Goal: Task Accomplishment & Management: Use online tool/utility

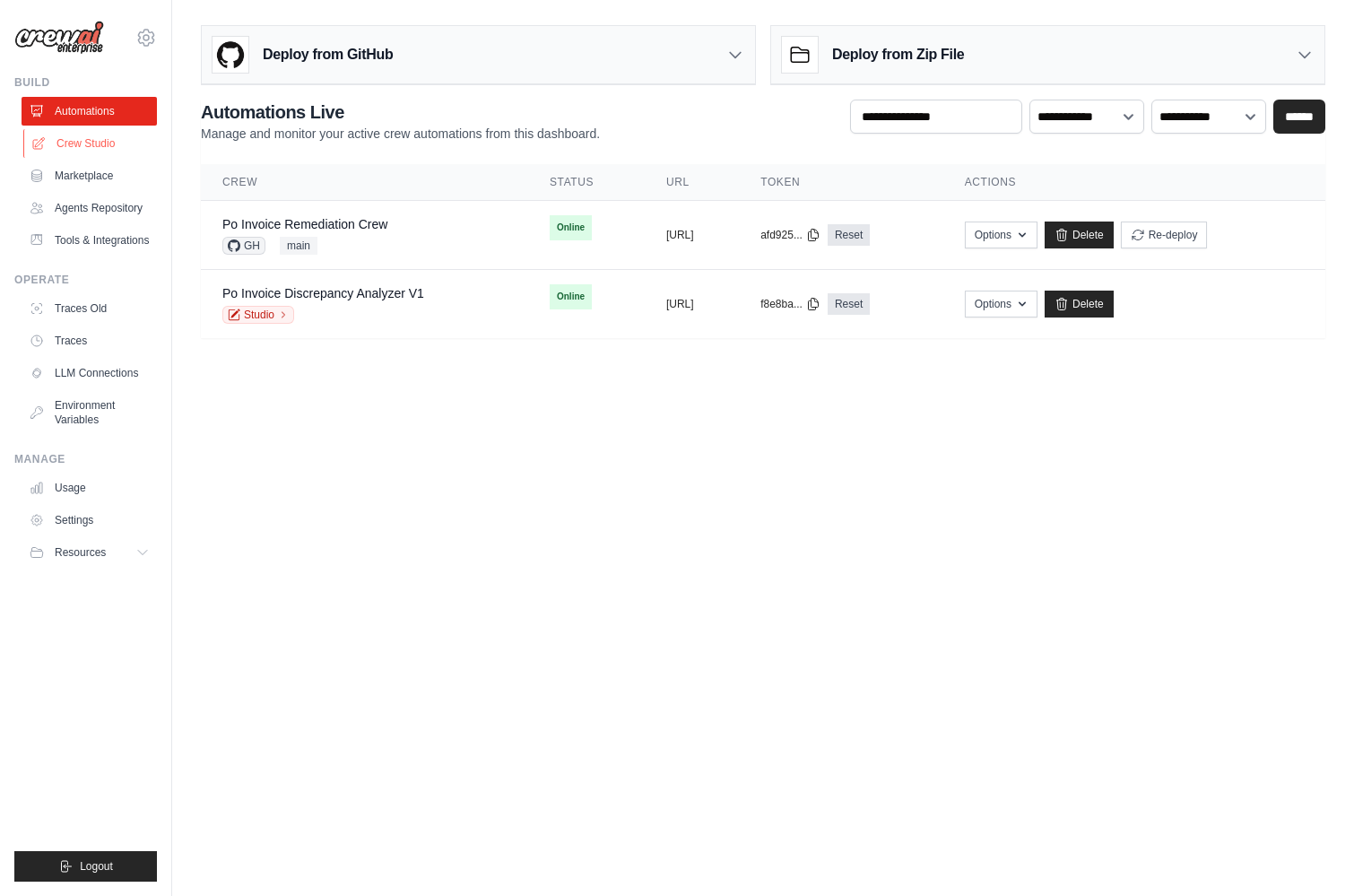
click at [87, 146] on link "Crew Studio" at bounding box center [91, 144] width 135 height 28
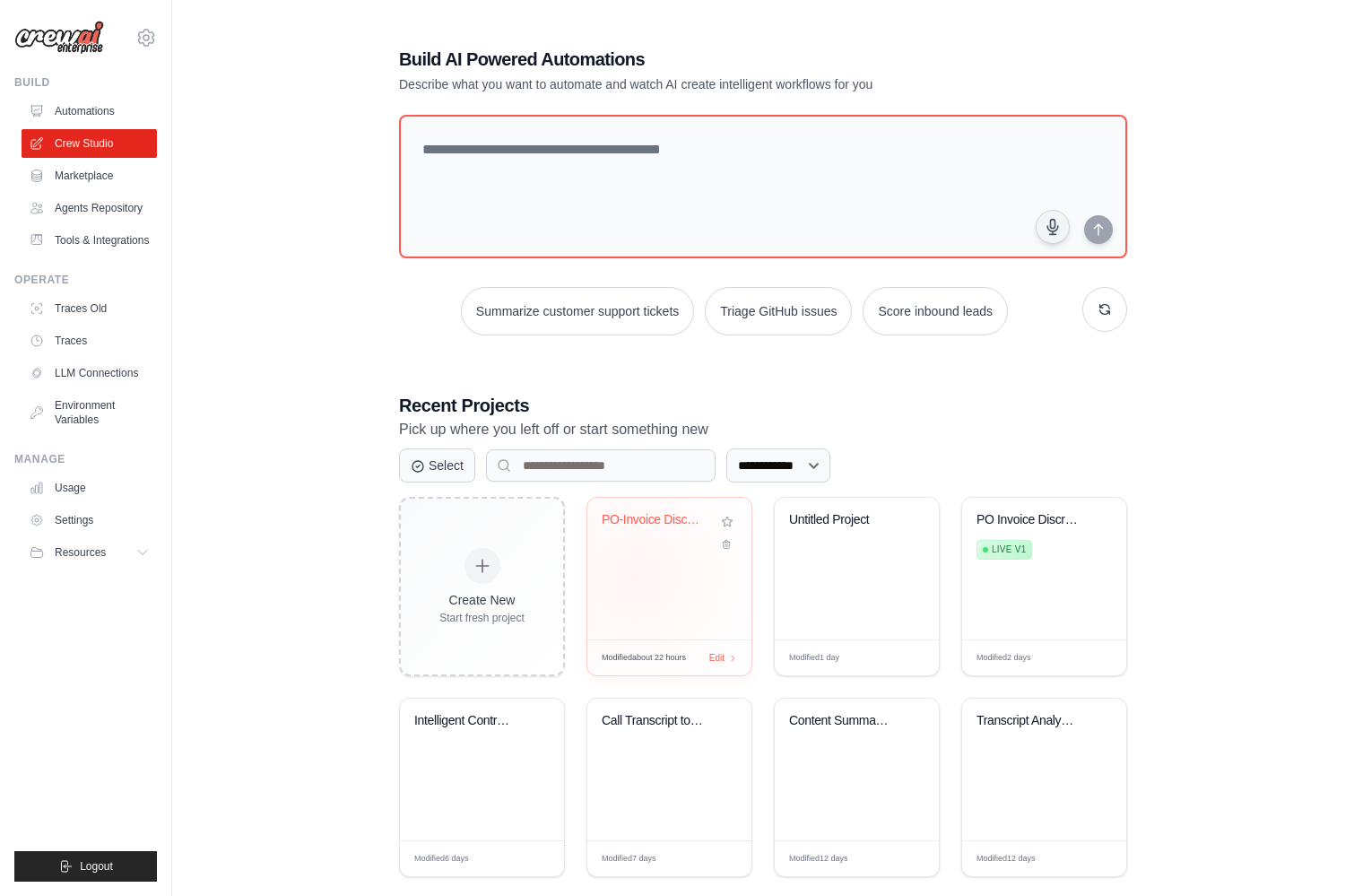
click at [635, 577] on div "PO-Invoice Discrepancy Analysis & G..." at bounding box center [669, 568] width 165 height 142
click at [139, 30] on icon at bounding box center [146, 37] width 22 height 22
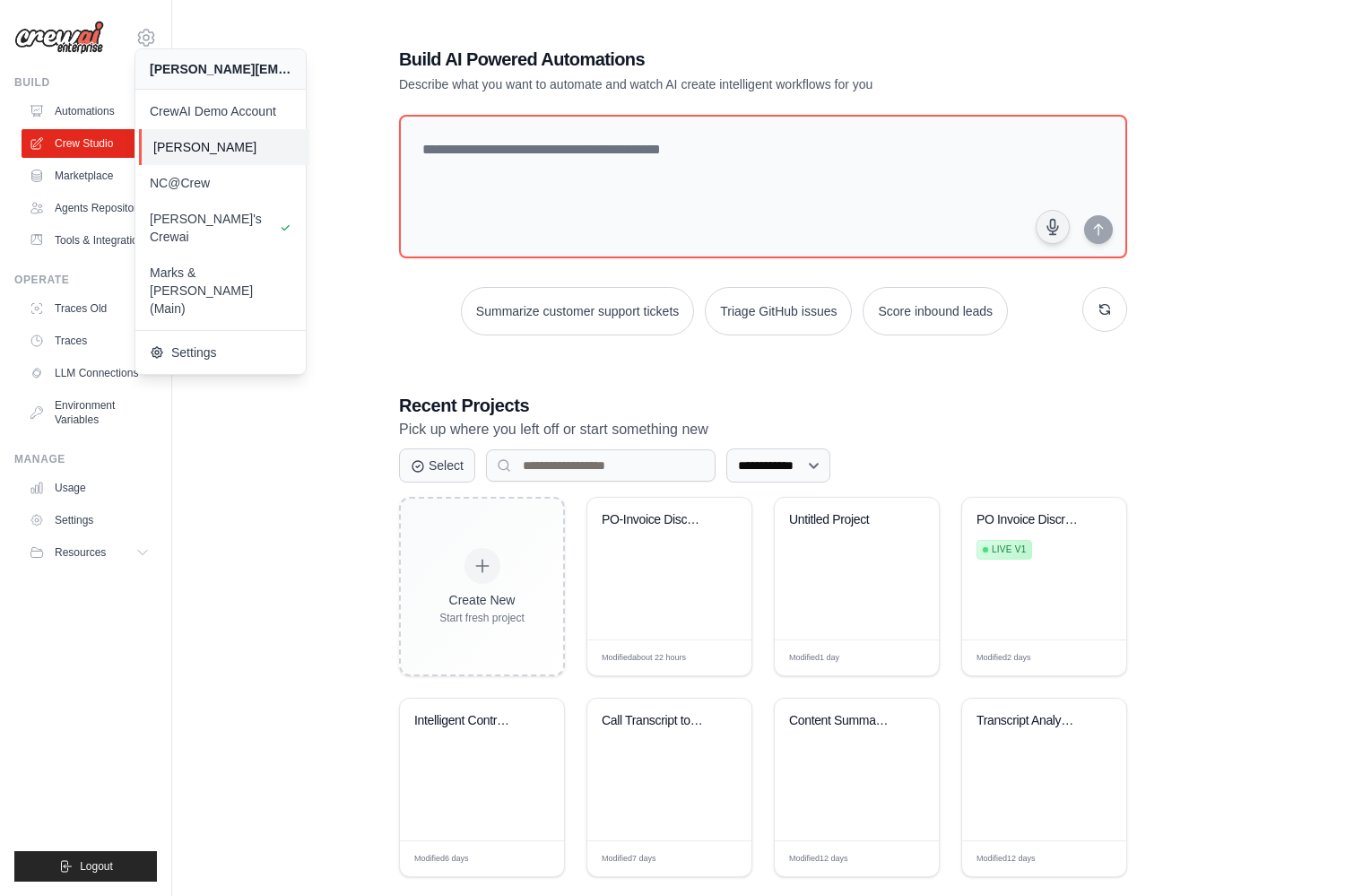
click at [217, 151] on span "[PERSON_NAME]" at bounding box center [224, 146] width 142 height 18
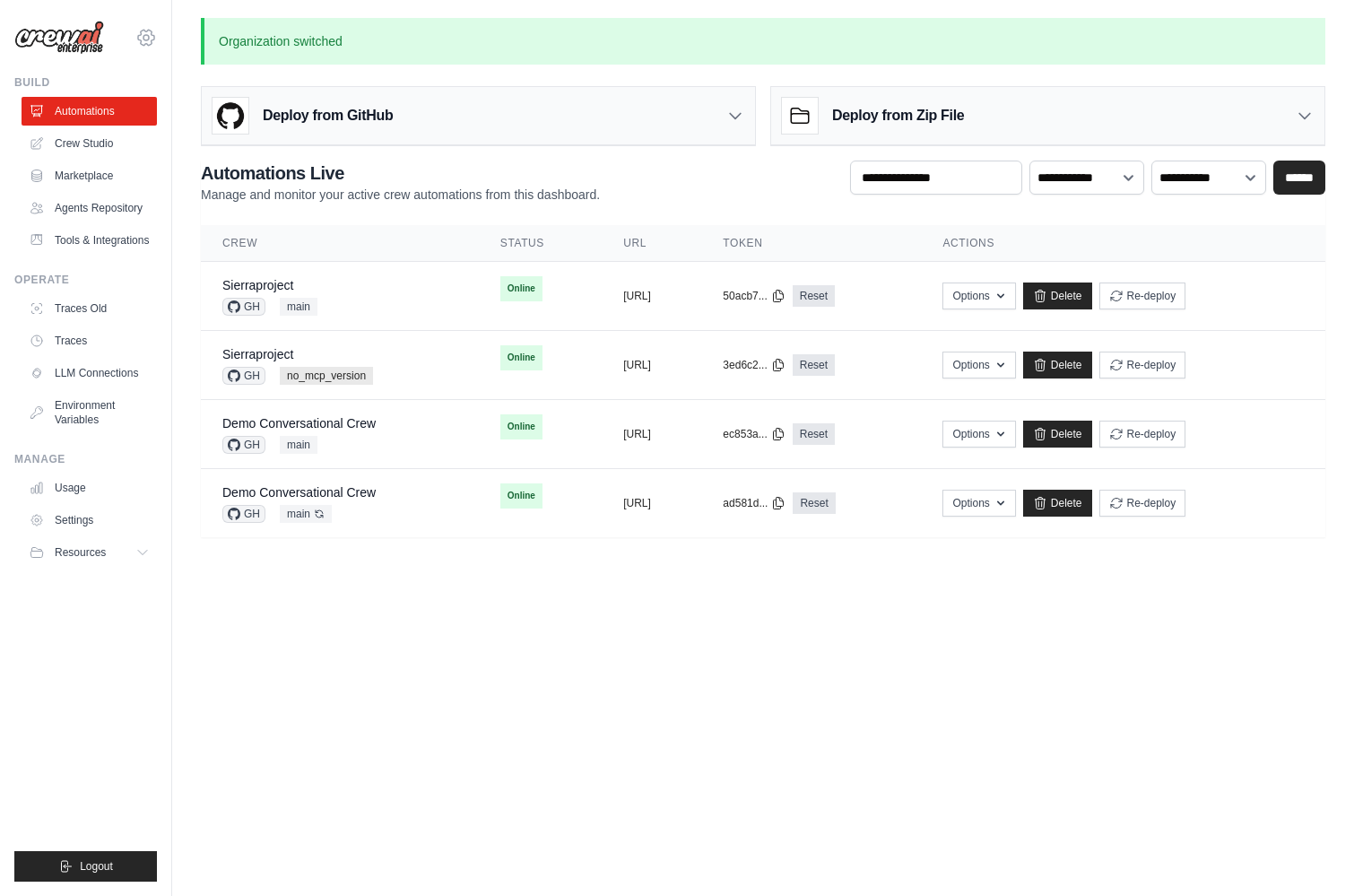
click at [138, 34] on icon at bounding box center [146, 37] width 22 height 22
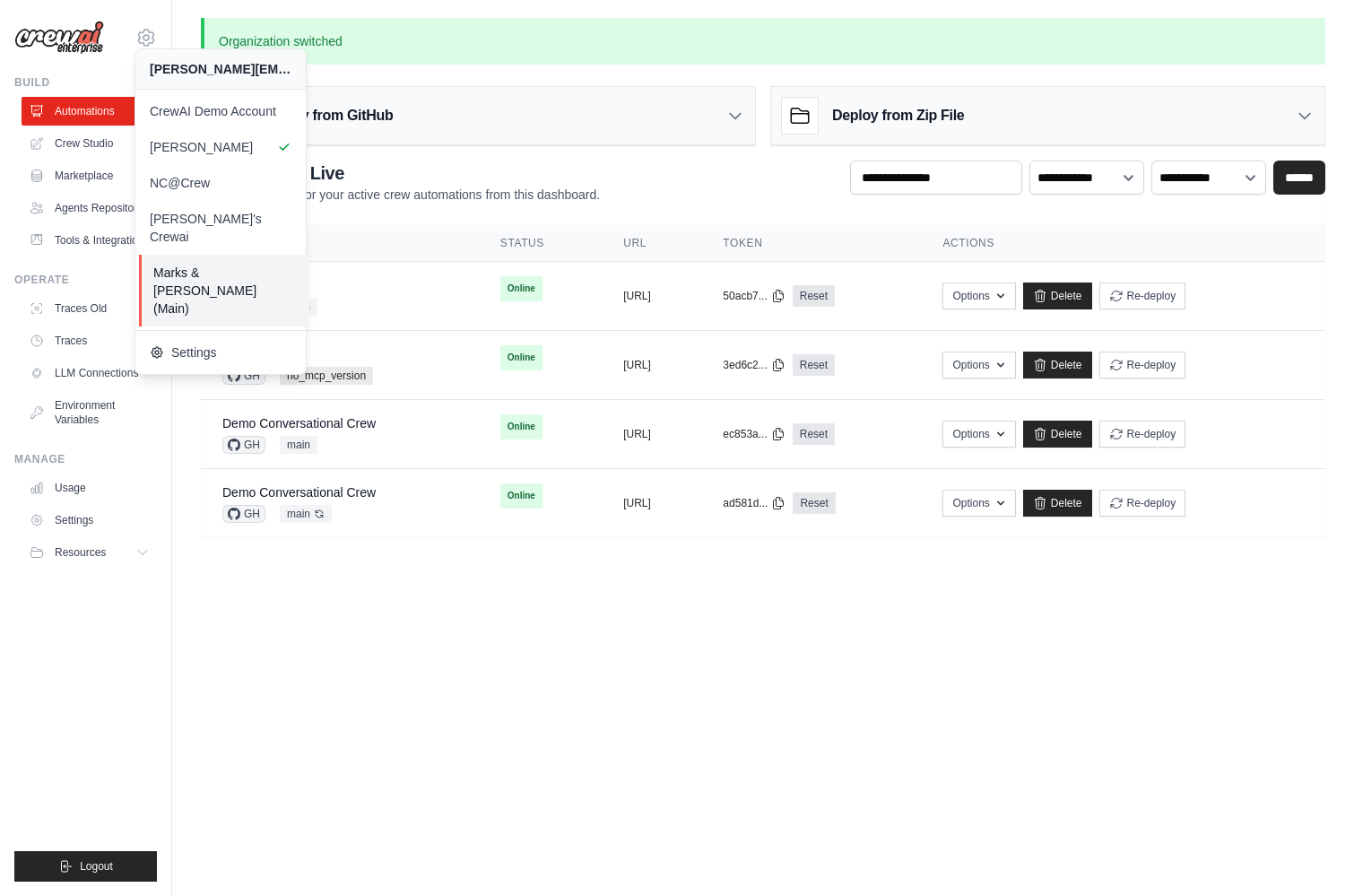
click at [217, 264] on span "Marks & Spencer (Main)" at bounding box center [224, 290] width 142 height 54
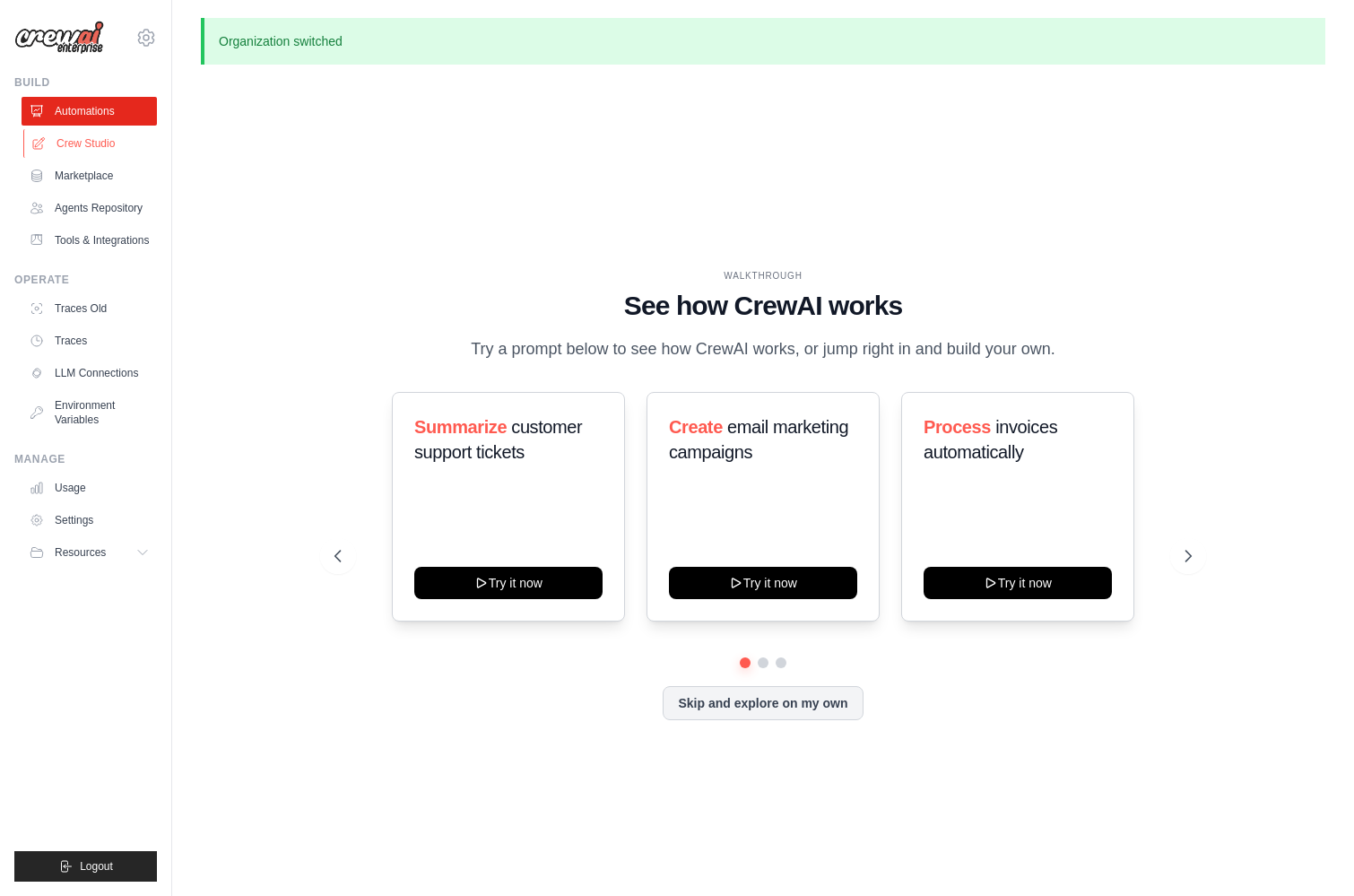
click at [105, 138] on link "Crew Studio" at bounding box center [91, 144] width 135 height 28
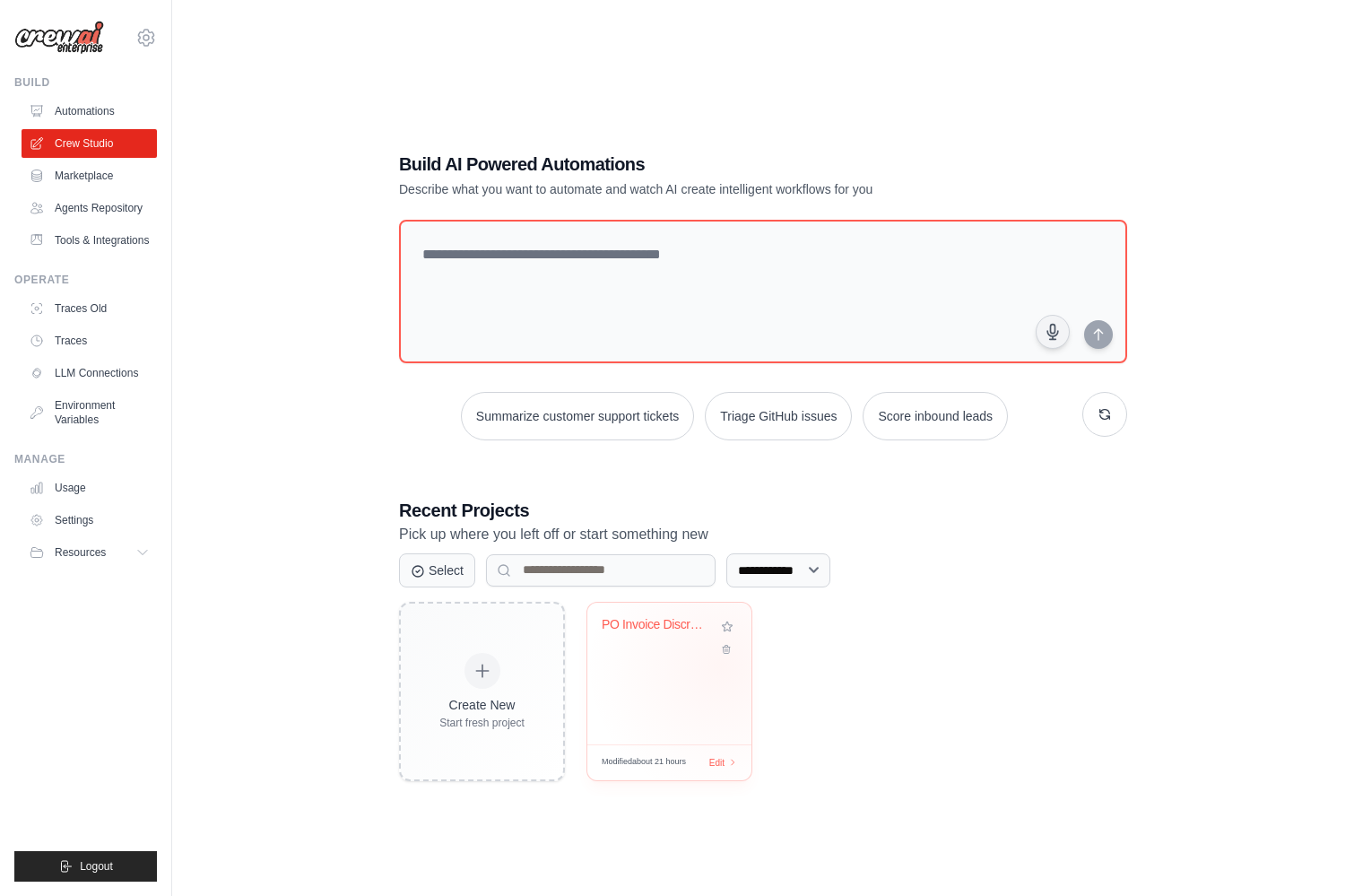
click at [721, 665] on div "PO Invoice Discrepancy Analyzer" at bounding box center [669, 673] width 165 height 142
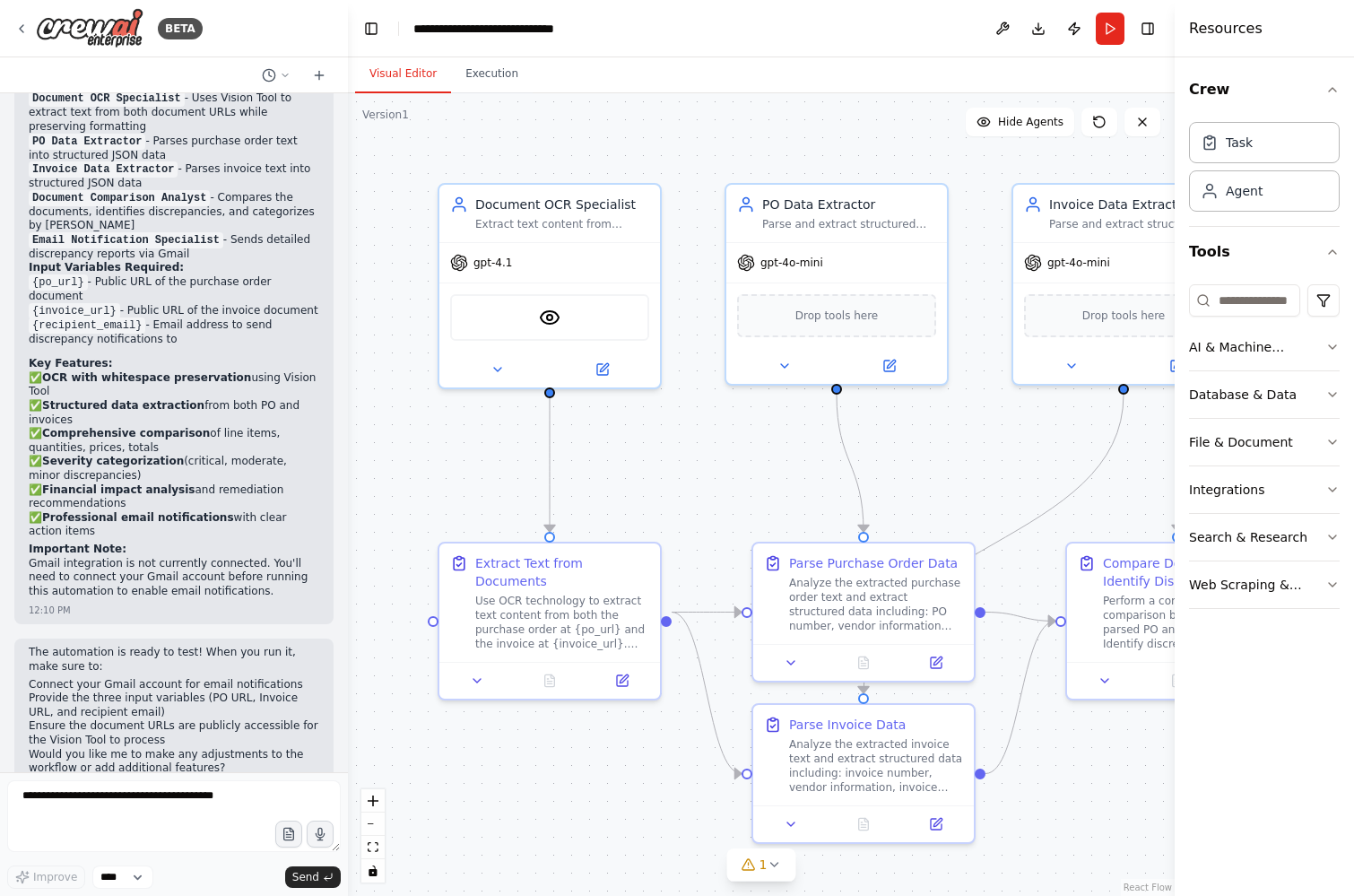
scroll to position [1926, 0]
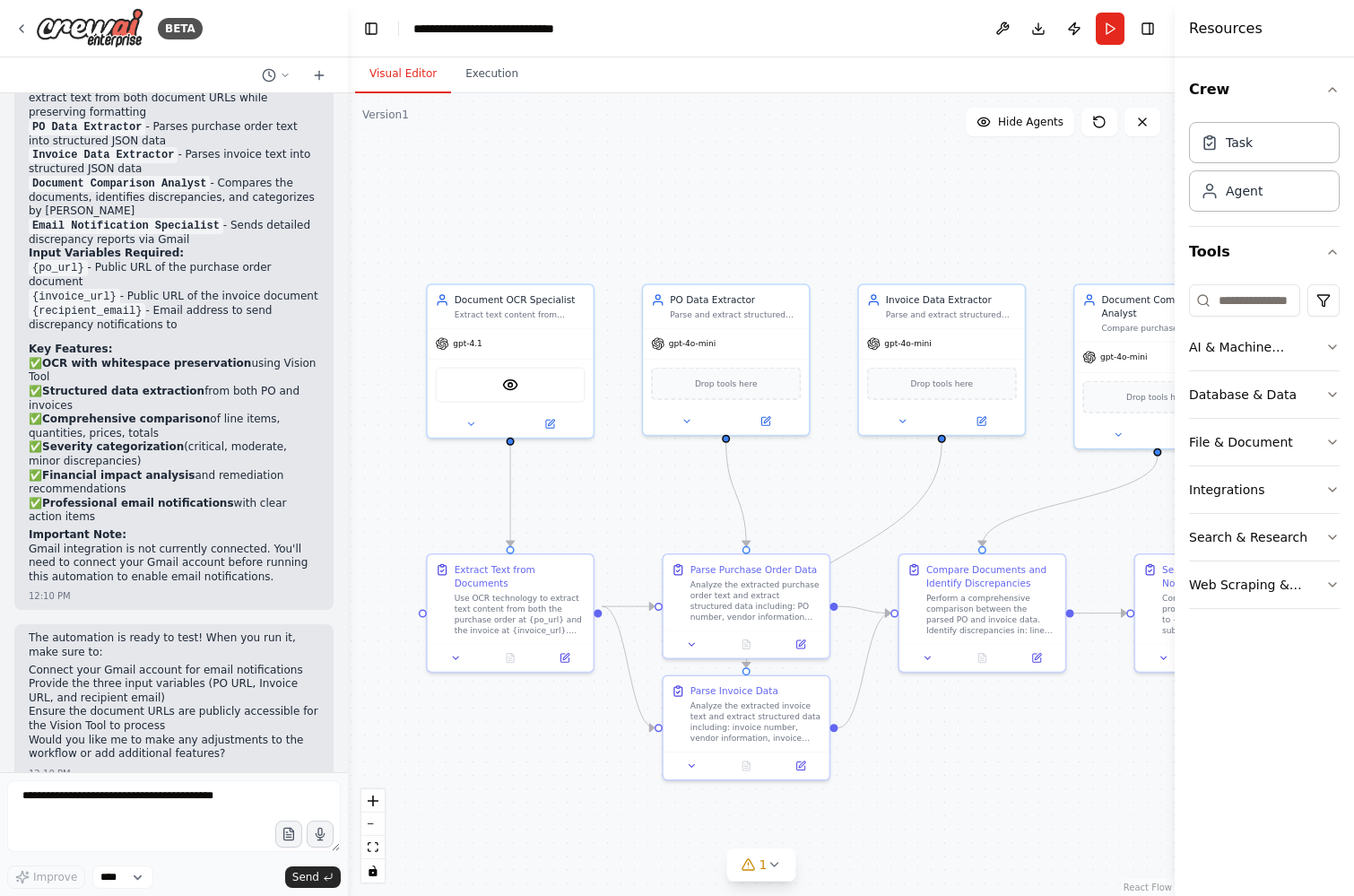
drag, startPoint x: 708, startPoint y: 530, endPoint x: 621, endPoint y: 525, distance: 87.1
click at [621, 525] on div ".deletable-edge-delete-btn { width: 20px; height: 20px; border: 0px solid #ffff…" at bounding box center [761, 494] width 826 height 802
click at [519, 625] on div "Extract Text from Documents Use OCR technology to extract text content from bot…" at bounding box center [512, 598] width 165 height 89
click at [516, 616] on div "Use OCR technology to extract text content from both the purchase order at {po_…" at bounding box center [522, 613] width 130 height 43
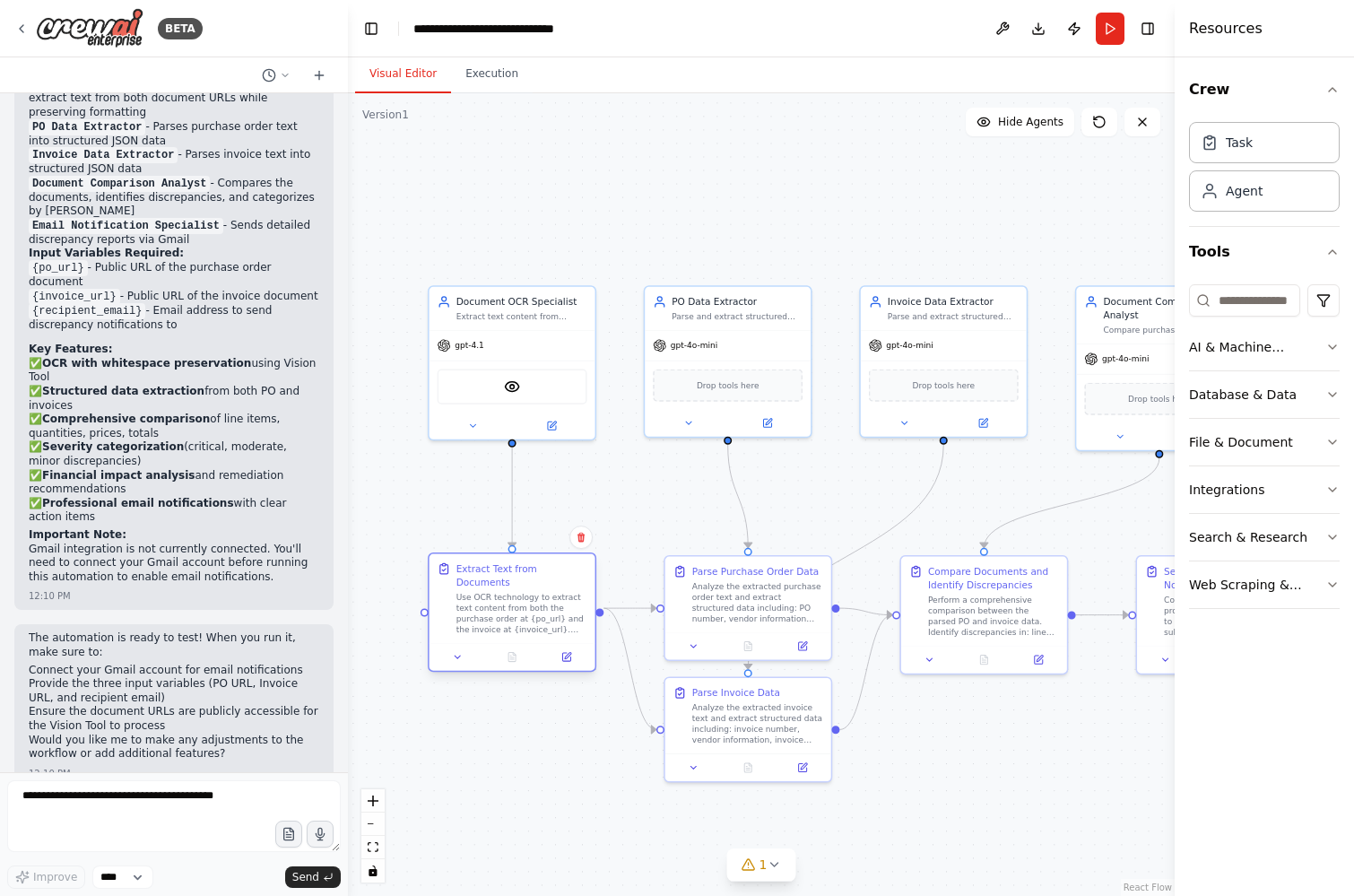
click at [516, 616] on div "Use OCR technology to extract text content from both the purchase order at {po_…" at bounding box center [522, 613] width 130 height 43
click at [446, 649] on button at bounding box center [458, 657] width 46 height 16
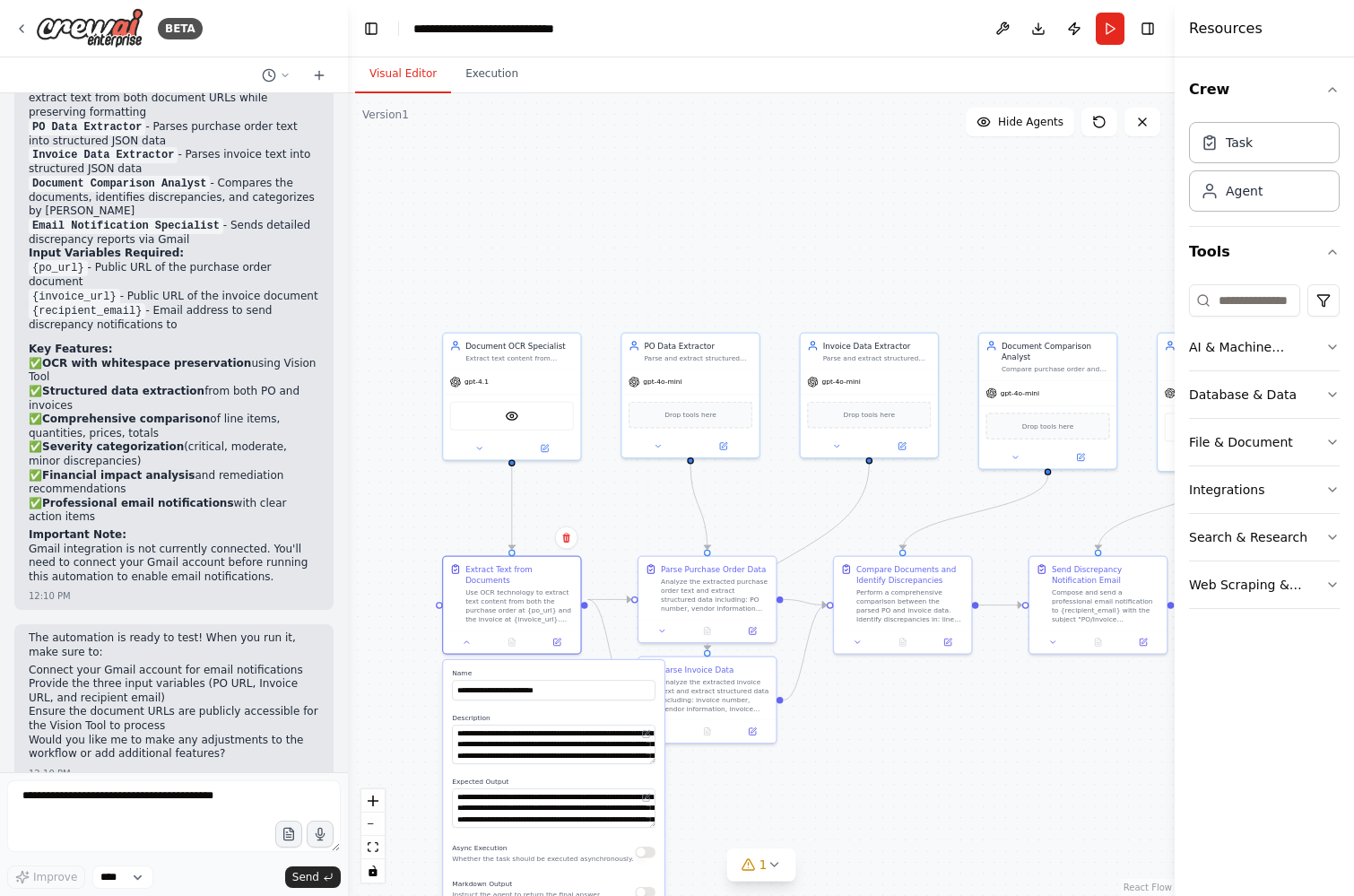
drag, startPoint x: 739, startPoint y: 826, endPoint x: 738, endPoint y: 792, distance: 34.0
click at [738, 792] on div ".deletable-edge-delete-btn { width: 20px; height: 20px; border: 0px solid #ffff…" at bounding box center [761, 494] width 826 height 802
drag, startPoint x: 741, startPoint y: 796, endPoint x: 741, endPoint y: 783, distance: 13.0
click at [741, 783] on div ".deletable-edge-delete-btn { width: 20px; height: 20px; border: 0px solid #ffff…" at bounding box center [761, 494] width 826 height 802
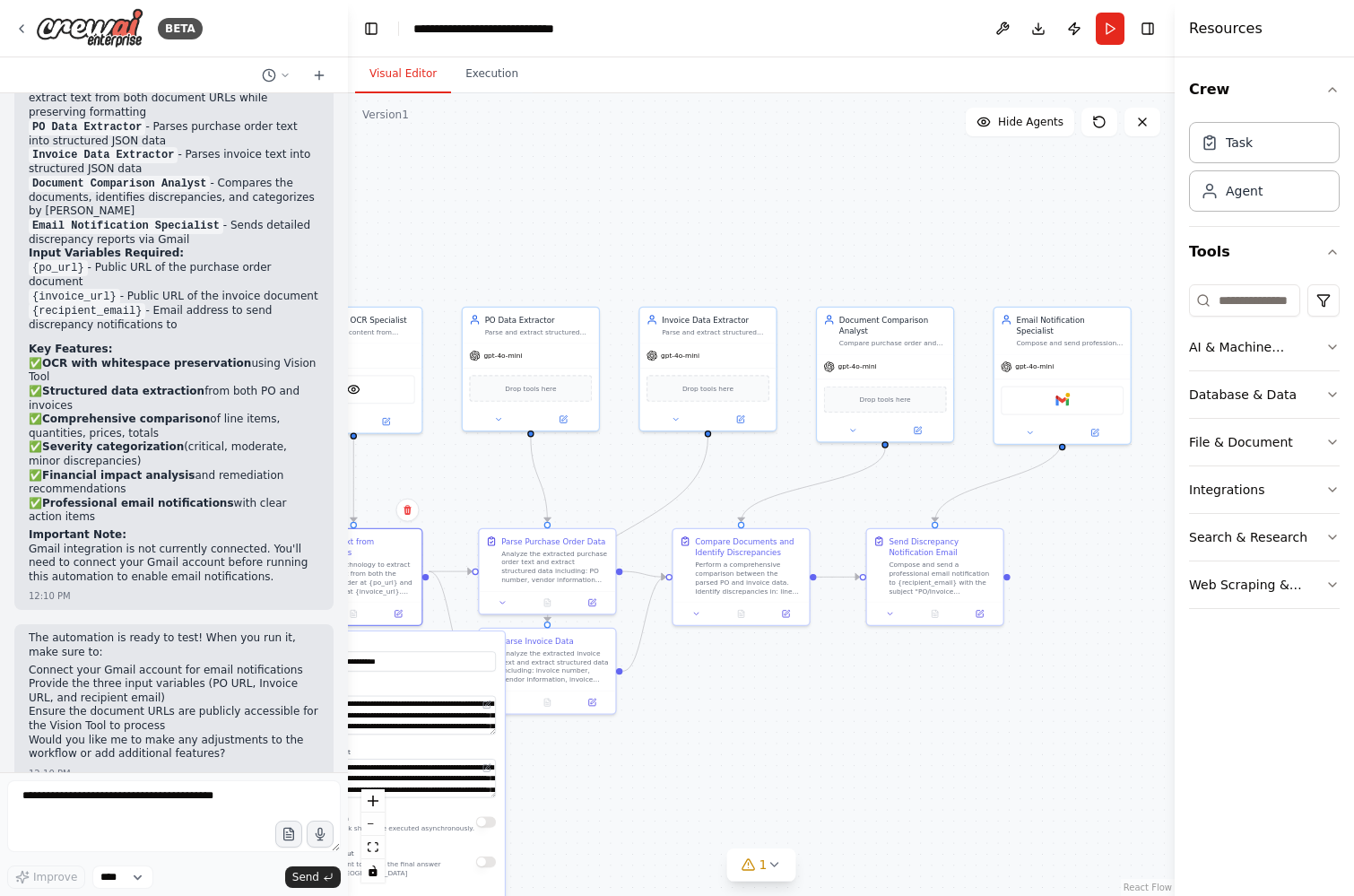
drag, startPoint x: 725, startPoint y: 778, endPoint x: 566, endPoint y: 762, distance: 159.8
click at [566, 762] on div ".deletable-edge-delete-btn { width: 20px; height: 20px; border: 0px solid #ffff…" at bounding box center [761, 494] width 826 height 802
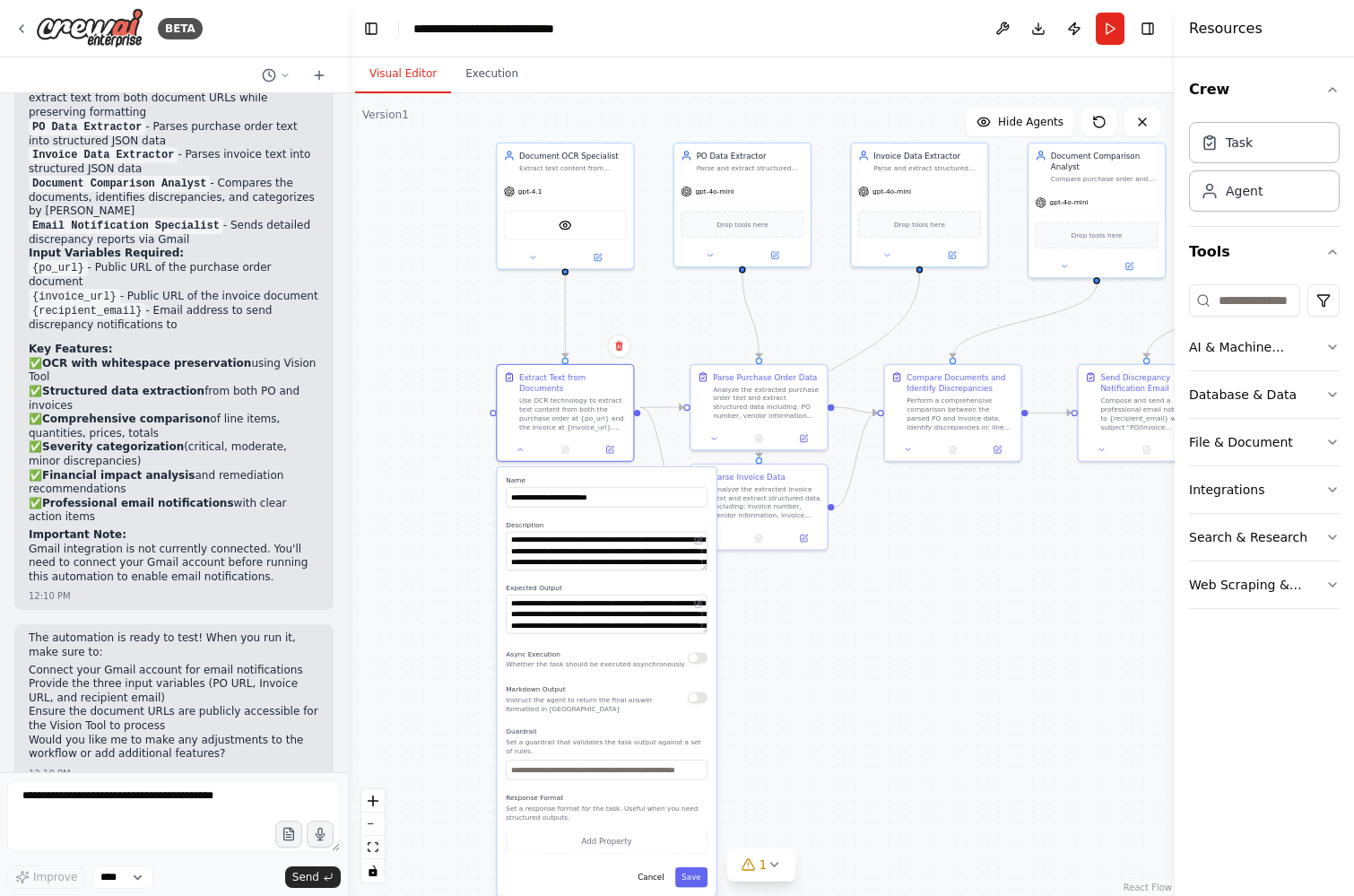
drag, startPoint x: 566, startPoint y: 762, endPoint x: 777, endPoint y: 598, distance: 267.2
click at [777, 598] on div ".deletable-edge-delete-btn { width: 20px; height: 20px; border: 0px solid #ffff…" at bounding box center [761, 494] width 826 height 802
click at [634, 761] on input "text" at bounding box center [605, 768] width 201 height 20
click at [638, 873] on button "Cancel" at bounding box center [651, 876] width 40 height 20
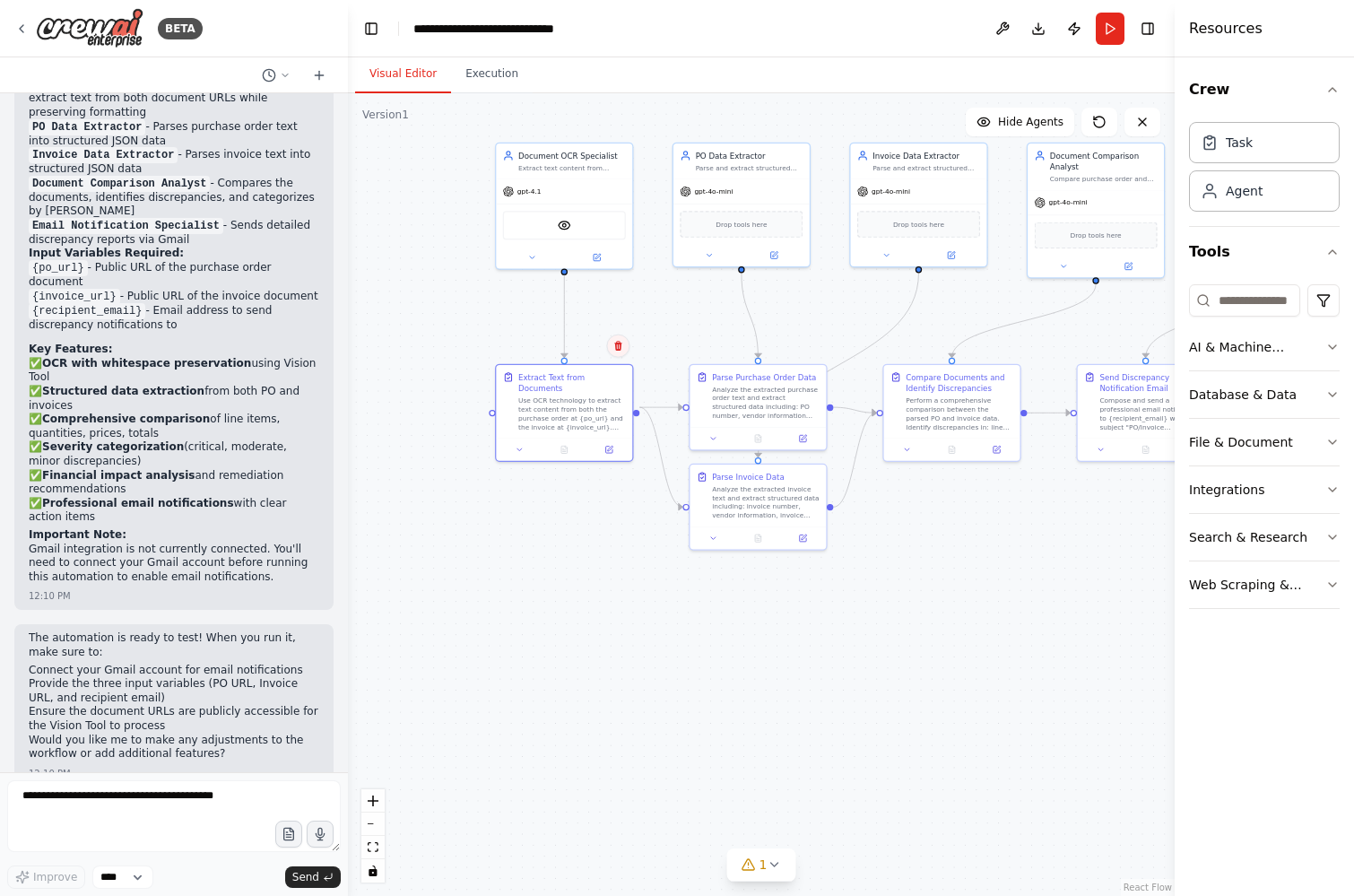
click at [617, 343] on icon at bounding box center [618, 345] width 8 height 9
click at [584, 339] on button "Confirm" at bounding box center [566, 346] width 63 height 22
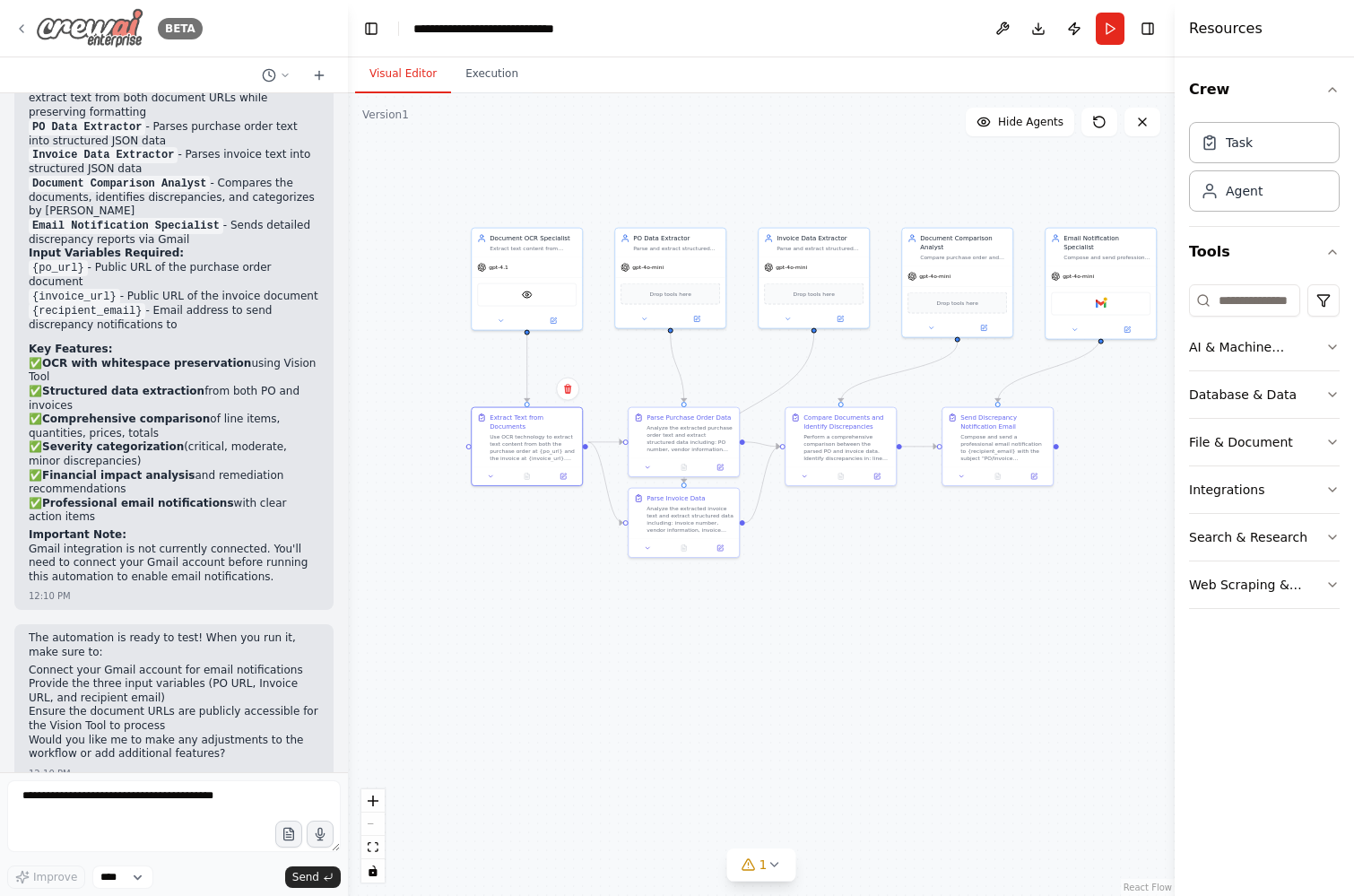
click at [18, 20] on div "BETA" at bounding box center [108, 28] width 188 height 41
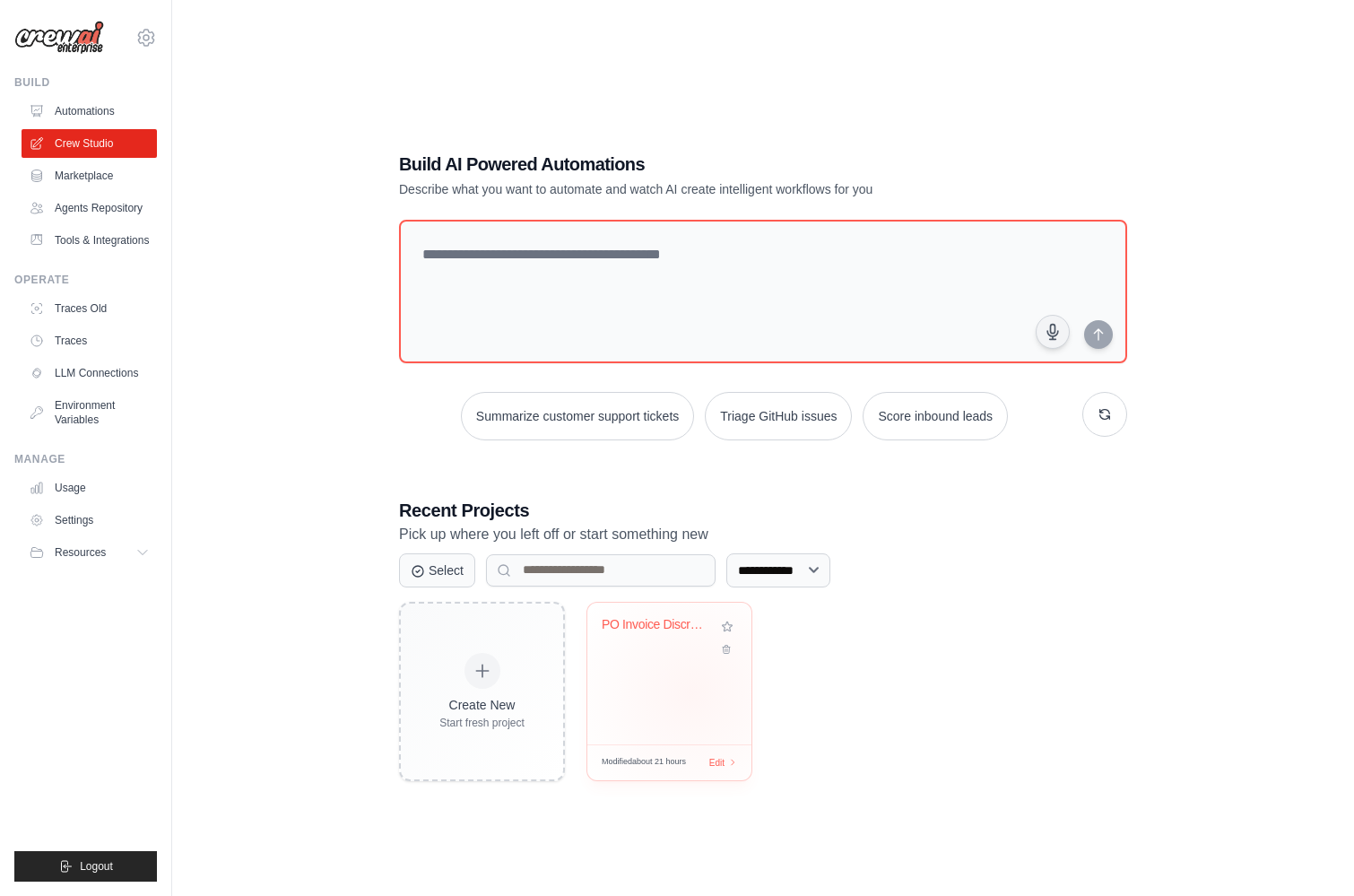
click at [693, 692] on div "PO Invoice Discrepancy Analyzer" at bounding box center [669, 673] width 165 height 142
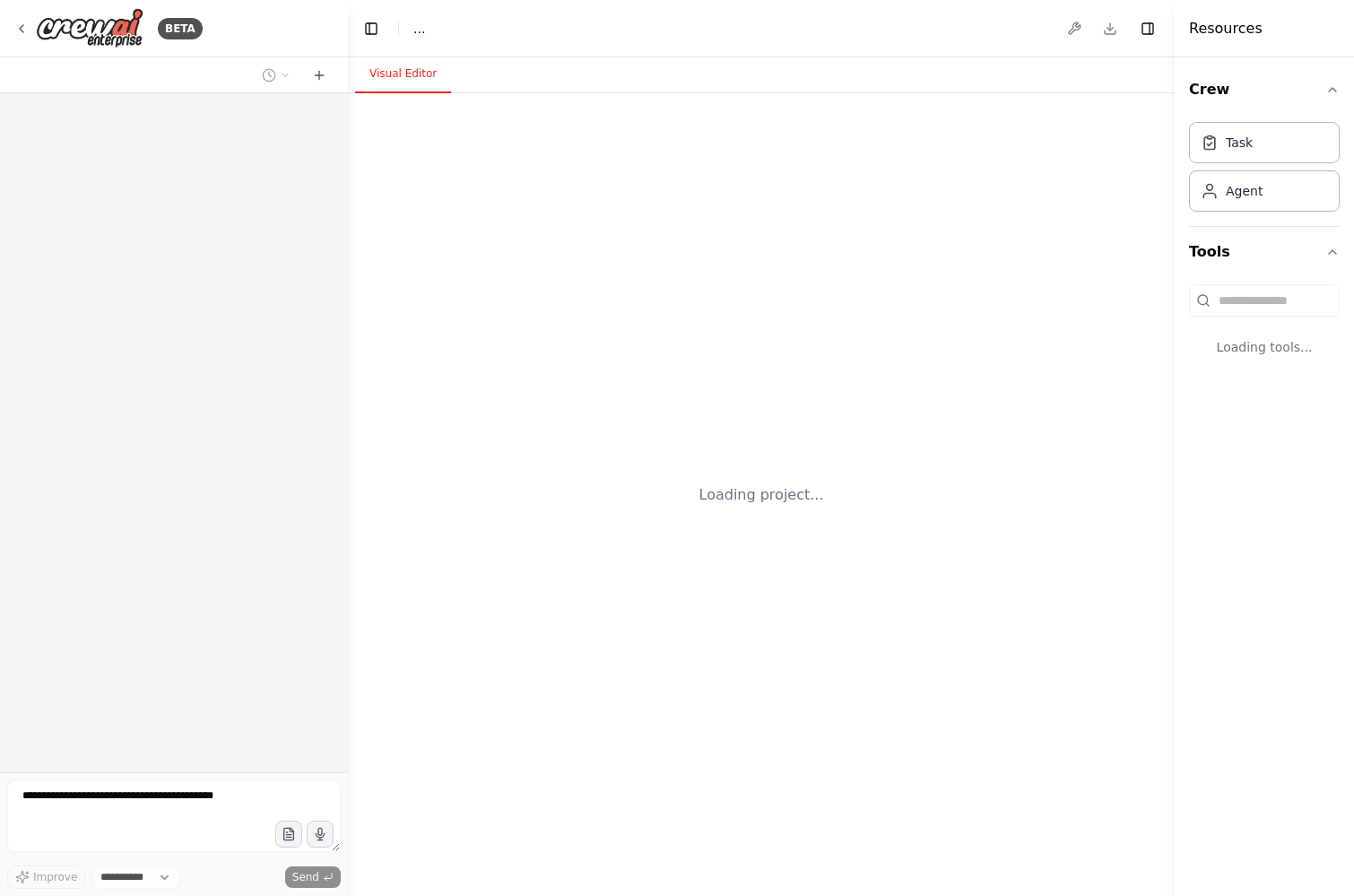
select select "****"
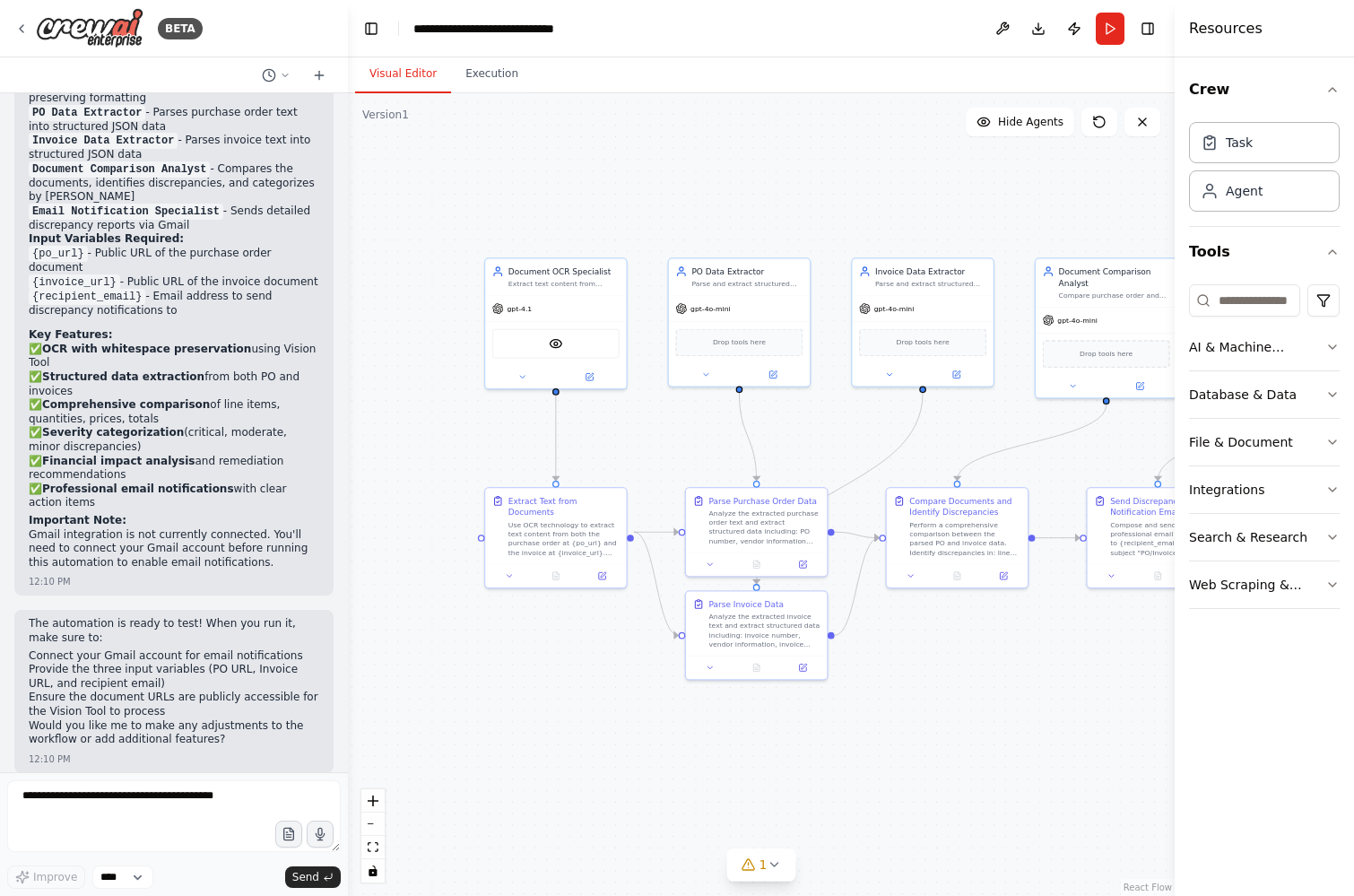
scroll to position [1926, 0]
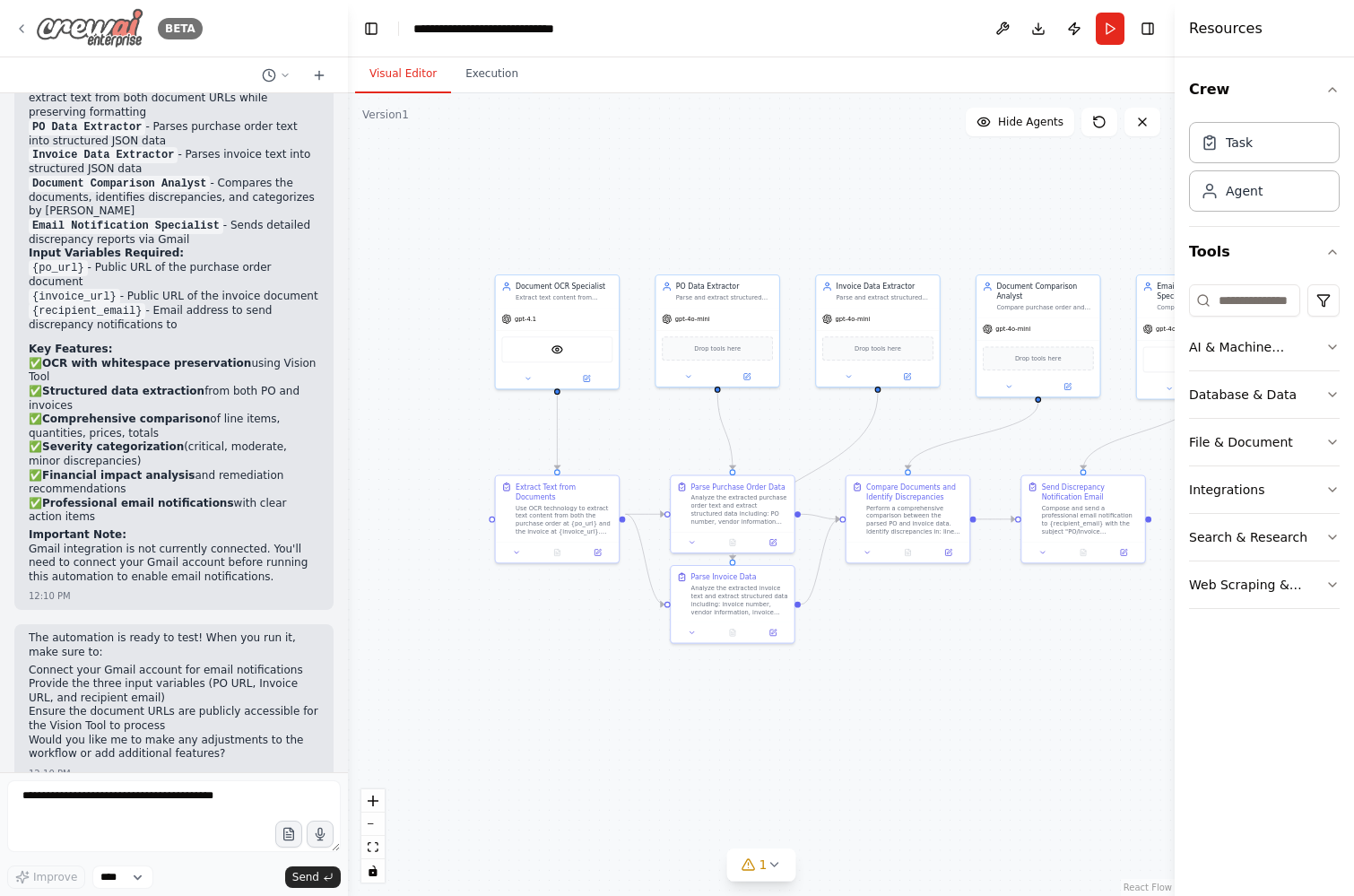
click at [26, 26] on icon at bounding box center [21, 28] width 14 height 14
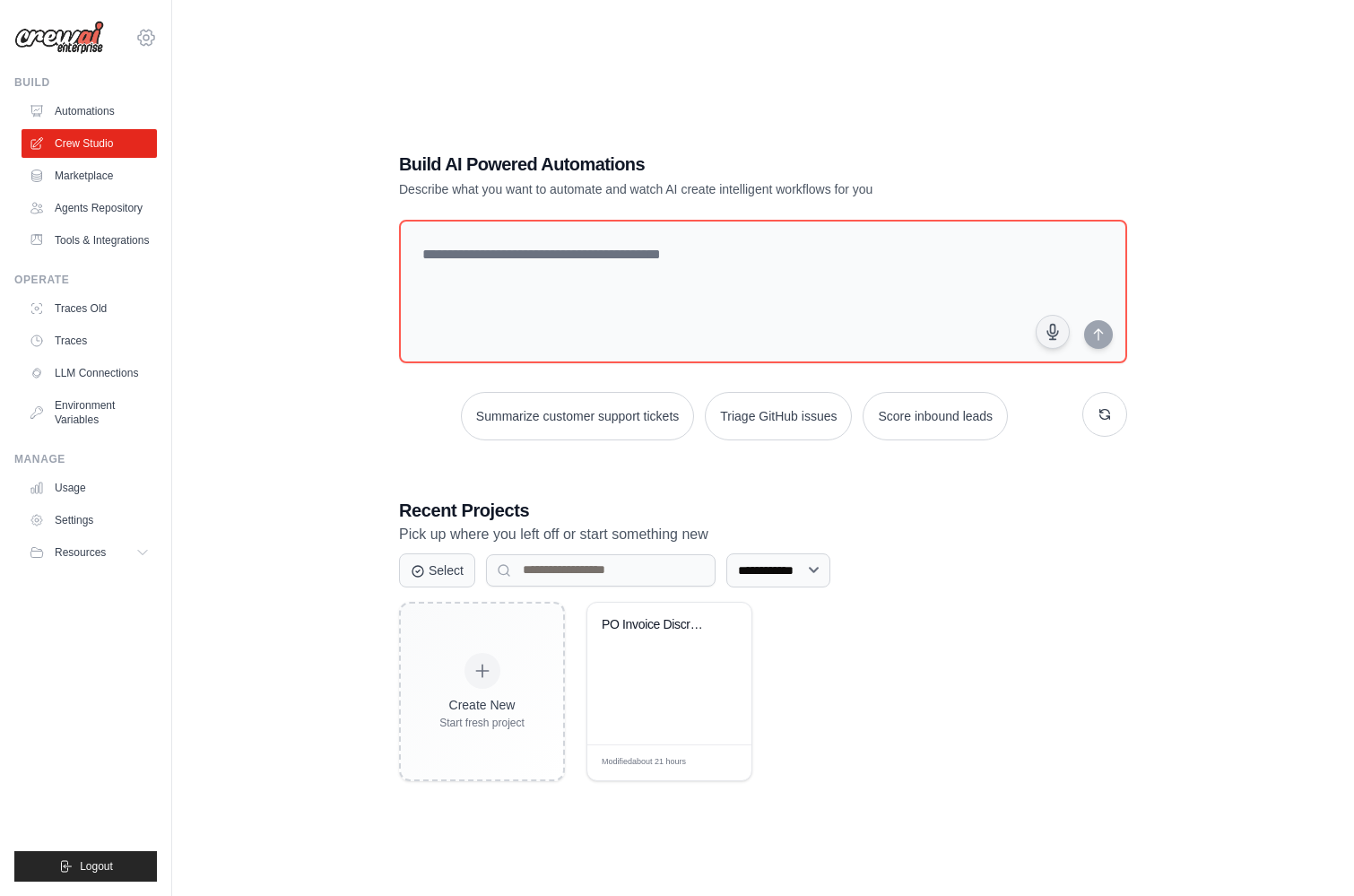
click at [148, 40] on icon at bounding box center [146, 37] width 22 height 22
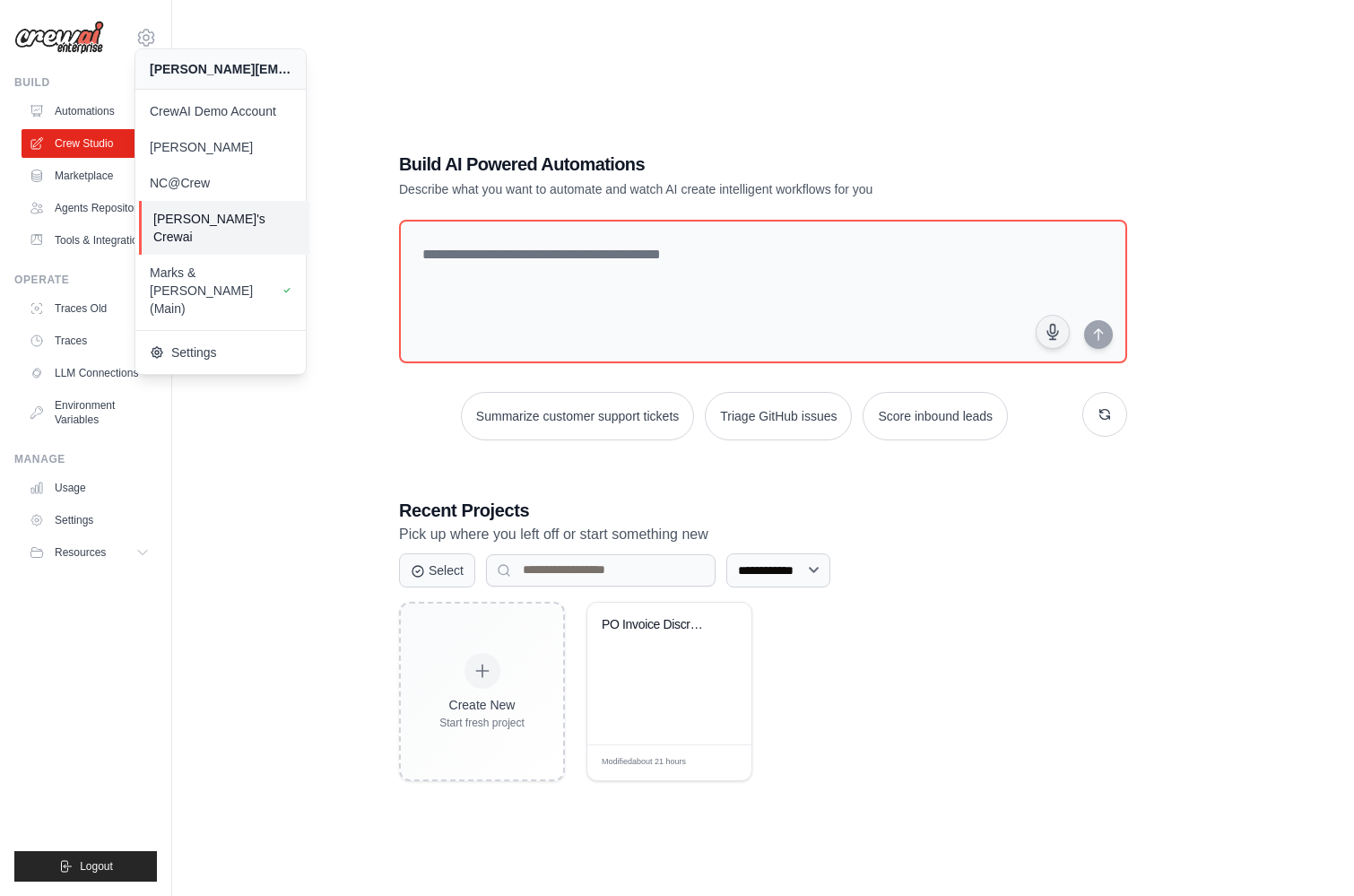
click at [217, 215] on span "[PERSON_NAME]'s Crewai" at bounding box center [224, 228] width 142 height 36
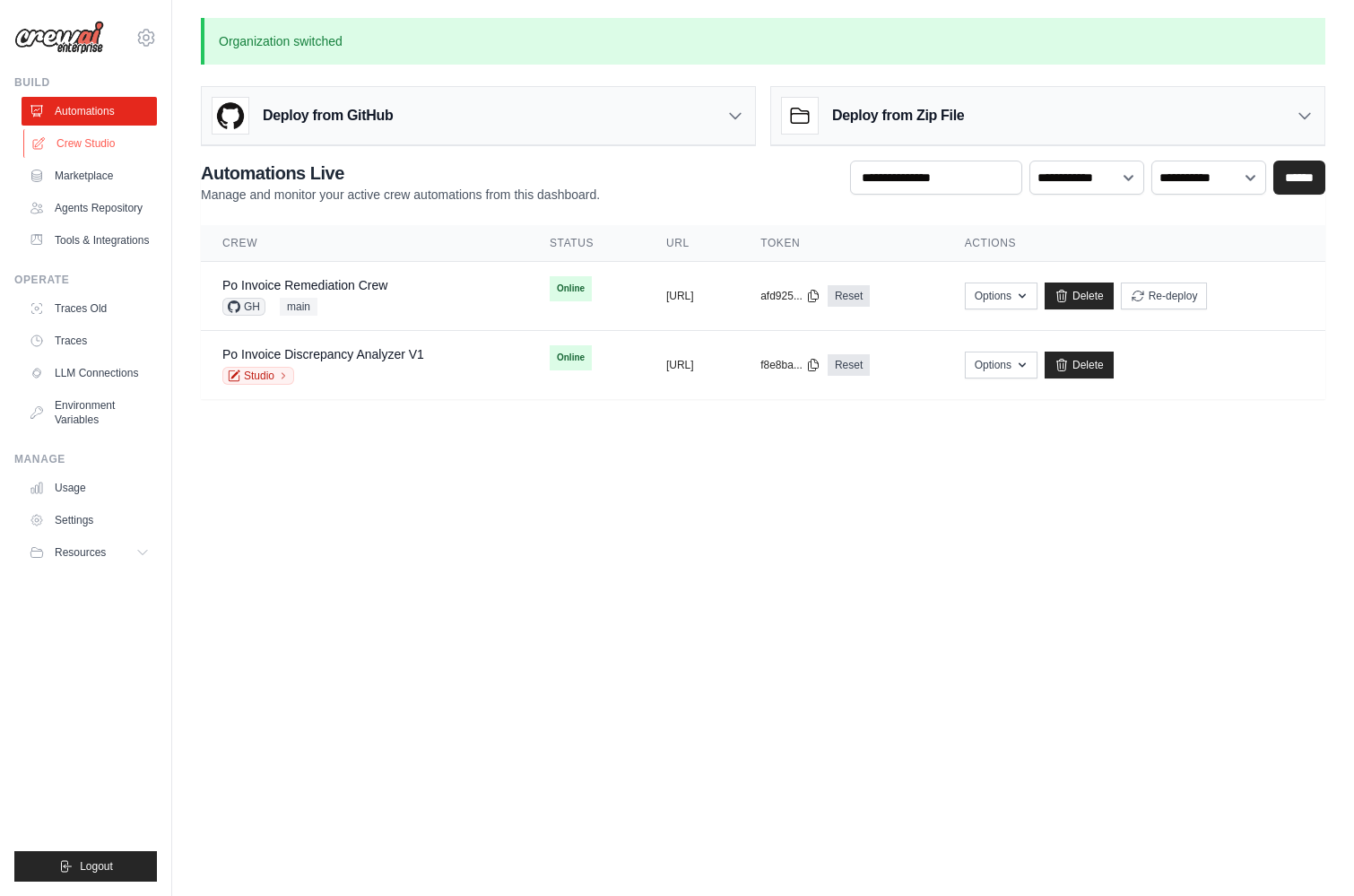
click at [111, 145] on link "Crew Studio" at bounding box center [91, 144] width 135 height 28
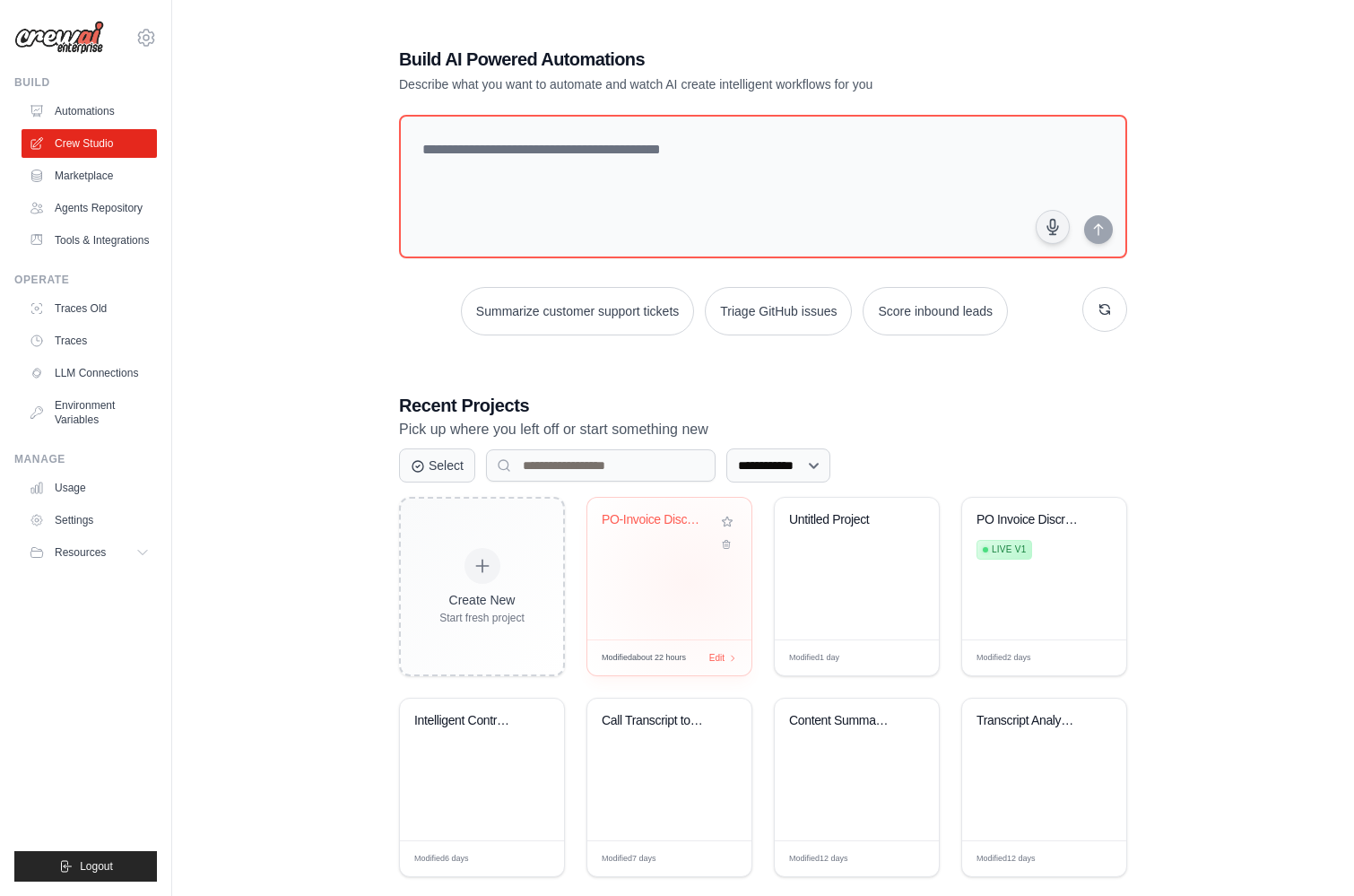
click at [690, 582] on div "PO-Invoice Discrepancy Analysis & G..." at bounding box center [669, 568] width 165 height 142
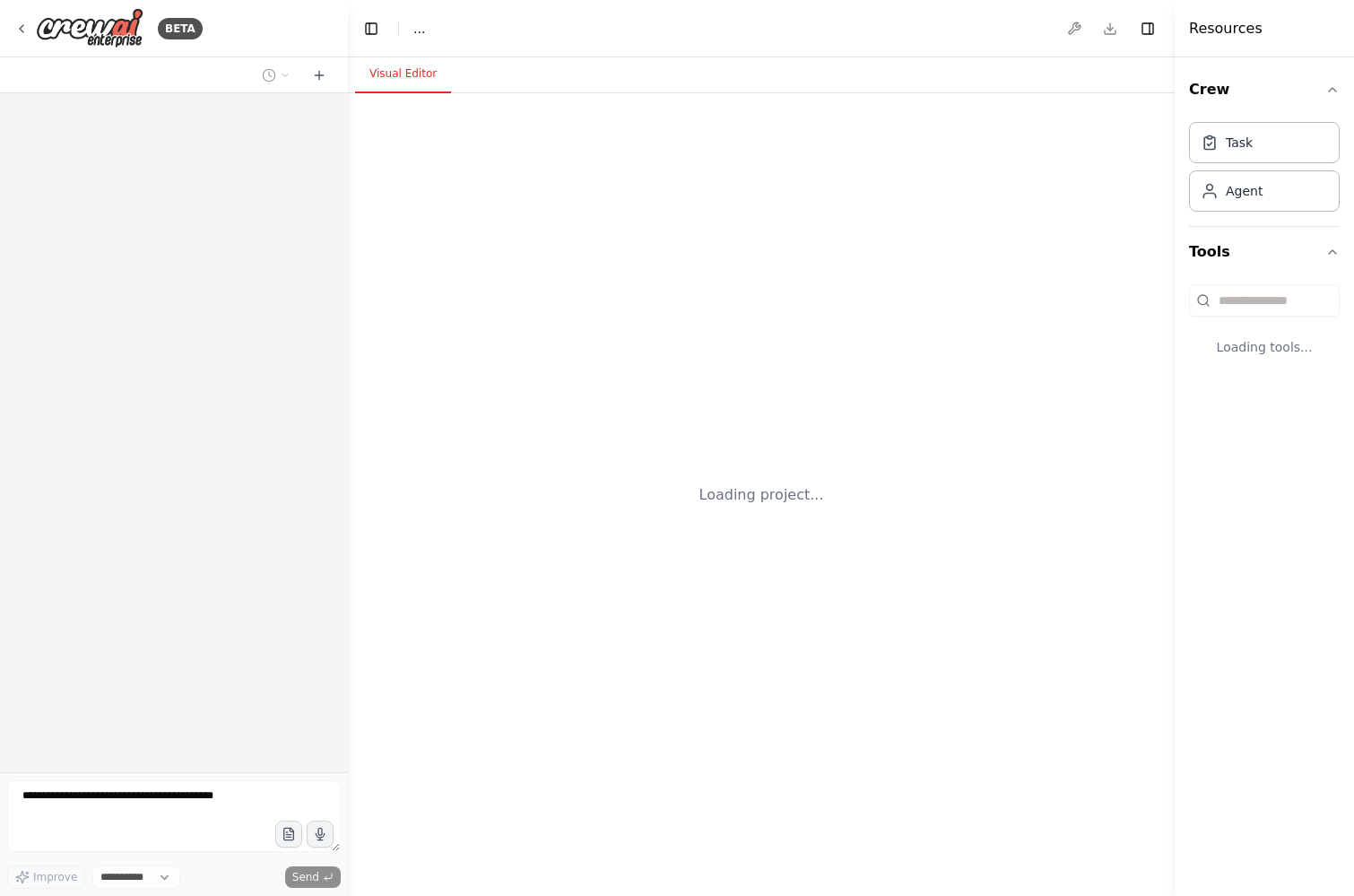
select select "****"
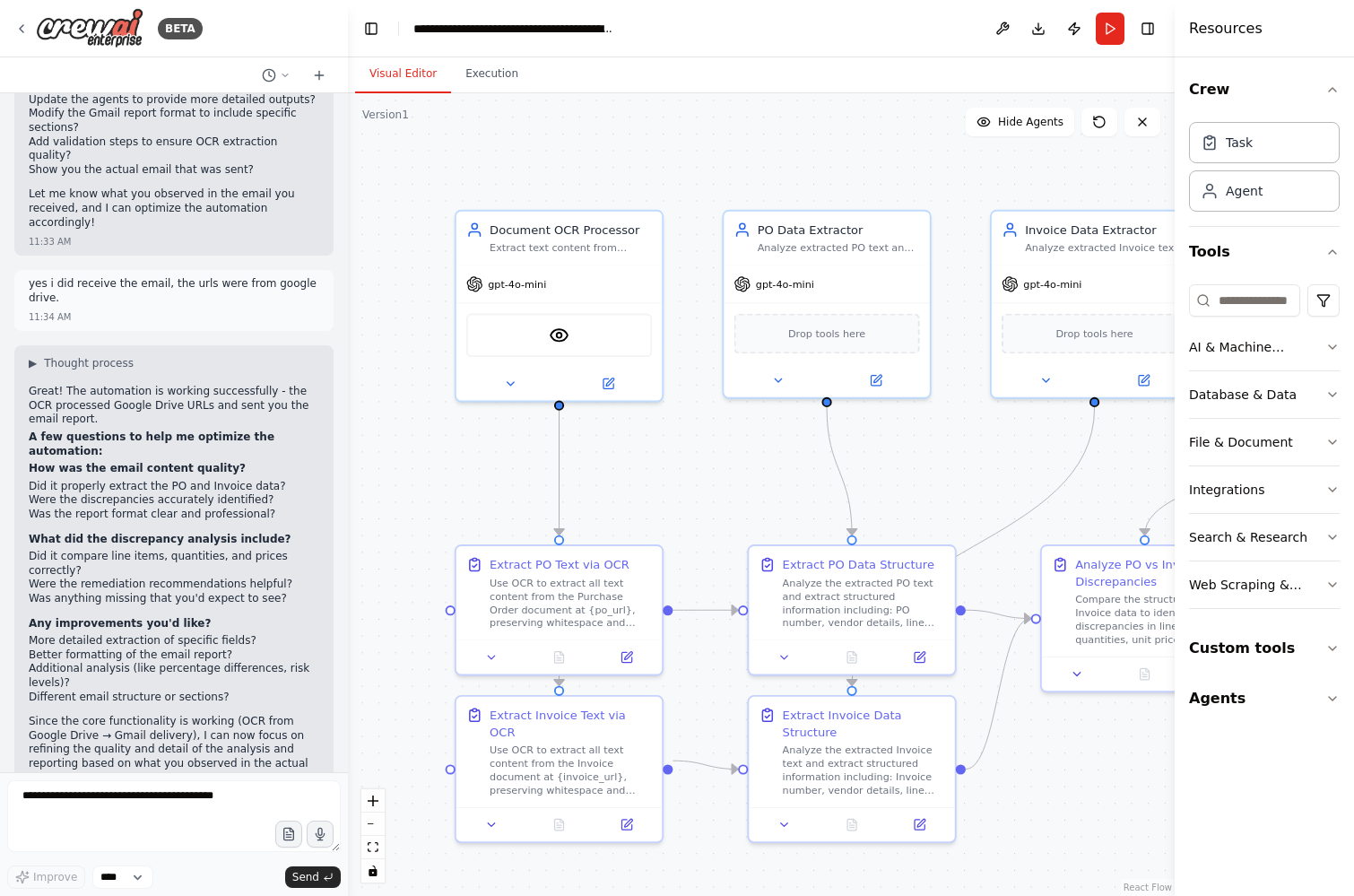
scroll to position [3028, 0]
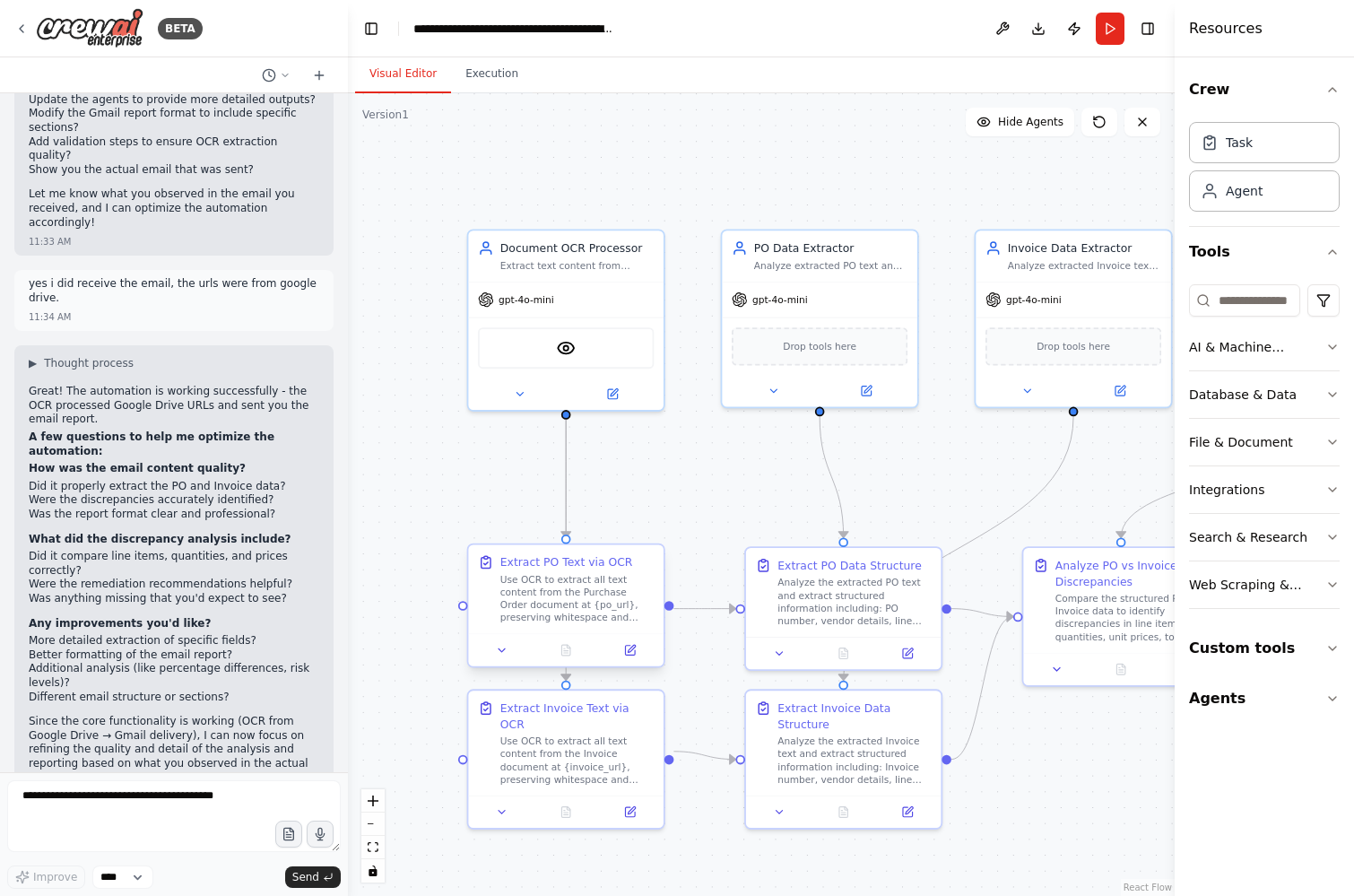
click at [568, 602] on div "Use OCR to extract all text content from the Purchase Order document at {po_url…" at bounding box center [577, 598] width 154 height 51
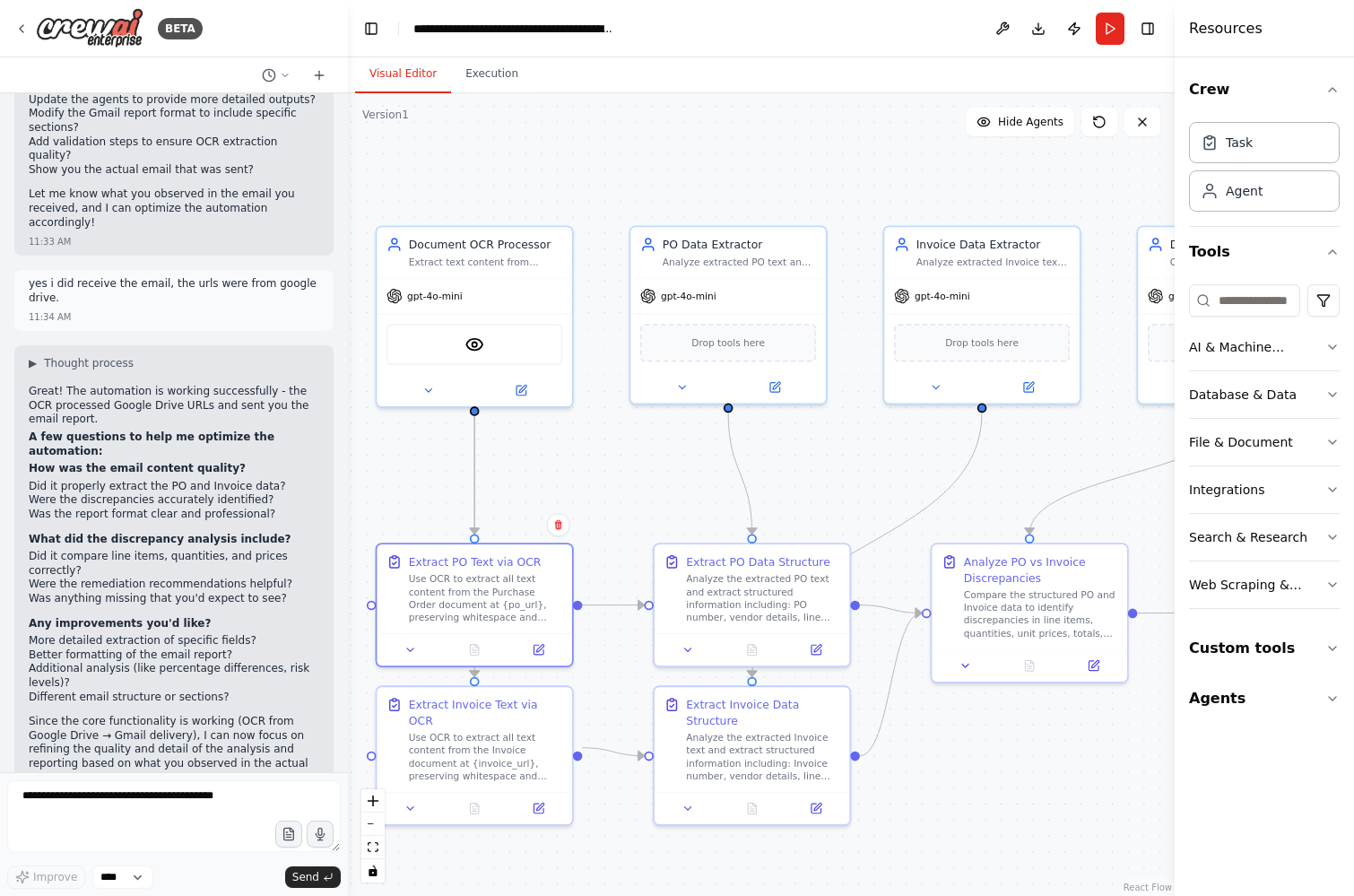
drag, startPoint x: 410, startPoint y: 227, endPoint x: 320, endPoint y: 223, distance: 90.1
click at [320, 223] on div "BETA Receives a PO and a separate invoice (a public url)→ uses OCR extract text…" at bounding box center [677, 448] width 1354 height 896
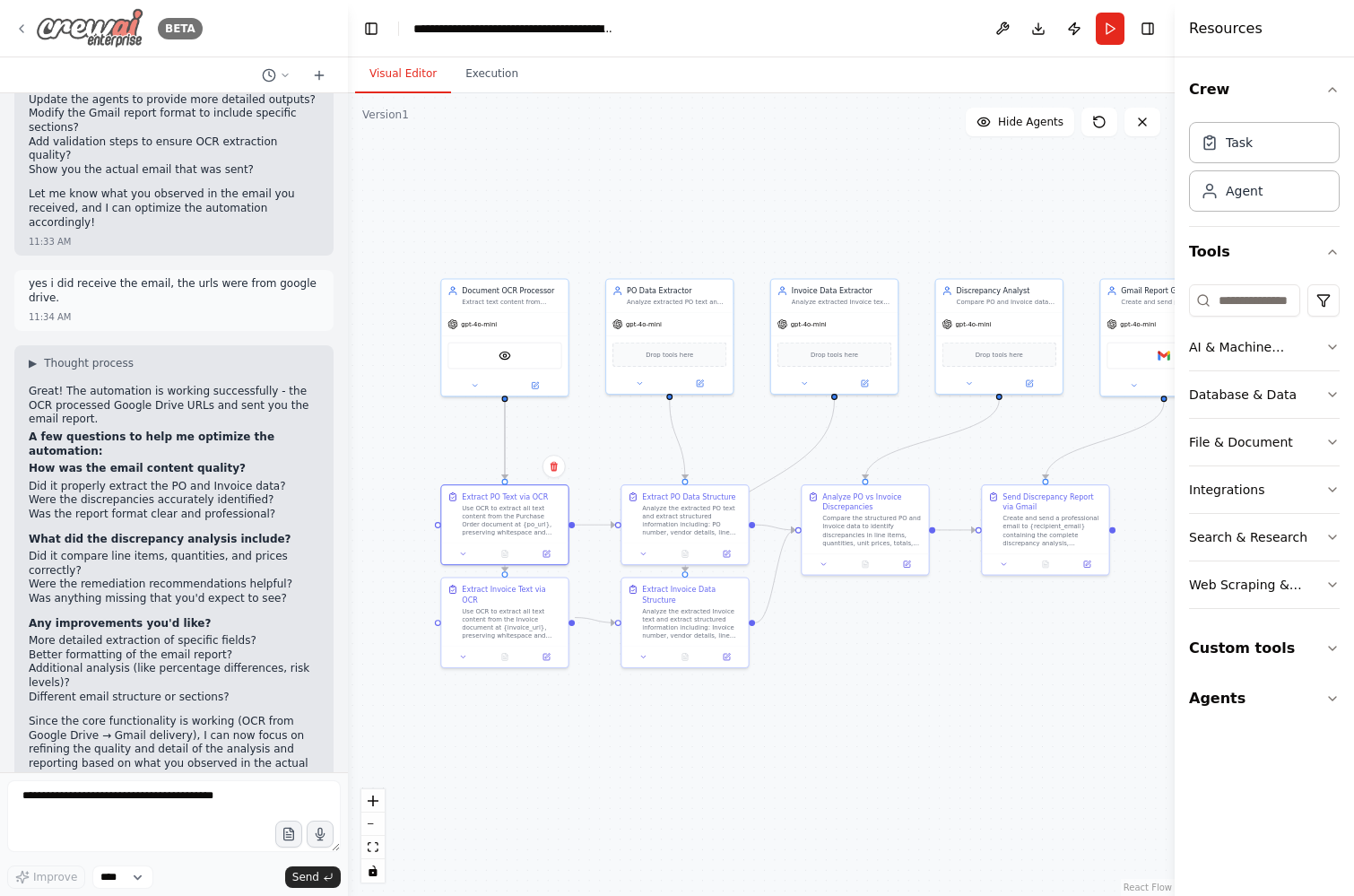
click at [26, 26] on icon at bounding box center [21, 28] width 14 height 14
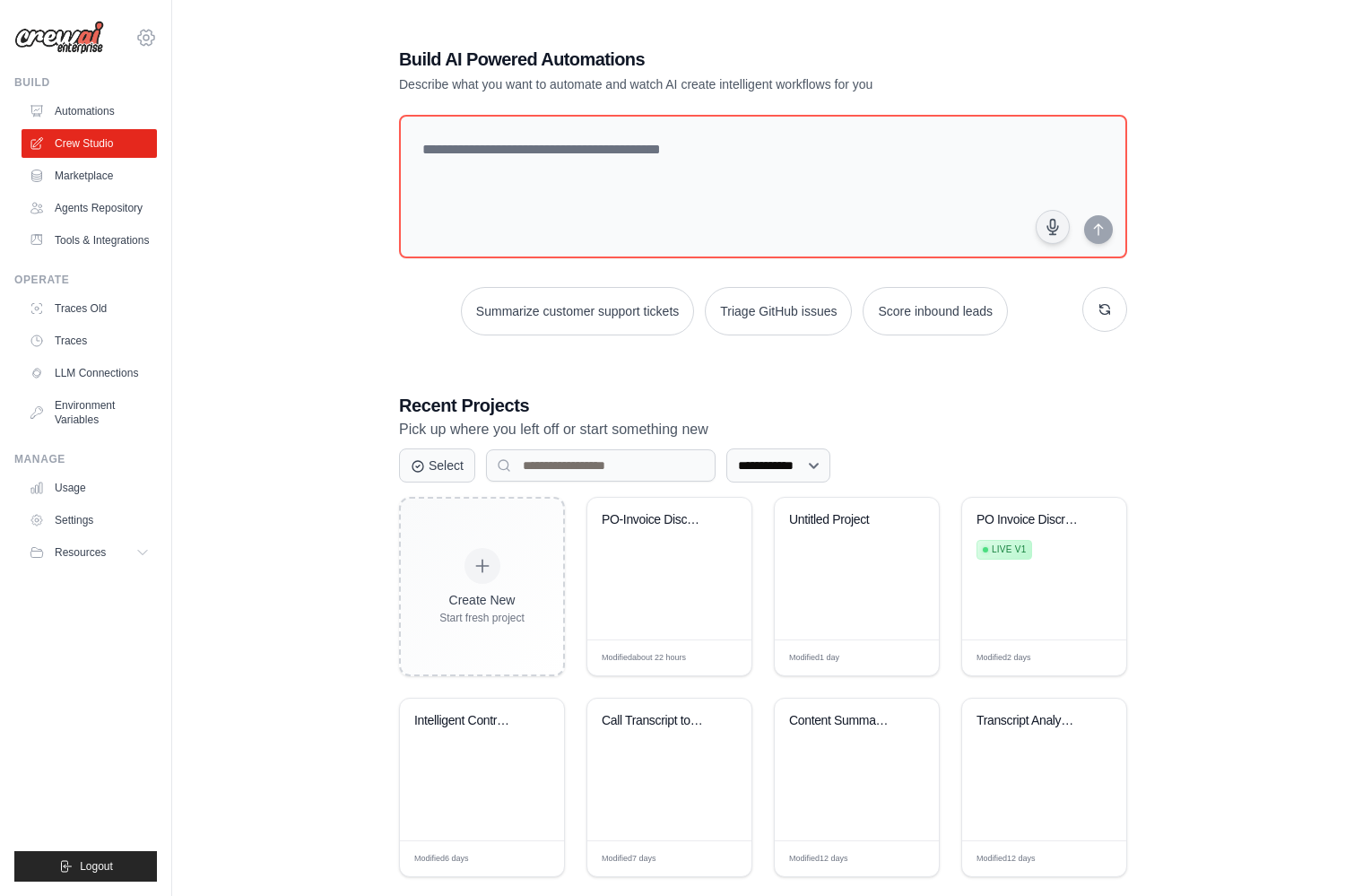
click at [148, 37] on icon at bounding box center [147, 38] width 6 height 6
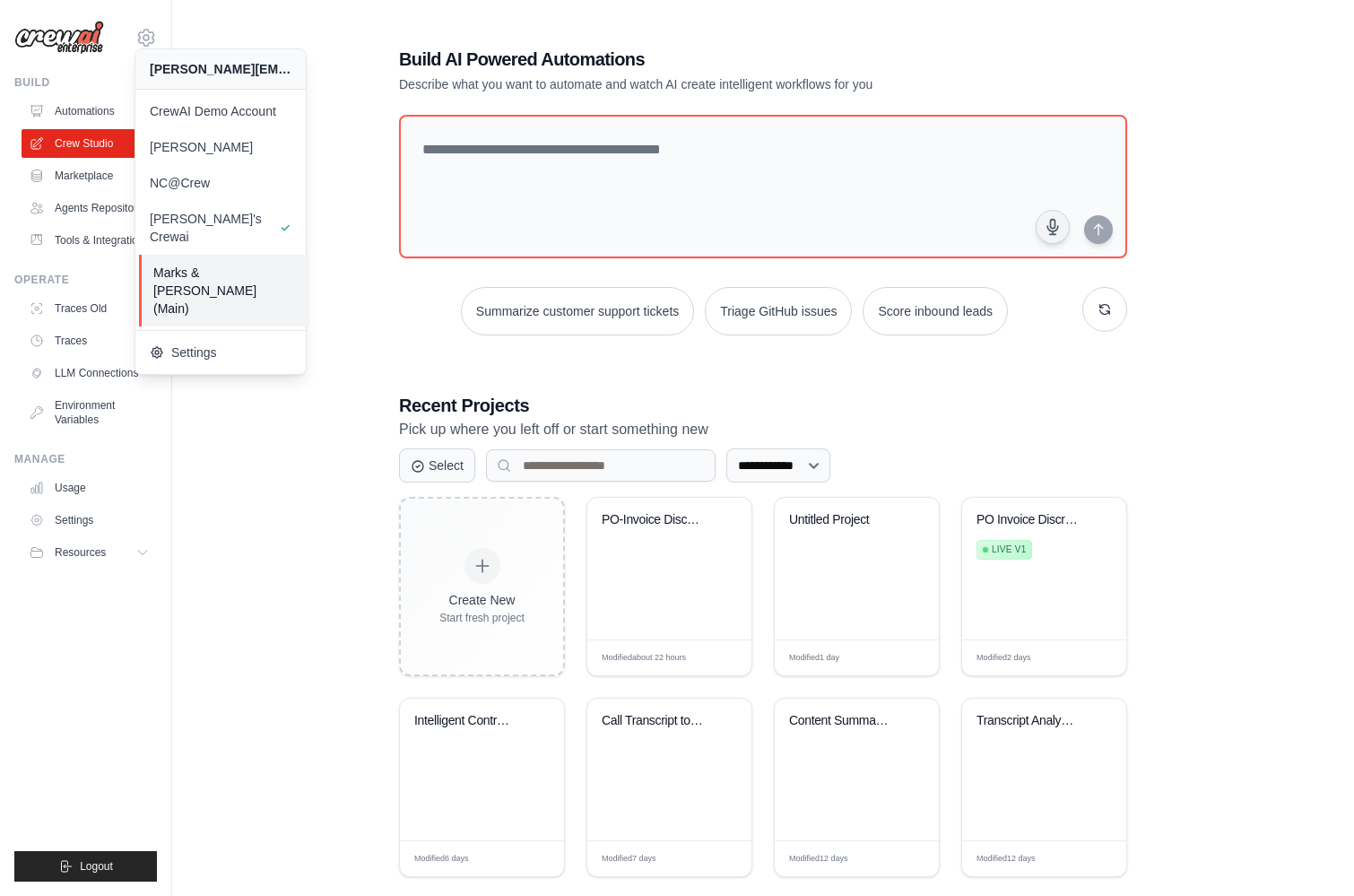
click at [217, 264] on span "Marks & [PERSON_NAME] (Main)" at bounding box center [224, 290] width 142 height 54
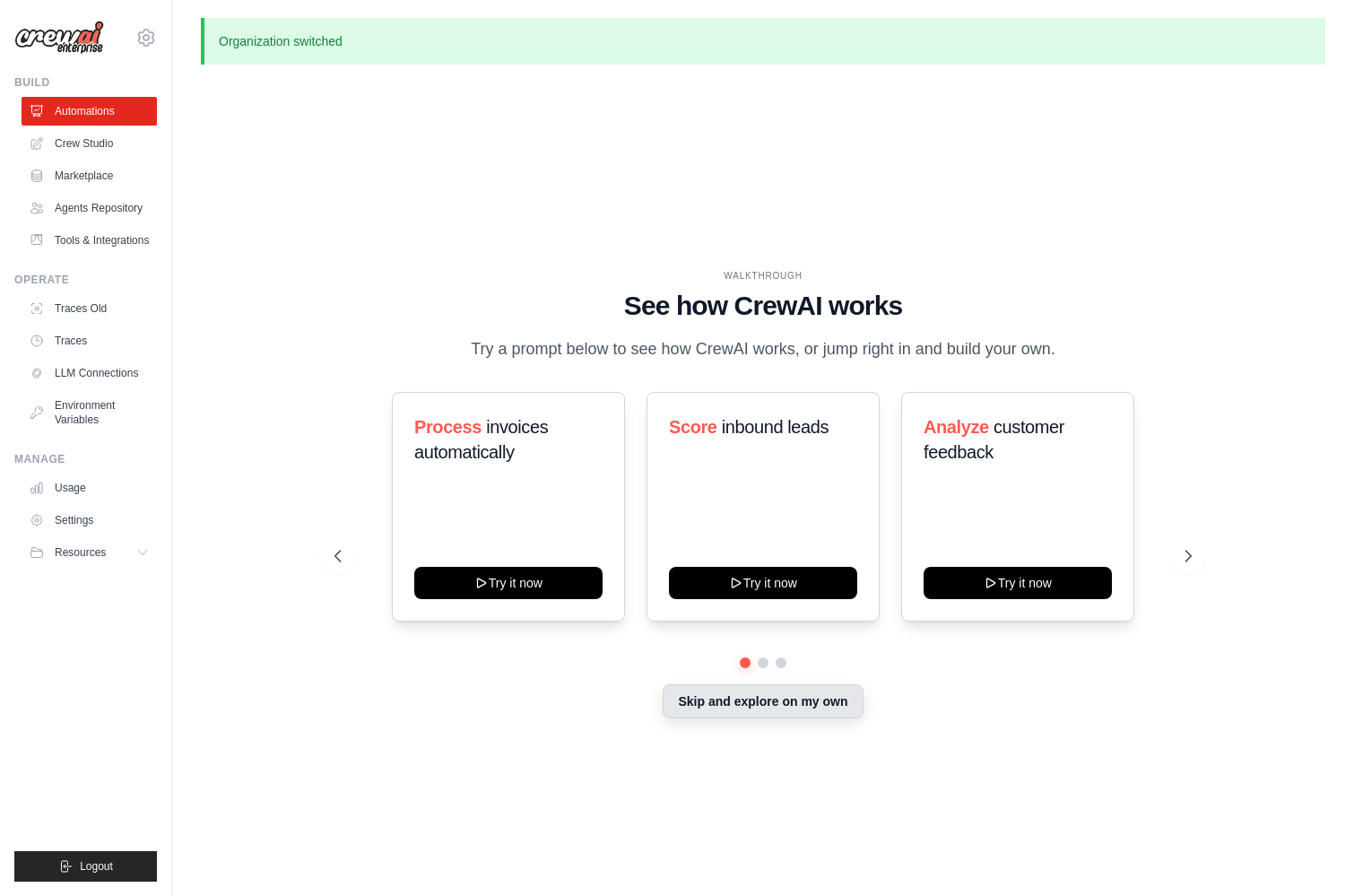
click at [781, 699] on button "Skip and explore on my own" at bounding box center [763, 701] width 200 height 34
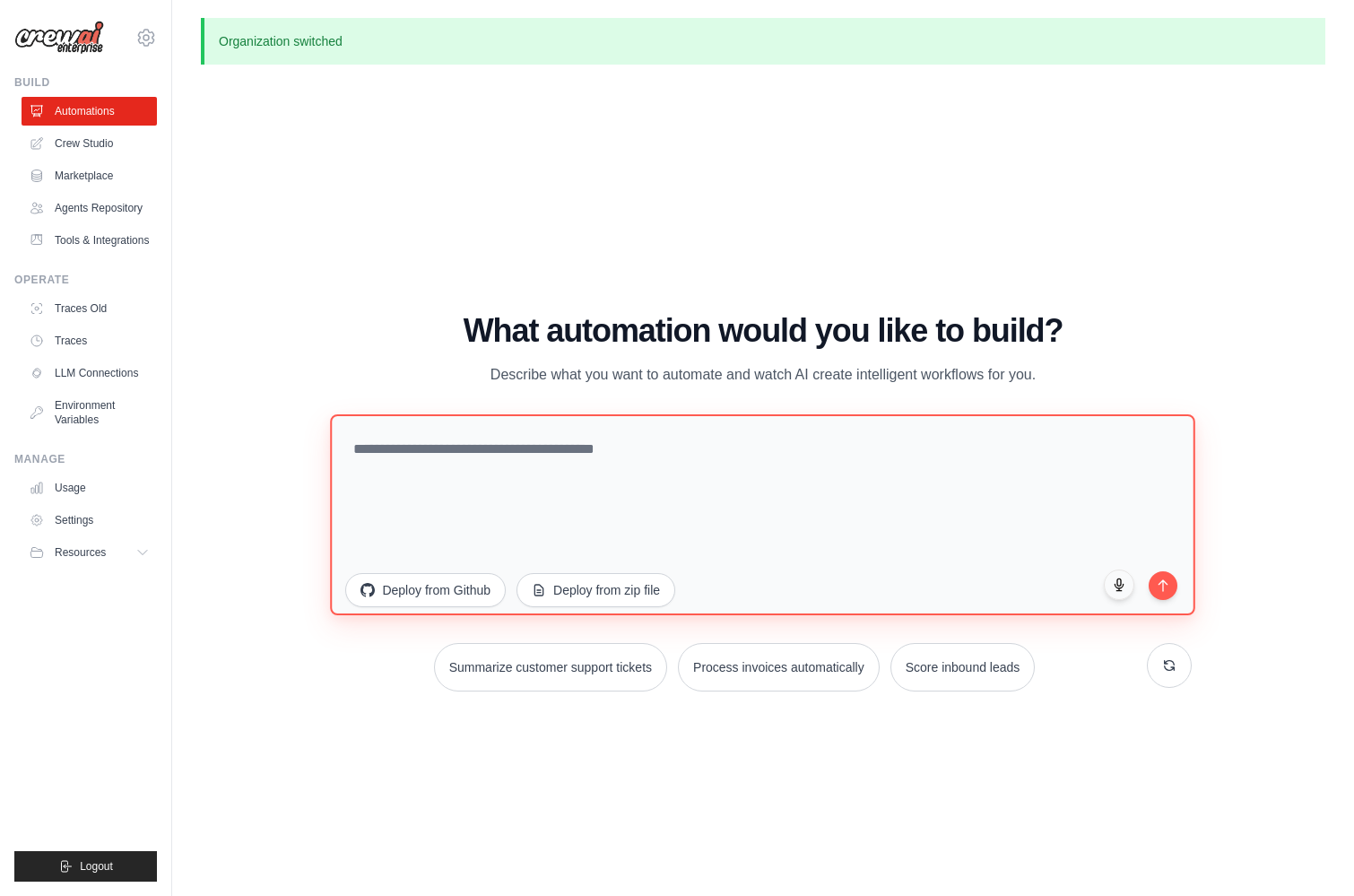
click at [640, 477] on textarea at bounding box center [763, 513] width 865 height 200
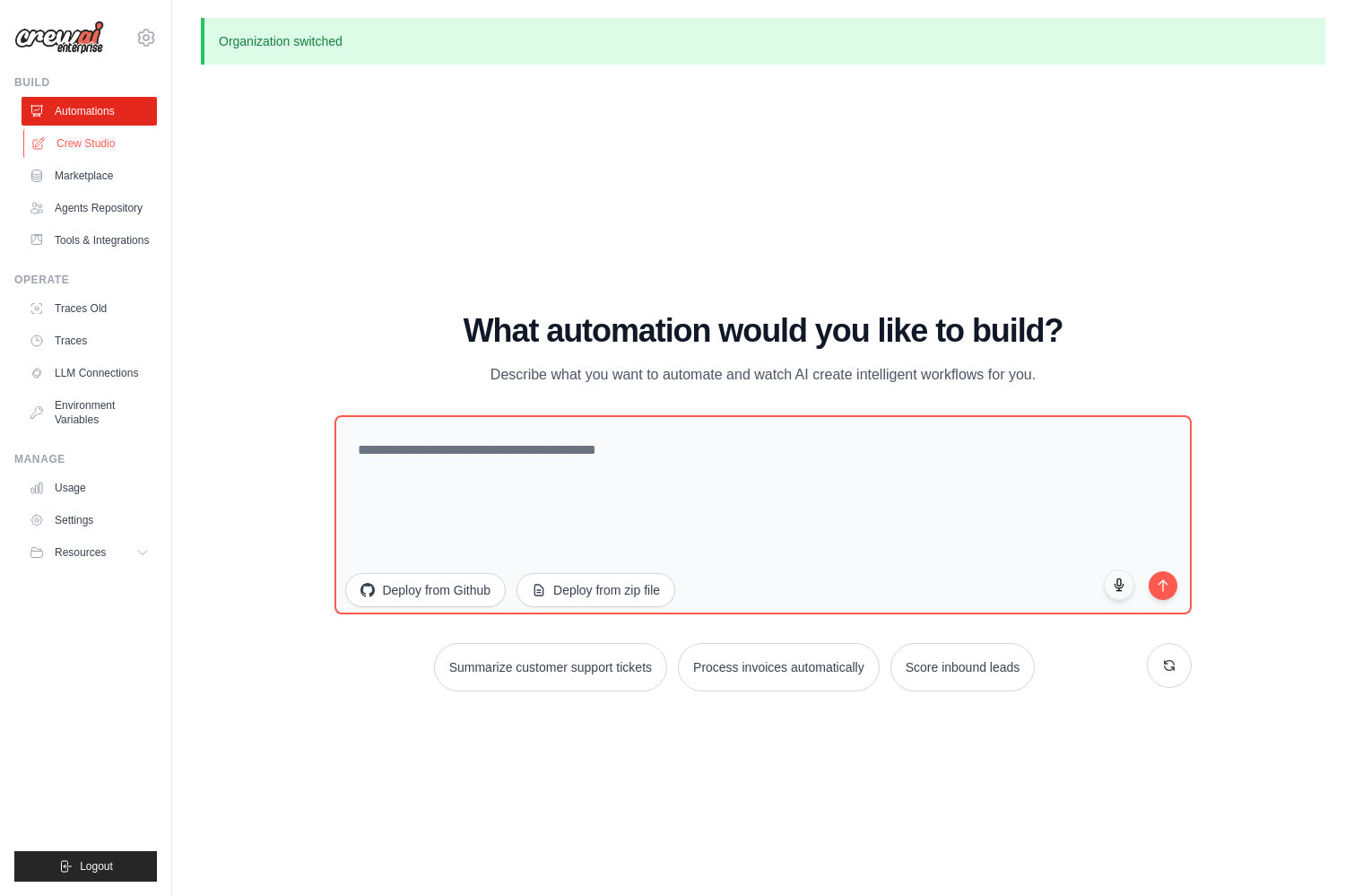
click at [86, 149] on link "Crew Studio" at bounding box center [91, 144] width 135 height 28
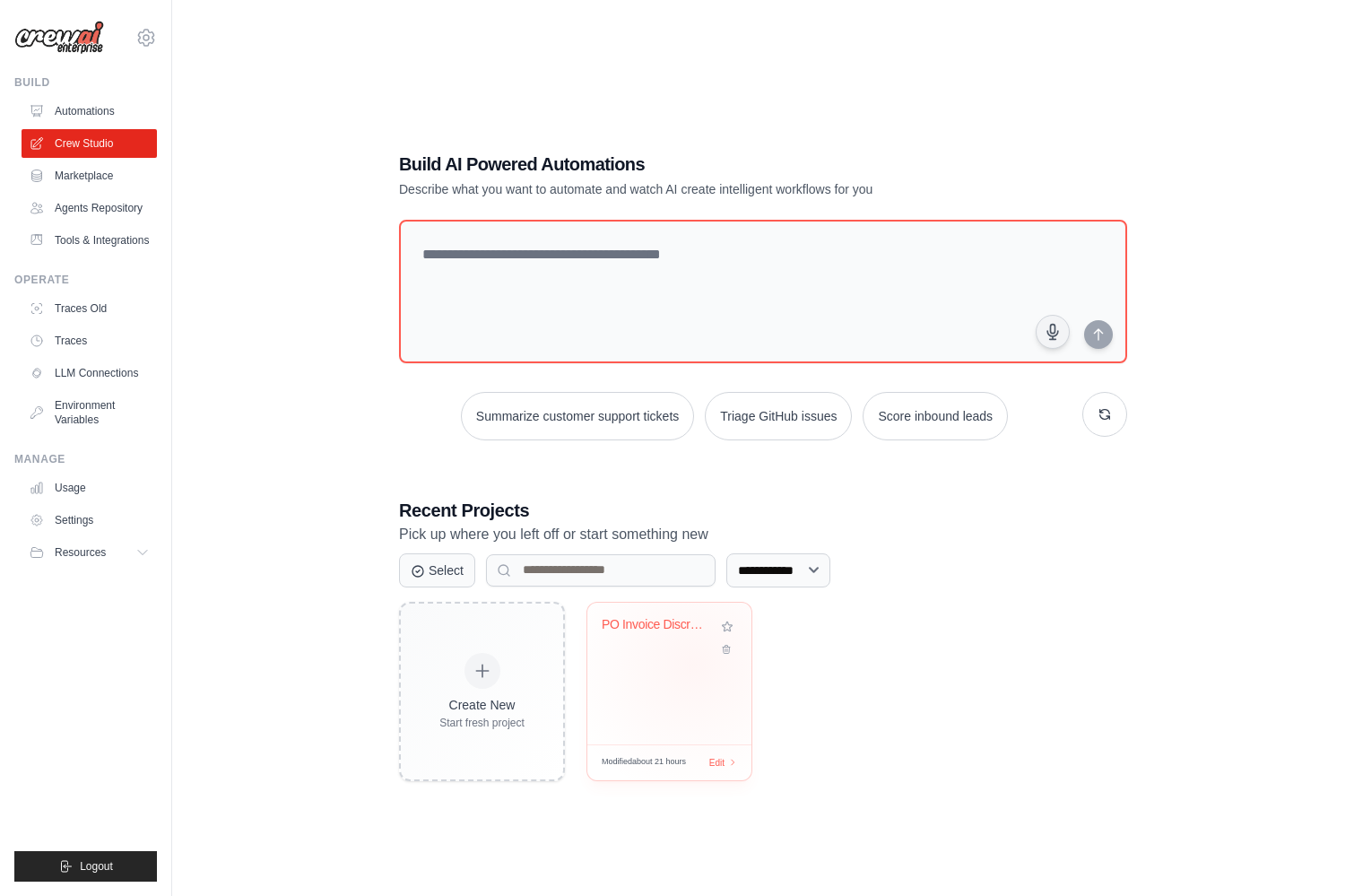
click at [695, 677] on div "PO Invoice Discrepancy Analyzer" at bounding box center [669, 673] width 165 height 142
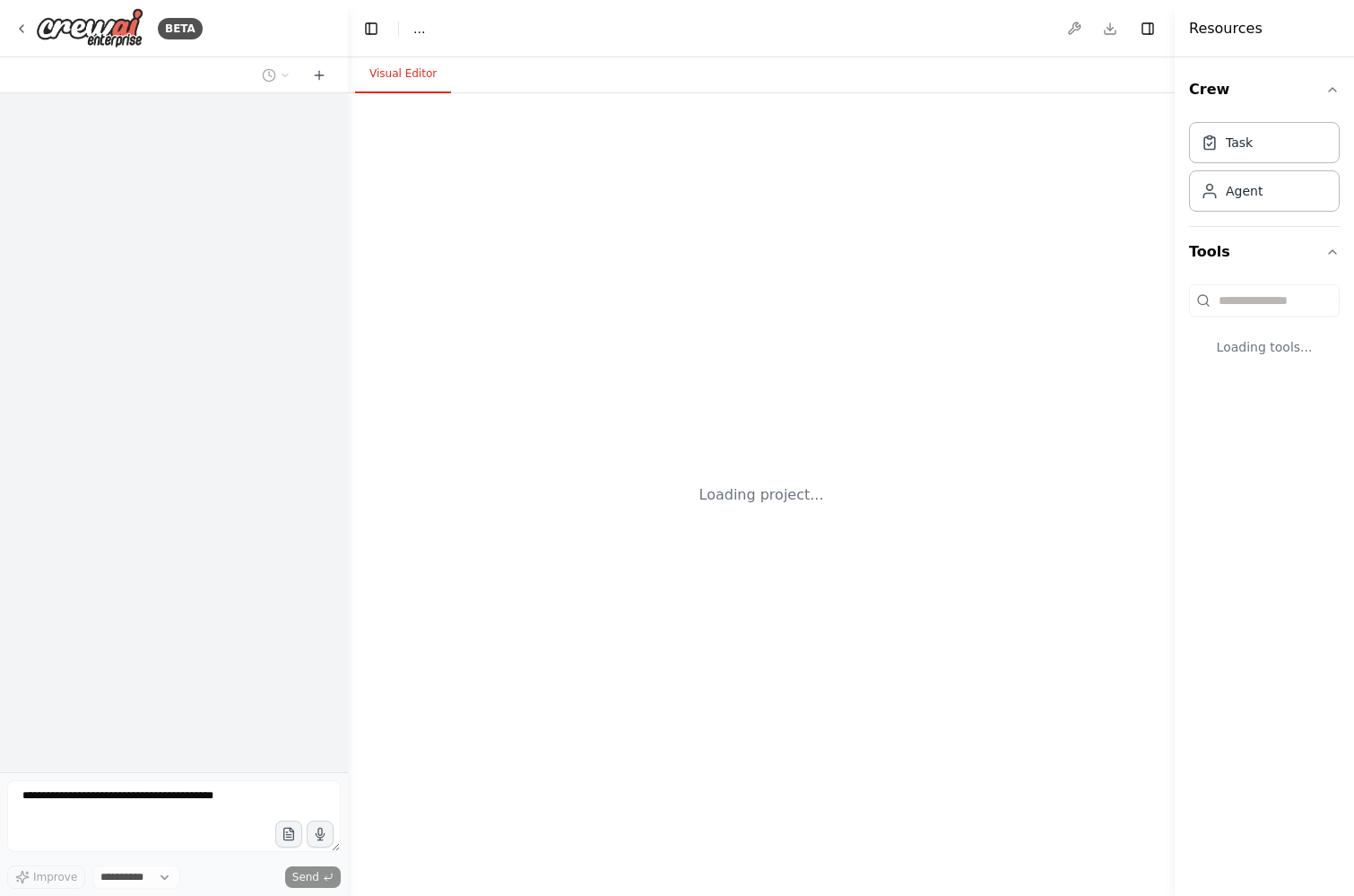
select select "****"
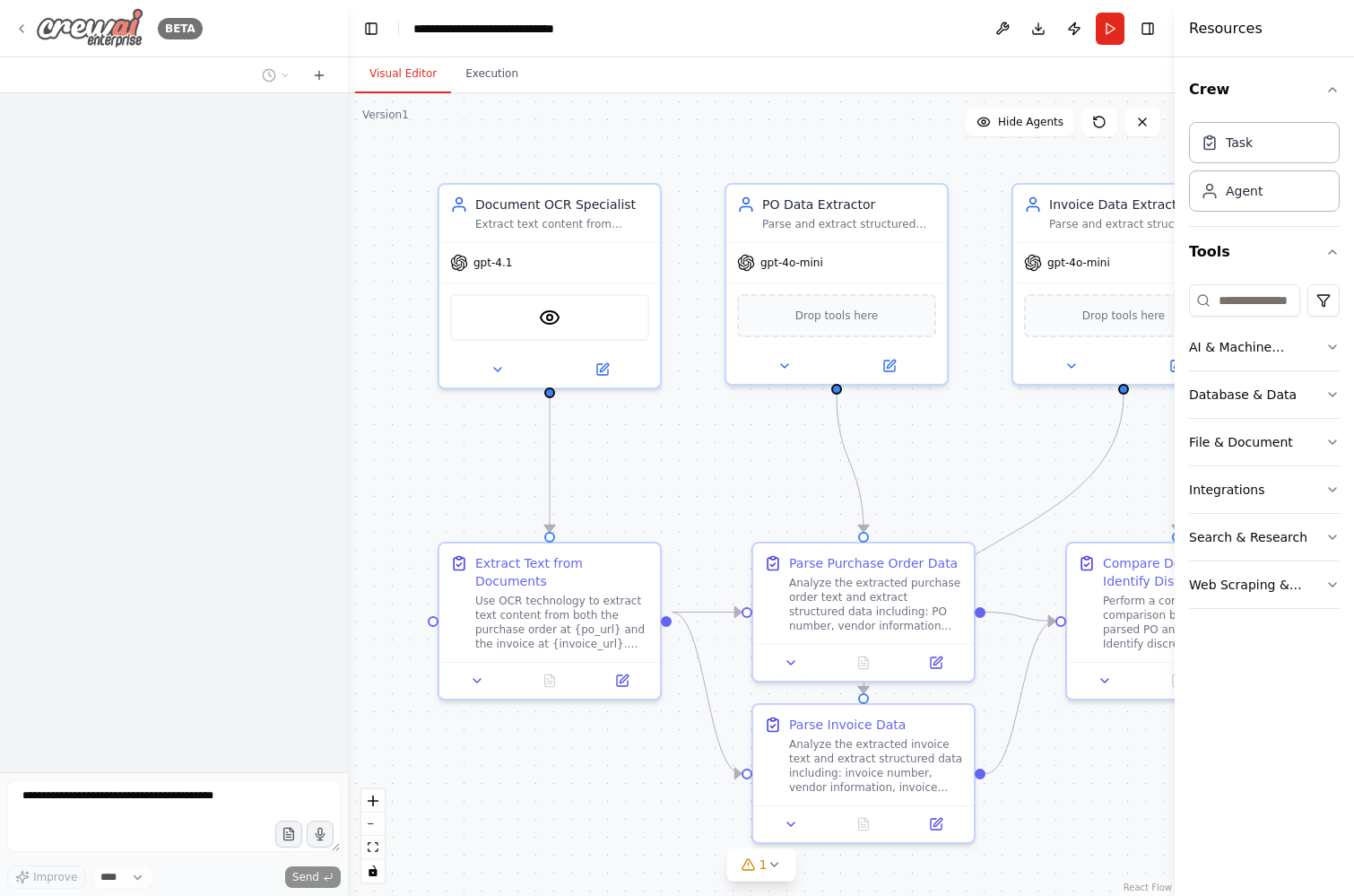
click at [20, 26] on icon at bounding box center [21, 28] width 14 height 14
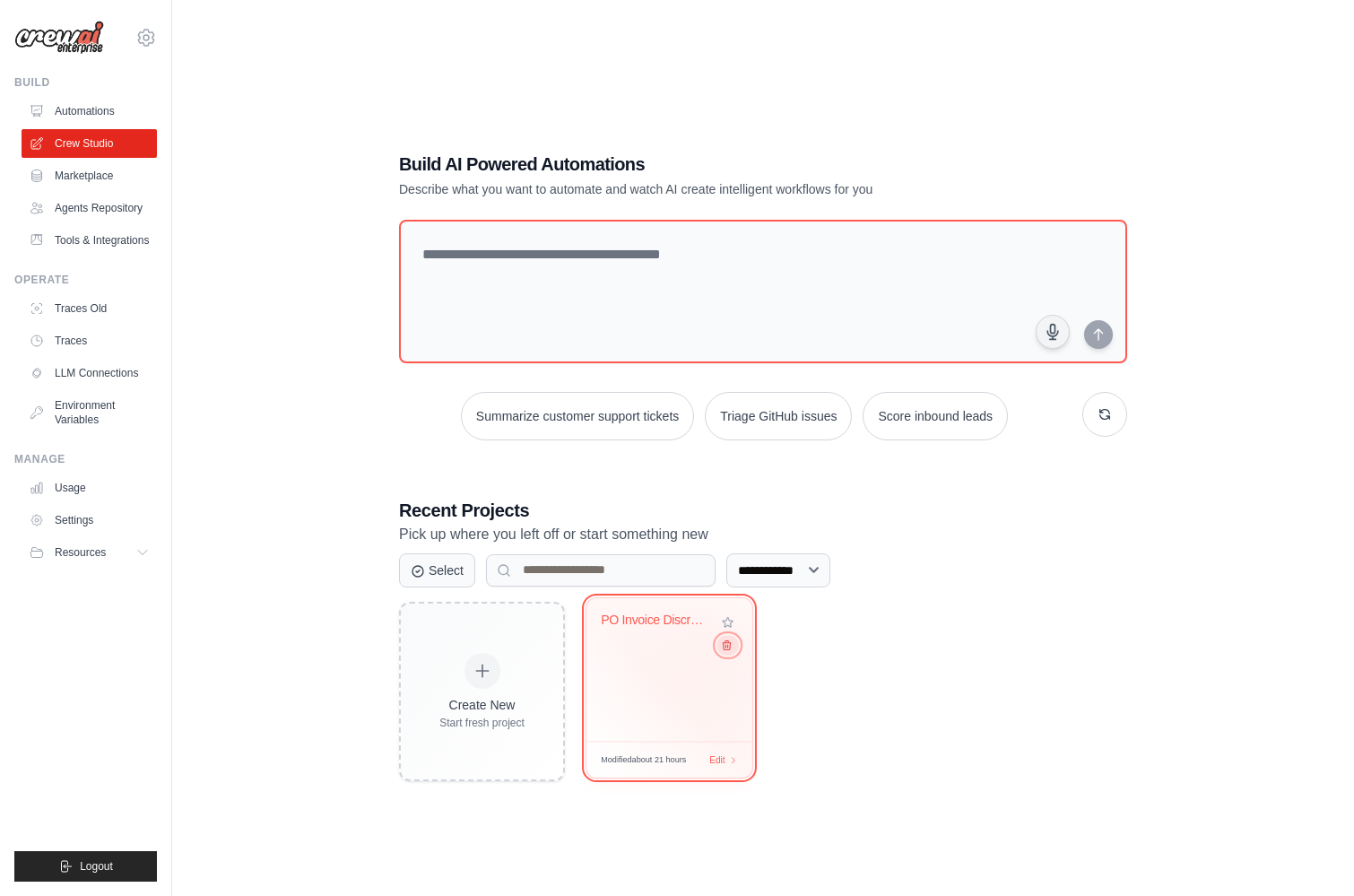
click at [725, 648] on icon at bounding box center [727, 644] width 11 height 11
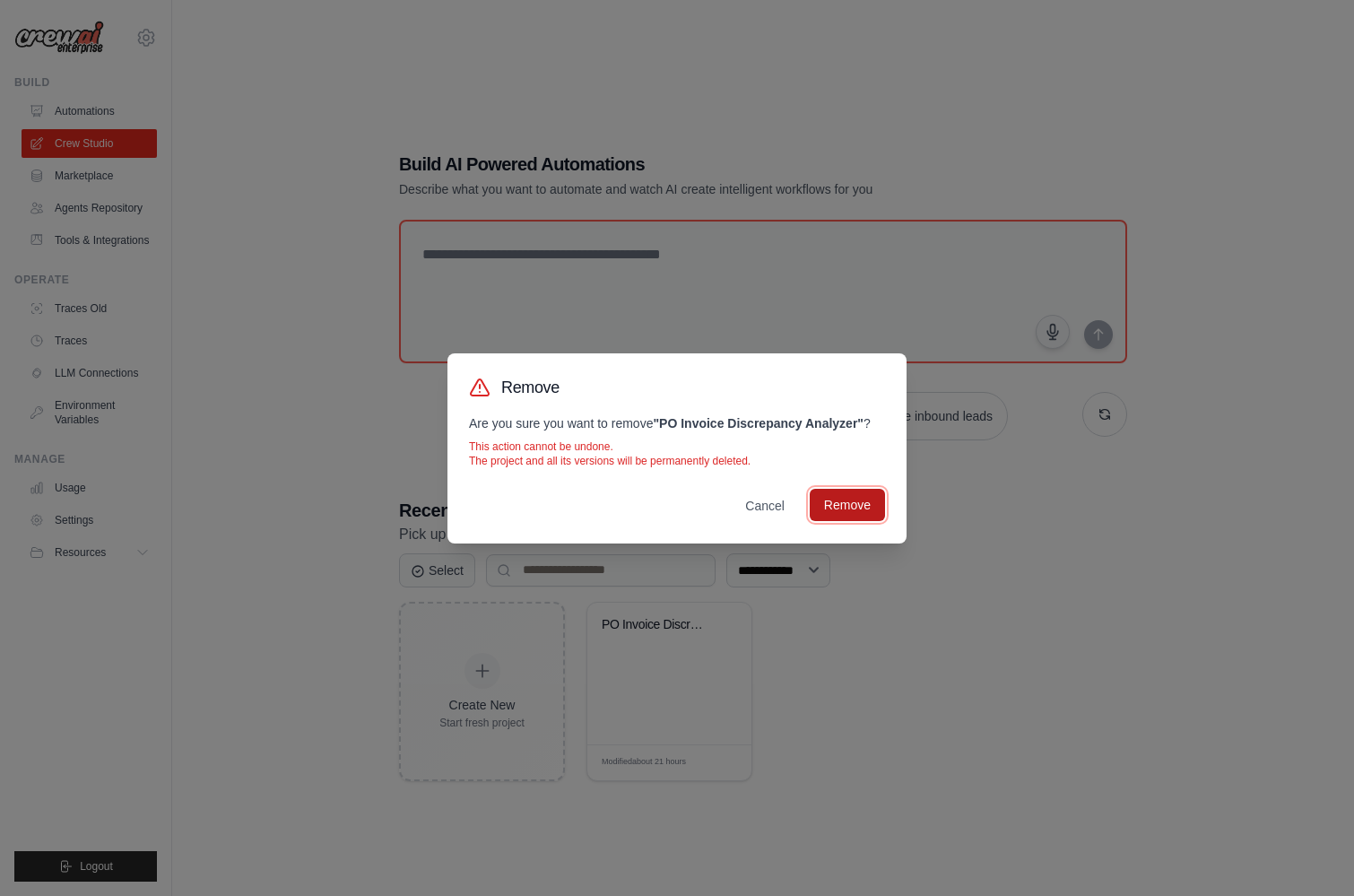
click at [833, 508] on button "Remove" at bounding box center [847, 505] width 76 height 32
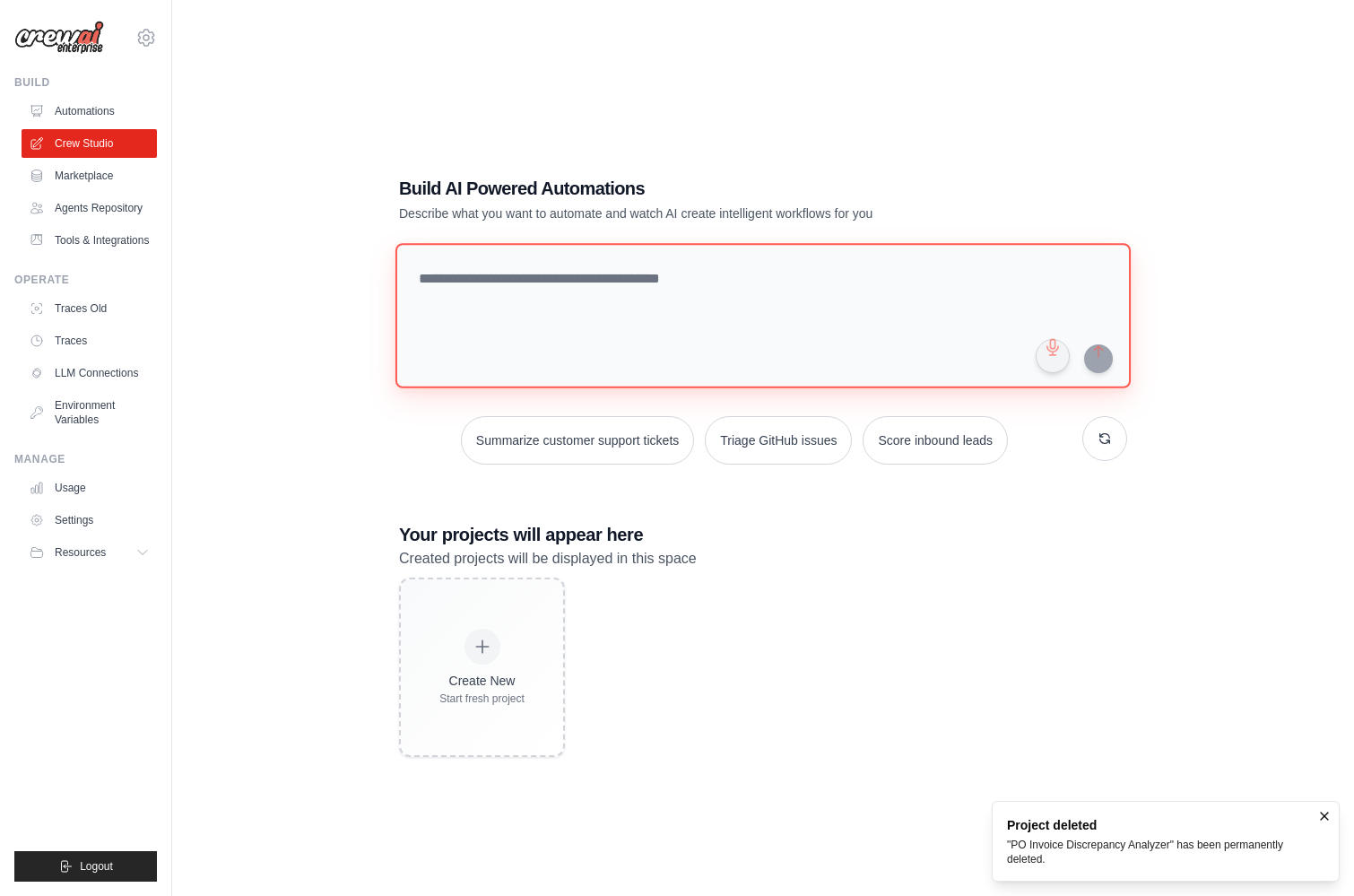
click at [500, 280] on textarea at bounding box center [763, 316] width 736 height 146
paste textarea "**********"
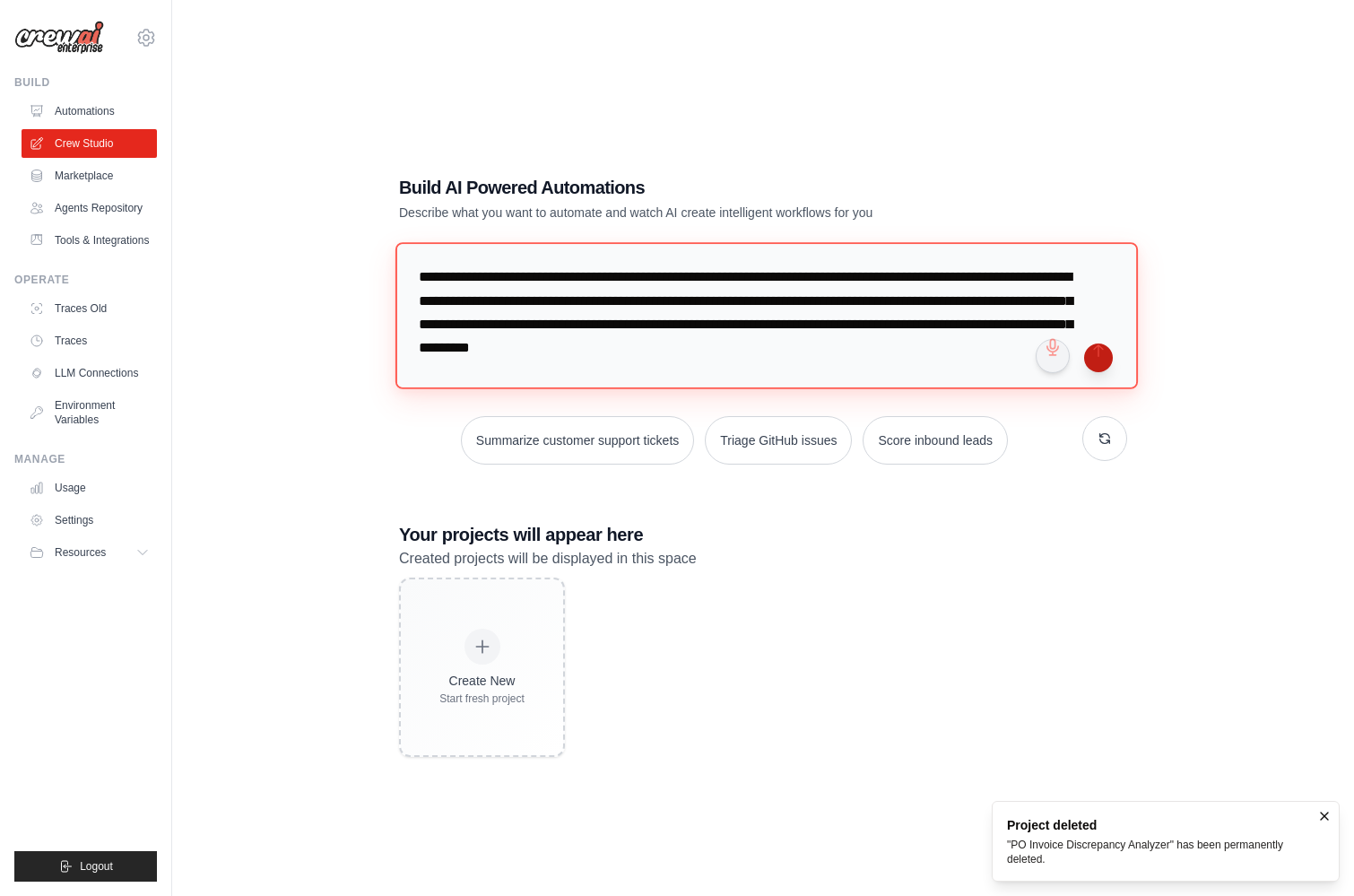
type textarea "**********"
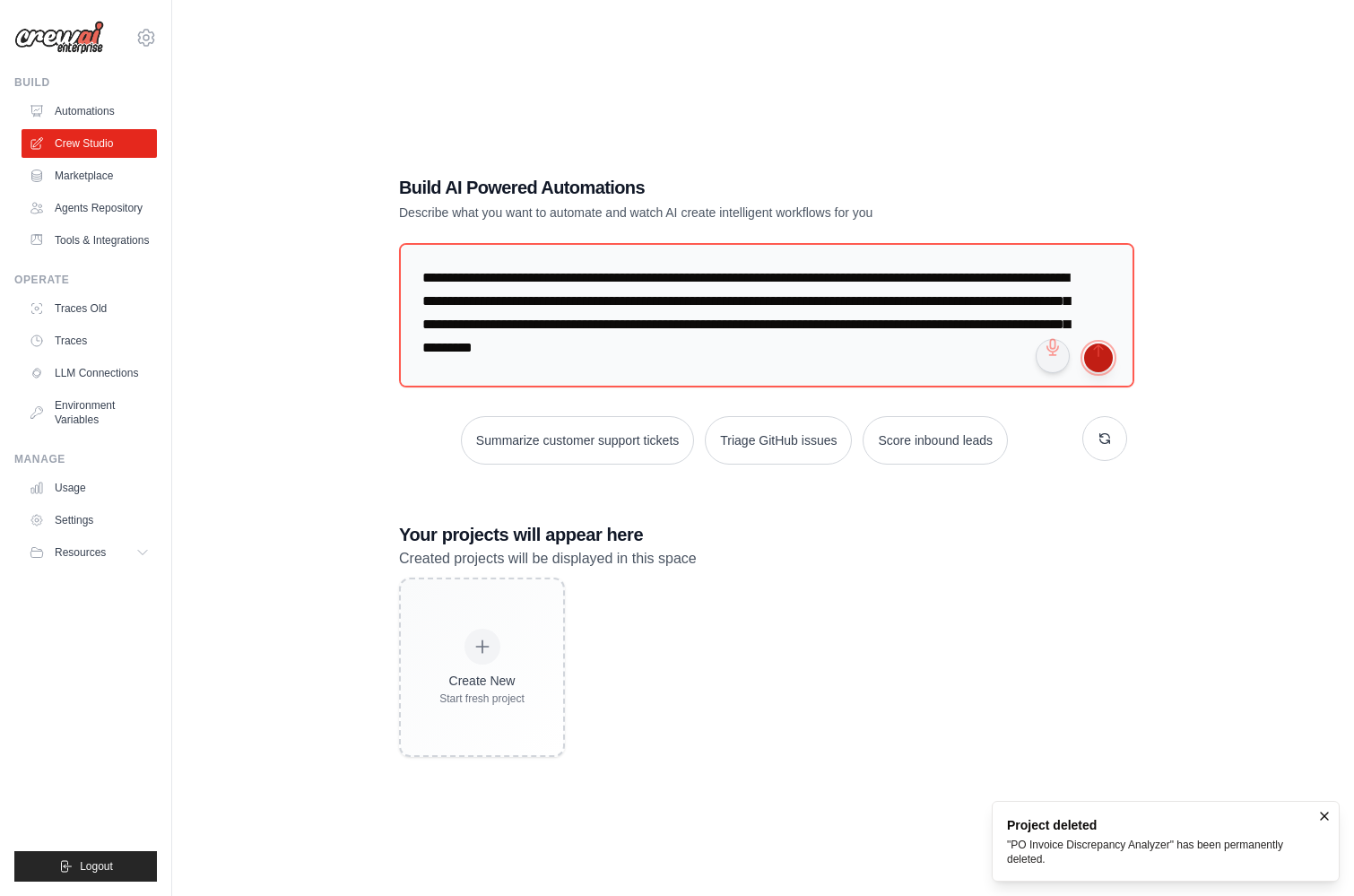
click at [1102, 360] on button "submit" at bounding box center [1099, 357] width 28 height 28
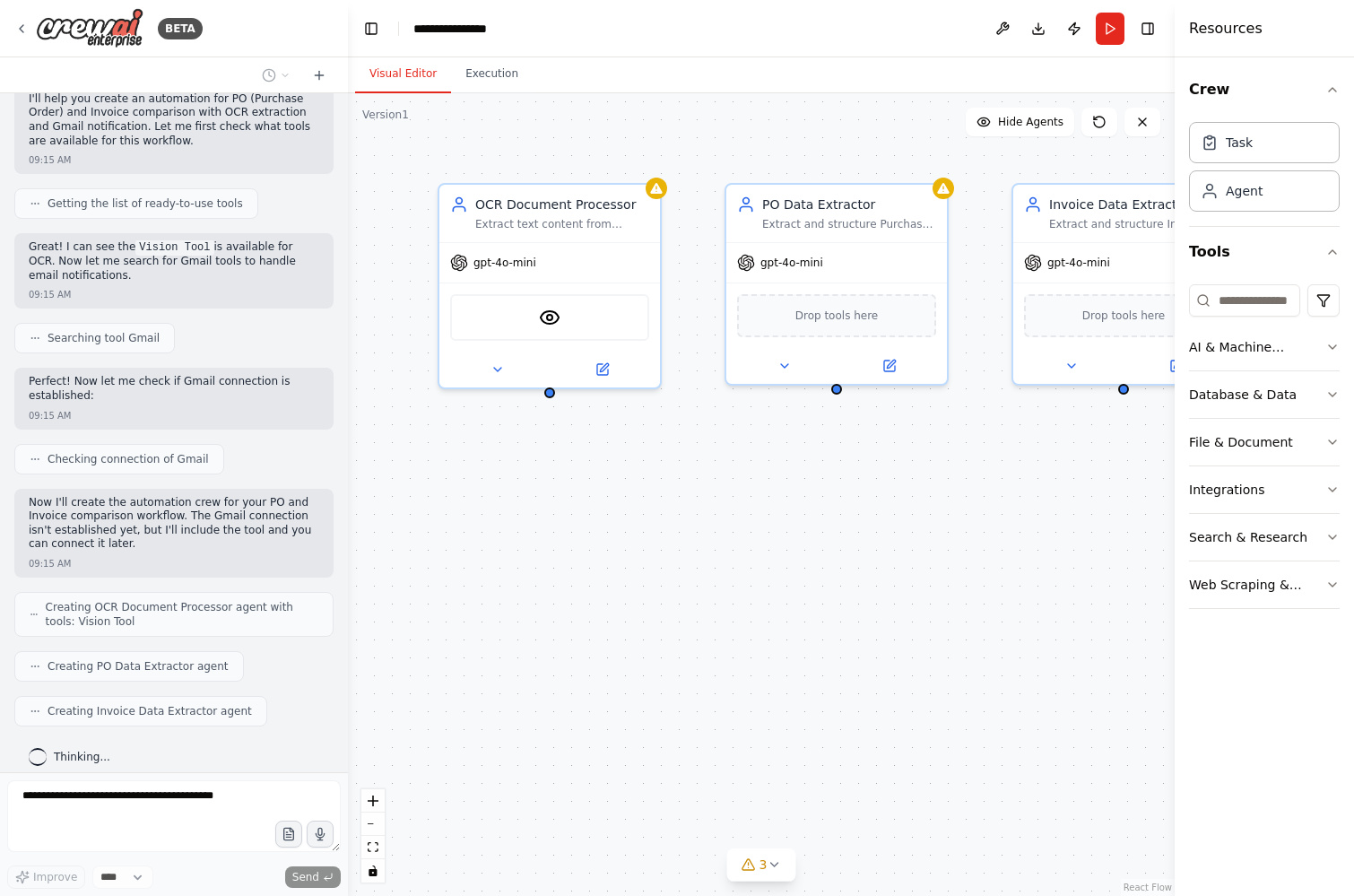
scroll to position [259, 0]
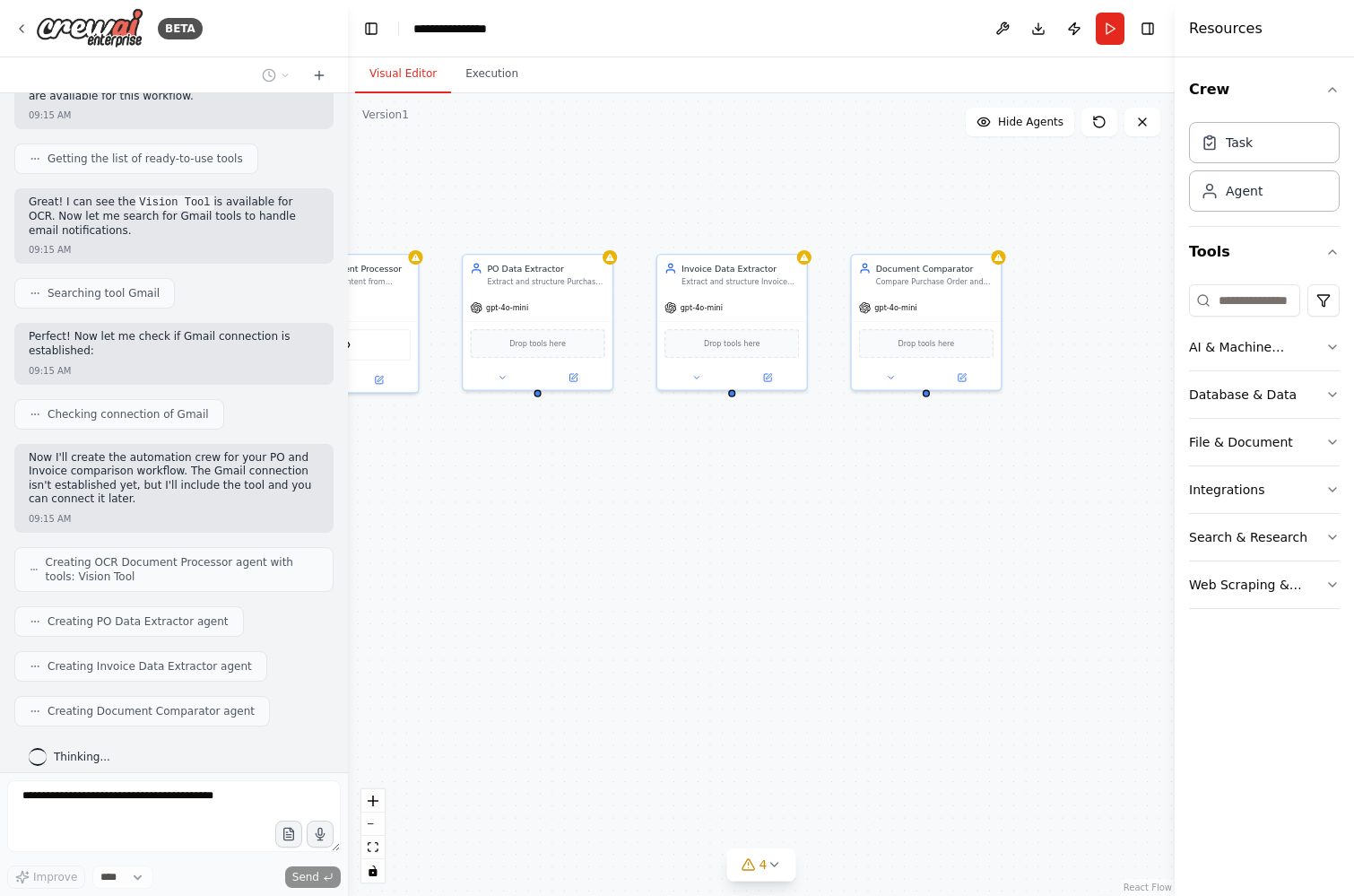
drag, startPoint x: 1071, startPoint y: 458, endPoint x: 720, endPoint y: 474, distance: 351.4
click at [720, 474] on div "OCR Document Processor Extract text content from Purchase Orders and Invoices u…" at bounding box center [761, 494] width 826 height 802
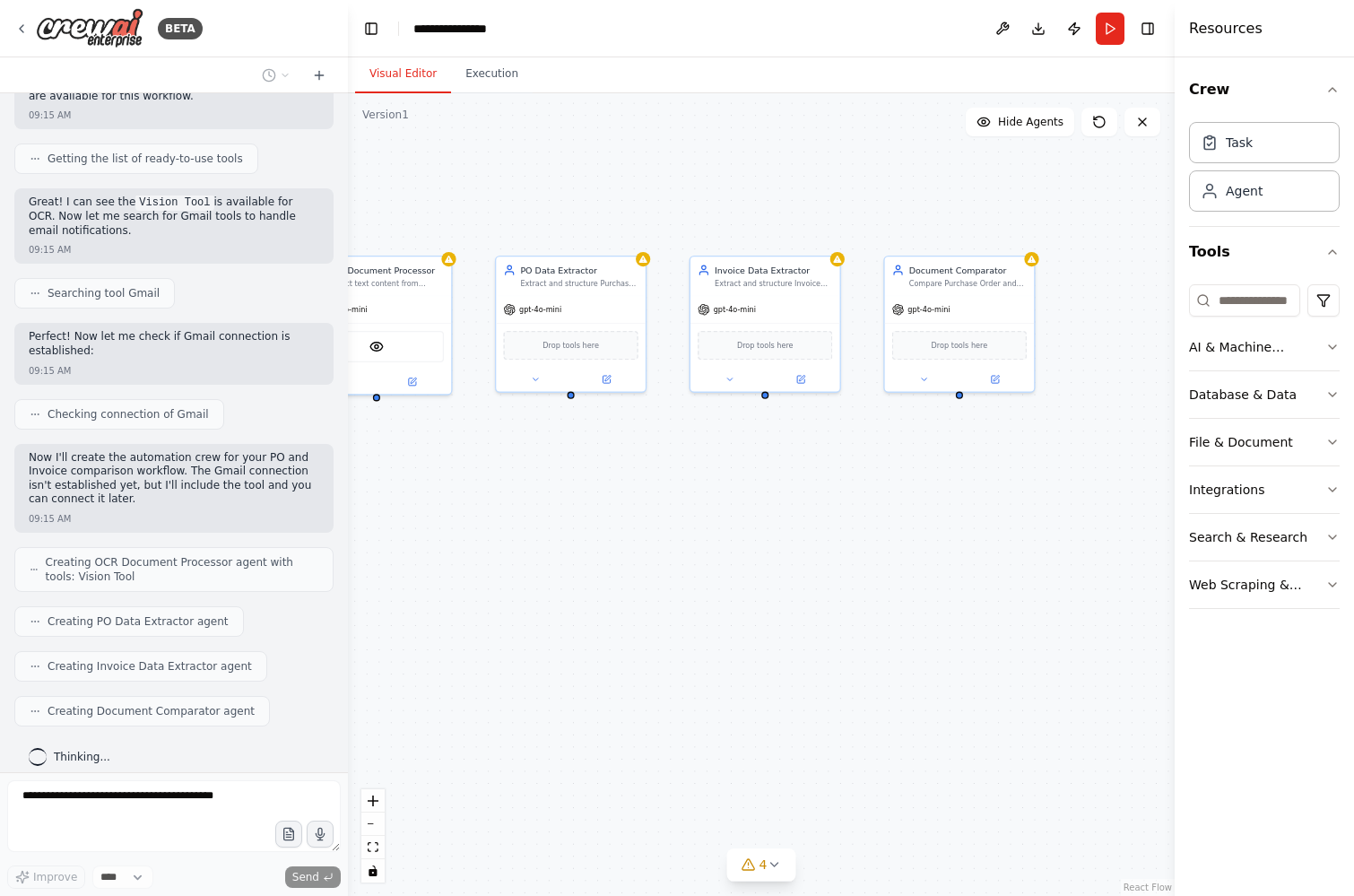
click at [748, 474] on div "OCR Document Processor Extract text content from Purchase Orders and Invoices u…" at bounding box center [761, 494] width 826 height 802
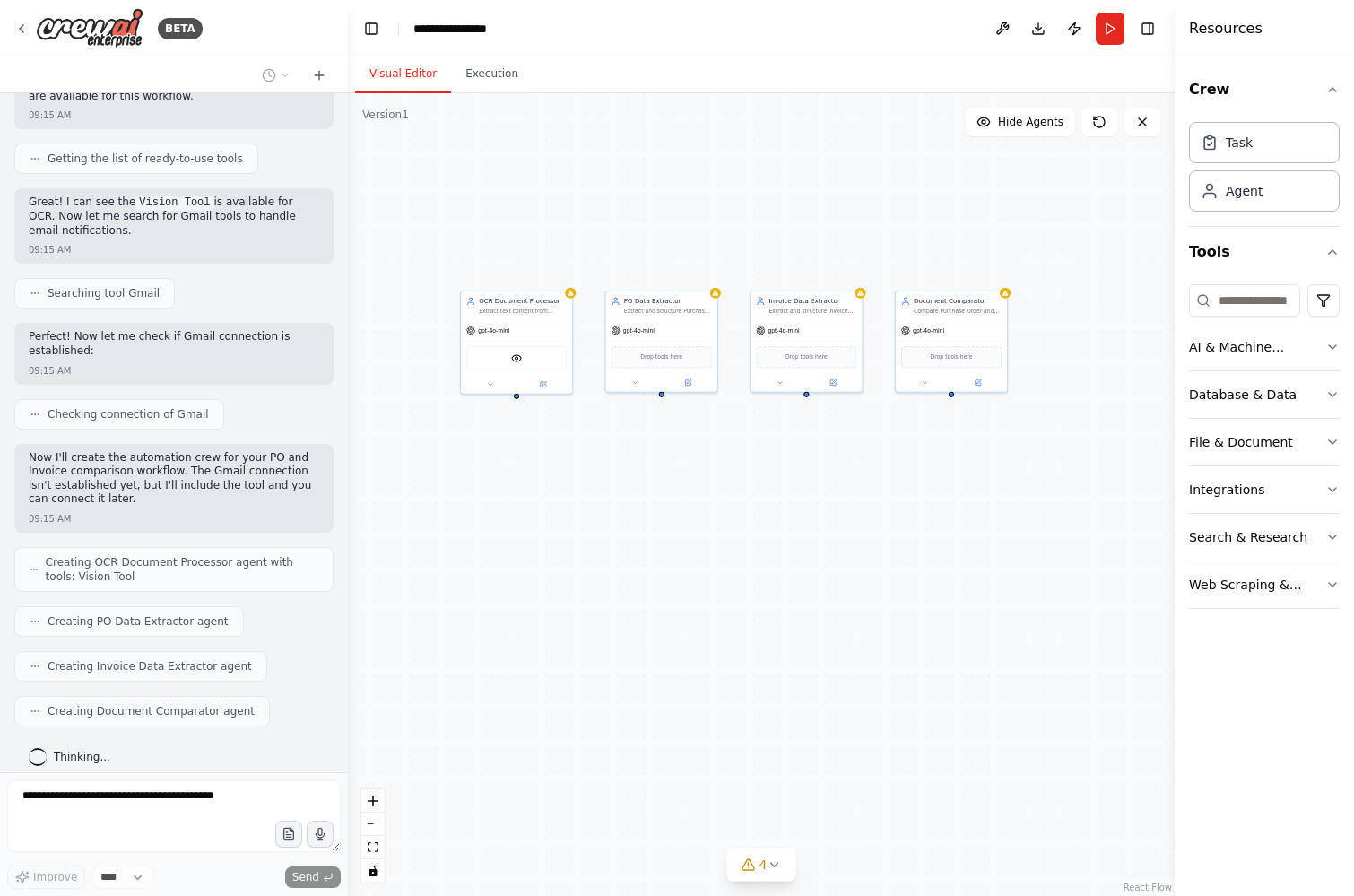
drag, startPoint x: 748, startPoint y: 474, endPoint x: 791, endPoint y: 455, distance: 47.0
click at [792, 454] on div "OCR Document Processor Extract text content from Purchase Orders and Invoices u…" at bounding box center [761, 494] width 826 height 802
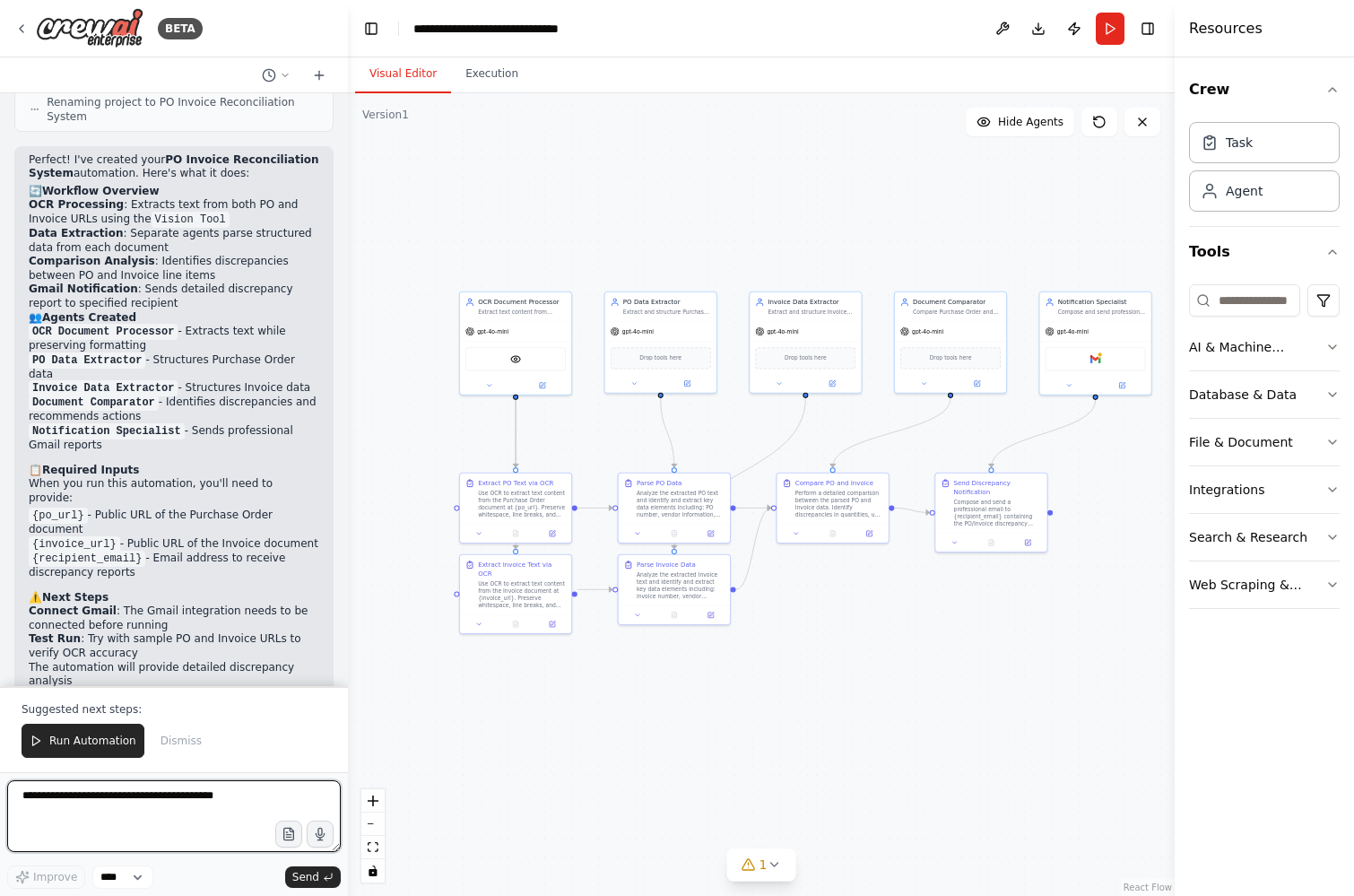
scroll to position [1436, 0]
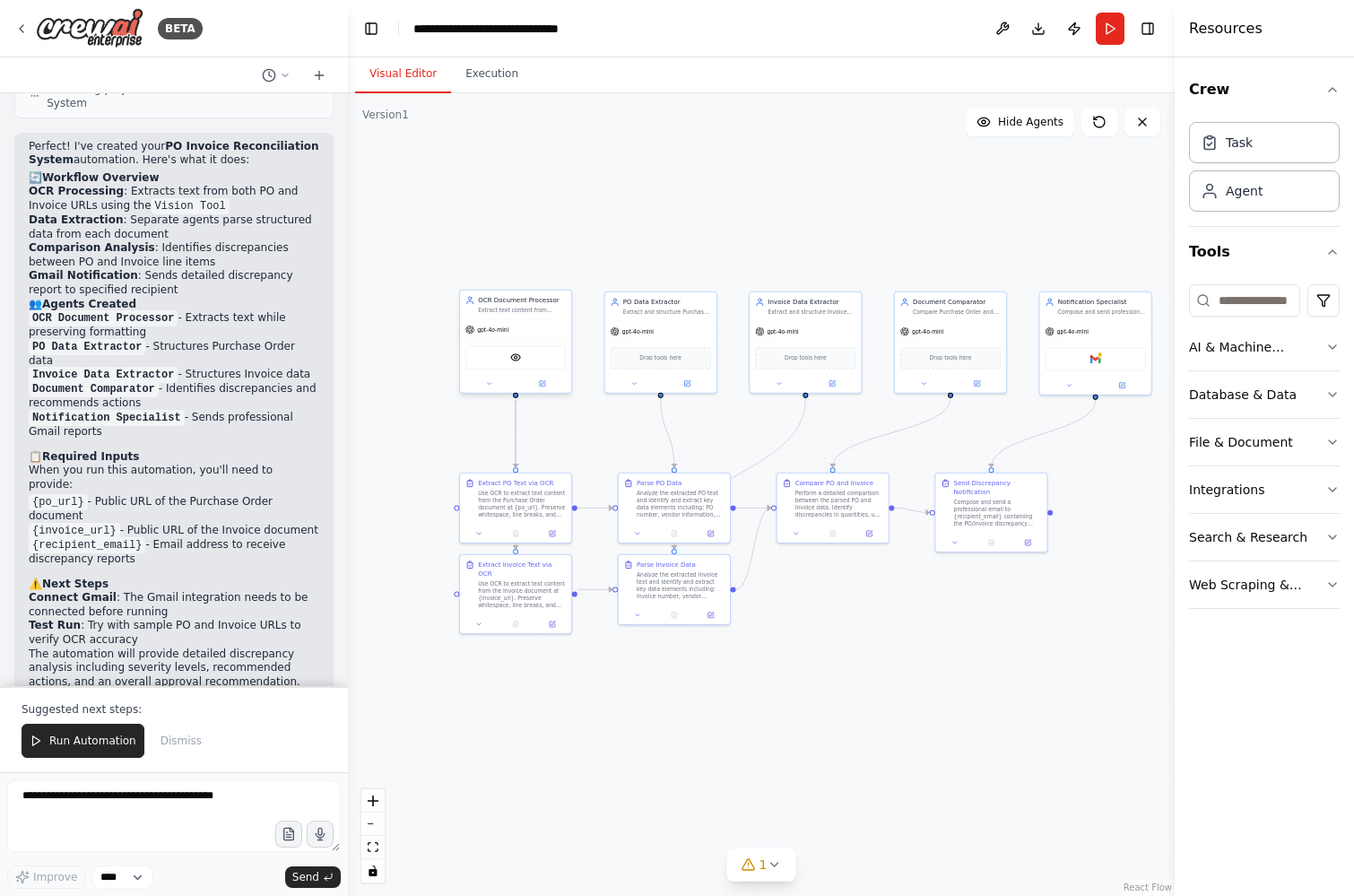
click at [496, 336] on div "gpt-4o-mini" at bounding box center [516, 329] width 112 height 20
click at [514, 335] on div "gpt-4o-mini" at bounding box center [516, 329] width 112 height 20
click at [493, 380] on icon at bounding box center [489, 384] width 8 height 8
click at [546, 486] on span "OpenAI - gpt-4o-mini" at bounding box center [516, 488] width 66 height 9
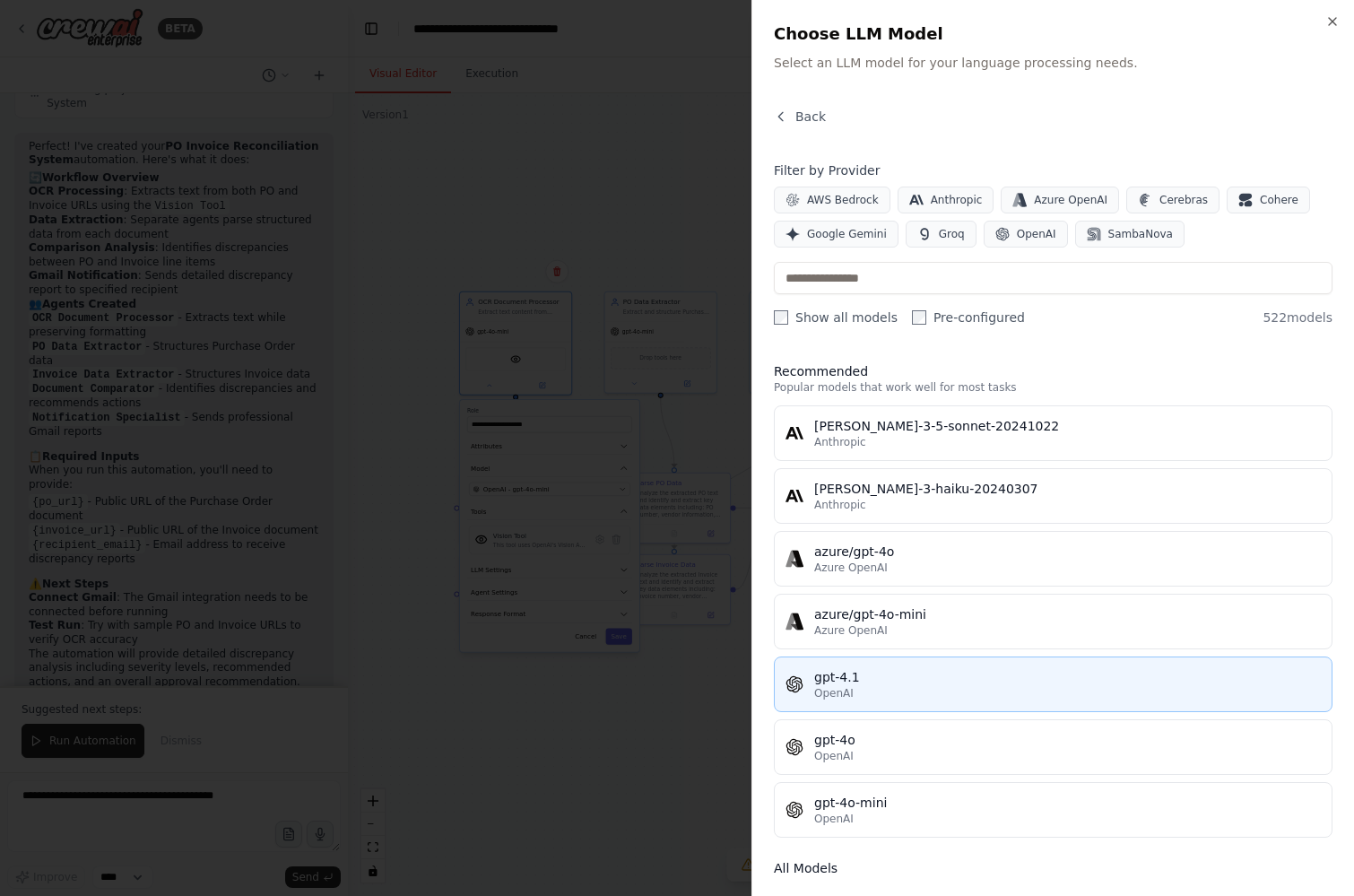
click at [920, 692] on div "OpenAI" at bounding box center [1068, 693] width 507 height 14
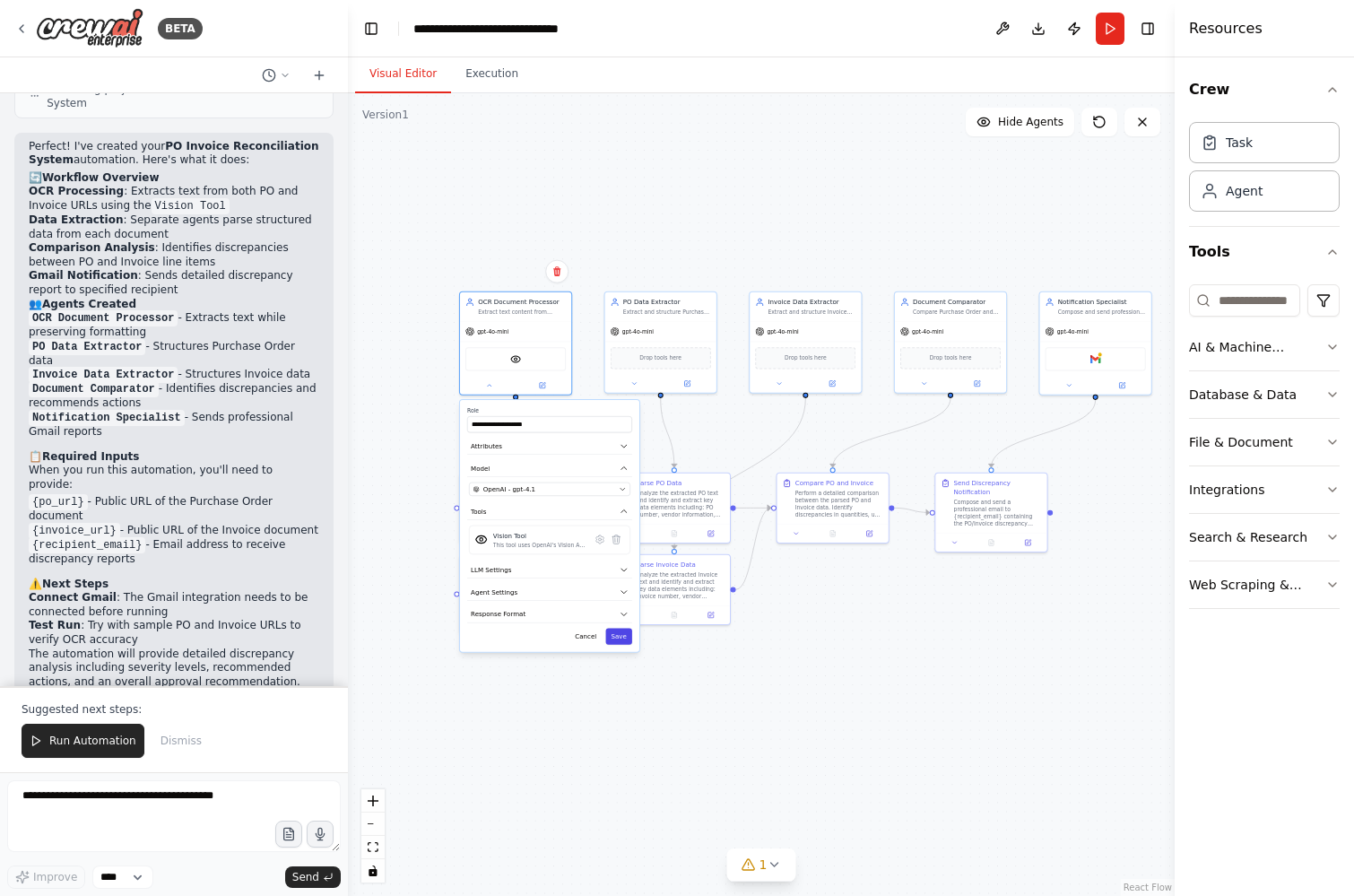
click at [627, 637] on button "Save" at bounding box center [618, 635] width 26 height 16
click at [678, 336] on div "gpt-4o-mini" at bounding box center [661, 329] width 112 height 20
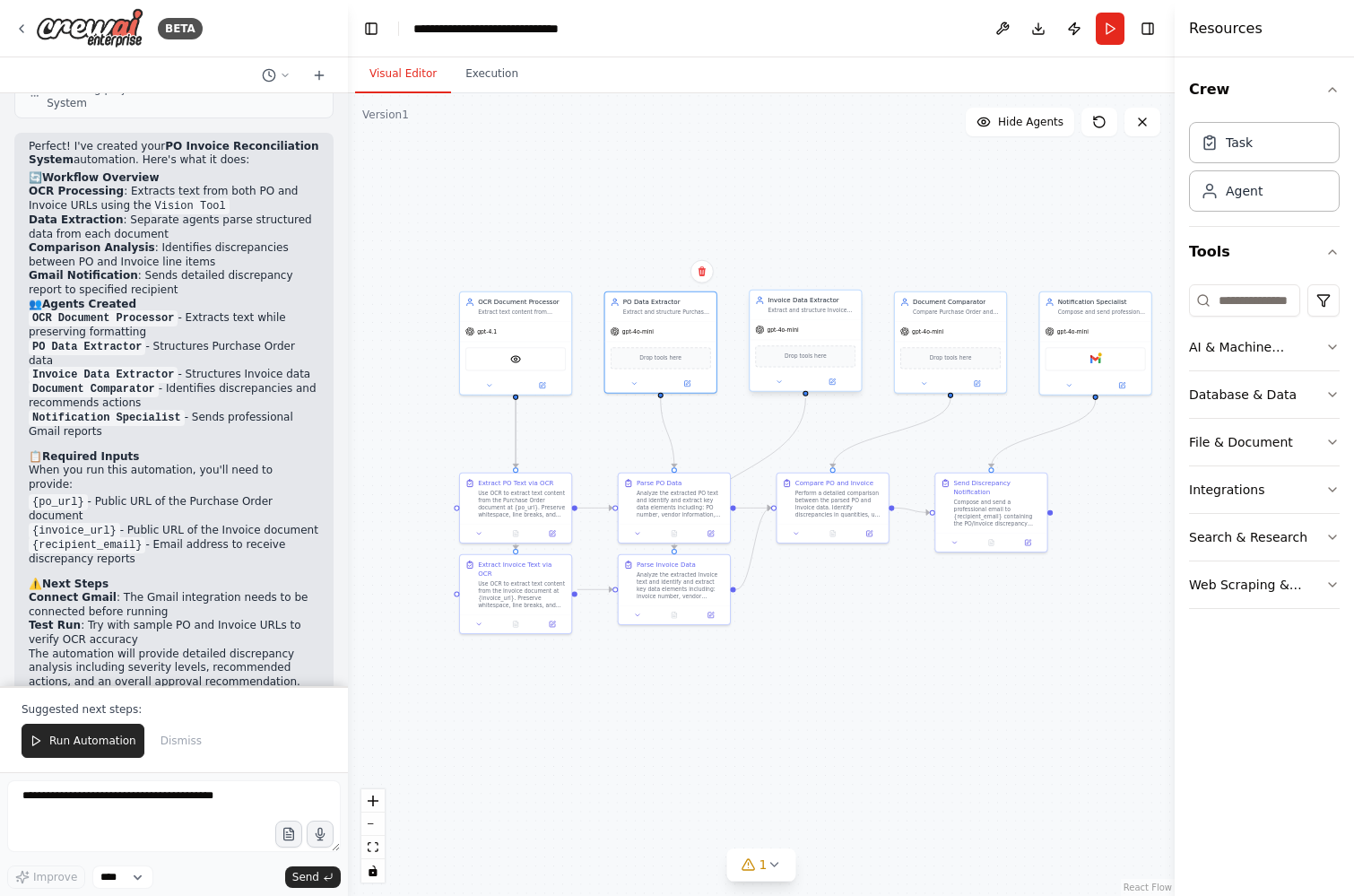
click at [807, 330] on div "gpt-4o-mini" at bounding box center [806, 329] width 112 height 20
click at [928, 330] on span "gpt-4o-mini" at bounding box center [928, 330] width 31 height 8
click at [810, 338] on div "gpt-4o-mini" at bounding box center [806, 329] width 112 height 20
click at [932, 336] on div "gpt-4o-mini" at bounding box center [951, 329] width 112 height 20
click at [915, 382] on button at bounding box center [924, 381] width 51 height 10
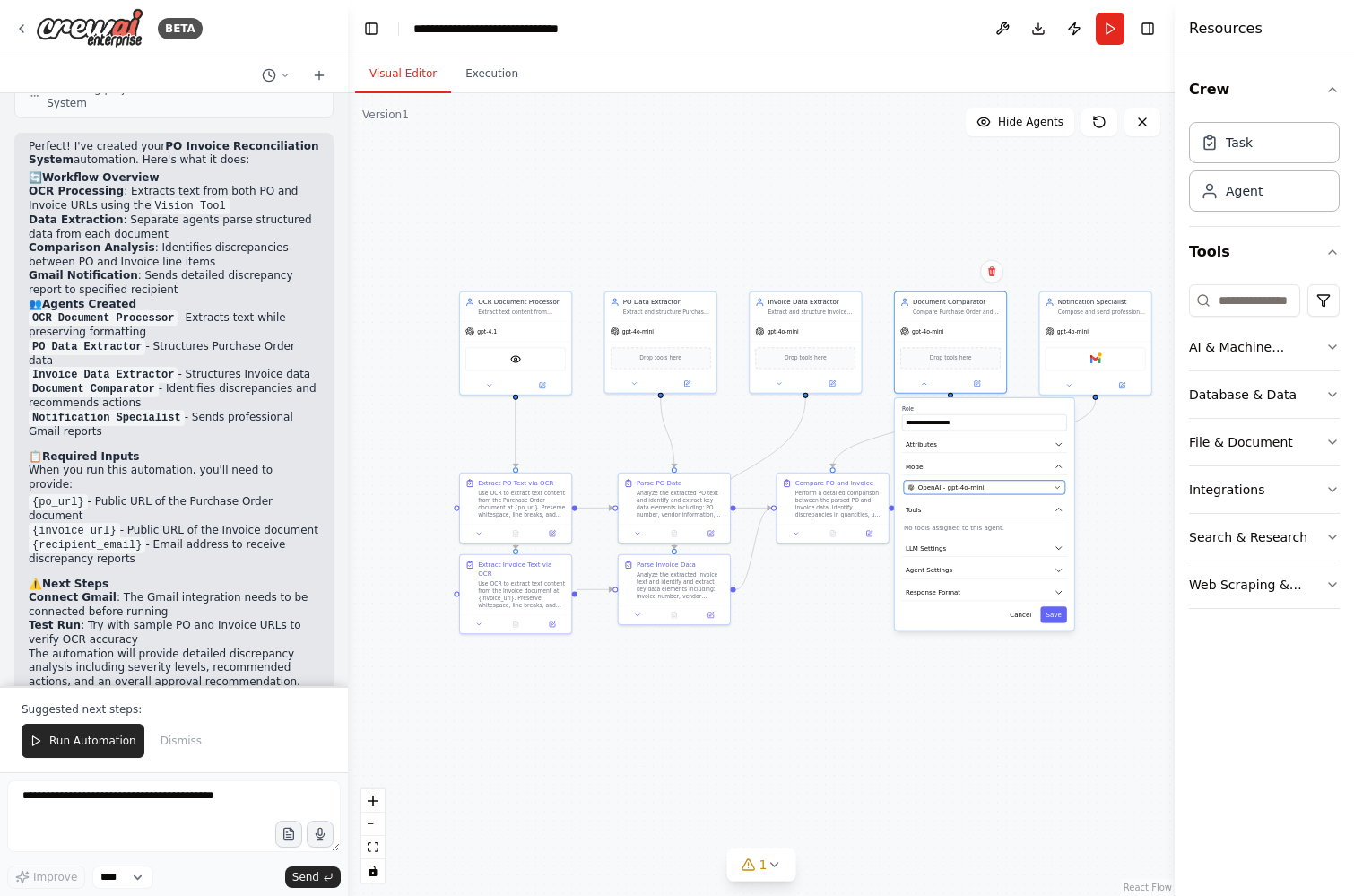
click at [953, 485] on span "OpenAI - gpt-4o-mini" at bounding box center [951, 486] width 66 height 9
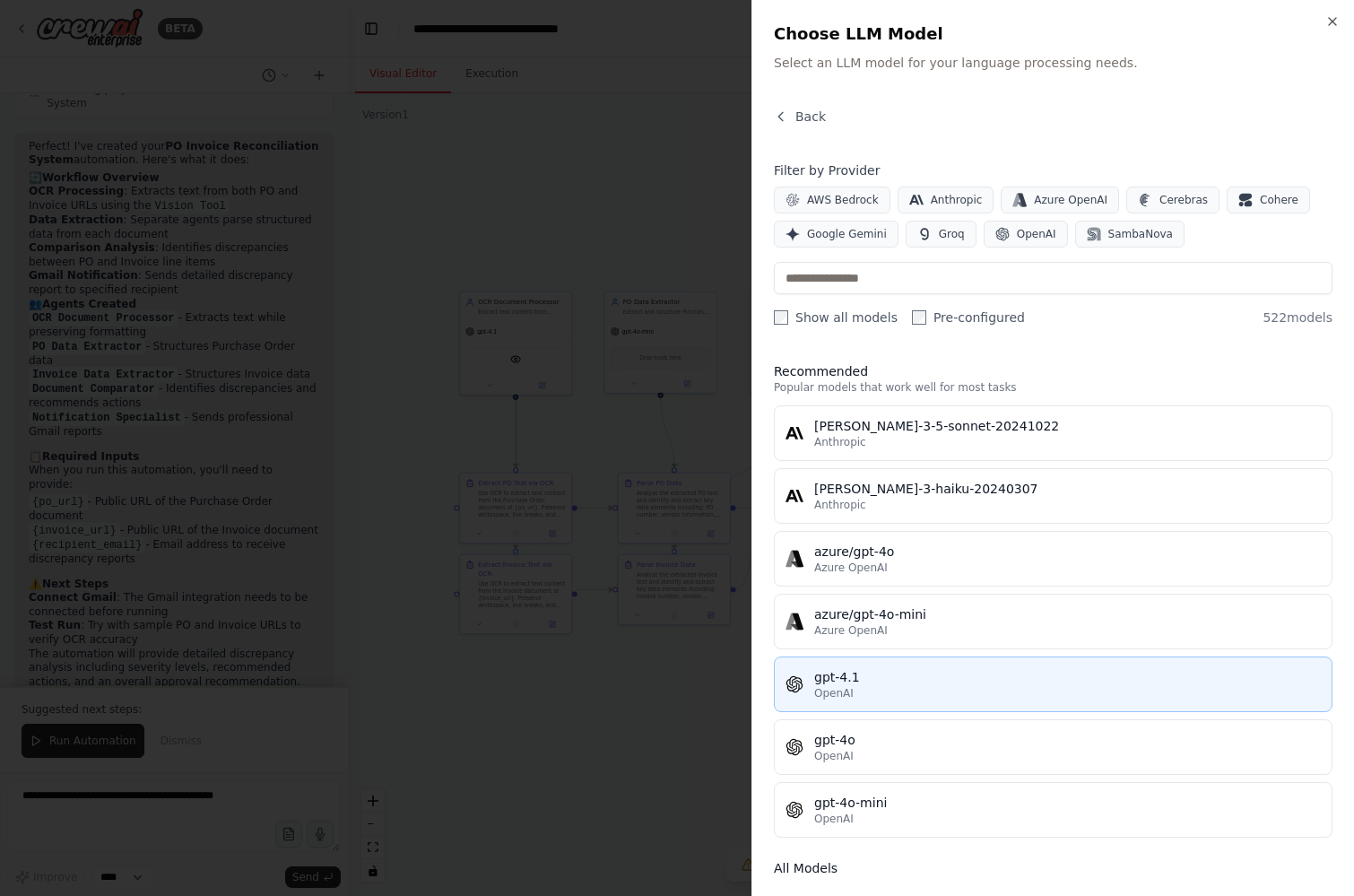
click at [954, 686] on div "OpenAI" at bounding box center [1068, 693] width 507 height 14
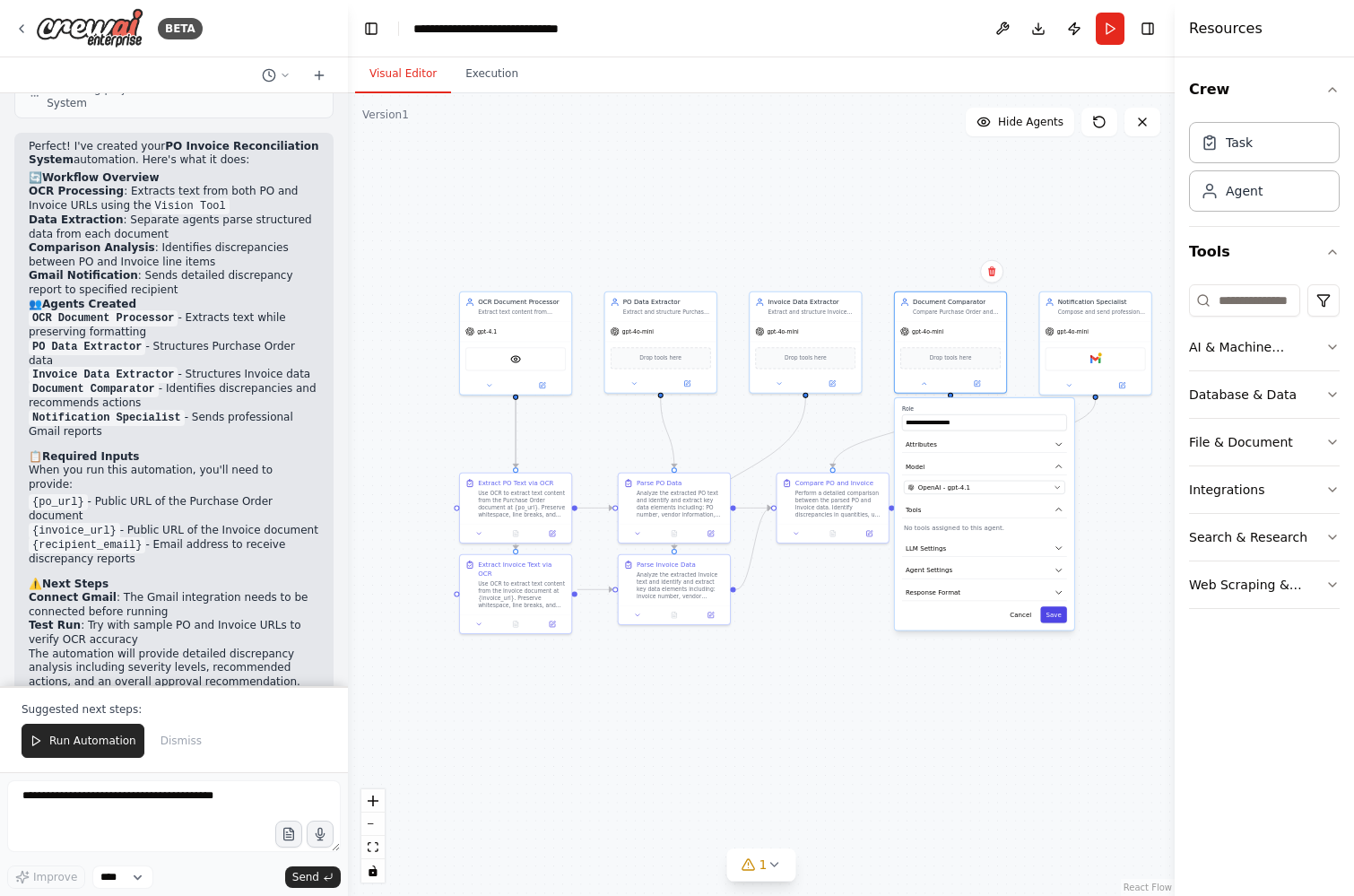
click at [1052, 615] on button "Save" at bounding box center [1053, 613] width 26 height 16
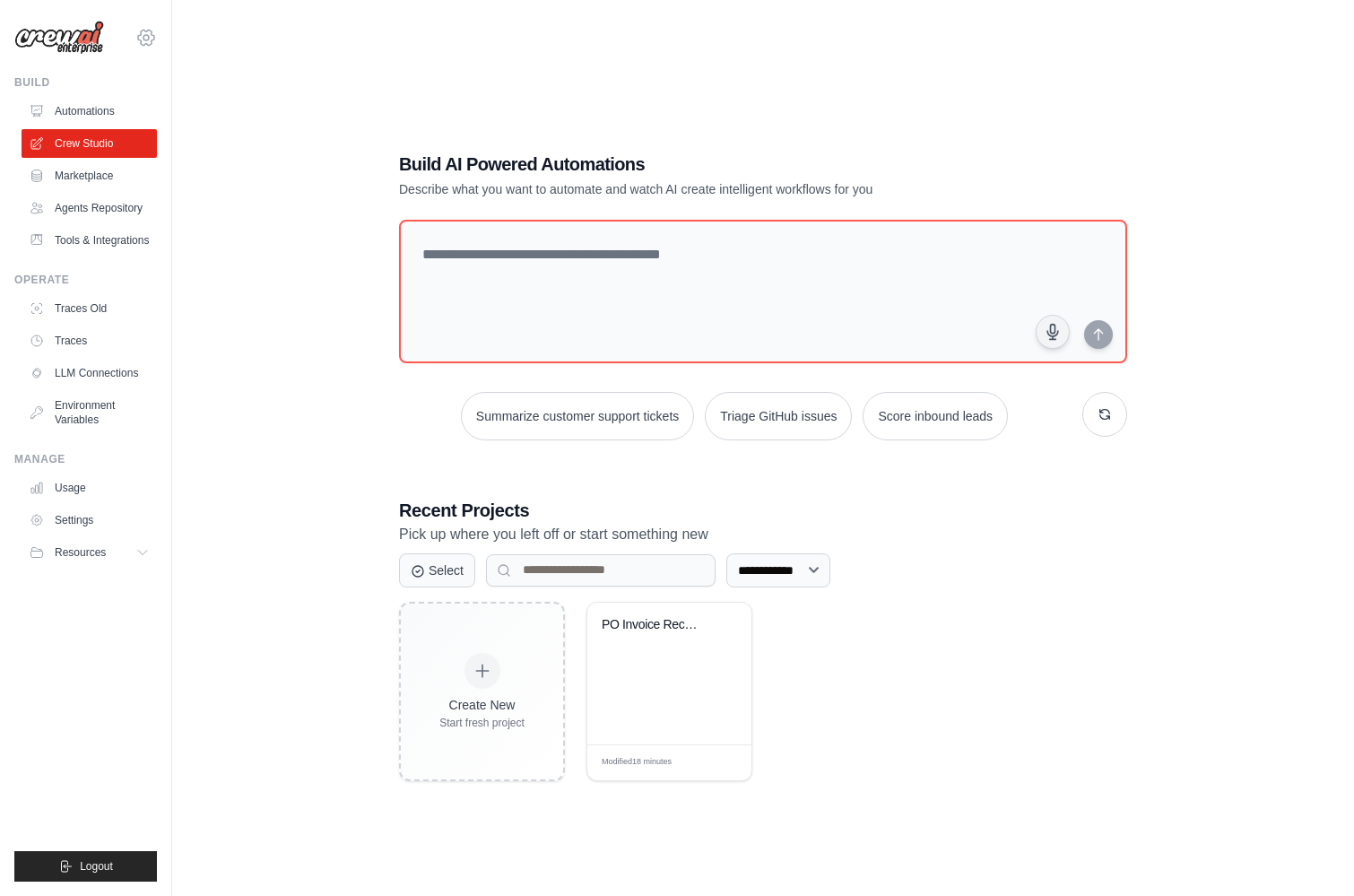
click at [137, 39] on icon at bounding box center [146, 37] width 22 height 22
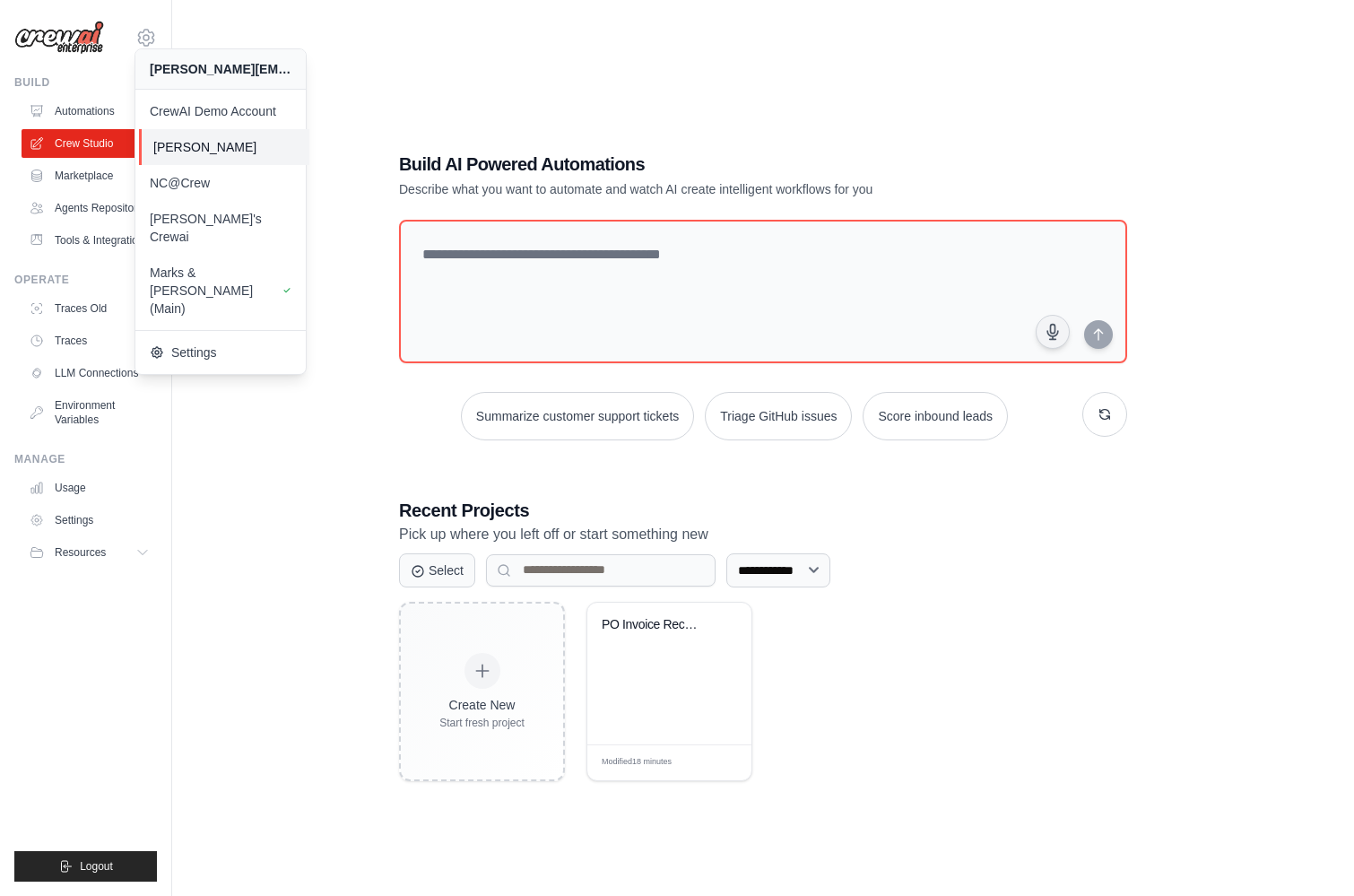
click at [194, 158] on link "[PERSON_NAME]" at bounding box center [224, 147] width 170 height 36
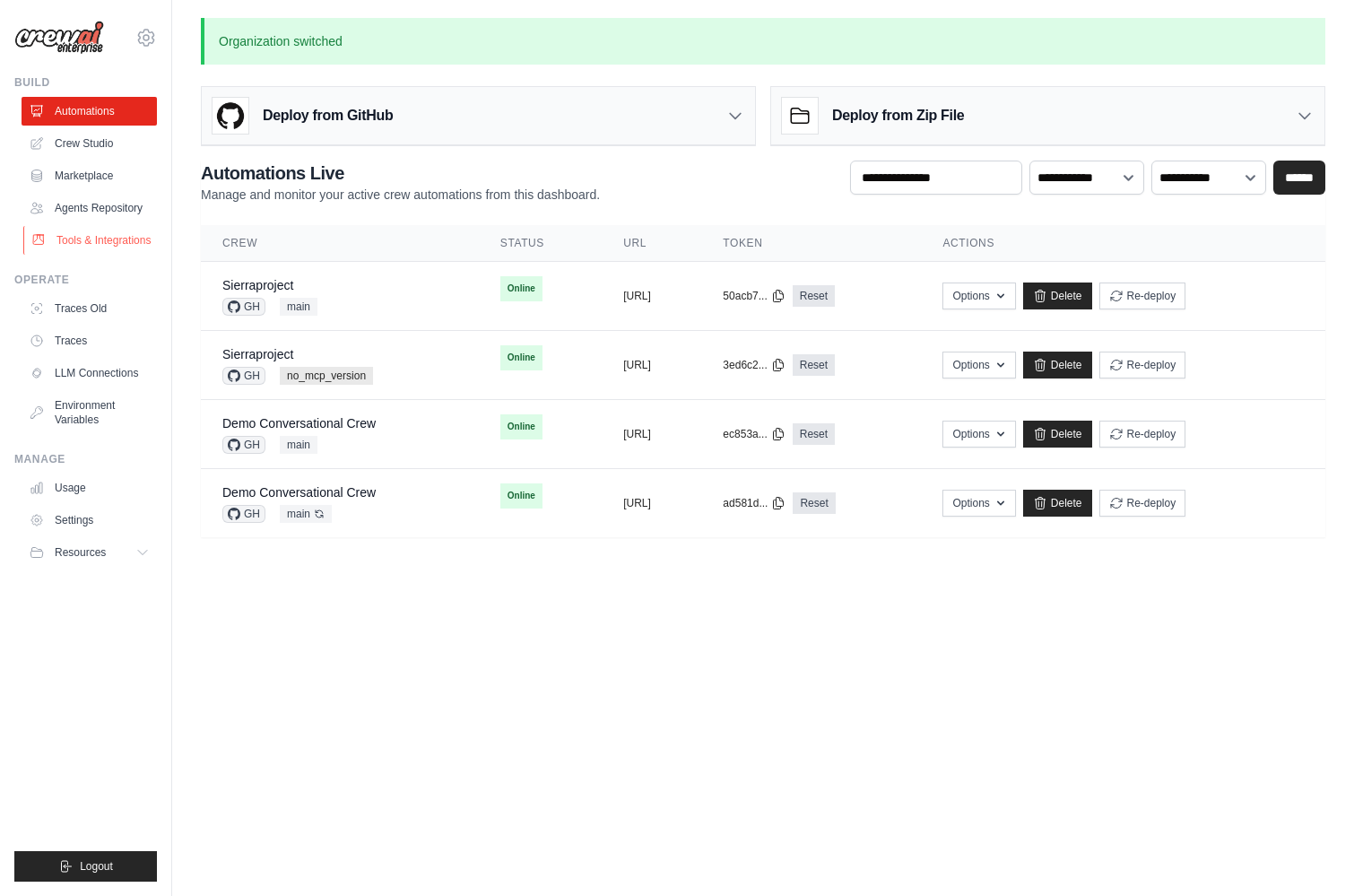
click at [78, 245] on link "Tools & Integrations" at bounding box center [91, 240] width 135 height 28
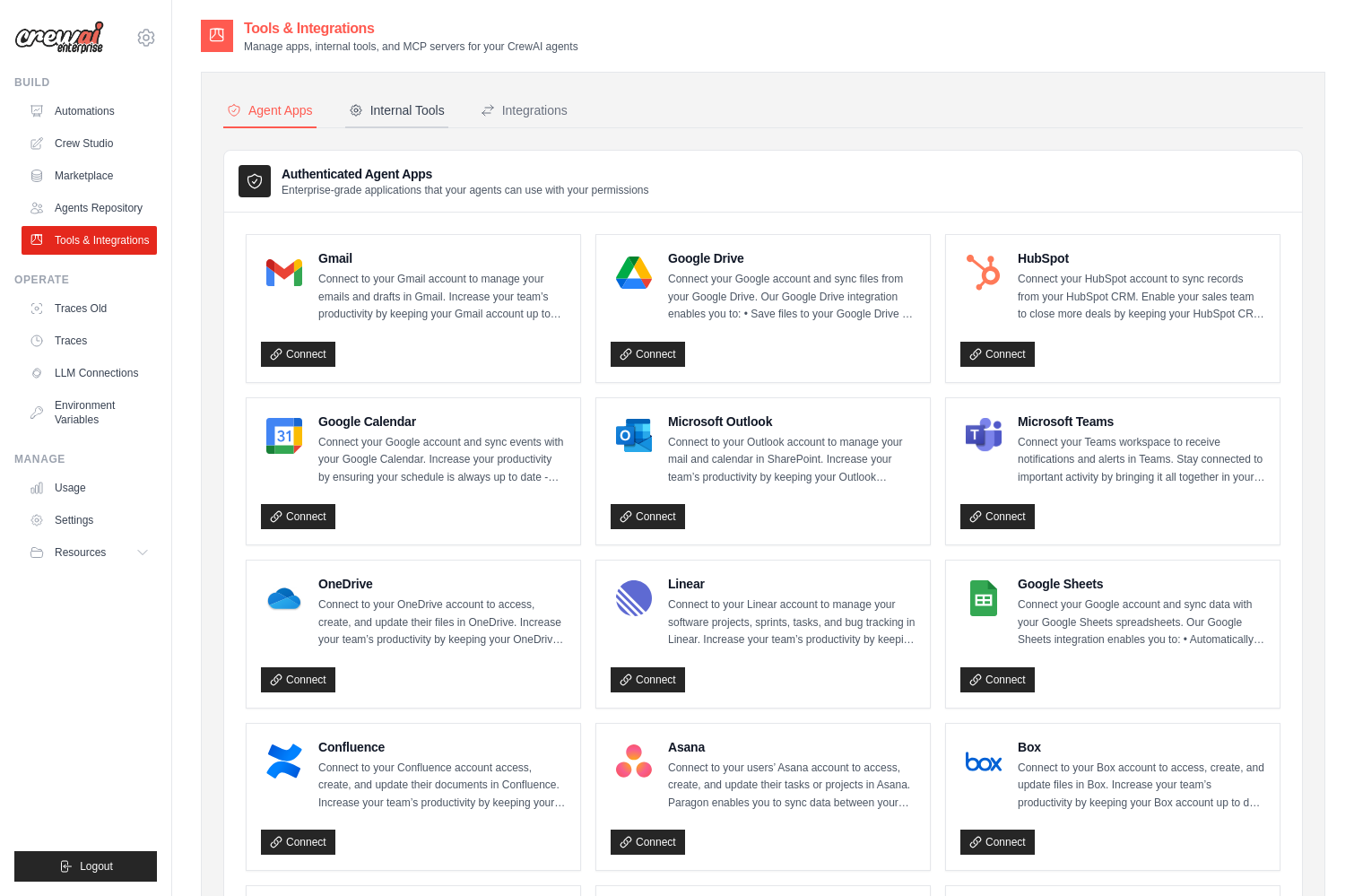
click at [406, 116] on div "Internal Tools" at bounding box center [396, 110] width 95 height 18
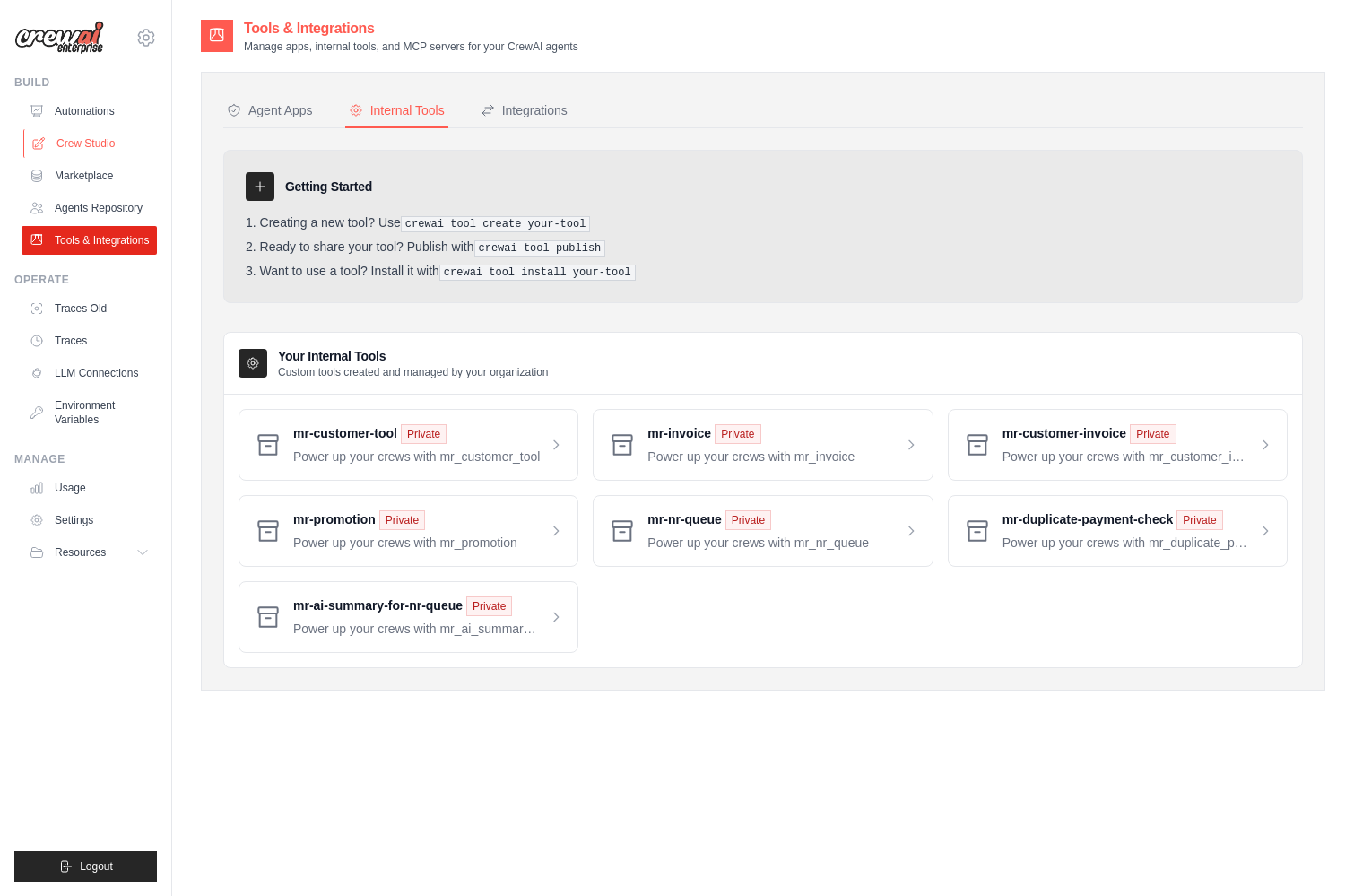
click at [71, 132] on link "Crew Studio" at bounding box center [91, 144] width 135 height 28
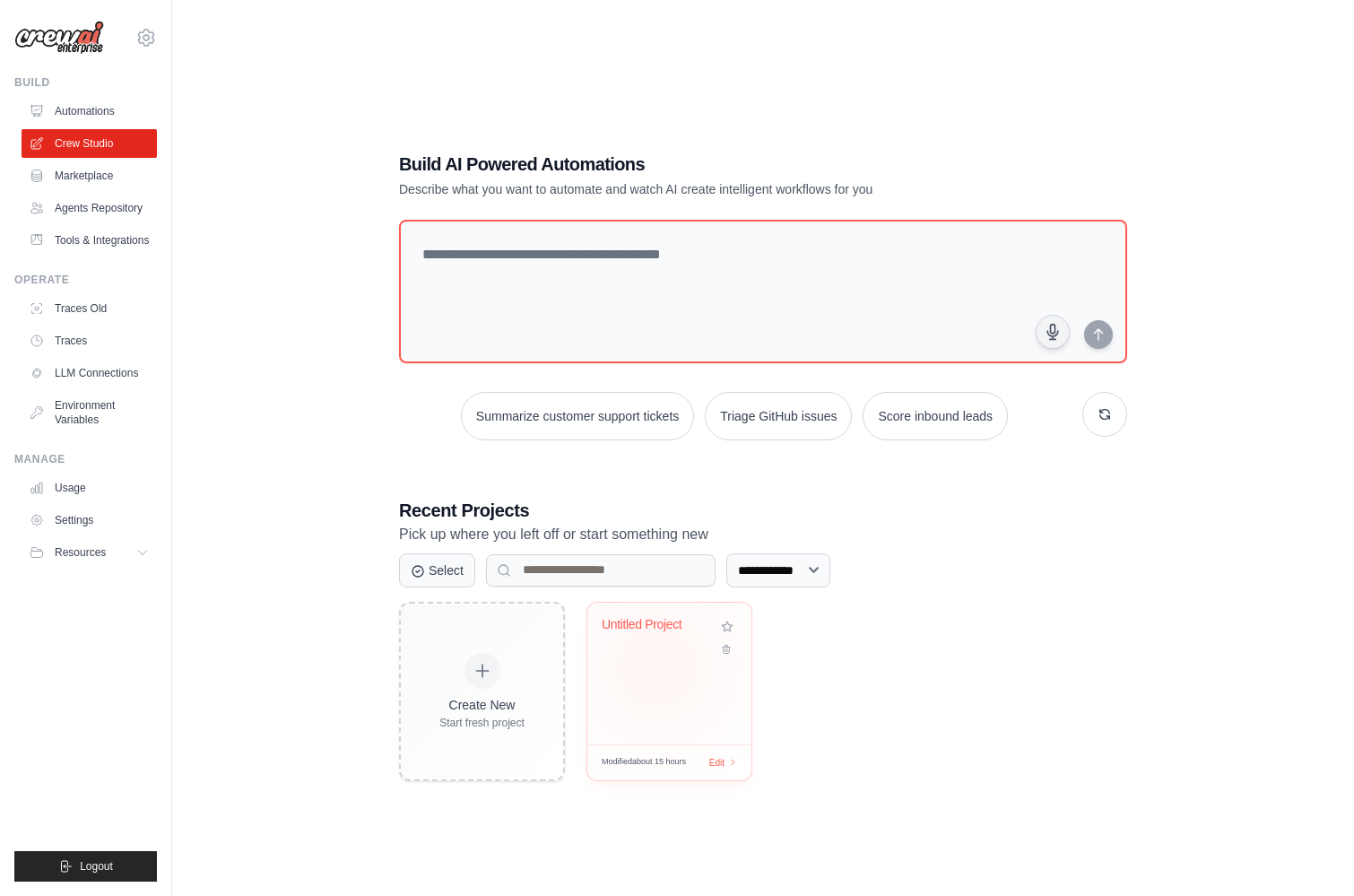
click at [657, 665] on div "Untitled Project" at bounding box center [669, 673] width 165 height 142
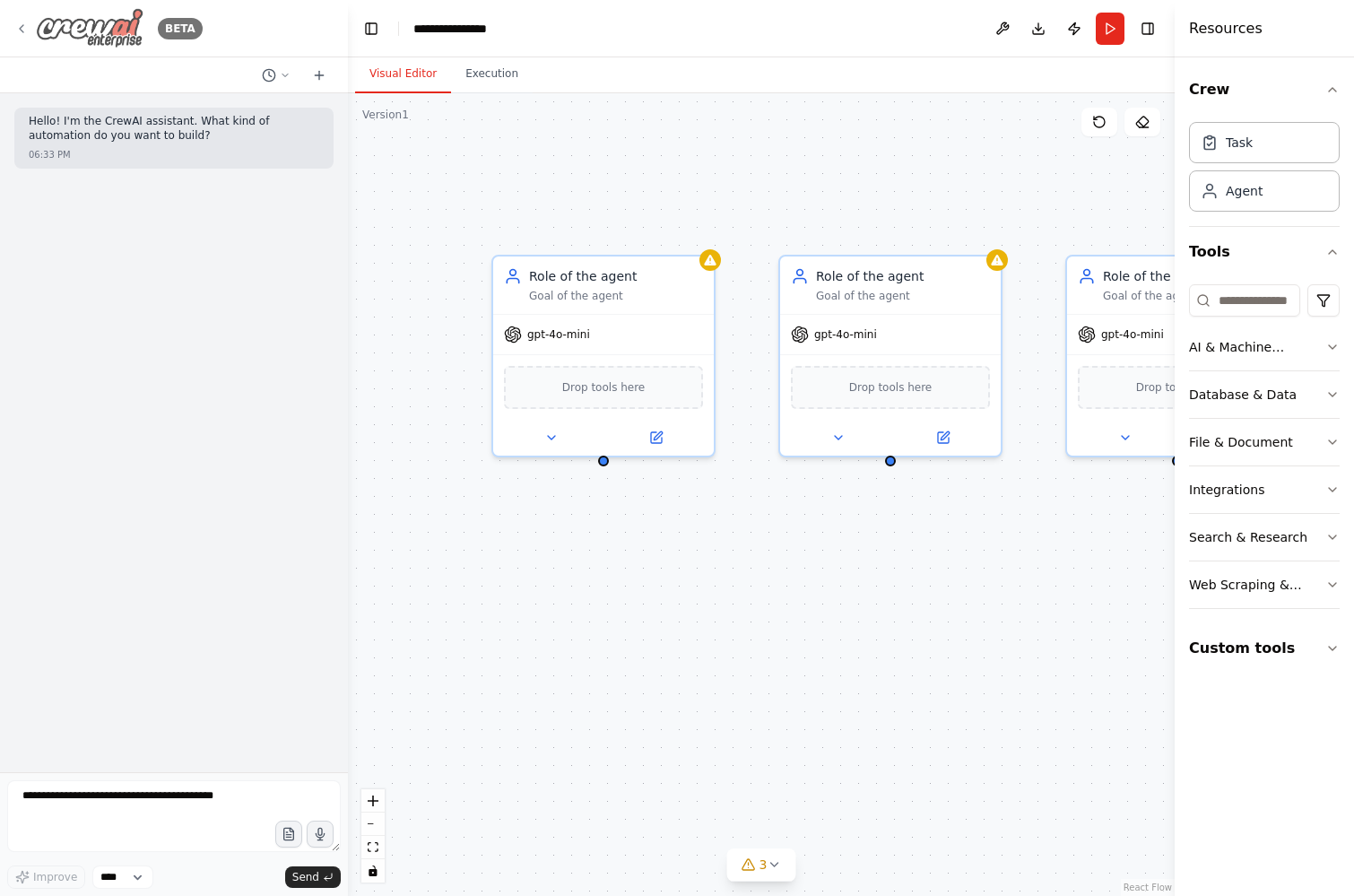
click at [21, 26] on icon at bounding box center [22, 29] width 4 height 8
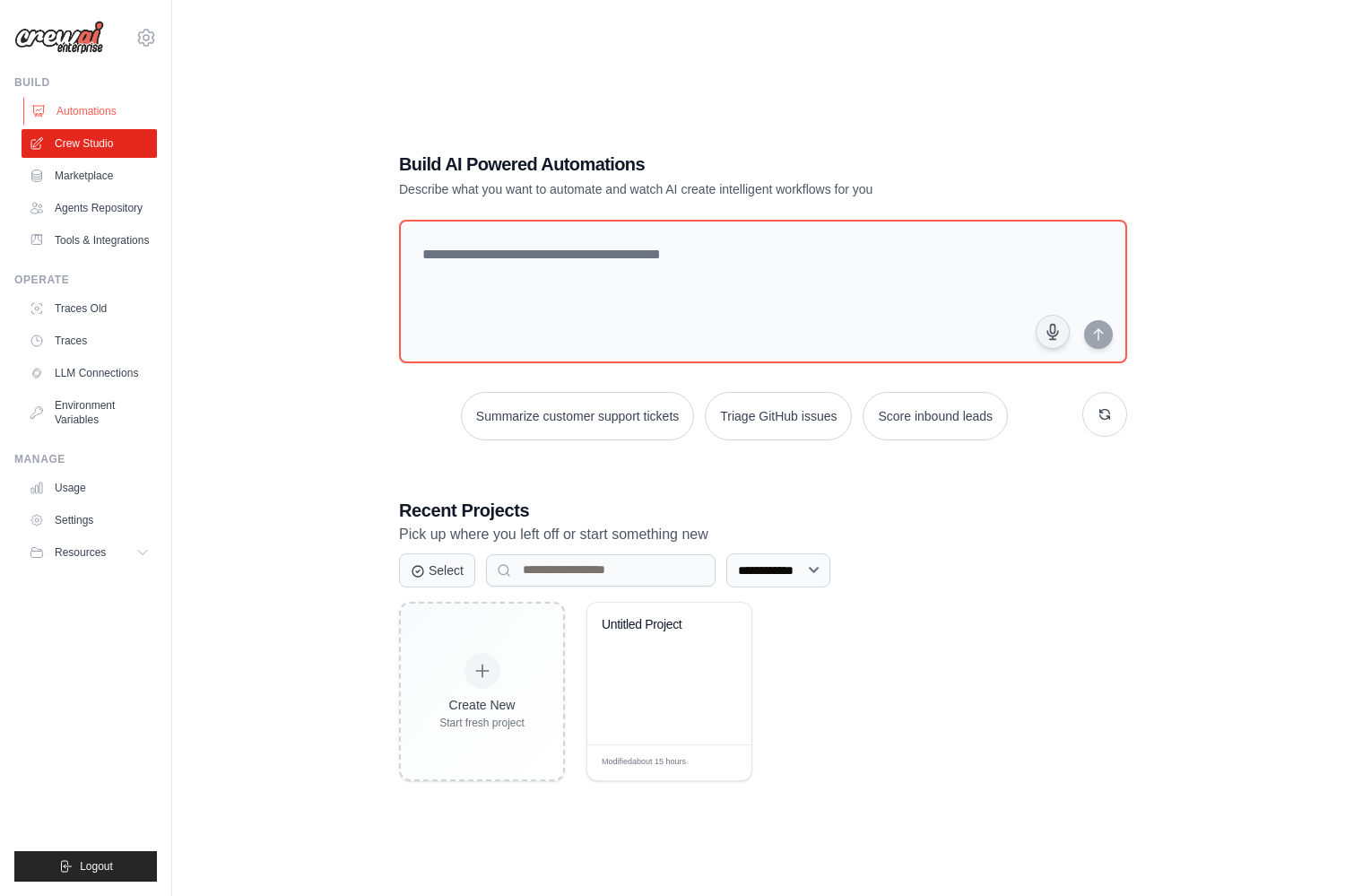
click at [82, 107] on link "Automations" at bounding box center [91, 111] width 135 height 28
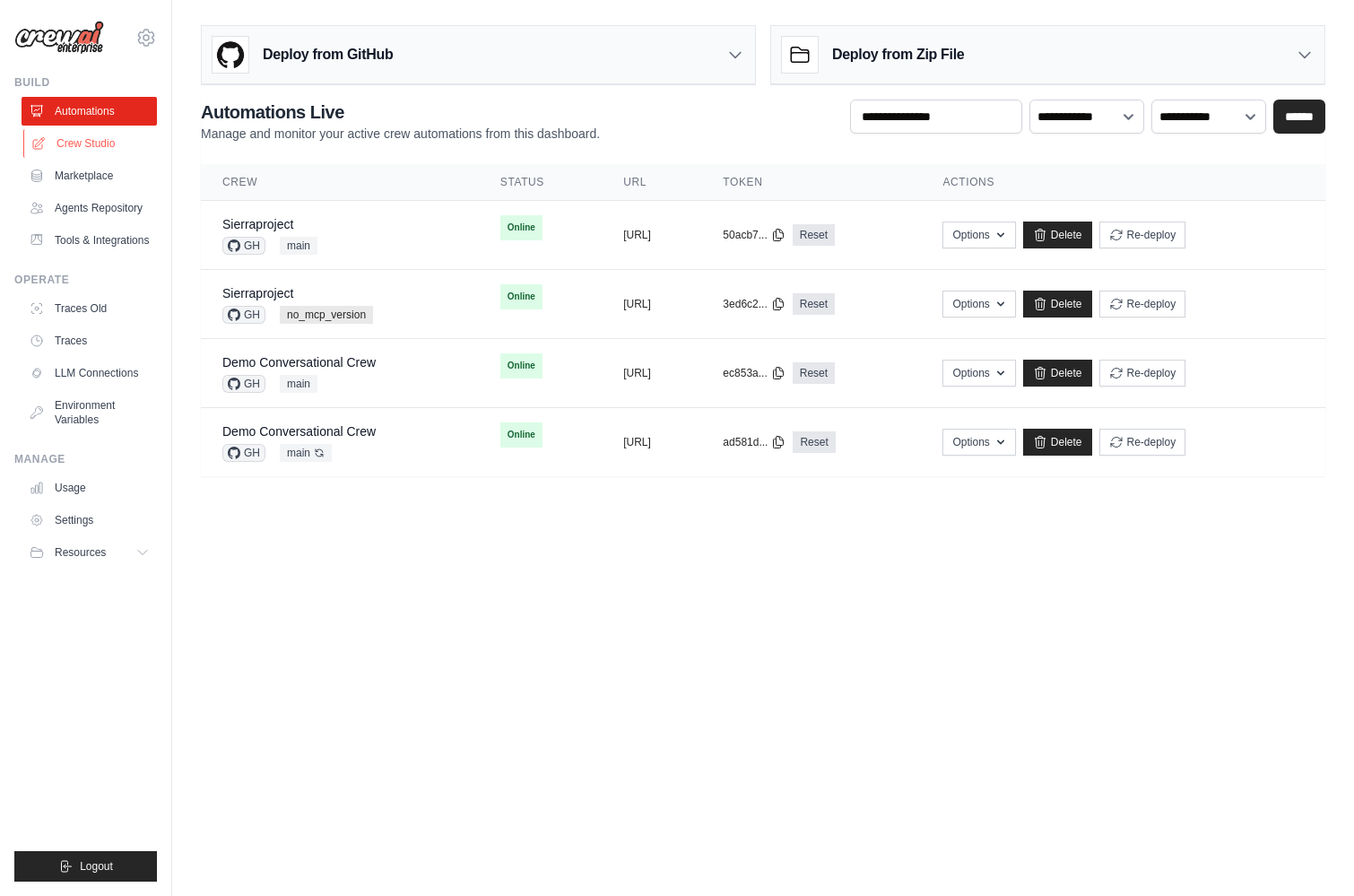
click at [95, 147] on link "Crew Studio" at bounding box center [91, 144] width 135 height 28
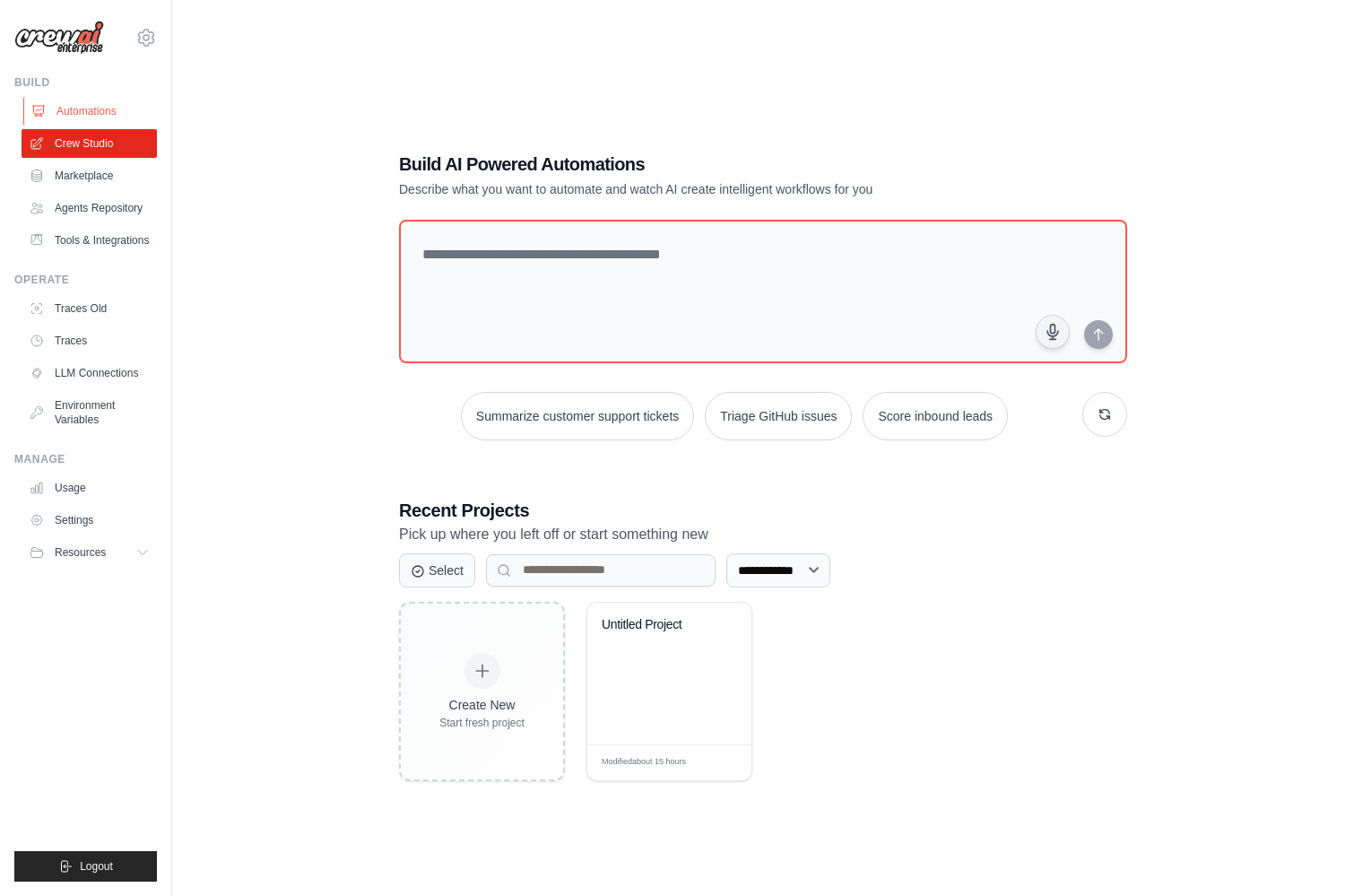
click at [75, 104] on link "Automations" at bounding box center [91, 111] width 135 height 28
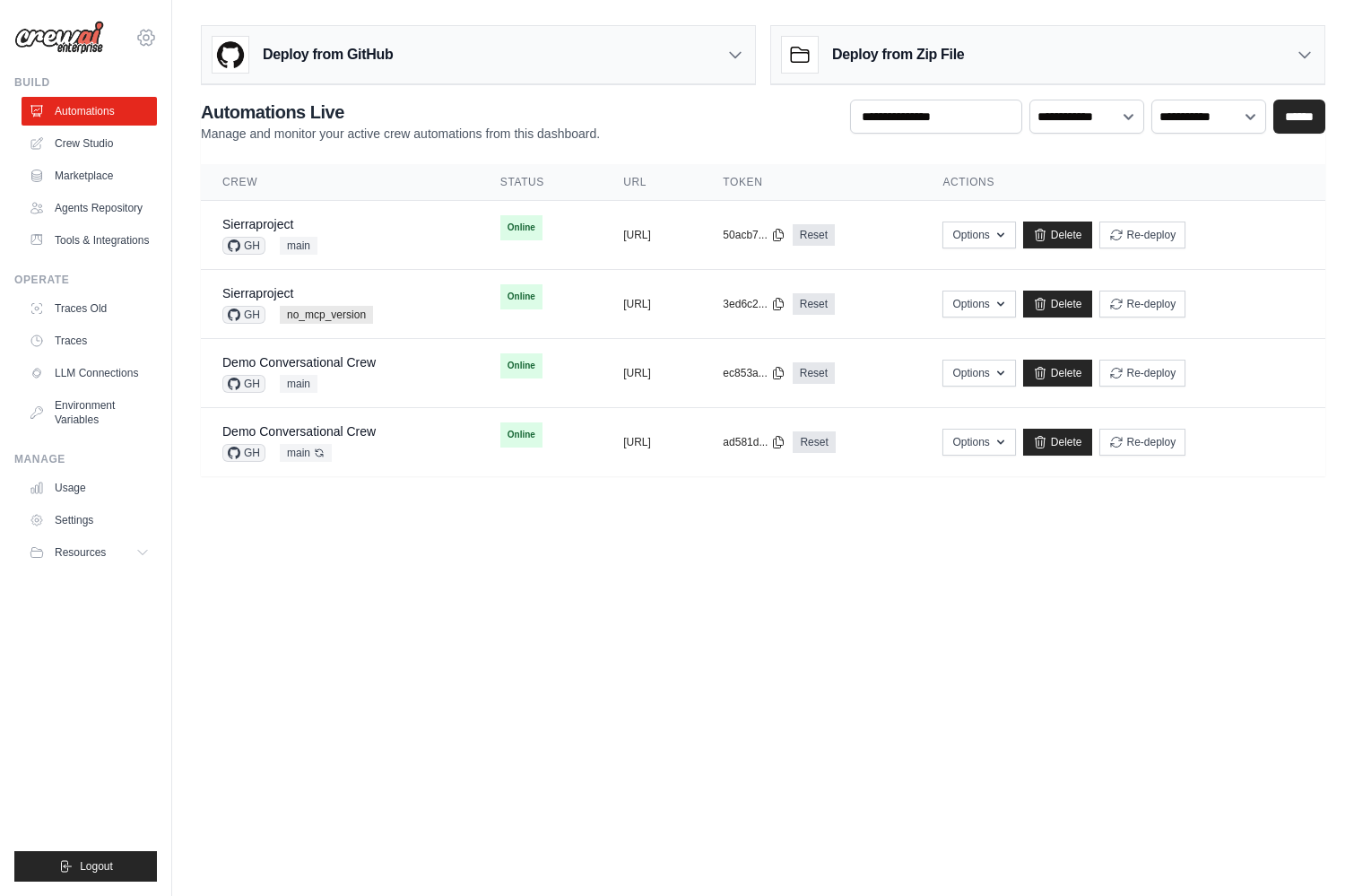
click at [155, 36] on icon at bounding box center [146, 37] width 22 height 22
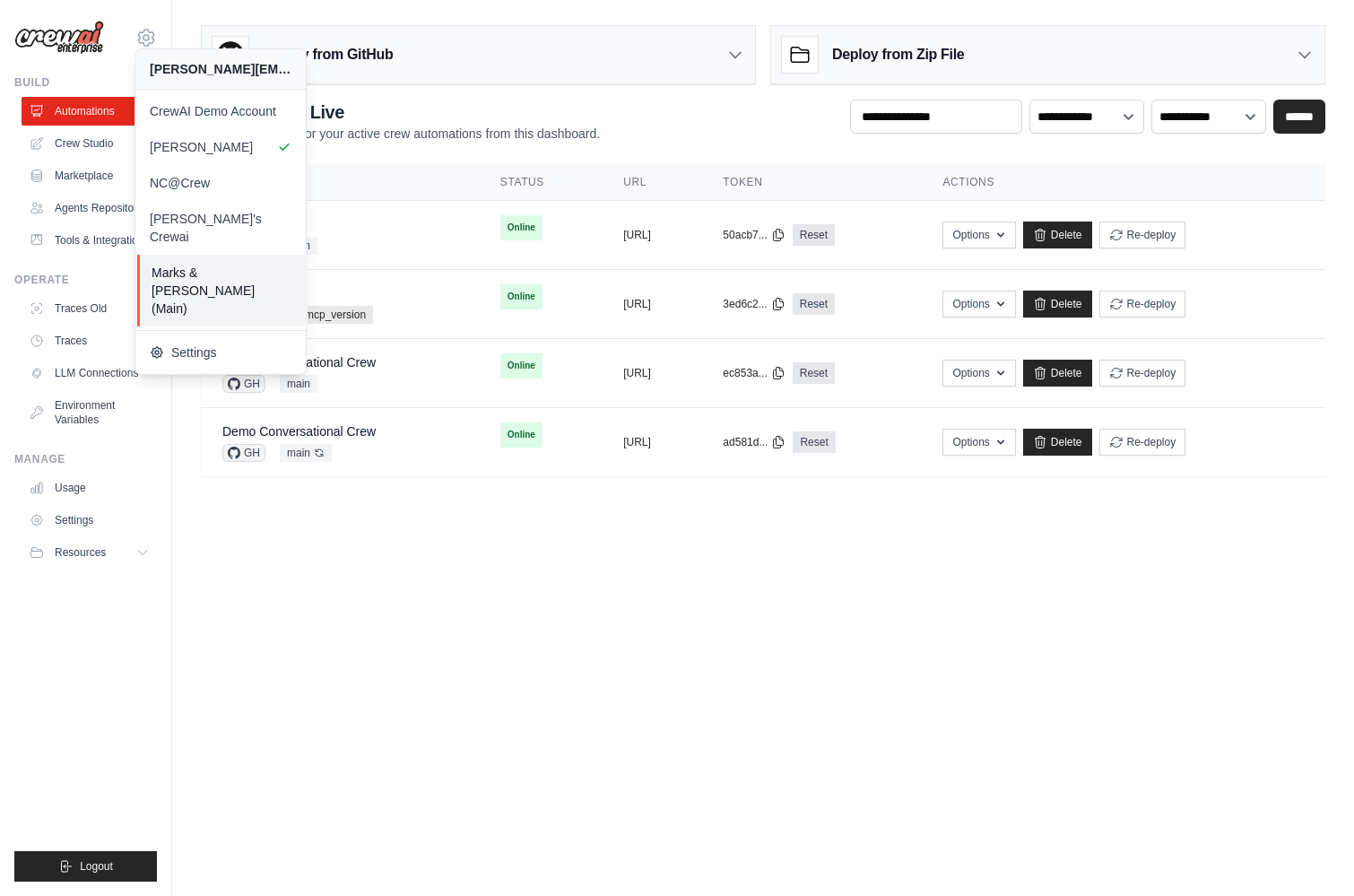
click at [205, 254] on link "Marks & [PERSON_NAME] (Main)" at bounding box center [222, 290] width 170 height 72
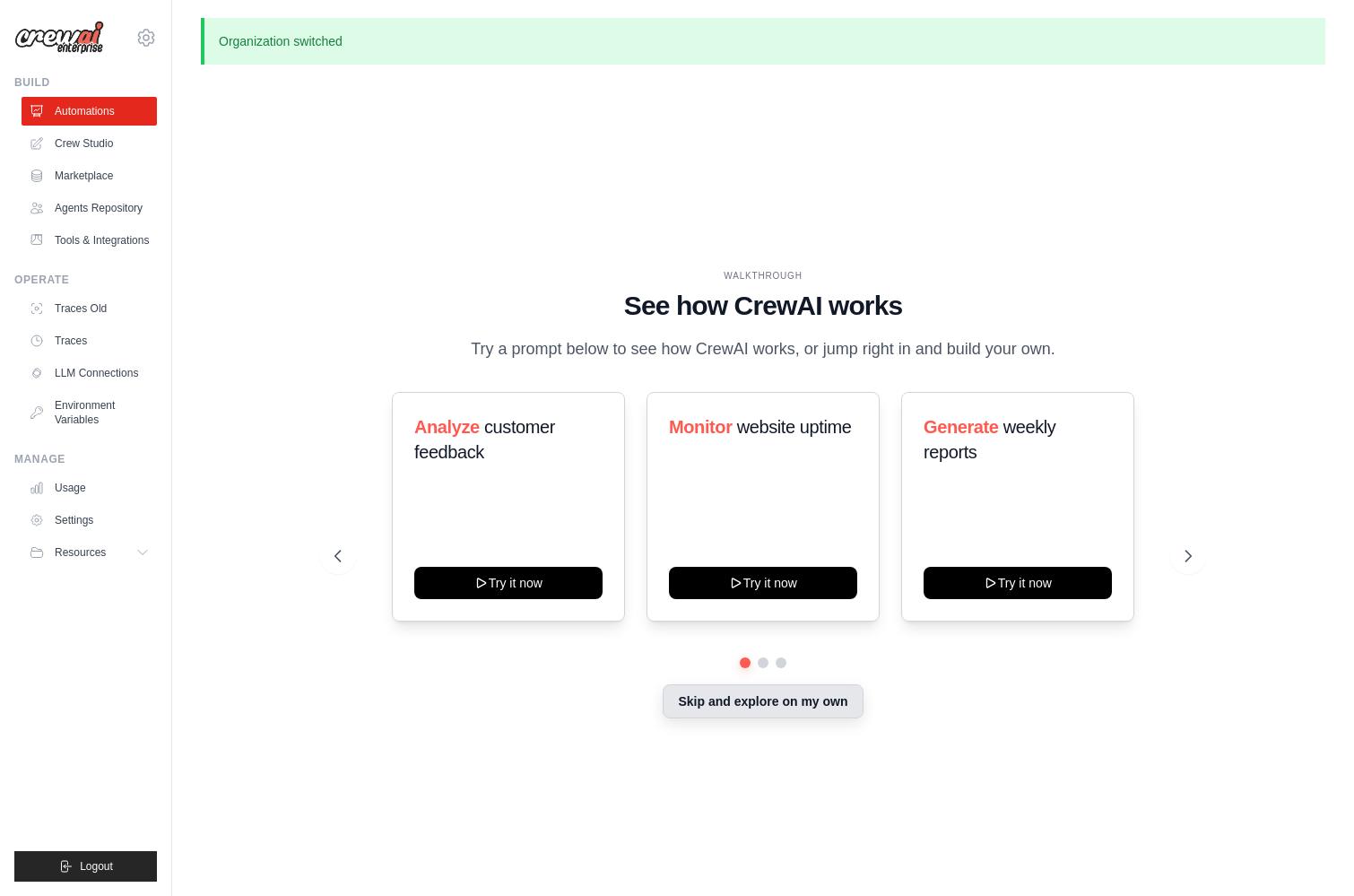
click at [733, 698] on button "Skip and explore on my own" at bounding box center [763, 701] width 200 height 34
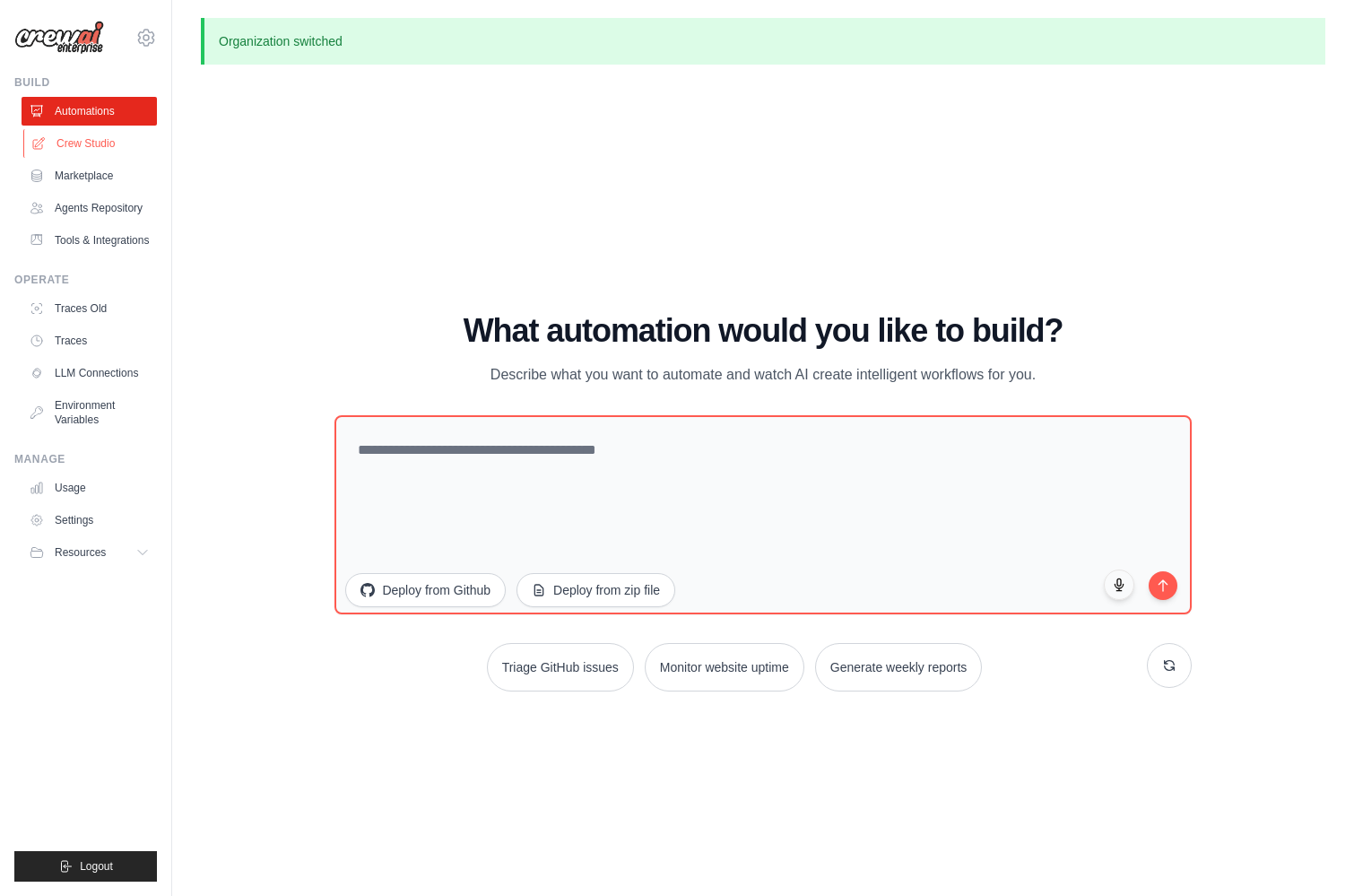
click at [100, 147] on link "Crew Studio" at bounding box center [91, 144] width 135 height 28
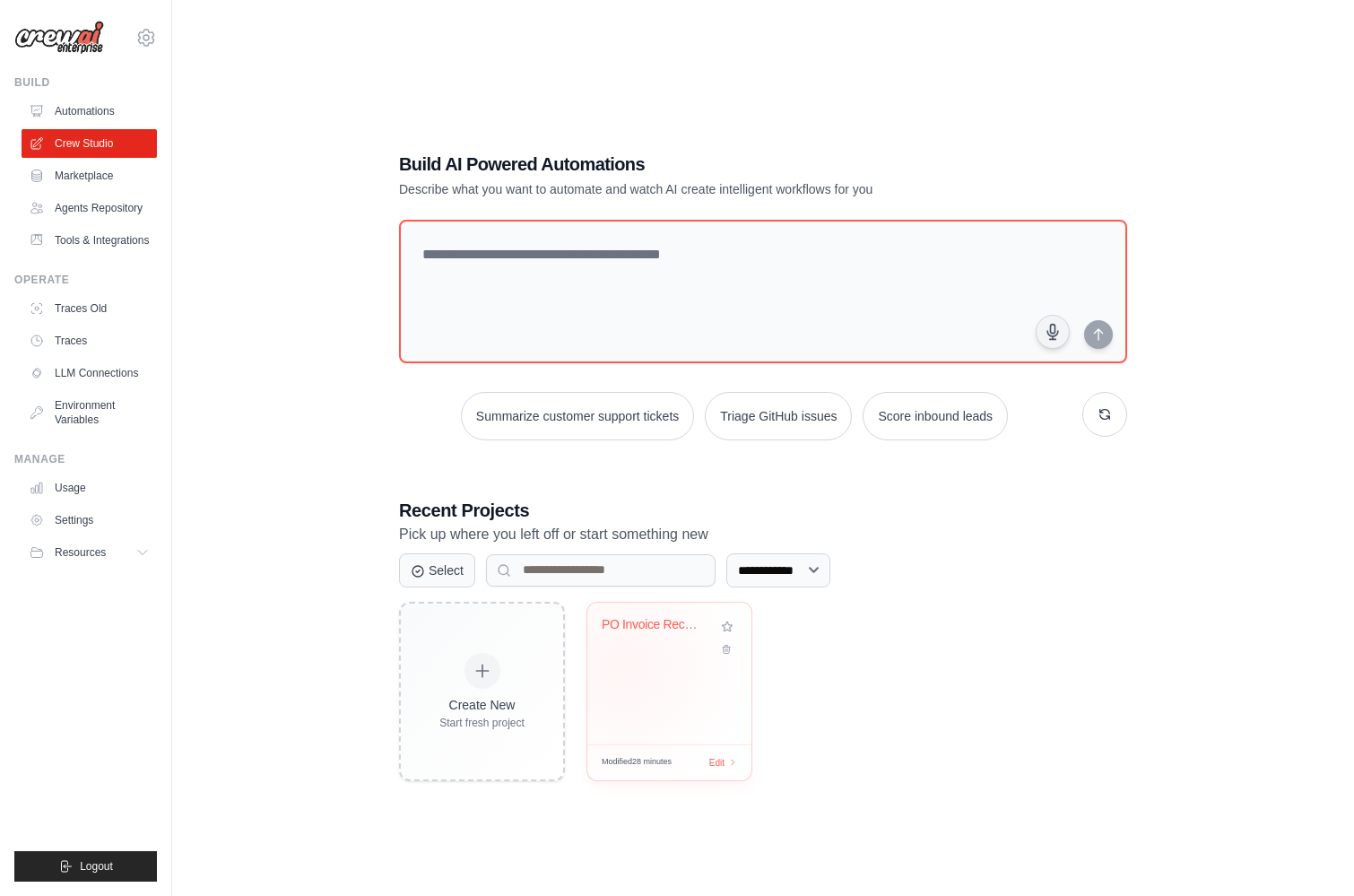
click at [623, 665] on div "PO Invoice Reconciliation System" at bounding box center [669, 673] width 165 height 142
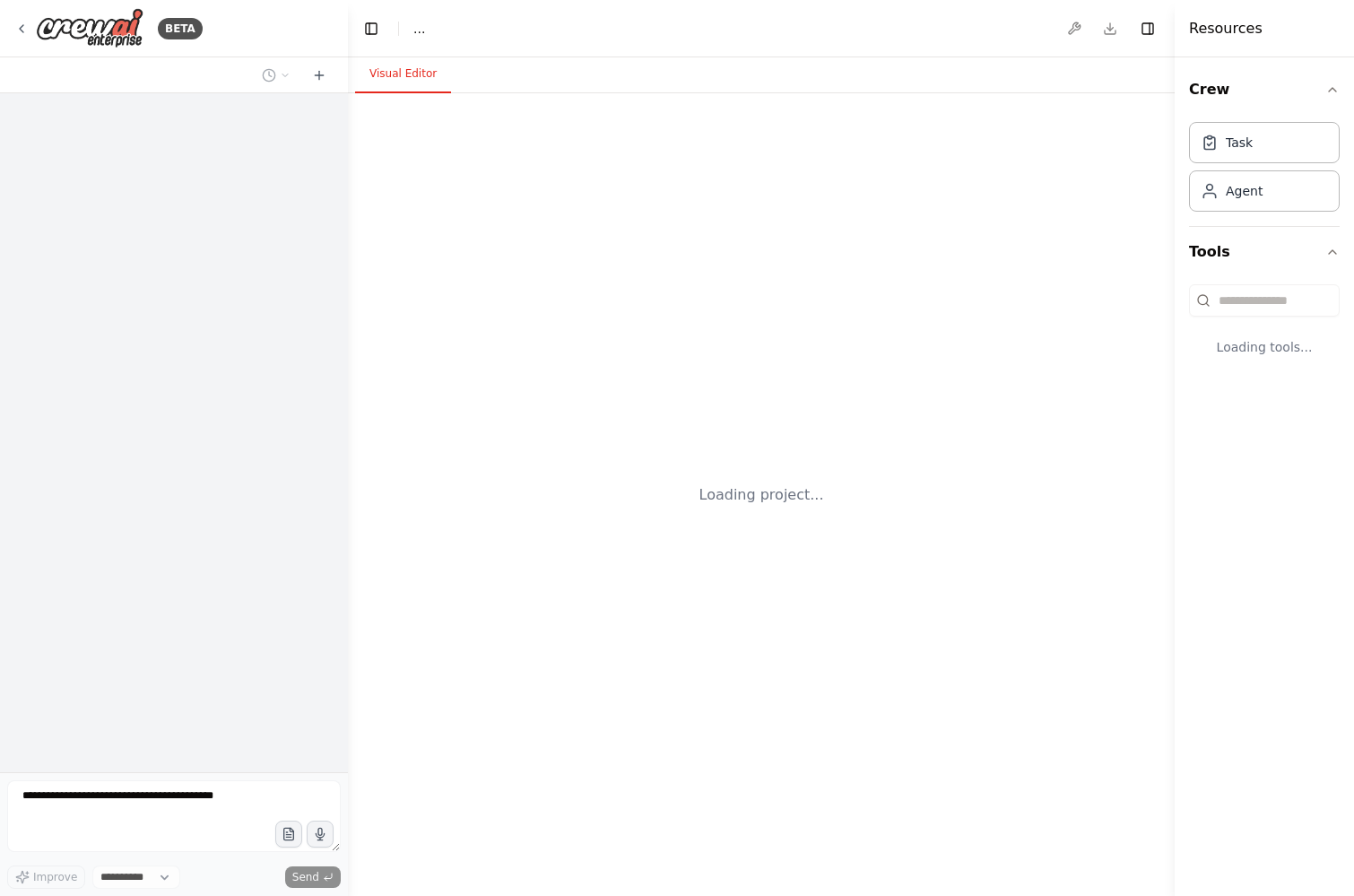
select select "****"
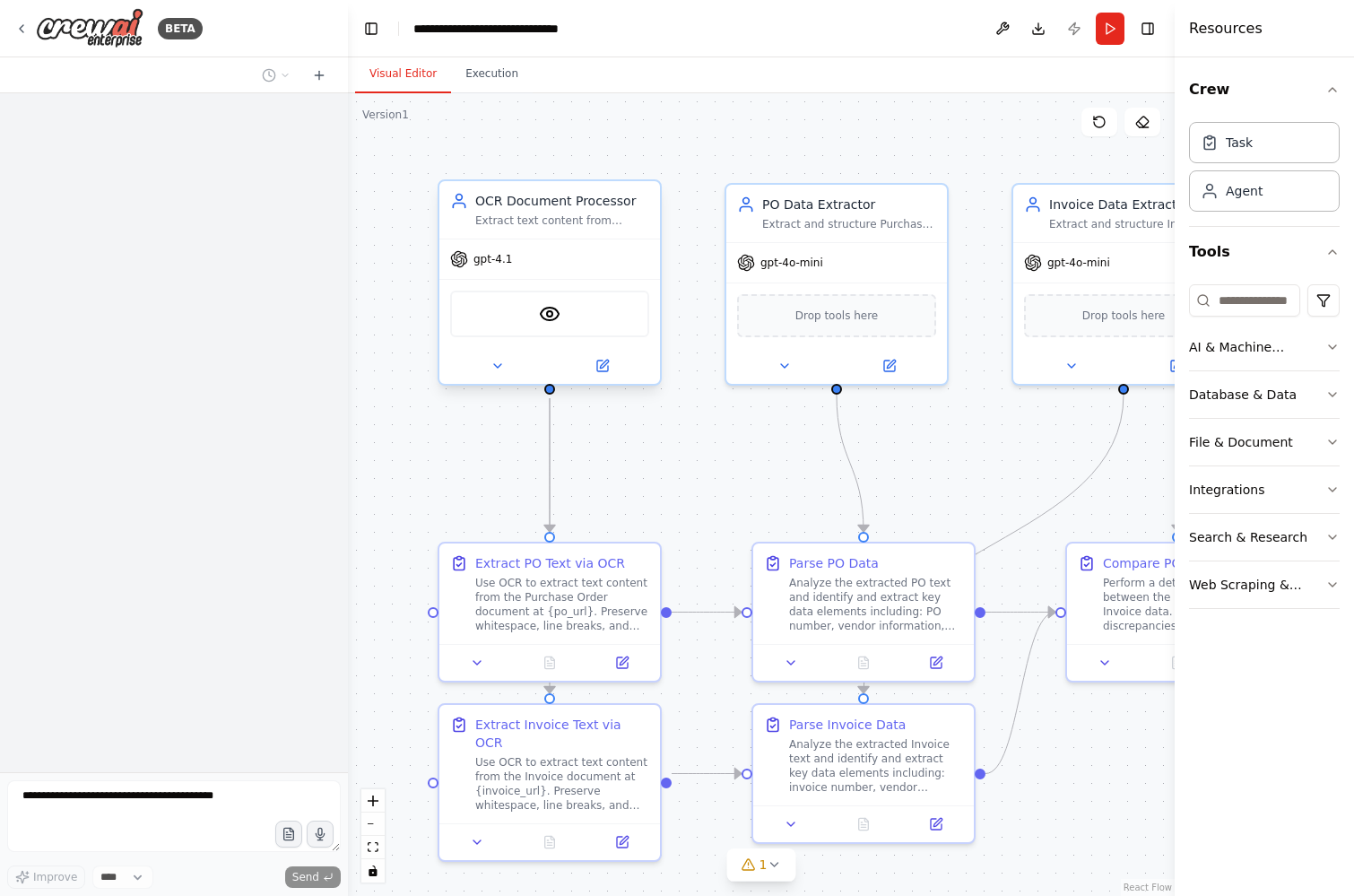
scroll to position [1350, 0]
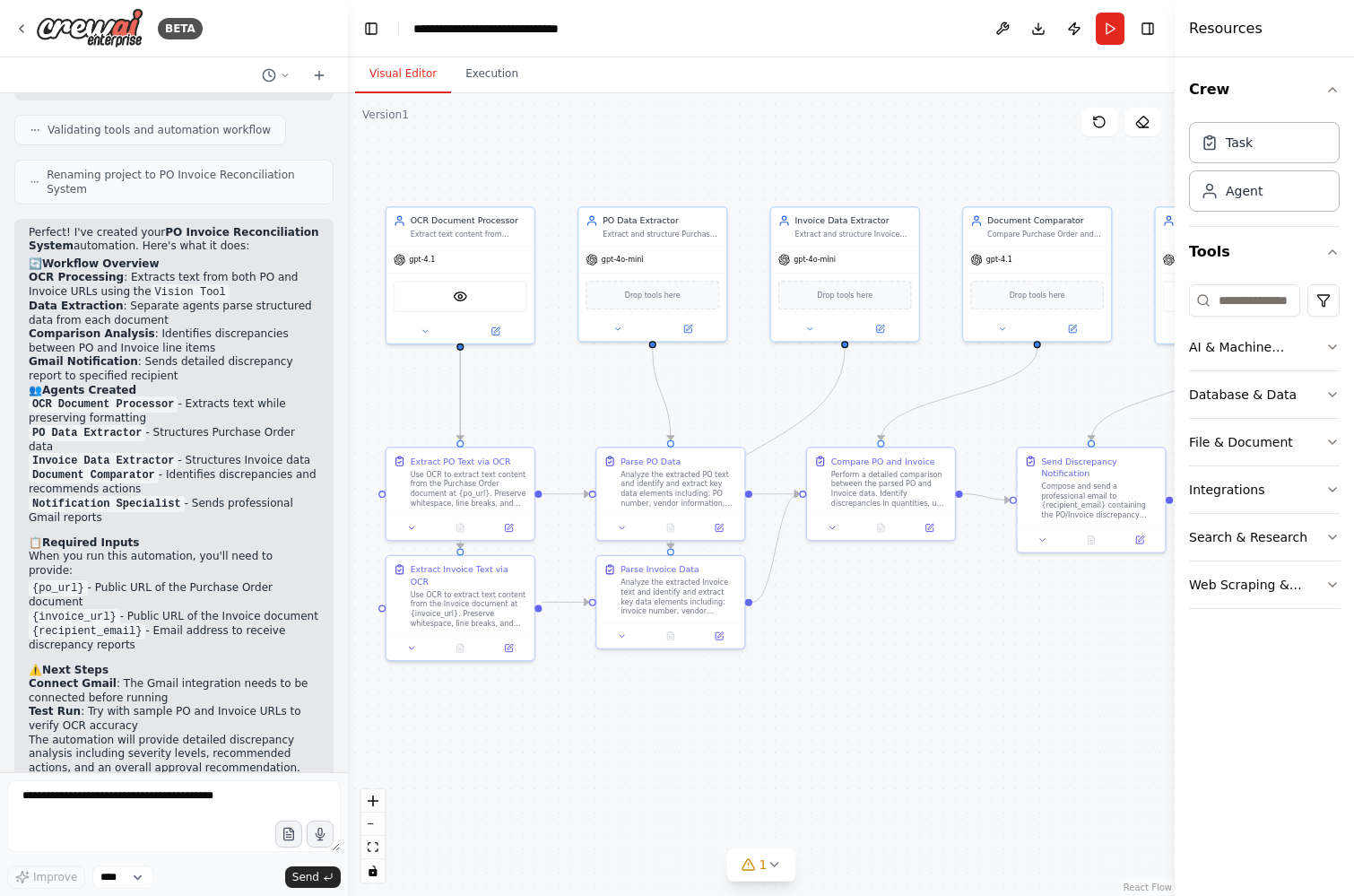
drag, startPoint x: 654, startPoint y: 376, endPoint x: 592, endPoint y: 376, distance: 62.0
click at [592, 376] on div ".deletable-edge-delete-btn { width: 20px; height: 20px; border: 0px solid #ffff…" at bounding box center [761, 494] width 826 height 802
click at [616, 326] on icon at bounding box center [619, 327] width 9 height 9
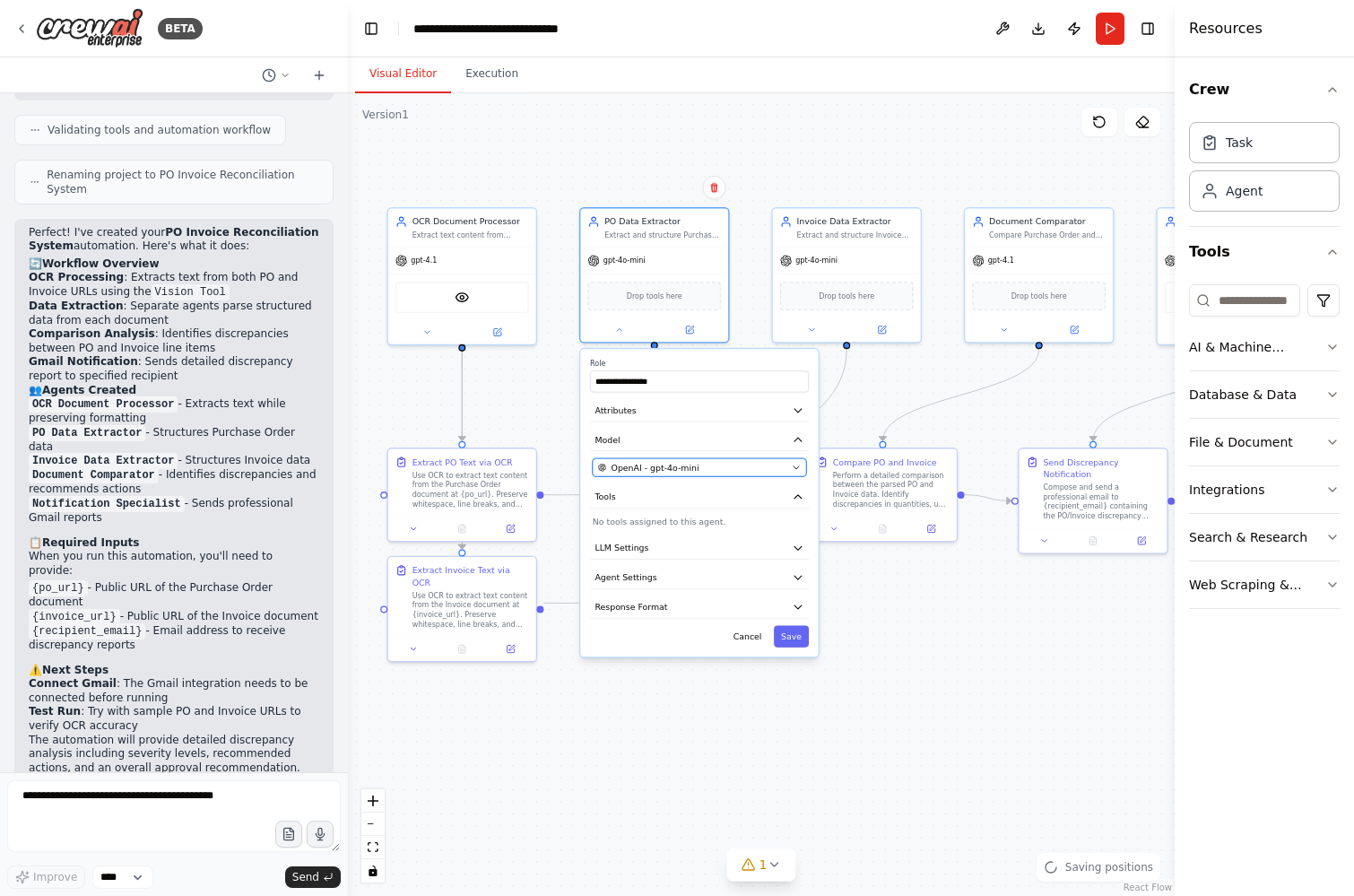
click at [647, 460] on button "OpenAI - gpt-4o-mini" at bounding box center [700, 467] width 215 height 18
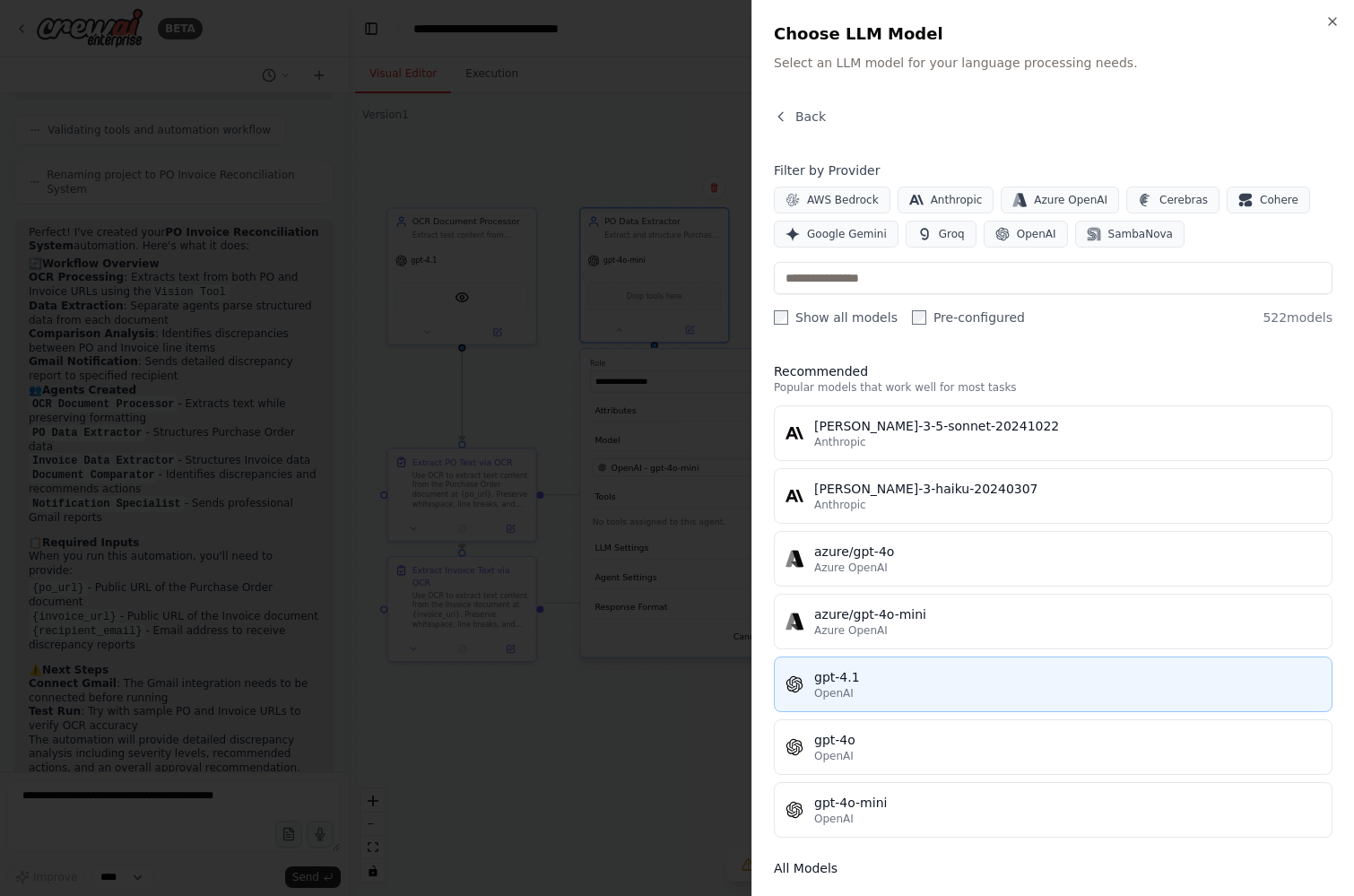
click at [872, 680] on div "gpt-4.1" at bounding box center [1068, 677] width 507 height 18
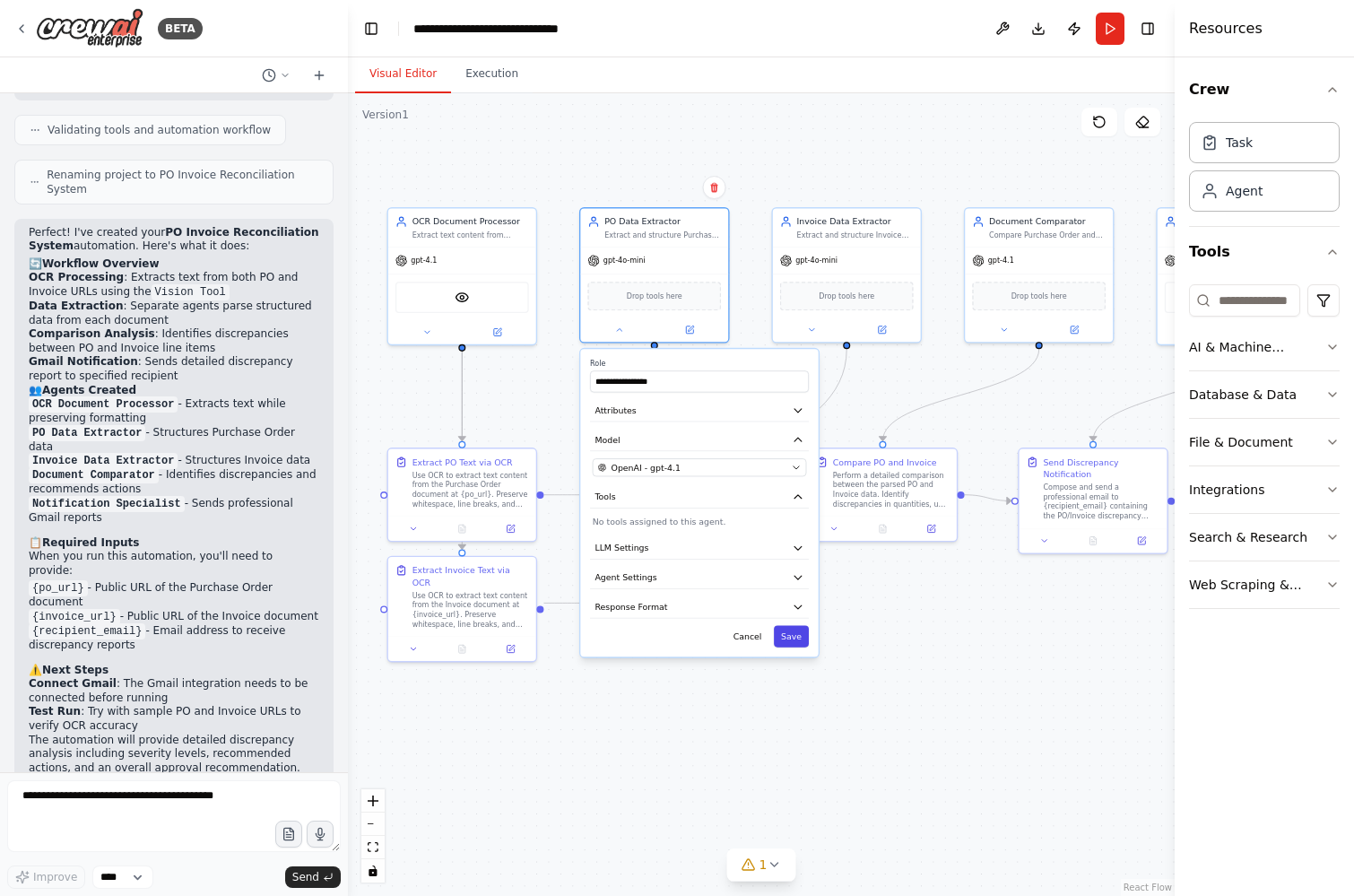
click at [803, 633] on button "Save" at bounding box center [791, 636] width 35 height 22
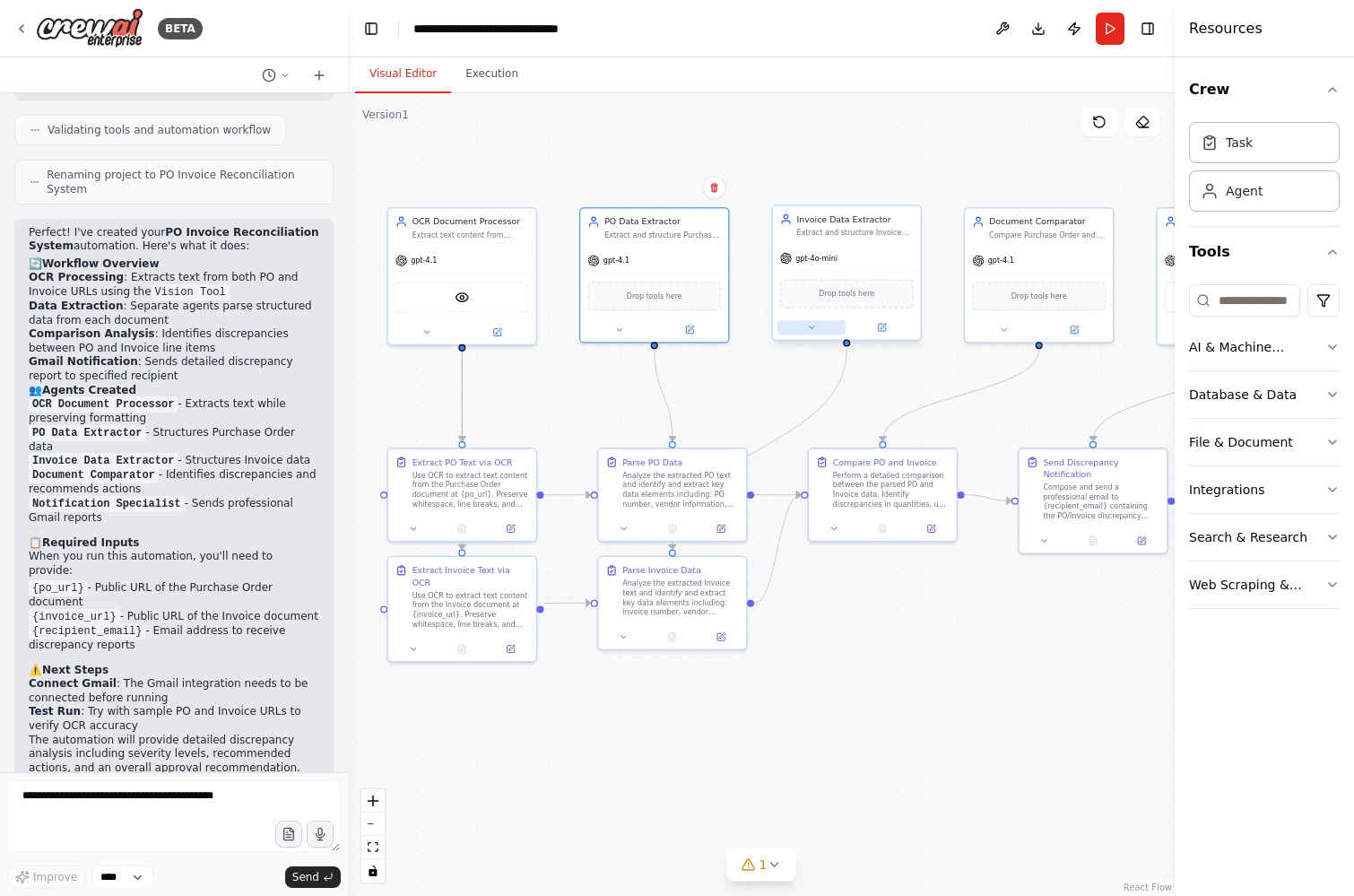
click at [809, 323] on icon at bounding box center [812, 327] width 9 height 9
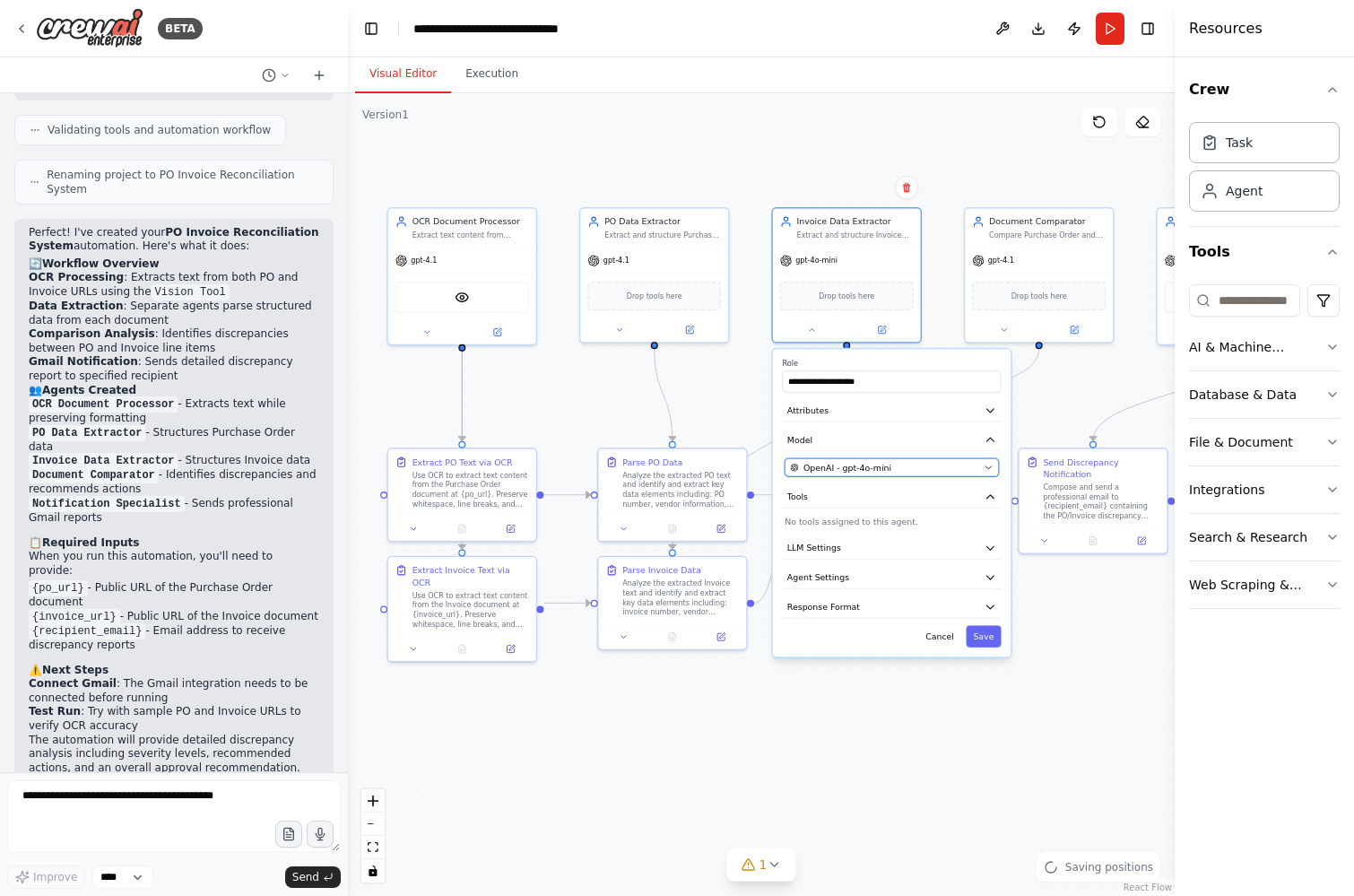
click at [838, 464] on span "OpenAI - gpt-4o-mini" at bounding box center [847, 467] width 88 height 11
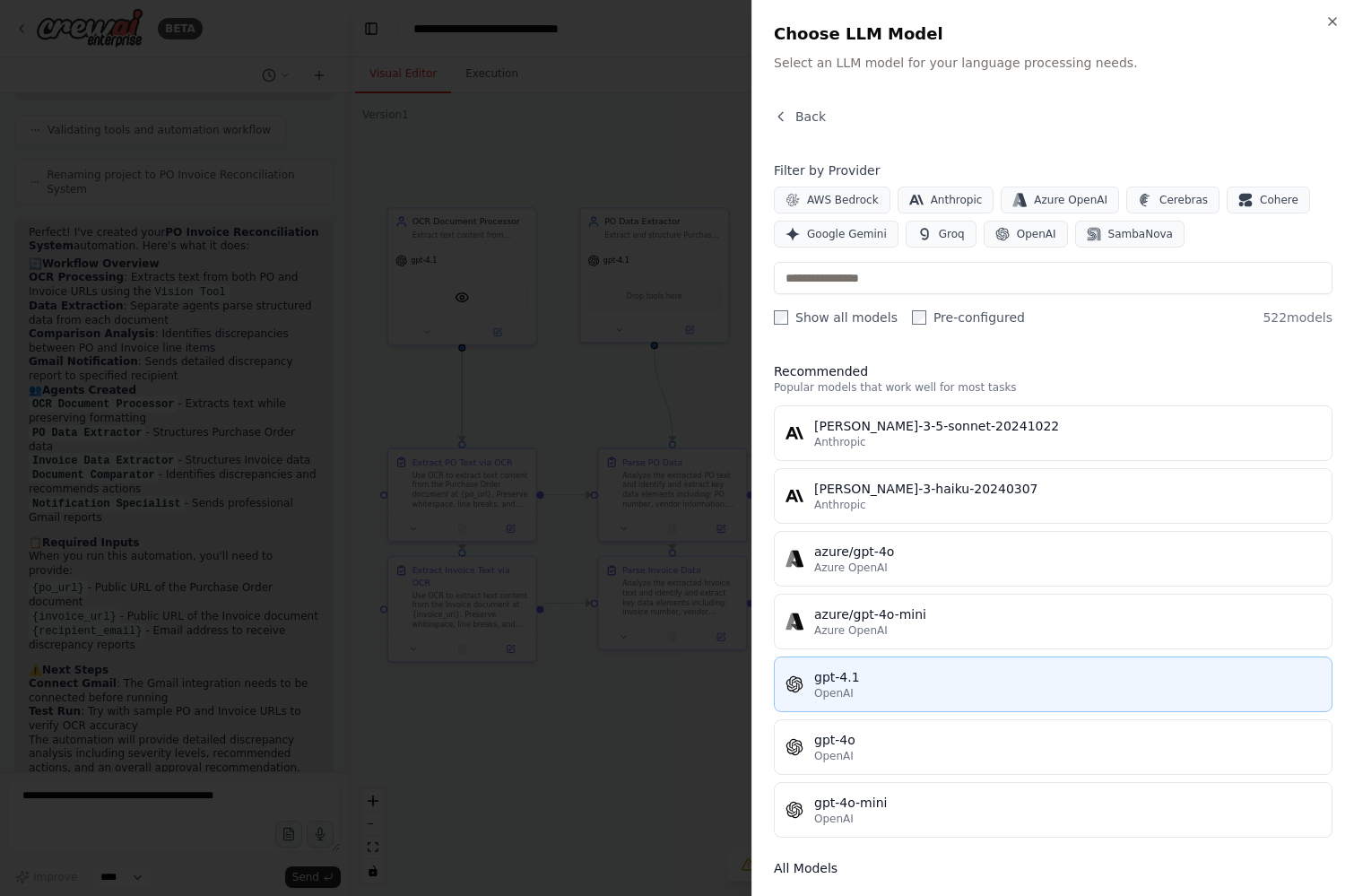
click at [859, 668] on div "gpt-4.1" at bounding box center [1068, 677] width 507 height 18
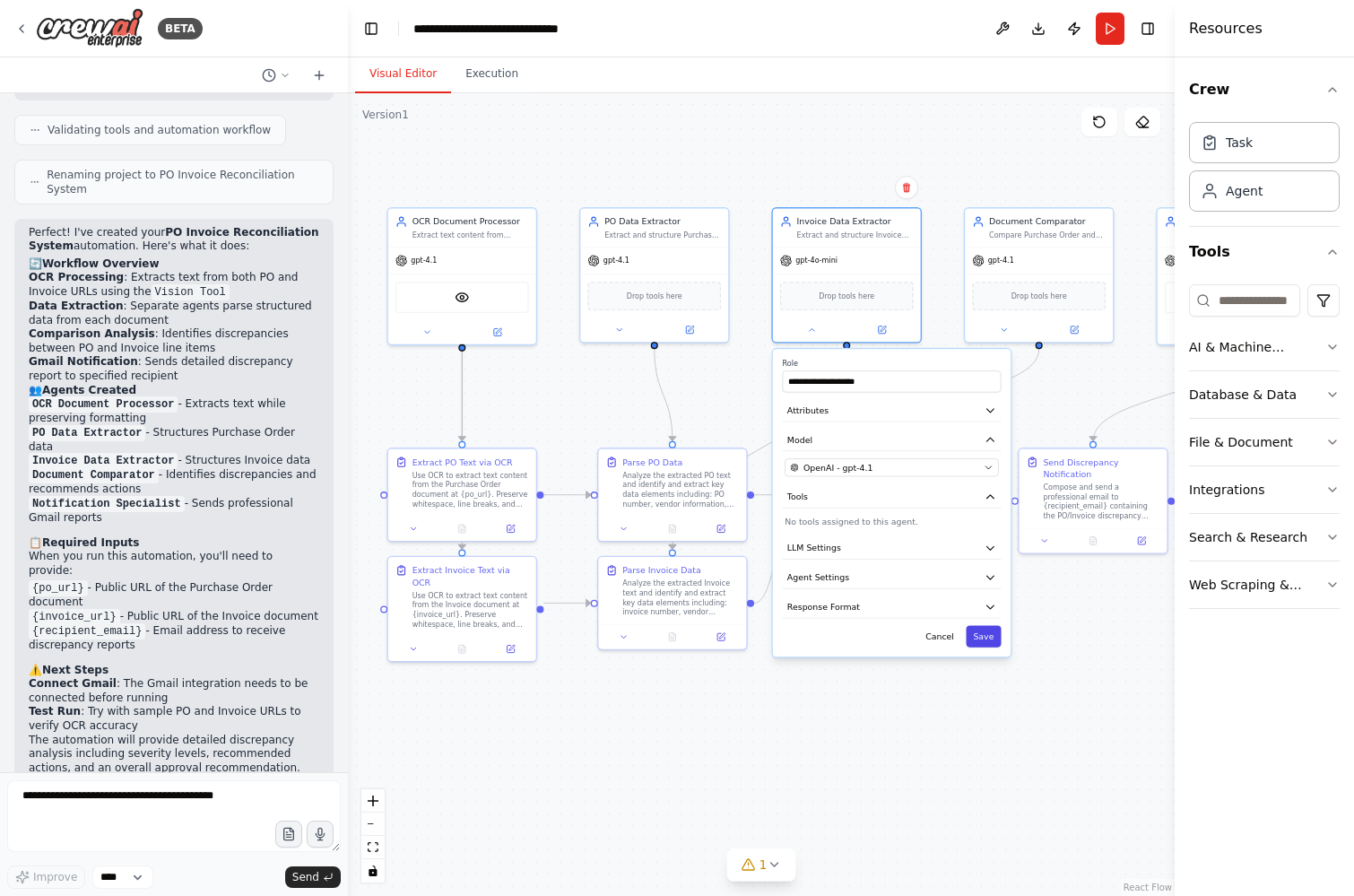
click at [992, 634] on button "Save" at bounding box center [982, 636] width 35 height 22
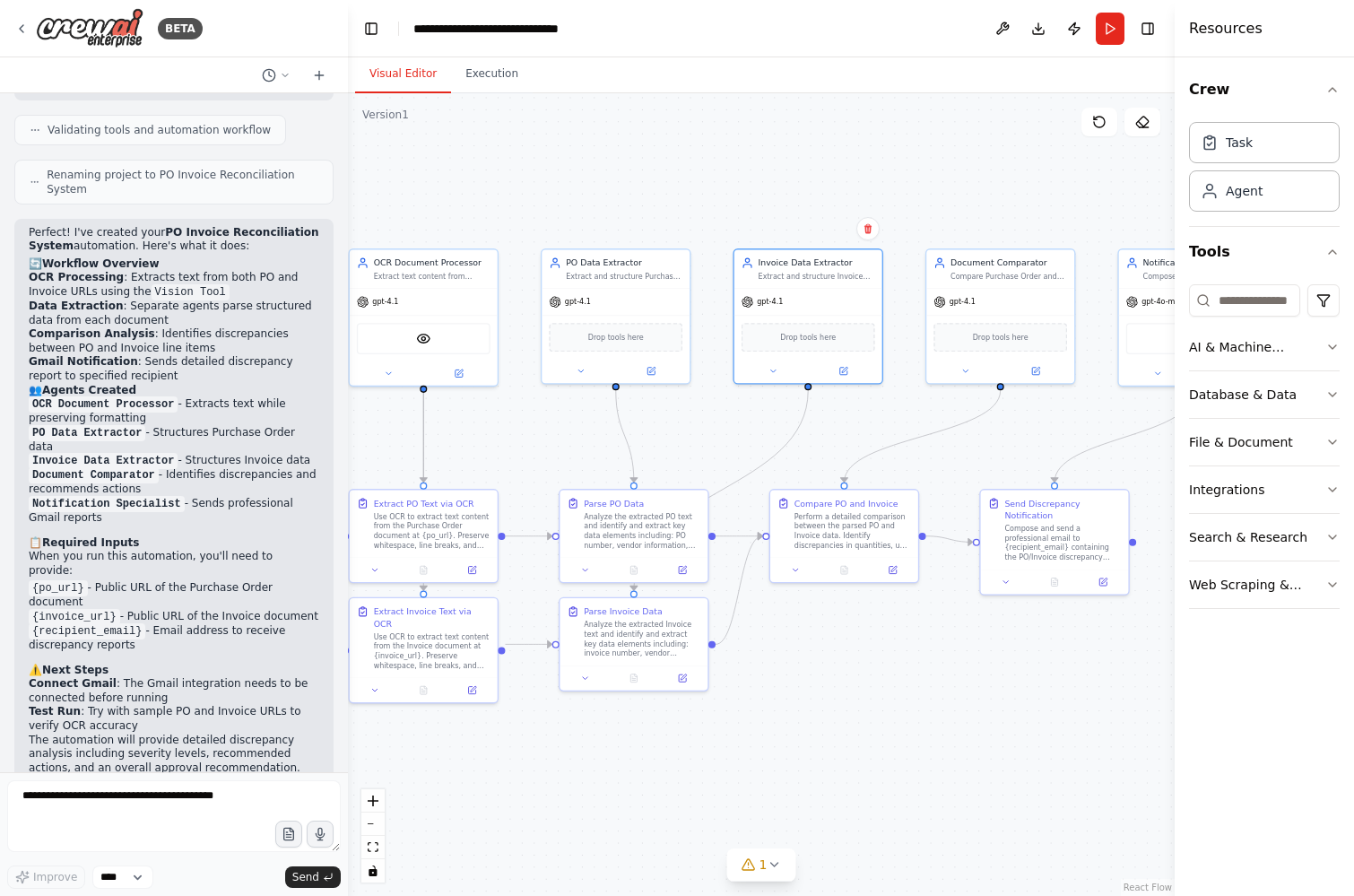
drag, startPoint x: 1052, startPoint y: 413, endPoint x: 1019, endPoint y: 451, distance: 50.3
click at [1019, 451] on div ".deletable-edge-delete-btn { width: 20px; height: 20px; border: 0px solid #ffff…" at bounding box center [761, 494] width 826 height 802
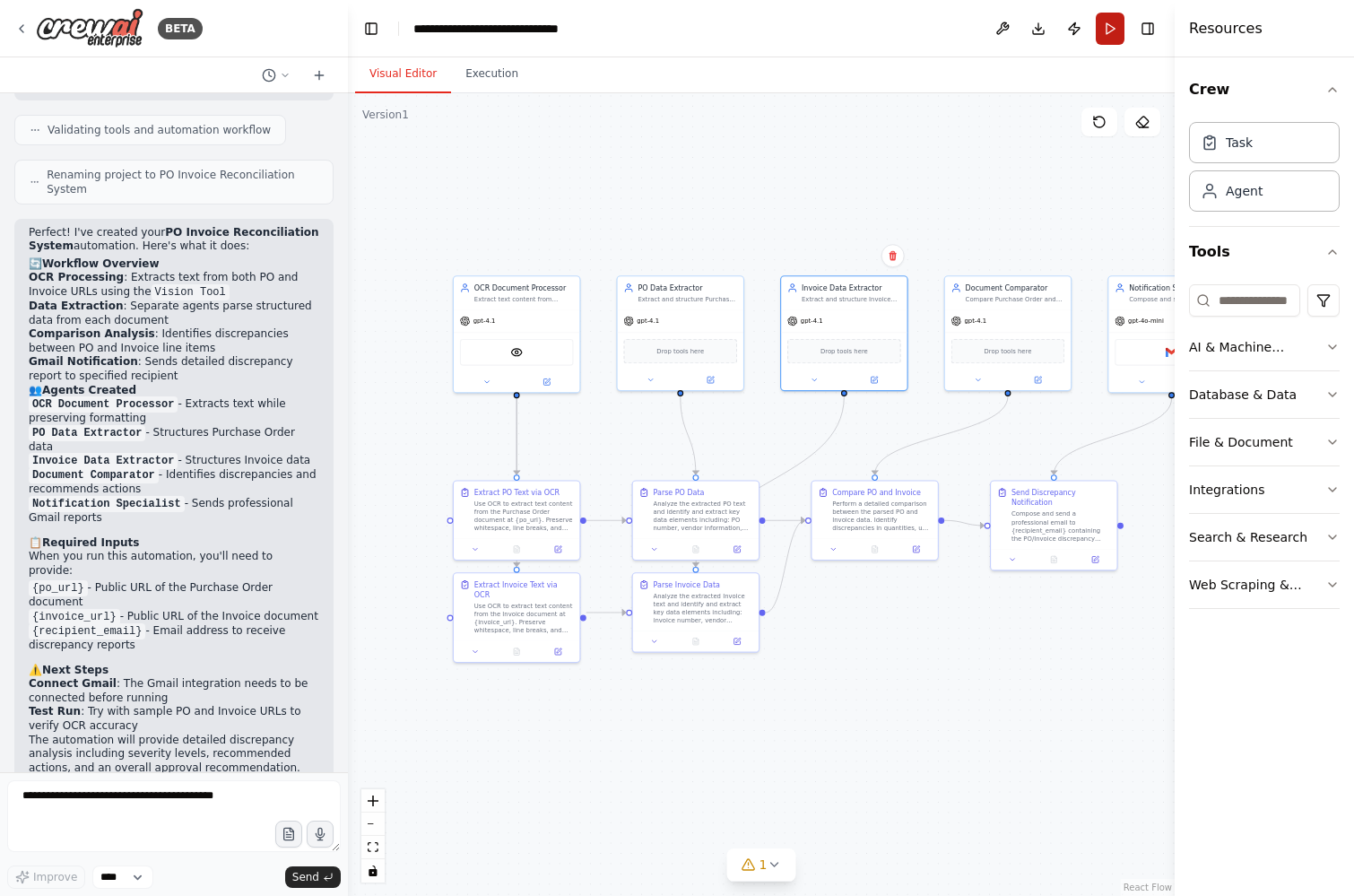
click at [1105, 28] on button "Run" at bounding box center [1110, 28] width 28 height 32
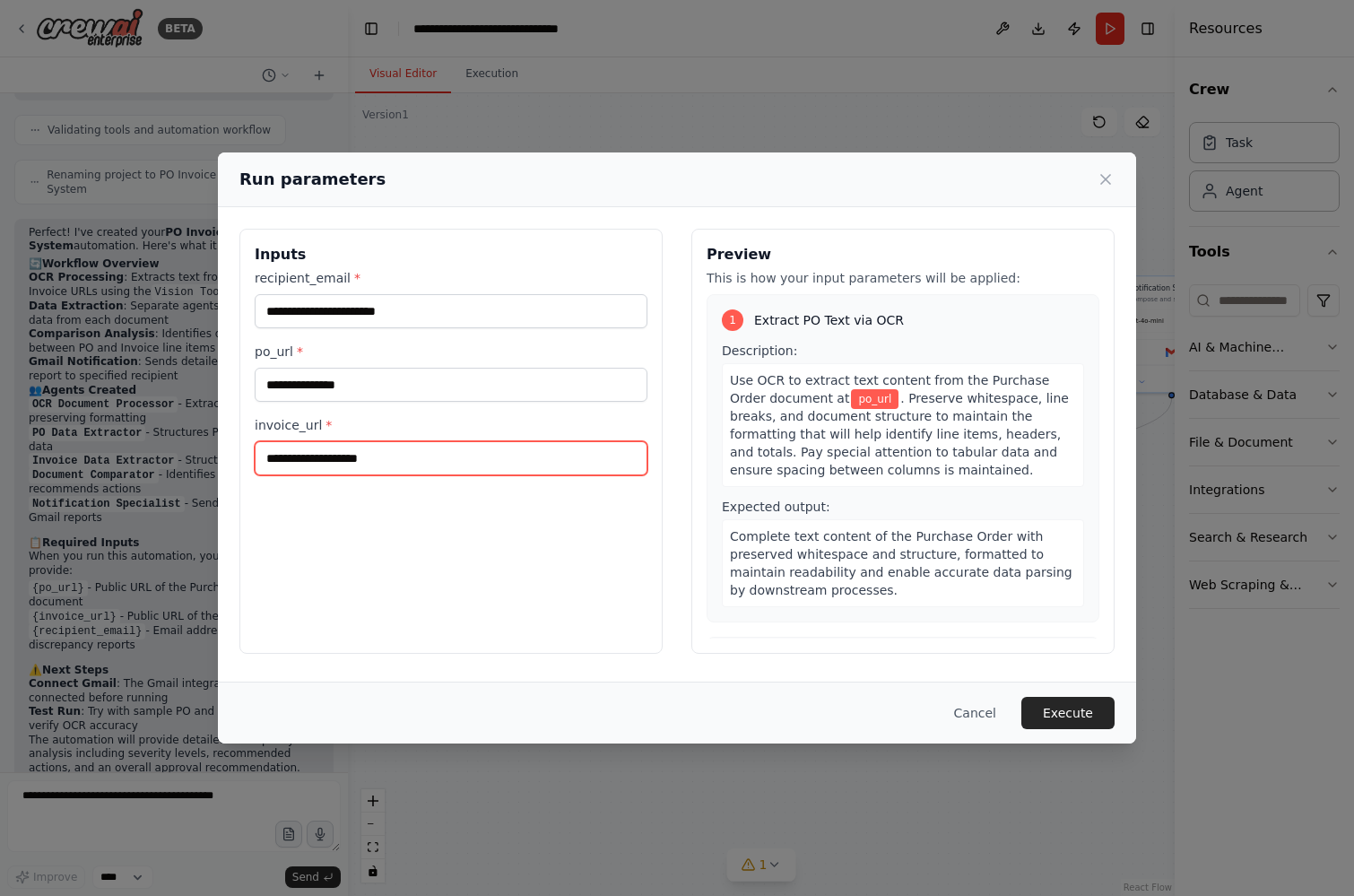
click at [409, 454] on input "invoice_url *" at bounding box center [450, 458] width 392 height 34
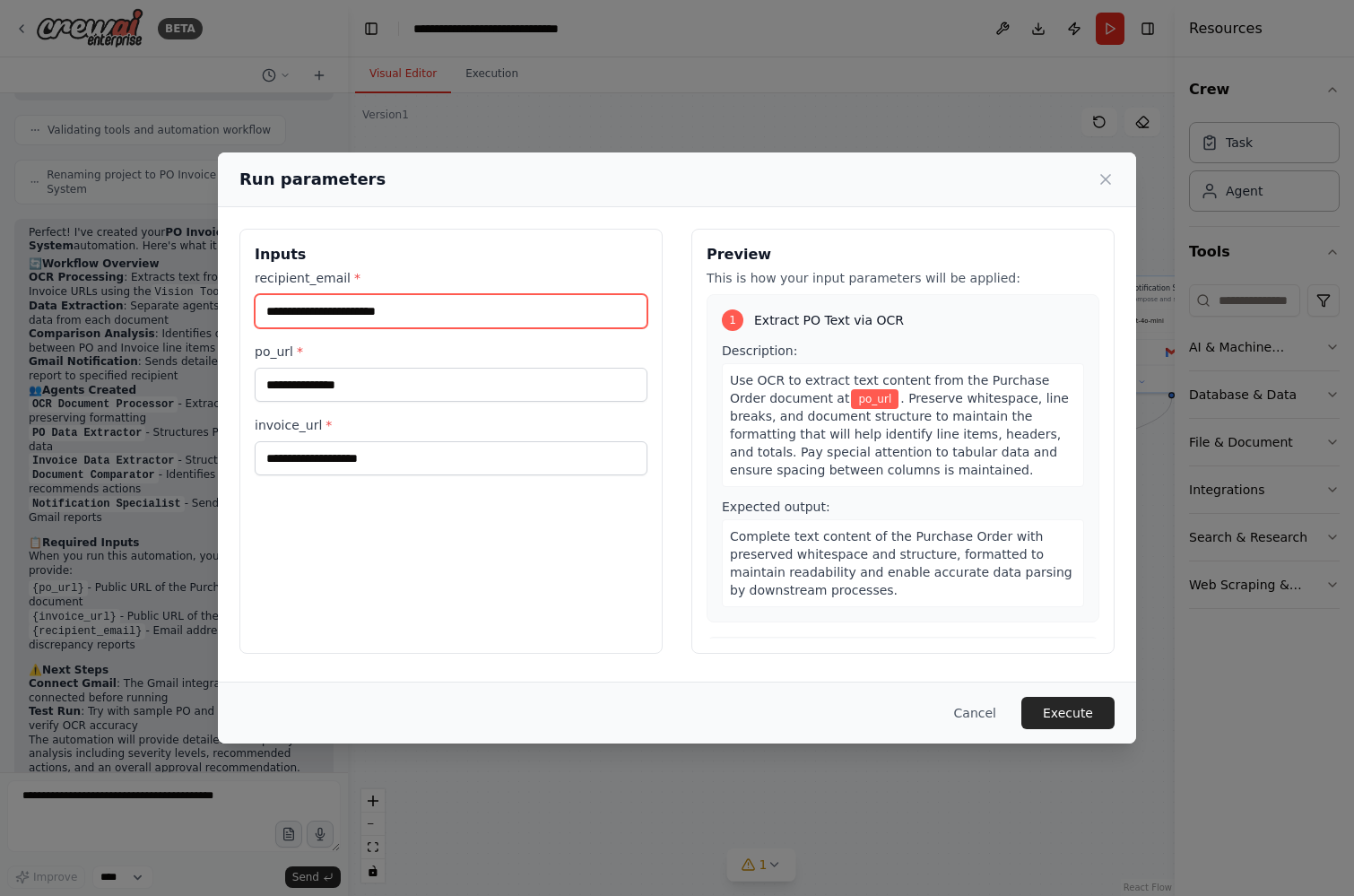
click at [375, 319] on input "recipient_email *" at bounding box center [450, 311] width 392 height 34
type input "**********"
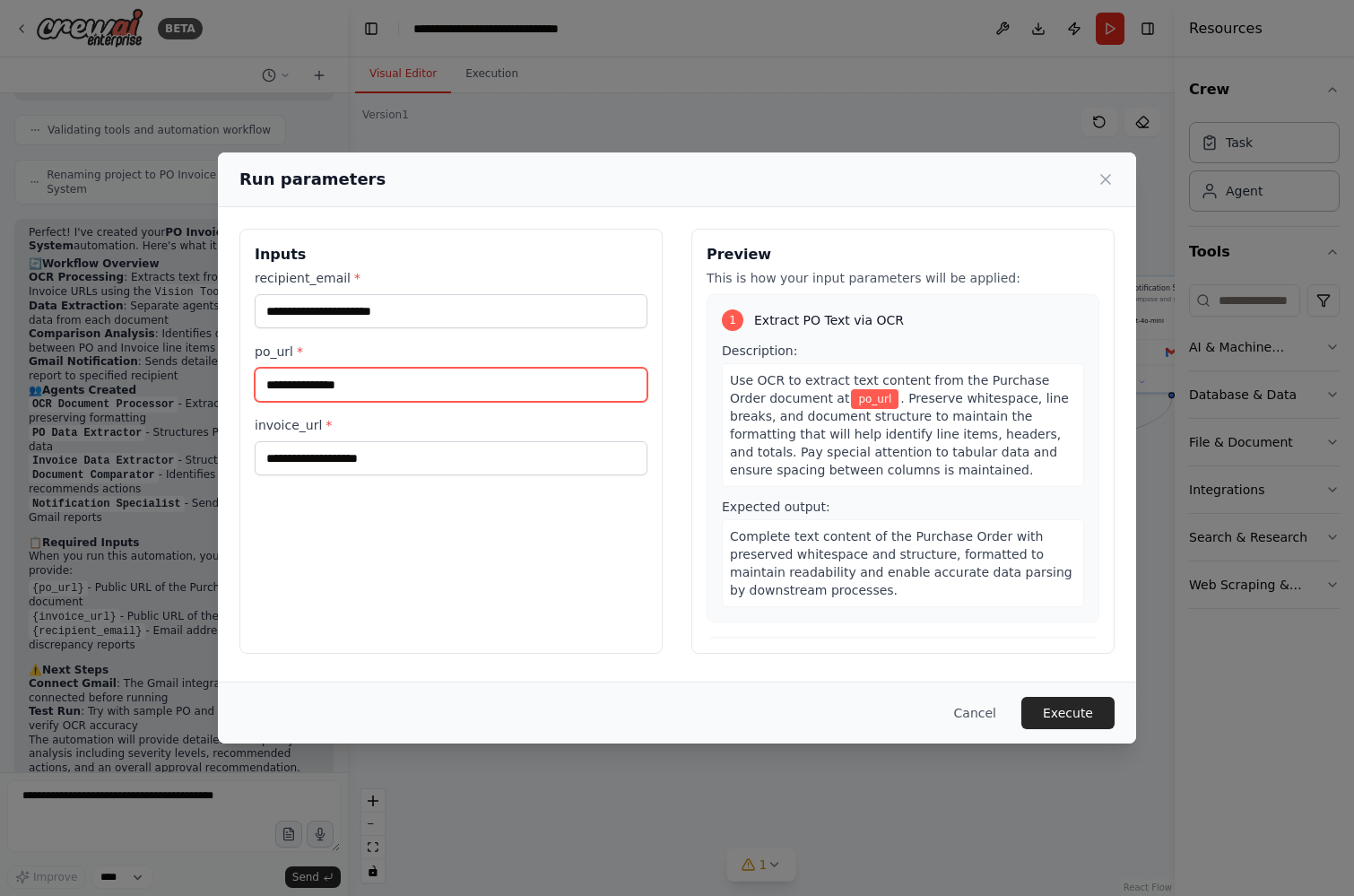
click at [350, 386] on input "po_url *" at bounding box center [450, 385] width 392 height 34
paste input "**********"
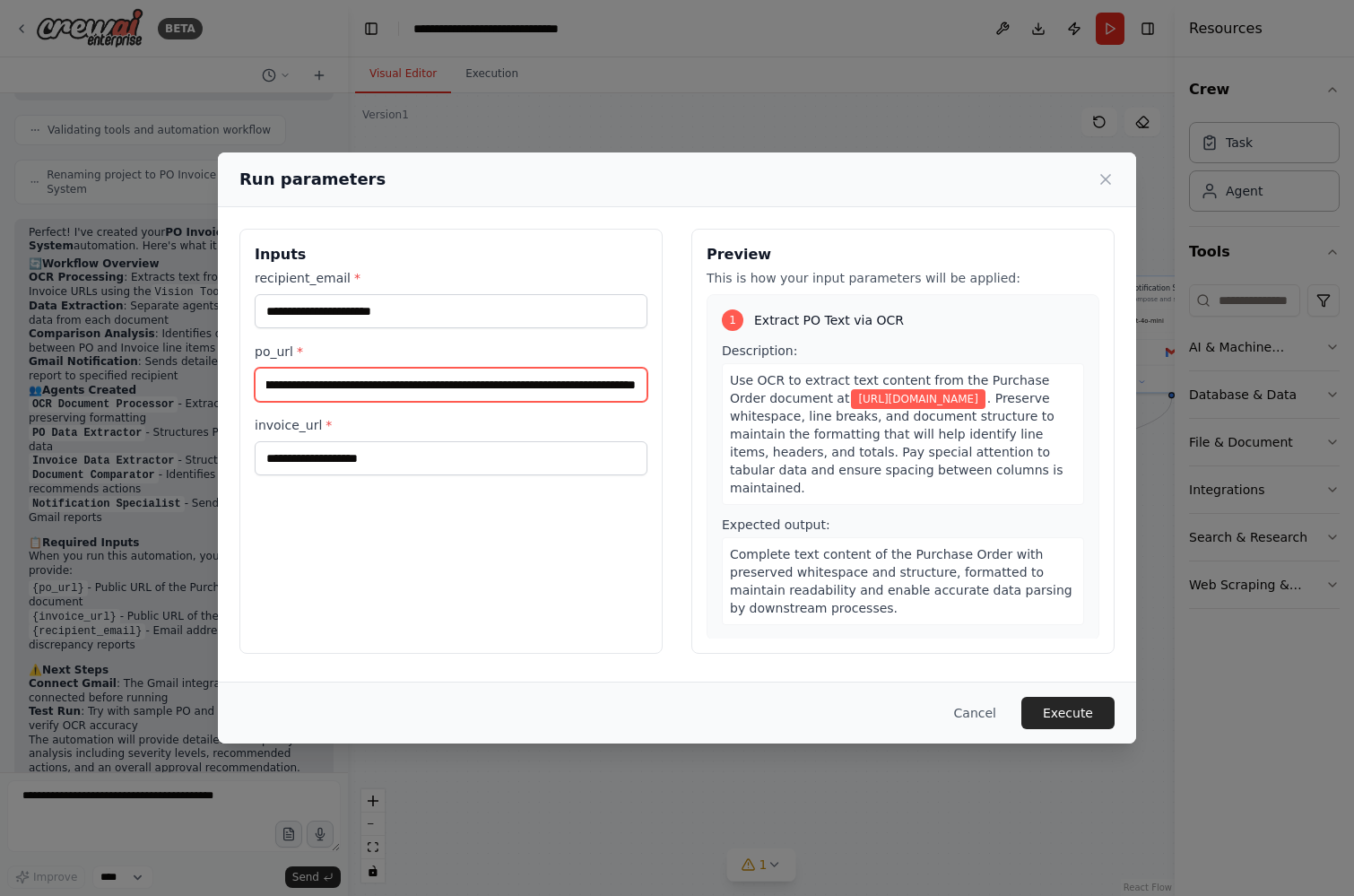
type input "**********"
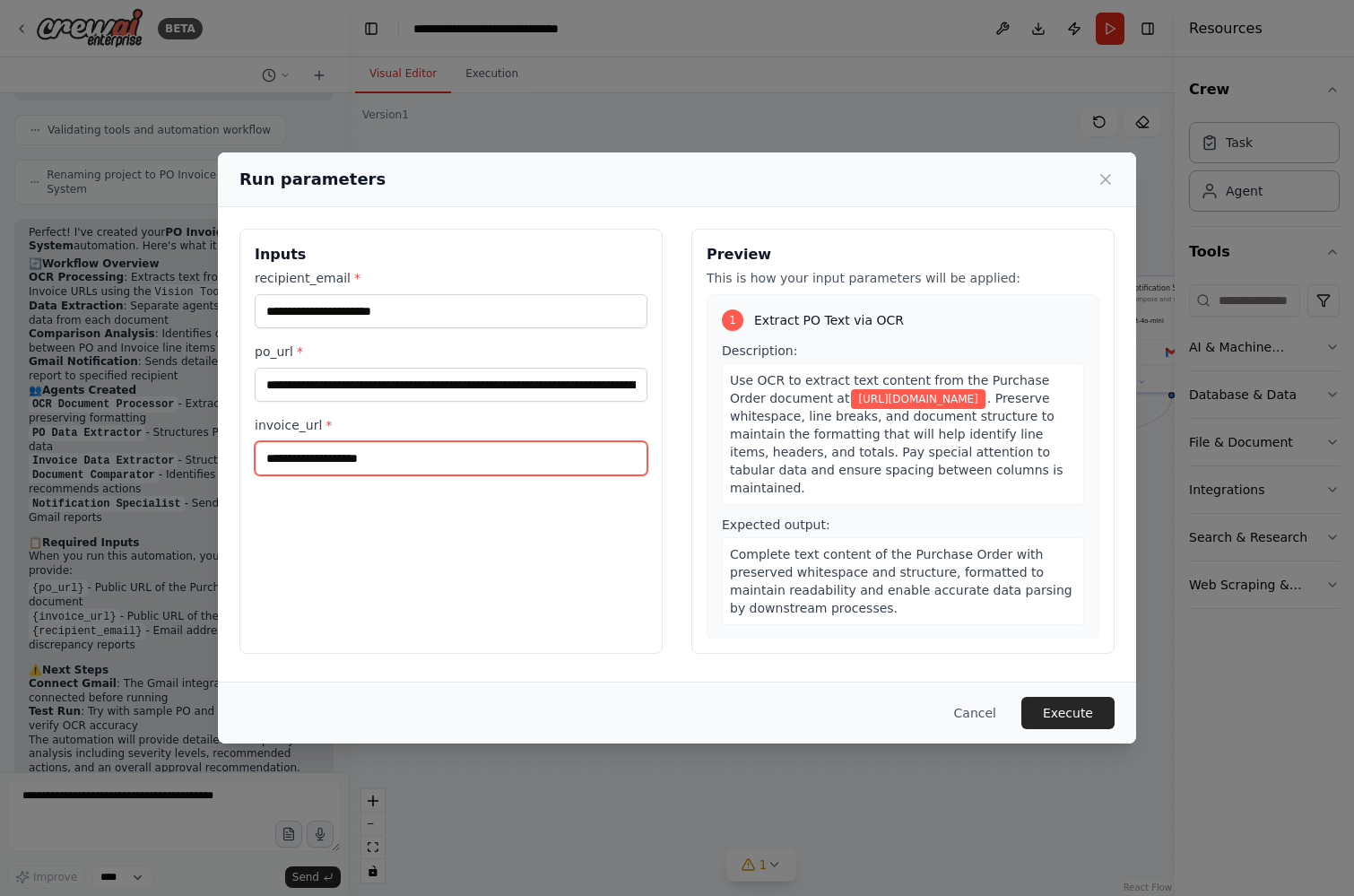
click at [356, 457] on input "invoice_url *" at bounding box center [450, 458] width 392 height 34
paste input "**********"
type input "**********"
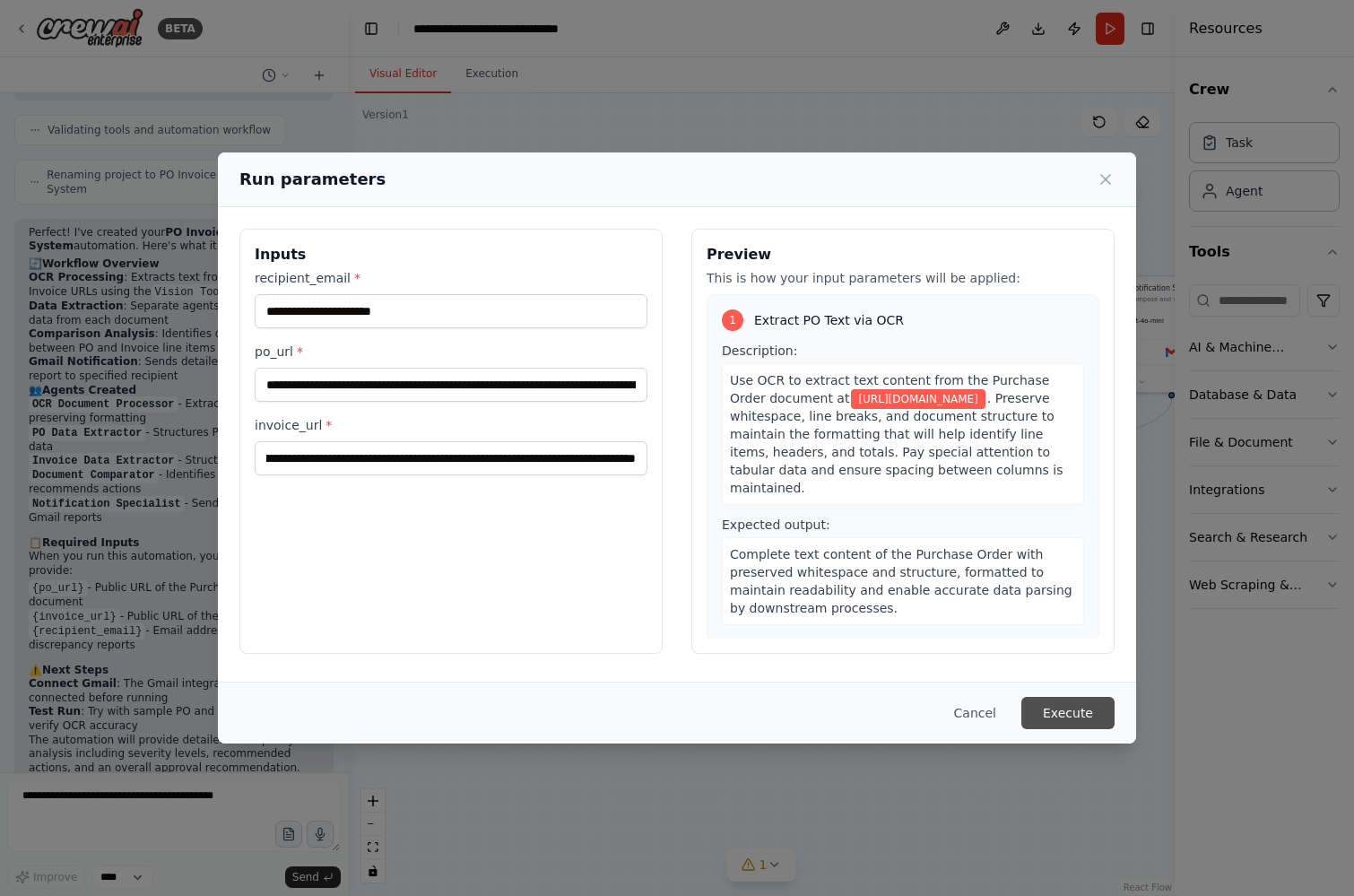
scroll to position [0, 0]
click at [1076, 710] on button "Execute" at bounding box center [1068, 713] width 94 height 32
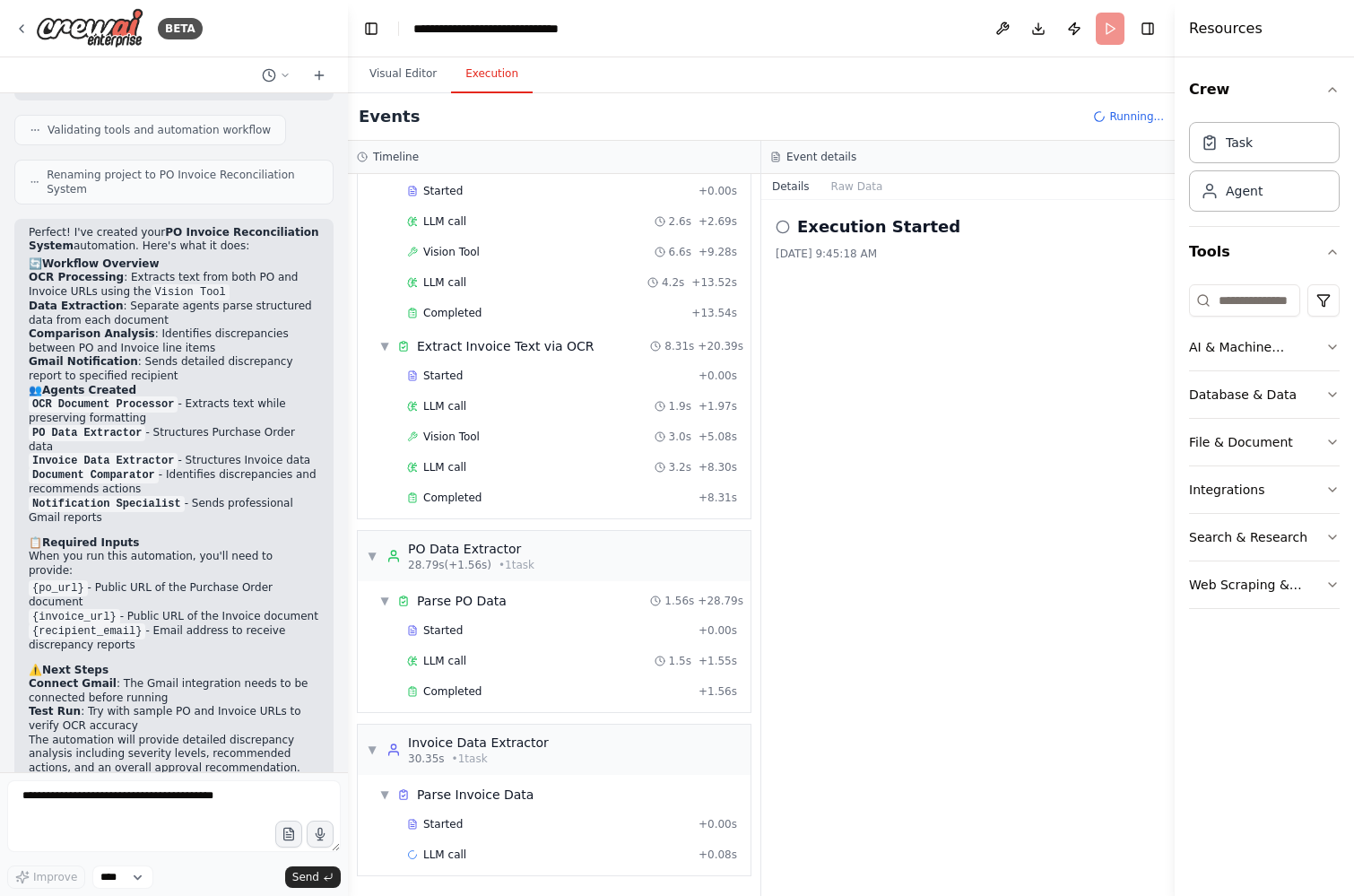
scroll to position [185, 0]
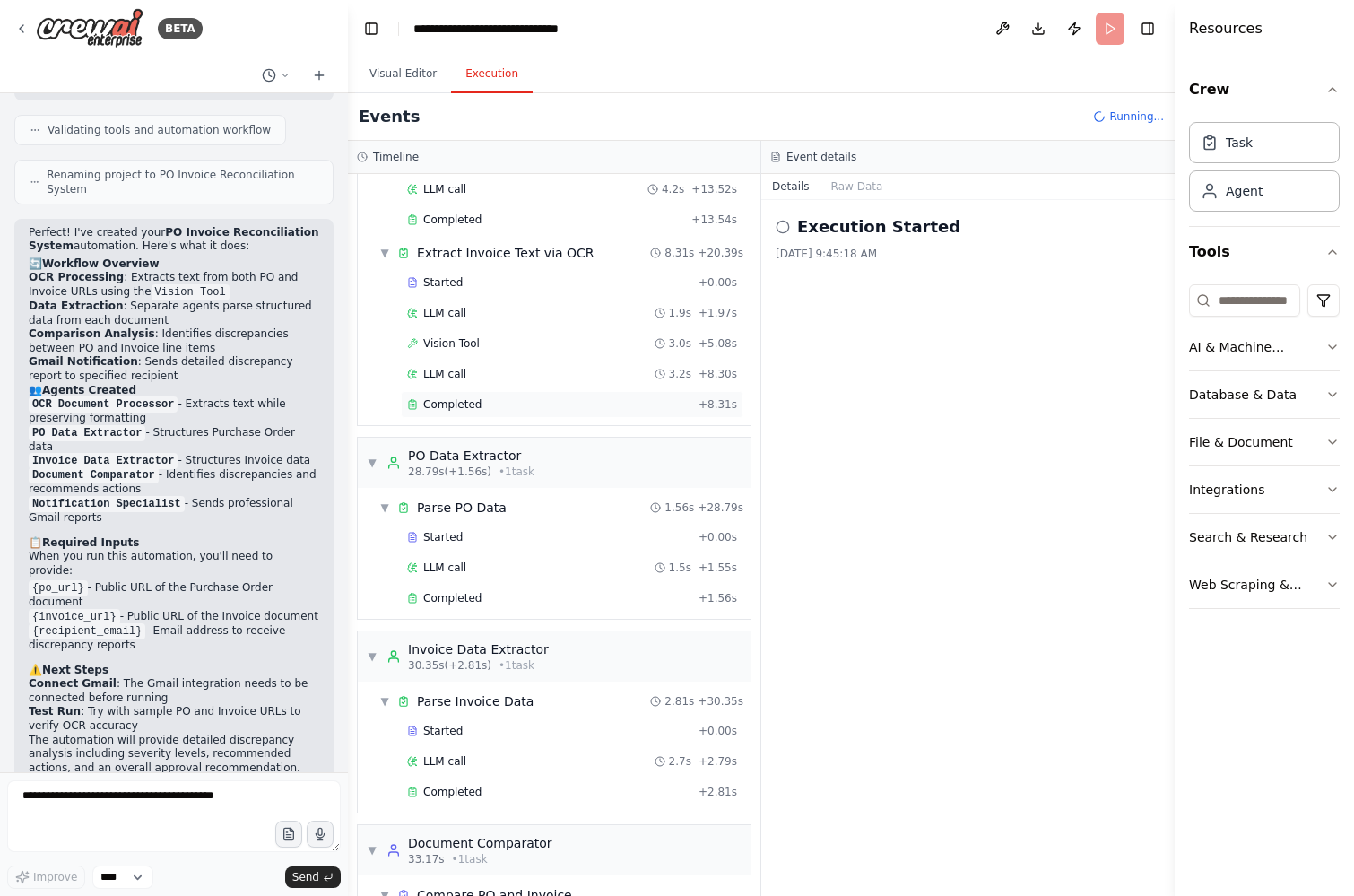
click at [538, 406] on div "Completed" at bounding box center [549, 404] width 285 height 14
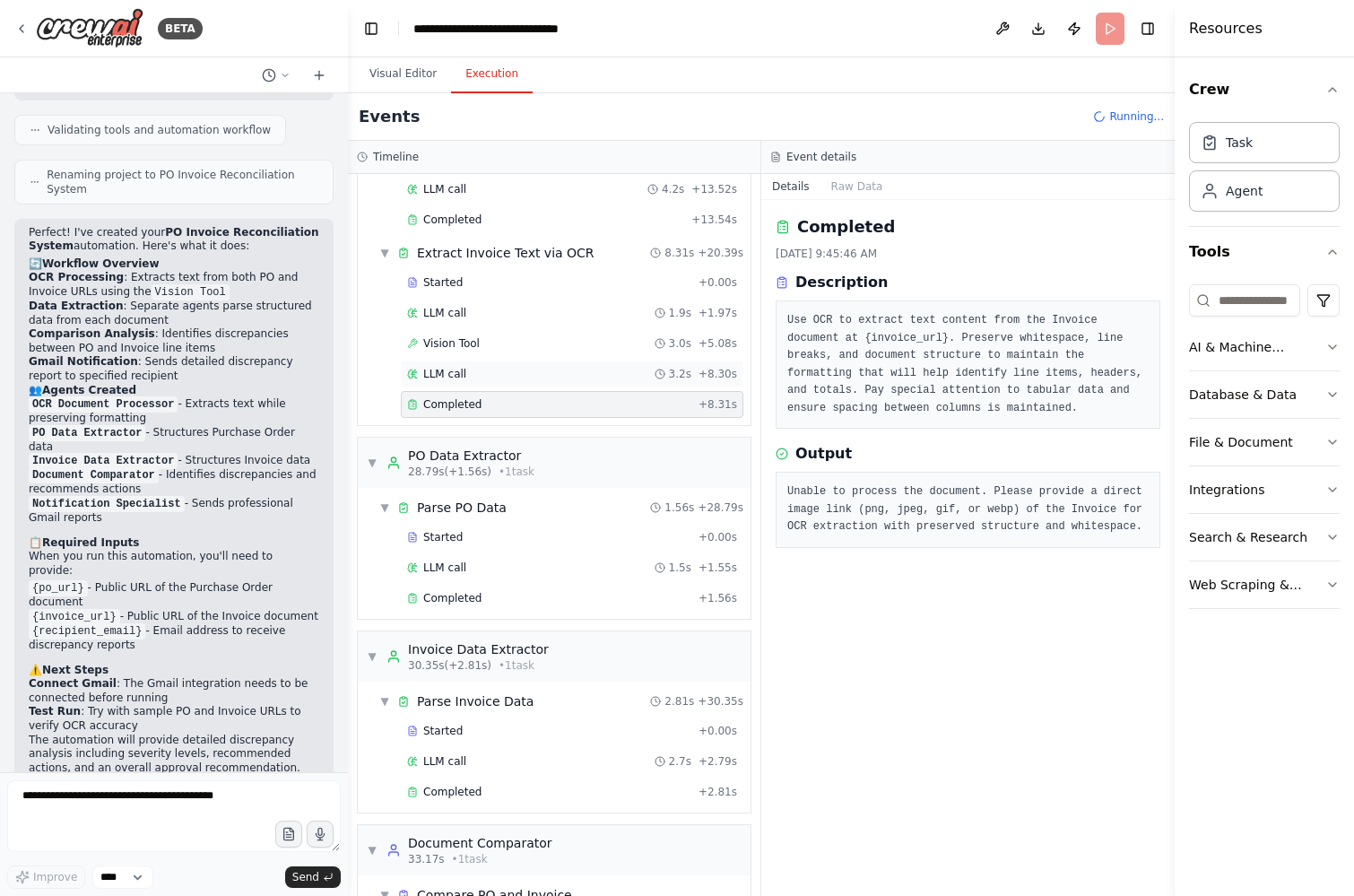
click at [523, 384] on div "LLM call 3.2s + 8.30s" at bounding box center [572, 373] width 342 height 26
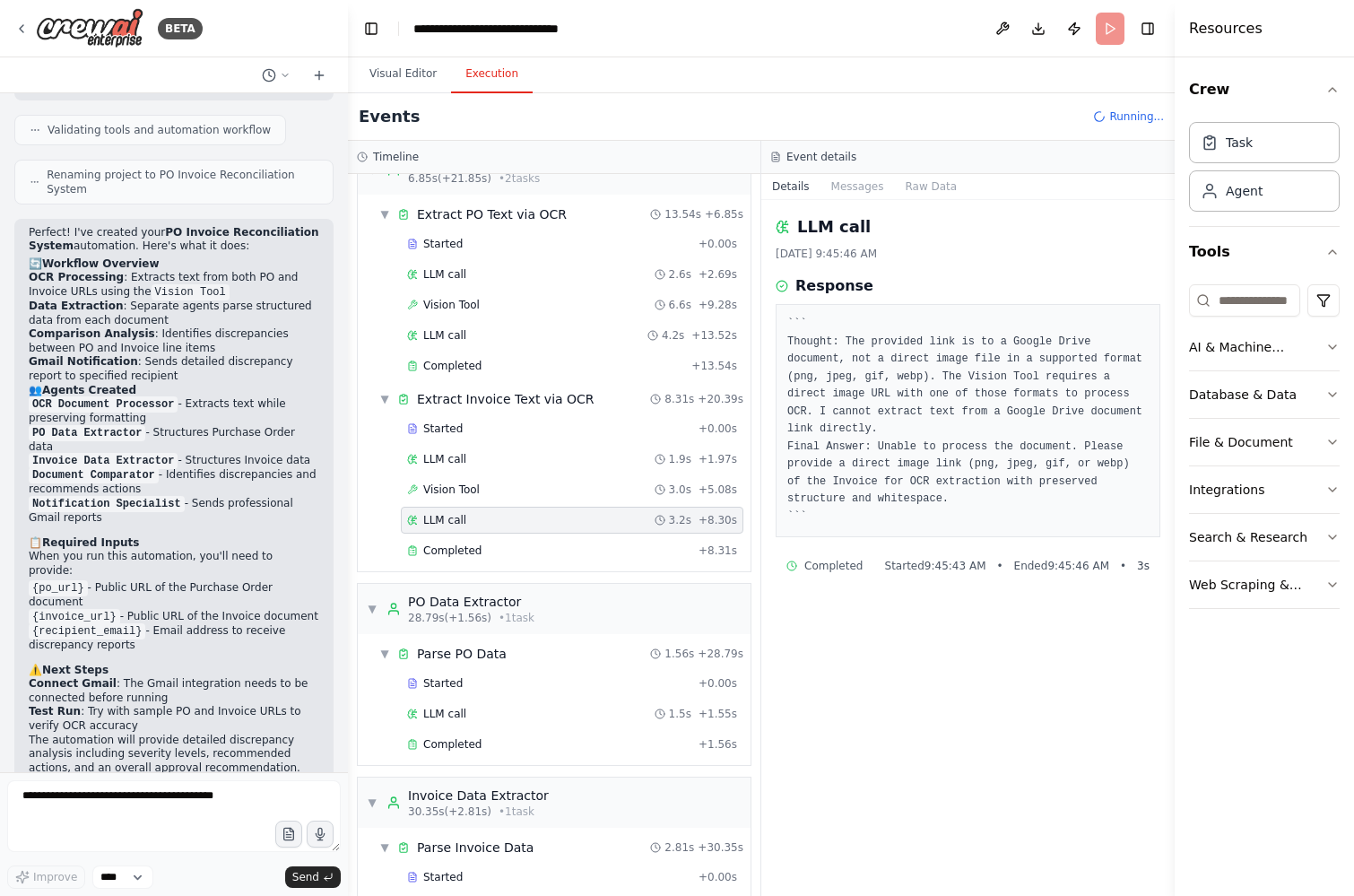
scroll to position [27, 0]
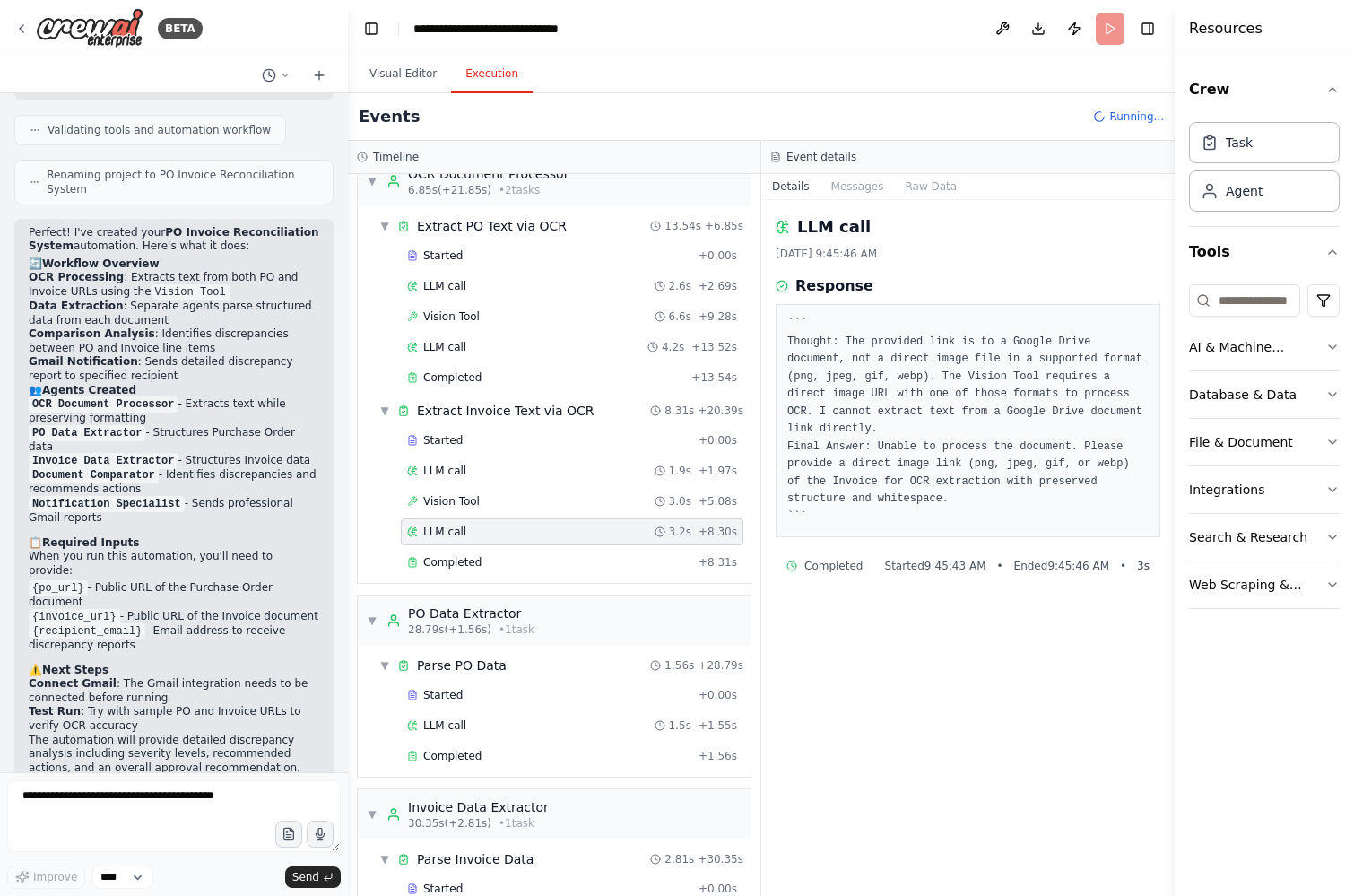
click at [492, 361] on div "Started + 0.00s LLM call 2.6s + 2.69s Vision Tool 6.6s + 9.28s LLM call 4.2s + …" at bounding box center [562, 318] width 378 height 152
click at [484, 348] on div "LLM call 4.2s + 13.52s" at bounding box center [572, 346] width 330 height 14
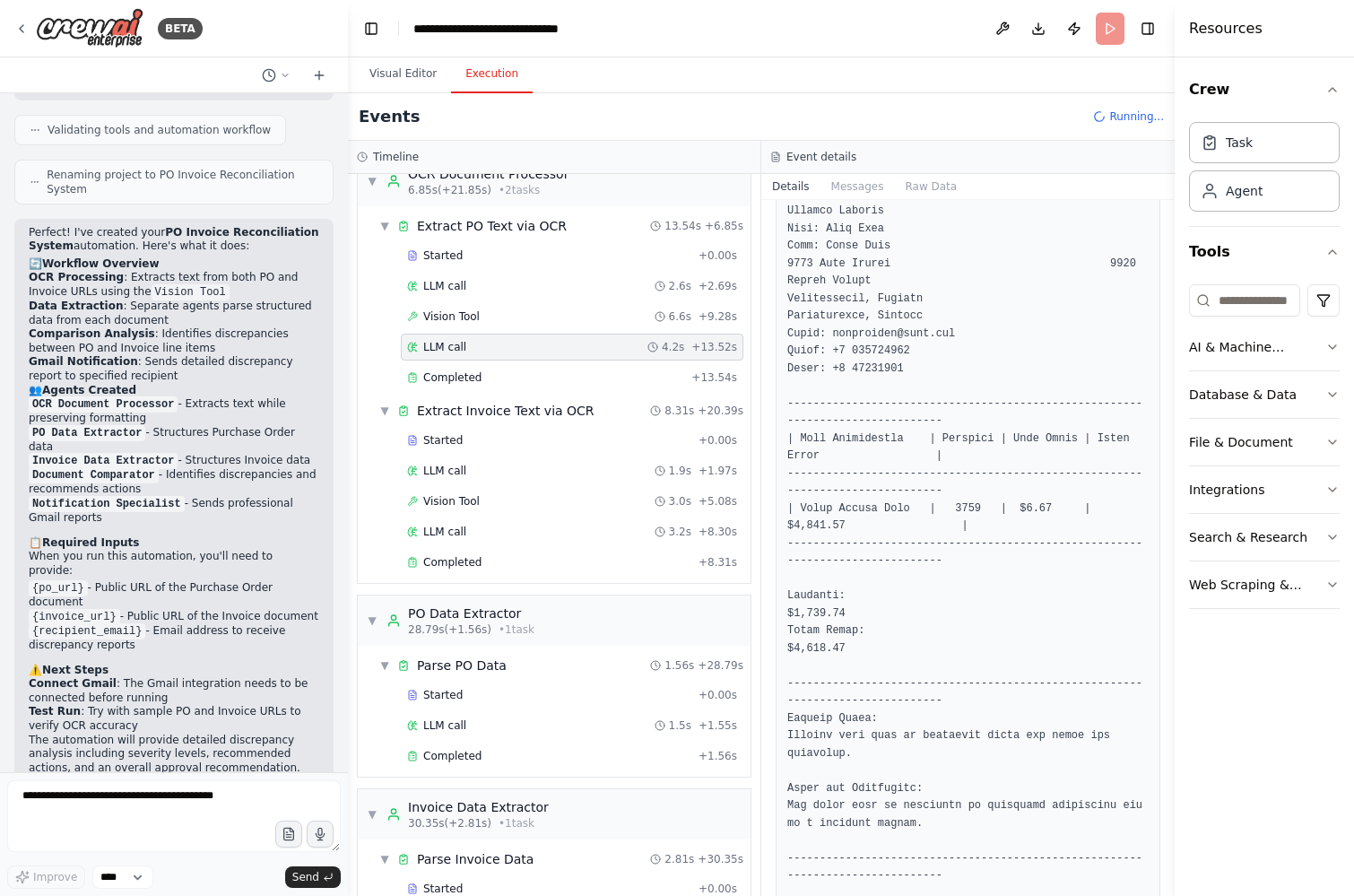
scroll to position [289, 0]
click at [526, 475] on div "LLM call 1.9s + 1.97s" at bounding box center [572, 470] width 330 height 14
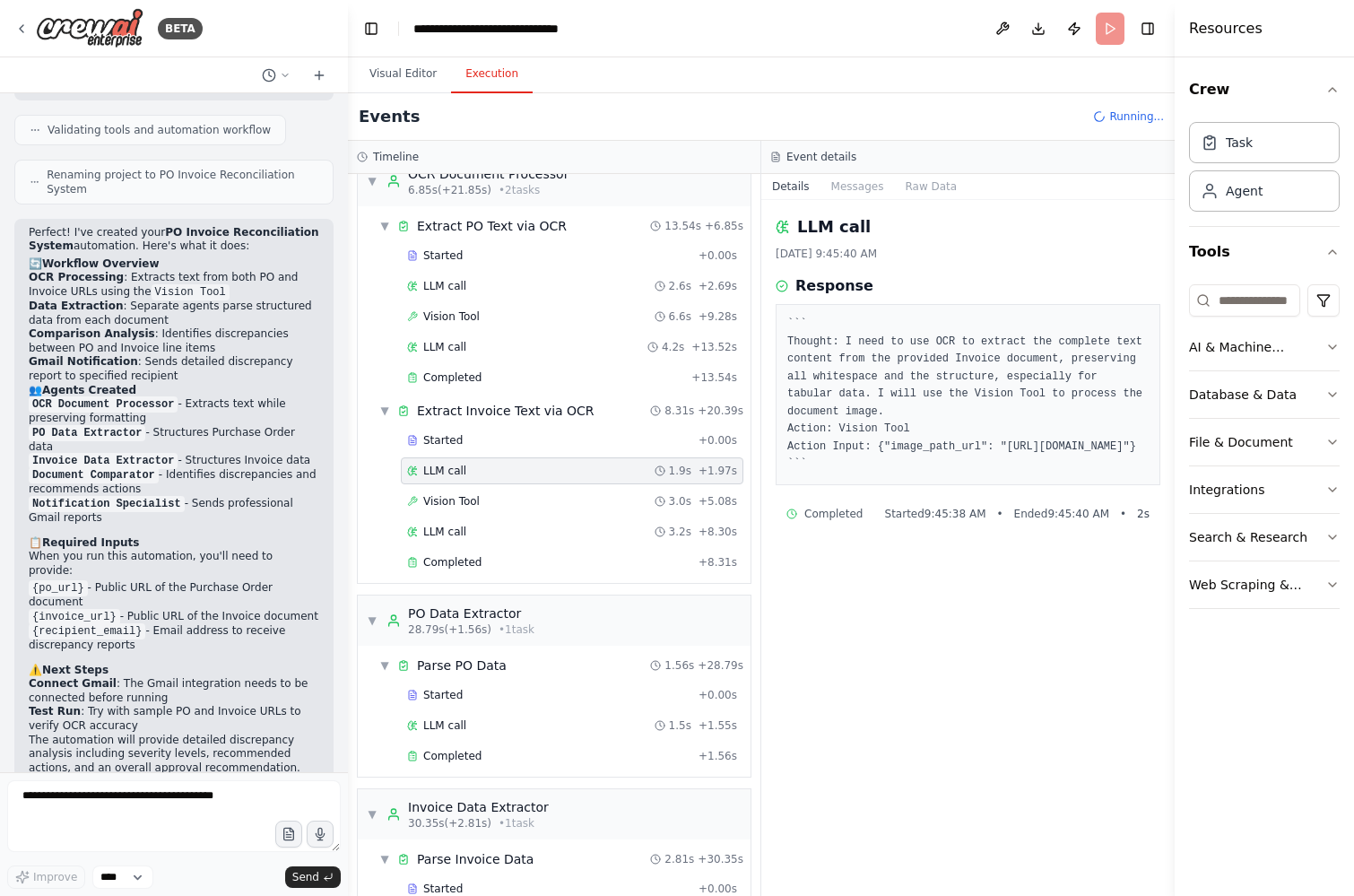
scroll to position [0, 0]
click at [518, 495] on div "Vision Tool 3.0s + 5.08s" at bounding box center [572, 501] width 330 height 14
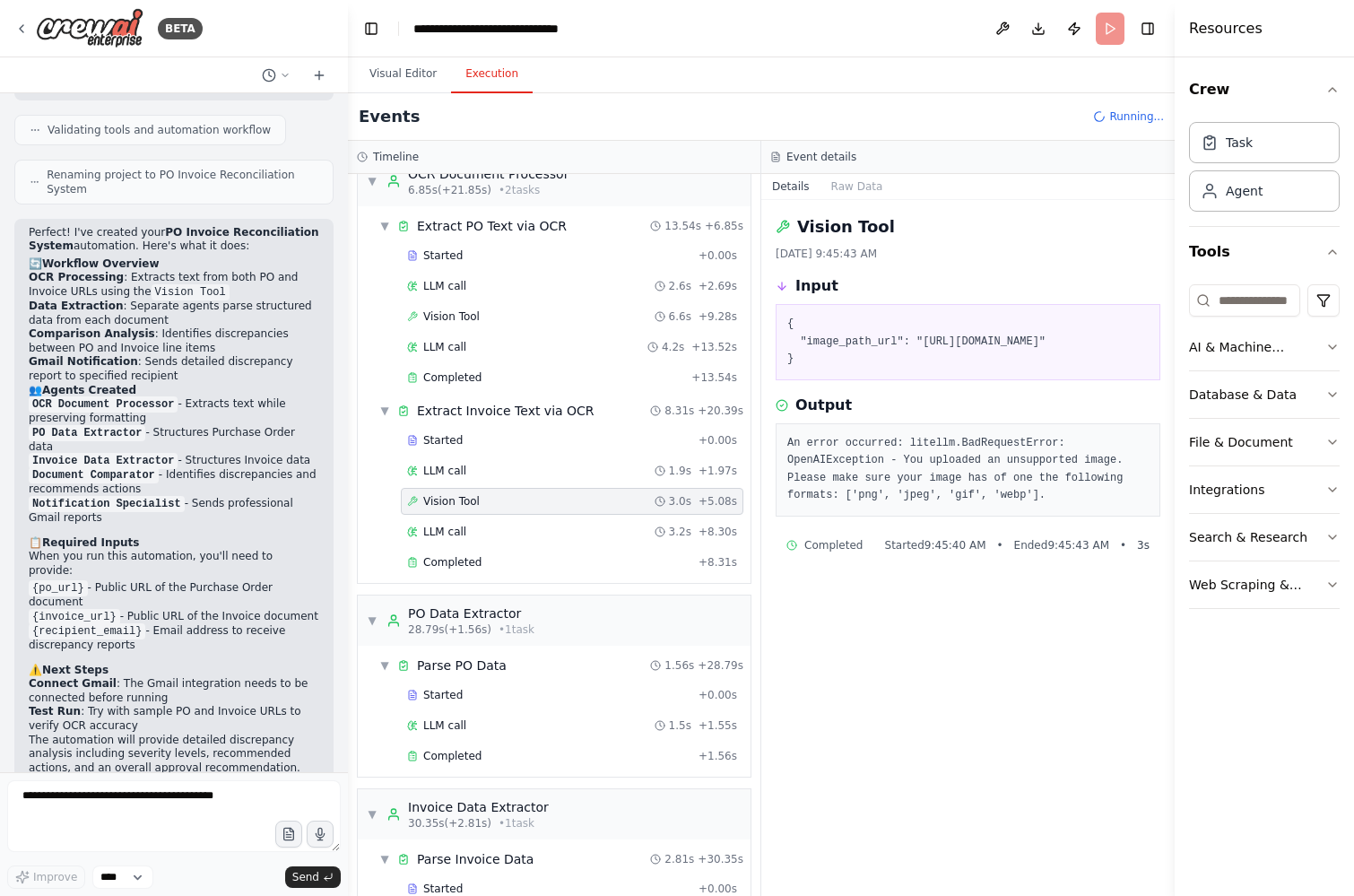
click at [512, 512] on div "Vision Tool 3.0s + 5.08s" at bounding box center [572, 501] width 342 height 26
click at [489, 526] on div "LLM call 3.2s + 8.30s" at bounding box center [572, 531] width 330 height 14
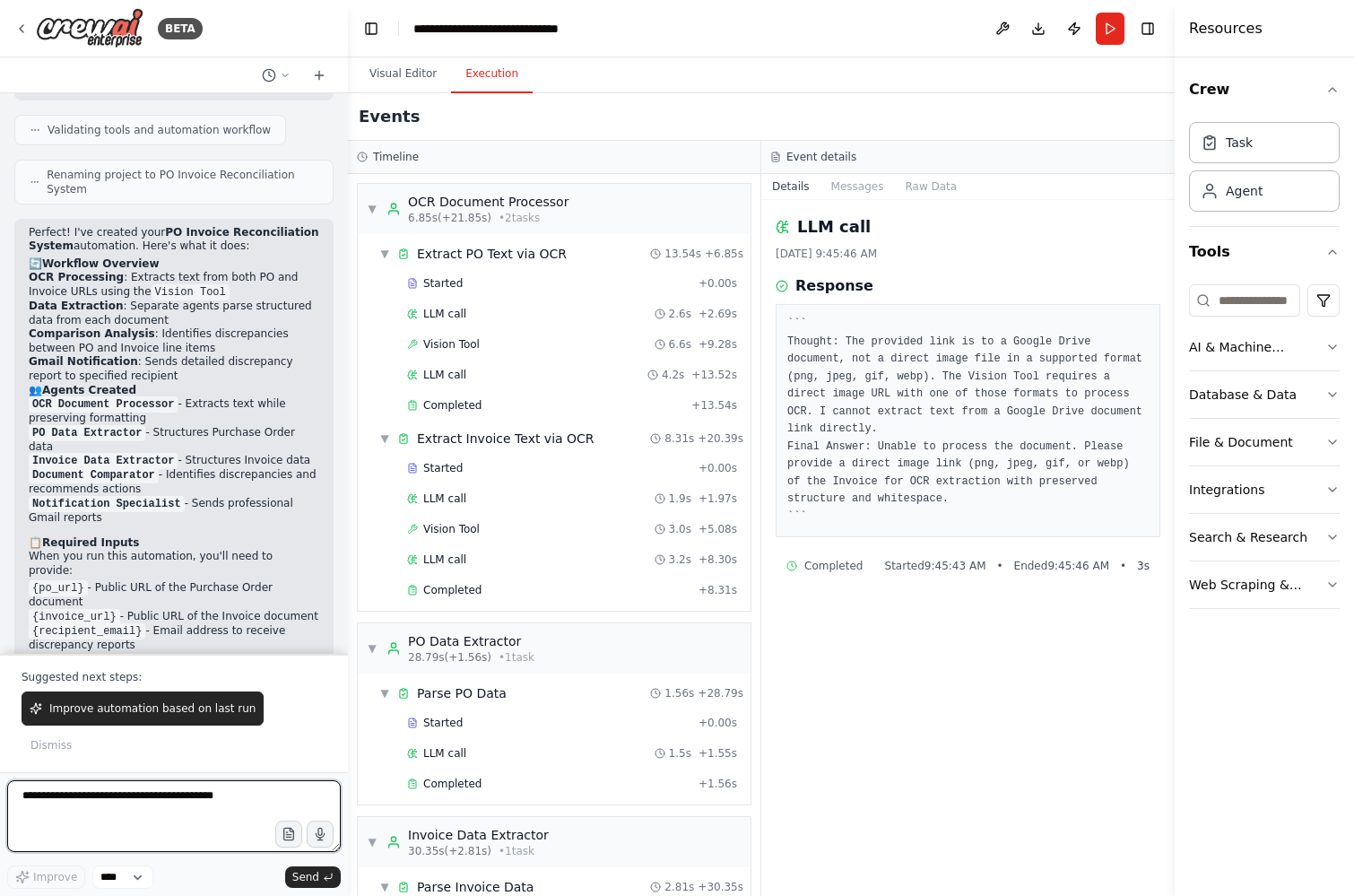
click at [113, 802] on textarea at bounding box center [174, 816] width 334 height 72
click at [1112, 35] on button "Run" at bounding box center [1110, 28] width 28 height 32
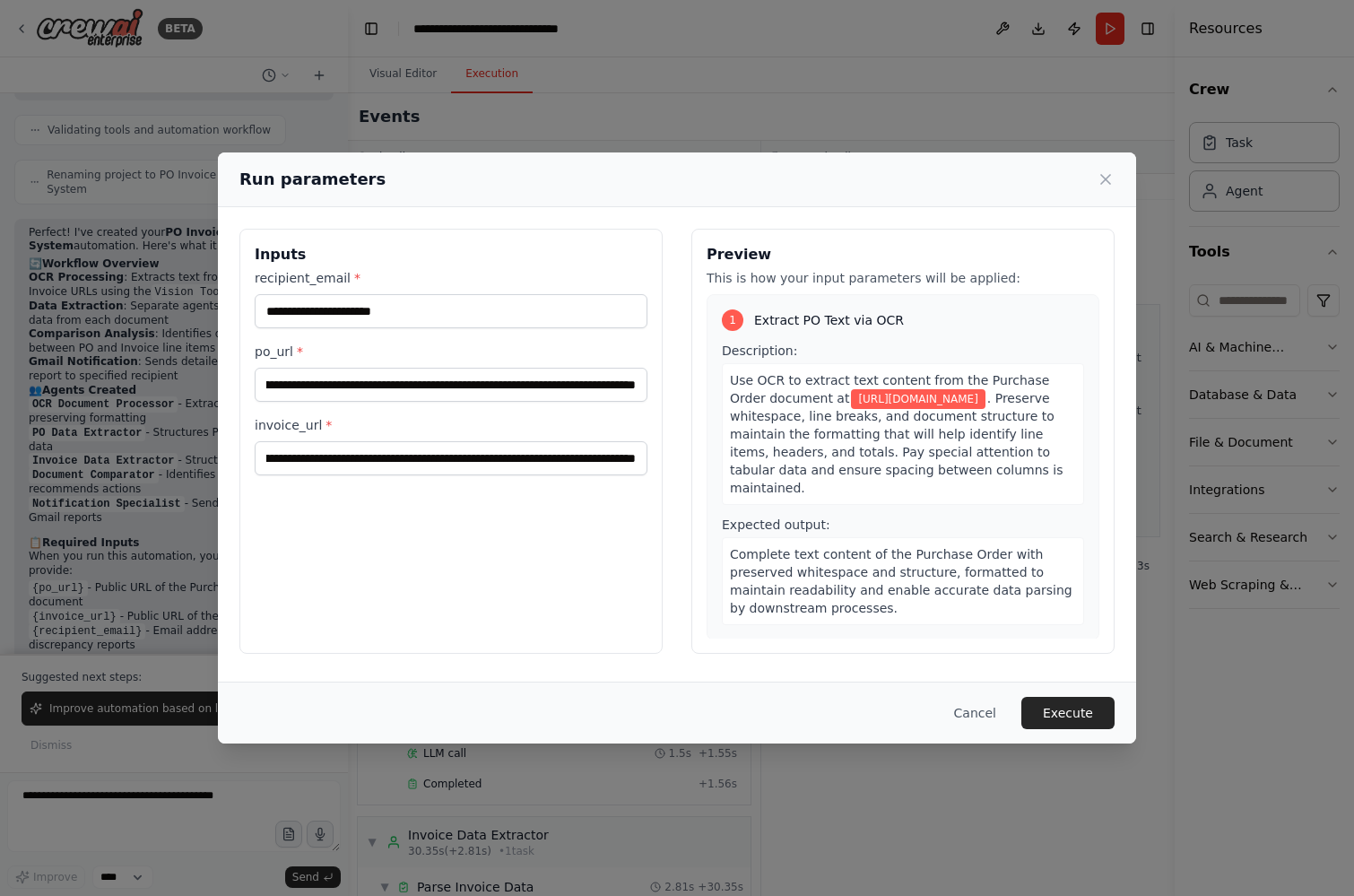
scroll to position [0, 171]
click at [1085, 705] on button "Execute" at bounding box center [1068, 713] width 94 height 32
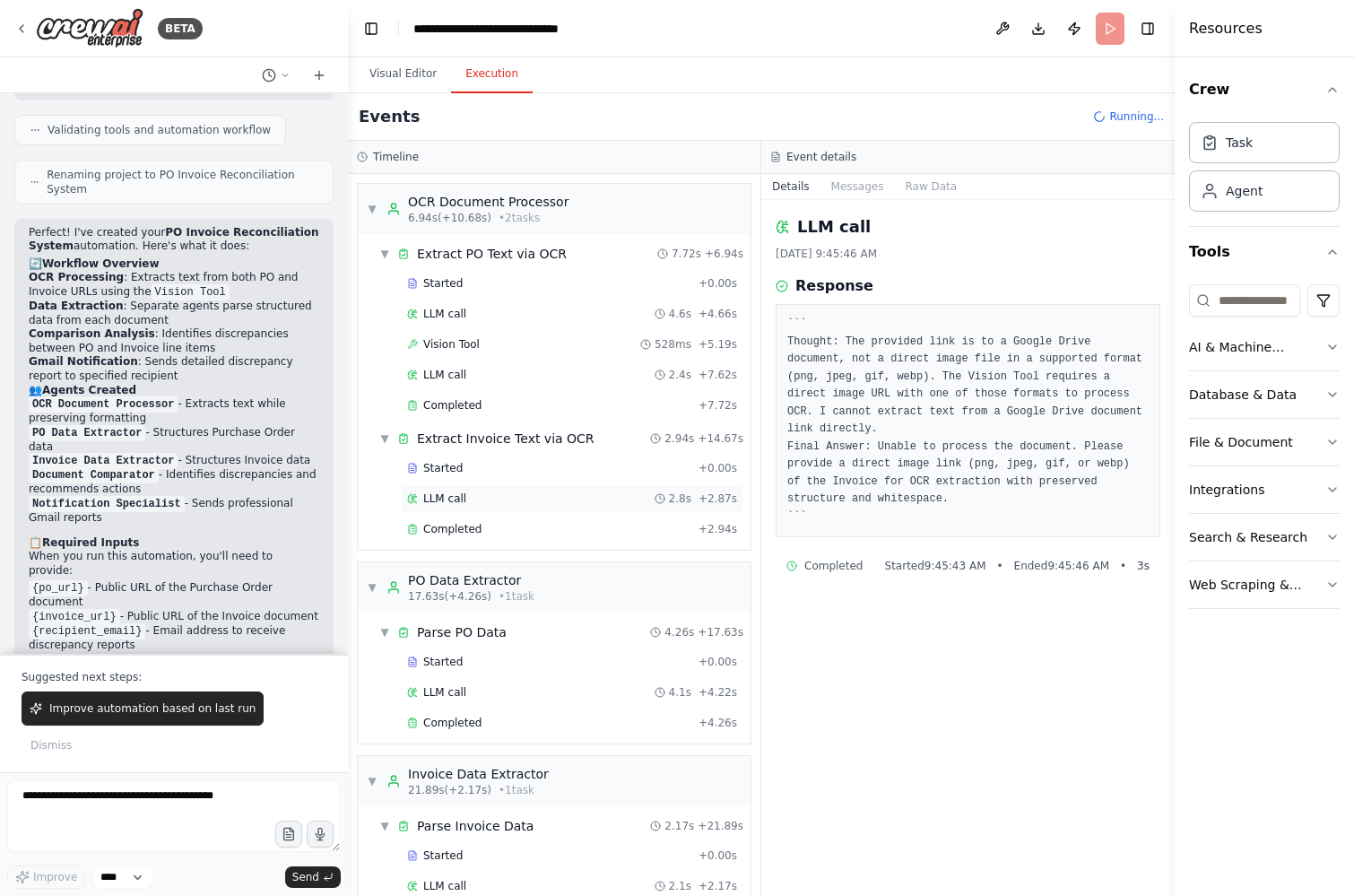
click at [440, 498] on span "LLM call" at bounding box center [445, 498] width 43 height 14
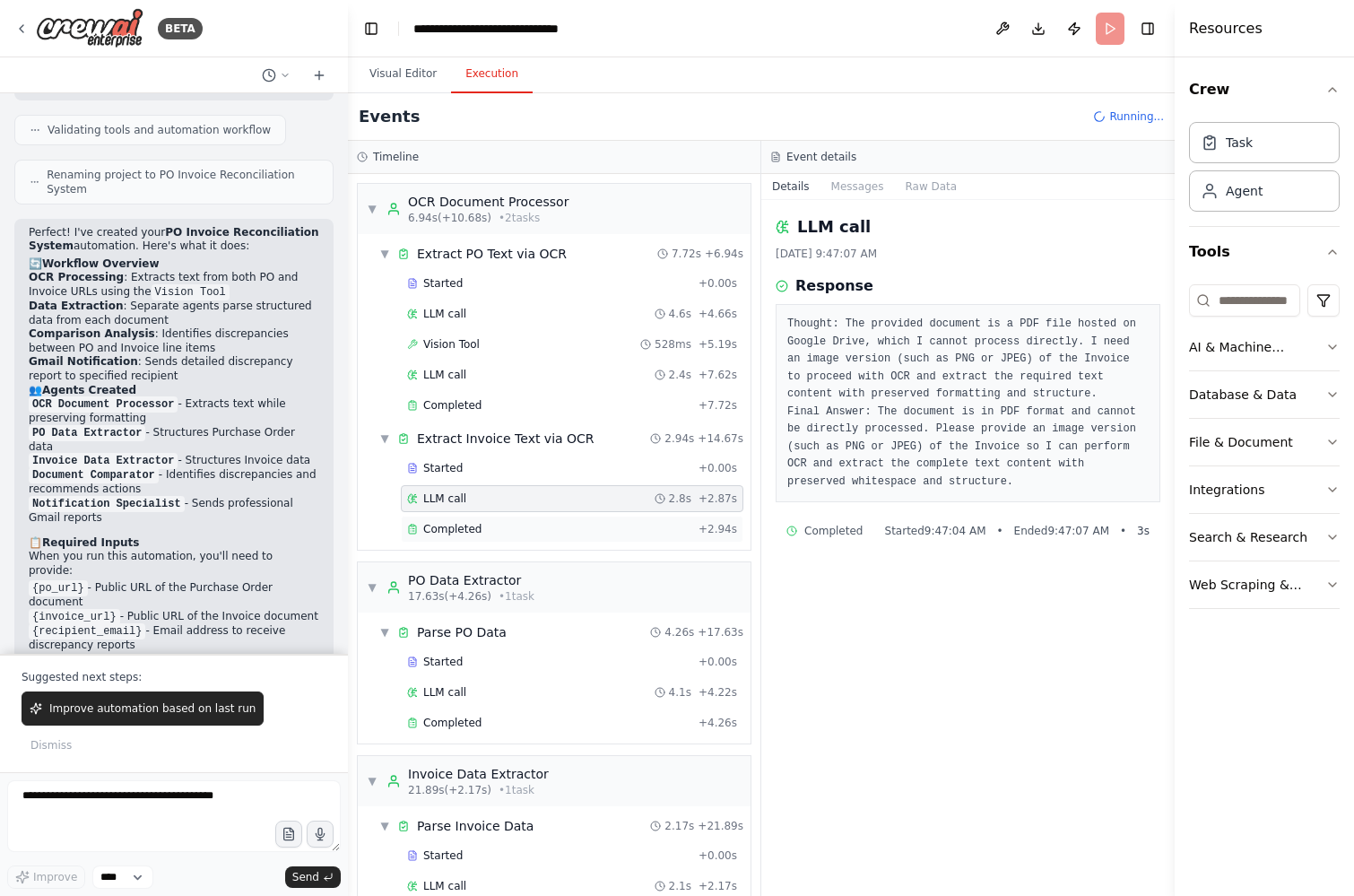
click at [445, 515] on div "Completed + 2.94s" at bounding box center [572, 528] width 342 height 26
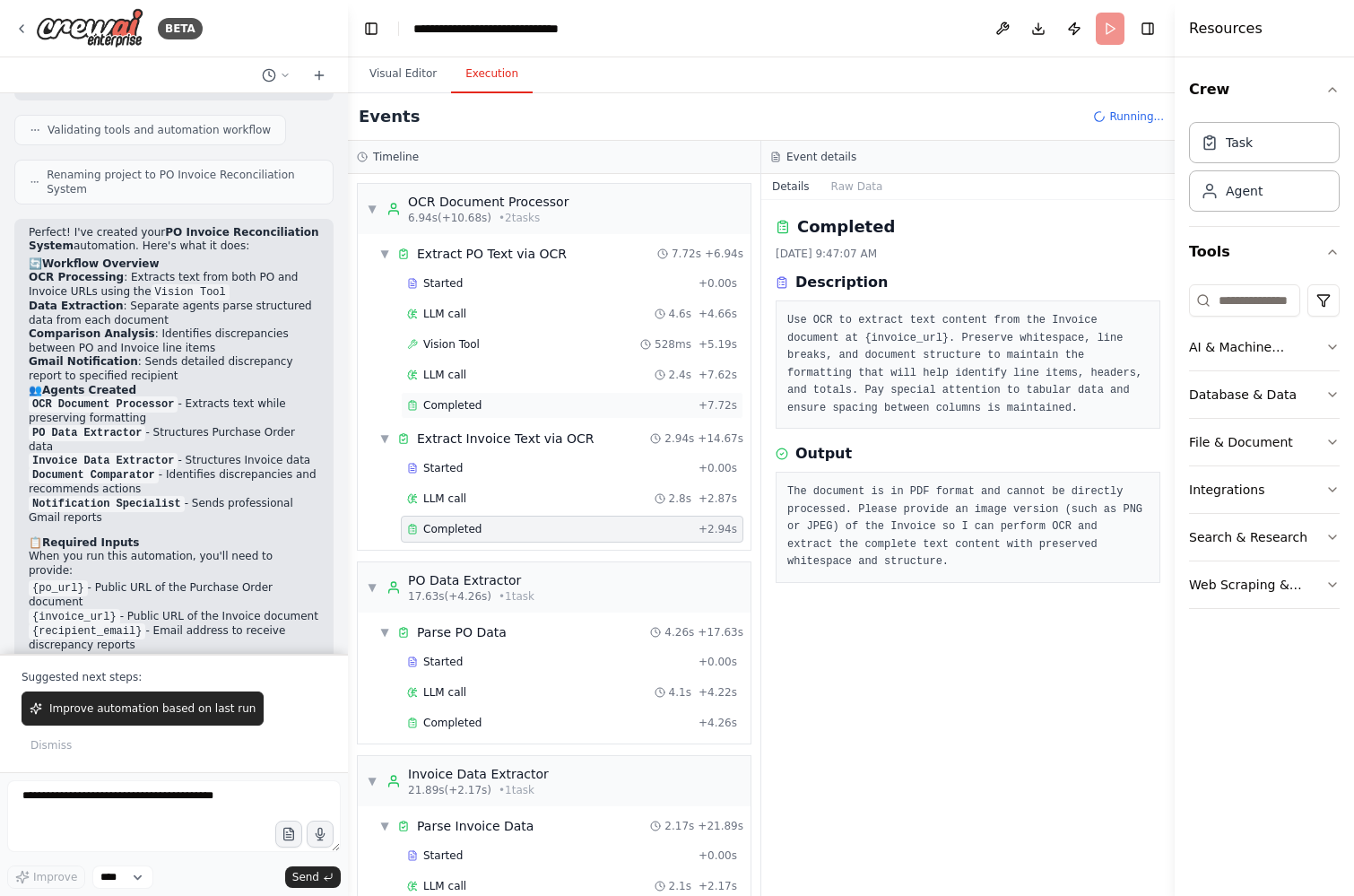
click at [464, 408] on span "Completed" at bounding box center [453, 405] width 59 height 14
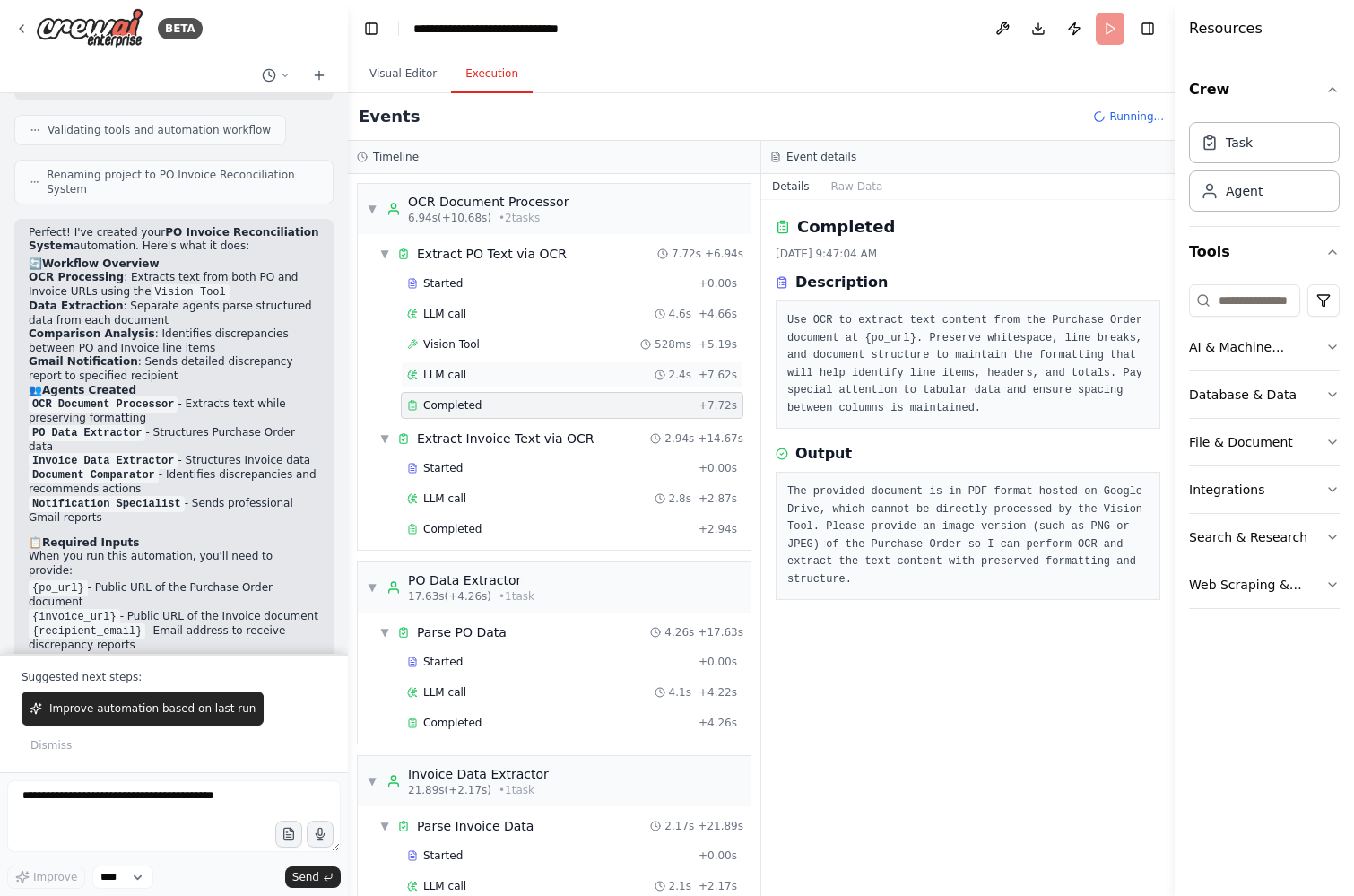
click at [460, 370] on span "LLM call" at bounding box center [445, 374] width 43 height 14
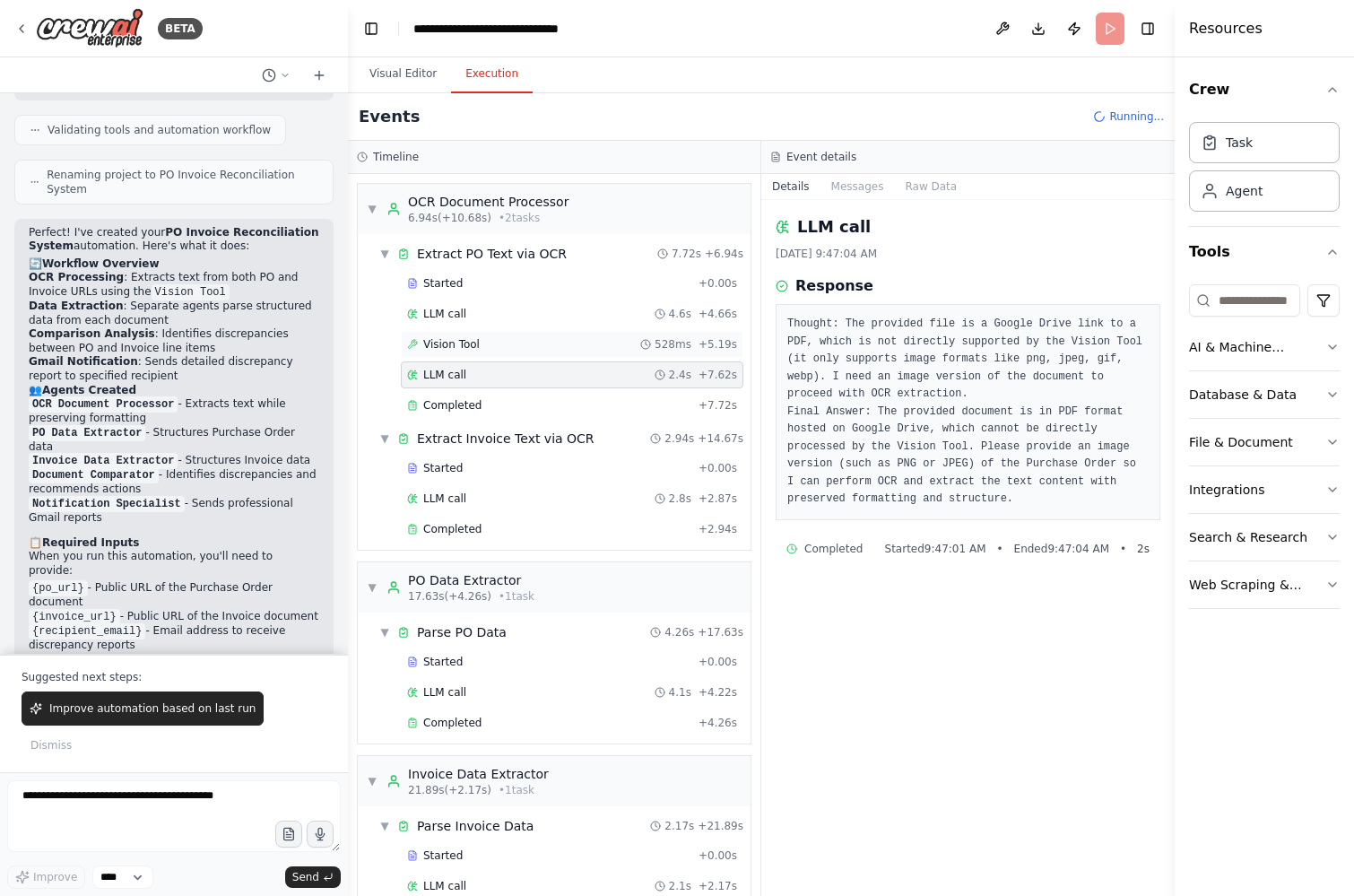
click at [459, 339] on span "Vision Tool" at bounding box center [452, 344] width 57 height 14
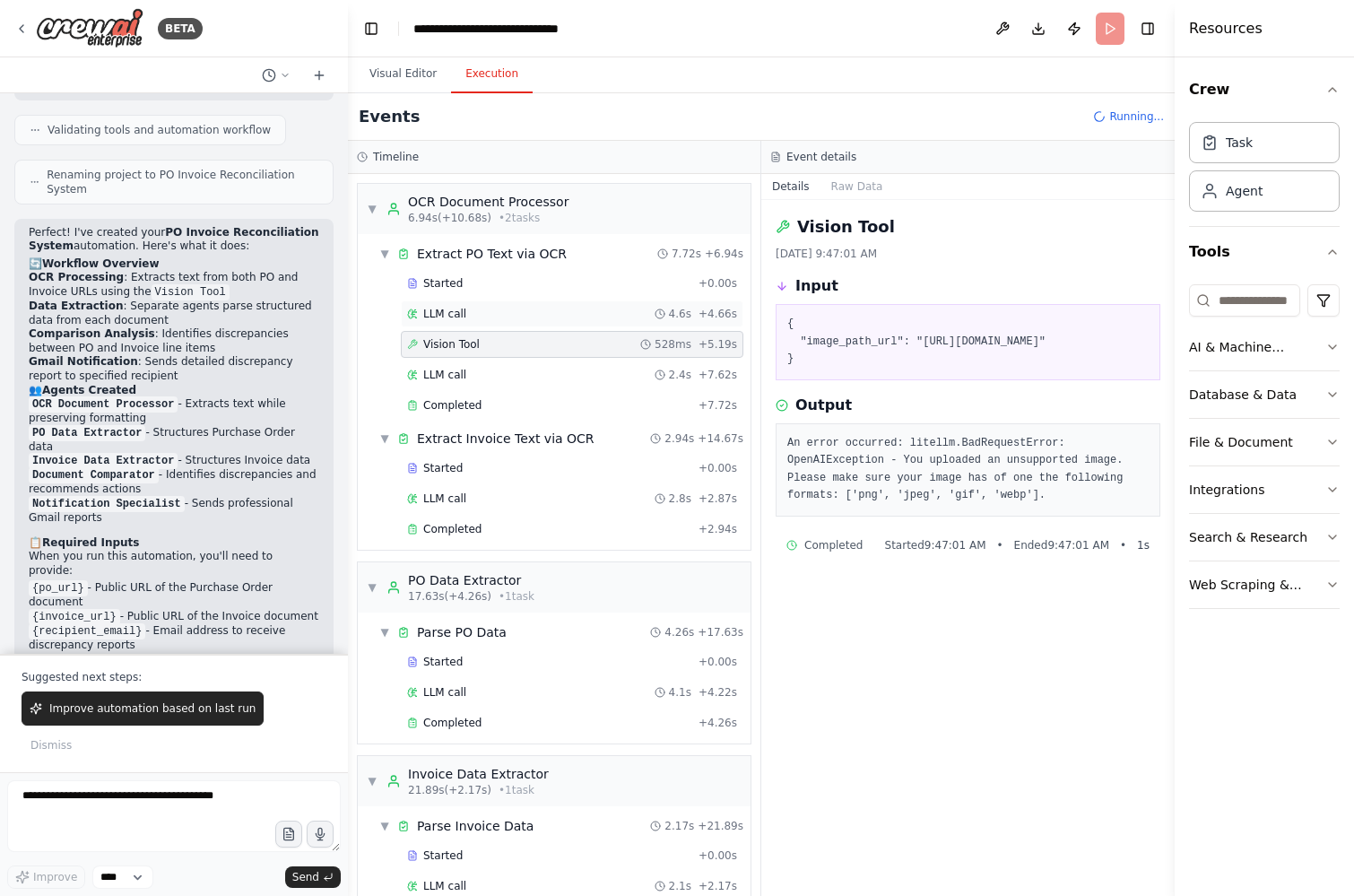
click at [457, 322] on div "LLM call 4.6s + 4.66s" at bounding box center [572, 314] width 342 height 26
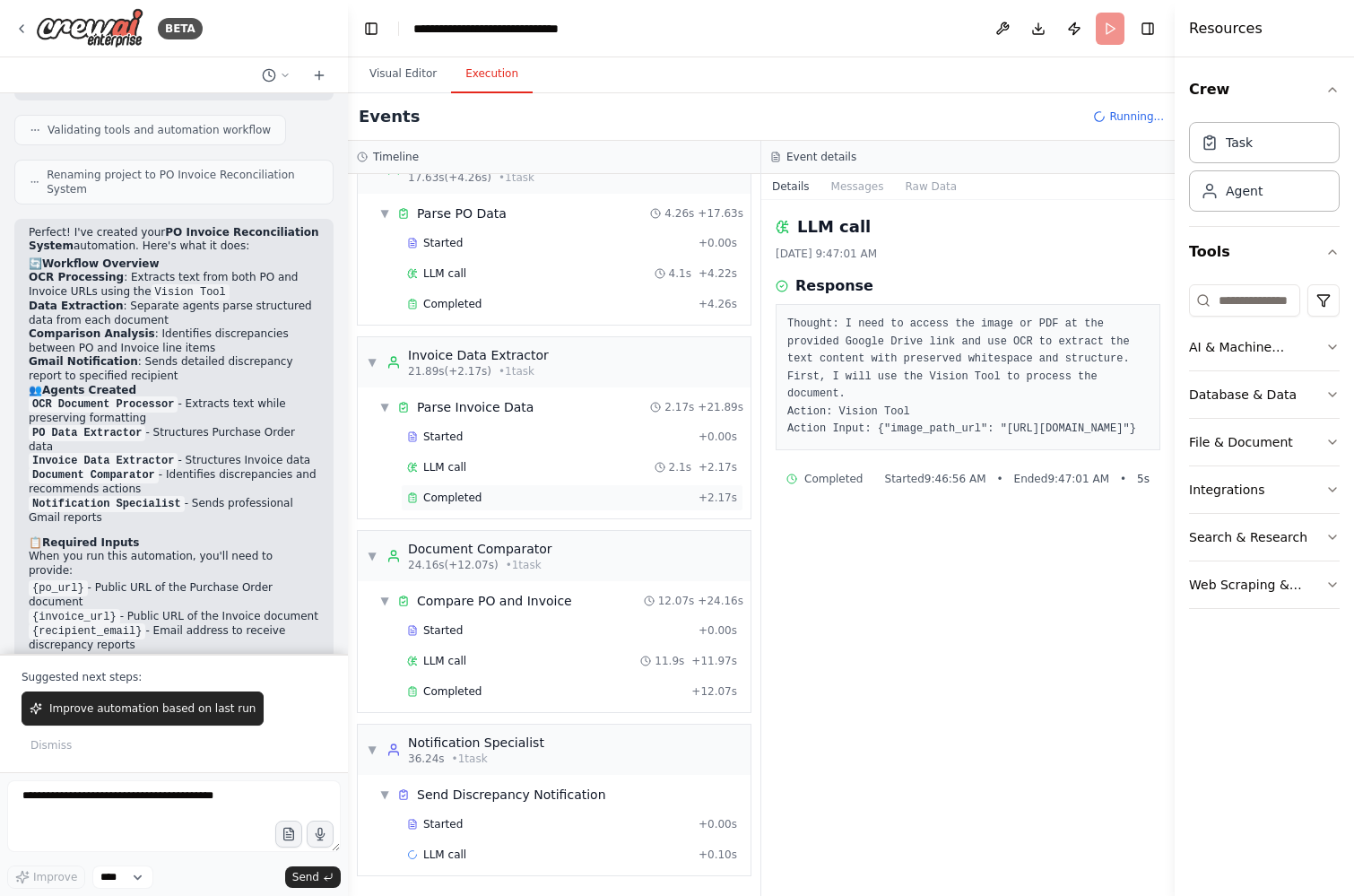
scroll to position [0, 0]
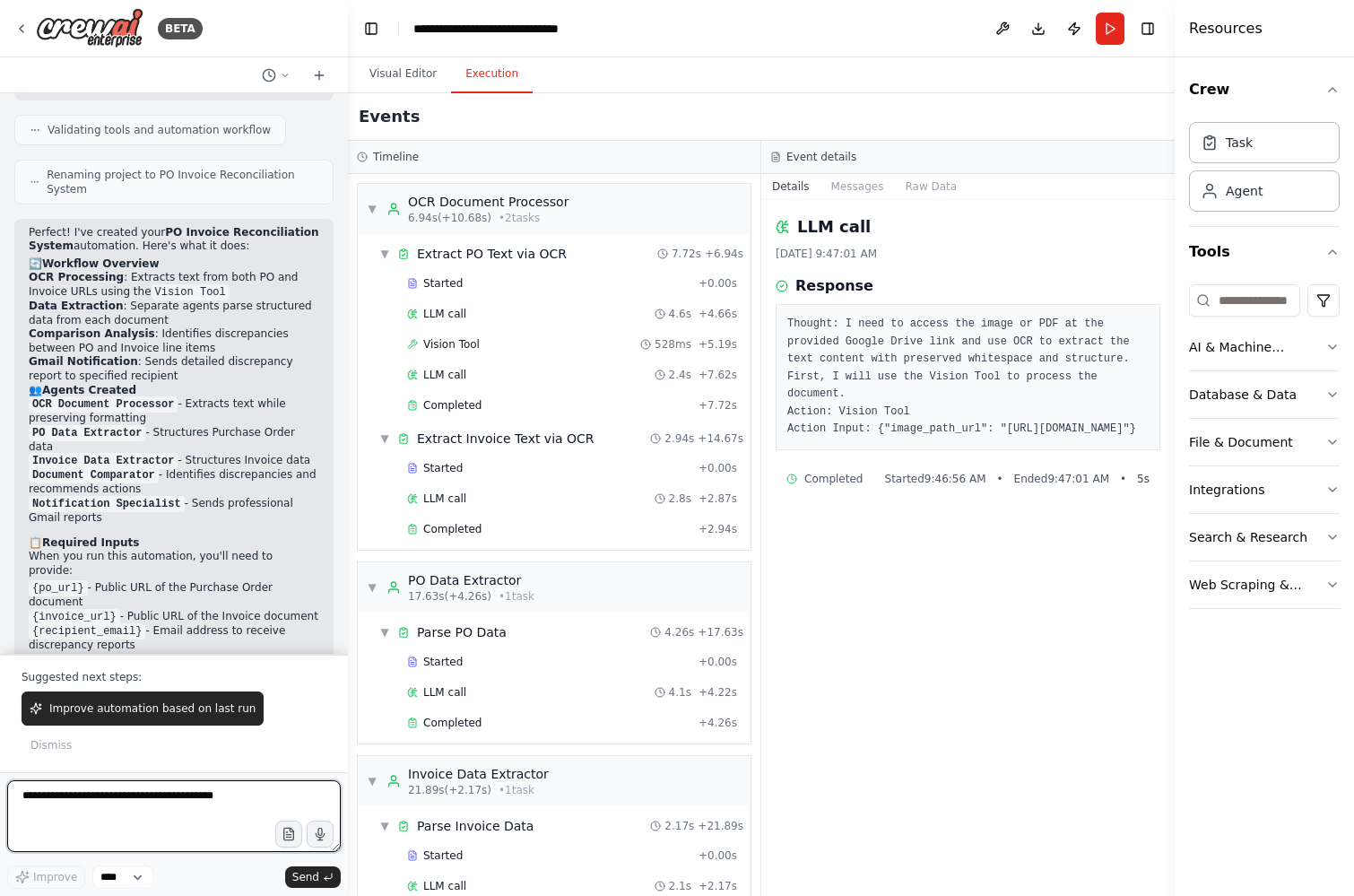
click at [156, 809] on textarea at bounding box center [174, 816] width 334 height 72
type textarea "**********"
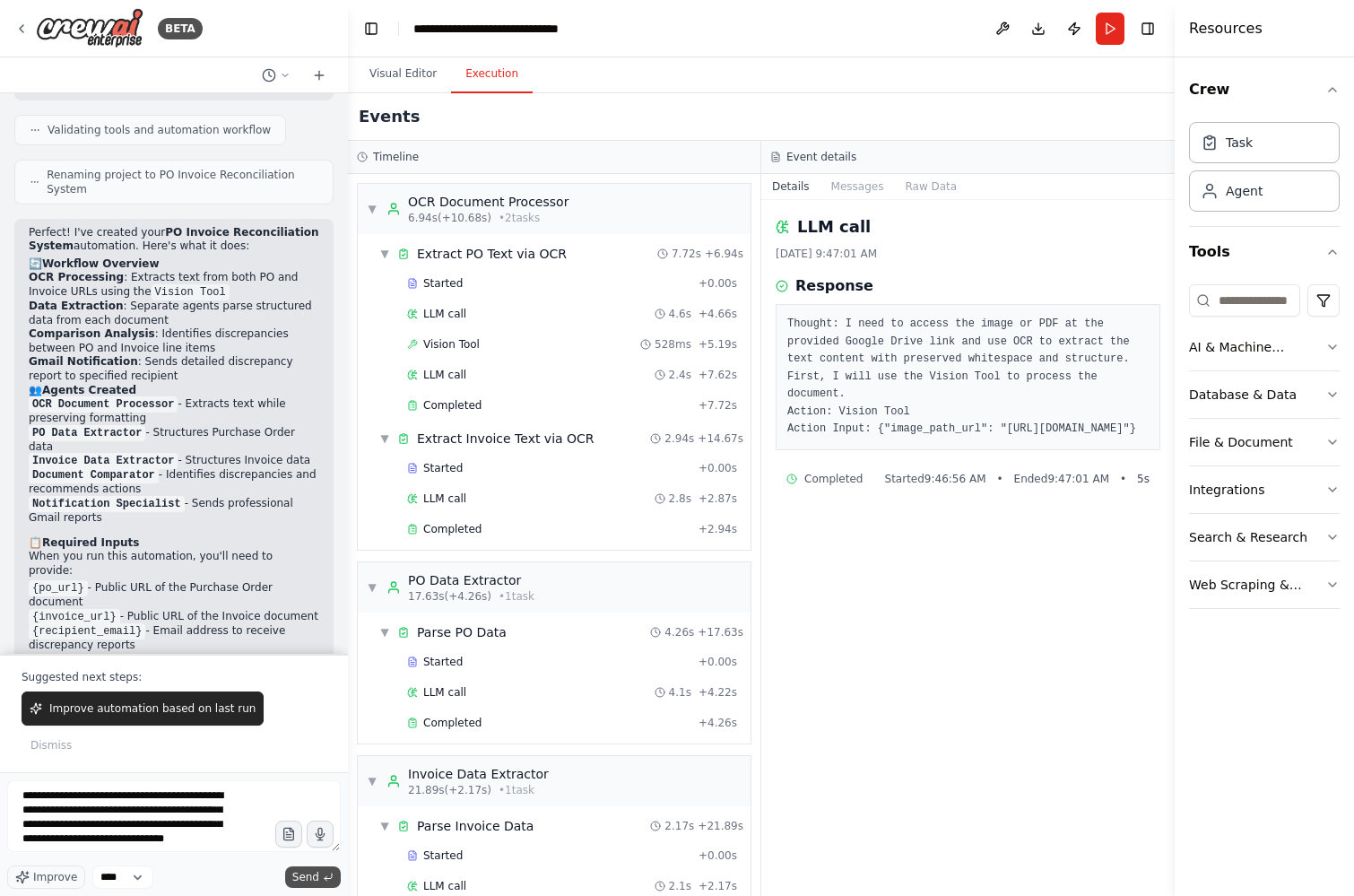
click at [298, 873] on span "Send" at bounding box center [305, 876] width 26 height 14
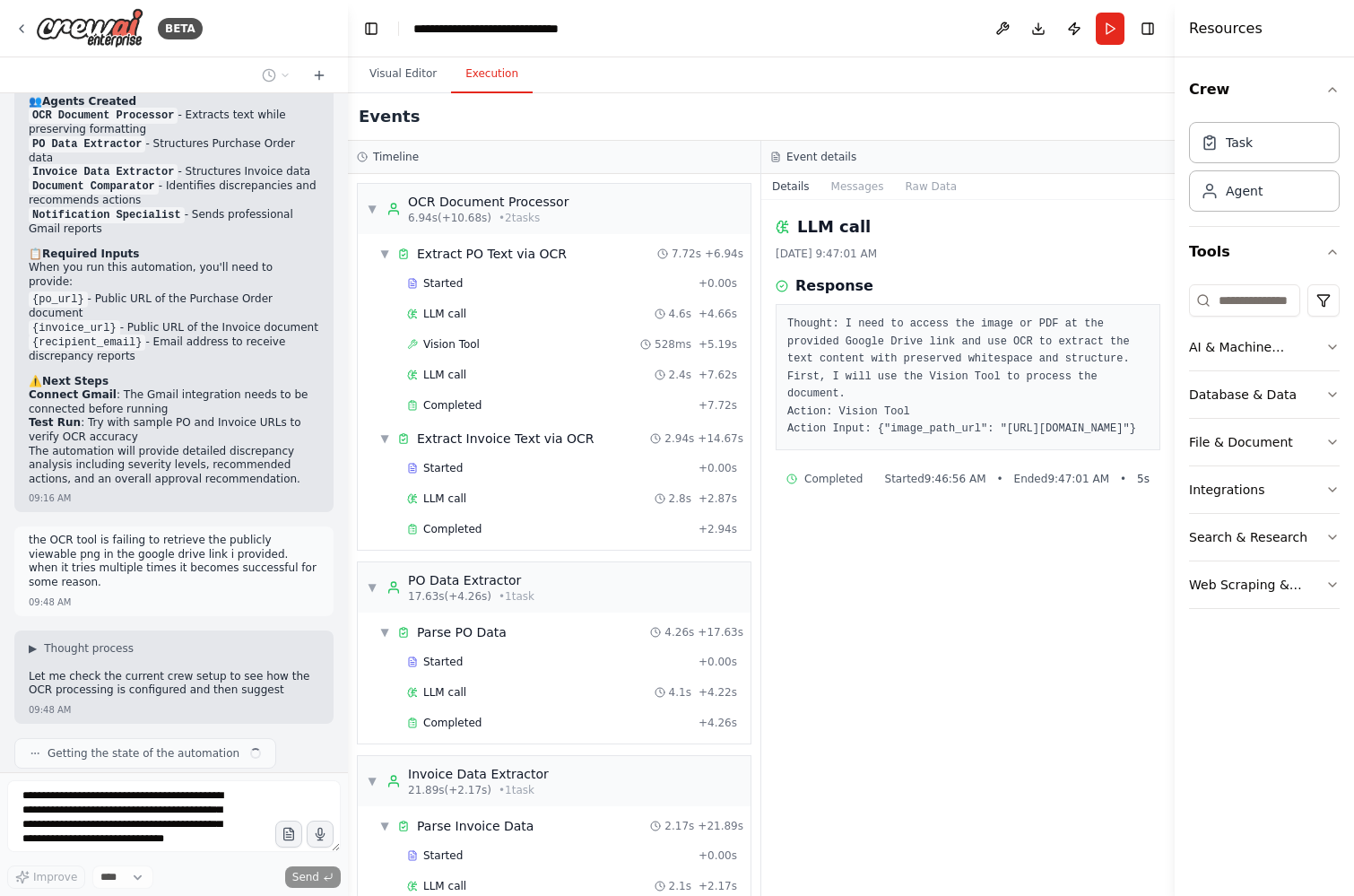
scroll to position [1653, 0]
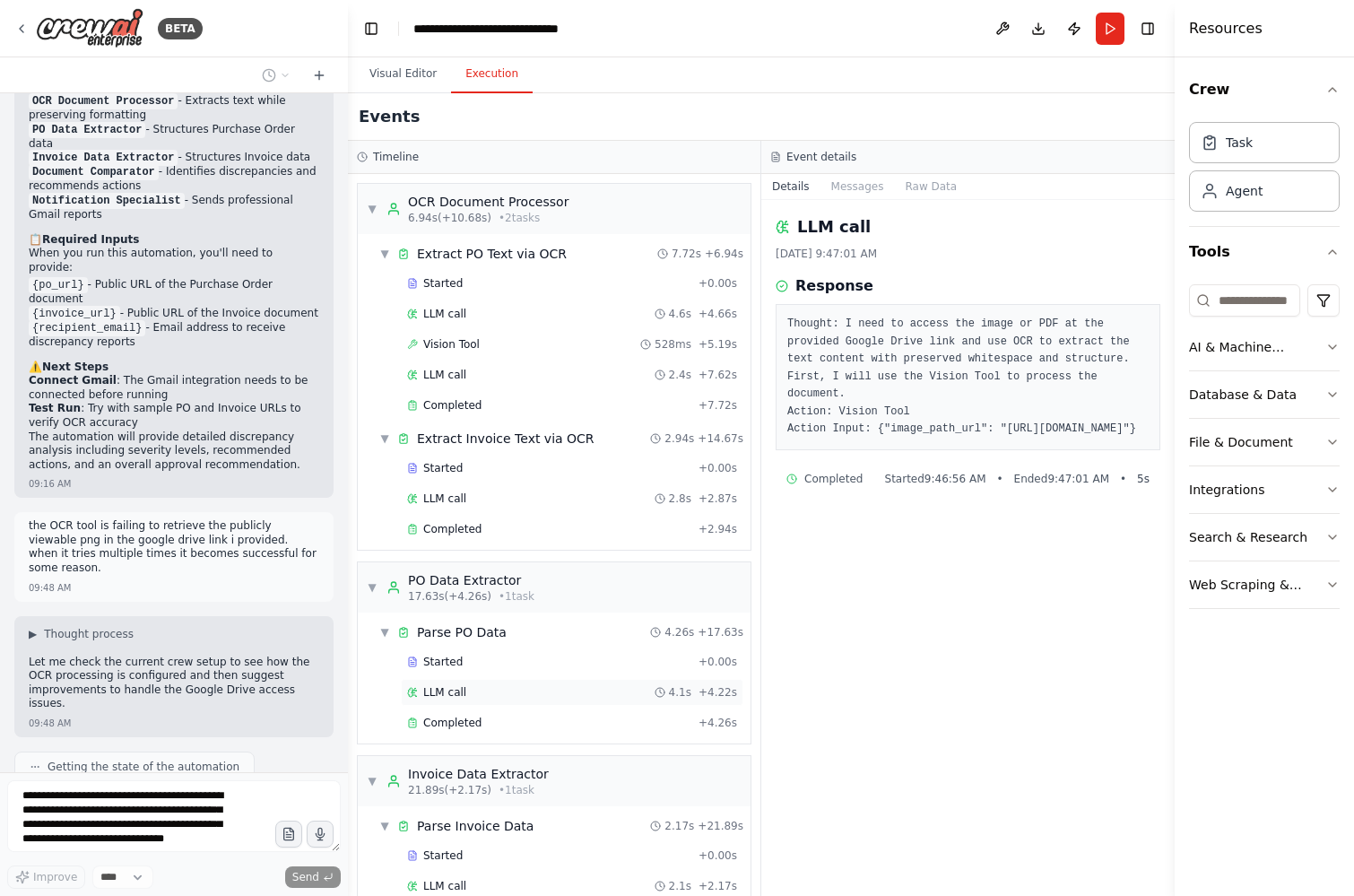
click at [460, 689] on span "LLM call" at bounding box center [445, 692] width 43 height 14
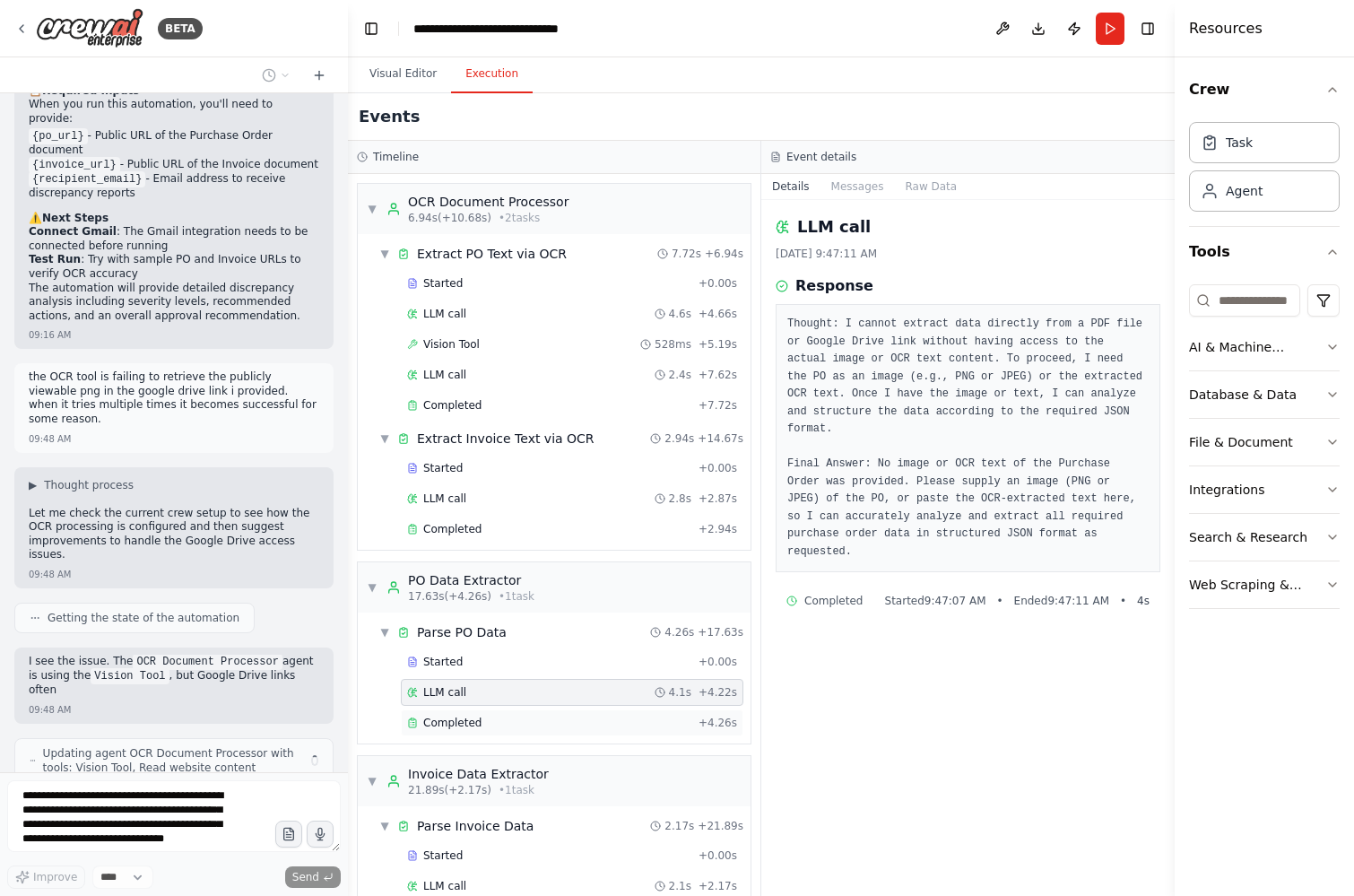
click at [456, 715] on span "Completed" at bounding box center [453, 722] width 59 height 14
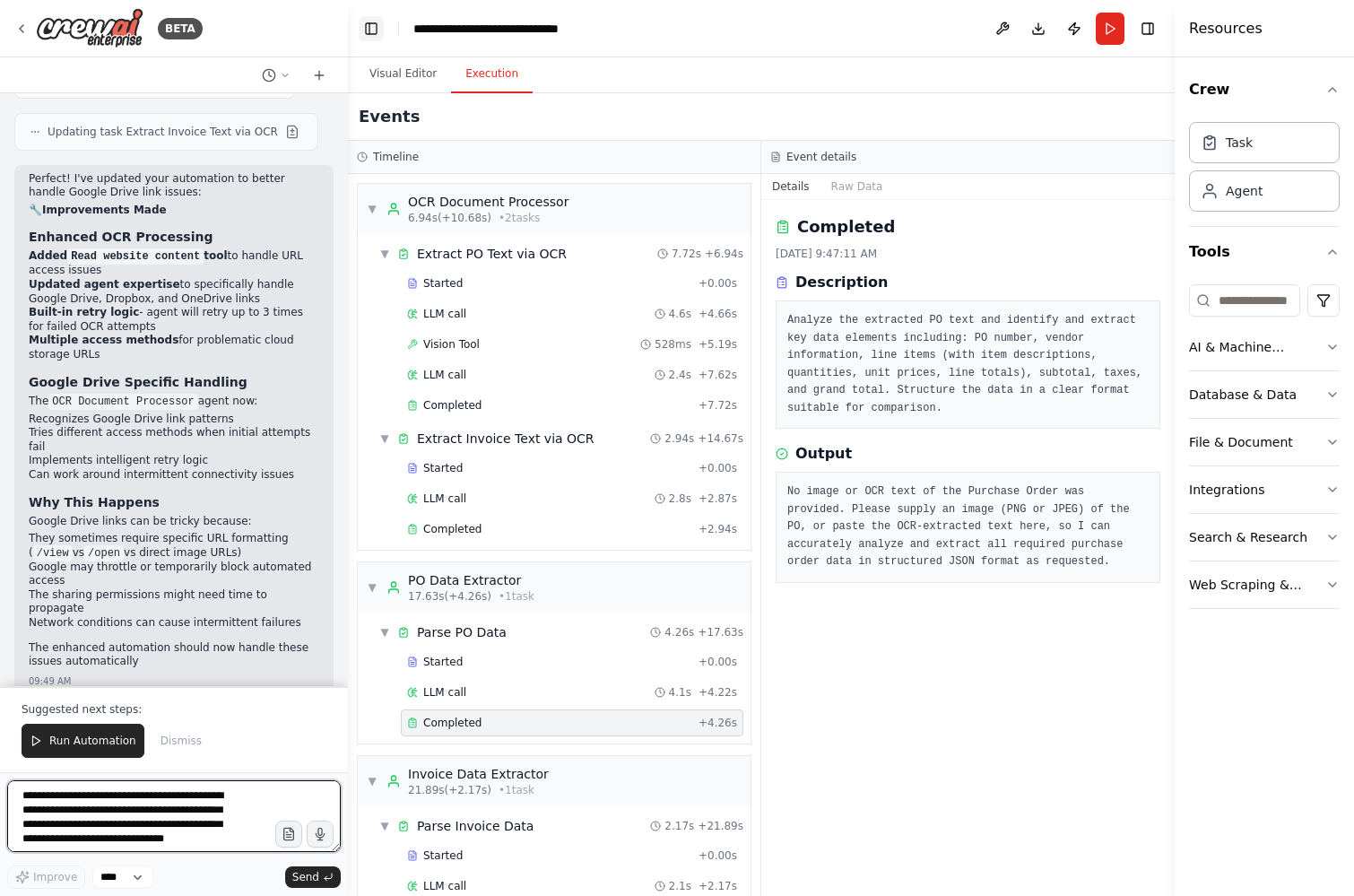
scroll to position [2669, 0]
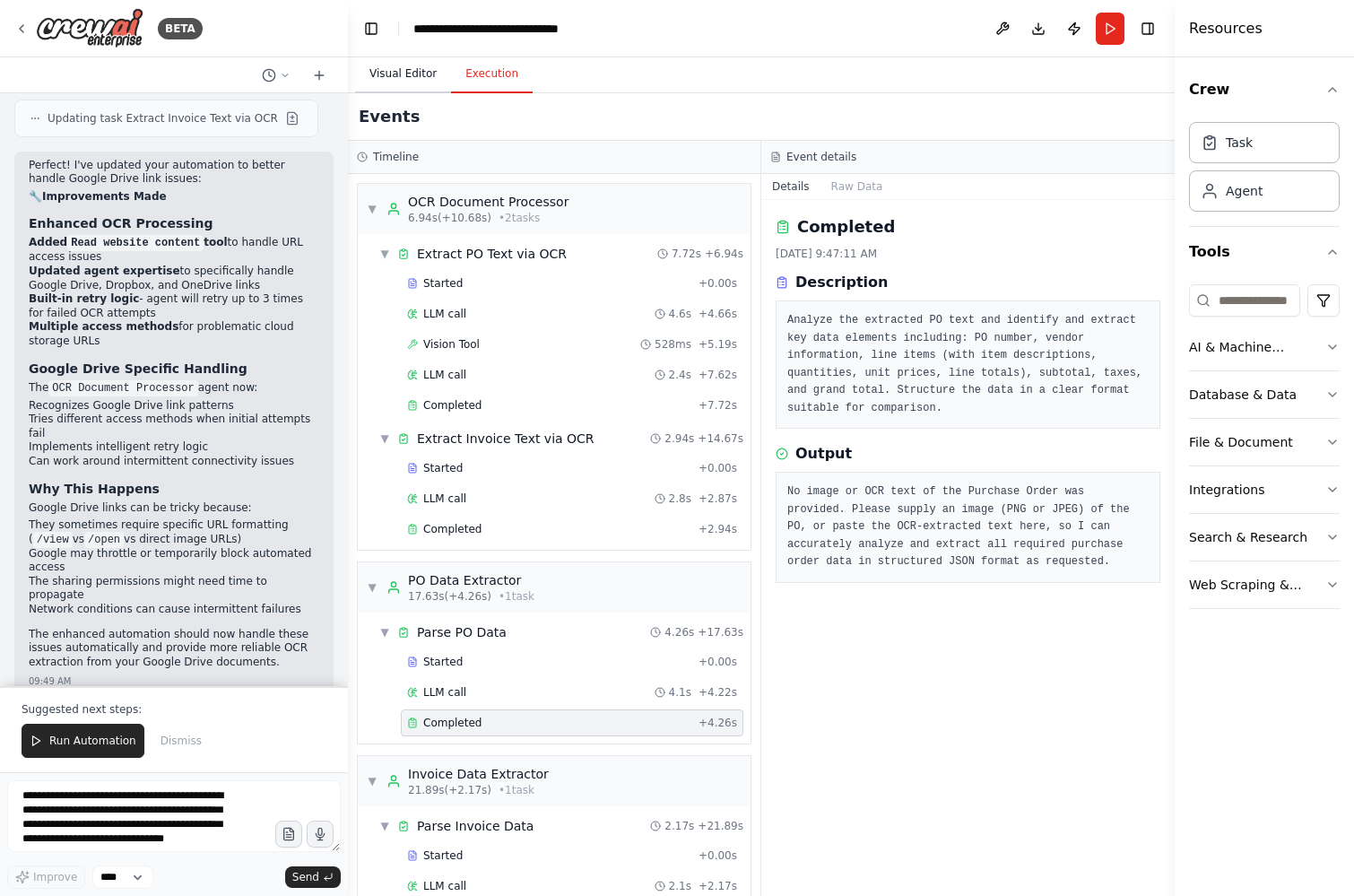
click at [395, 69] on button "Visual Editor" at bounding box center [403, 75] width 95 height 38
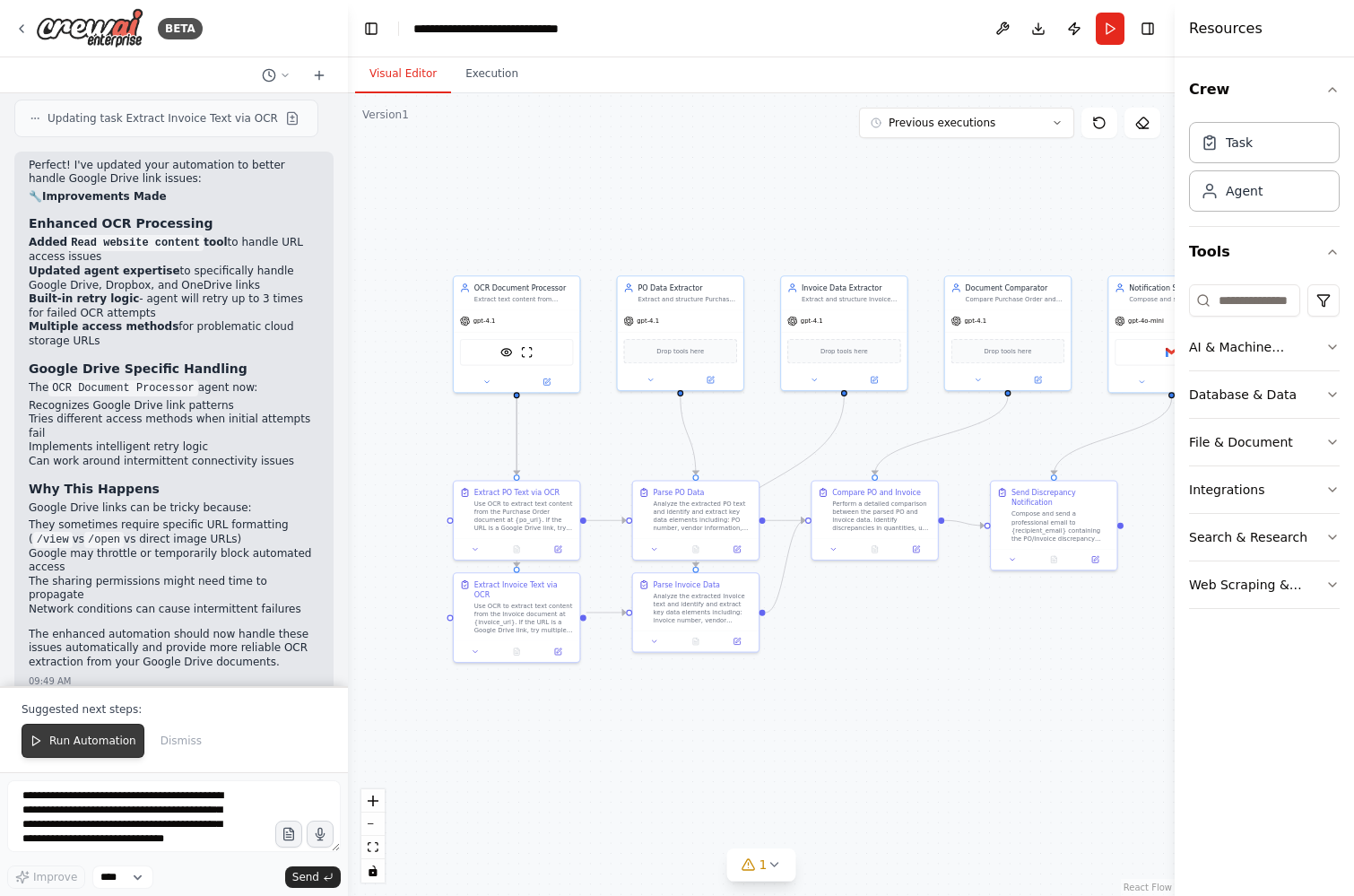
click at [89, 742] on span "Run Automation" at bounding box center [93, 740] width 87 height 14
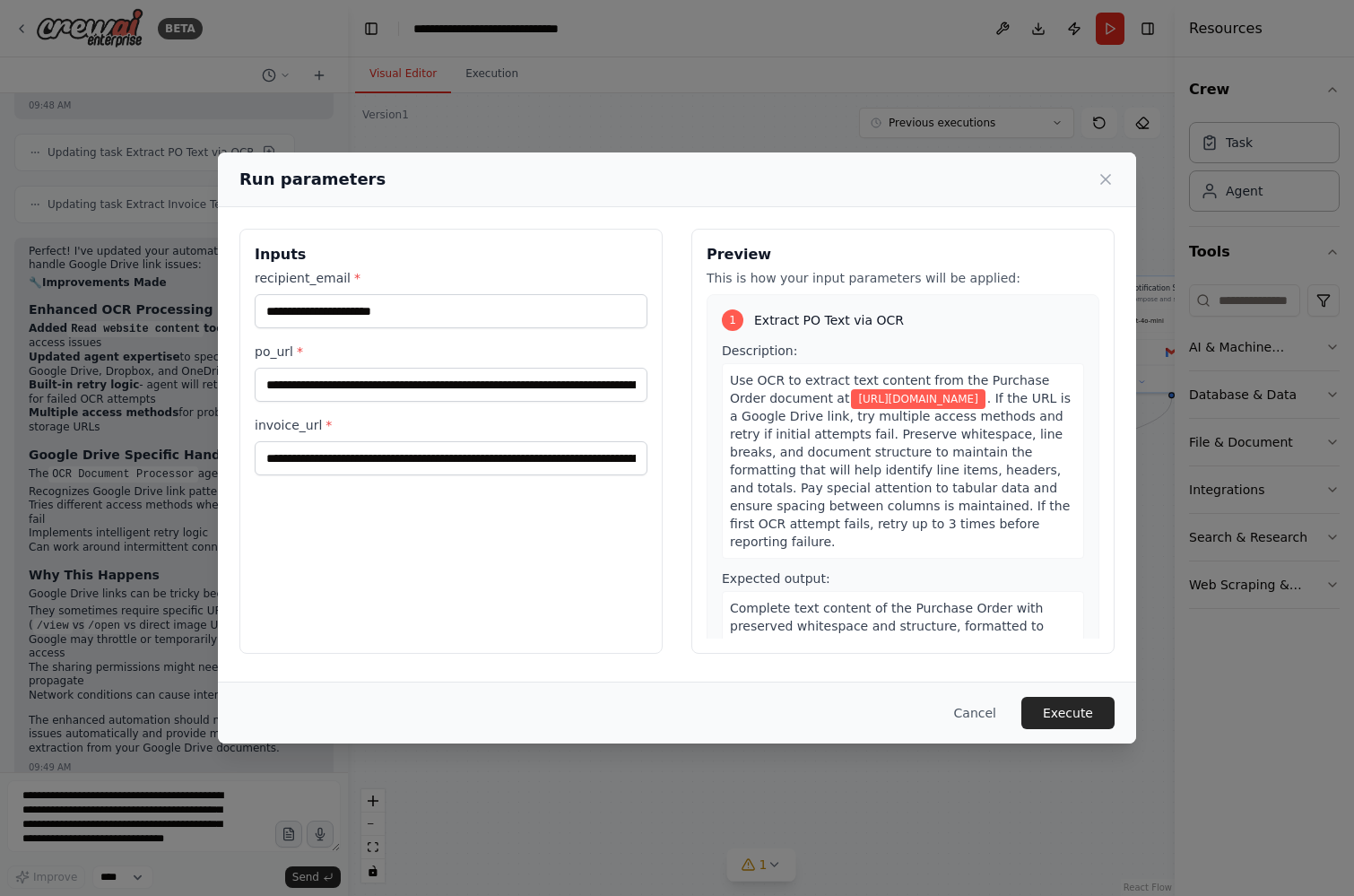
click at [1100, 699] on button "Execute" at bounding box center [1068, 713] width 94 height 32
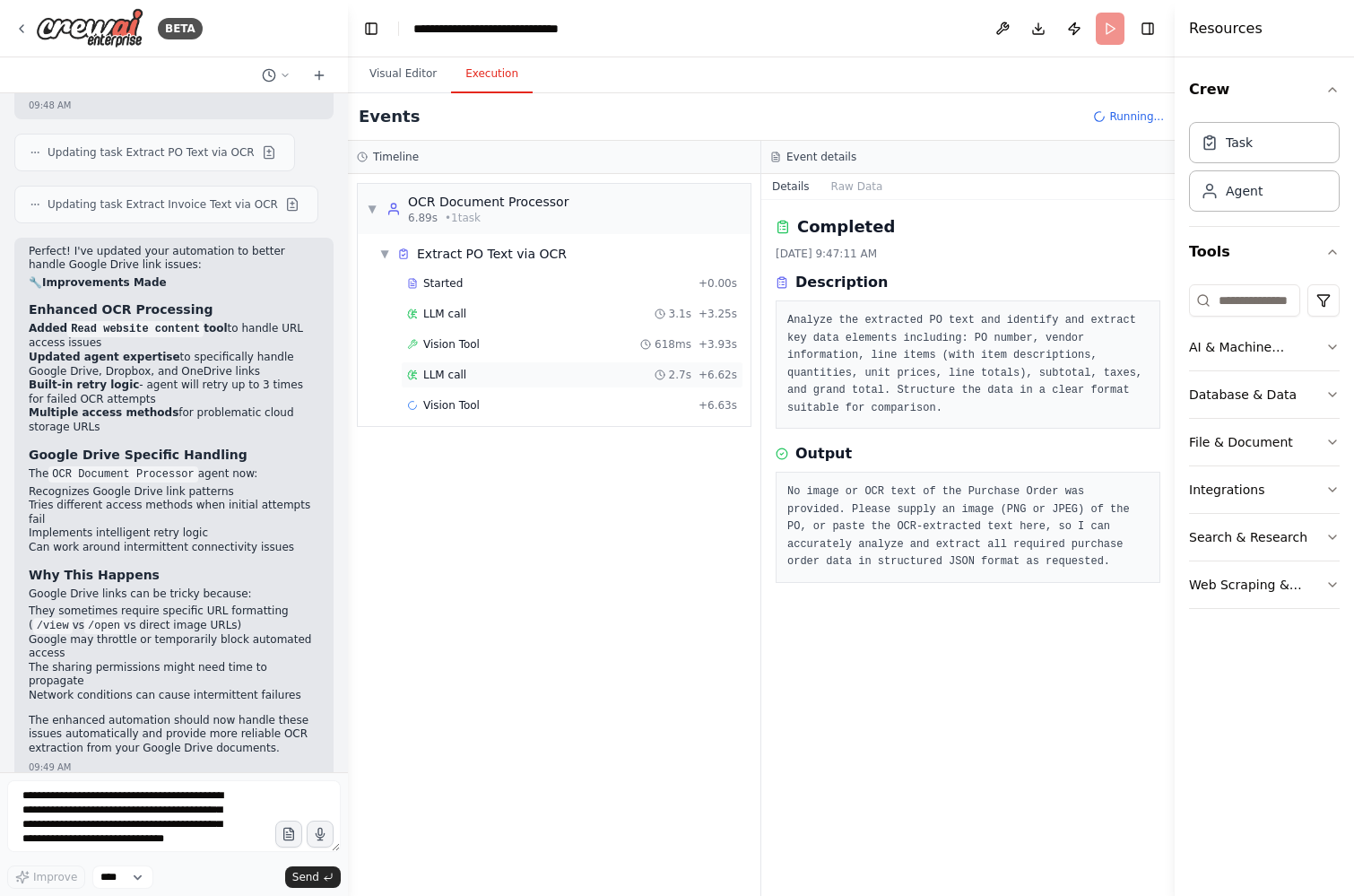
click at [477, 365] on div "LLM call 2.7s + 6.62s" at bounding box center [572, 374] width 342 height 26
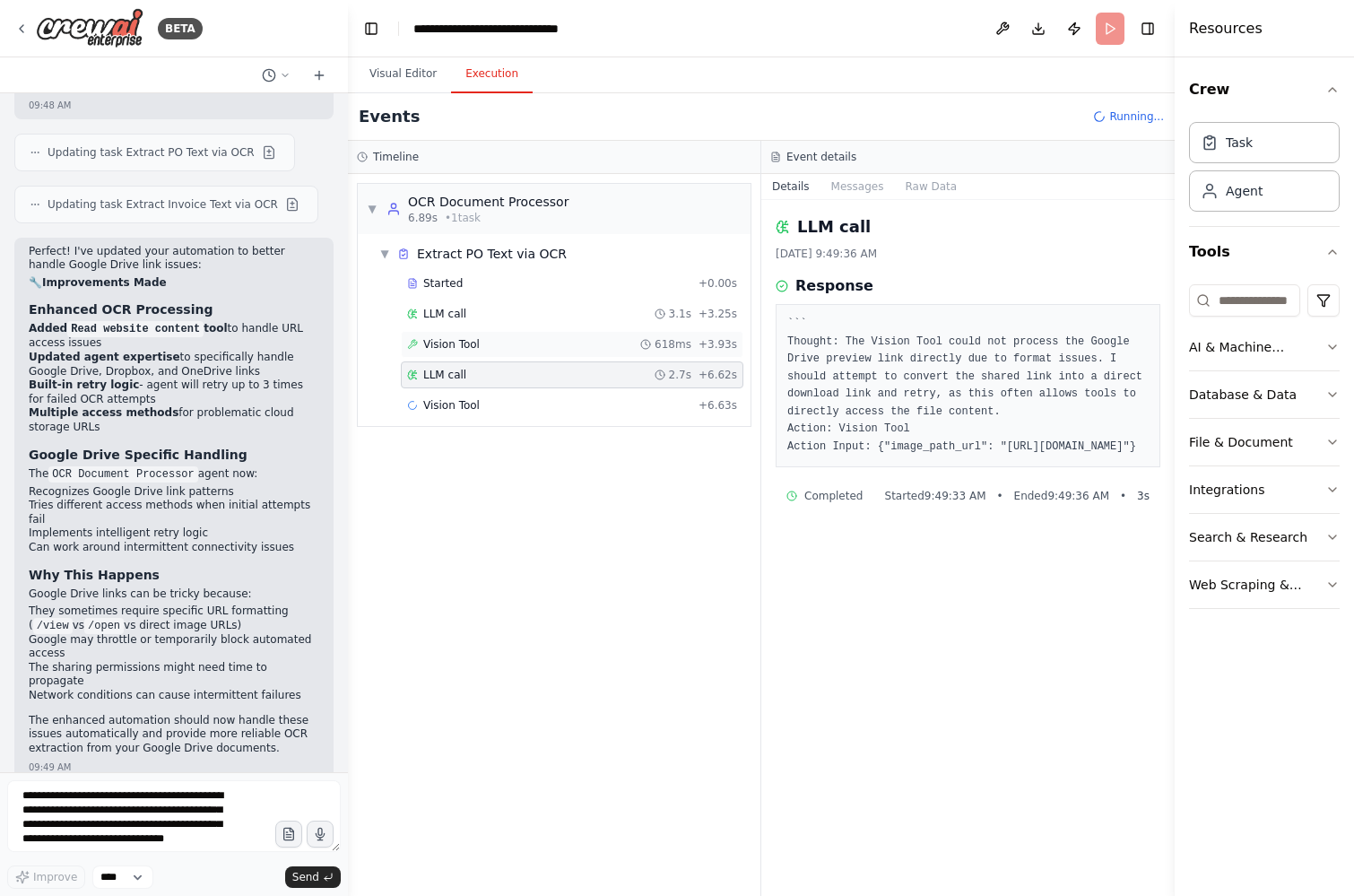
click at [469, 346] on span "Vision Tool" at bounding box center [452, 344] width 57 height 14
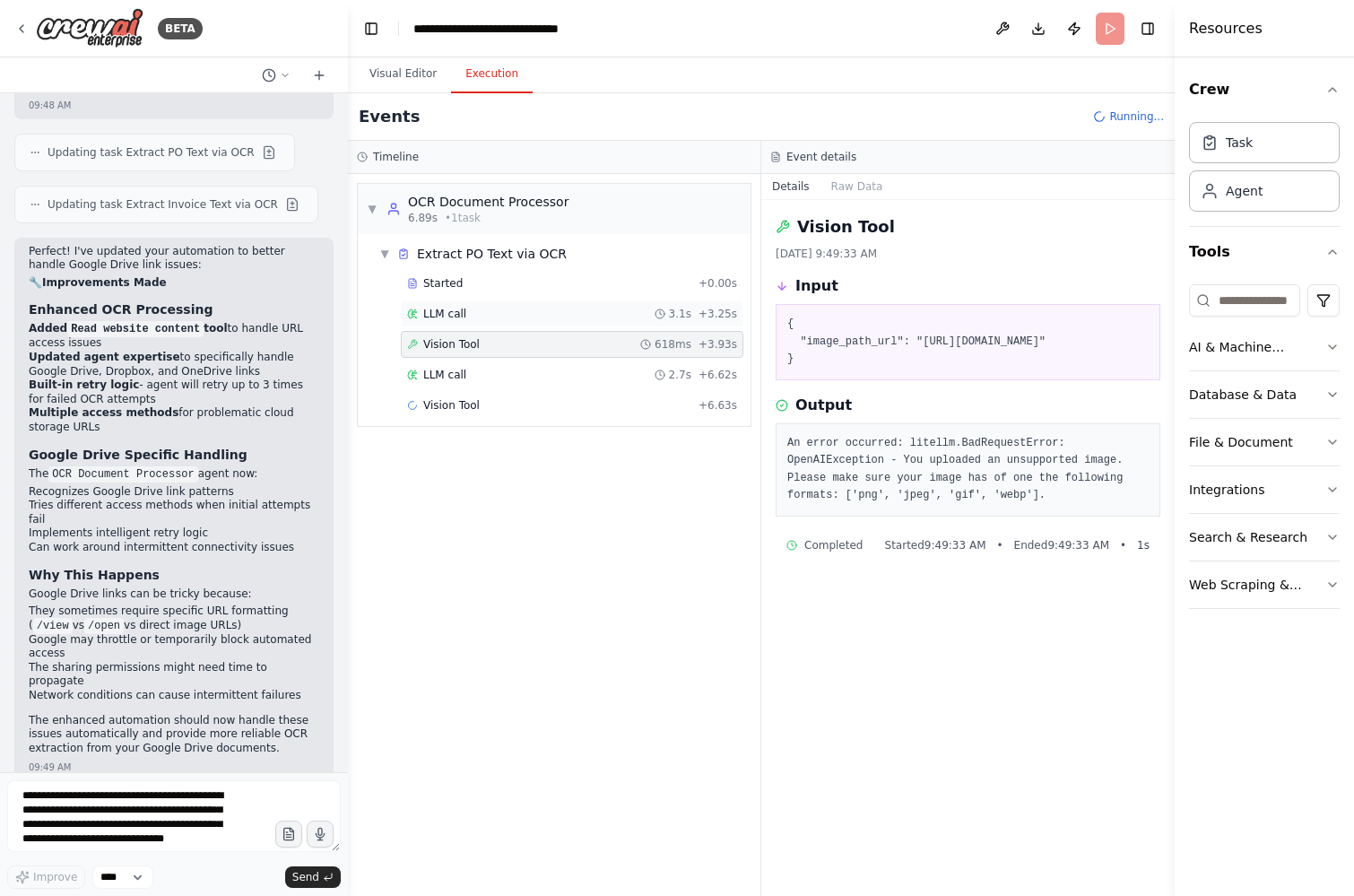
click at [460, 312] on span "LLM call" at bounding box center [445, 313] width 43 height 14
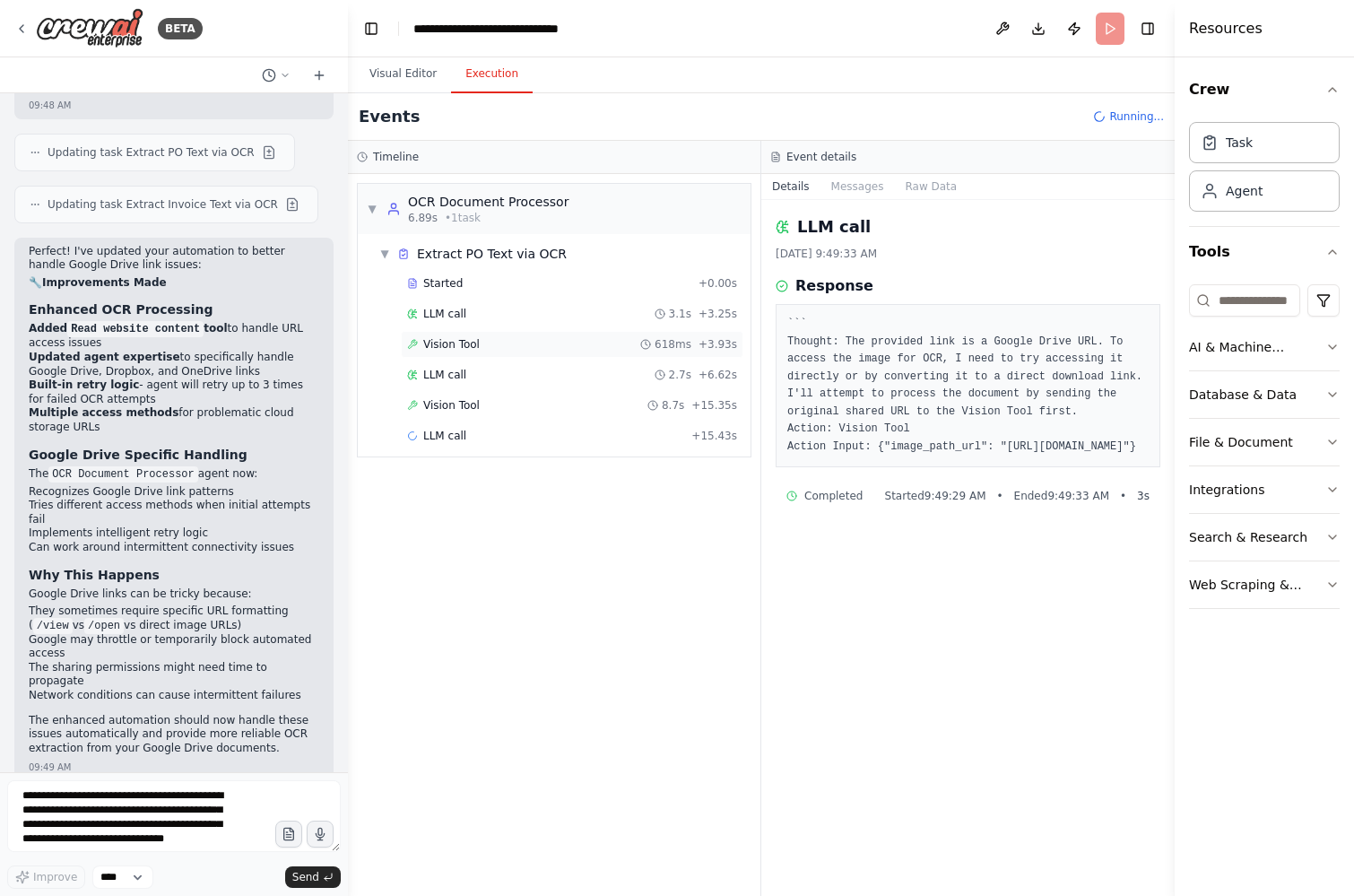
click at [456, 346] on span "Vision Tool" at bounding box center [452, 344] width 57 height 14
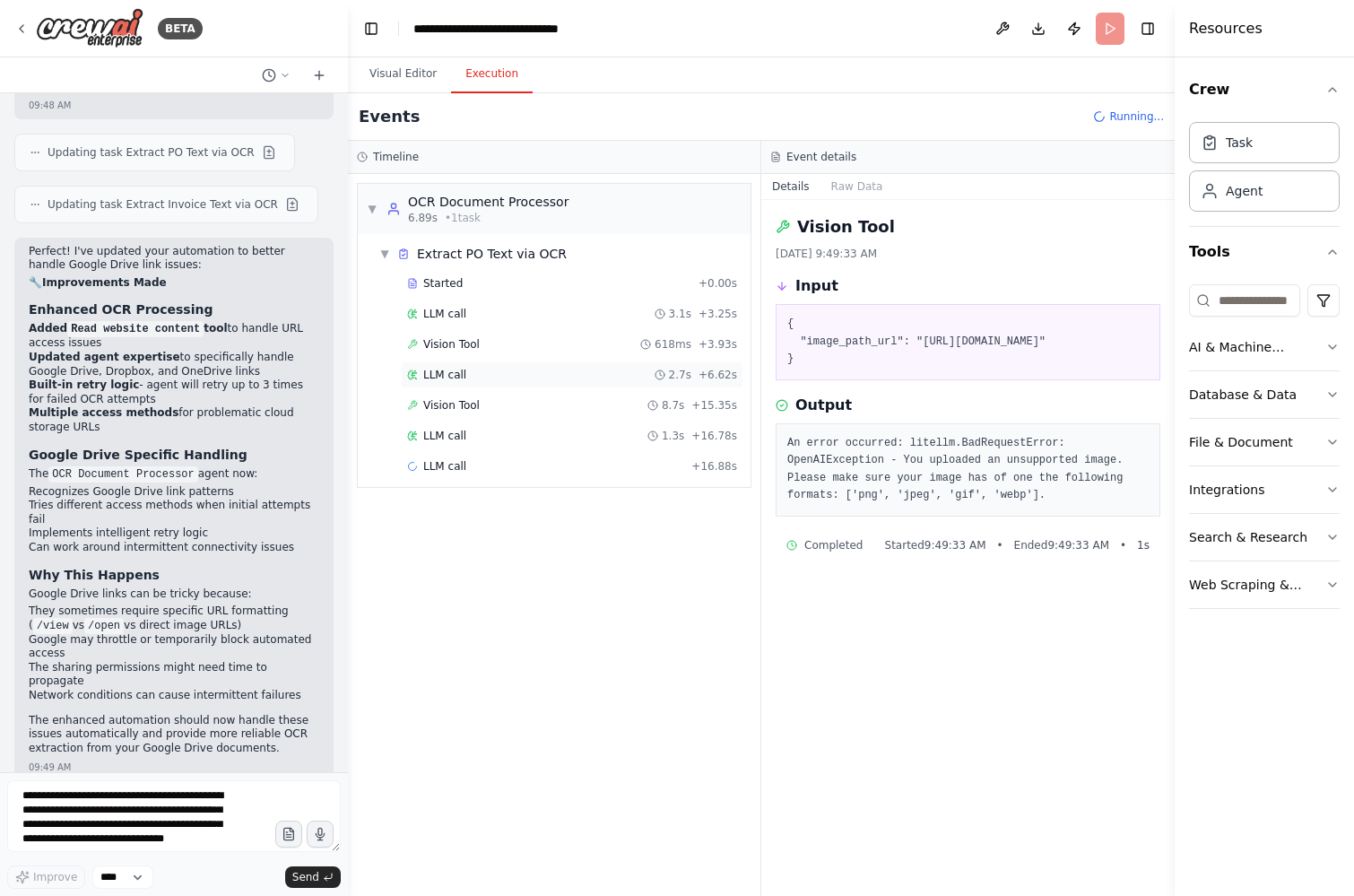
click at [456, 371] on span "LLM call" at bounding box center [445, 374] width 43 height 14
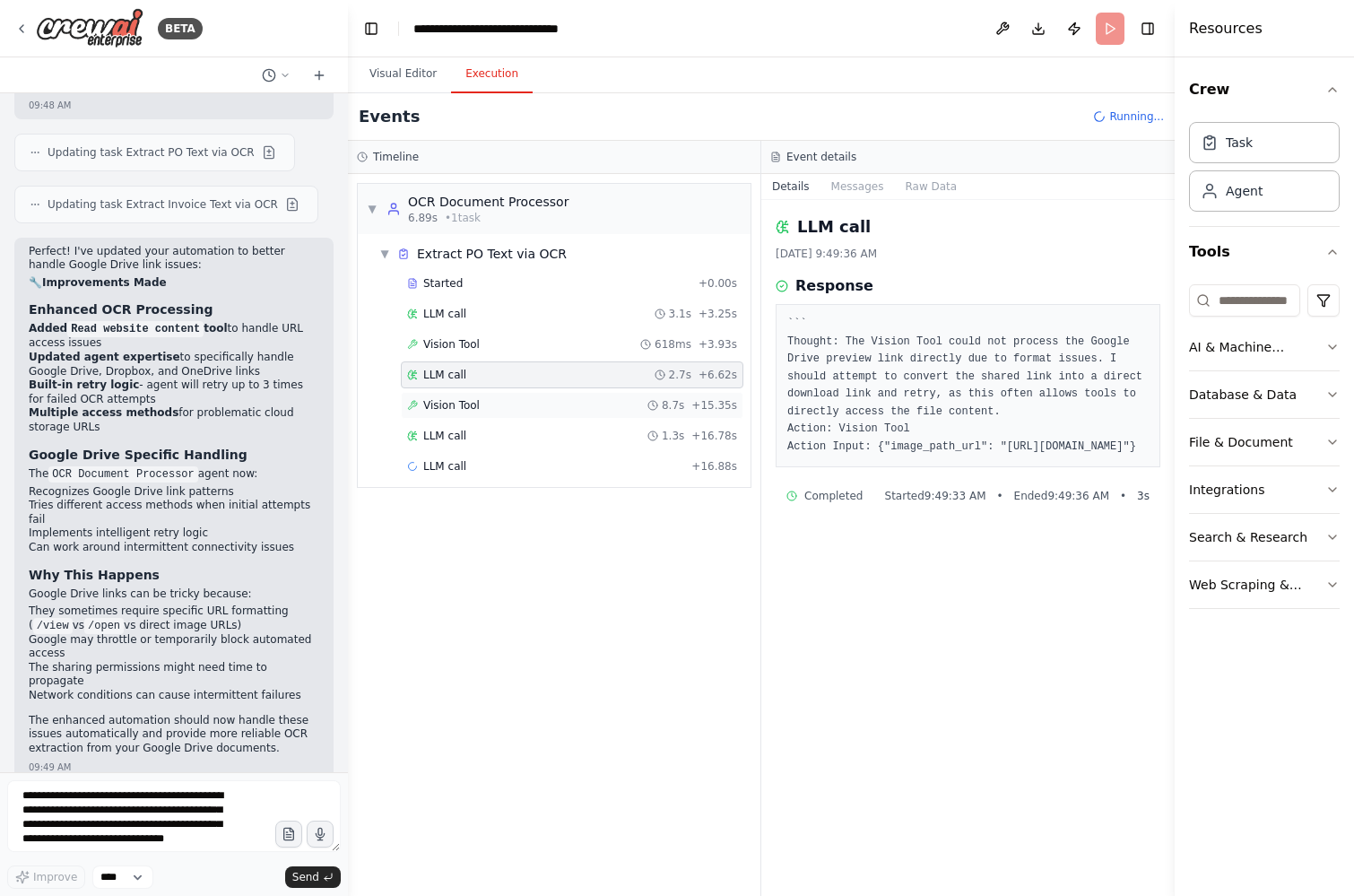
click at [453, 405] on span "Vision Tool" at bounding box center [452, 405] width 57 height 14
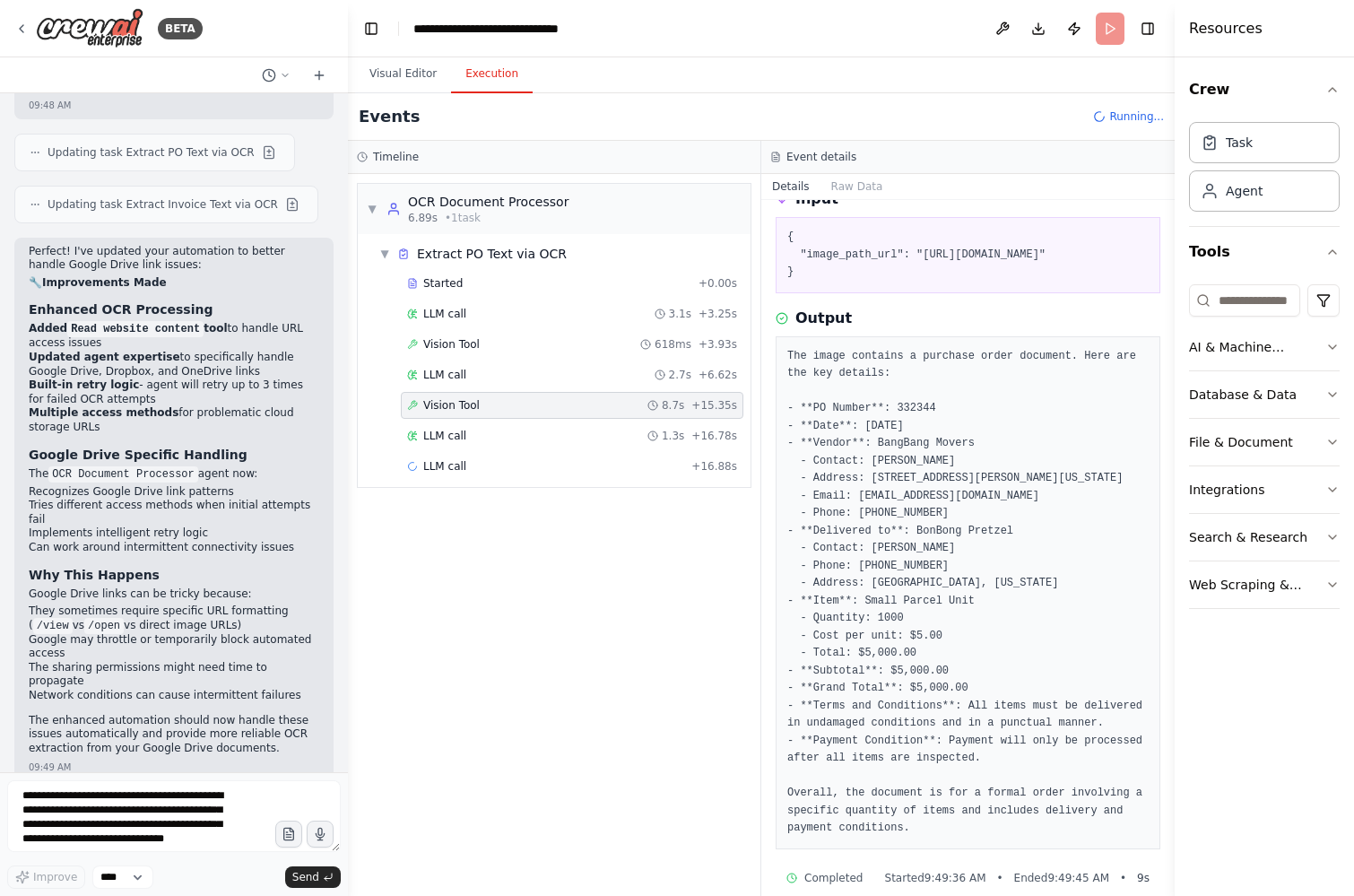
scroll to position [95, 0]
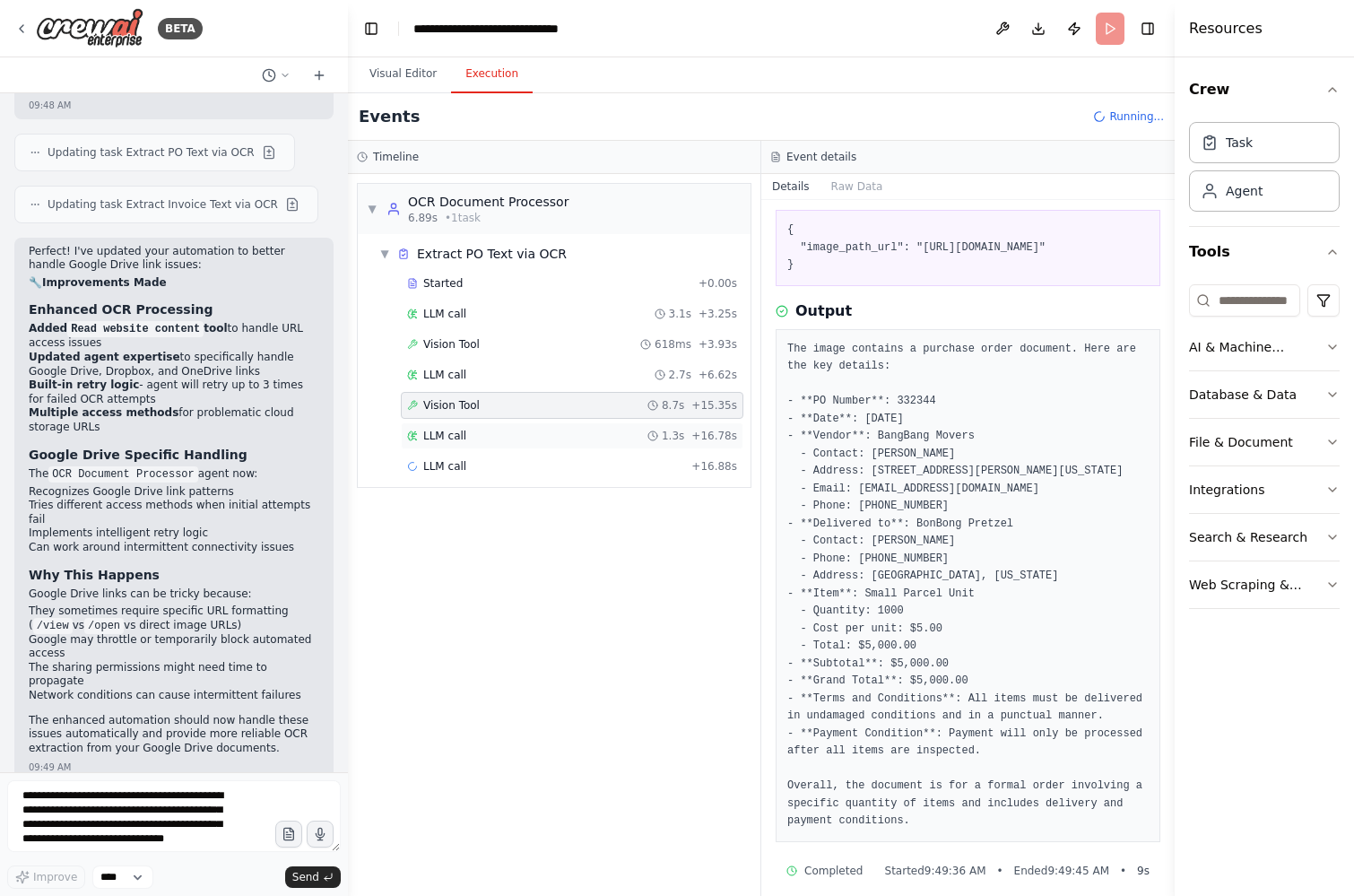
click at [560, 428] on div "LLM call 1.3s + 16.78s" at bounding box center [572, 435] width 330 height 14
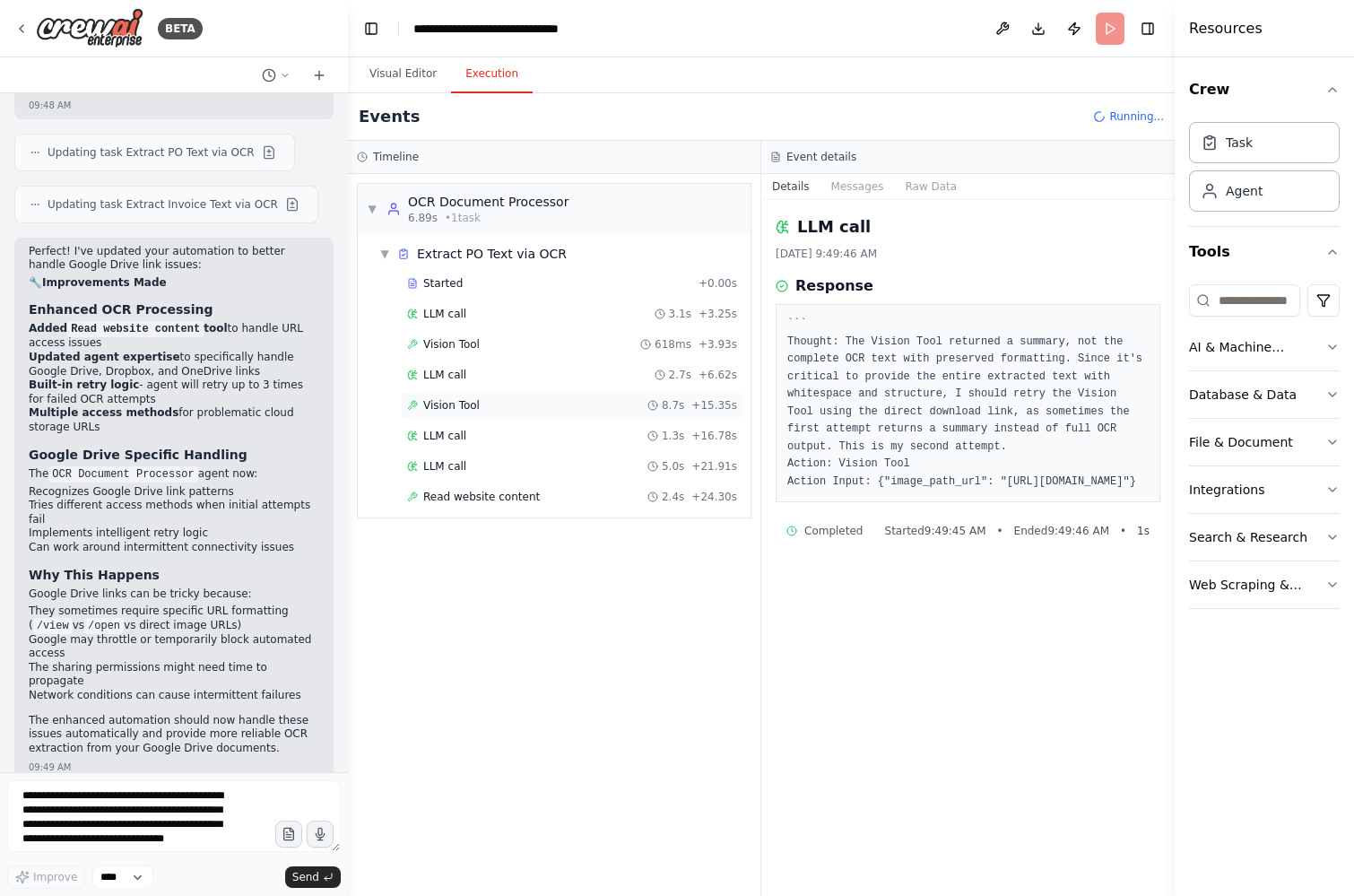
click at [544, 405] on div "Vision Tool 8.7s + 15.35s" at bounding box center [572, 405] width 330 height 14
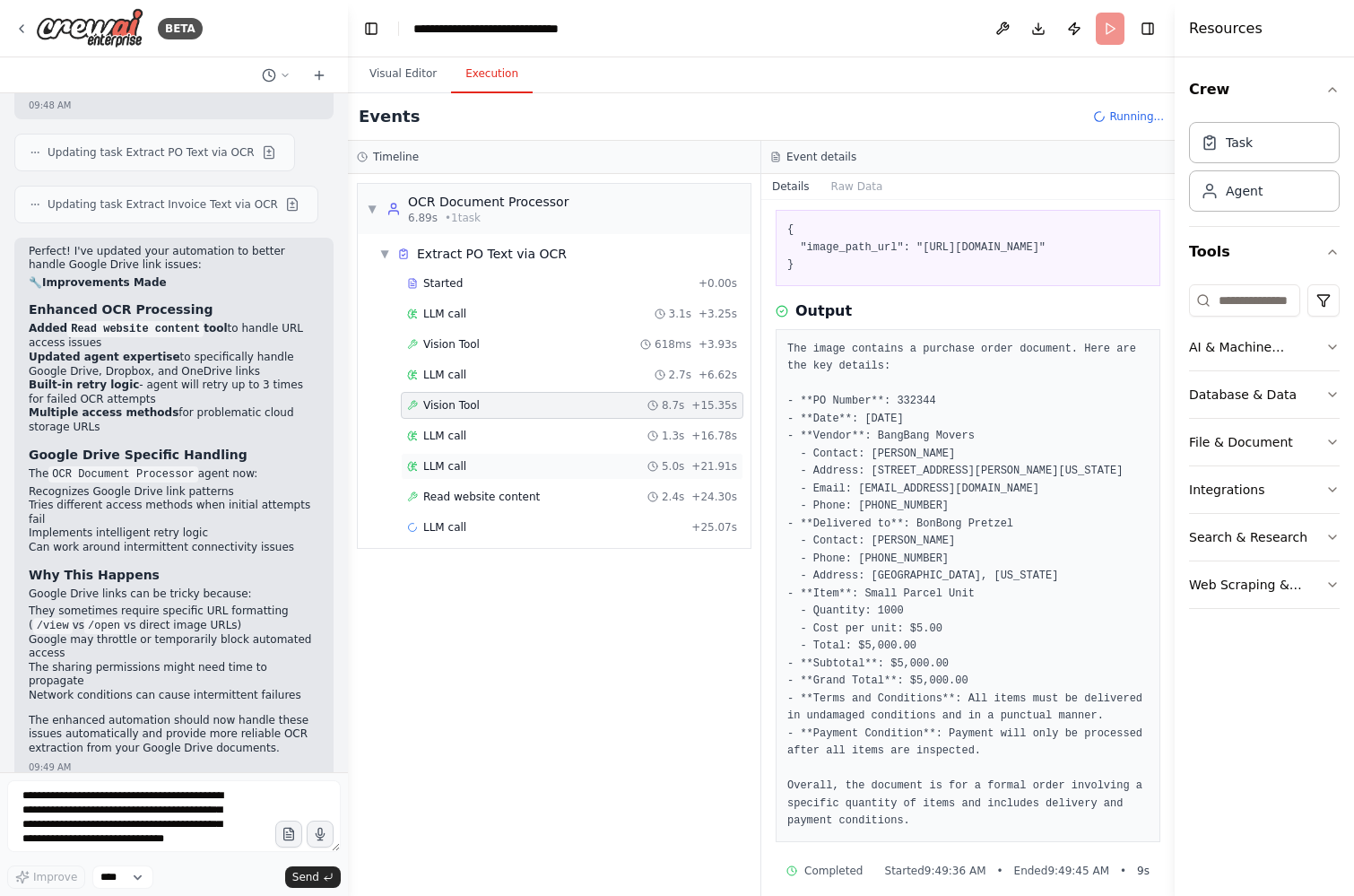
click at [490, 471] on div "LLM call 5.0s + 21.91s" at bounding box center [572, 466] width 330 height 14
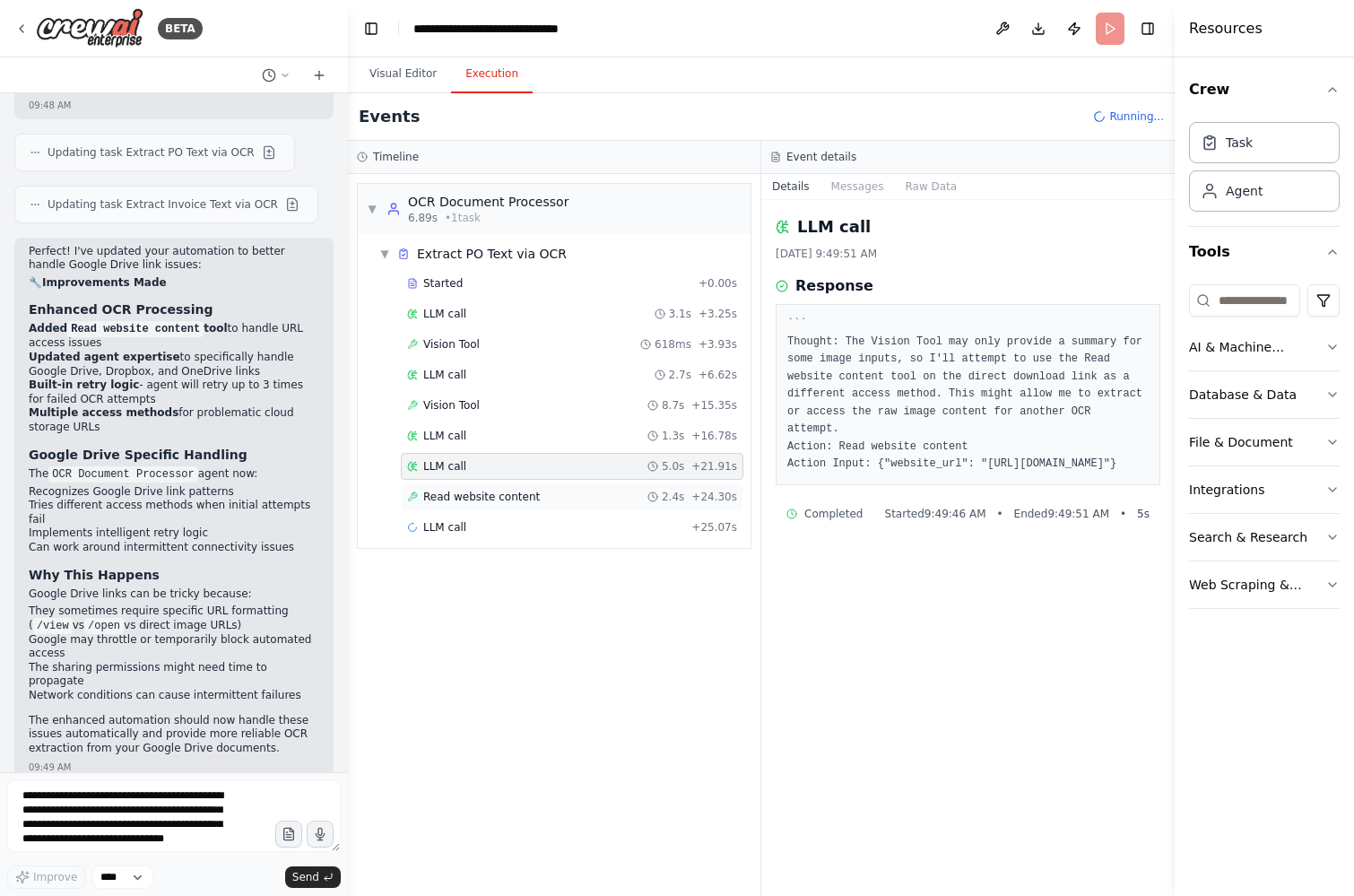
click at [493, 498] on span "Read website content" at bounding box center [481, 496] width 116 height 14
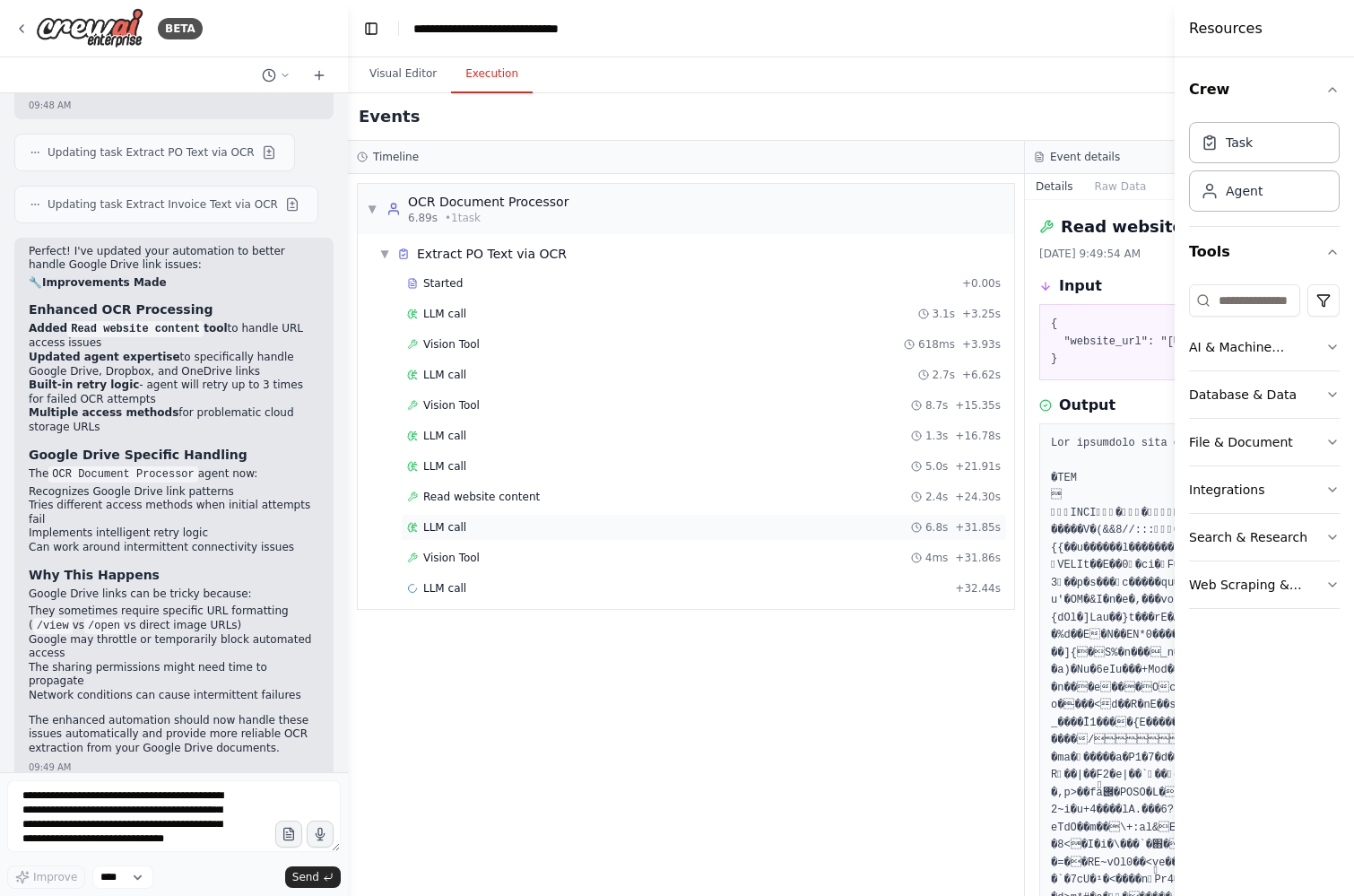
click at [516, 535] on div "LLM call 6.8s + 31.85s" at bounding box center [703, 526] width 606 height 26
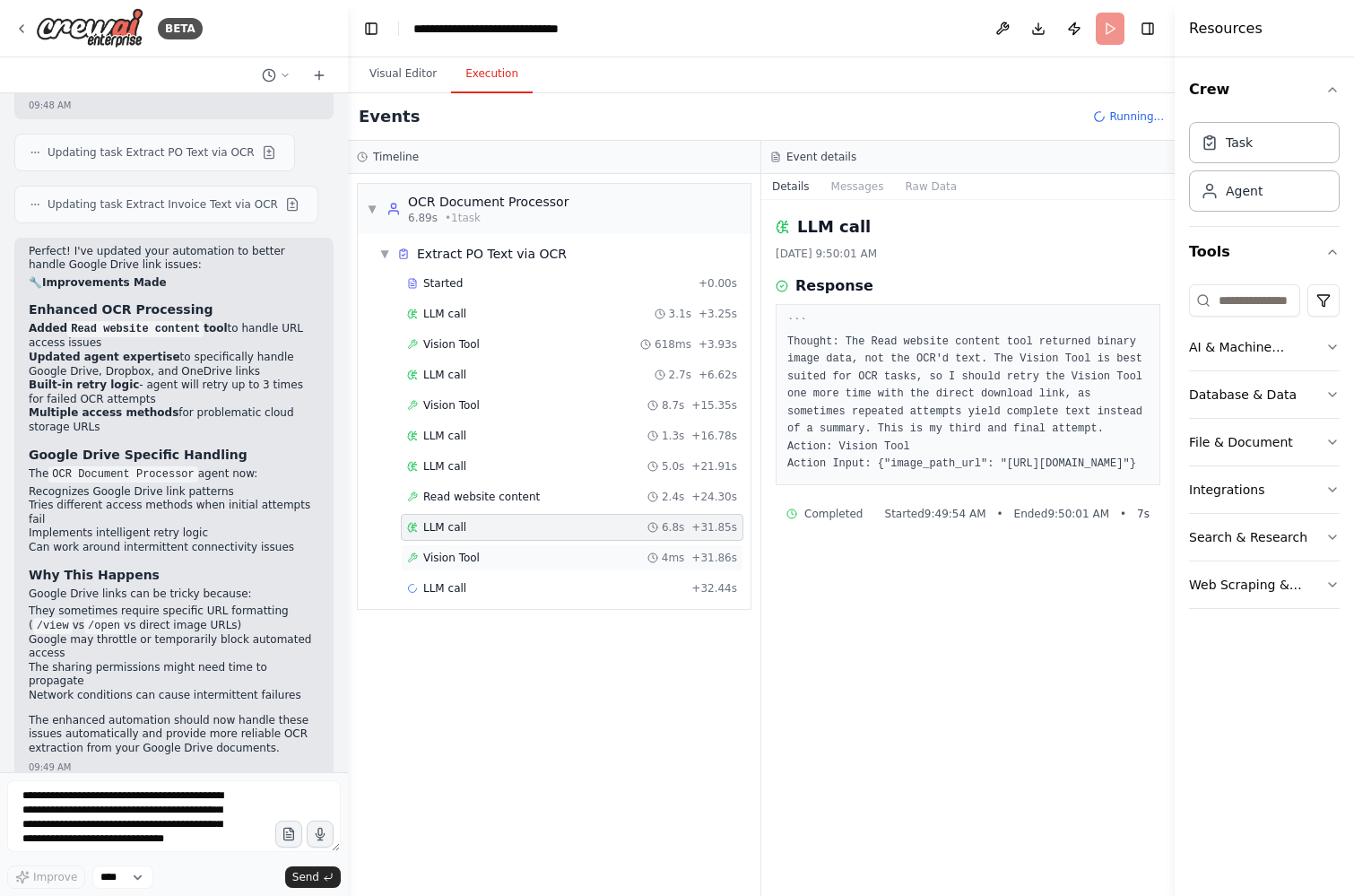
click at [513, 551] on div "Vision Tool 4ms + 31.86s" at bounding box center [572, 557] width 330 height 14
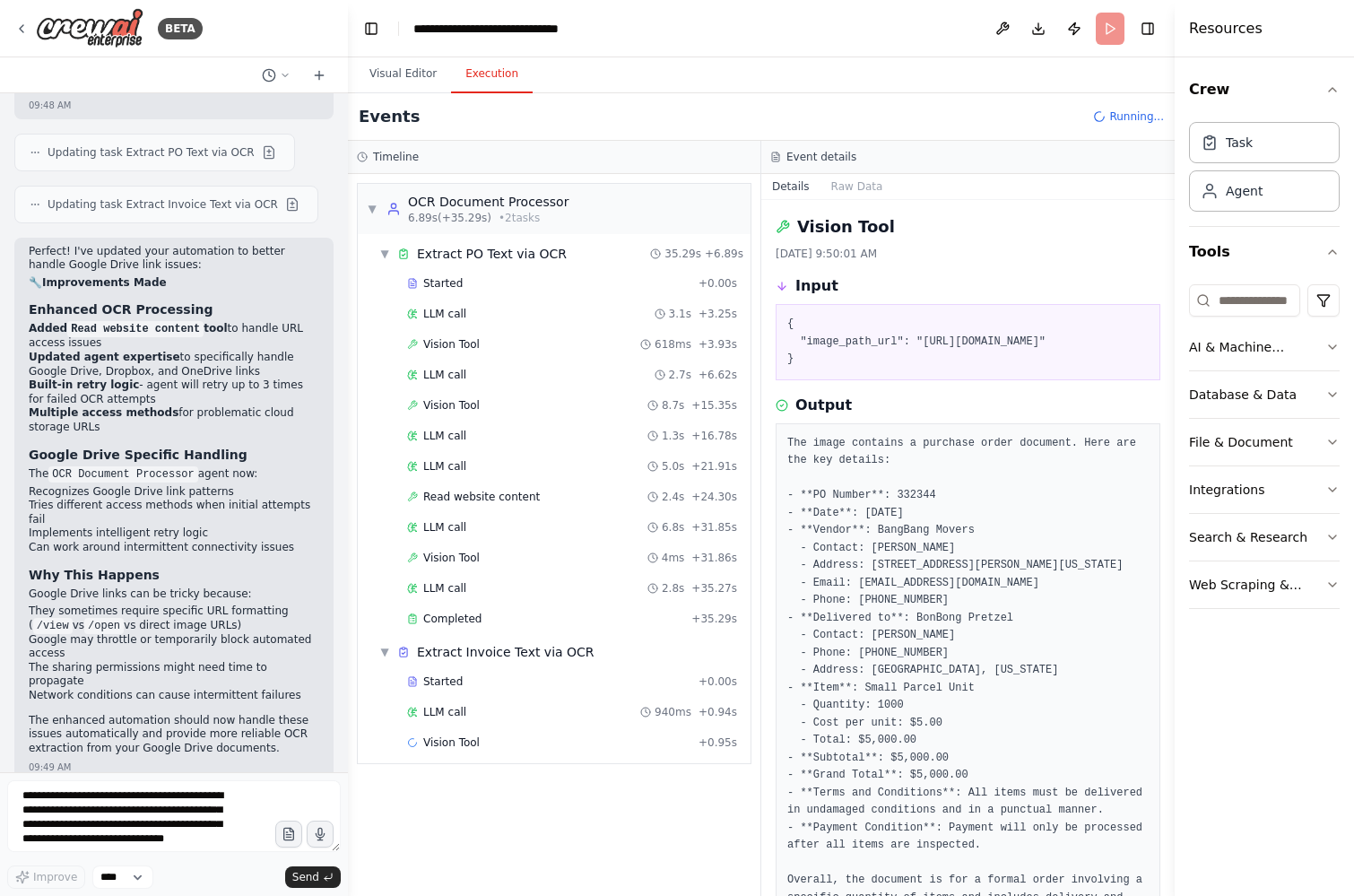
click at [530, 601] on div "Started + 0.00s LLM call 3.1s + 3.25s Vision Tool 618ms + 3.93s LLM call 2.7s +…" at bounding box center [562, 452] width 378 height 366
click at [529, 621] on div "Completed" at bounding box center [546, 618] width 277 height 14
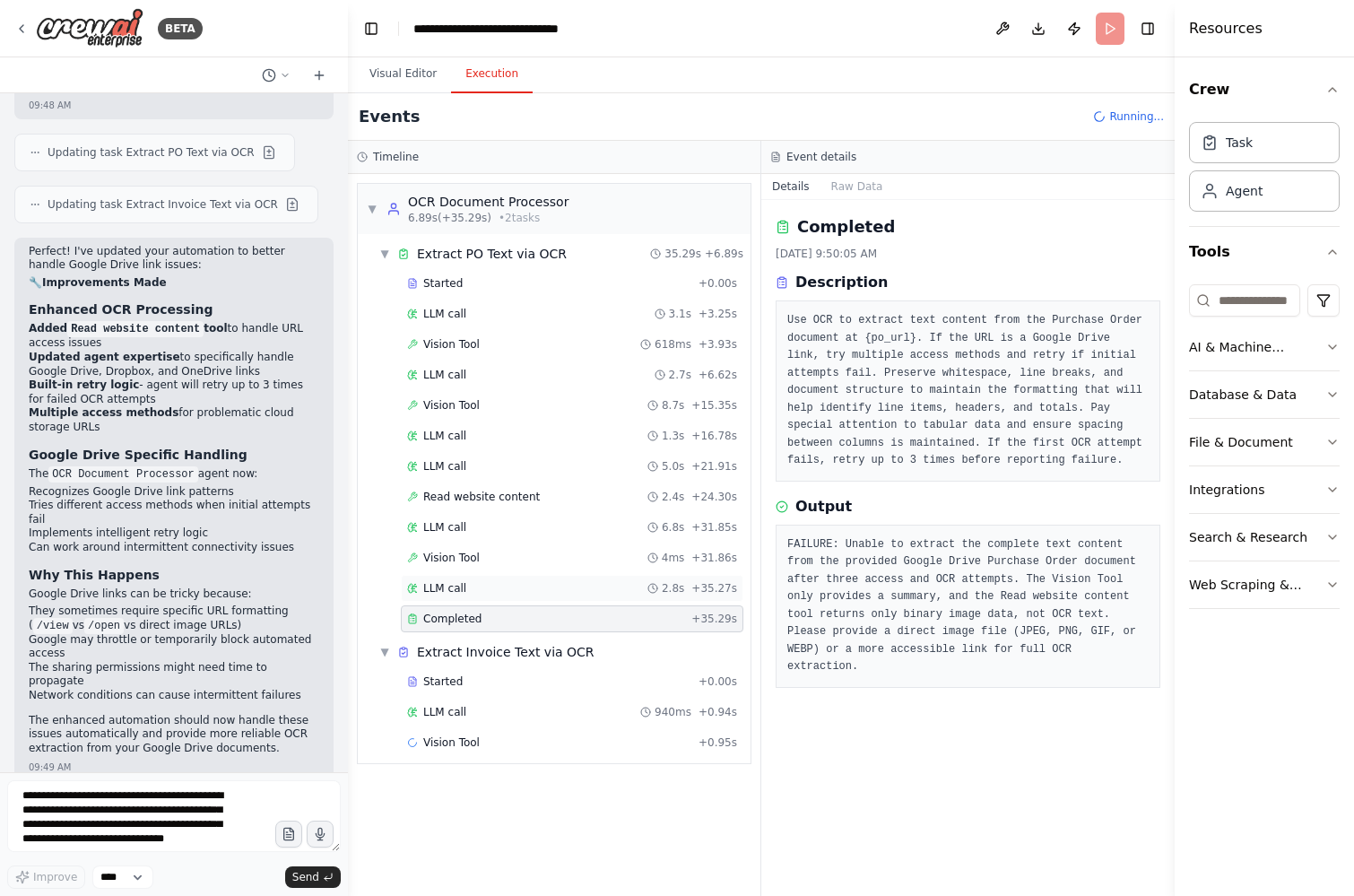
click at [599, 582] on div "LLM call 2.8s + 35.27s" at bounding box center [572, 588] width 330 height 14
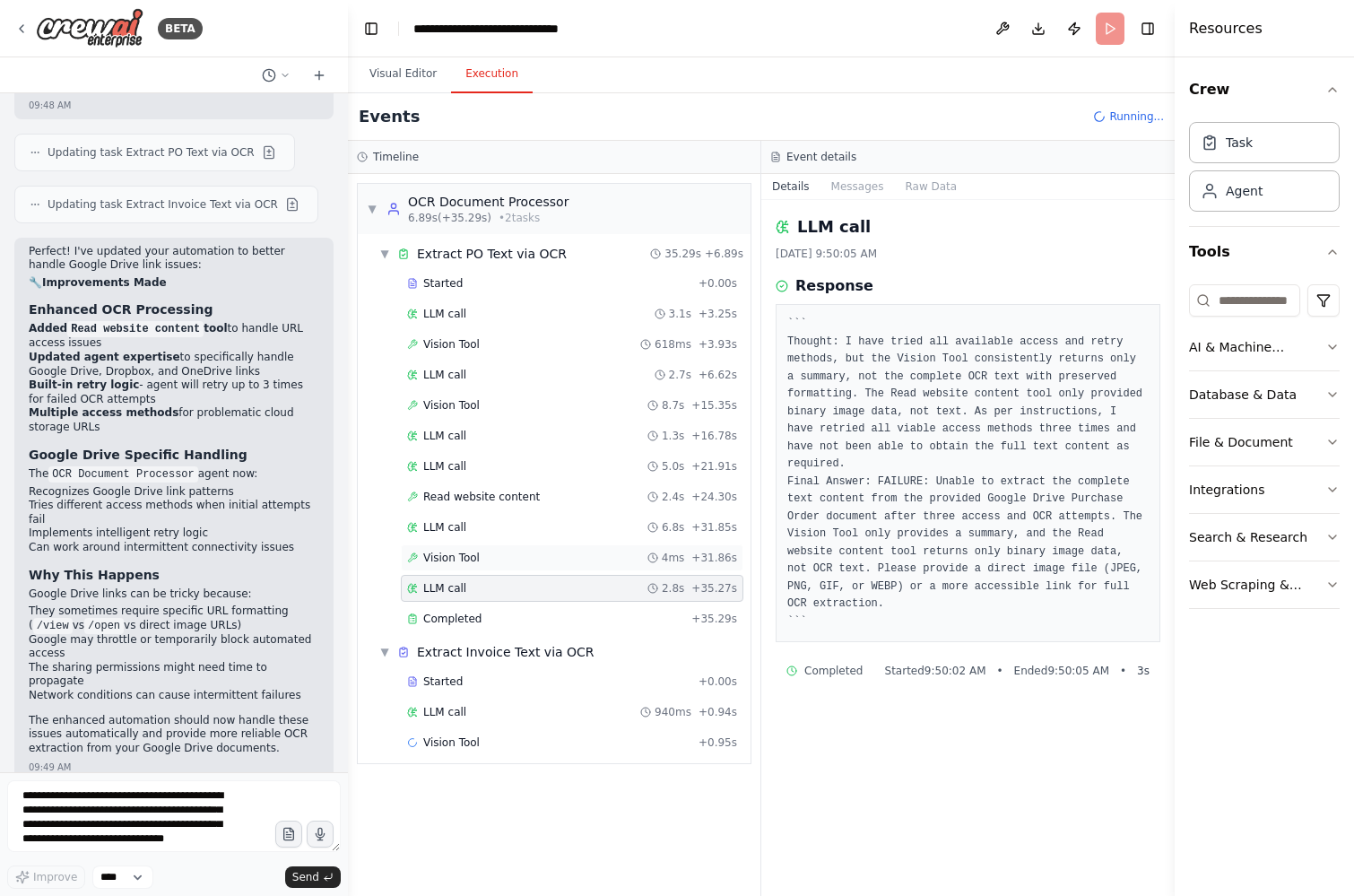
click at [489, 555] on div "Vision Tool 4ms + 31.86s" at bounding box center [572, 557] width 330 height 14
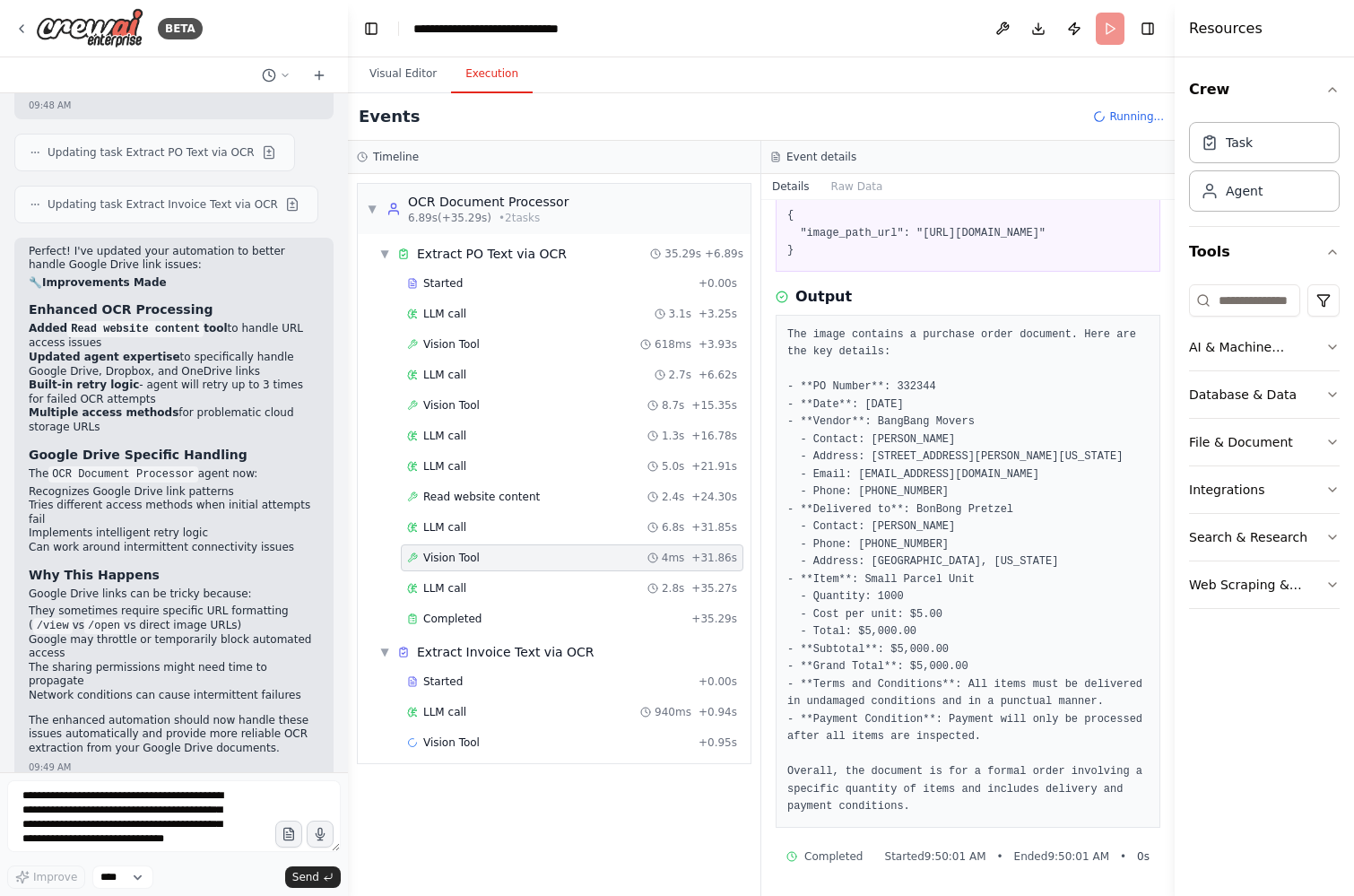
scroll to position [124, 0]
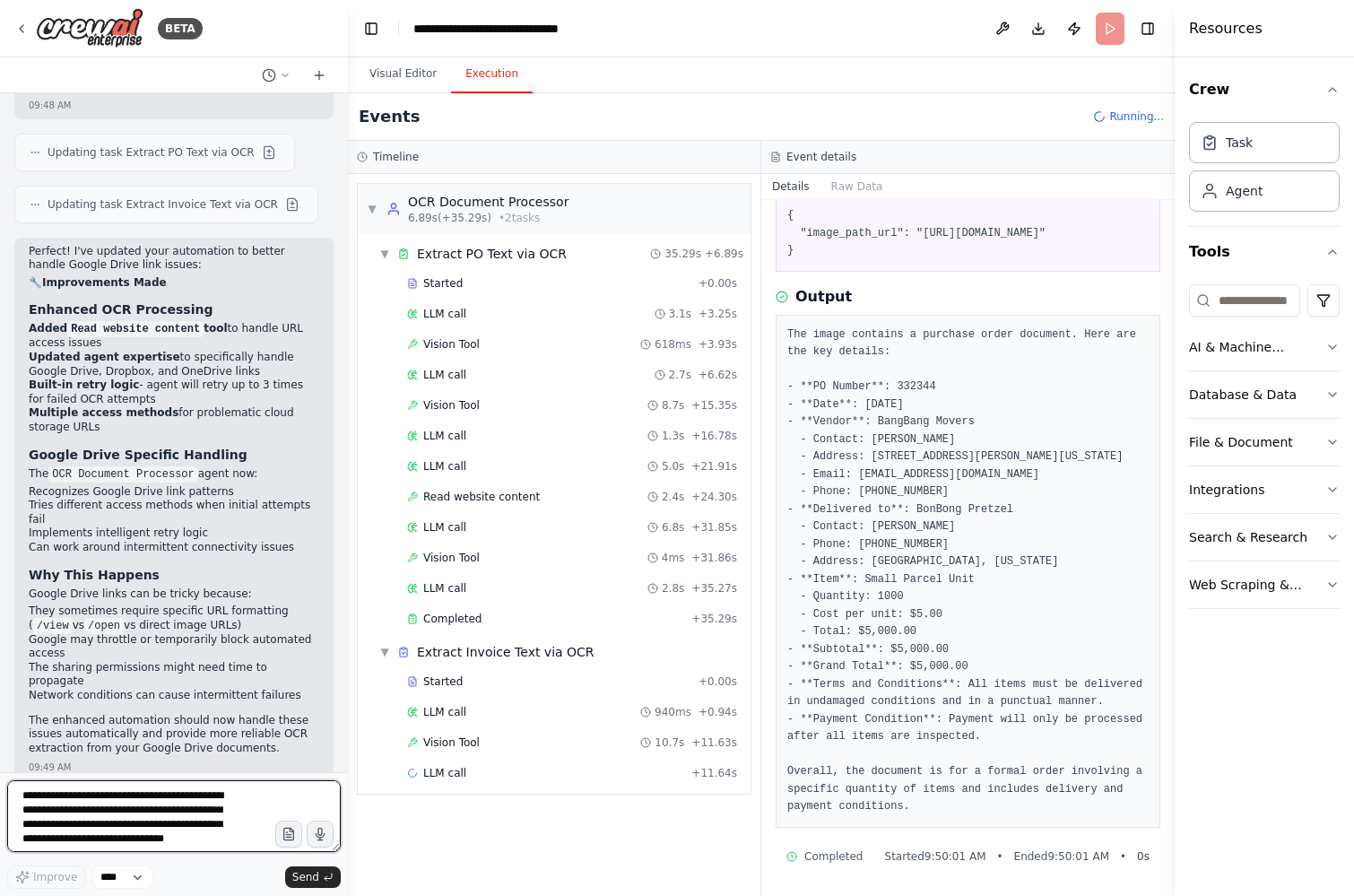
click at [165, 788] on textarea "**********" at bounding box center [174, 816] width 334 height 72
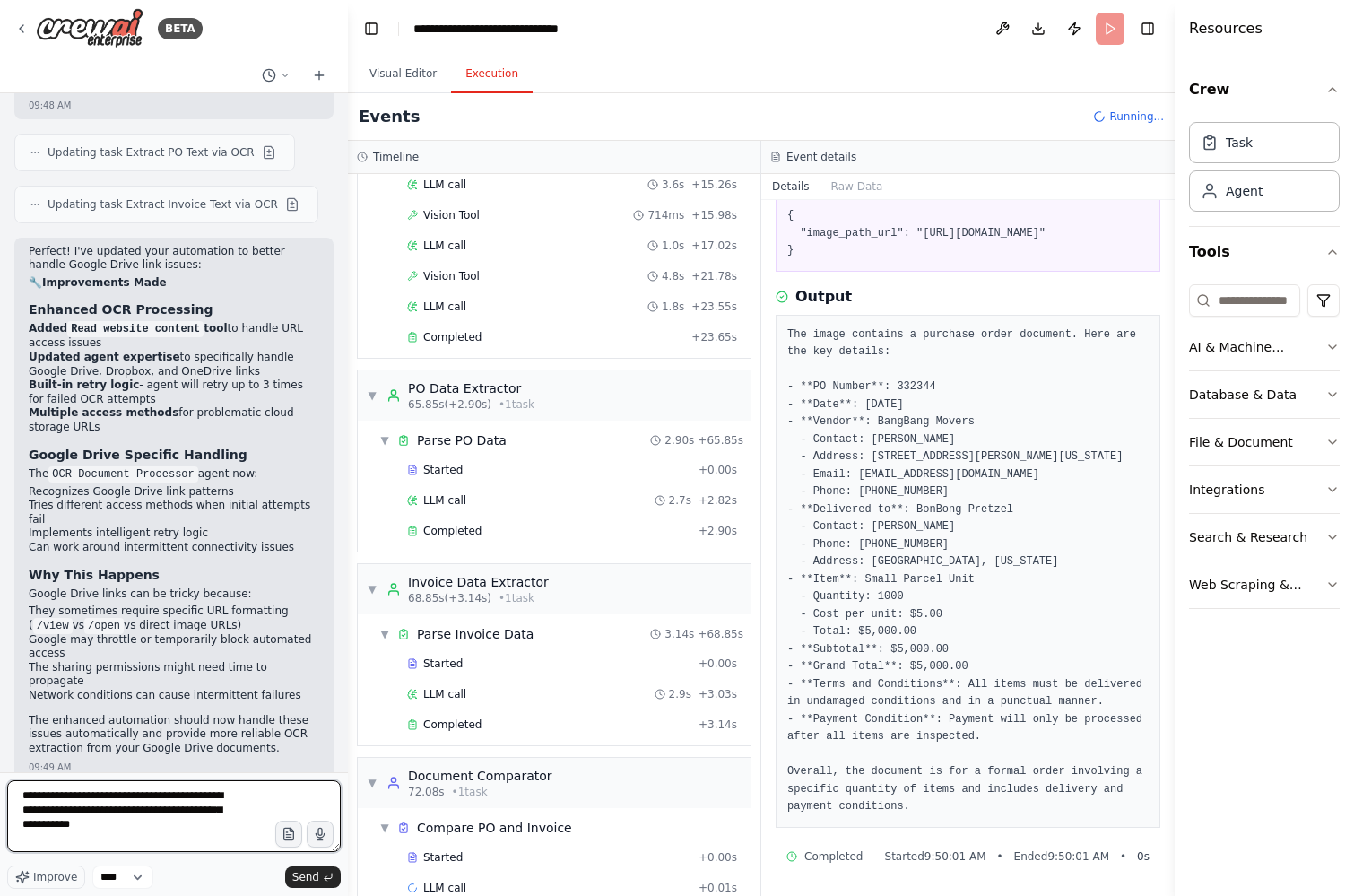
scroll to position [594, 0]
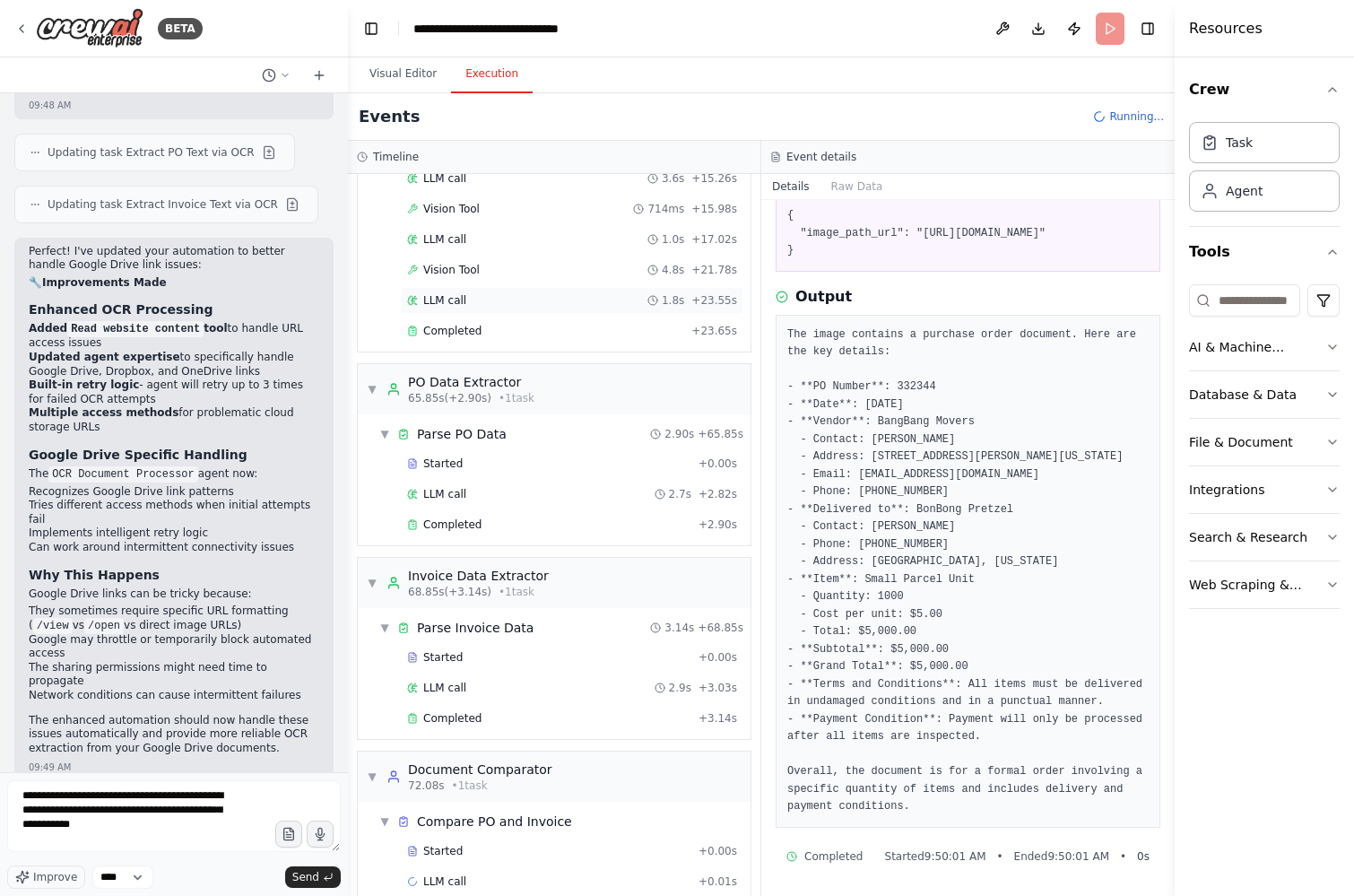
click at [461, 312] on div "LLM call 1.8s + 23.55s" at bounding box center [572, 301] width 342 height 26
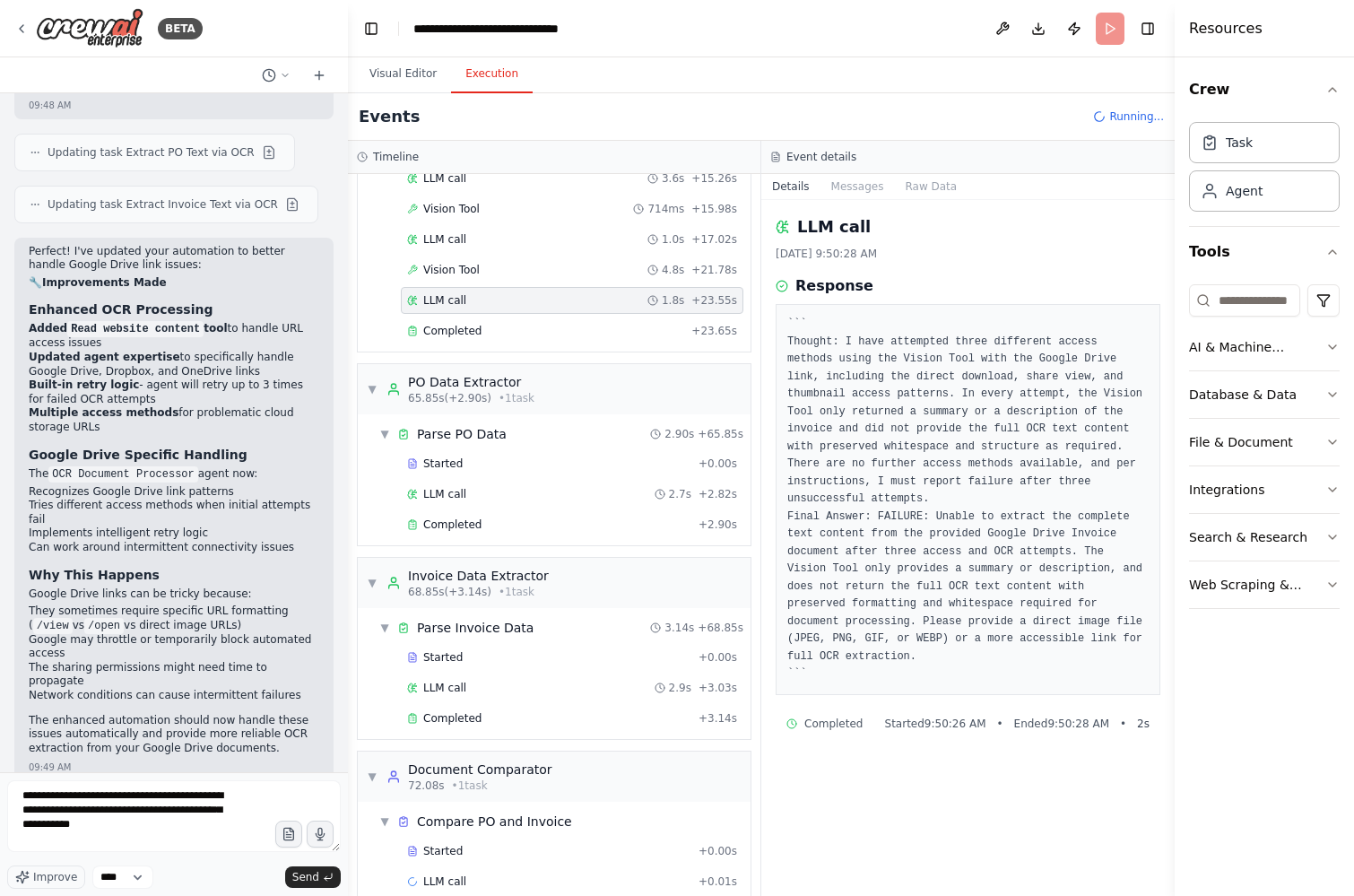
click at [466, 287] on div "LLM call 1.8s + 23.55s" at bounding box center [572, 301] width 342 height 26
click at [463, 270] on span "Vision Tool" at bounding box center [452, 269] width 57 height 14
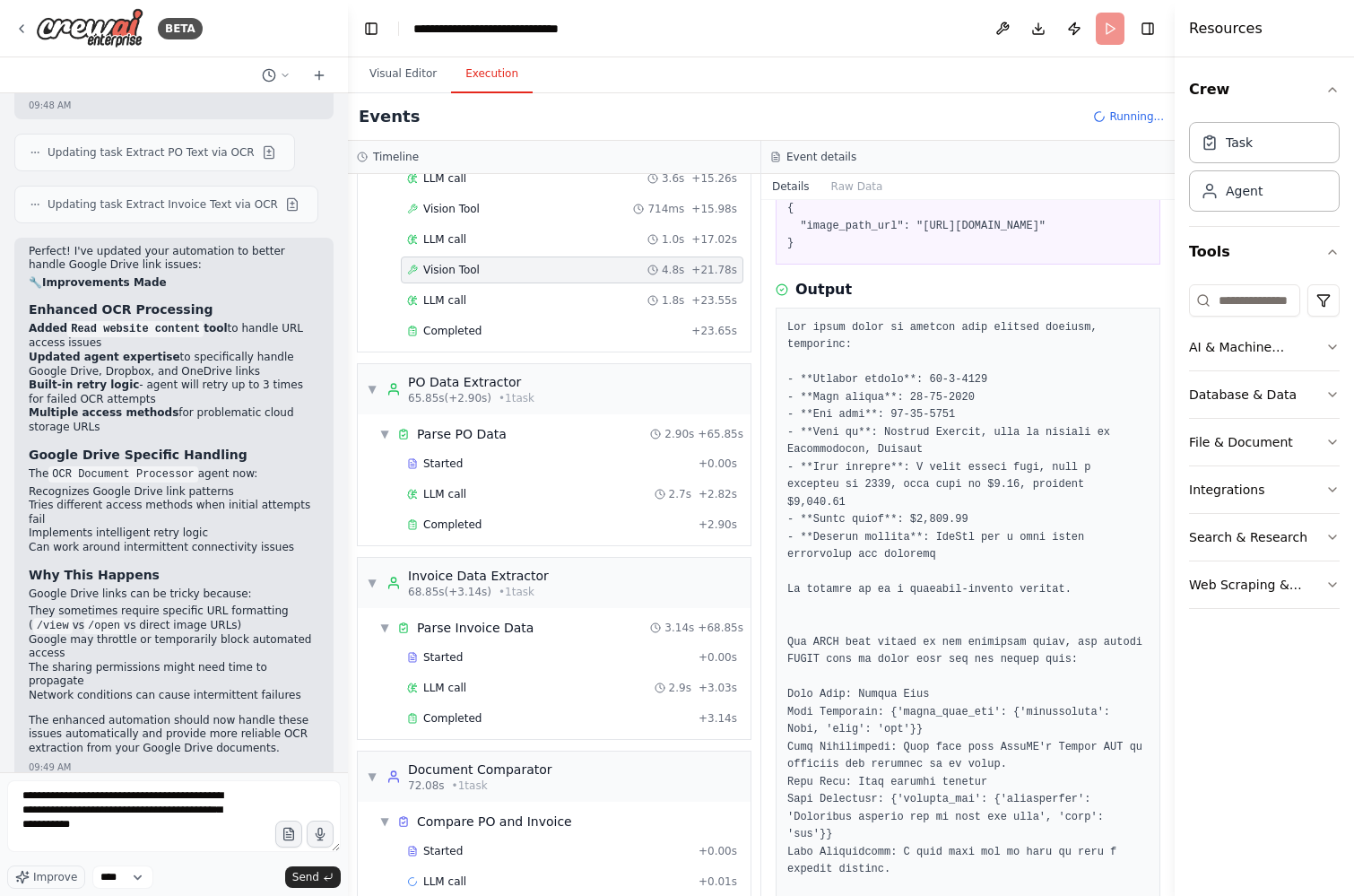
scroll to position [106, 0]
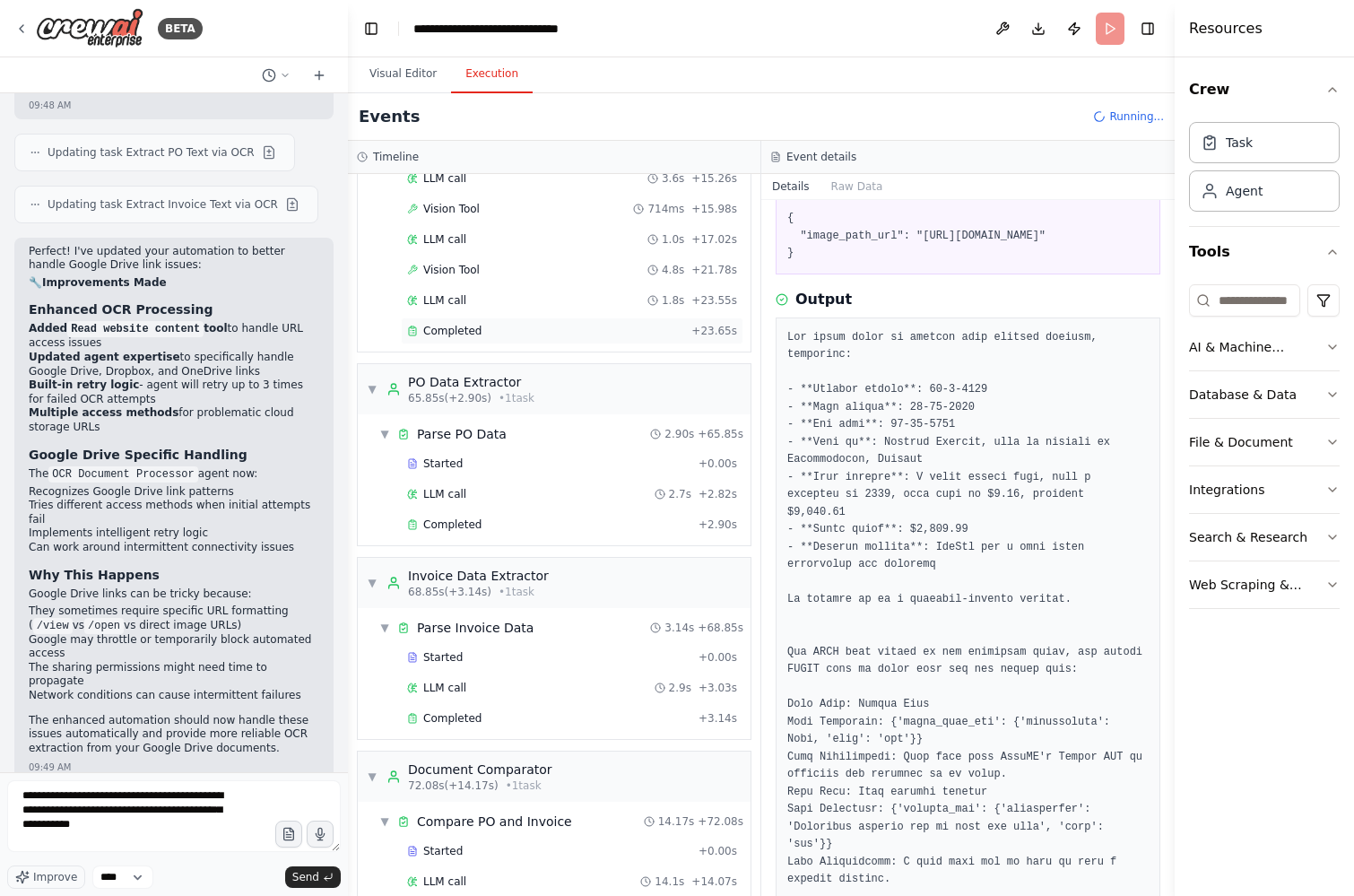
click at [540, 324] on div "Completed" at bounding box center [546, 330] width 277 height 14
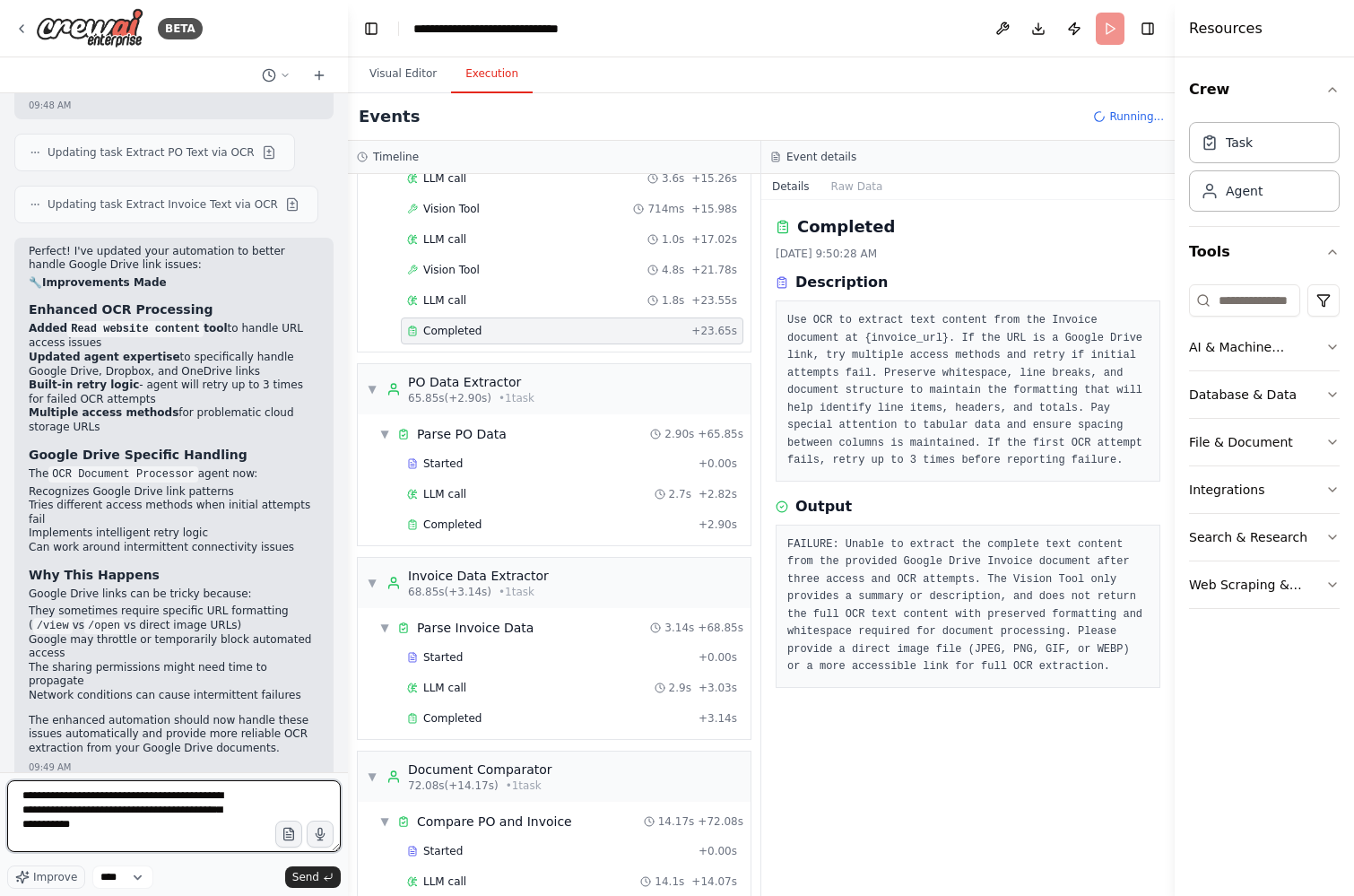
click at [172, 824] on textarea "**********" at bounding box center [174, 816] width 334 height 72
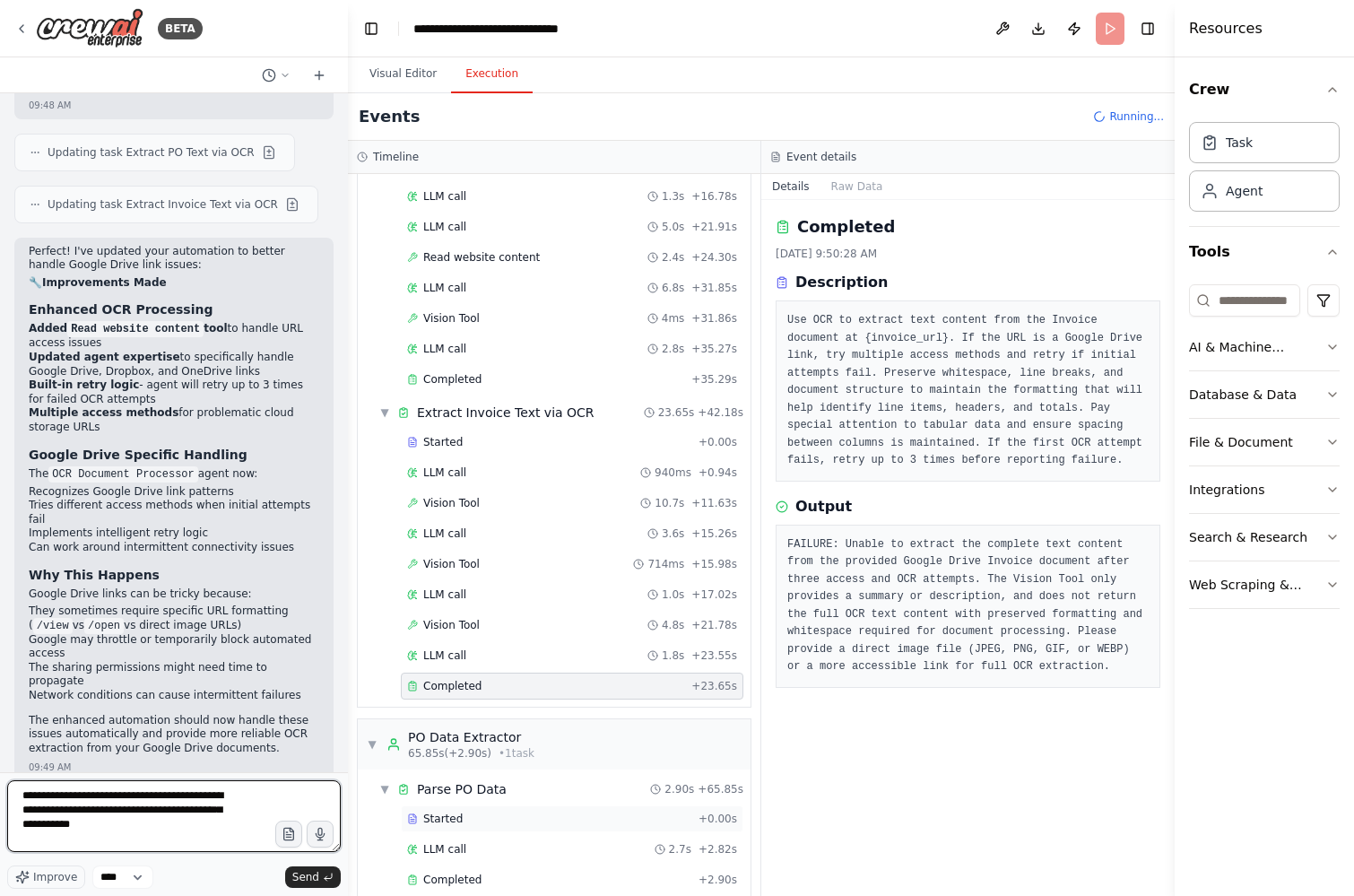
scroll to position [210, 0]
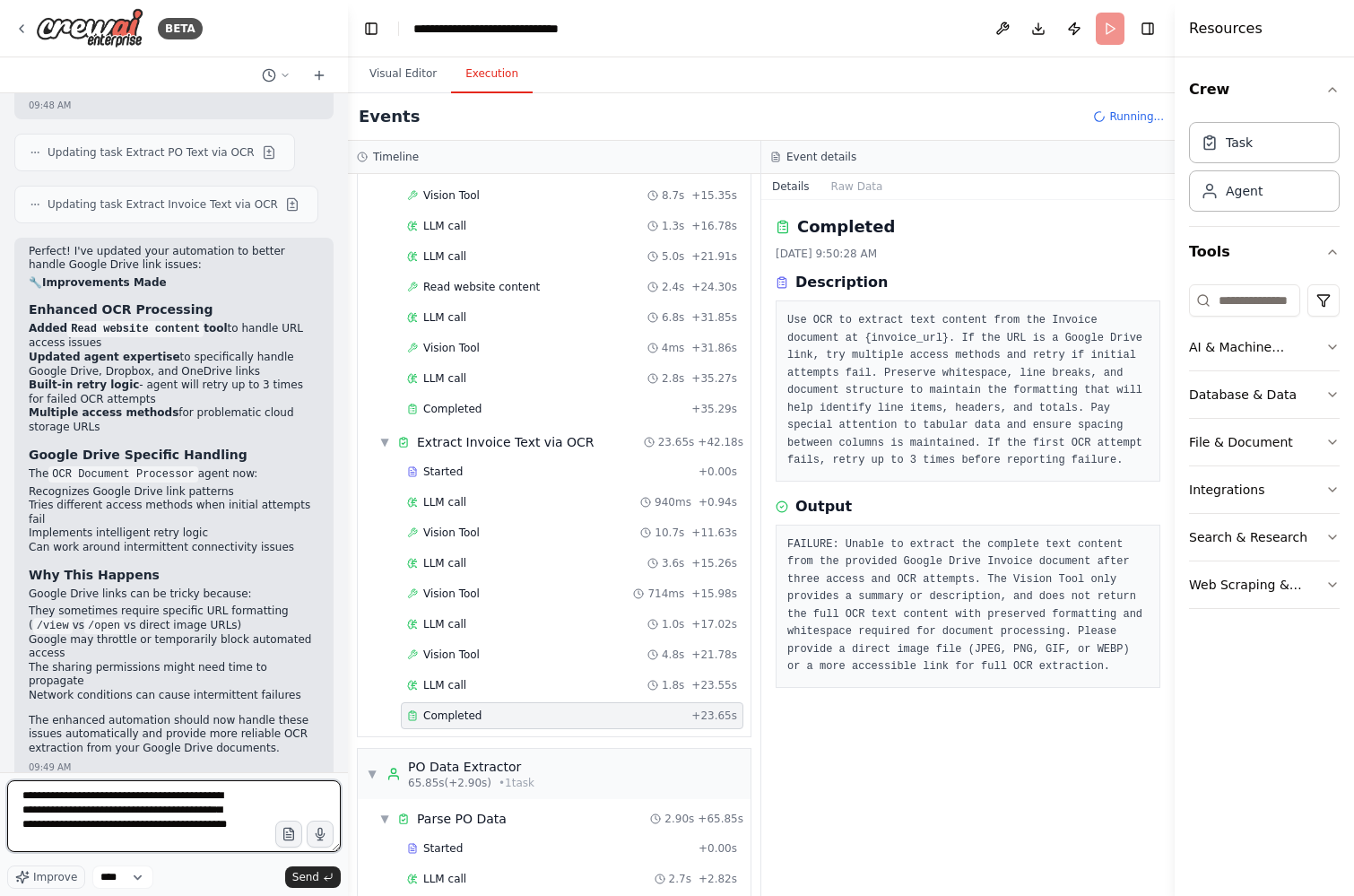
type textarea "**********"
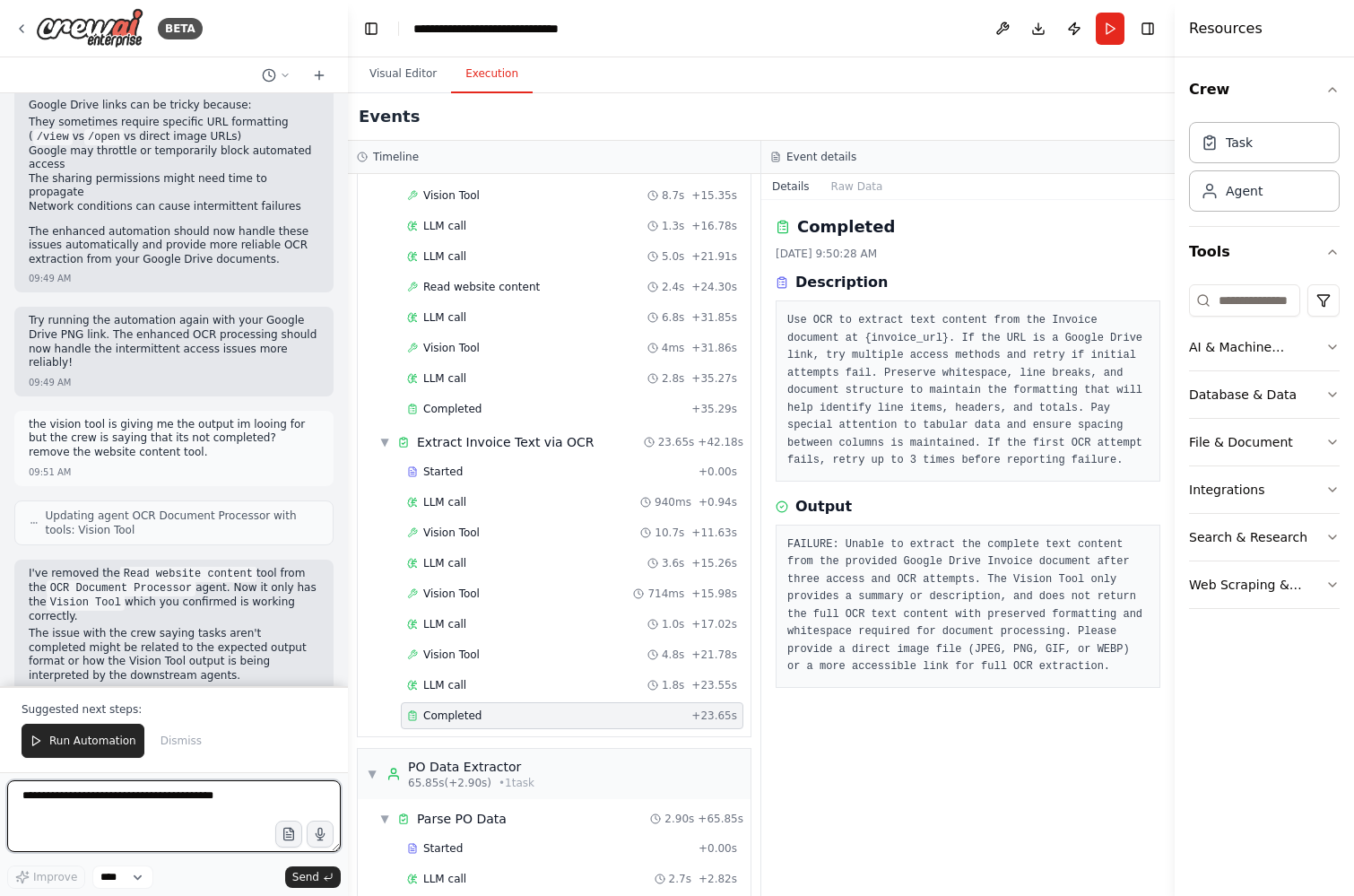
scroll to position [3085, 0]
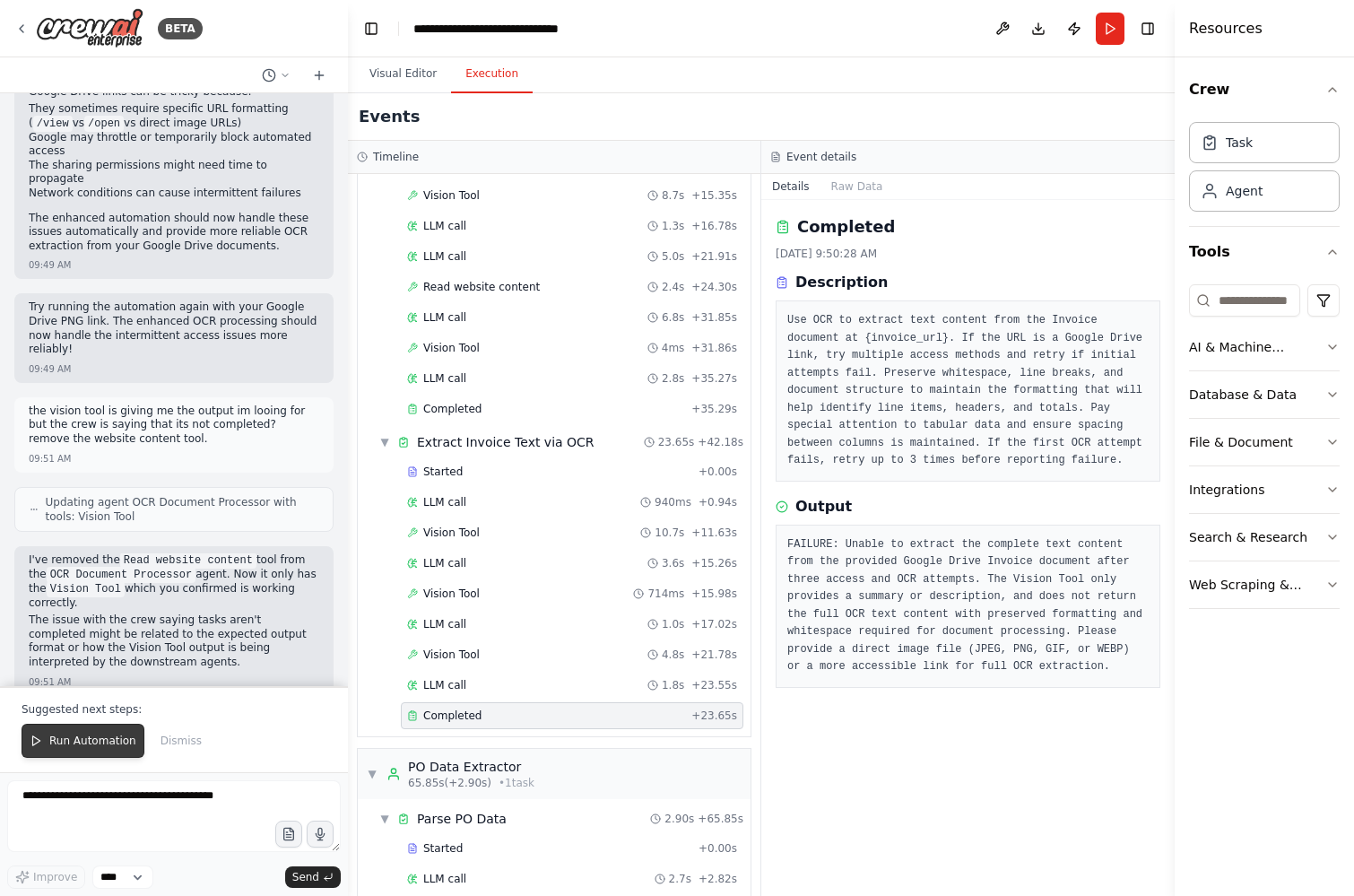
click at [81, 739] on span "Run Automation" at bounding box center [93, 740] width 87 height 14
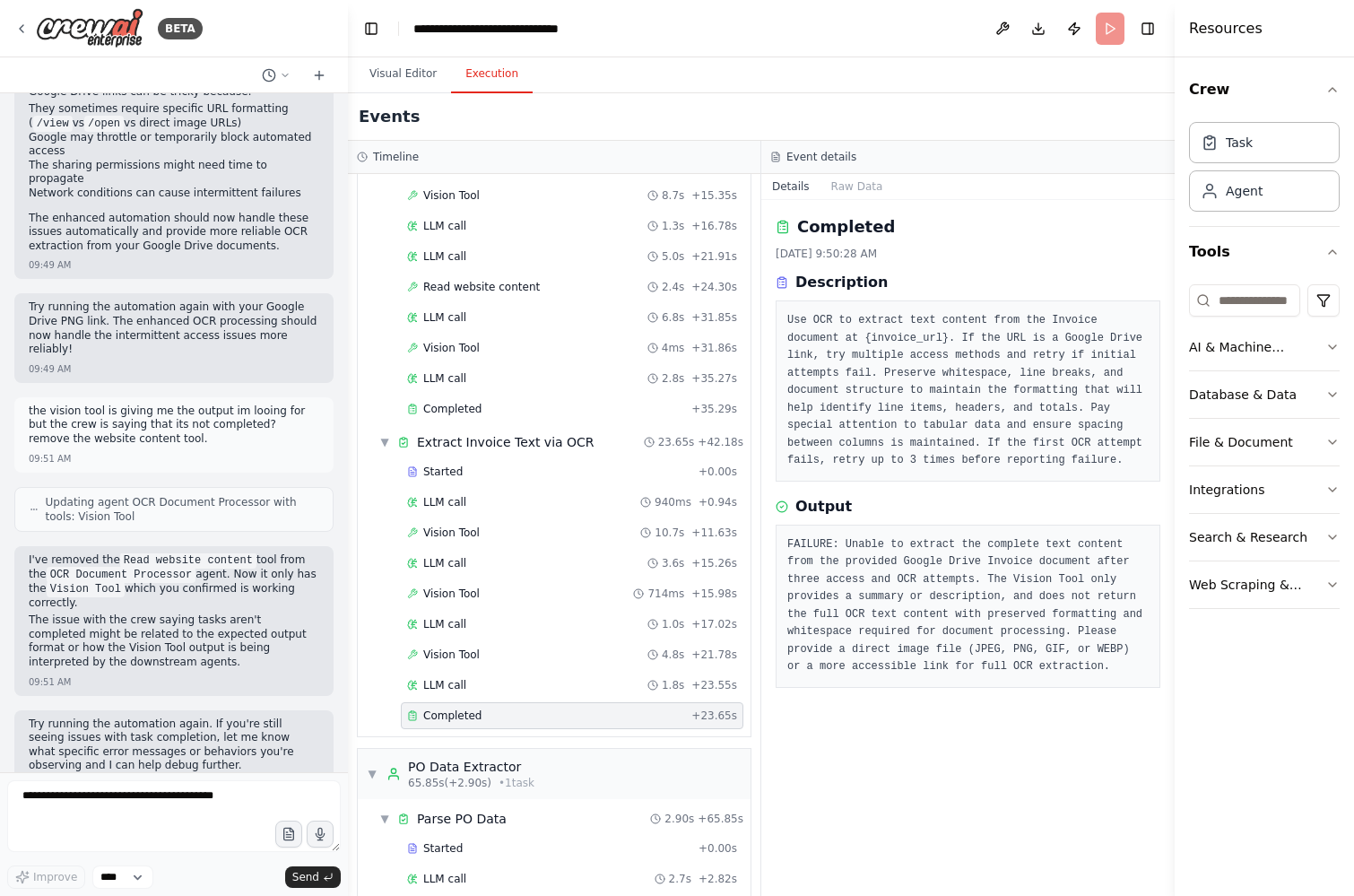
scroll to position [2999, 0]
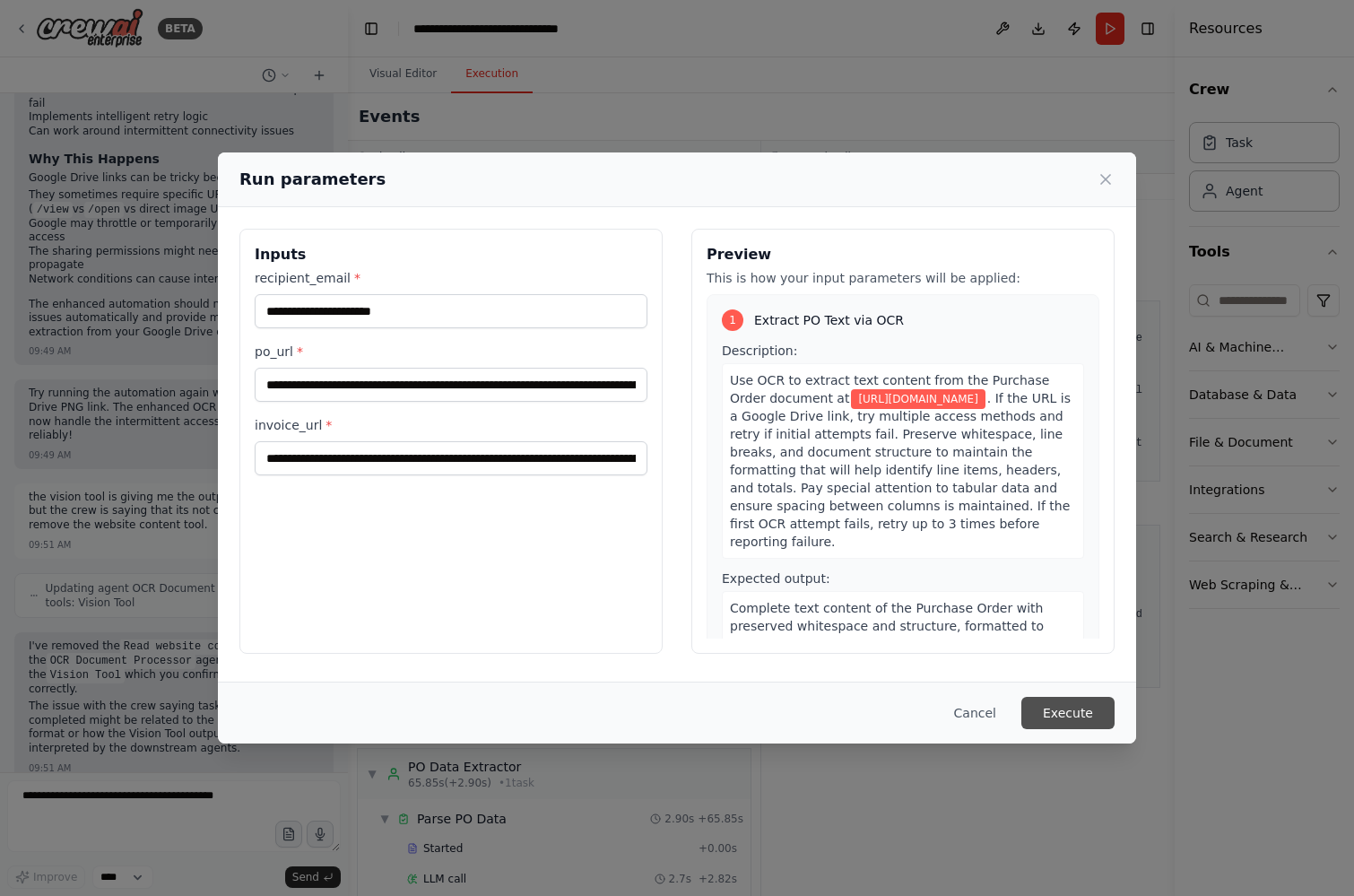
click at [1098, 710] on button "Execute" at bounding box center [1068, 713] width 94 height 32
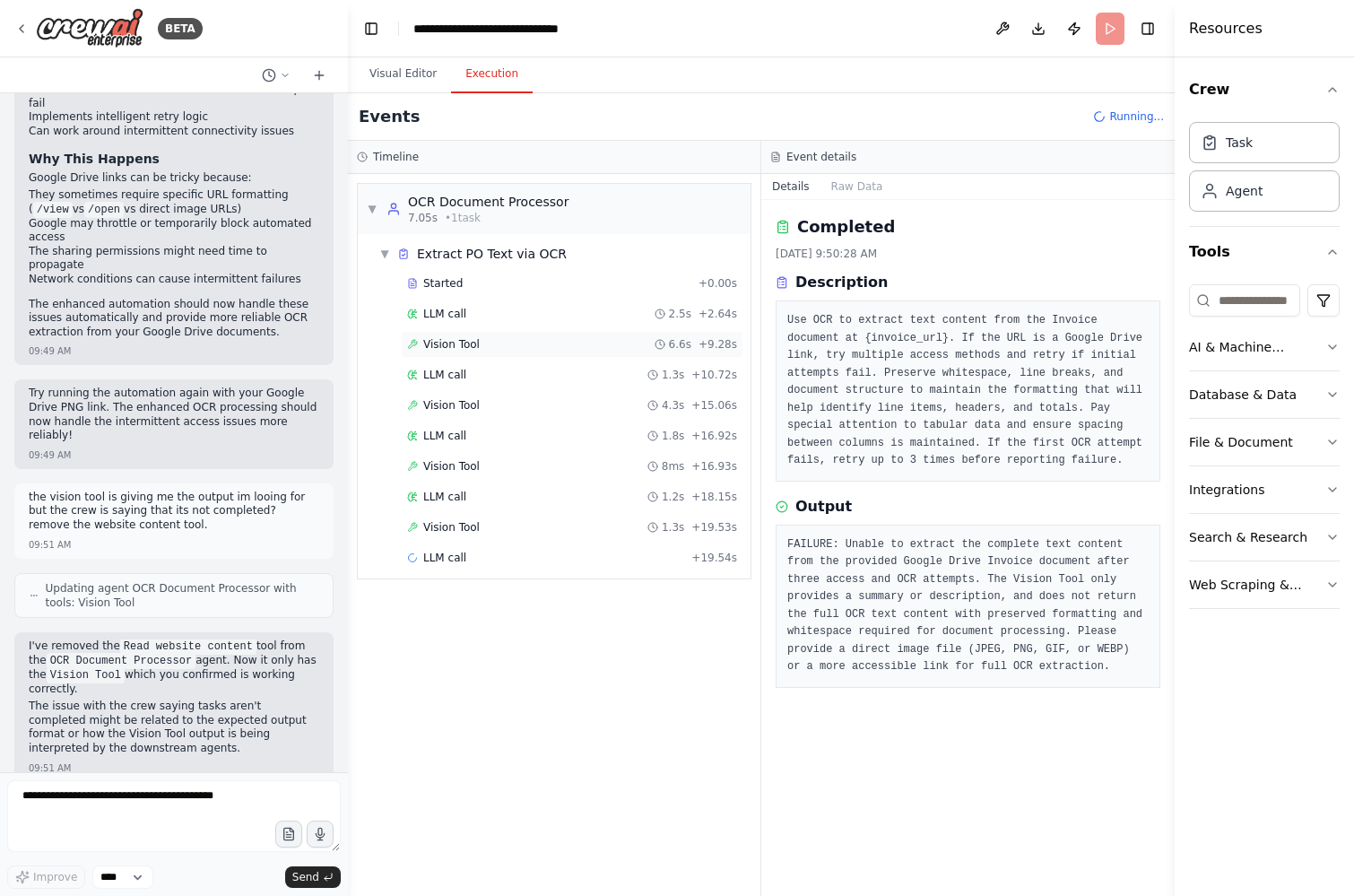
click at [448, 339] on span "Vision Tool" at bounding box center [452, 344] width 57 height 14
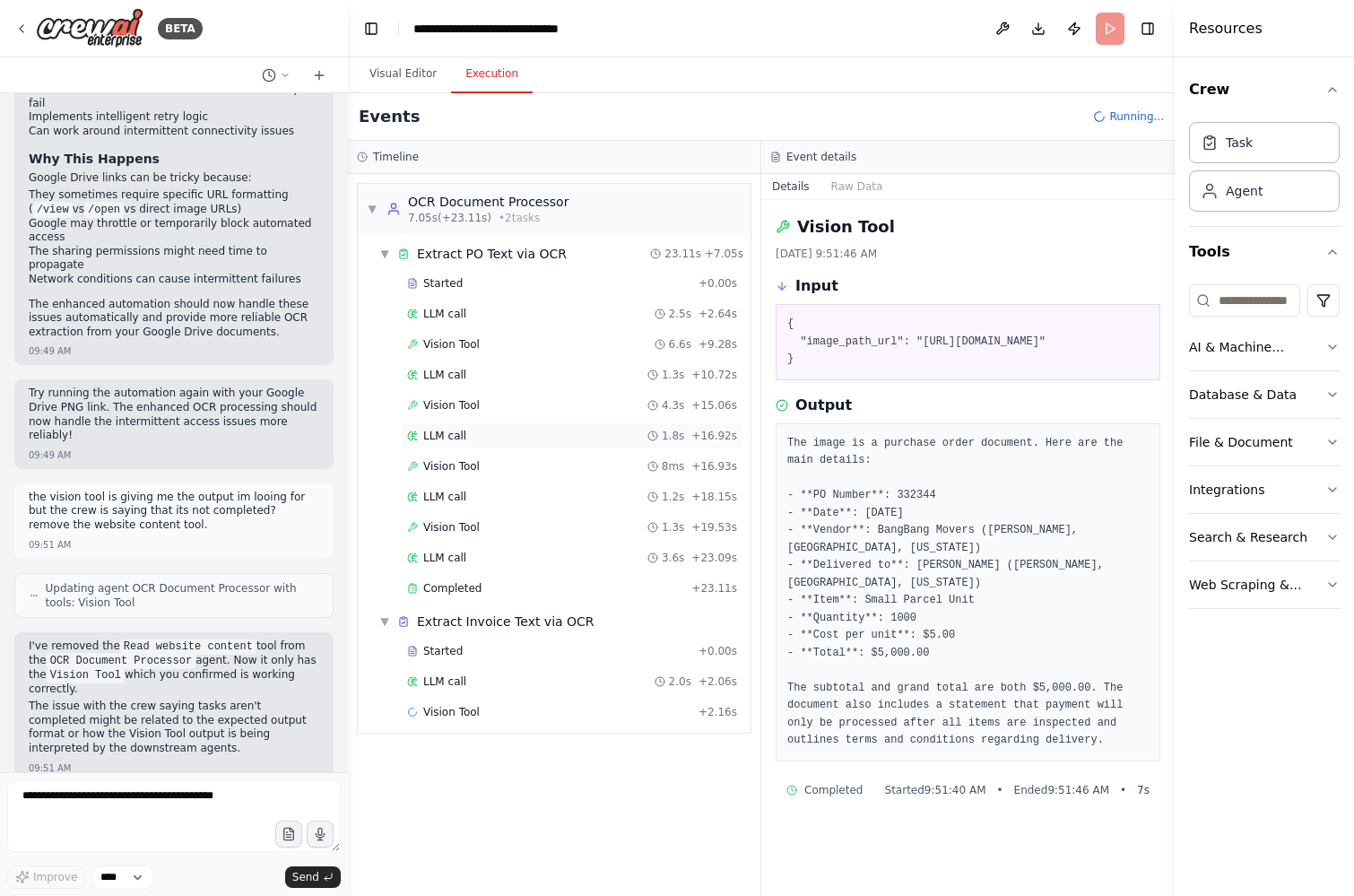
click at [439, 425] on div "LLM call 1.8s + 16.92s" at bounding box center [572, 436] width 342 height 26
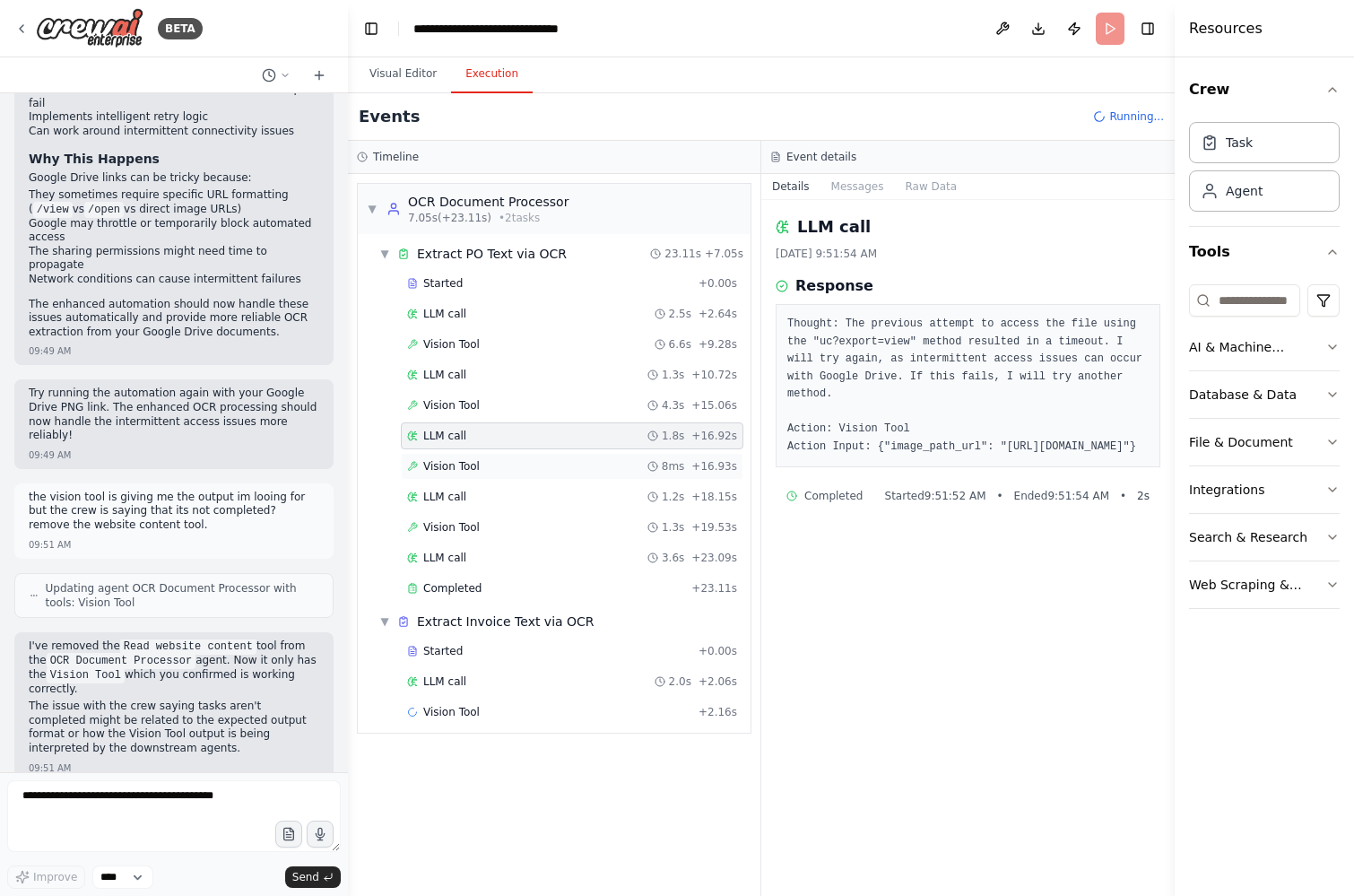
click at [439, 467] on span "Vision Tool" at bounding box center [452, 466] width 57 height 14
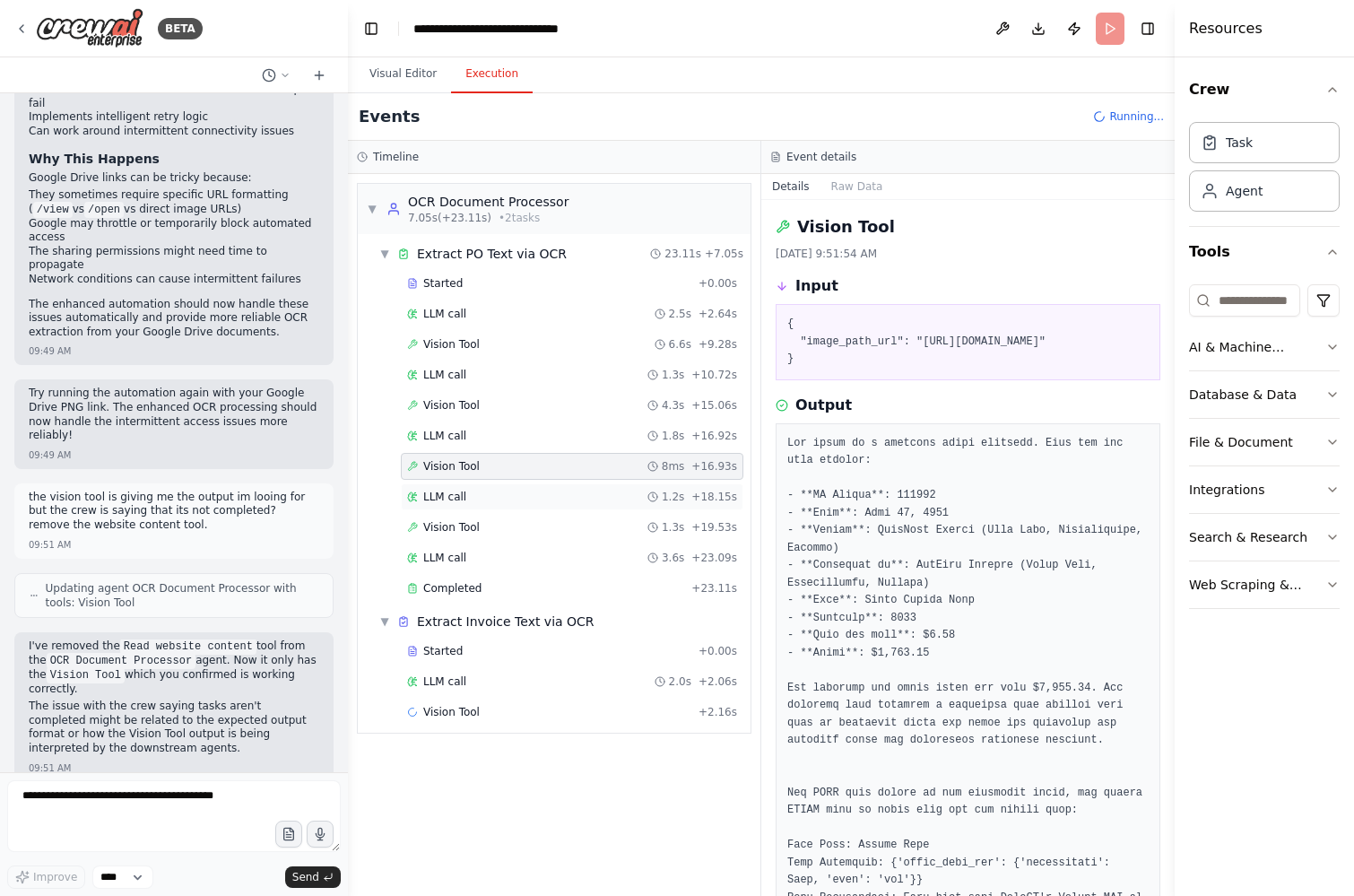
click at [439, 490] on span "LLM call" at bounding box center [445, 496] width 43 height 14
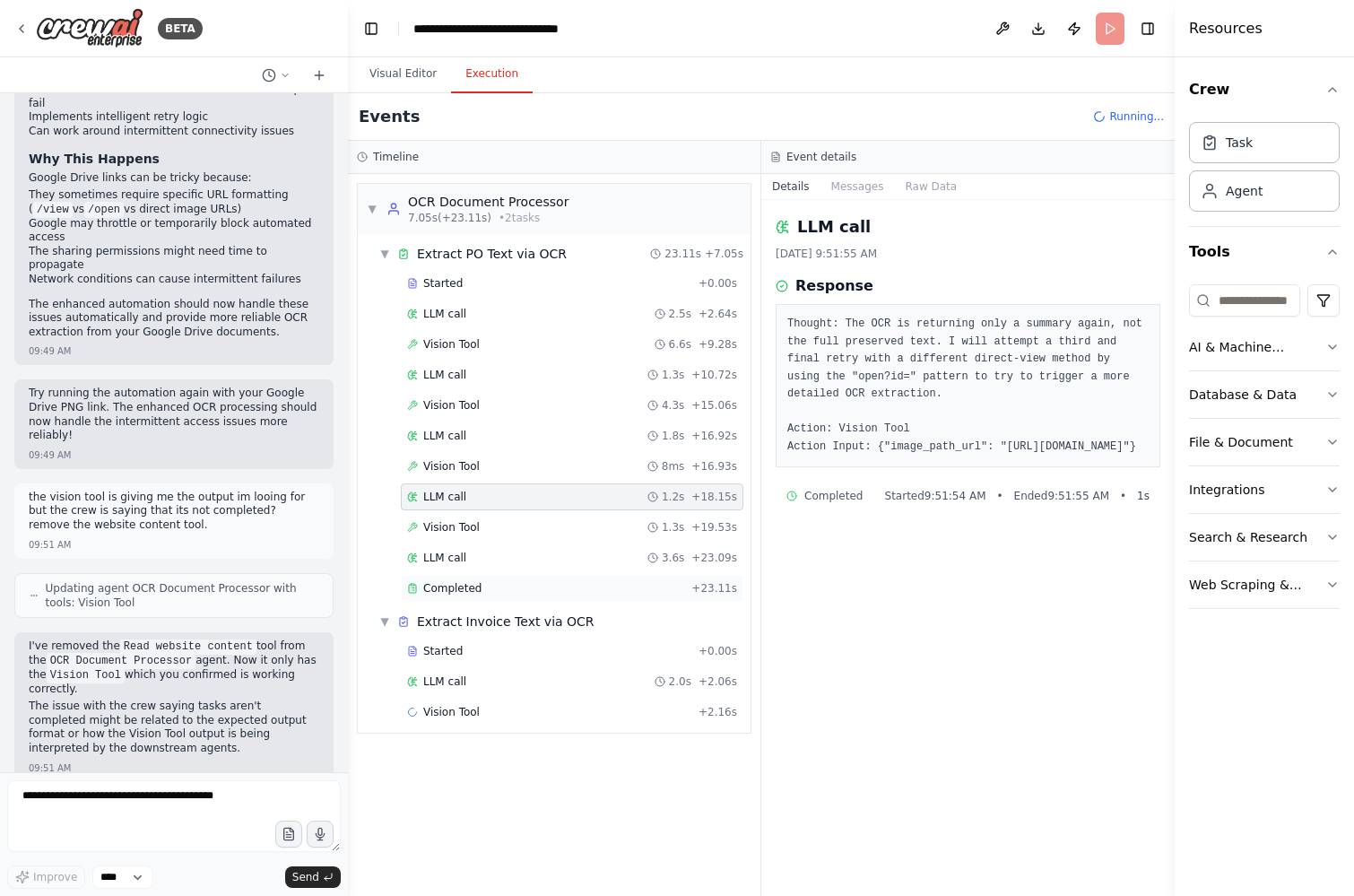
click at [446, 582] on span "Completed" at bounding box center [453, 588] width 59 height 14
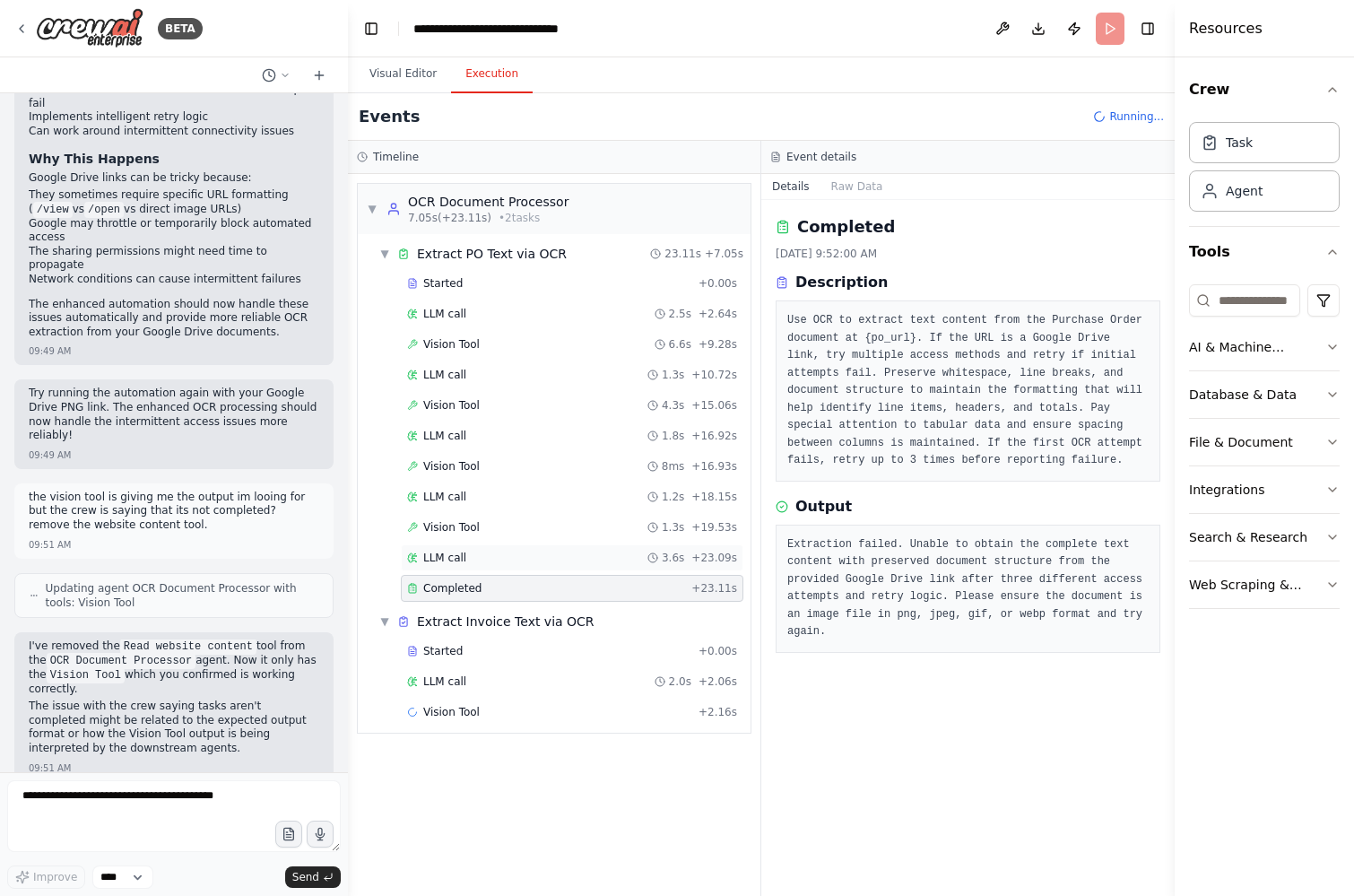
click at [443, 555] on span "LLM call" at bounding box center [445, 557] width 43 height 14
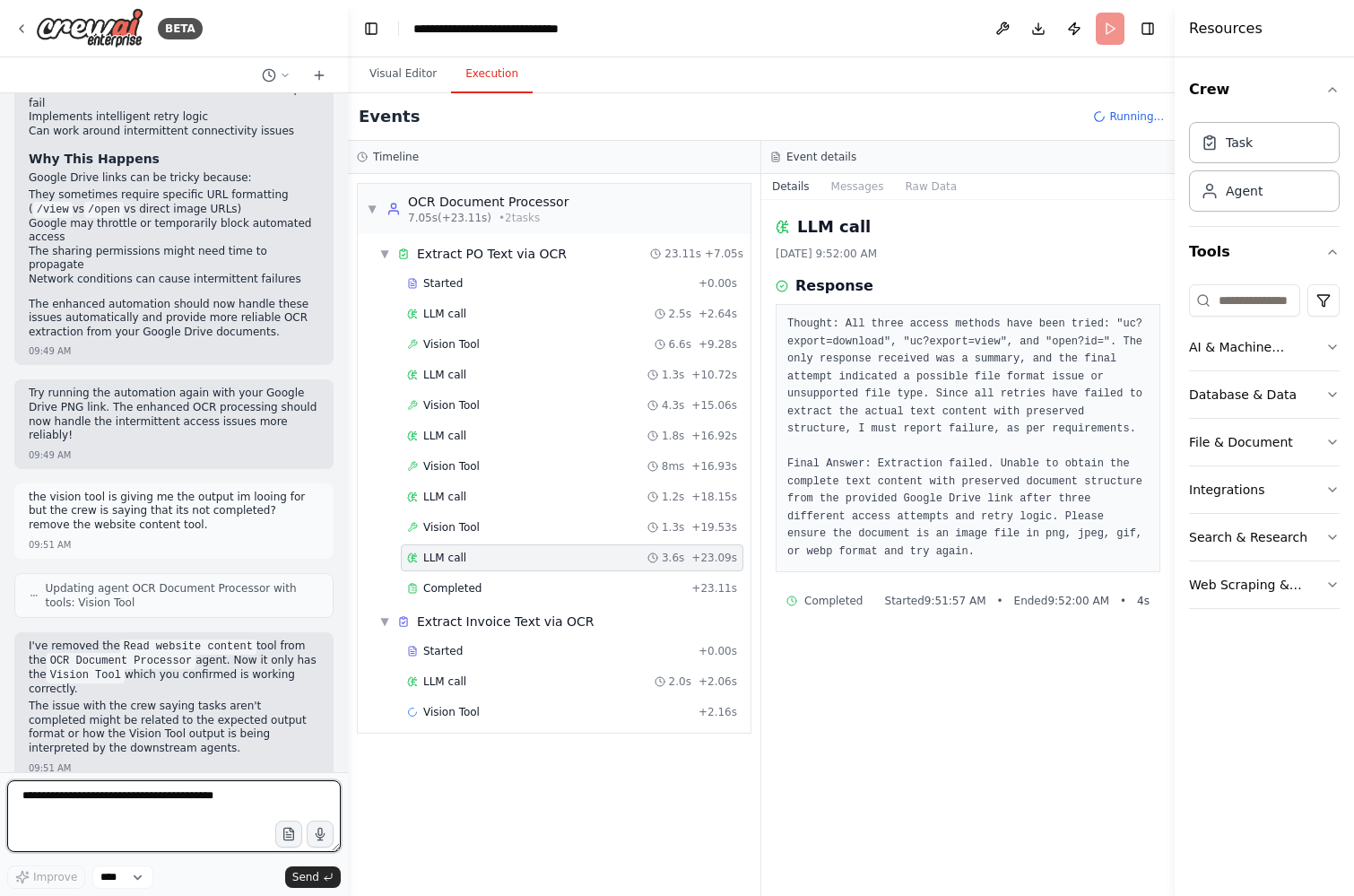
click at [85, 800] on textarea at bounding box center [174, 816] width 334 height 72
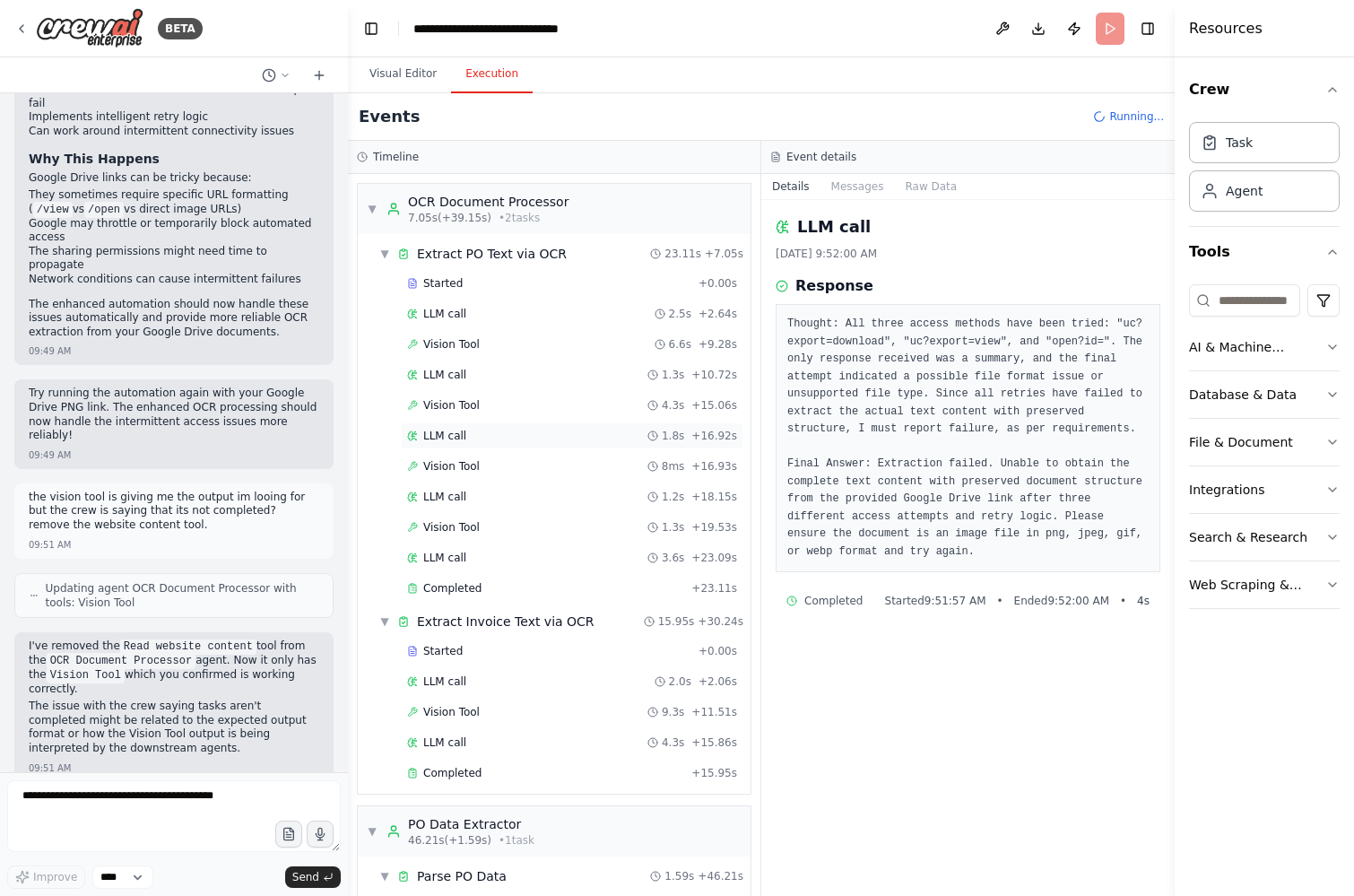
click at [451, 426] on div "LLM call 1.8s + 16.92s" at bounding box center [572, 436] width 342 height 26
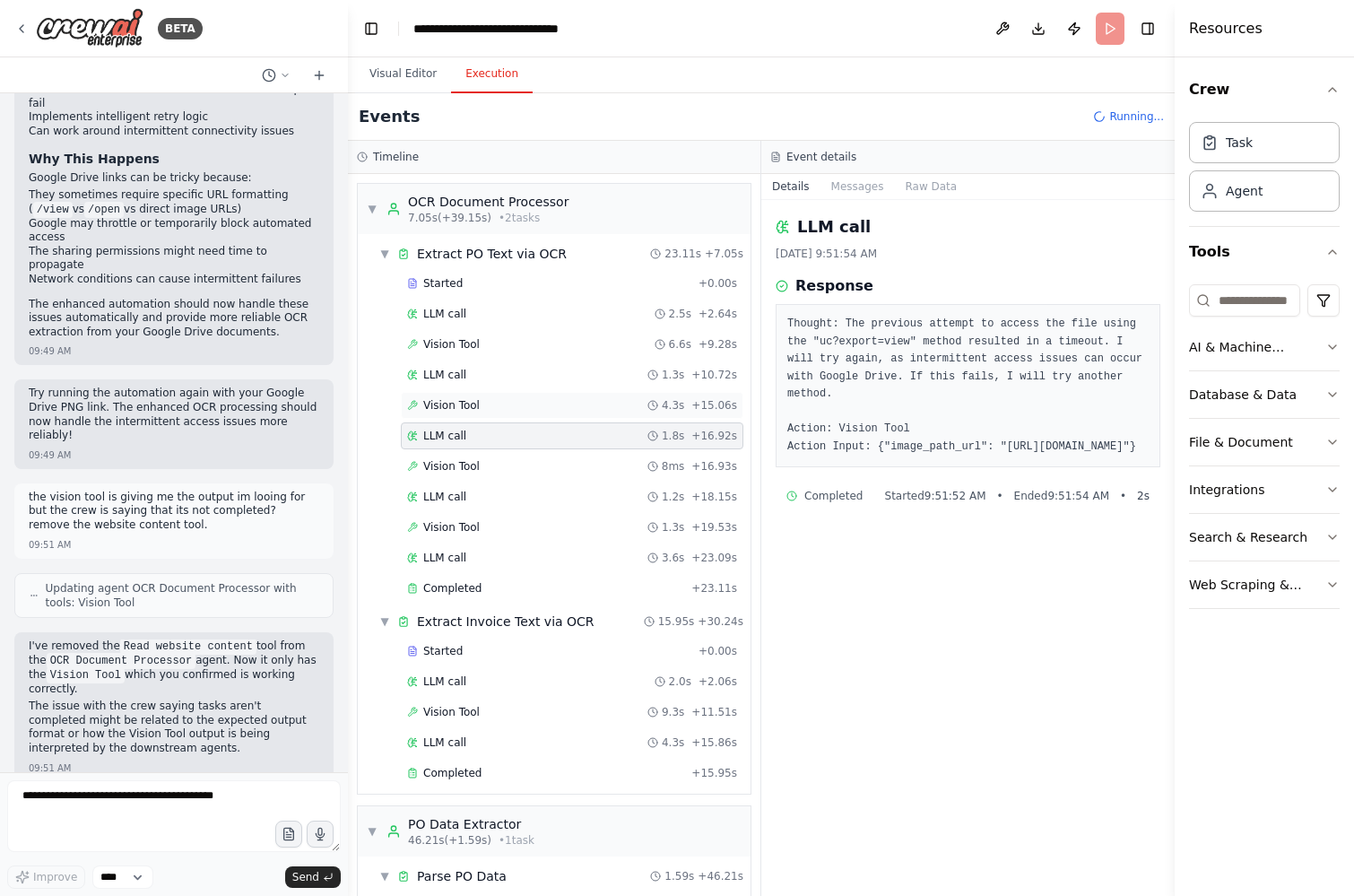
click at [452, 405] on span "Vision Tool" at bounding box center [452, 405] width 57 height 14
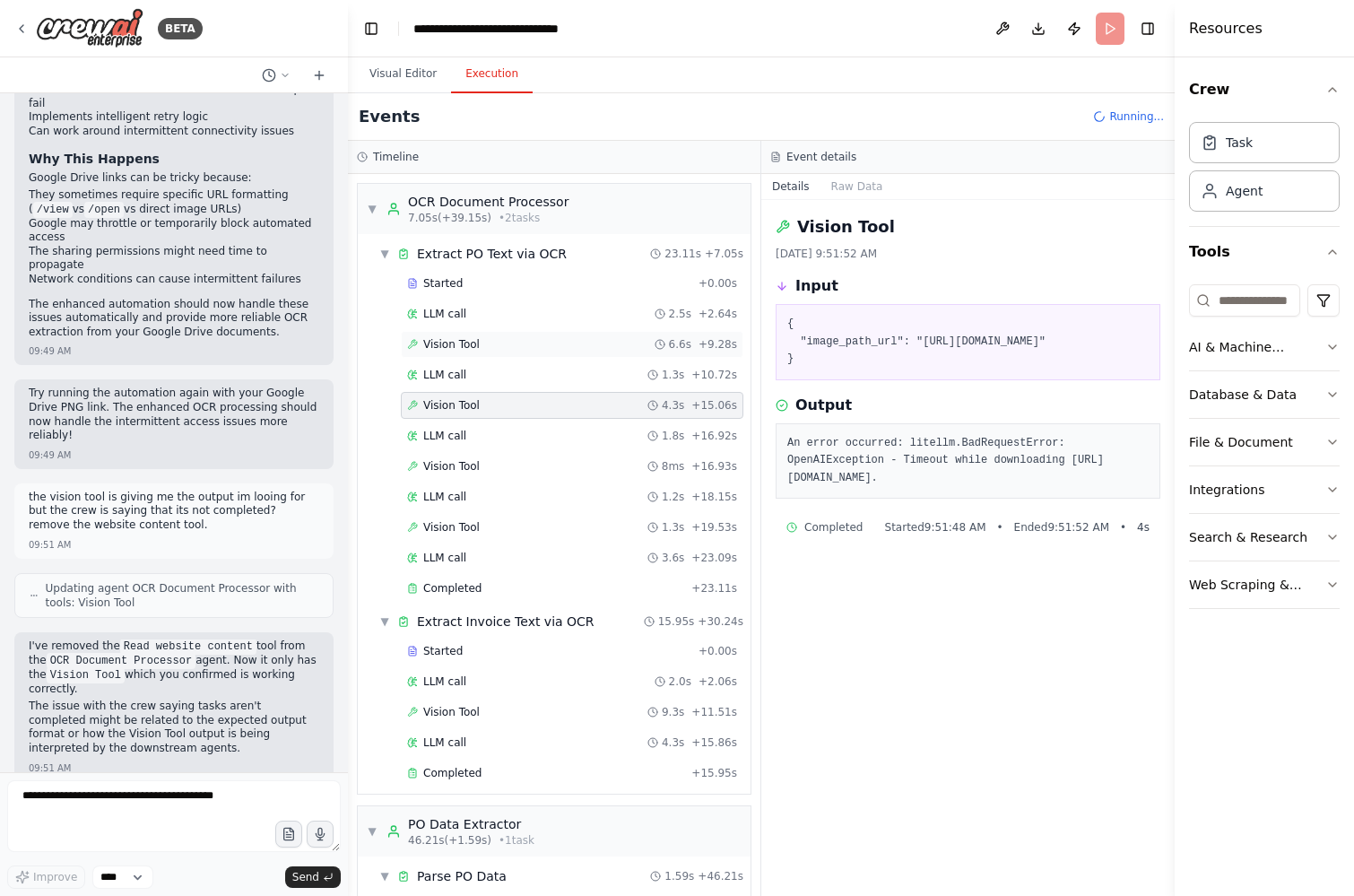
click at [453, 343] on span "Vision Tool" at bounding box center [452, 344] width 57 height 14
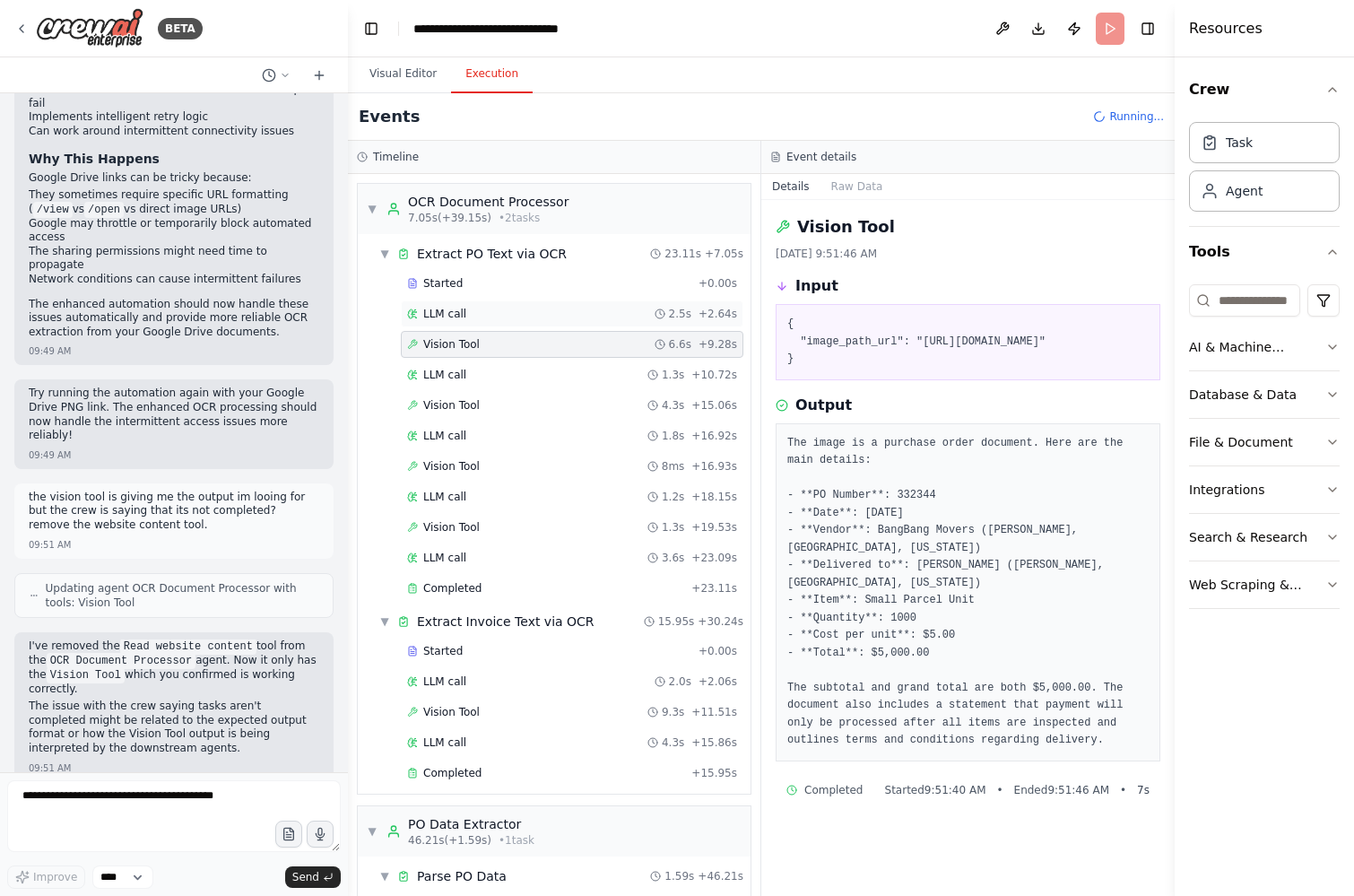
click at [447, 309] on span "LLM call" at bounding box center [445, 313] width 43 height 14
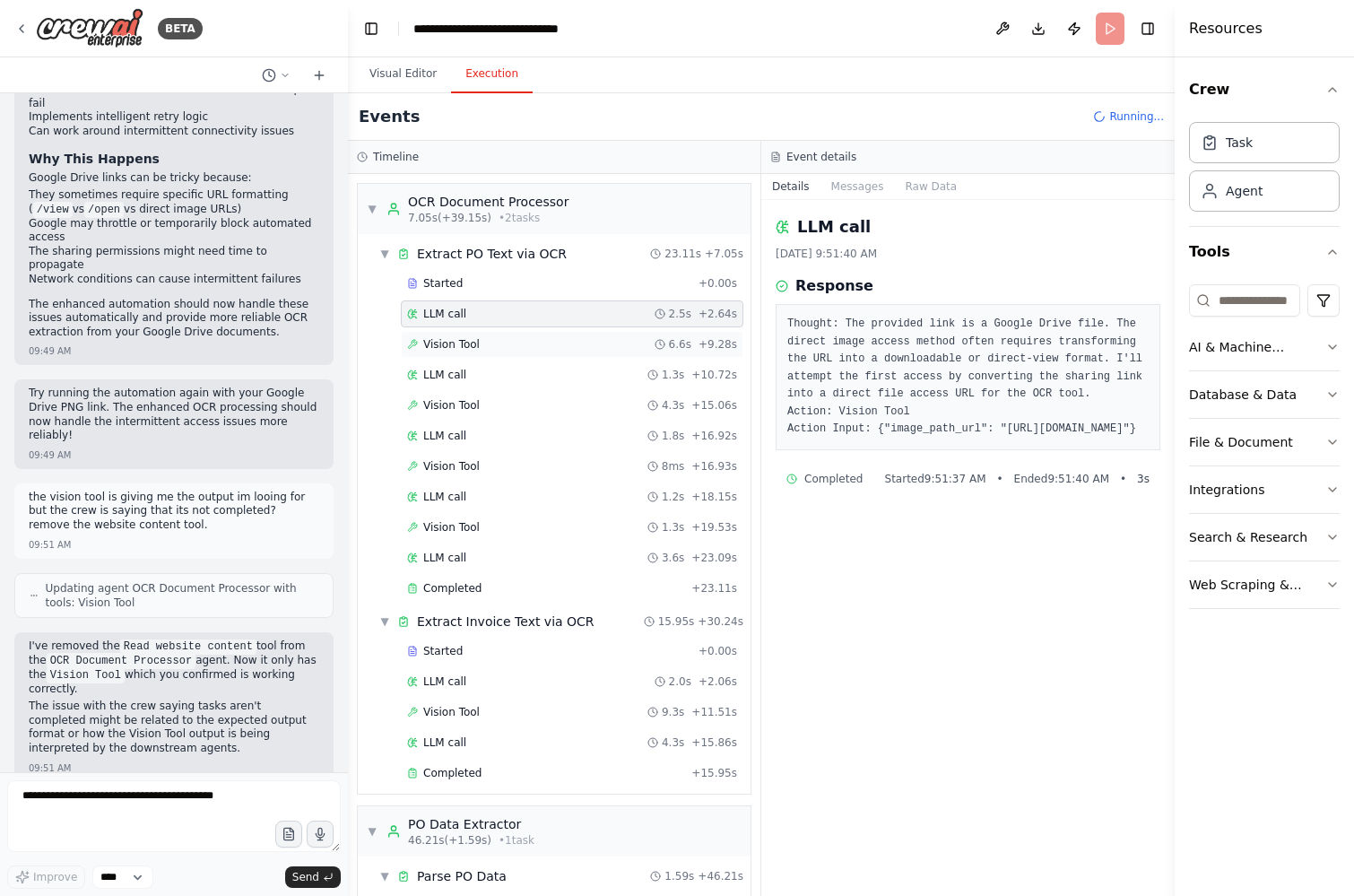
click at [618, 350] on div "Vision Tool 6.6s + 9.28s" at bounding box center [572, 344] width 330 height 14
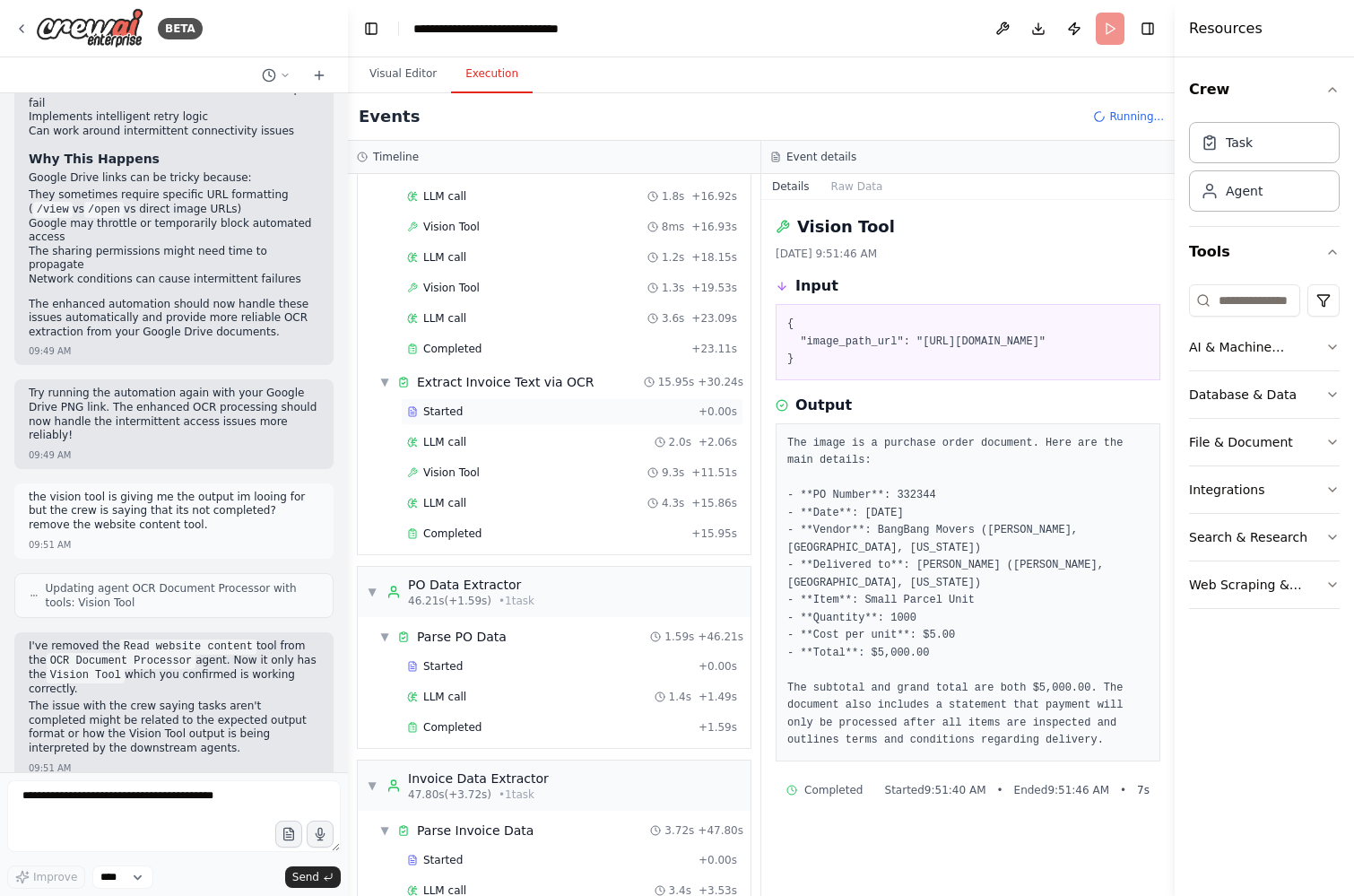
scroll to position [237, 0]
click at [156, 801] on textarea at bounding box center [174, 816] width 334 height 72
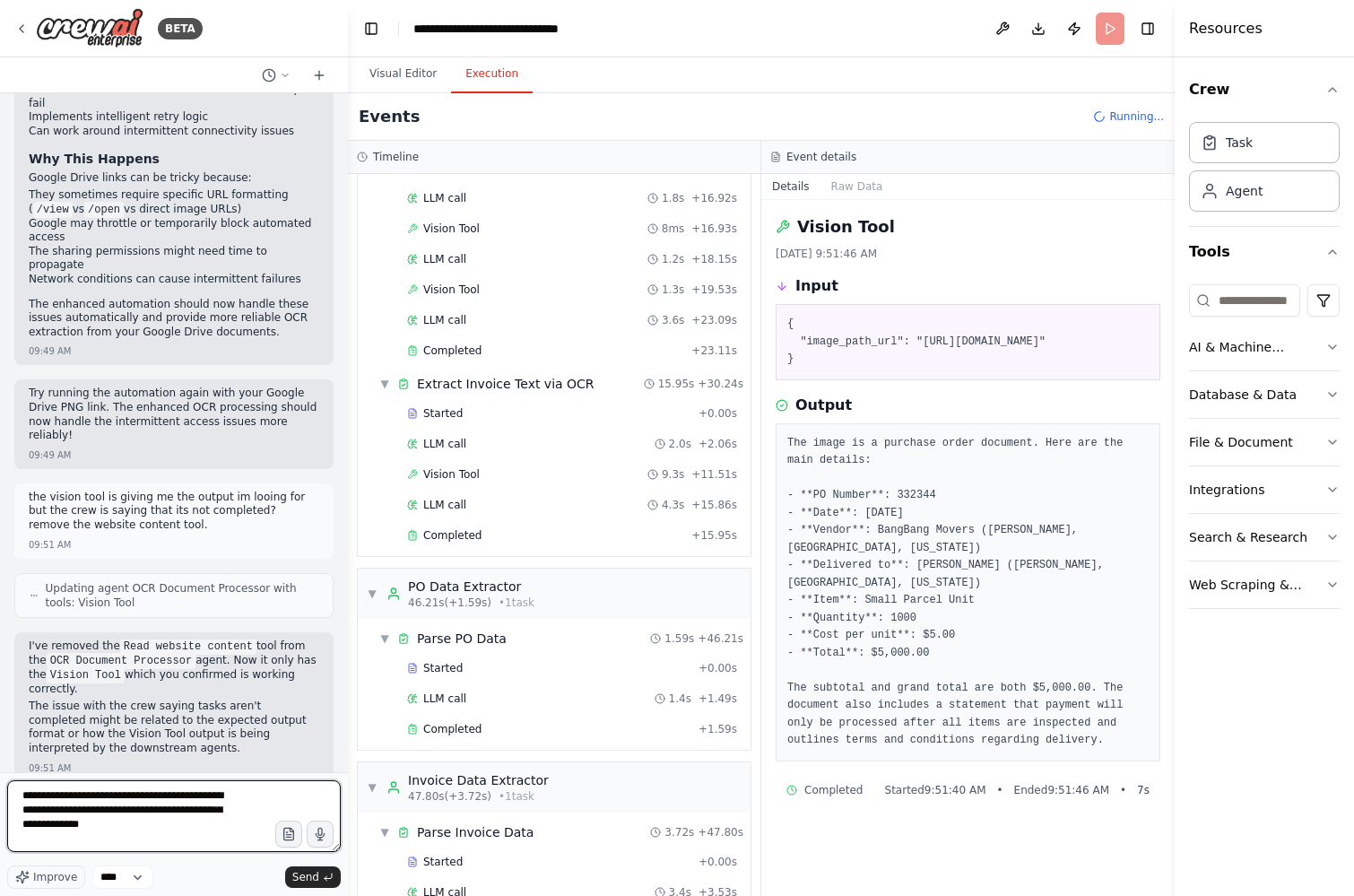
type textarea "**********"
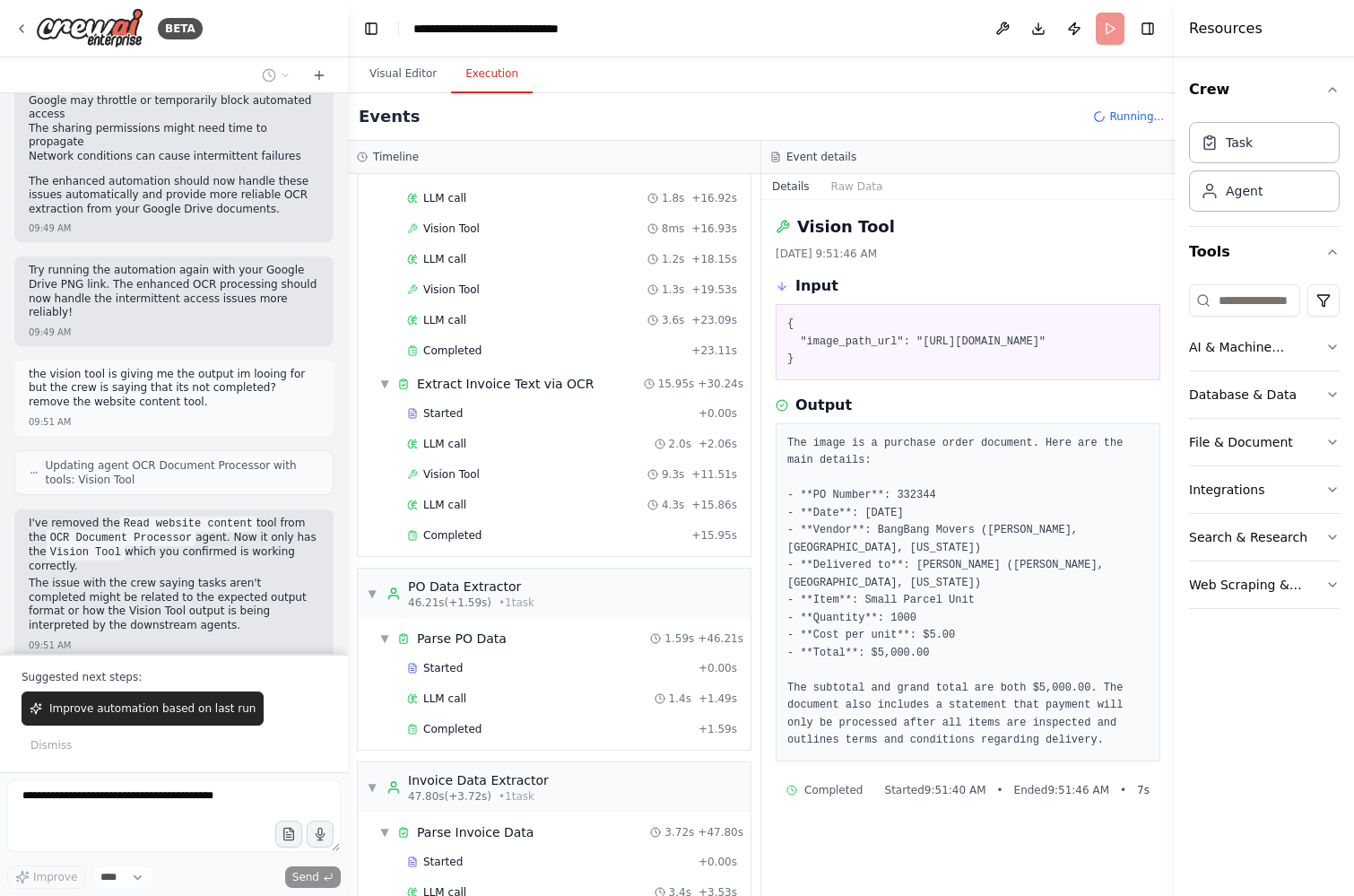
scroll to position [3208, 0]
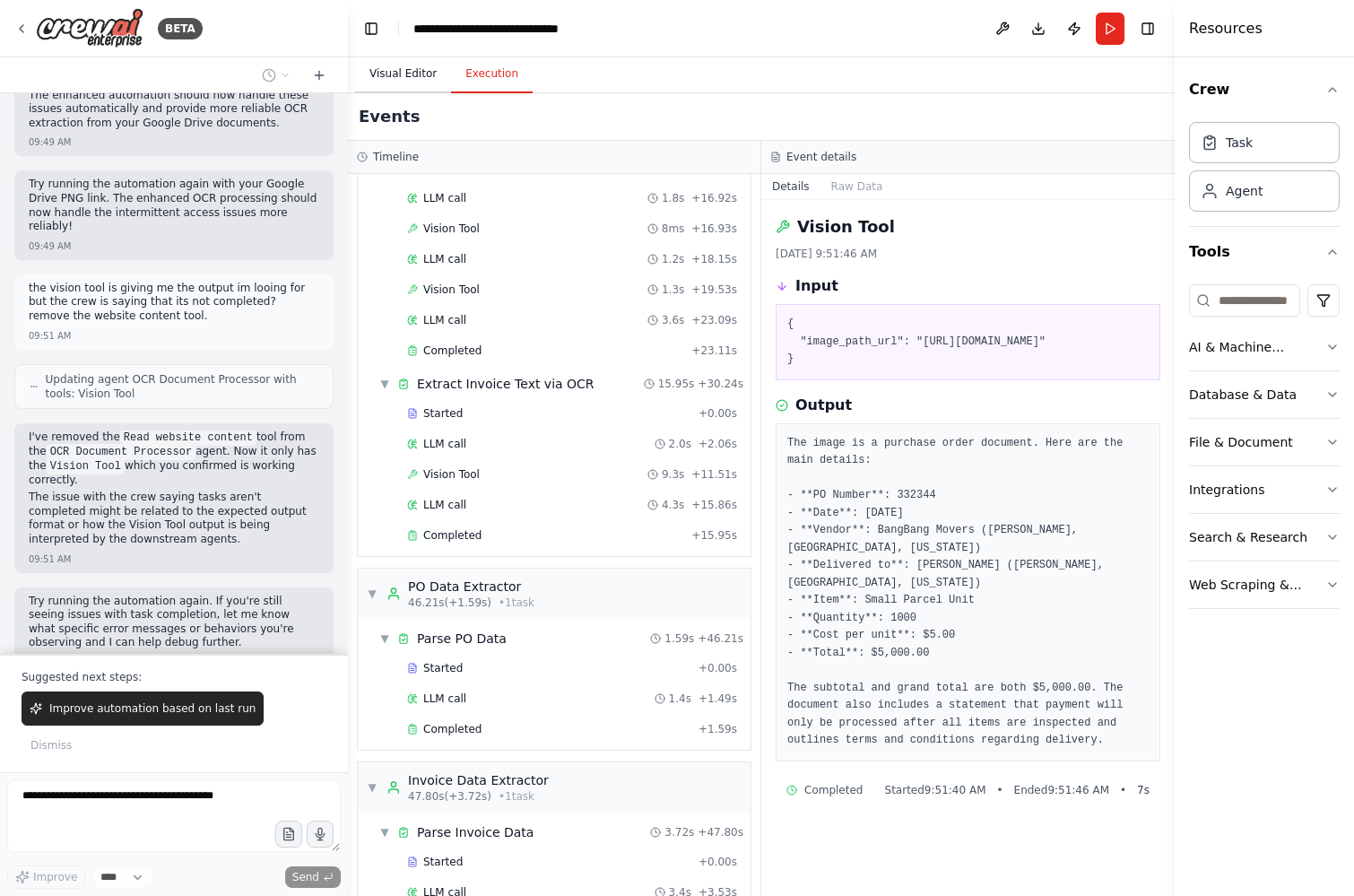
click at [401, 78] on button "Visual Editor" at bounding box center [403, 75] width 95 height 38
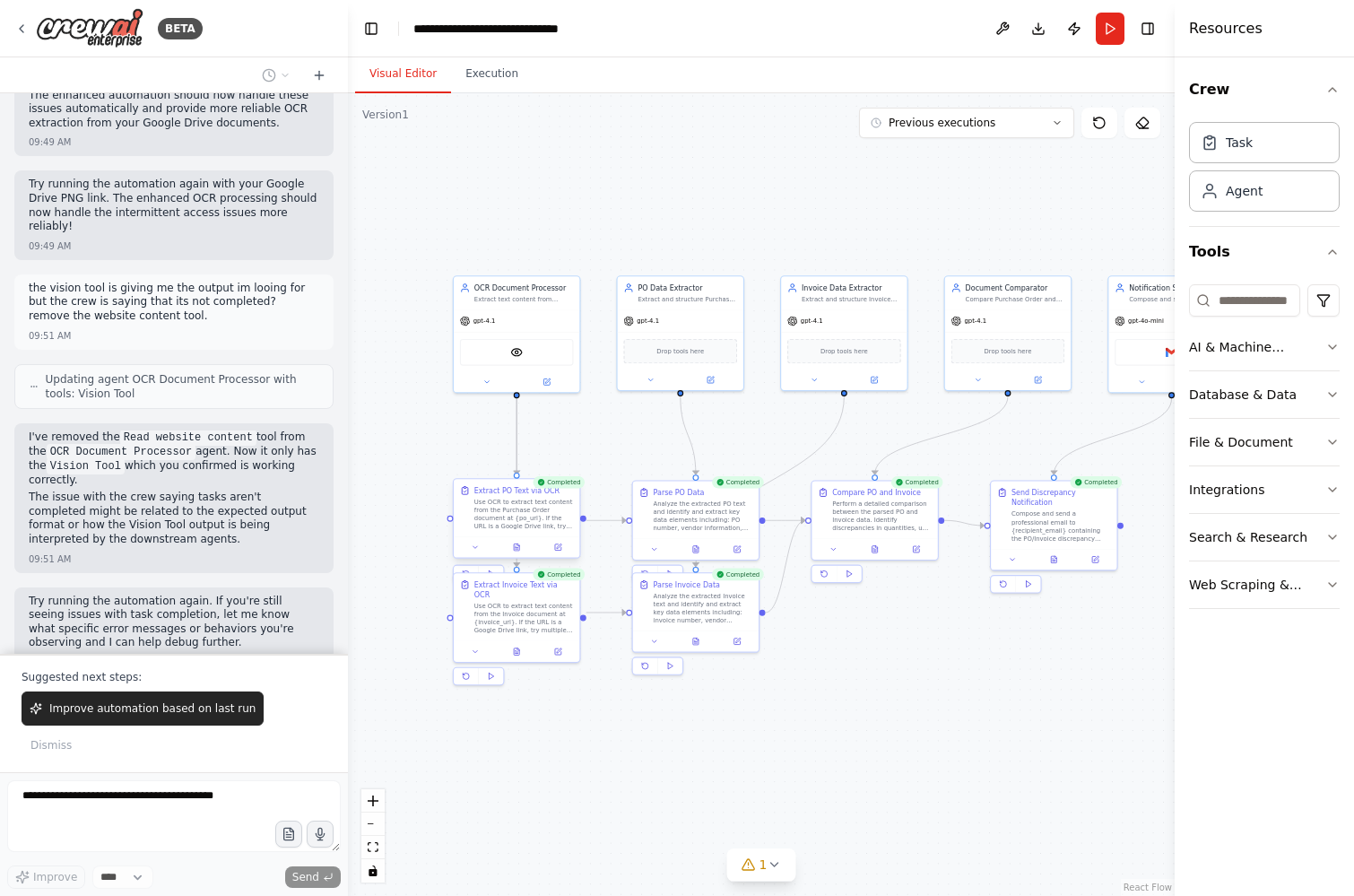
click at [500, 517] on div "Use OCR to extract text content from the Purchase Order document at {po_url}. I…" at bounding box center [524, 513] width 99 height 33
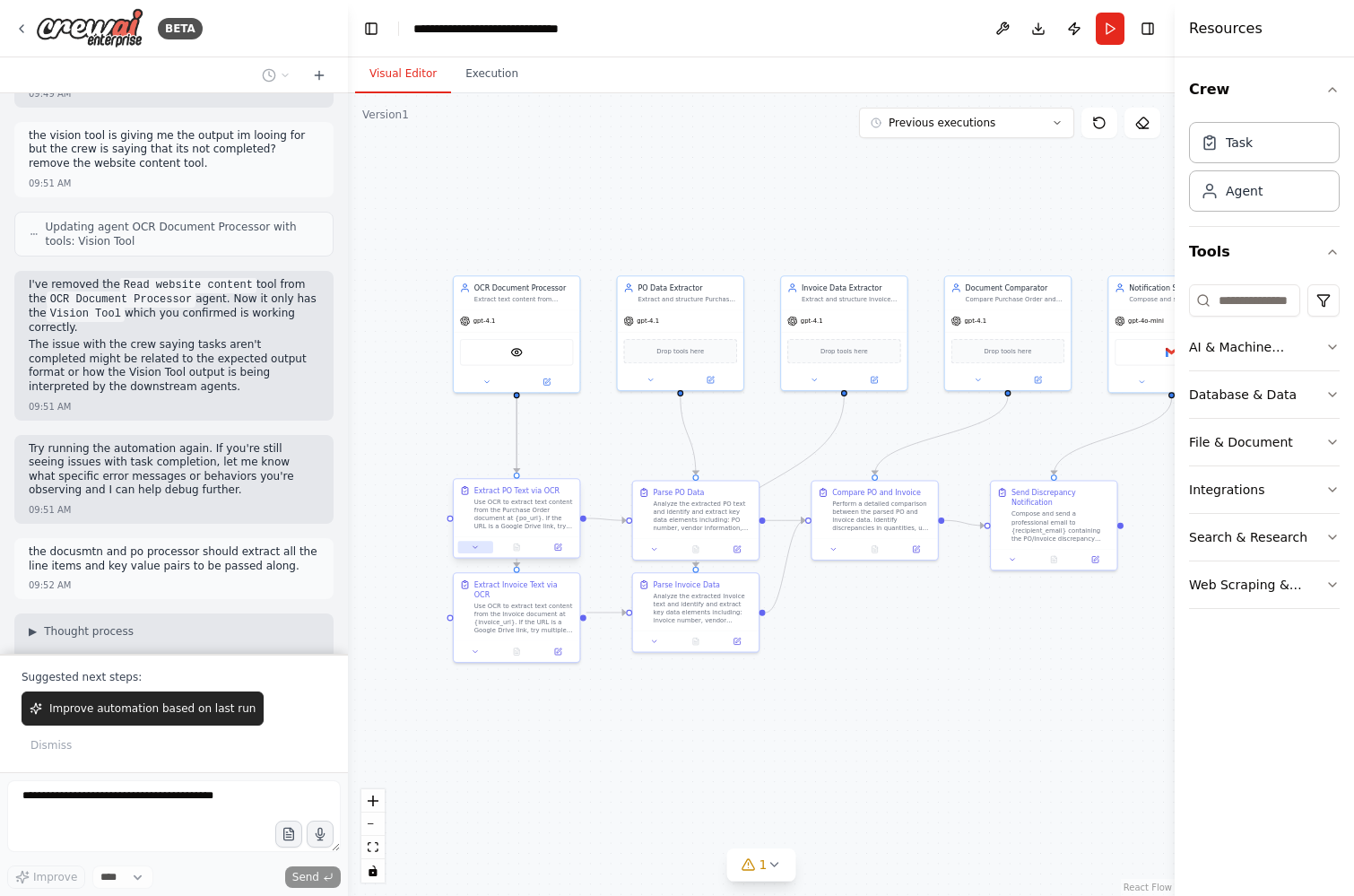
scroll to position [3373, 0]
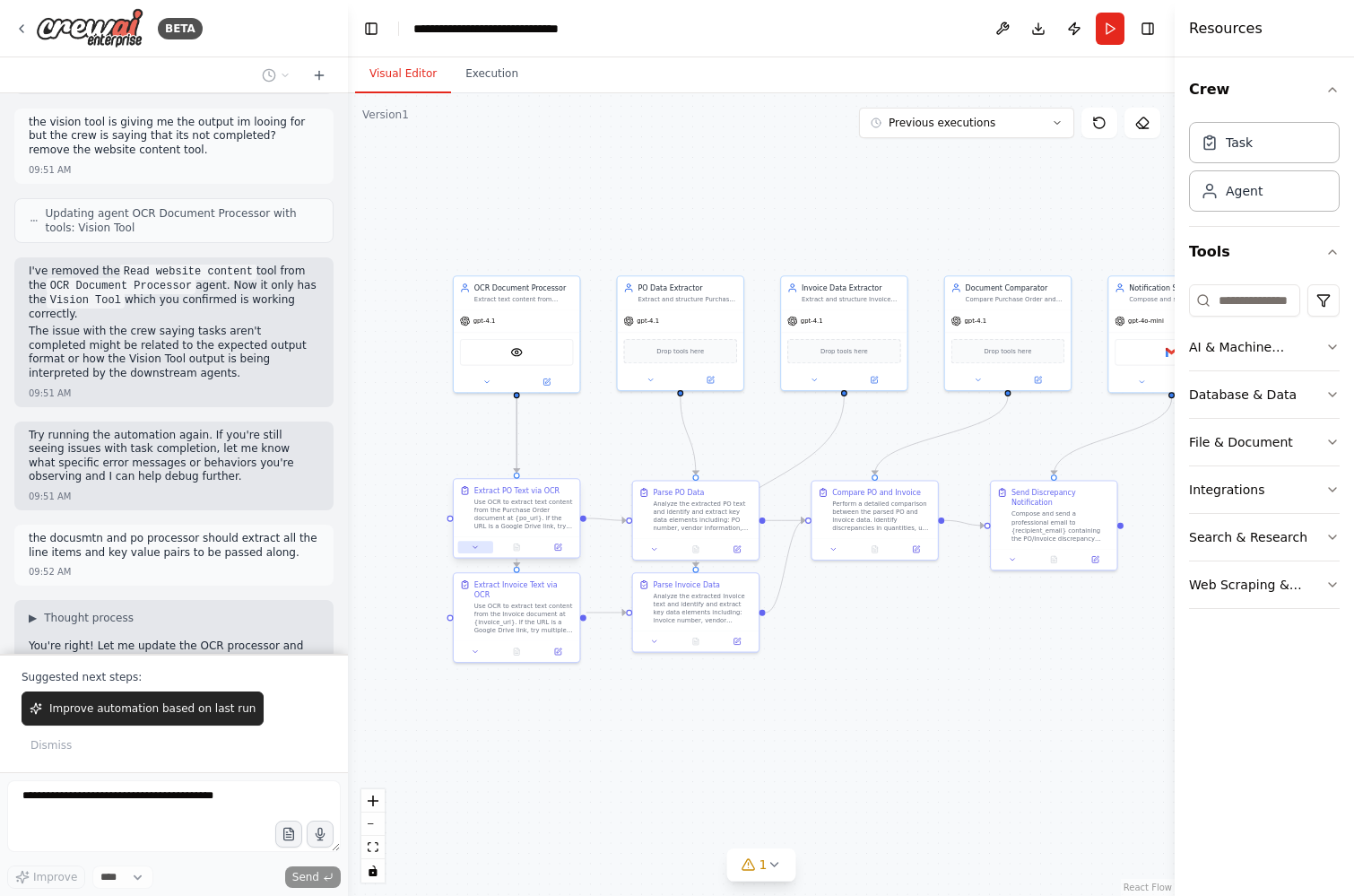
click at [477, 546] on icon at bounding box center [476, 547] width 5 height 2
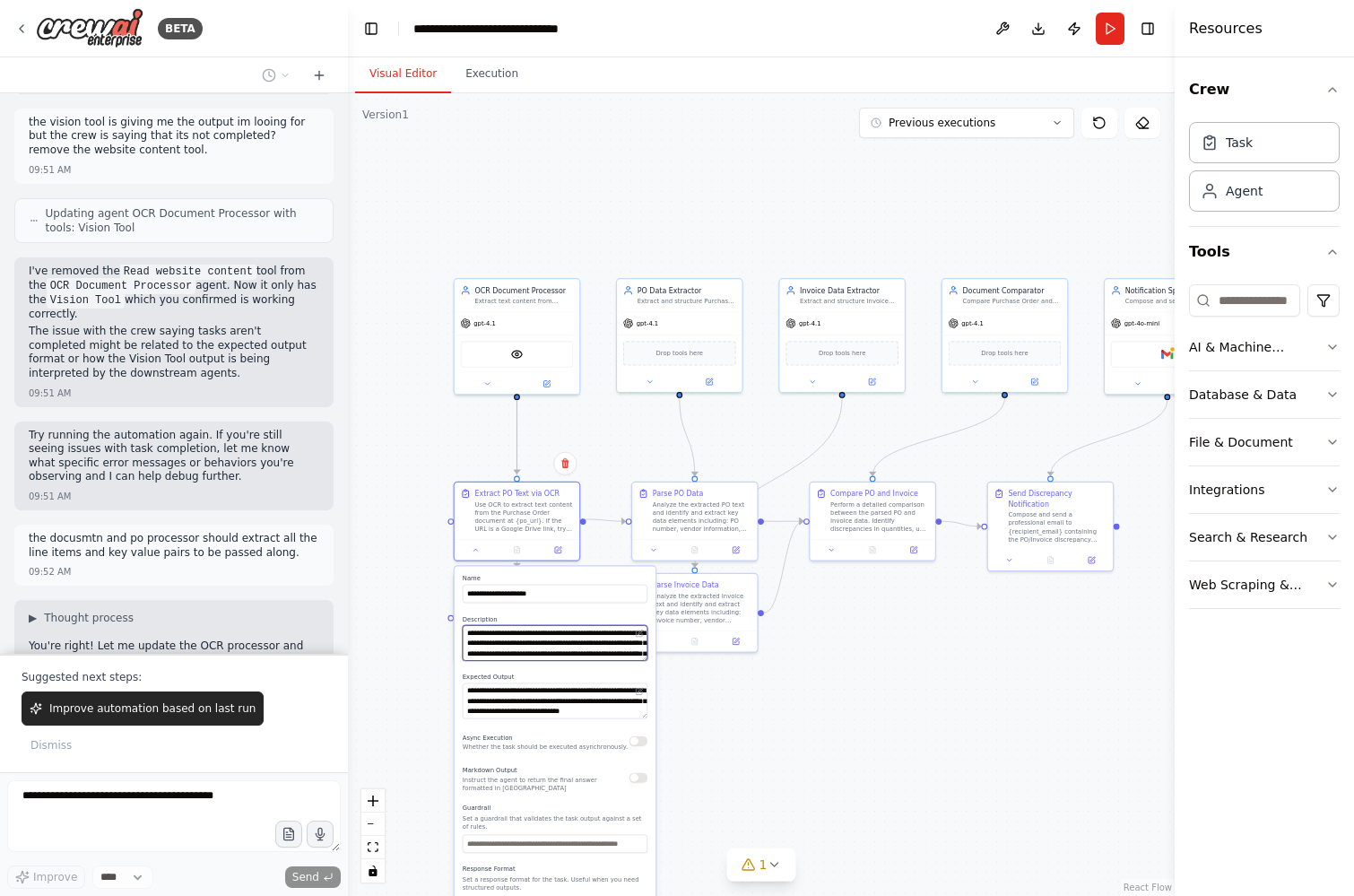
scroll to position [126, 0]
drag, startPoint x: 553, startPoint y: 649, endPoint x: 560, endPoint y: 667, distance: 19.3
click at [560, 667] on div "**********" at bounding box center [555, 762] width 200 height 393
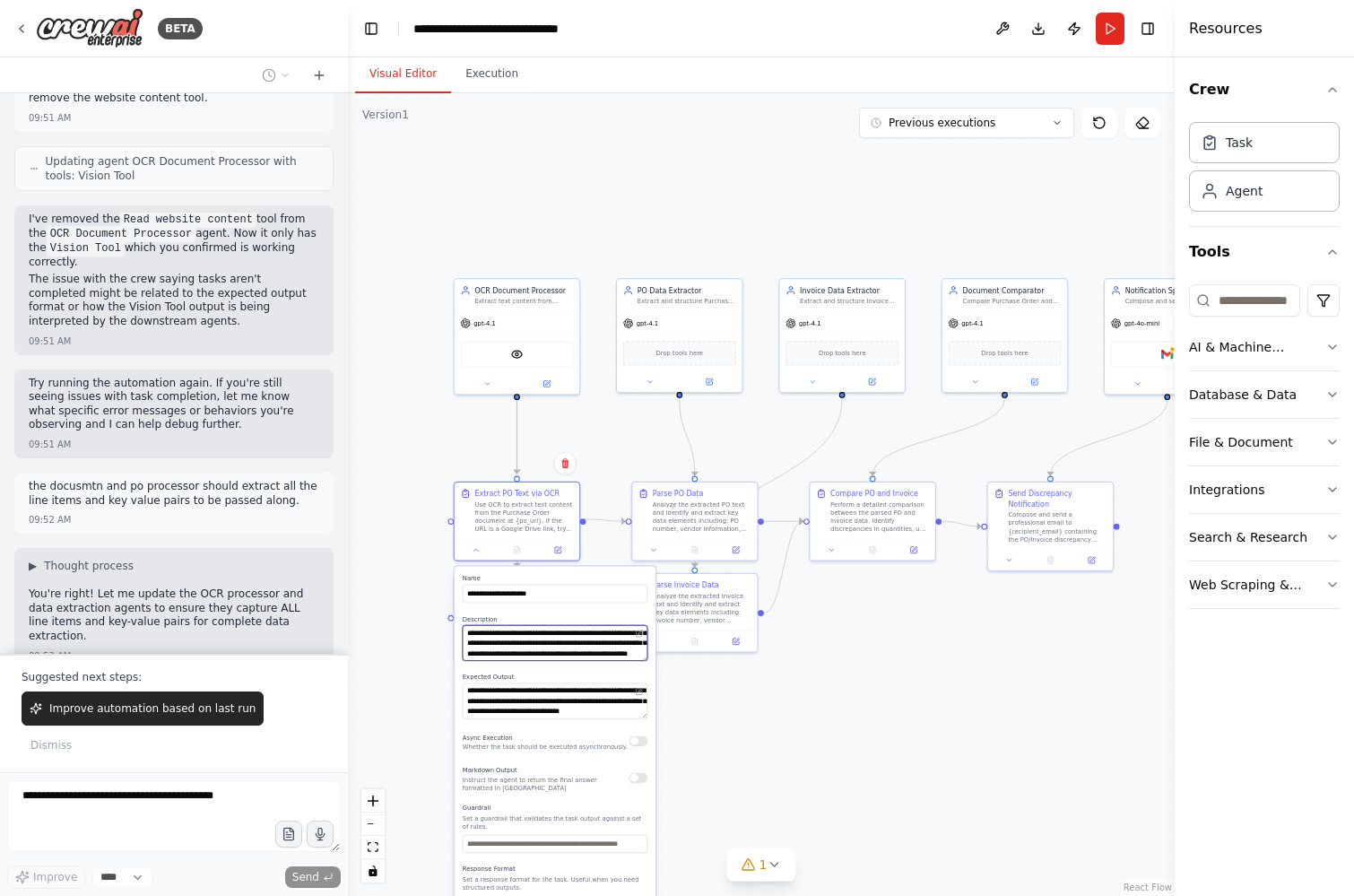
type textarea "**********"
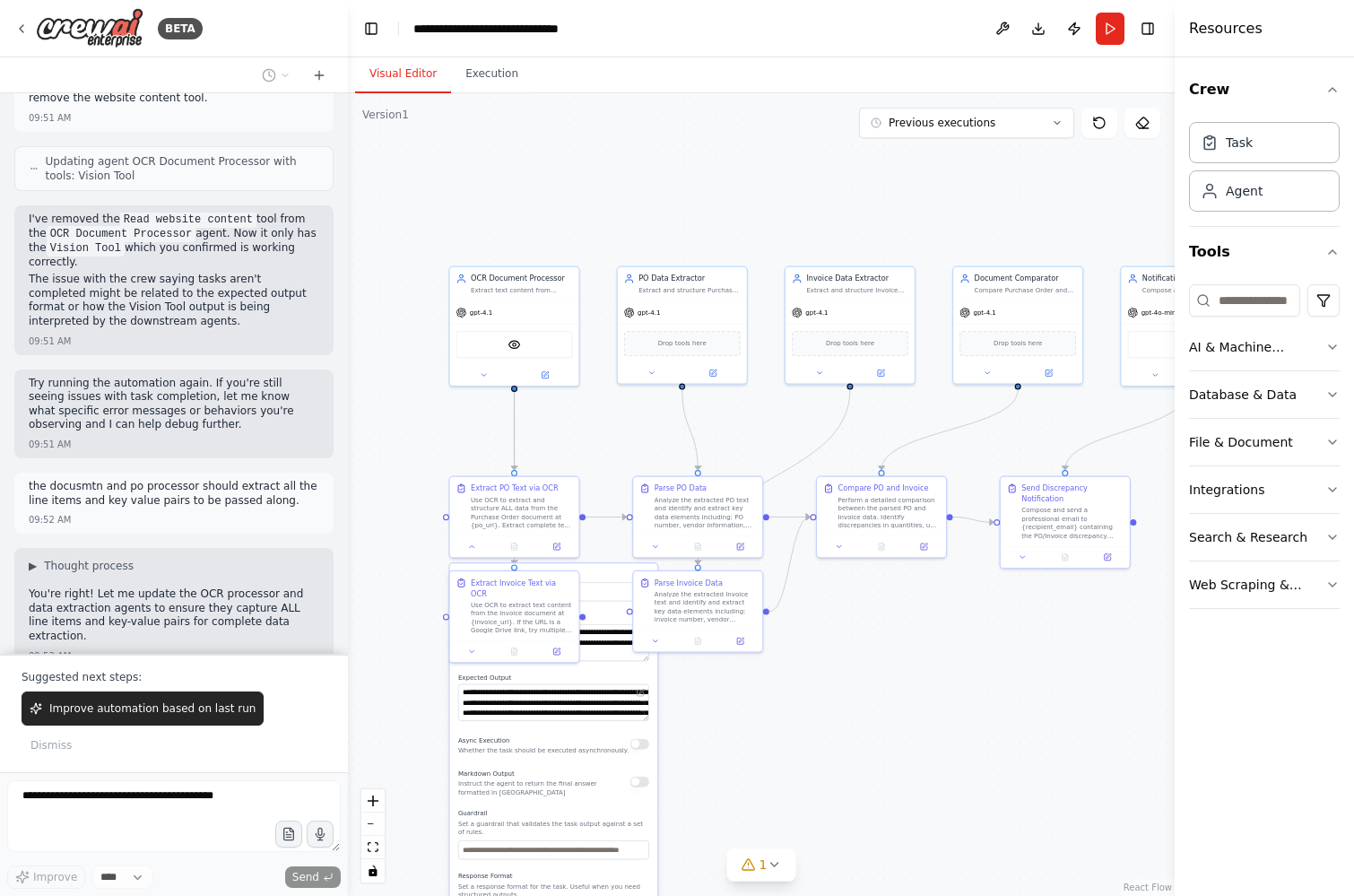
click at [594, 680] on label "Expected Output" at bounding box center [554, 677] width 191 height 9
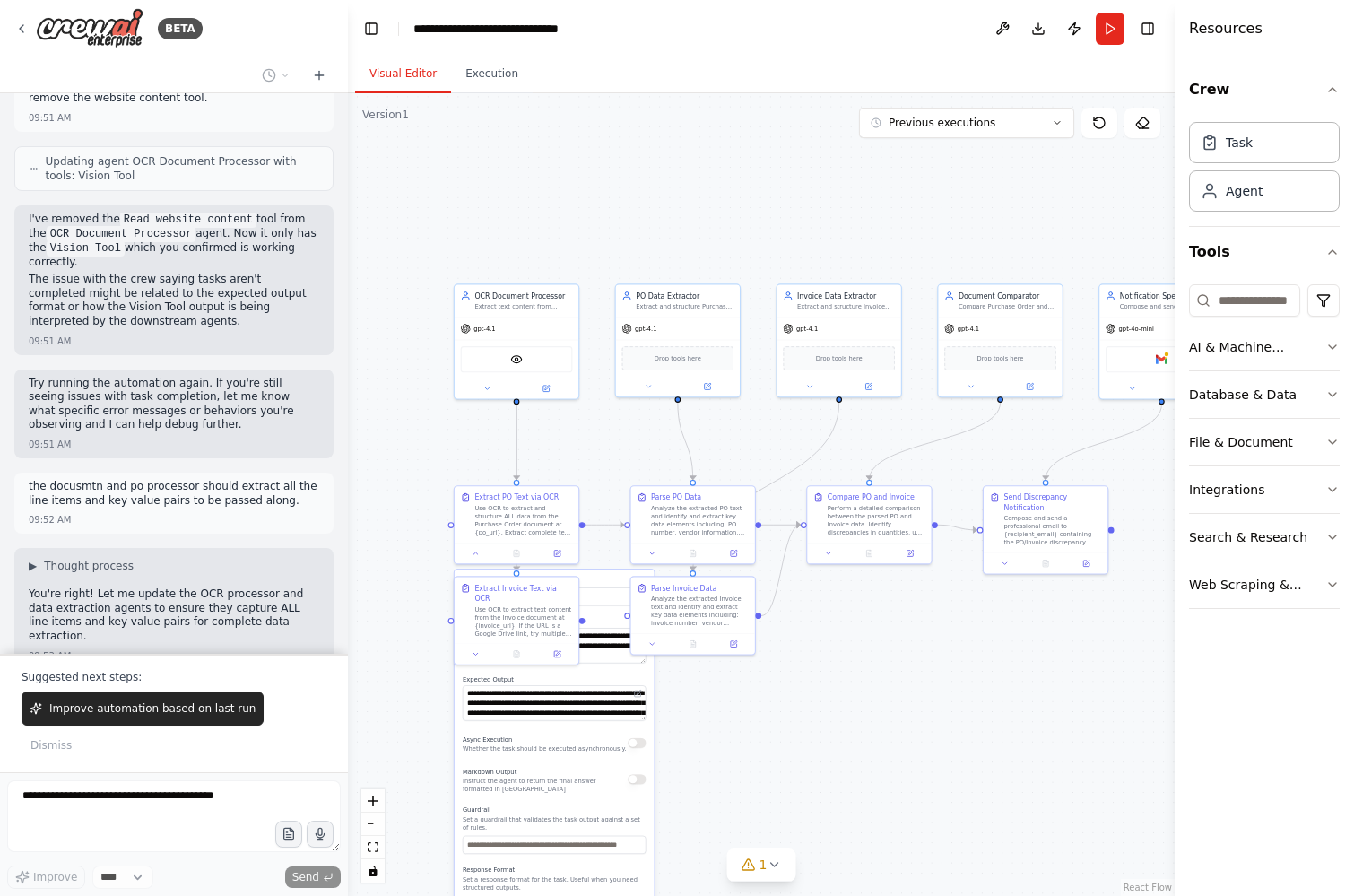
scroll to position [3477, 0]
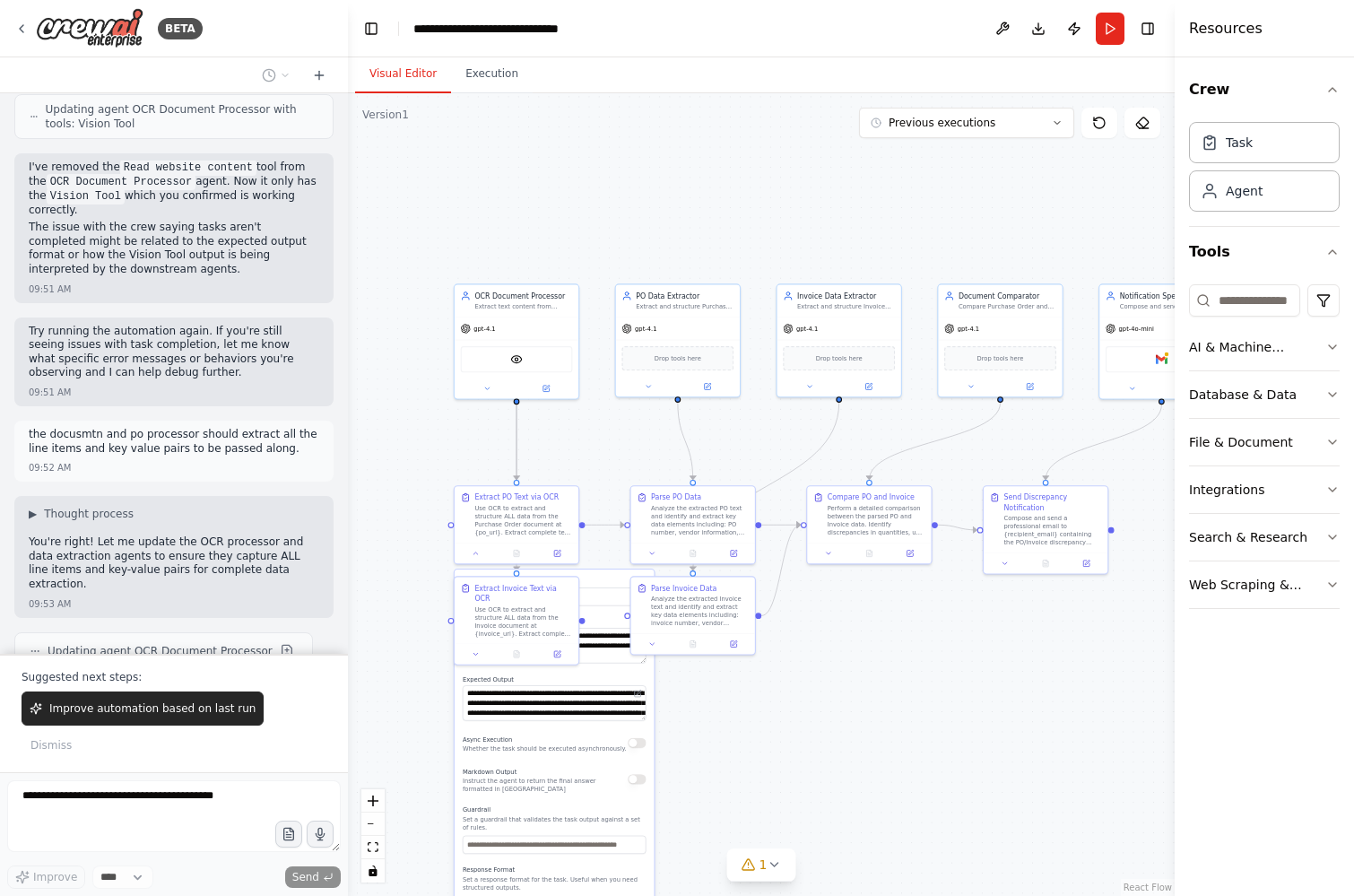
click at [694, 736] on div ".deletable-edge-delete-btn { width: 20px; height: 20px; border: 0px solid #ffff…" at bounding box center [761, 494] width 826 height 802
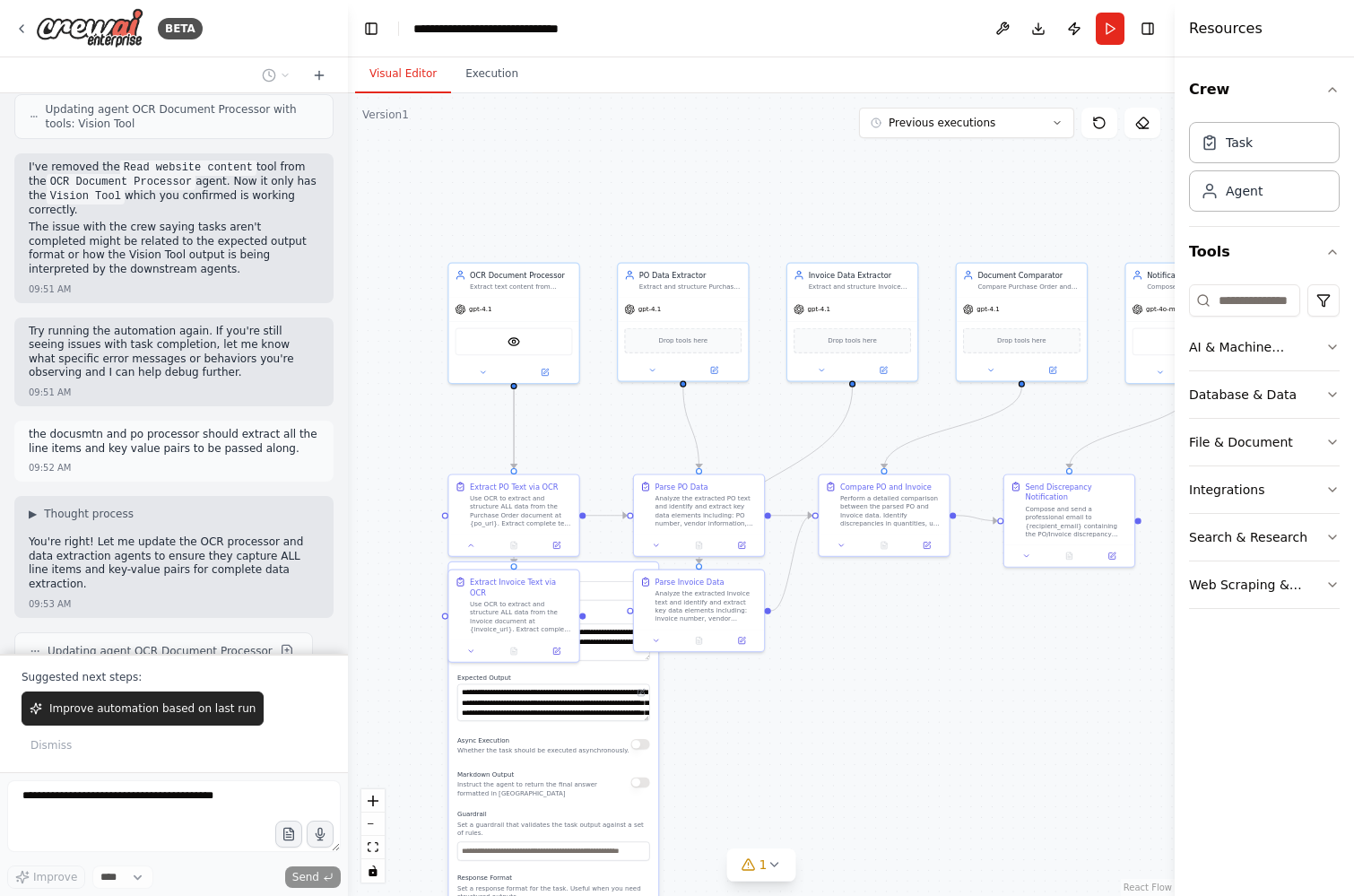
click at [722, 741] on div ".deletable-edge-delete-btn { width: 20px; height: 20px; border: 0px solid #ffff…" at bounding box center [761, 494] width 826 height 802
click at [474, 543] on icon at bounding box center [471, 543] width 9 height 9
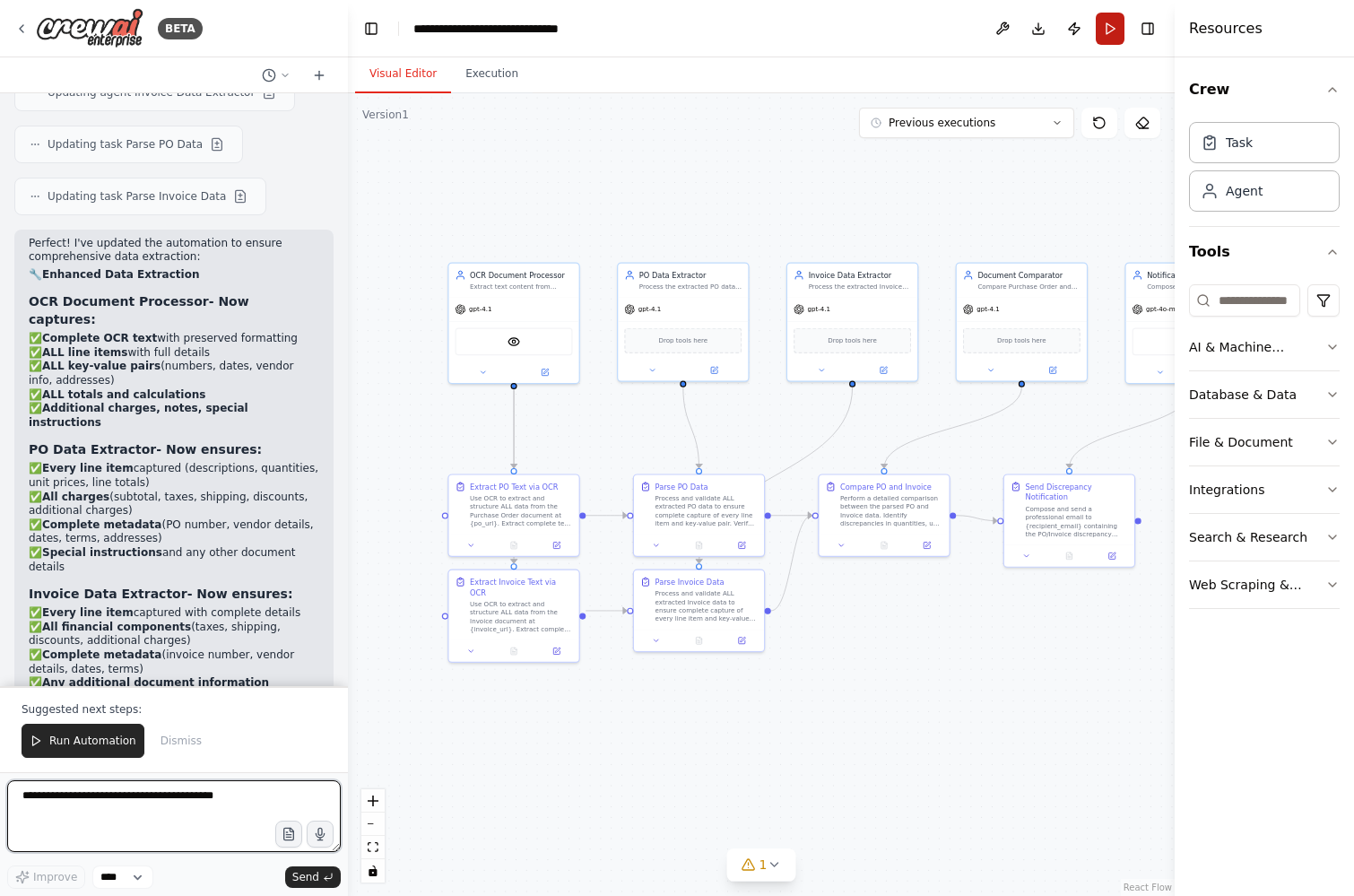
scroll to position [4258, 0]
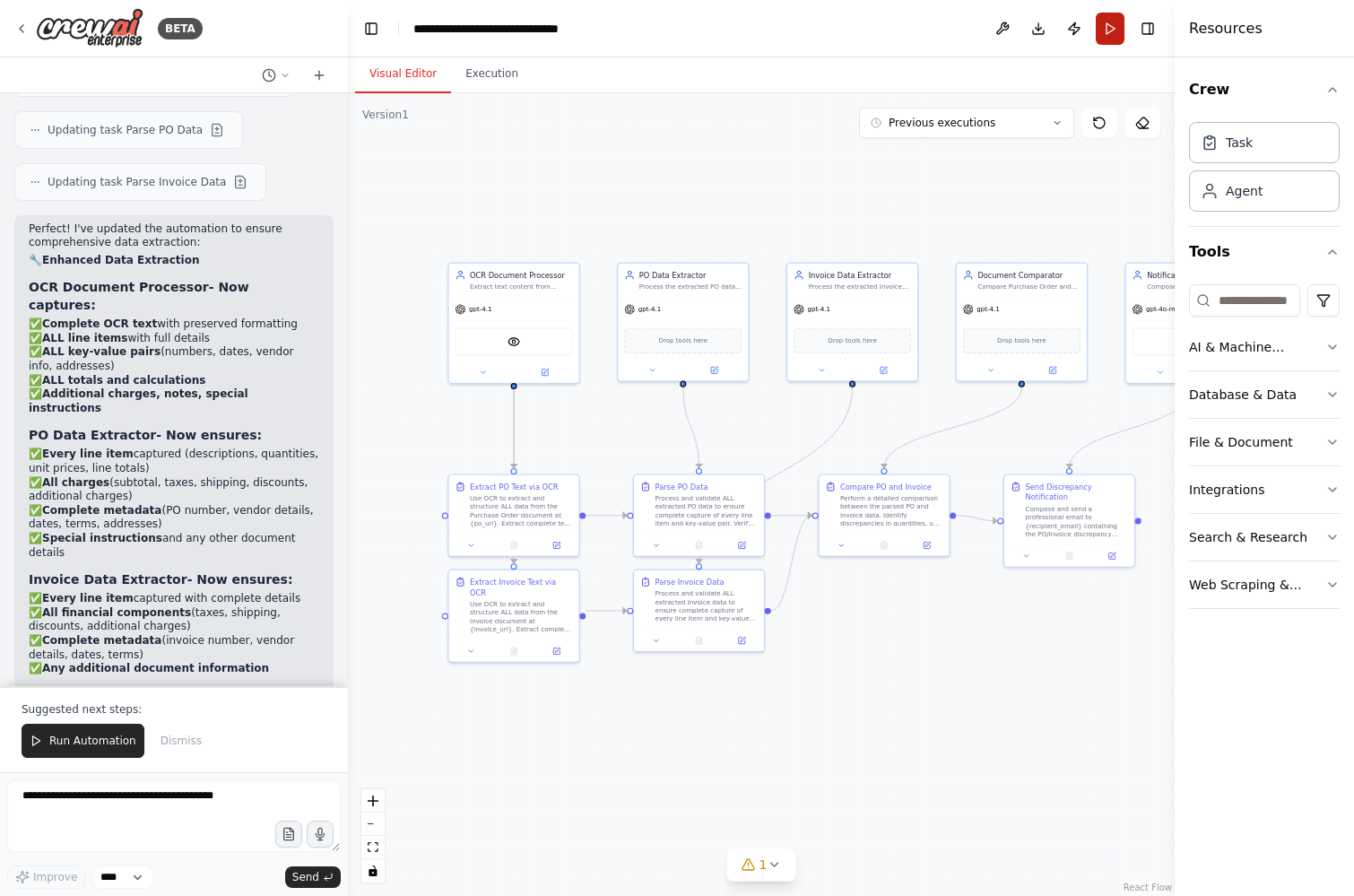
click at [1105, 32] on button "Run" at bounding box center [1110, 28] width 28 height 32
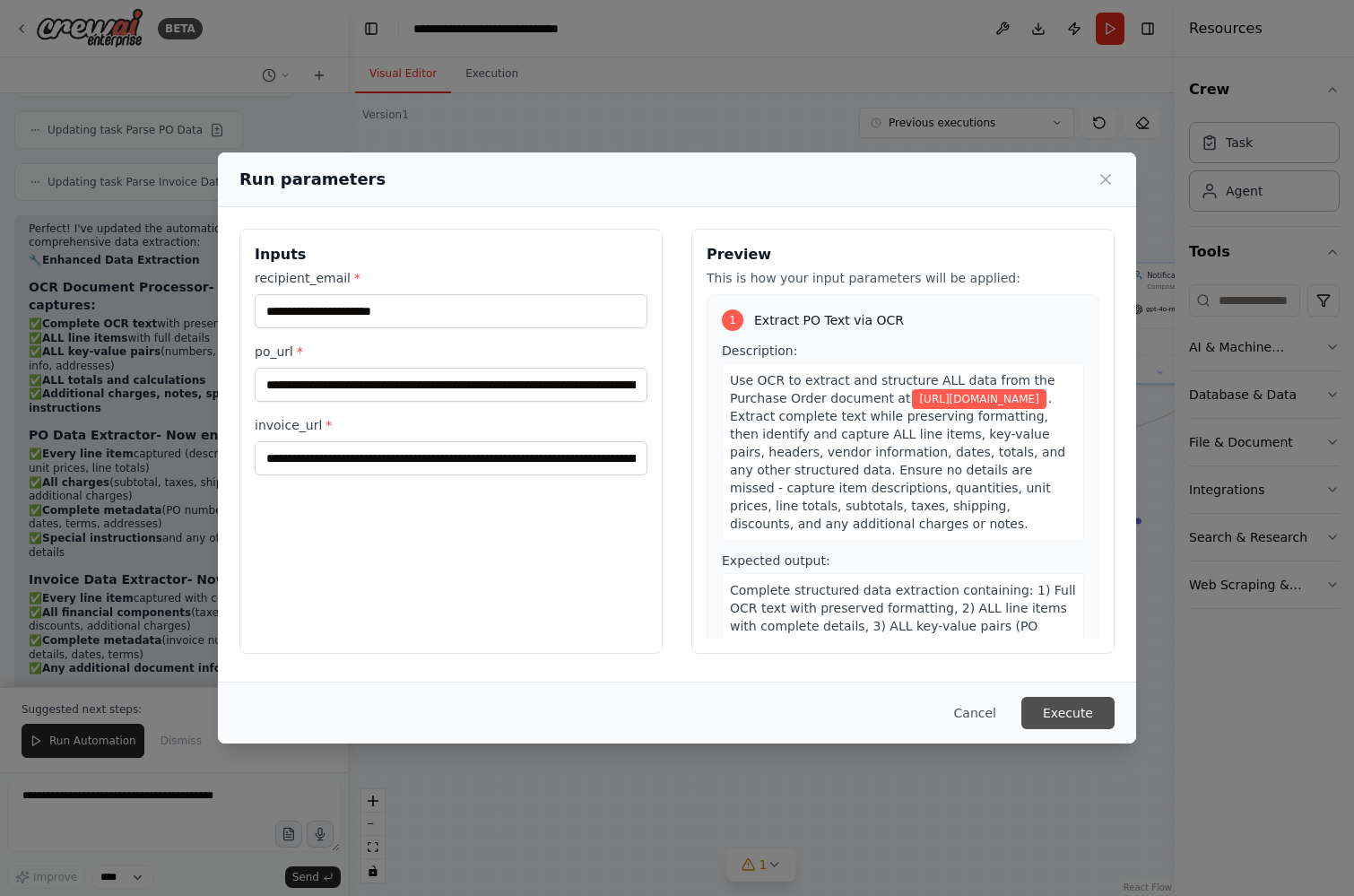
click at [1068, 711] on button "Execute" at bounding box center [1068, 713] width 94 height 32
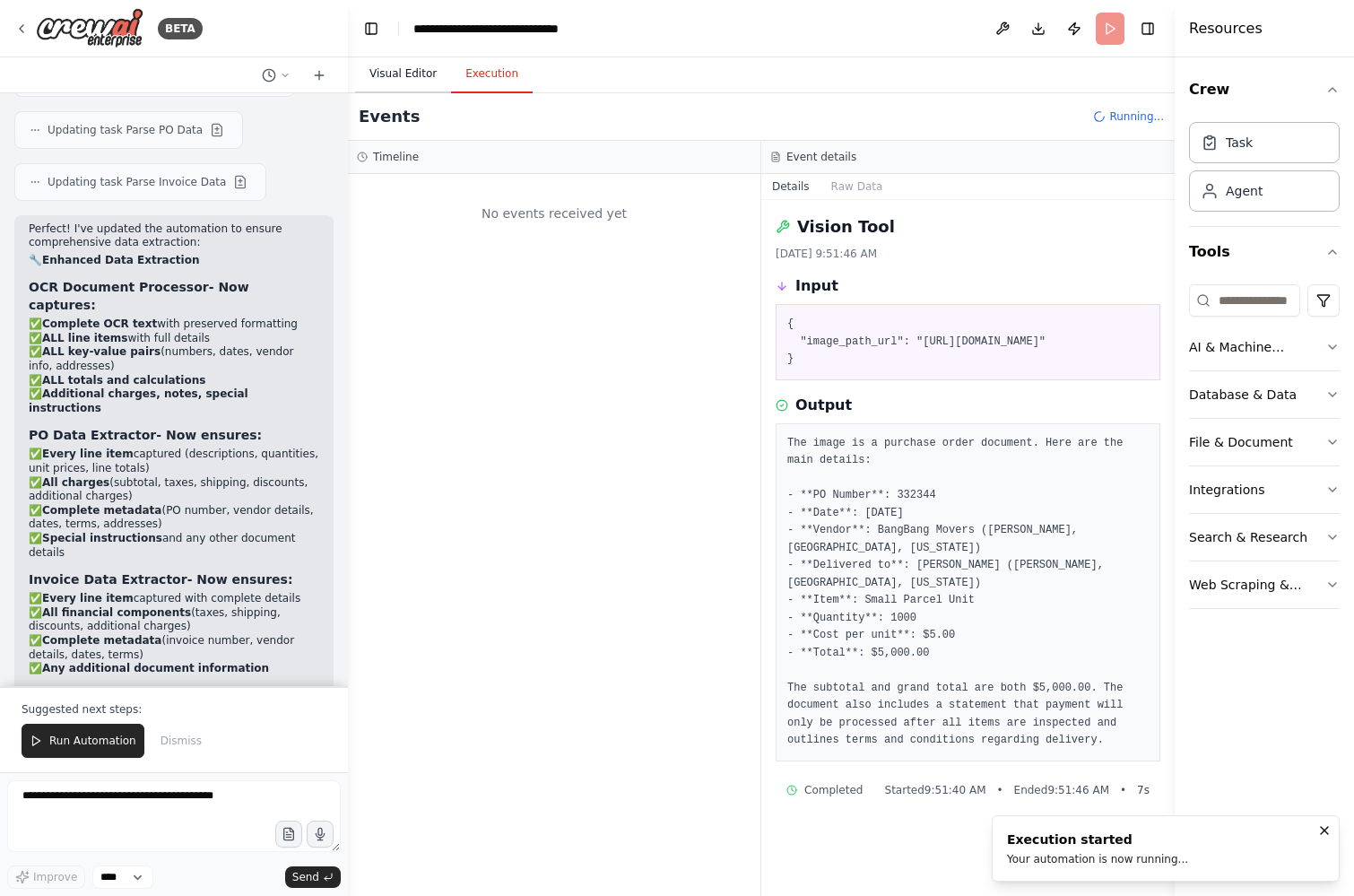
click at [397, 70] on button "Visual Editor" at bounding box center [403, 75] width 95 height 38
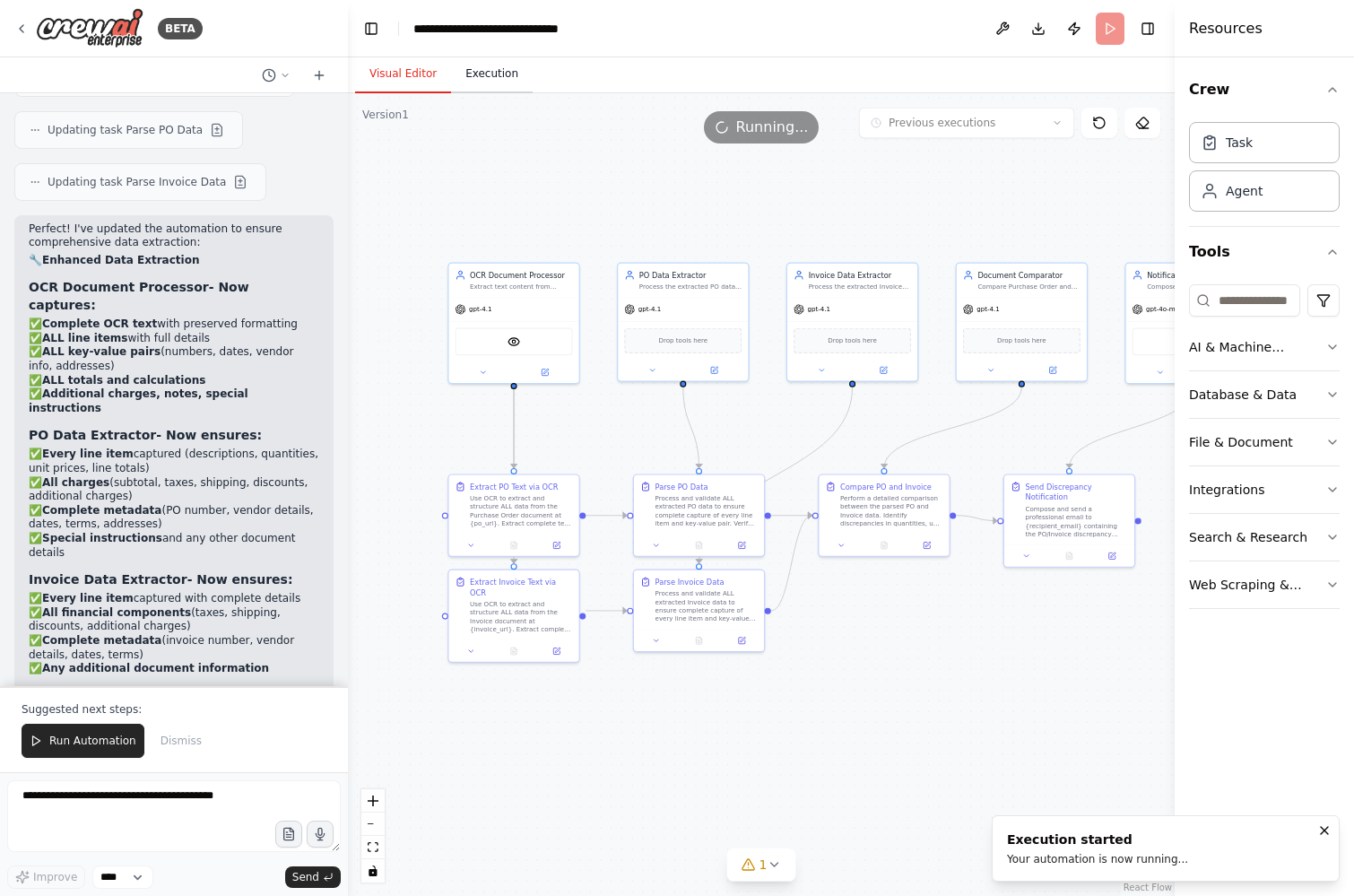
click at [492, 78] on button "Execution" at bounding box center [492, 75] width 81 height 38
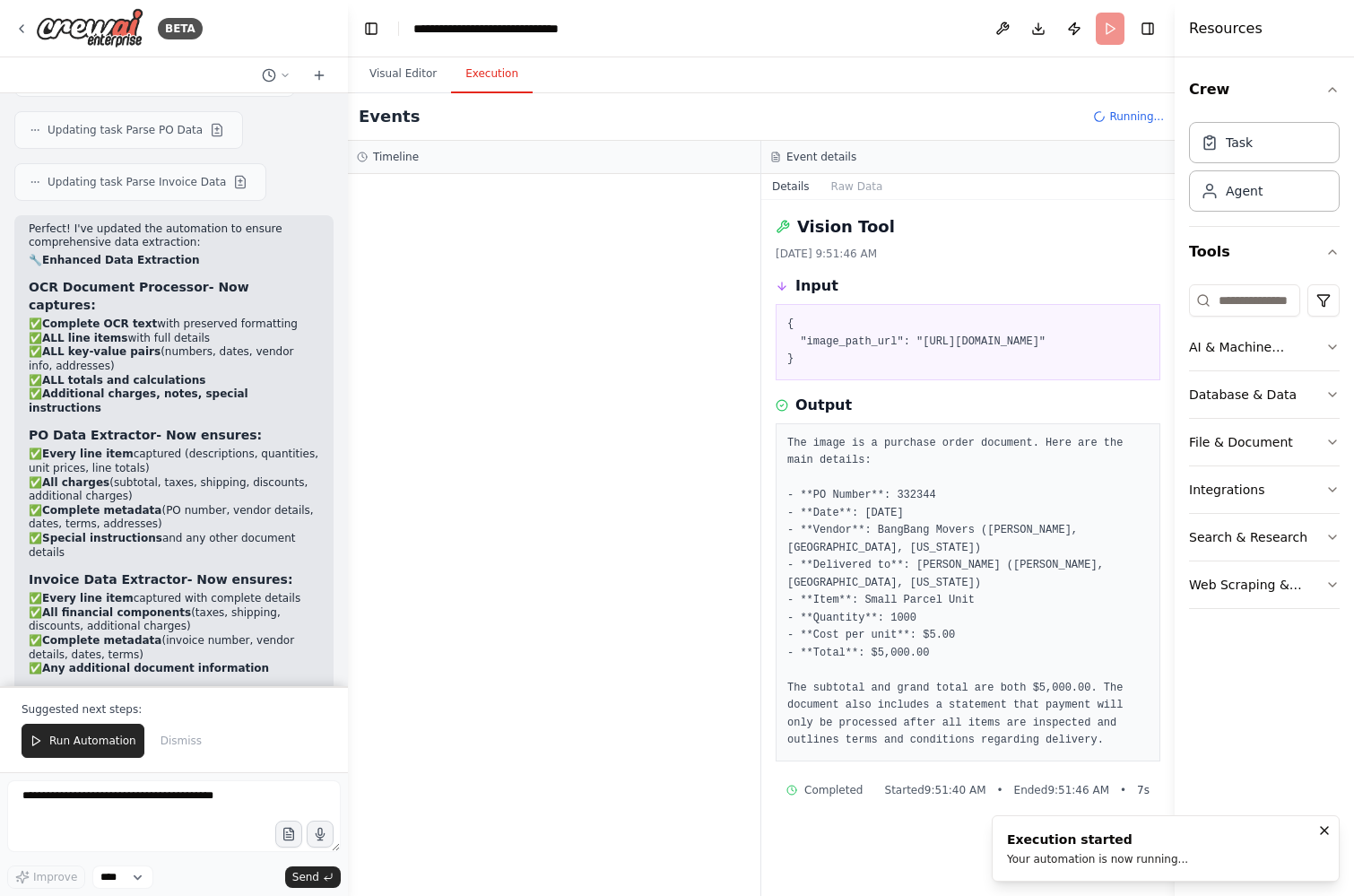
click at [573, 391] on div at bounding box center [554, 535] width 412 height 722
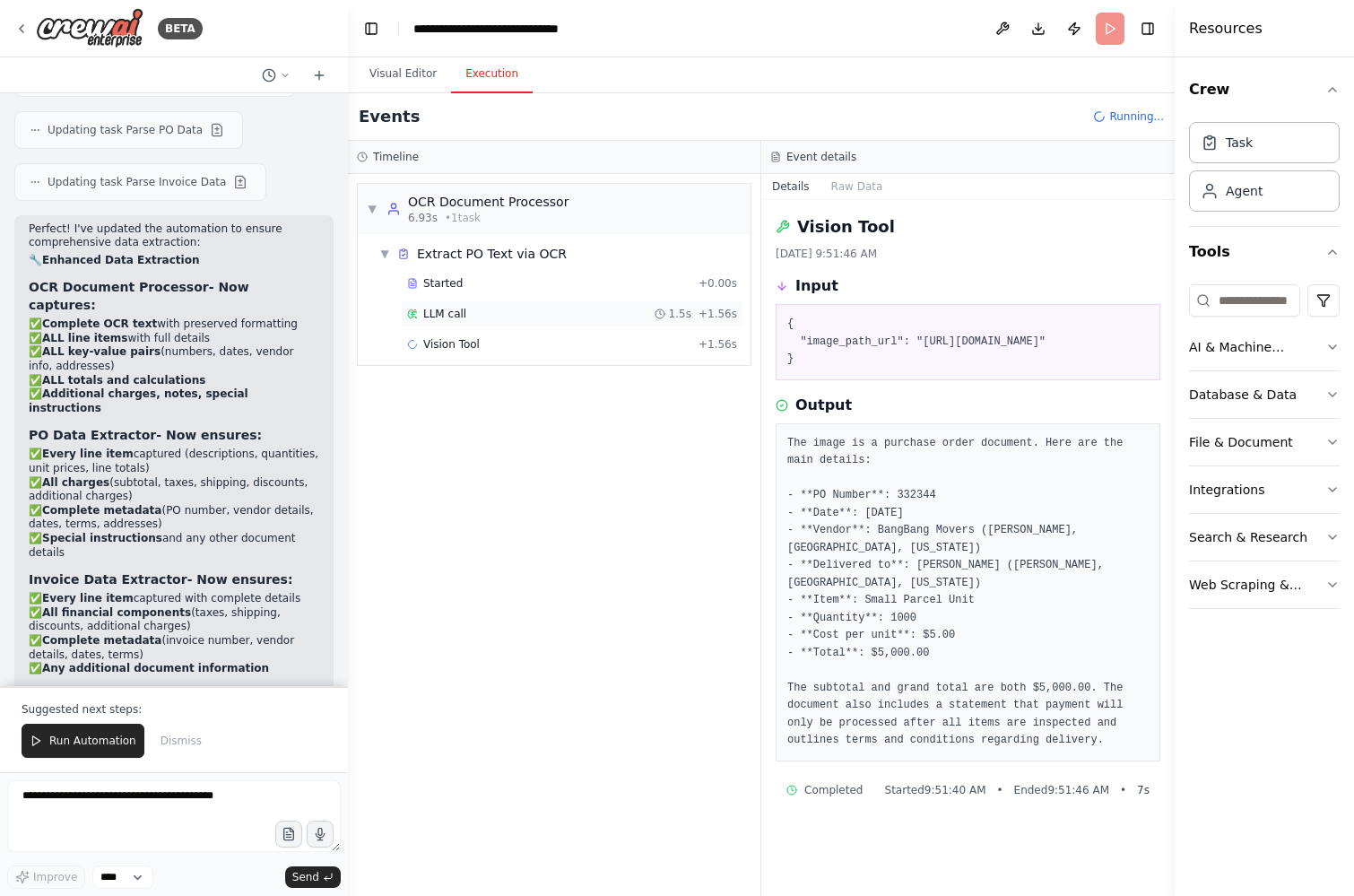
click at [500, 317] on div "LLM call 1.5s + 1.56s" at bounding box center [572, 313] width 330 height 14
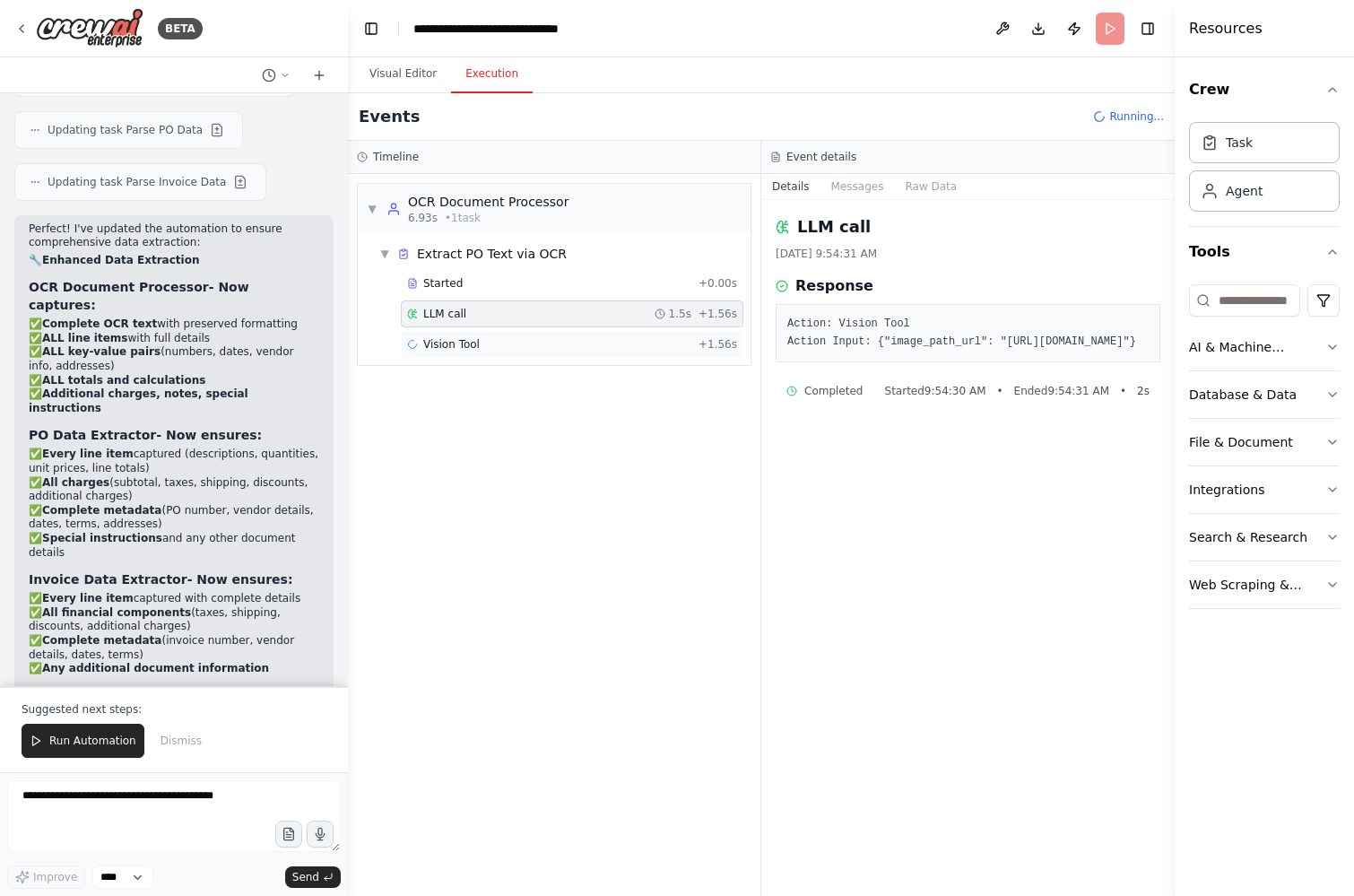
click at [491, 346] on div "Vision Tool + 1.56s" at bounding box center [572, 344] width 330 height 14
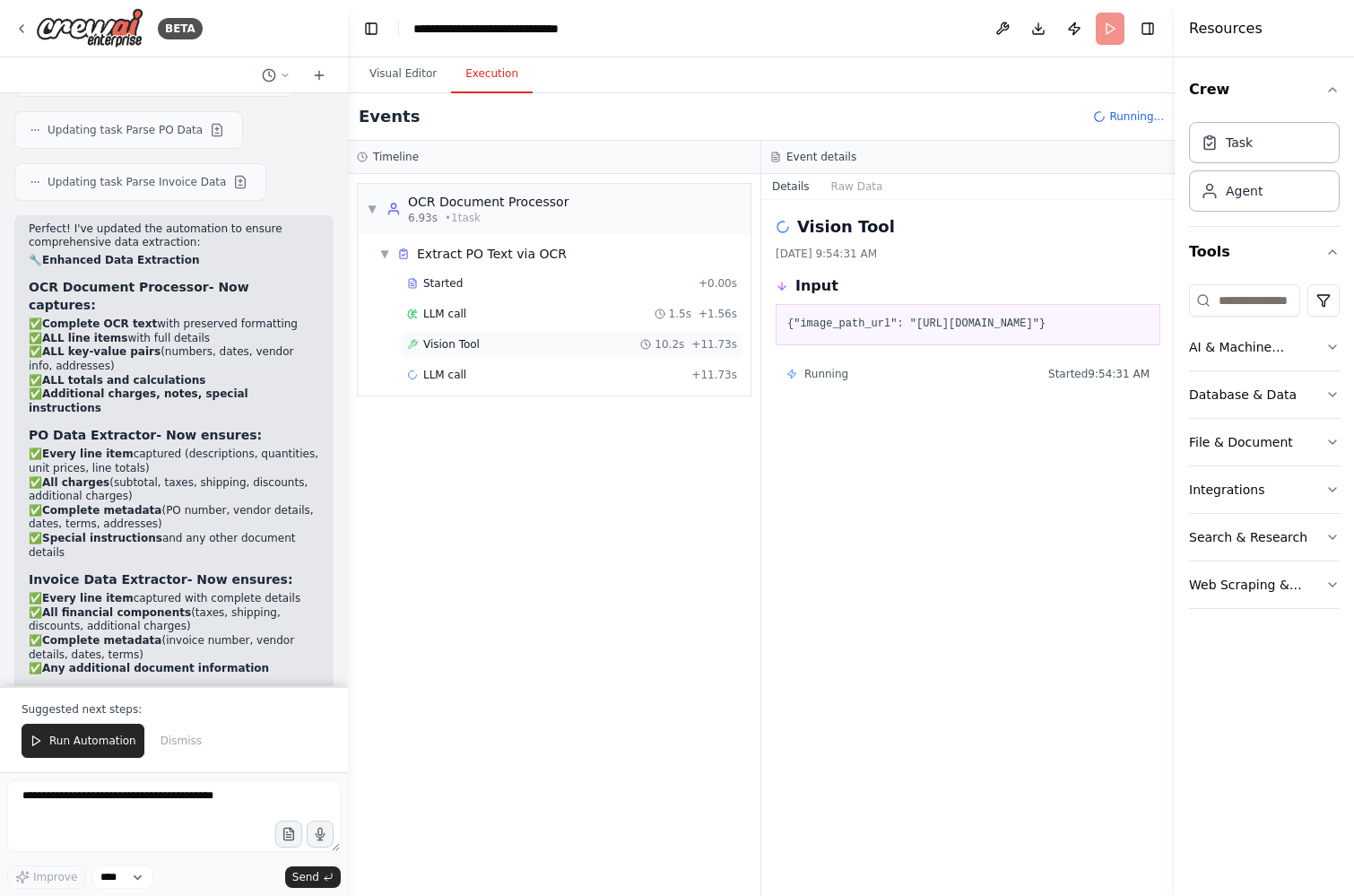
click at [477, 342] on span "Vision Tool" at bounding box center [452, 344] width 57 height 14
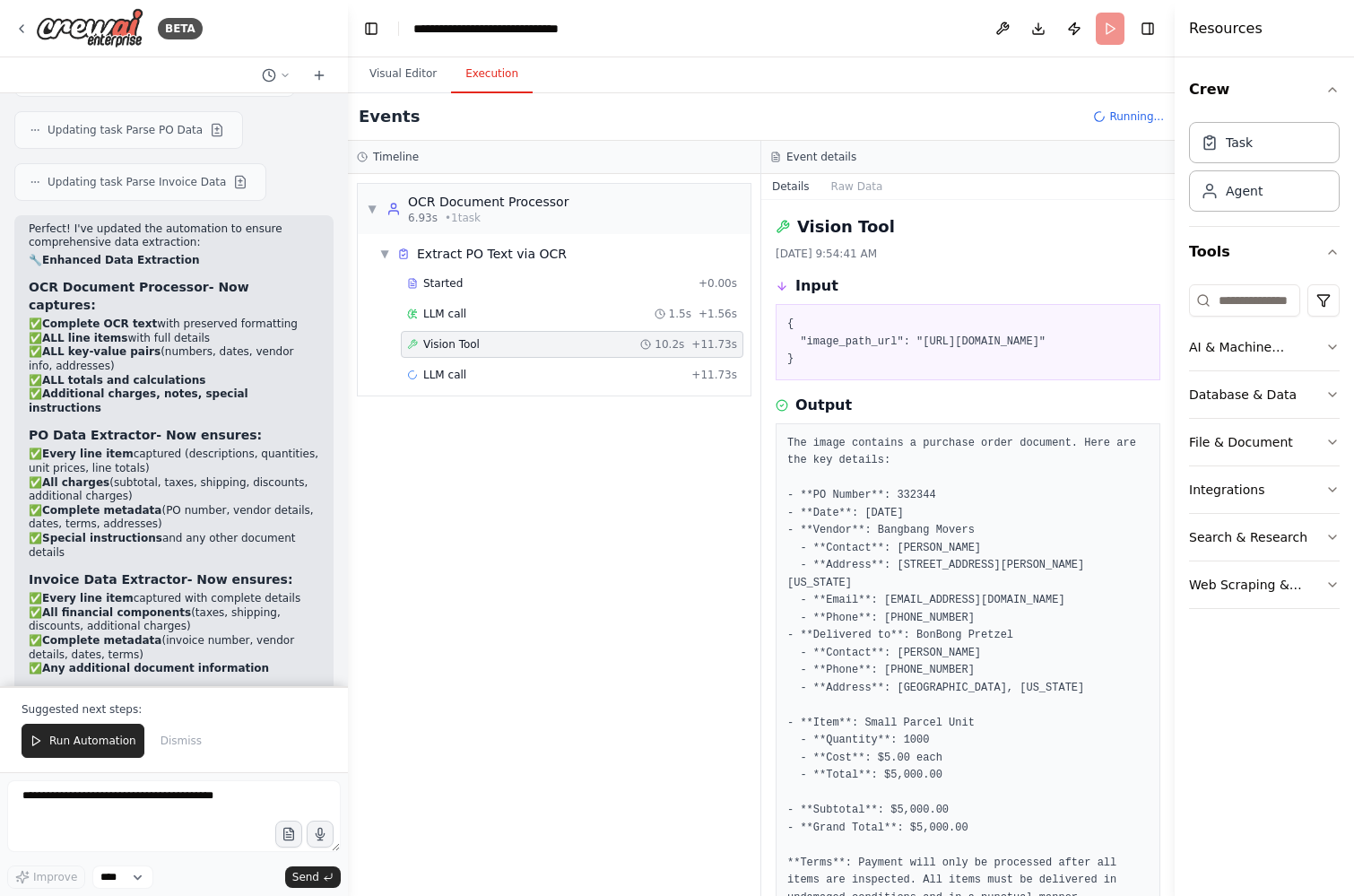
scroll to position [126, 0]
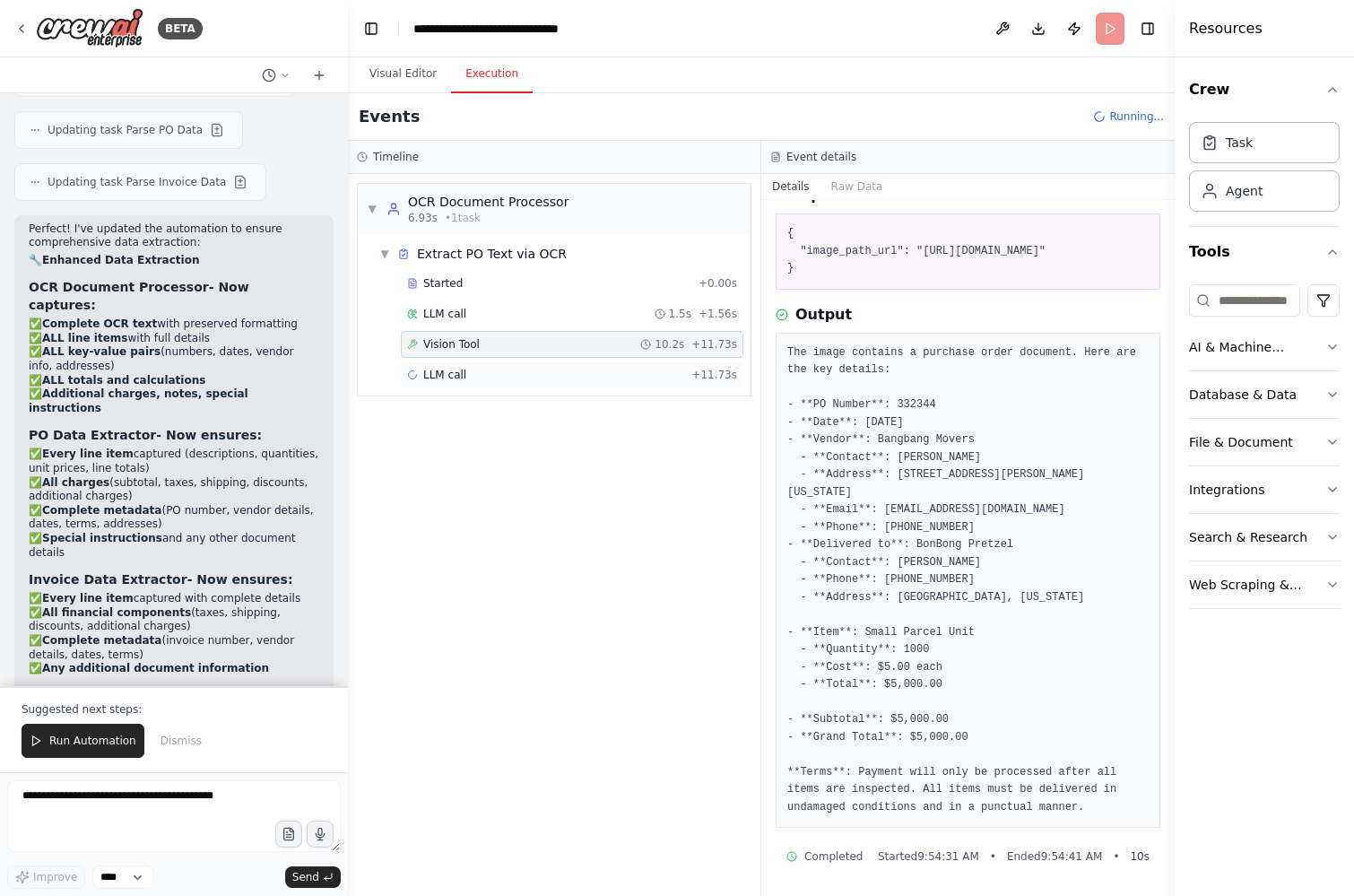
click at [528, 372] on div "LLM call + 11.73s" at bounding box center [572, 374] width 330 height 14
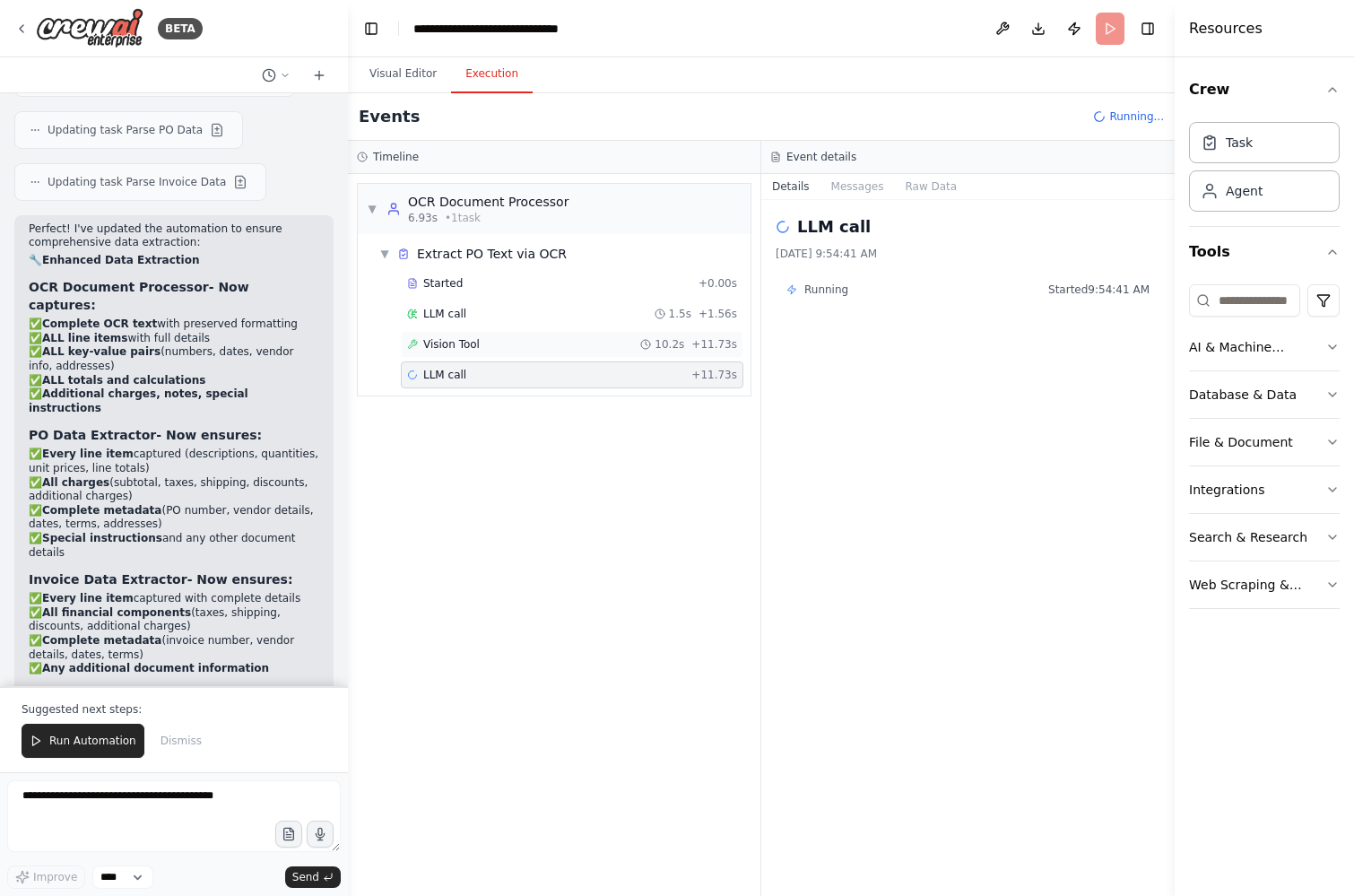
click at [522, 344] on div "Vision Tool 10.2s + 11.73s" at bounding box center [572, 344] width 330 height 14
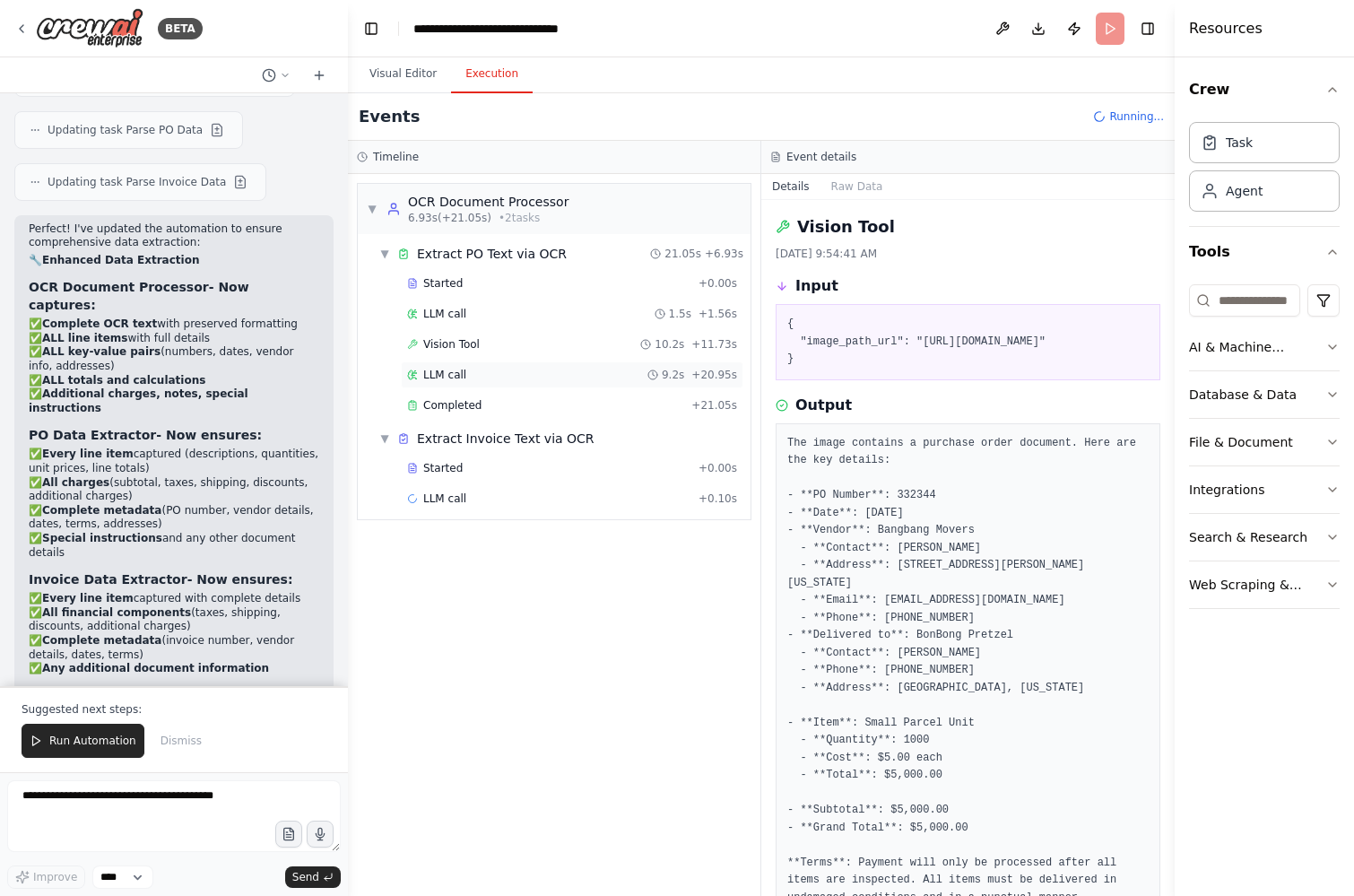
click at [492, 372] on div "LLM call 9.2s + 20.95s" at bounding box center [572, 374] width 330 height 14
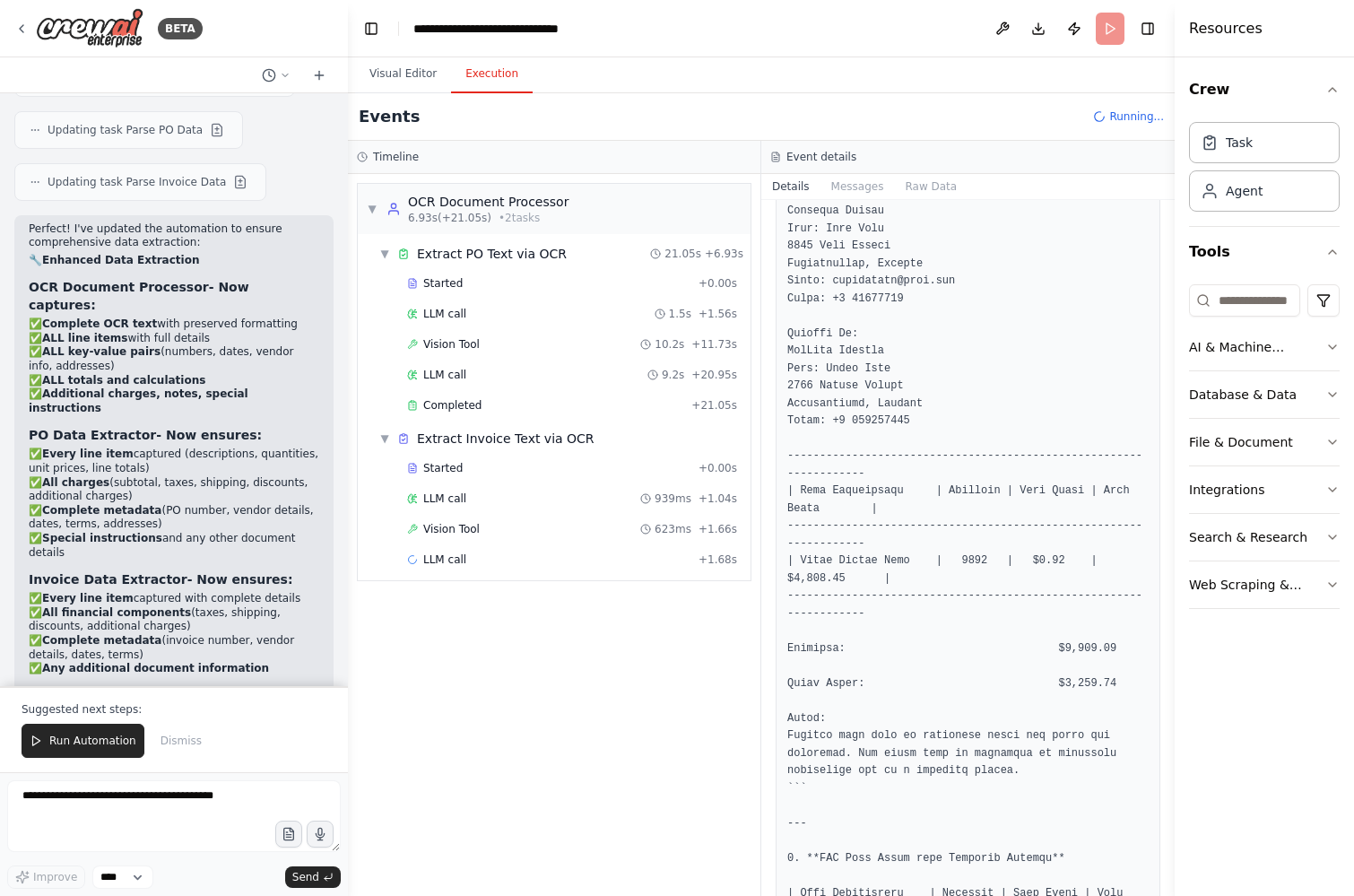
scroll to position [324, 0]
click at [502, 503] on div "LLM call 939ms + 1.04s" at bounding box center [572, 498] width 330 height 14
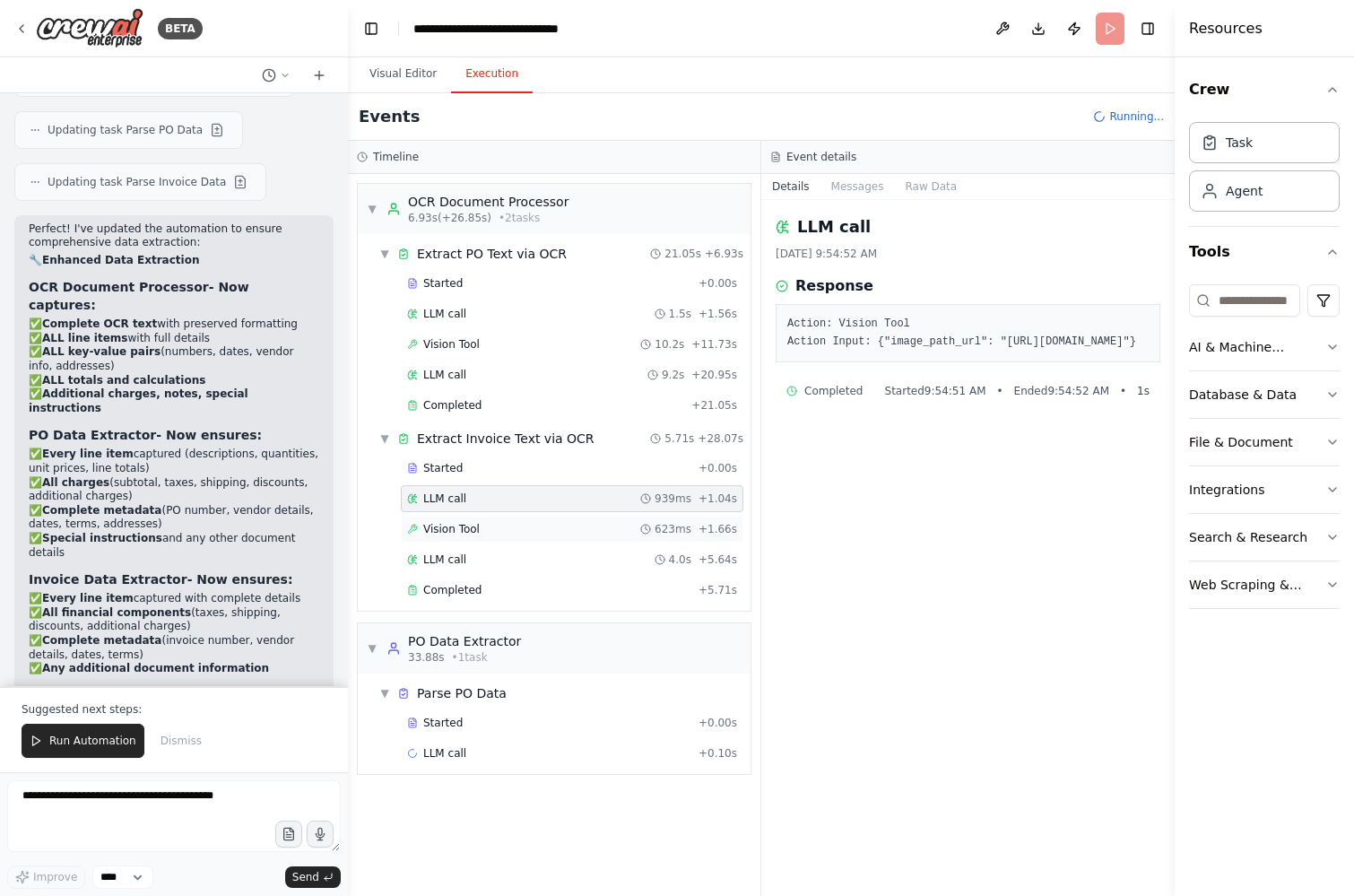
click at [500, 533] on div "Vision Tool 623ms + 1.66s" at bounding box center [572, 528] width 330 height 14
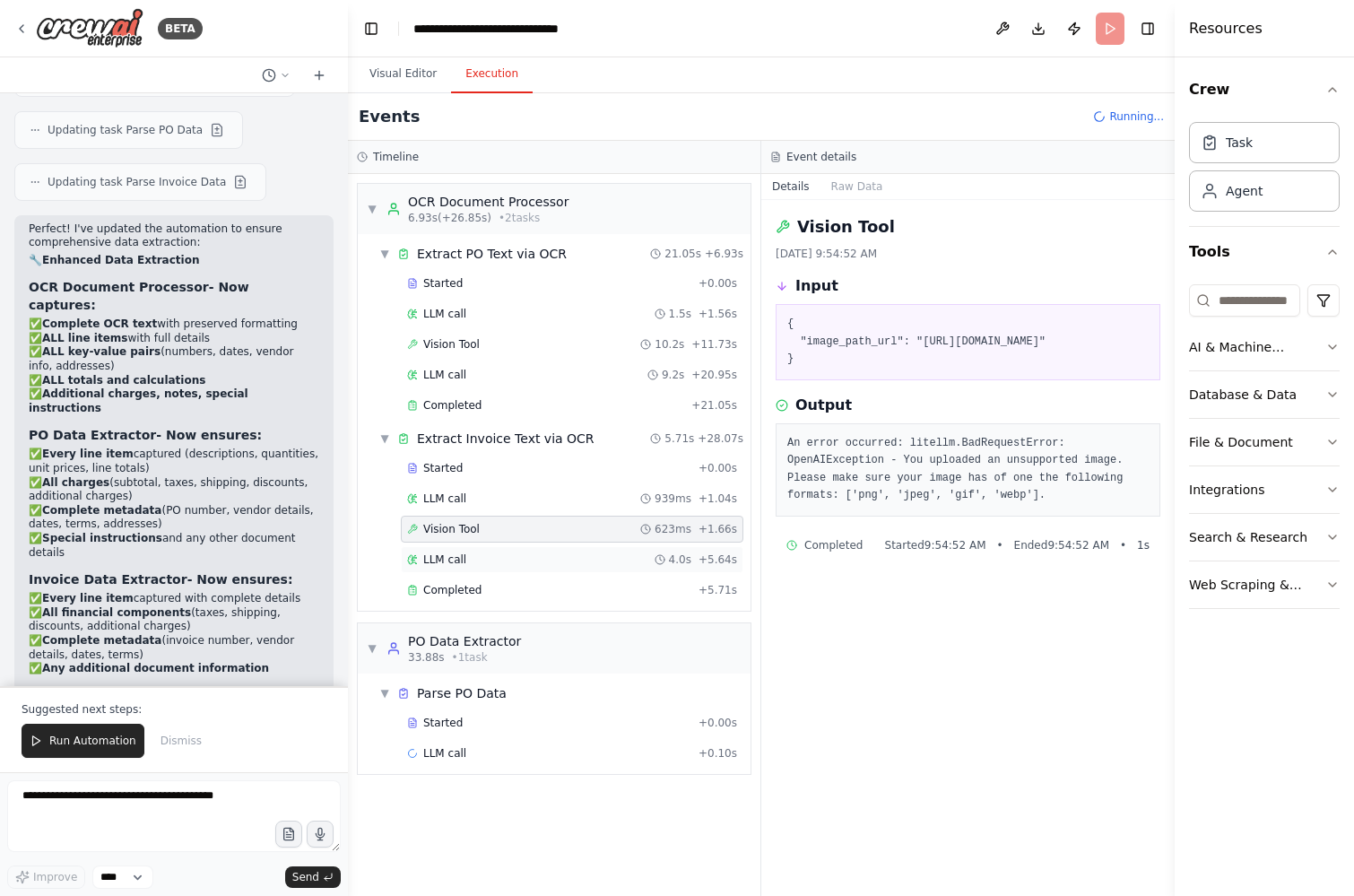
click at [498, 548] on div "LLM call 4.0s + 5.64s" at bounding box center [572, 560] width 342 height 26
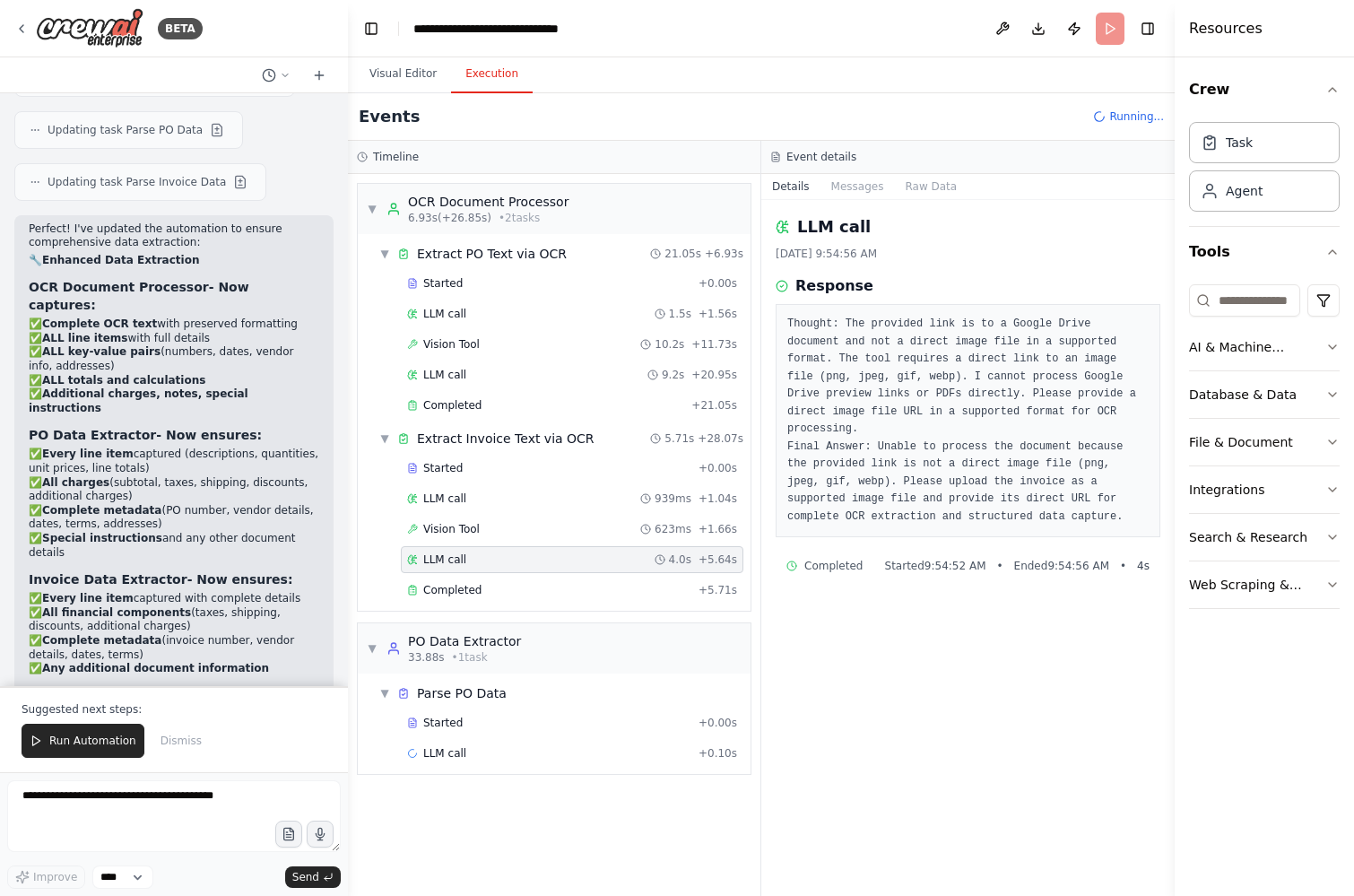
click at [498, 569] on div "LLM call 4.0s + 5.64s" at bounding box center [572, 560] width 342 height 26
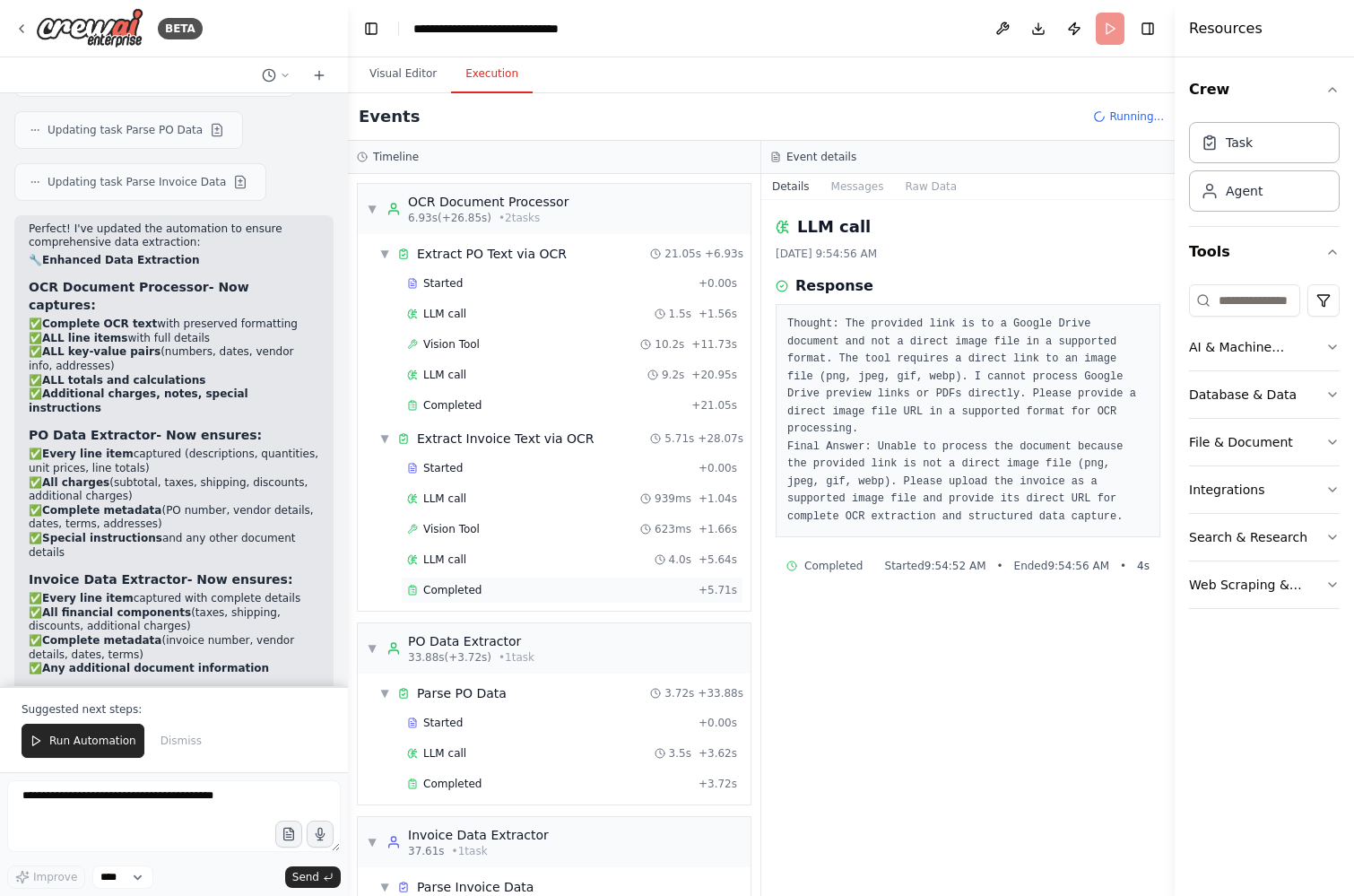
click at [494, 580] on div "Completed + 5.71s" at bounding box center [572, 590] width 342 height 26
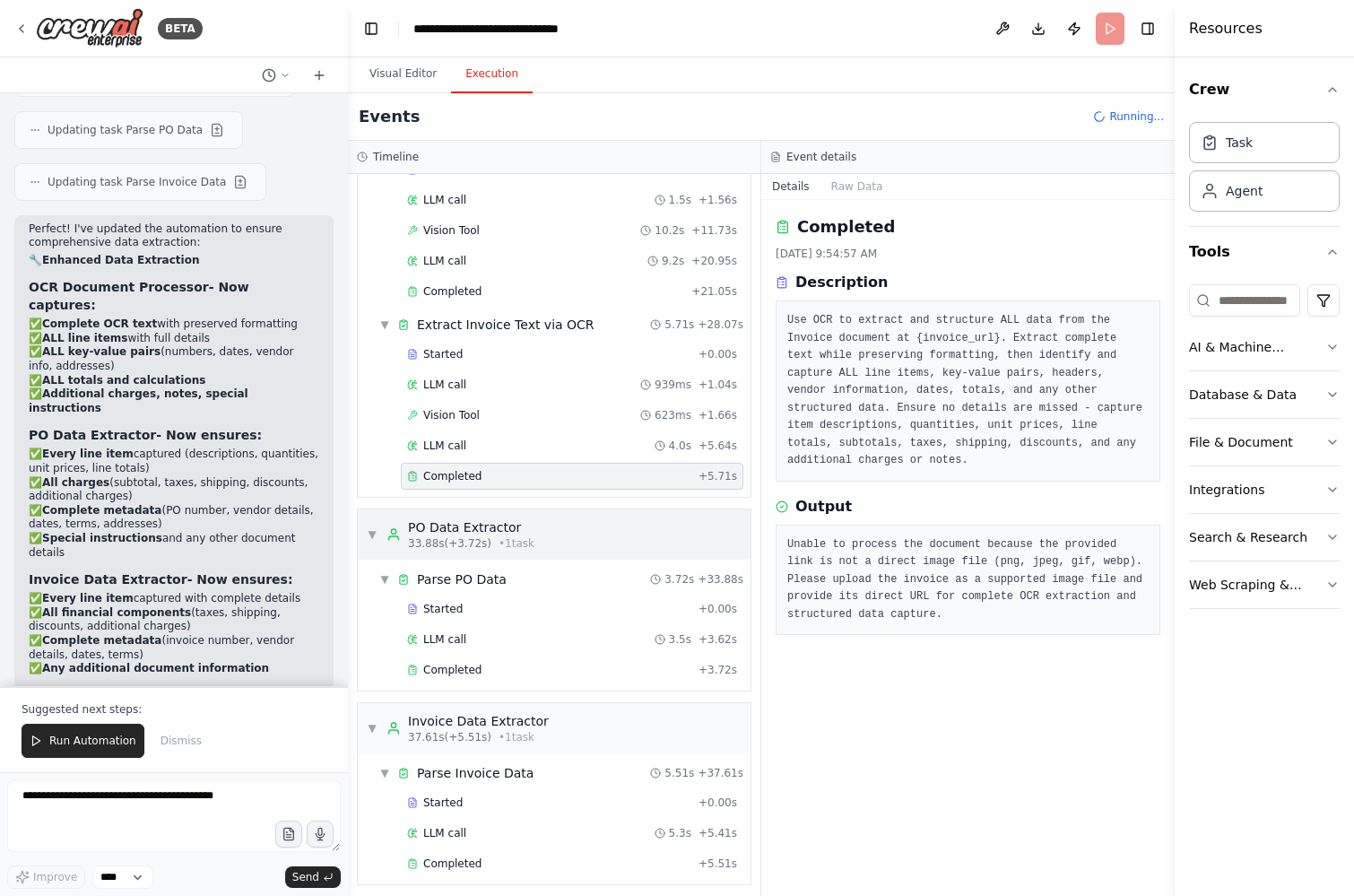
scroll to position [182, 0]
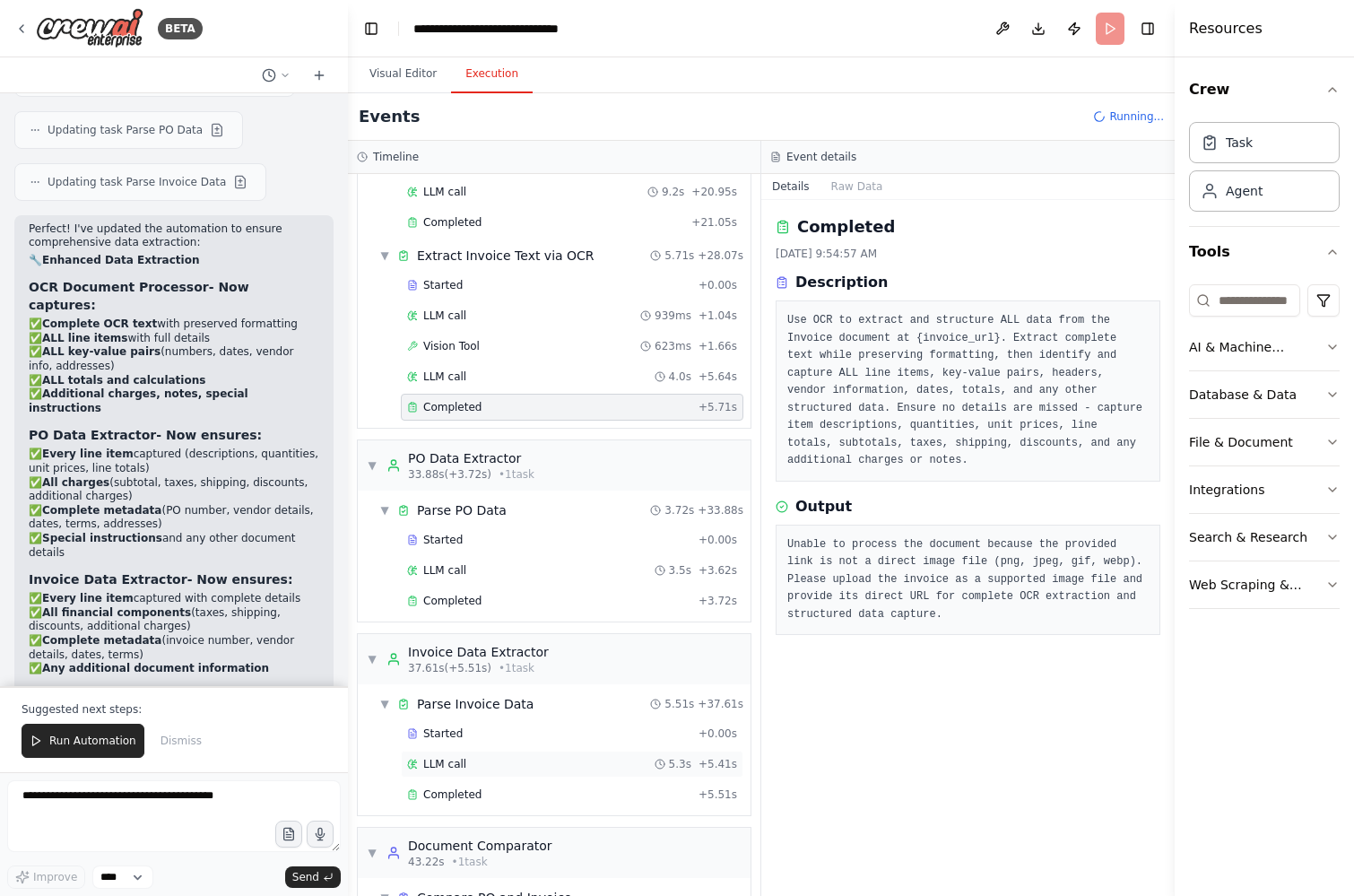
click at [574, 764] on div "LLM call 5.3s + 5.41s" at bounding box center [572, 764] width 330 height 14
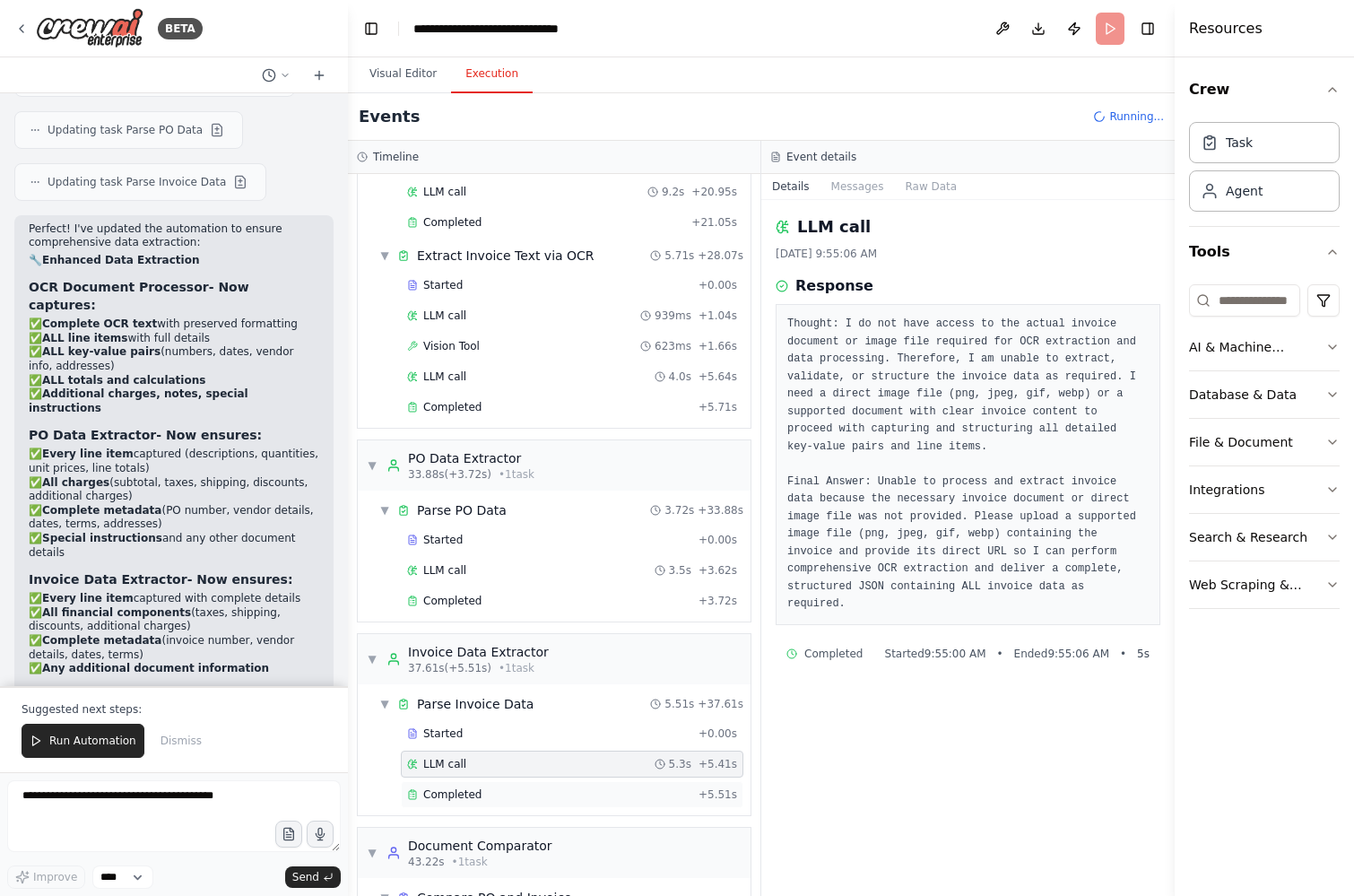
click at [565, 787] on div "Completed" at bounding box center [549, 794] width 285 height 14
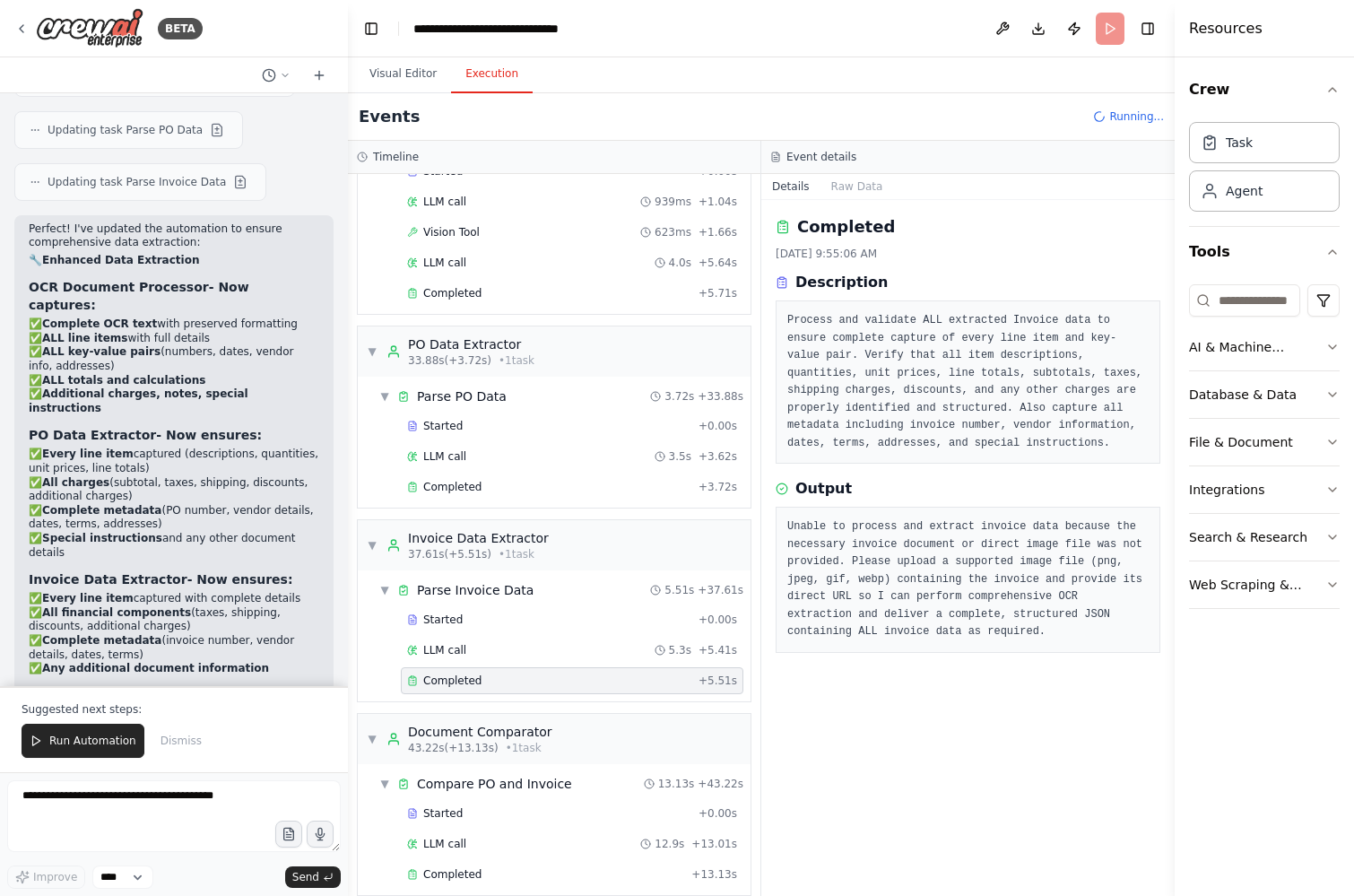
scroll to position [0, 0]
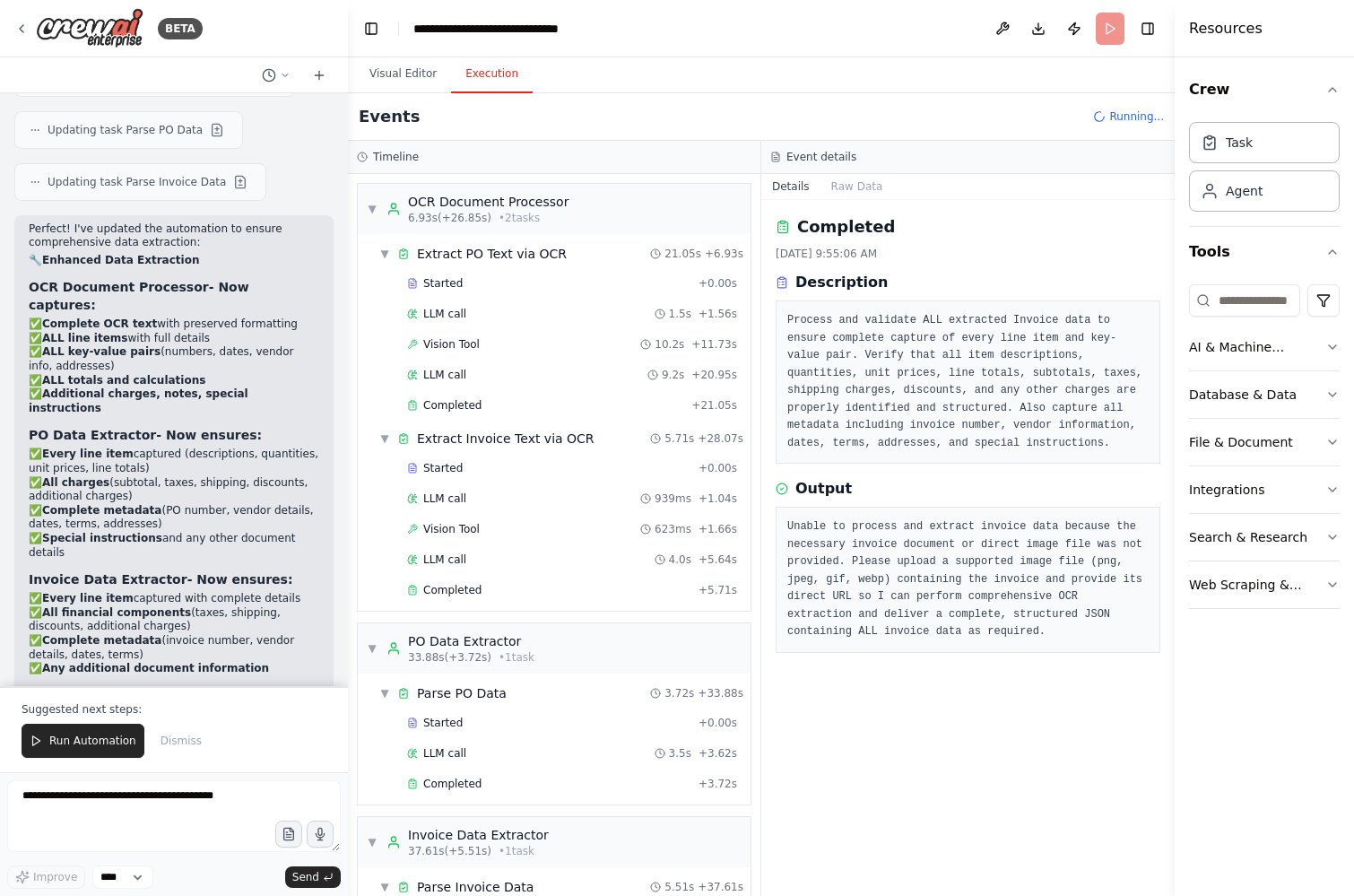
click at [994, 70] on div "Visual Editor Execution" at bounding box center [761, 76] width 826 height 36
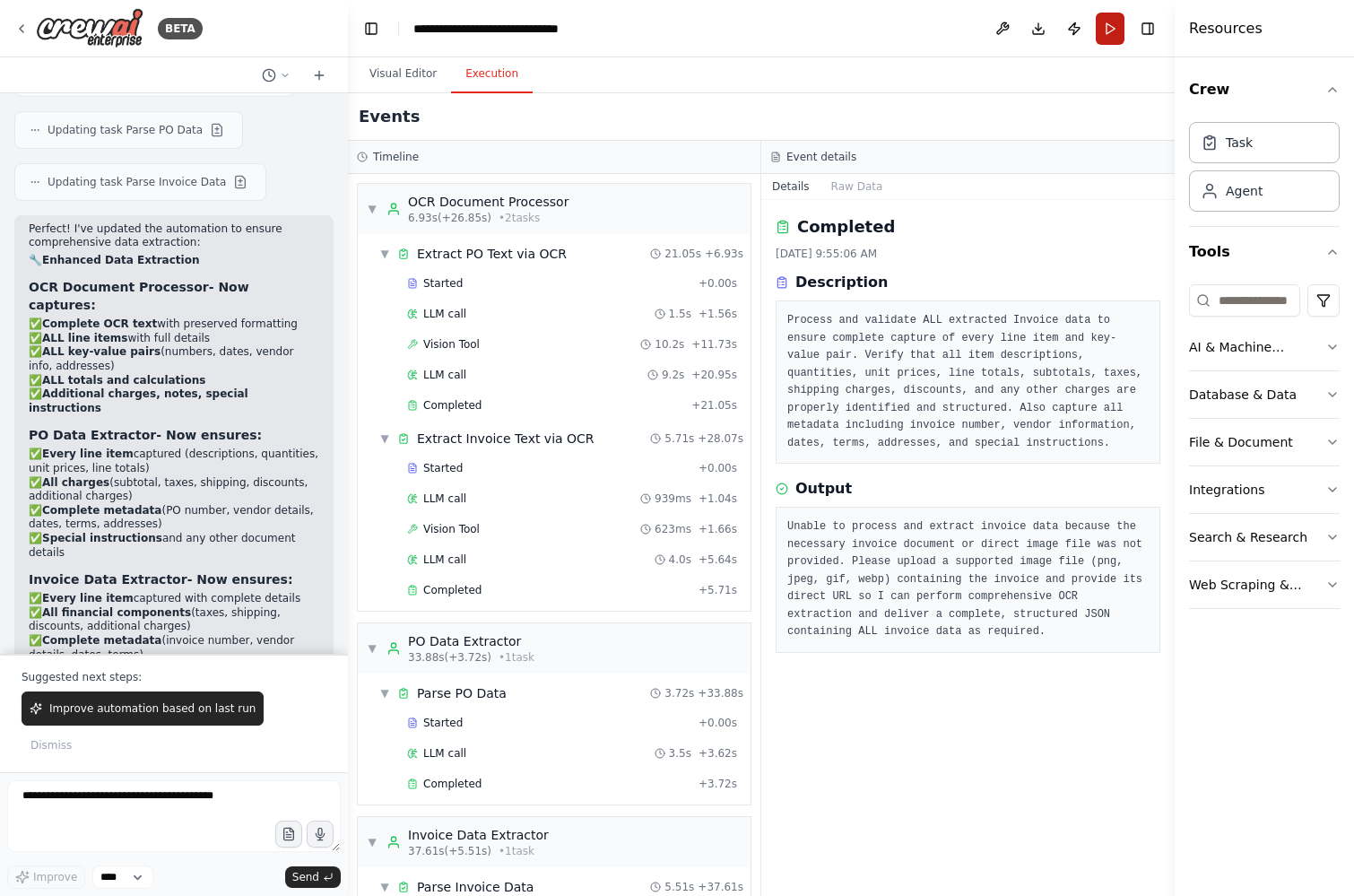
click at [1107, 28] on button "Run" at bounding box center [1110, 28] width 28 height 32
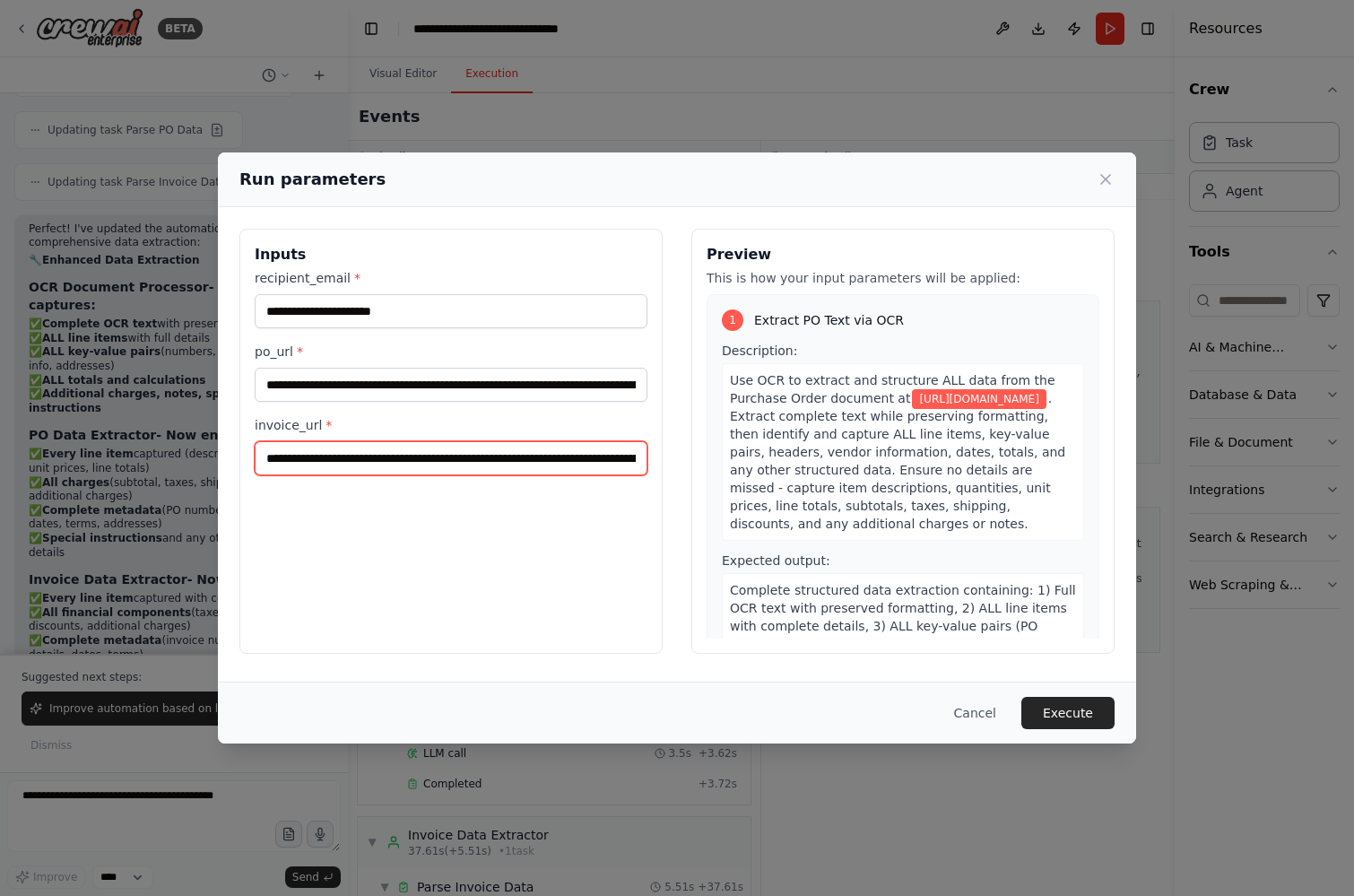
click at [432, 462] on input "**********" at bounding box center [450, 458] width 392 height 34
type input "**********"
drag, startPoint x: 267, startPoint y: 457, endPoint x: 801, endPoint y: 467, distance: 534.1
click at [796, 466] on div "**********" at bounding box center [677, 441] width 876 height 425
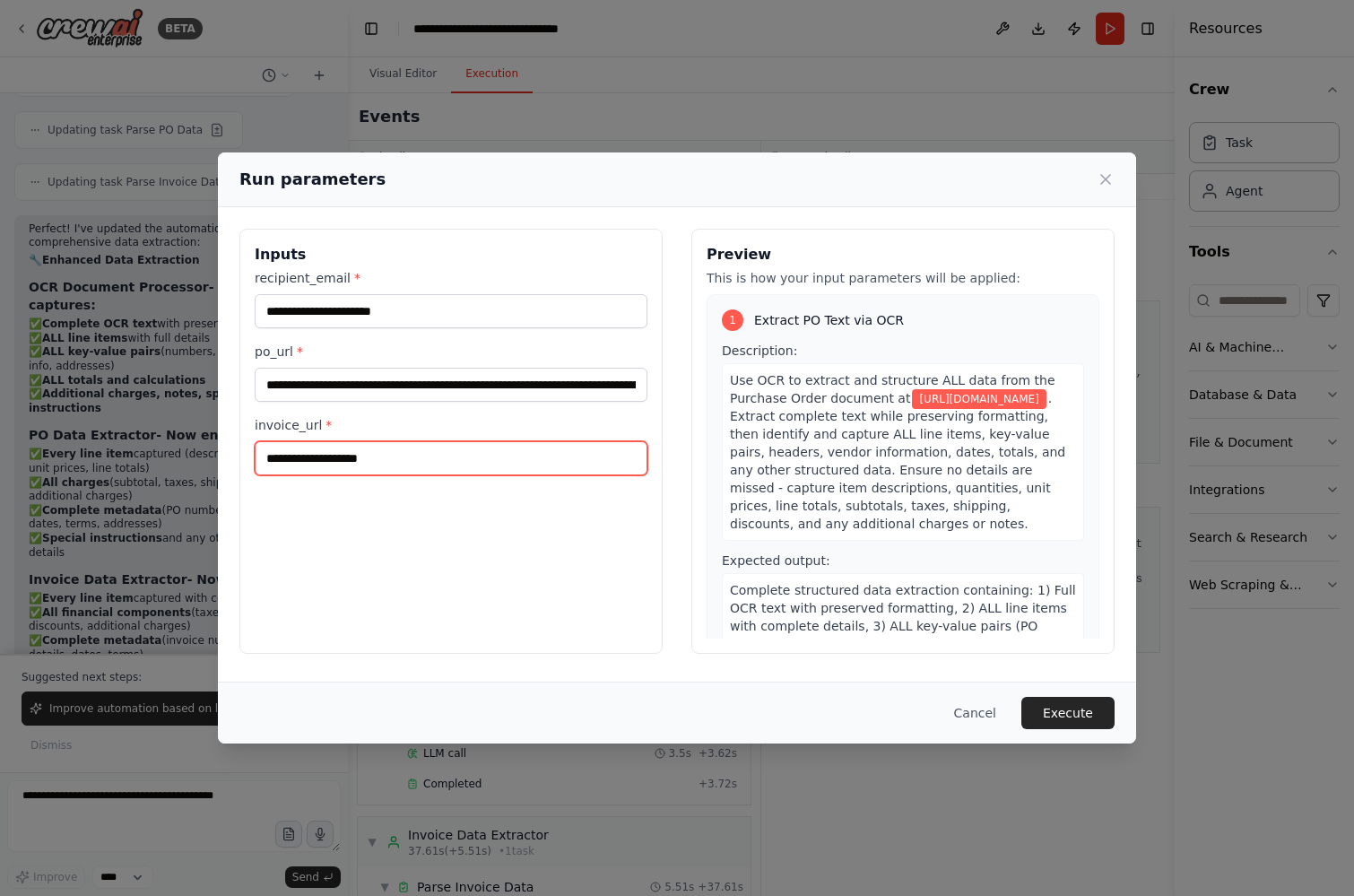
scroll to position [0, 0]
paste input "**********"
type input "**********"
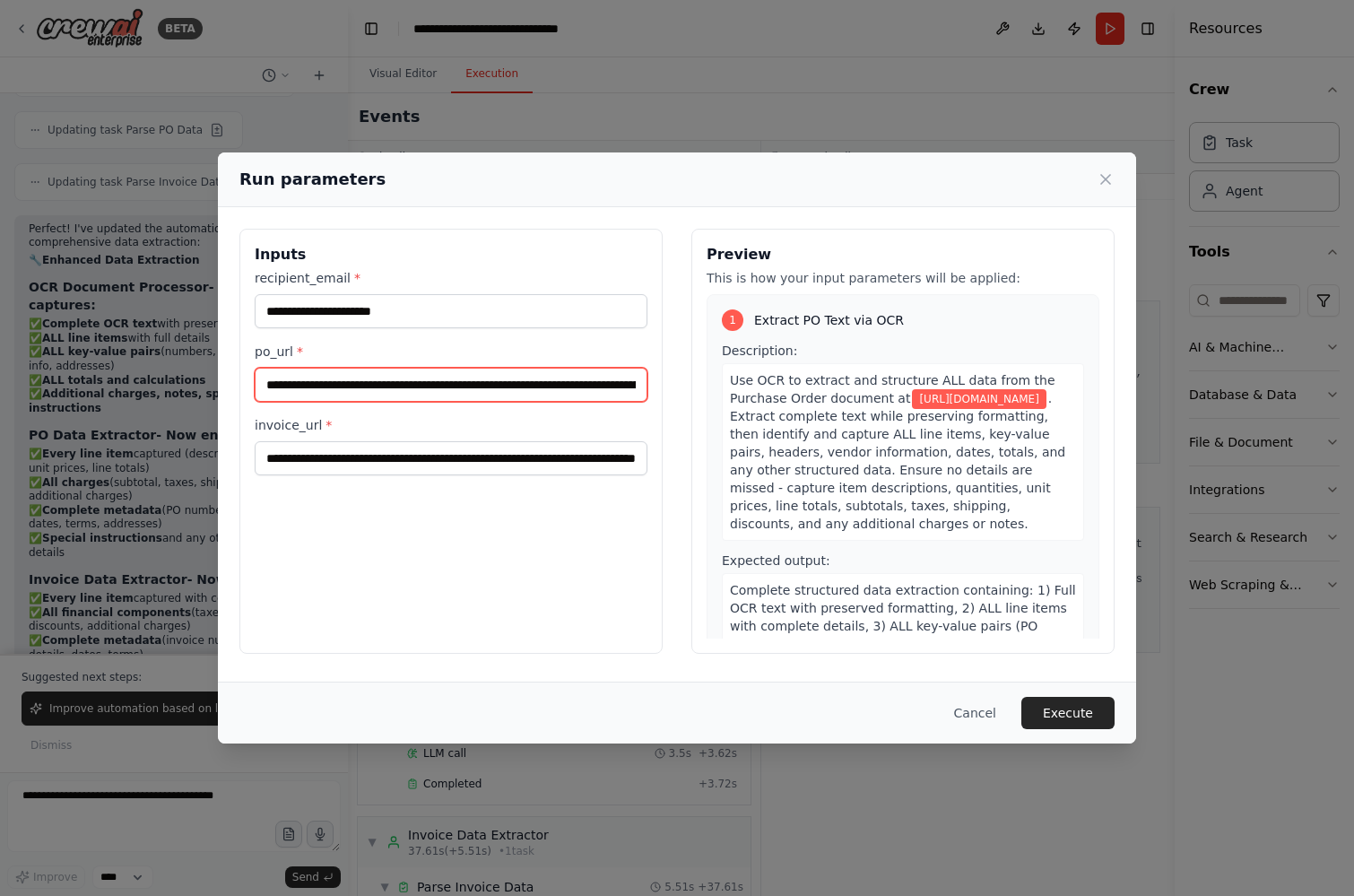
click at [278, 378] on input "**********" at bounding box center [450, 385] width 392 height 34
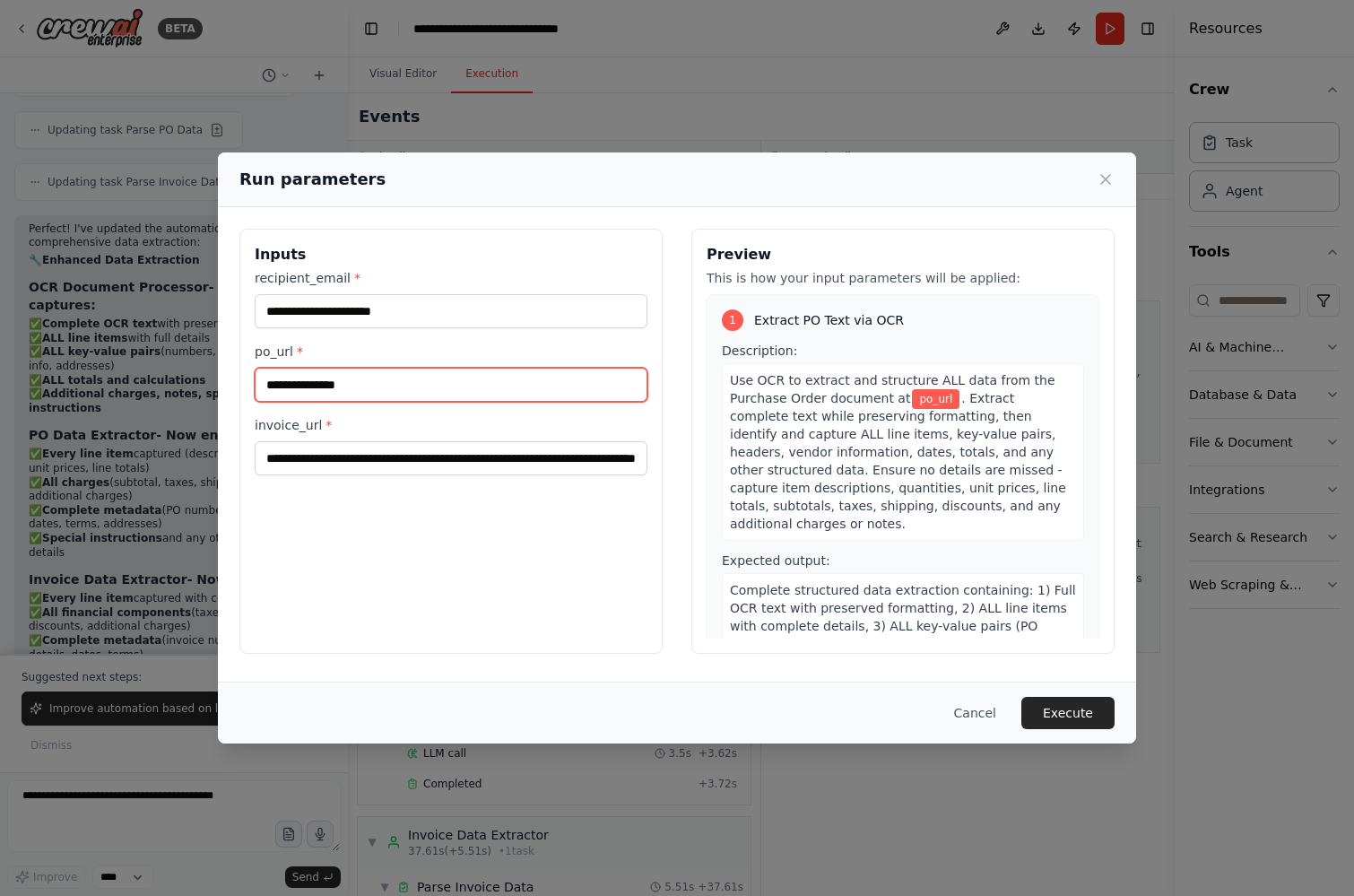
paste input "**********"
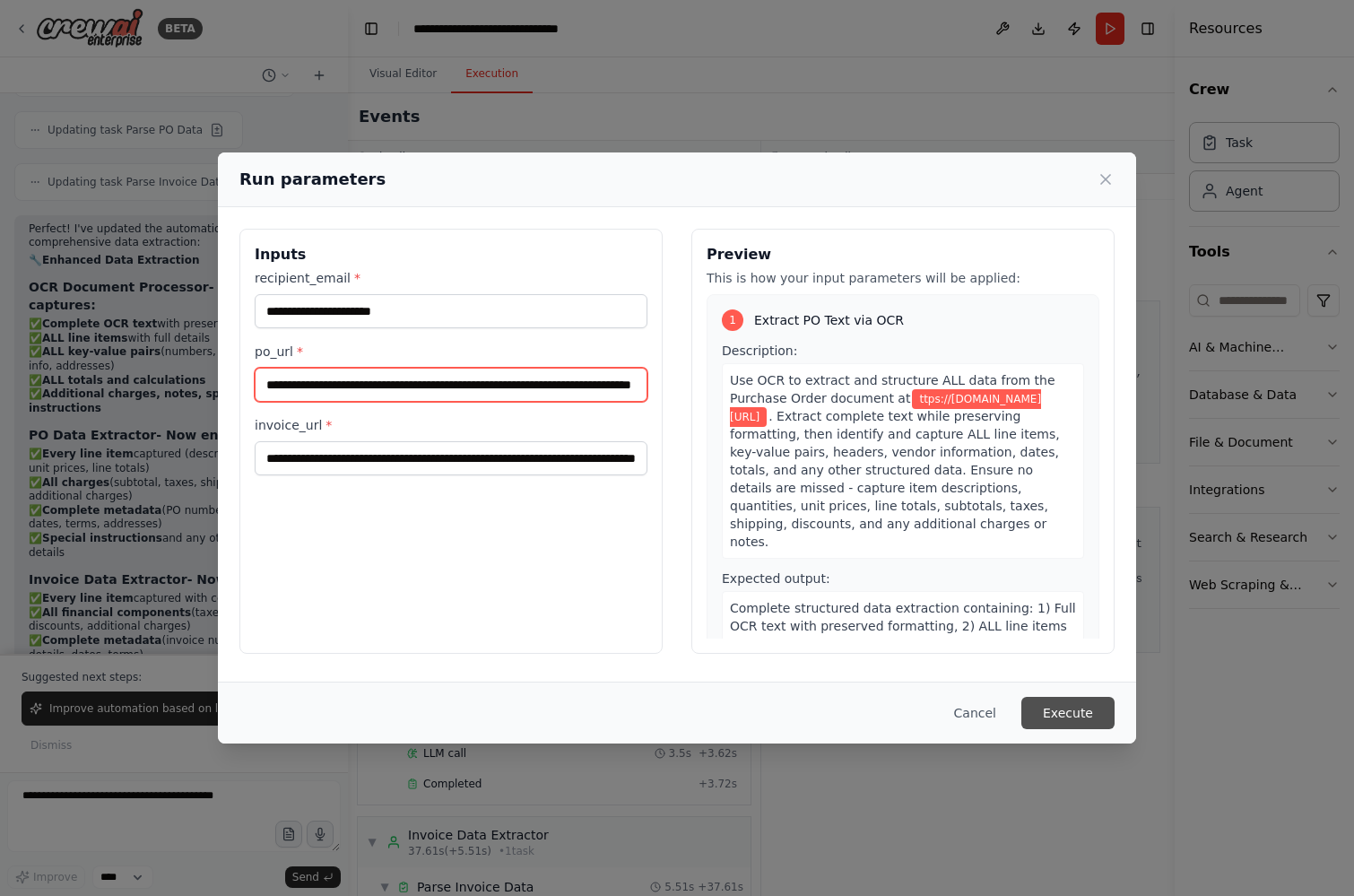
type input "**********"
click at [1060, 714] on button "Execute" at bounding box center [1068, 713] width 94 height 32
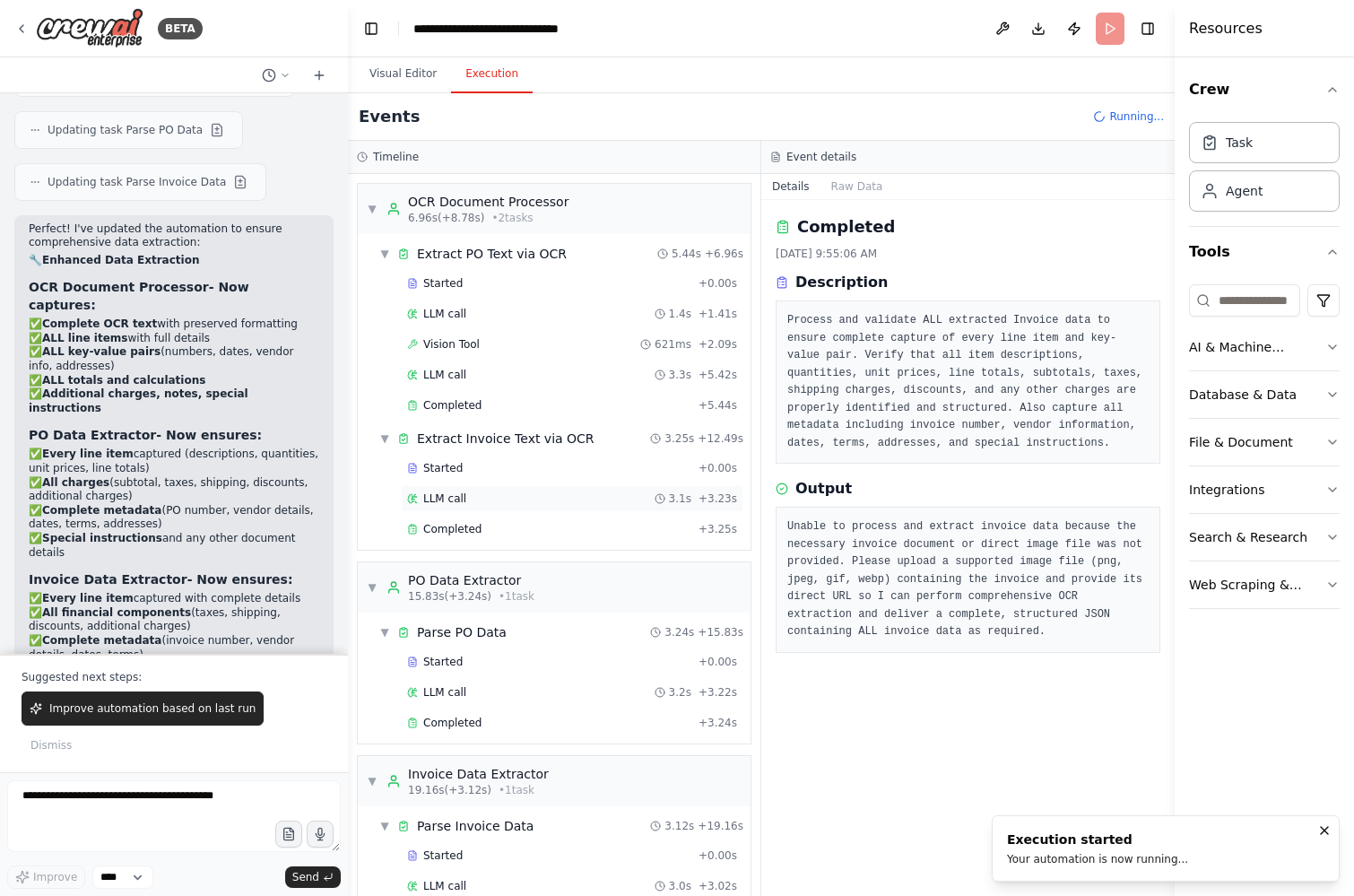
click at [463, 485] on div "LLM call 3.1s + 3.23s" at bounding box center [572, 498] width 342 height 26
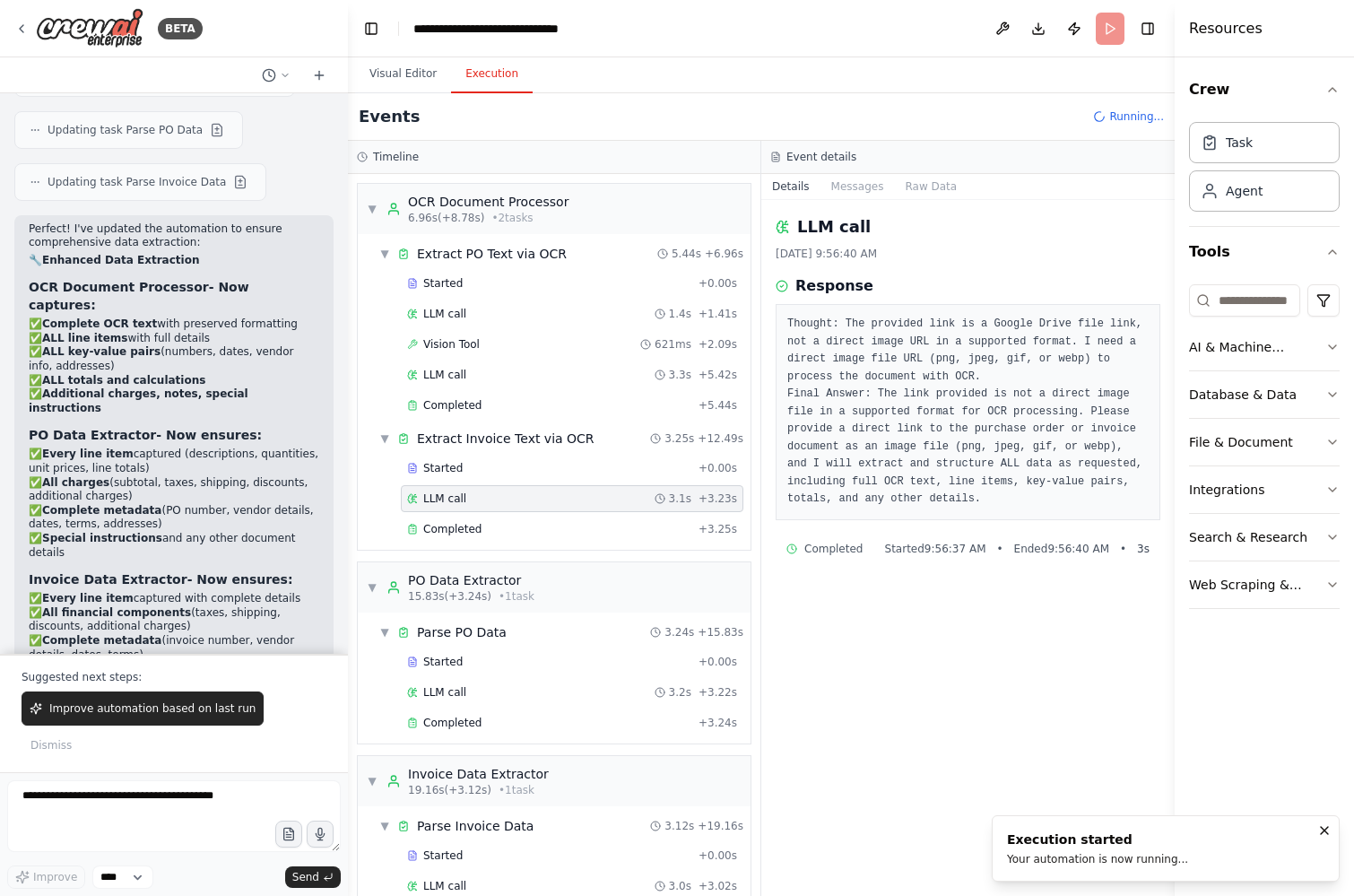
click at [461, 513] on div "Started + 0.00s LLM call 3.1s + 3.23s Completed + 3.25s" at bounding box center [562, 500] width 378 height 92
click at [461, 386] on div "LLM call 3.3s + 5.42s" at bounding box center [572, 374] width 342 height 26
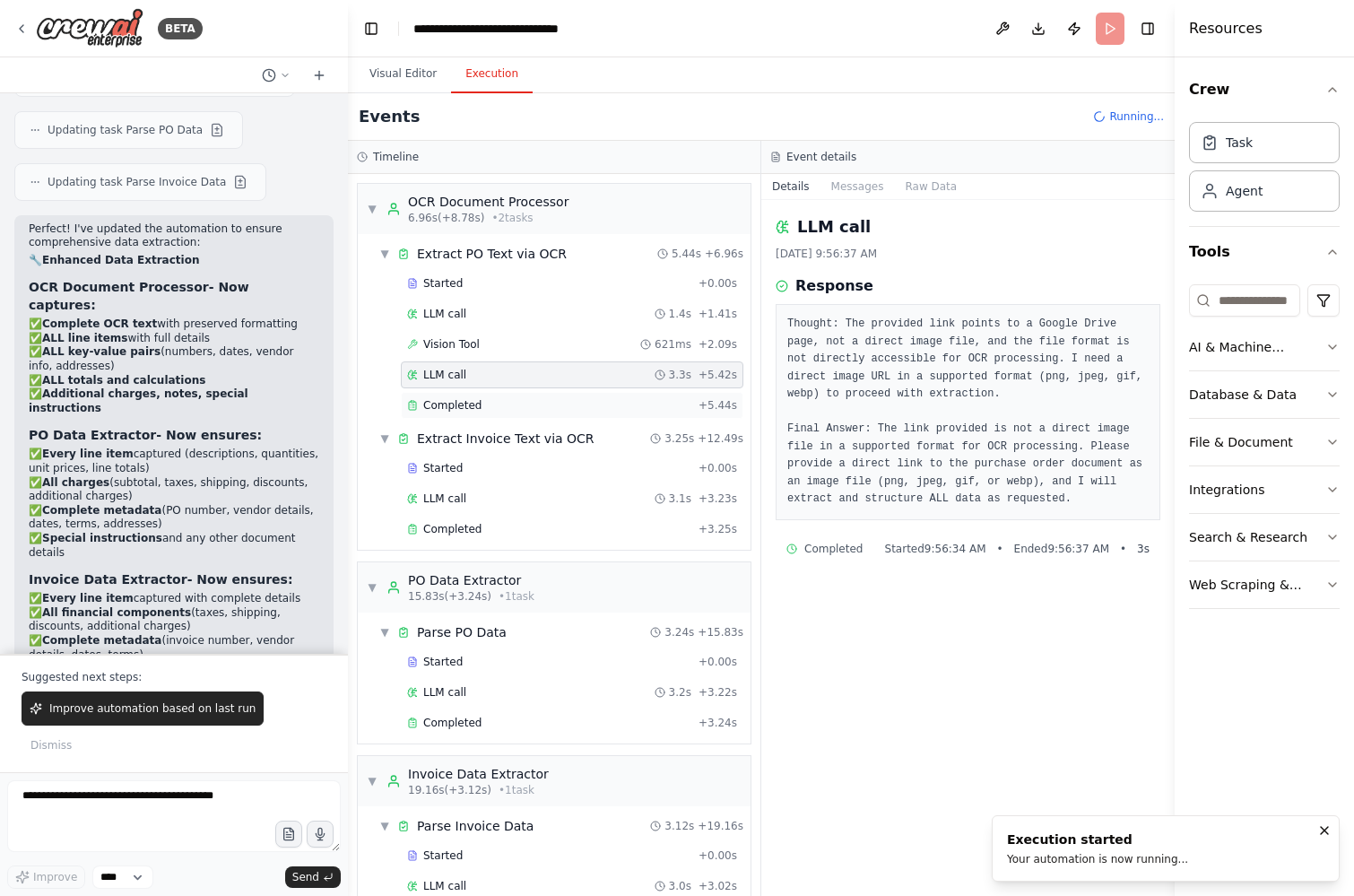
click at [461, 399] on span "Completed" at bounding box center [453, 405] width 59 height 14
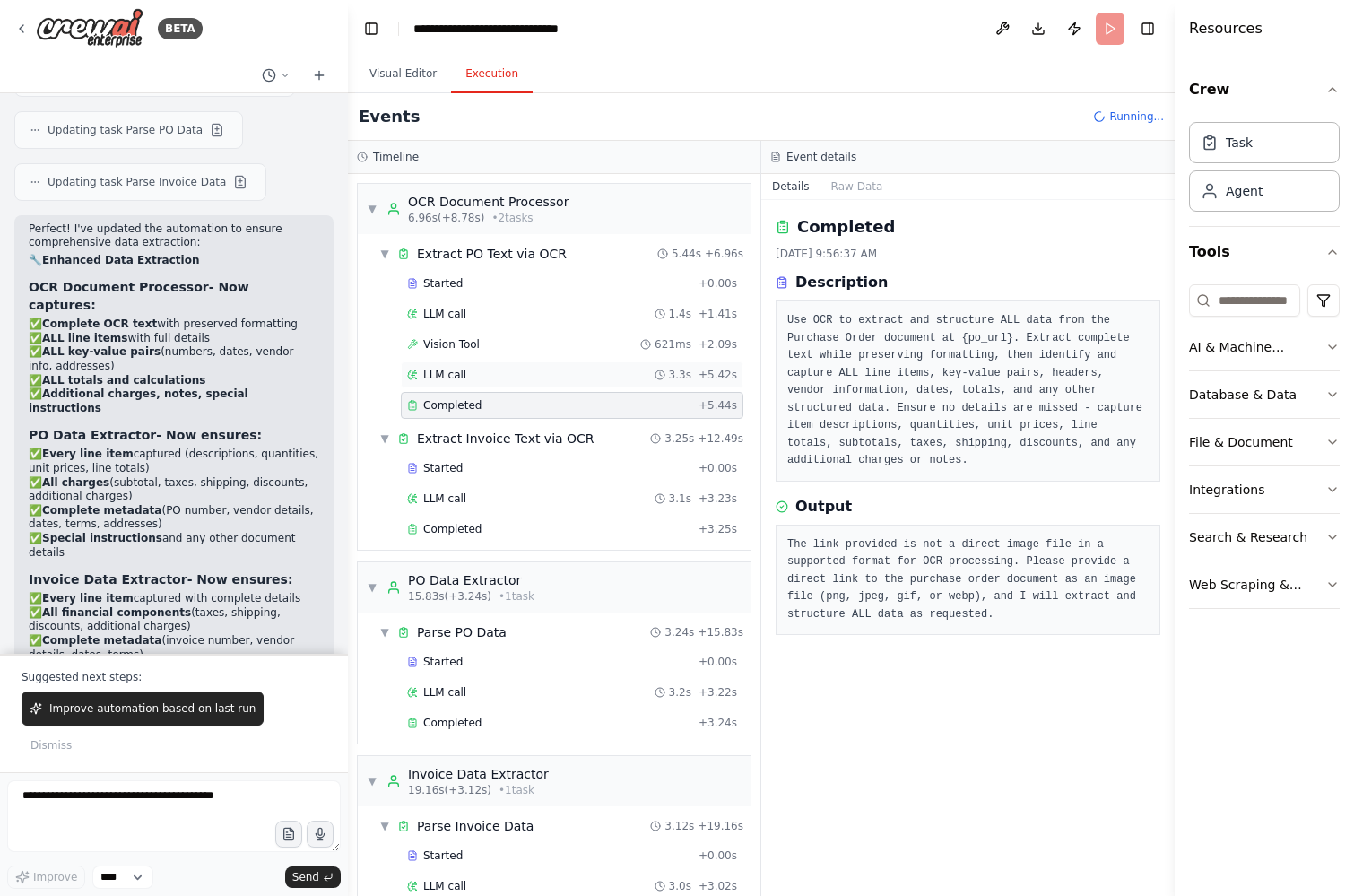
click at [451, 362] on div "LLM call 3.3s + 5.42s" at bounding box center [572, 374] width 342 height 26
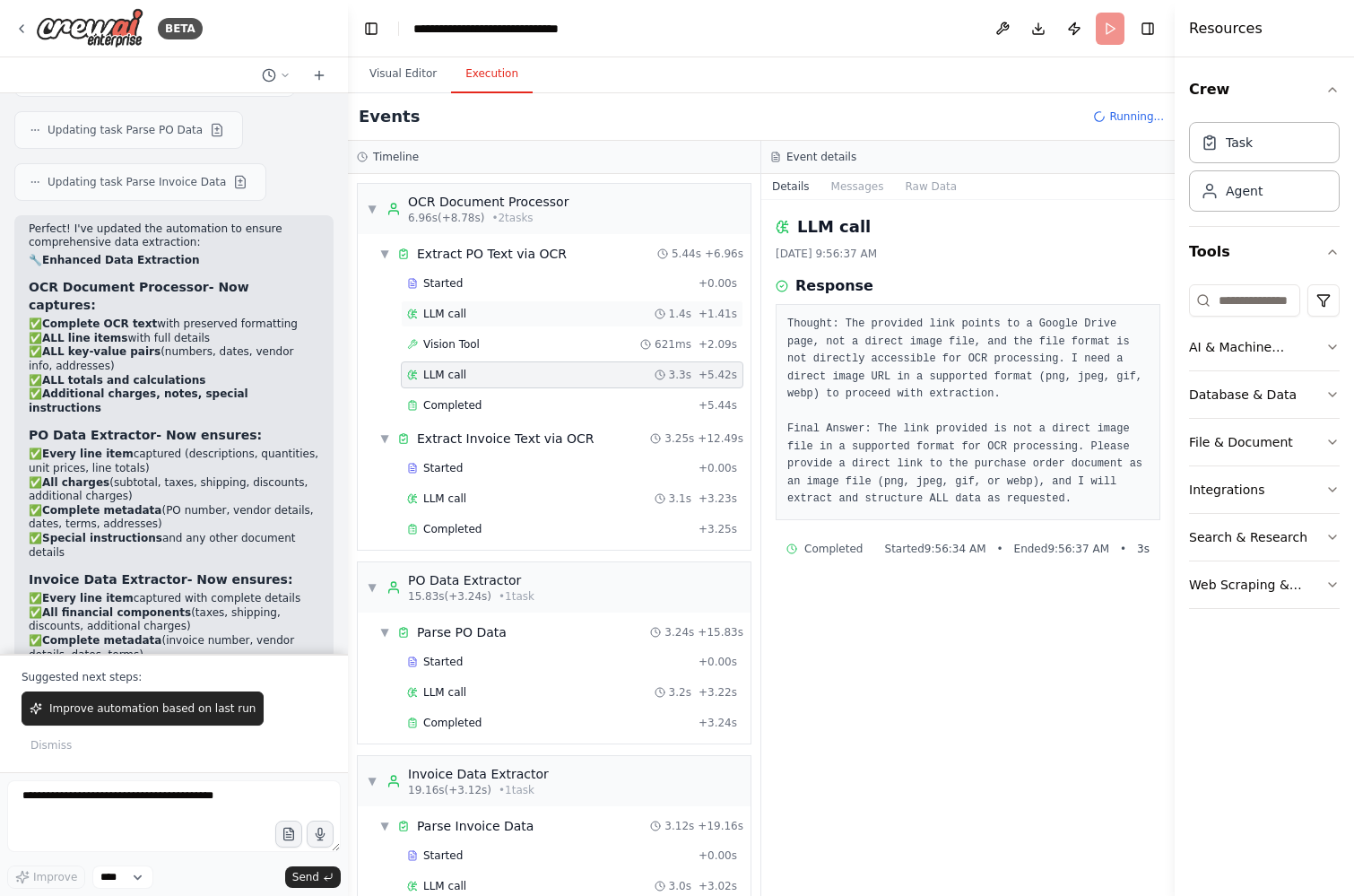
click at [440, 319] on span "LLM call" at bounding box center [445, 313] width 43 height 14
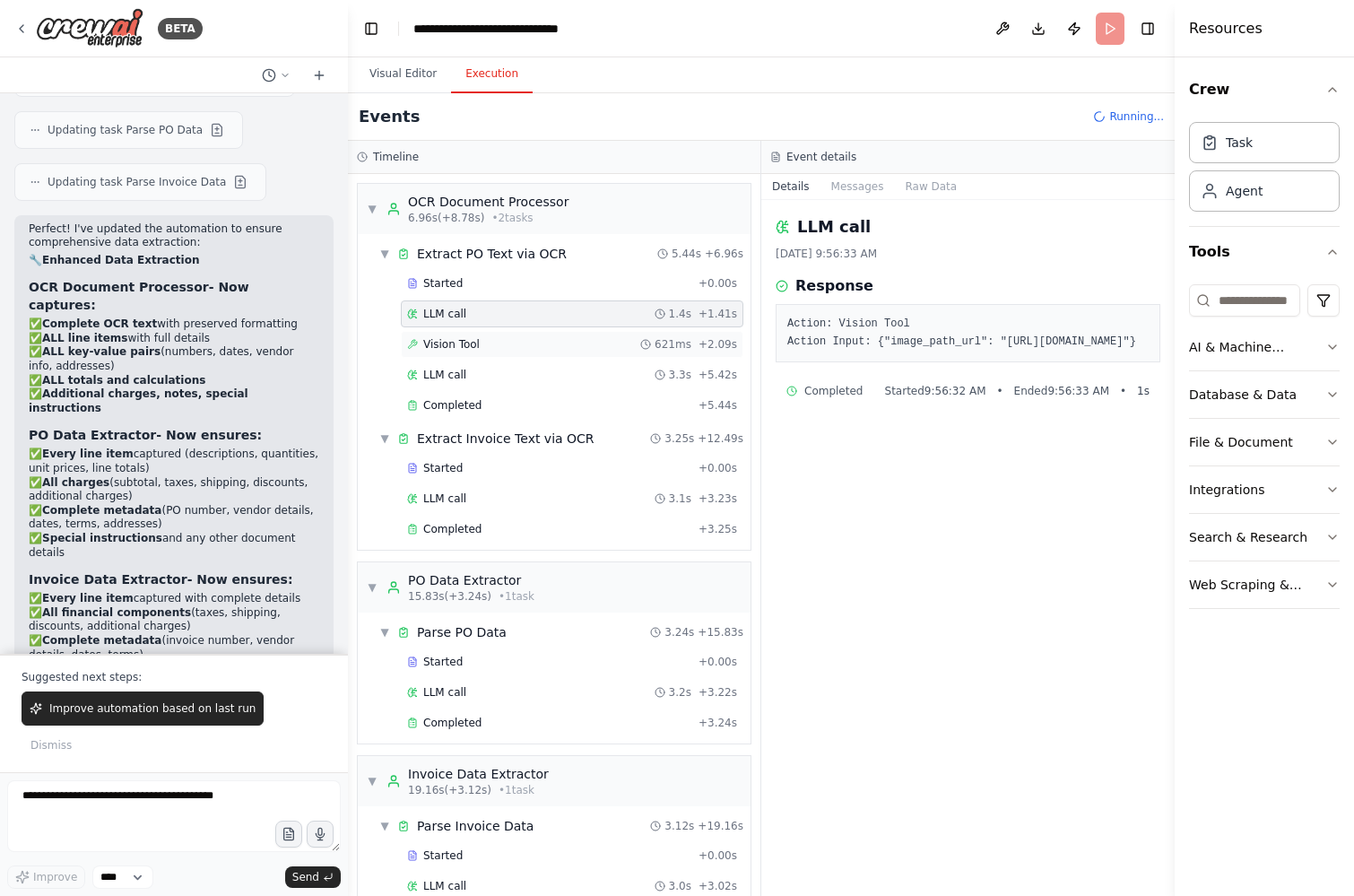
click at [443, 335] on div "Vision Tool 621ms + 2.09s" at bounding box center [572, 344] width 342 height 26
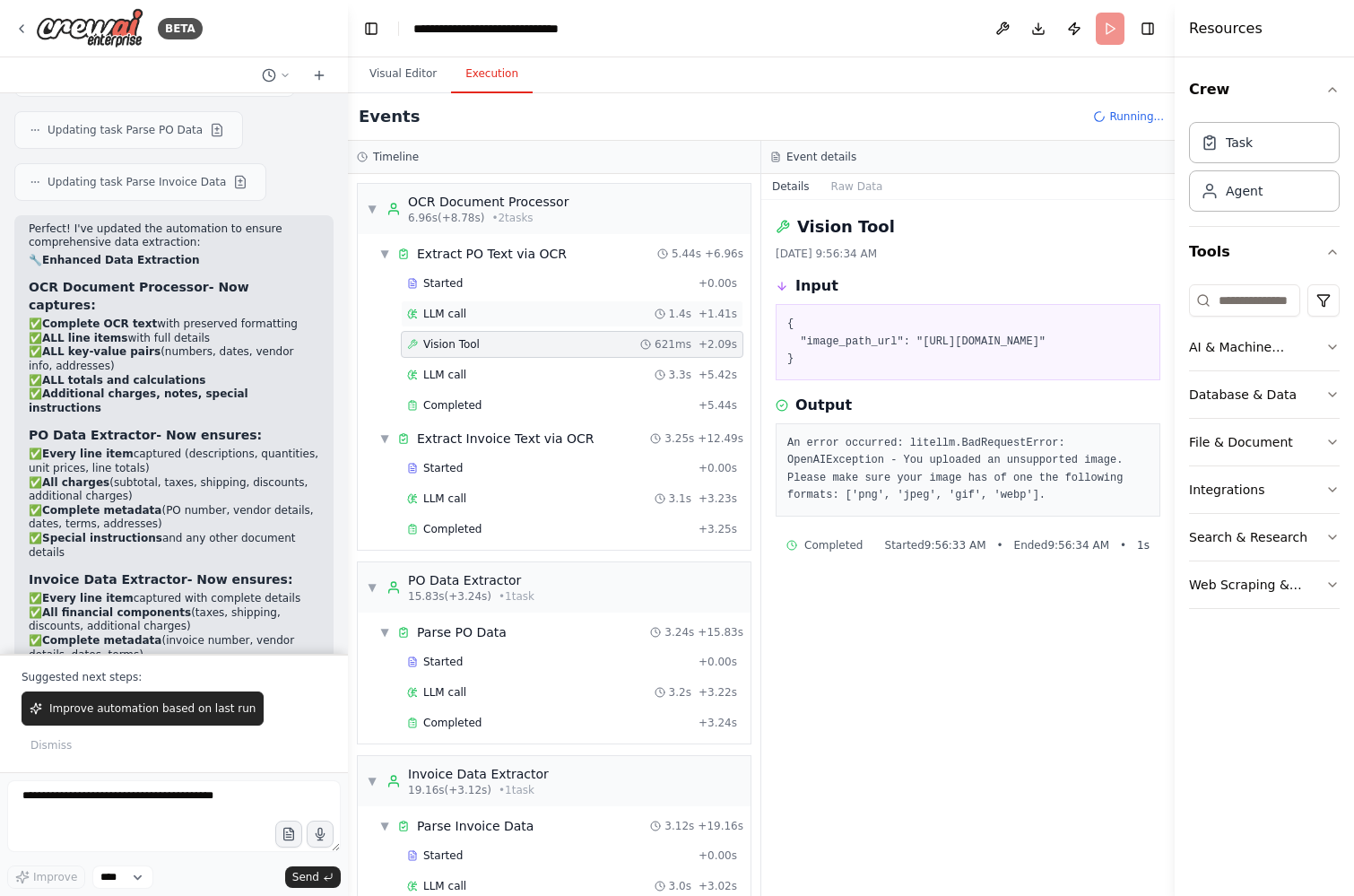
click at [441, 307] on span "LLM call" at bounding box center [445, 313] width 43 height 14
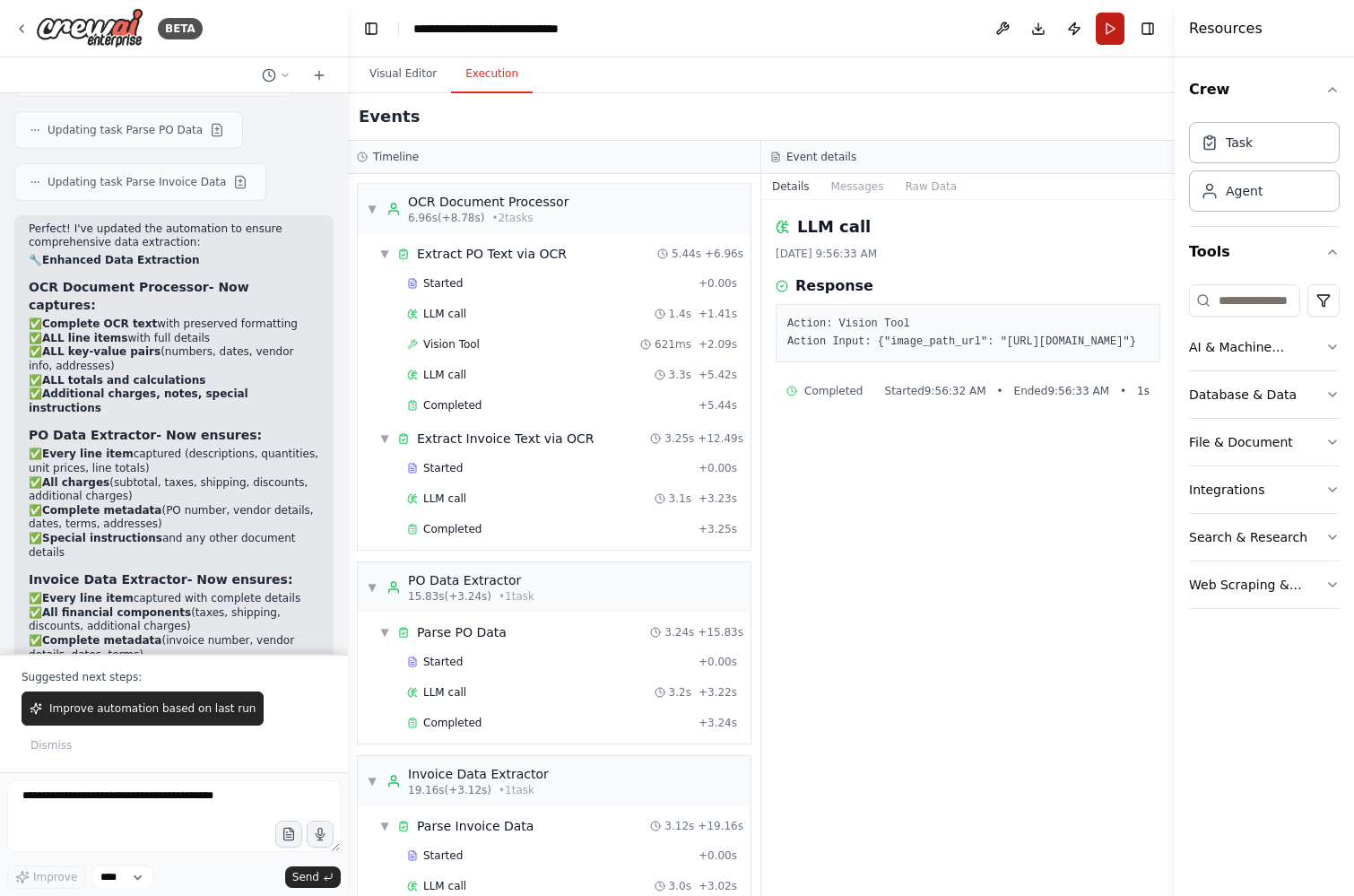
click at [1099, 29] on button "Run" at bounding box center [1110, 28] width 28 height 32
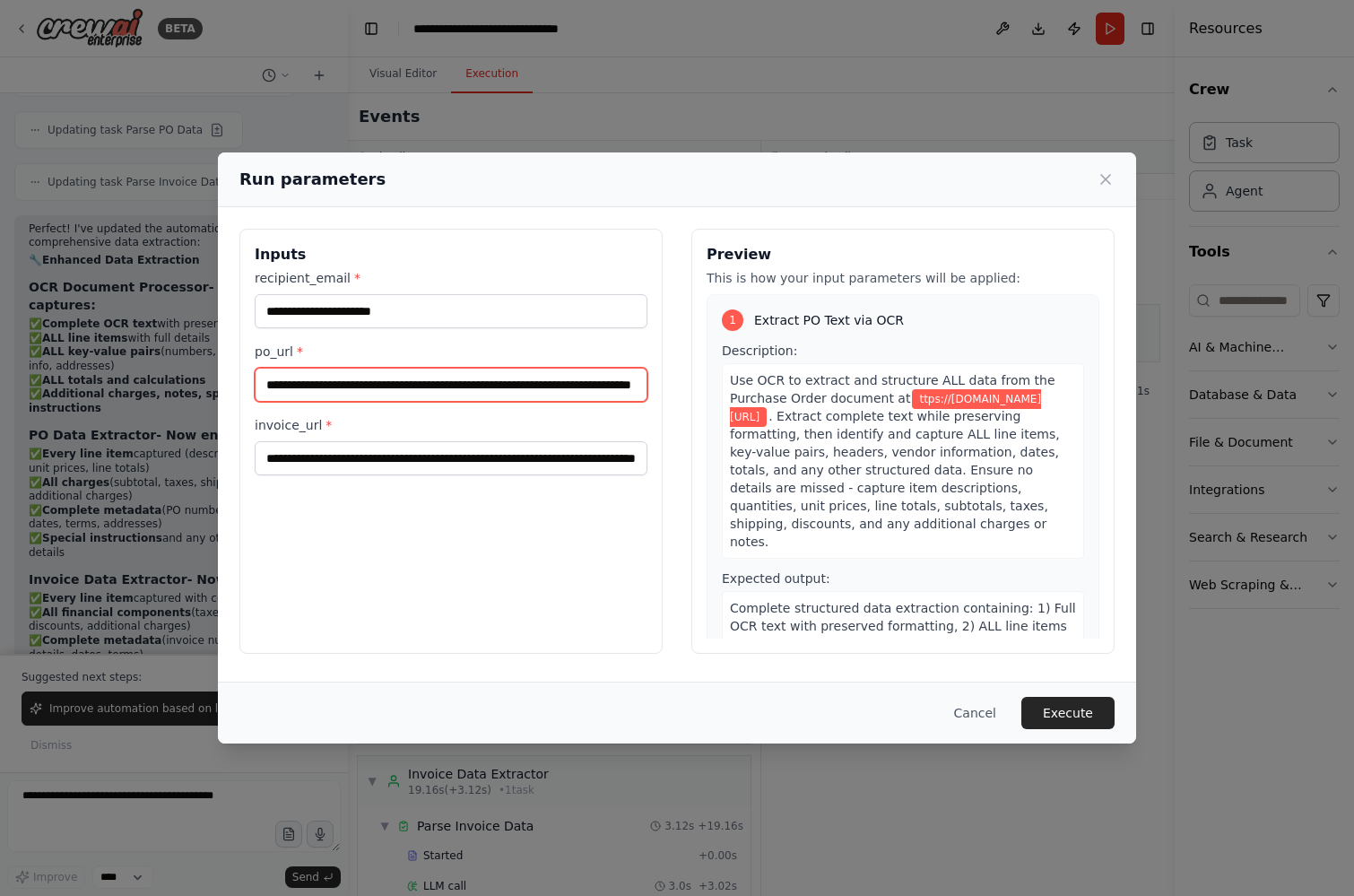
click at [527, 389] on input "**********" at bounding box center [450, 385] width 392 height 34
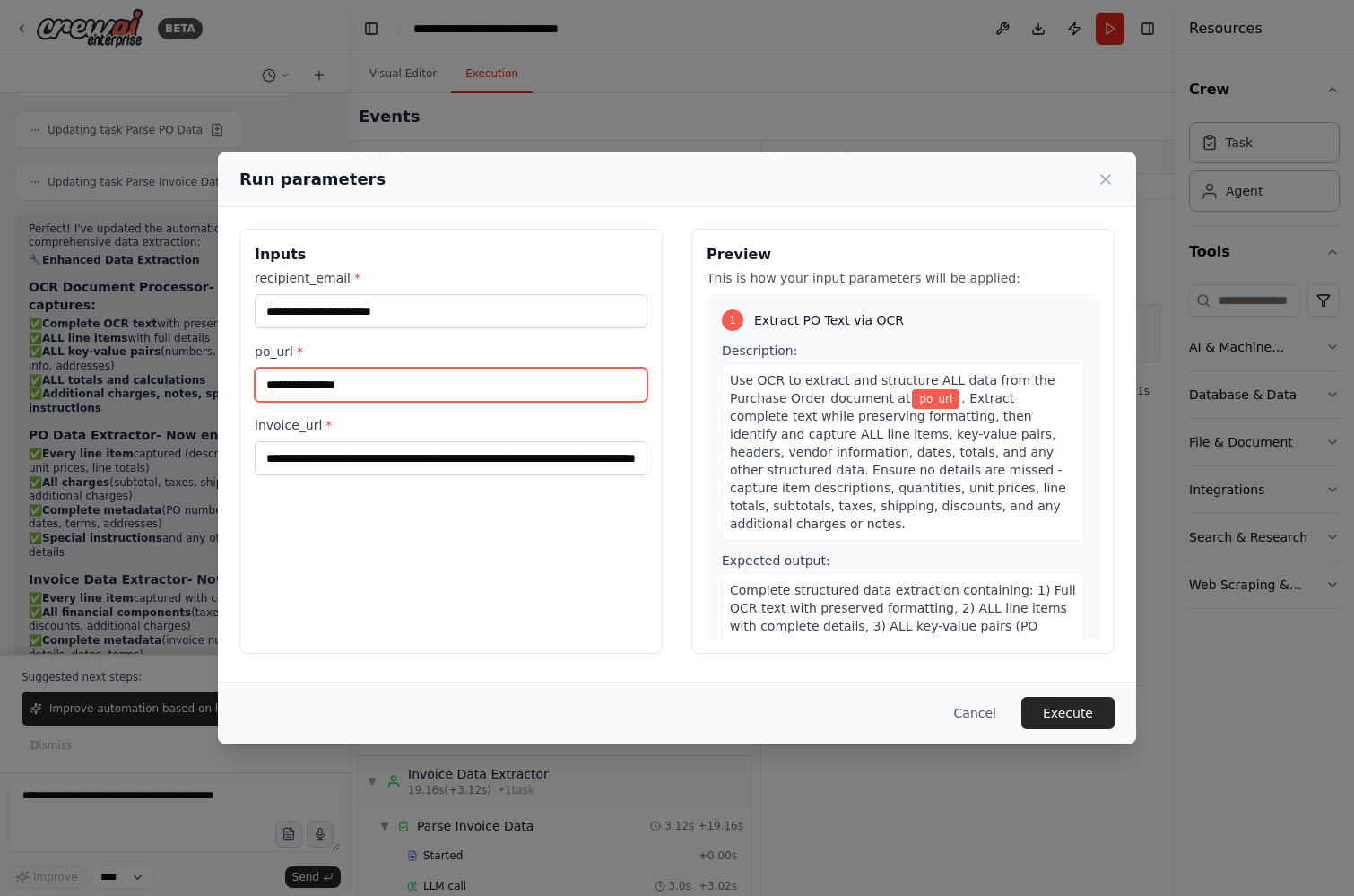
paste input "**********"
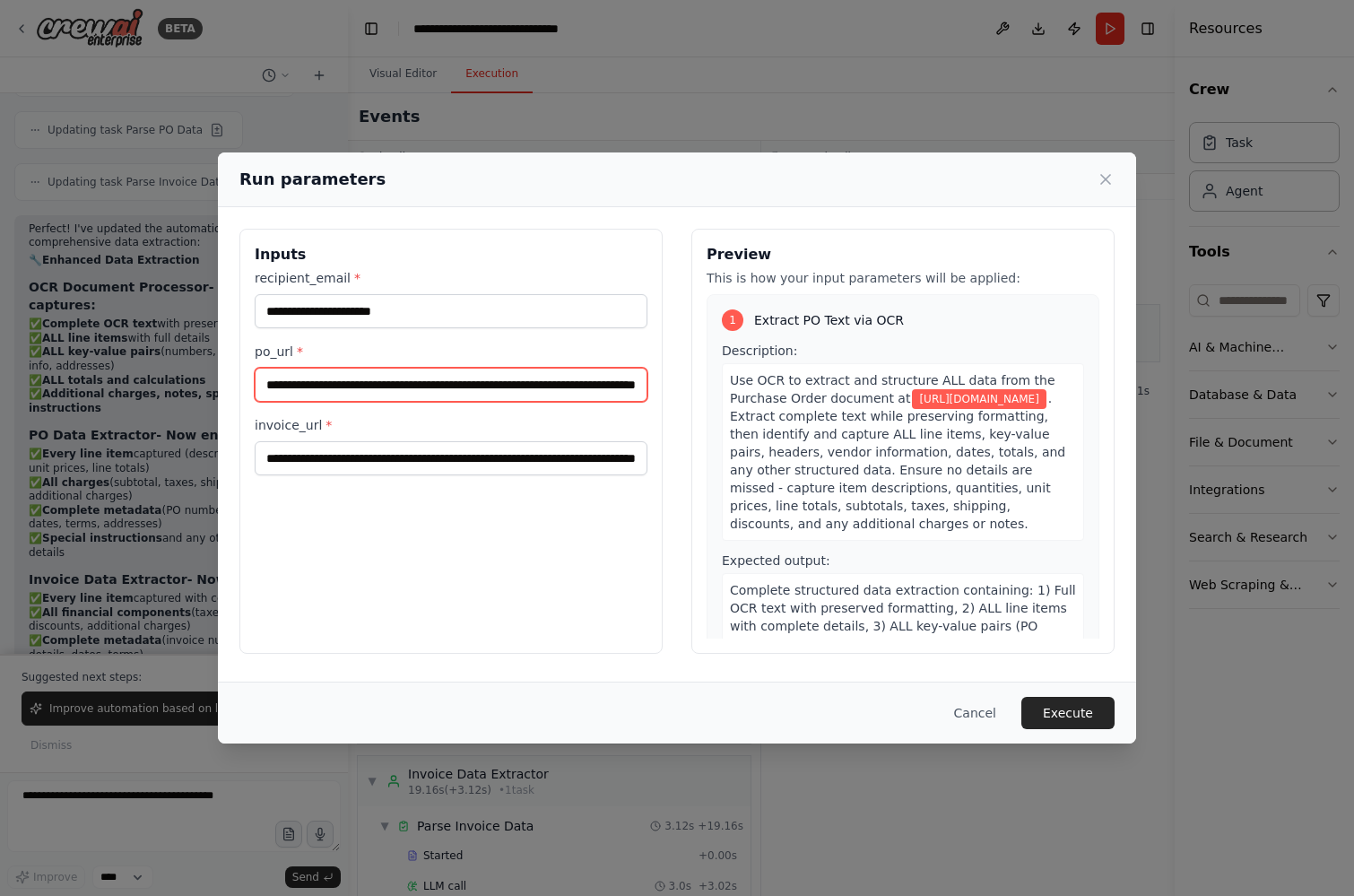
type input "**********"
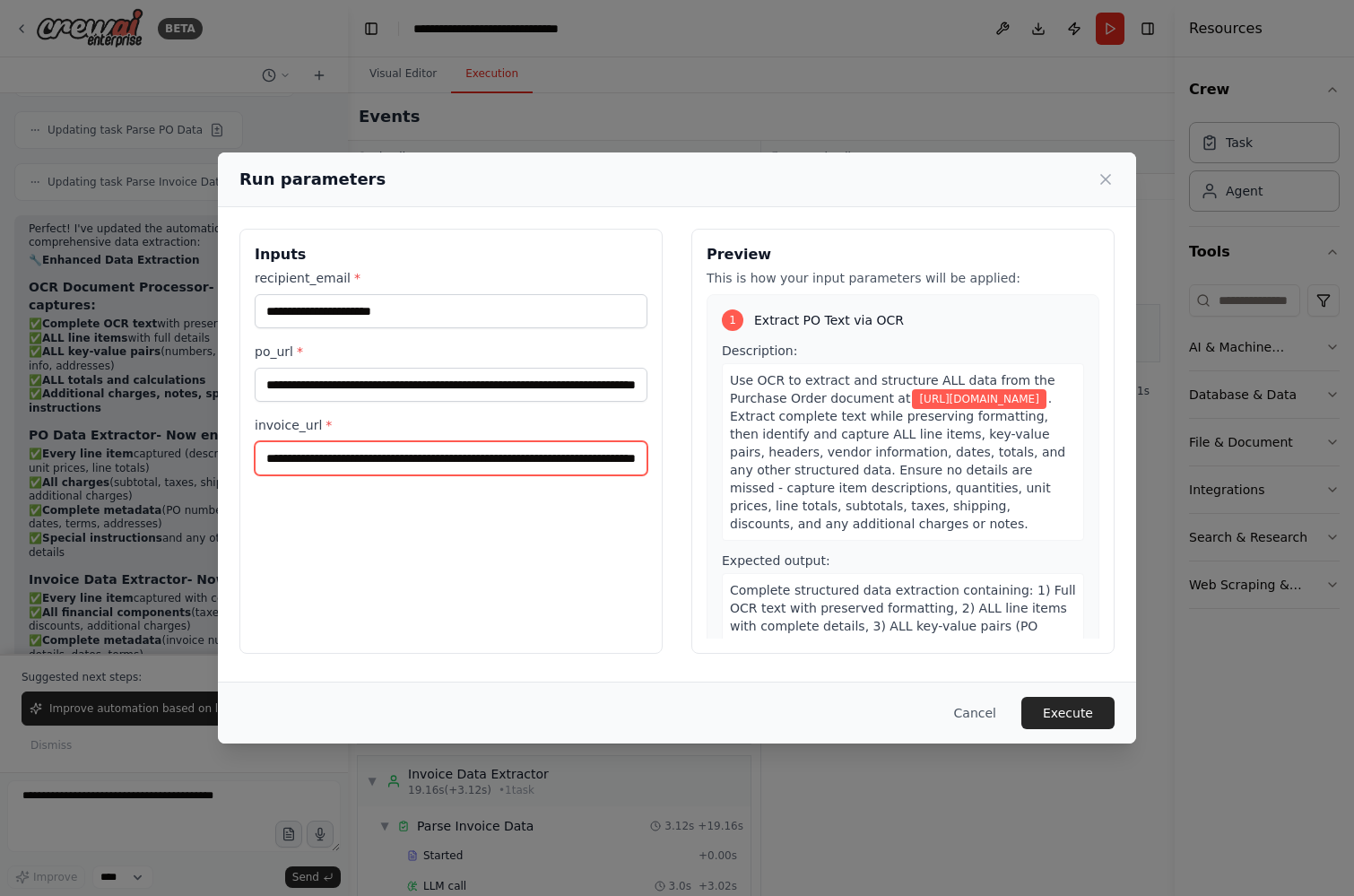
click at [438, 461] on input "**********" at bounding box center [450, 458] width 392 height 34
paste input "**********"
type input "**********"
click at [1057, 715] on button "Execute" at bounding box center [1068, 713] width 94 height 32
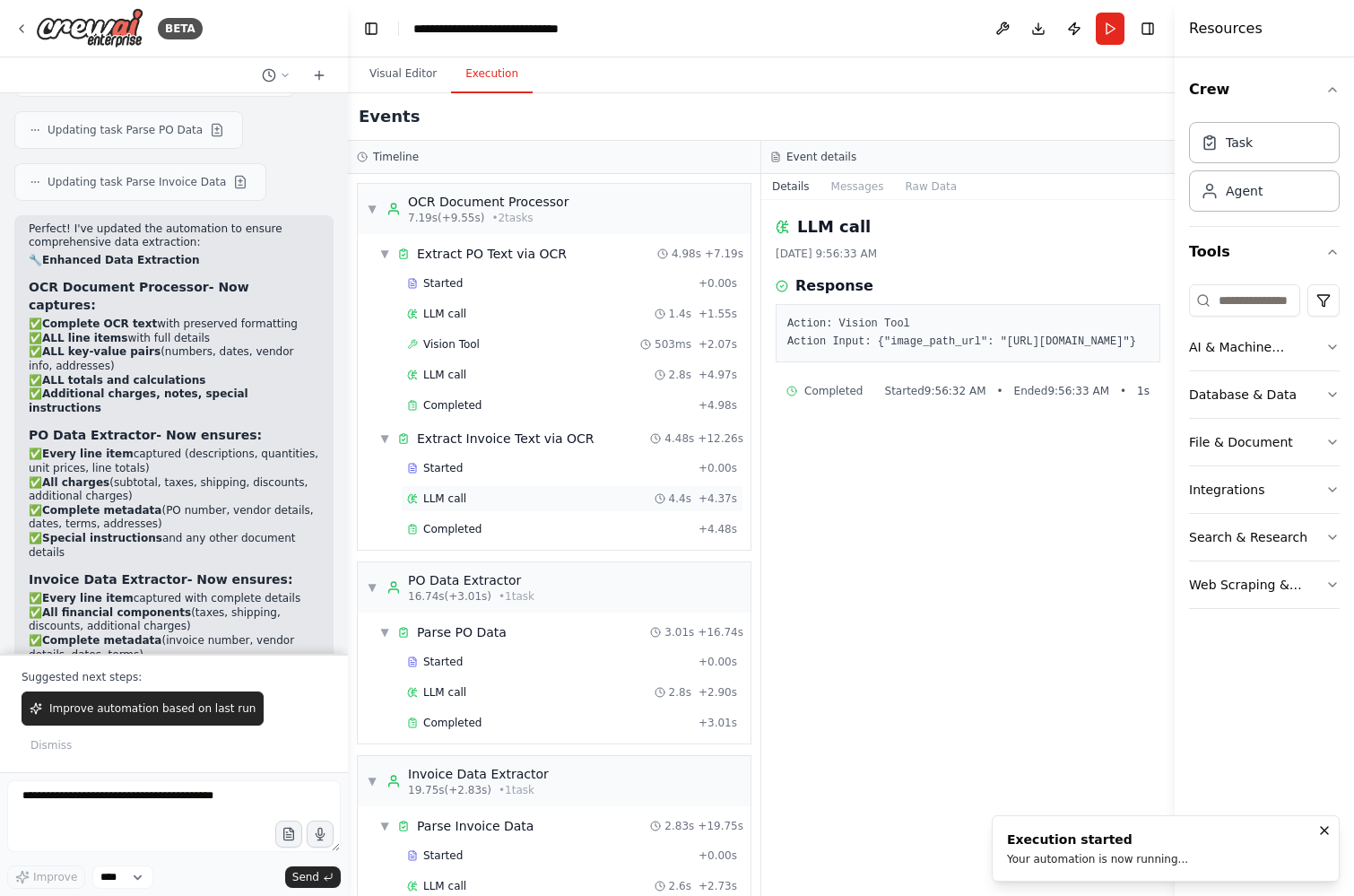
click at [443, 497] on span "LLM call" at bounding box center [445, 498] width 43 height 14
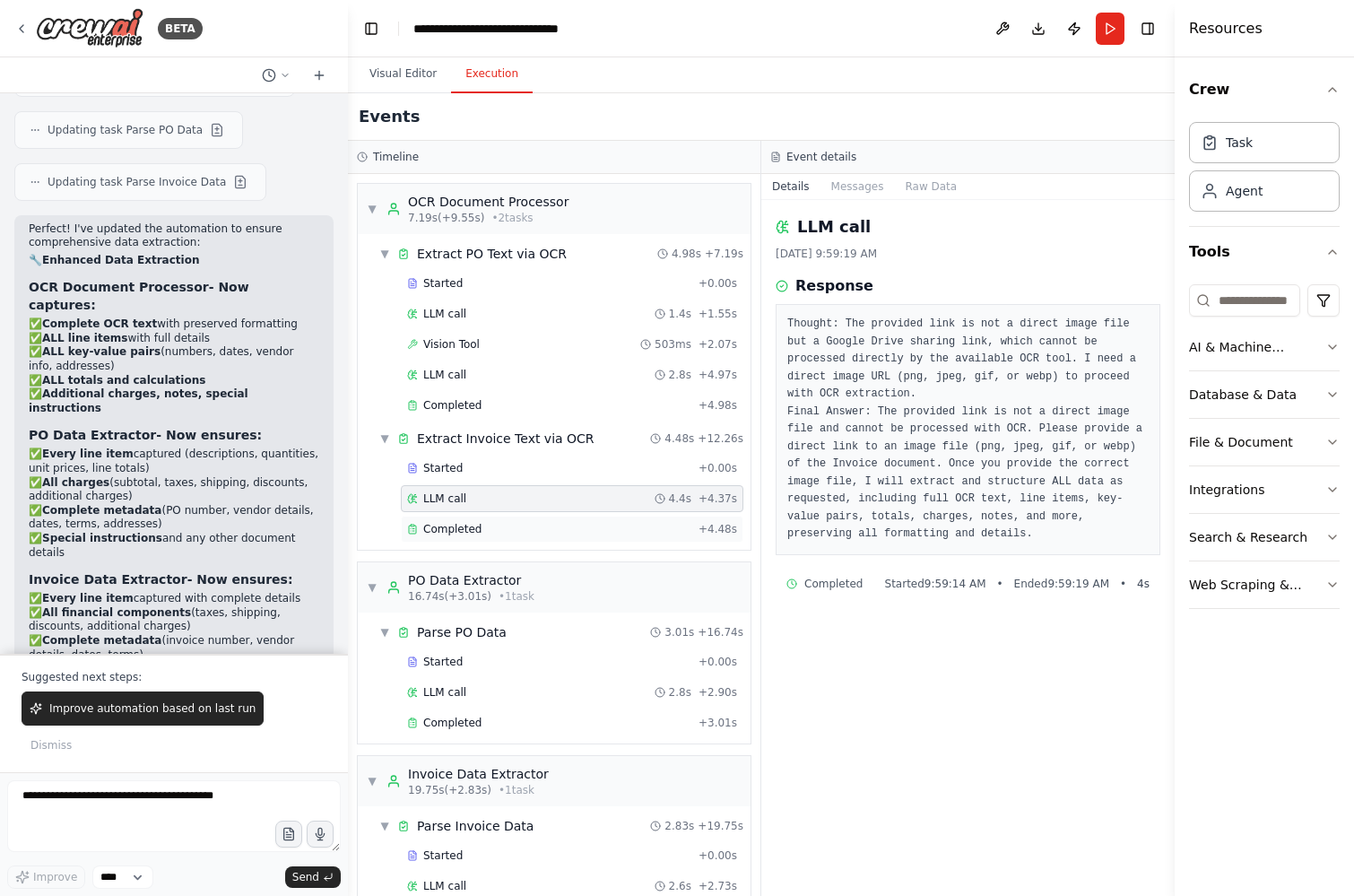
click at [444, 518] on div "Completed + 4.48s" at bounding box center [572, 528] width 342 height 26
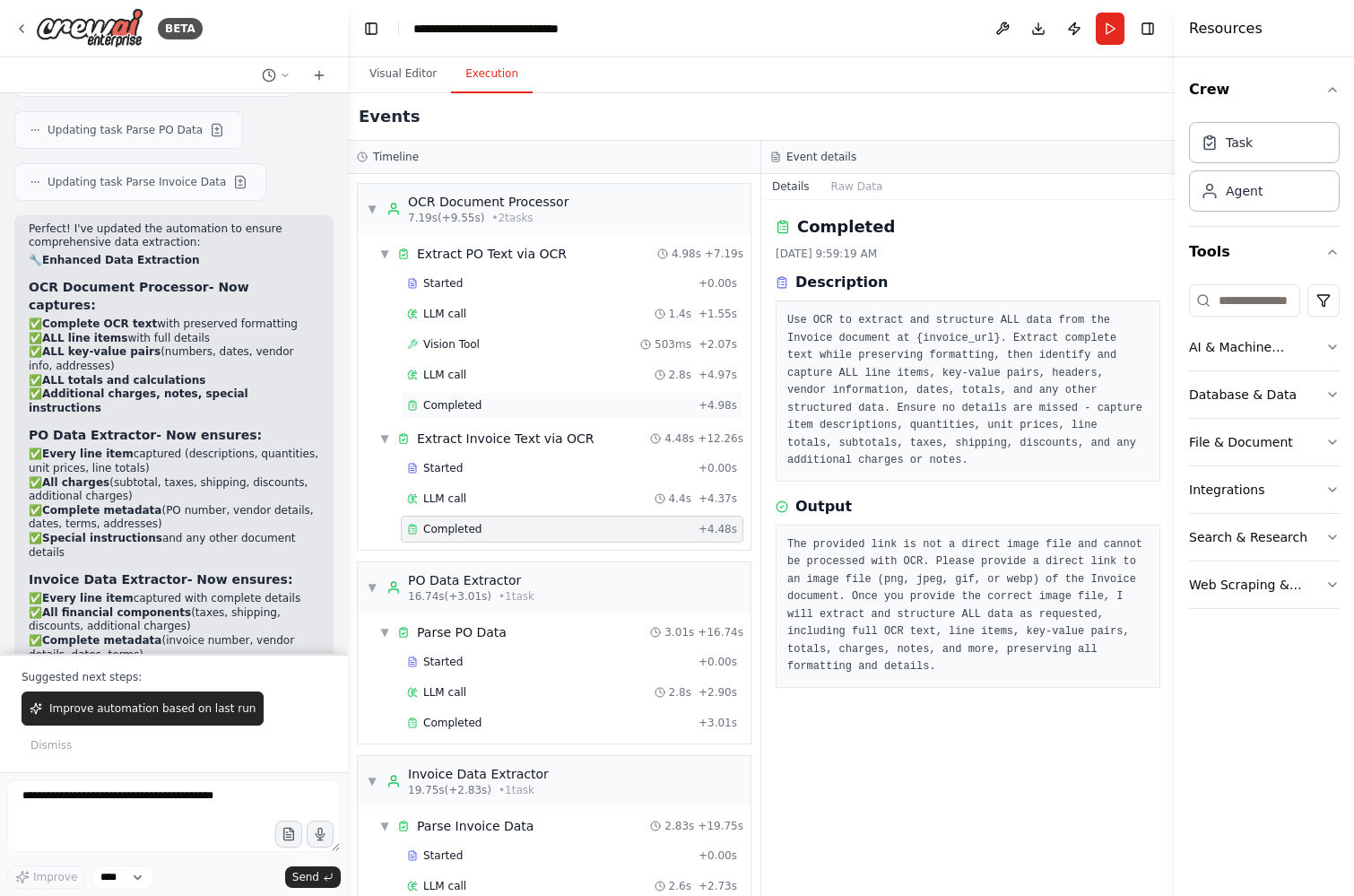
click at [454, 398] on span "Completed" at bounding box center [453, 405] width 59 height 14
click at [448, 376] on span "LLM call" at bounding box center [445, 374] width 43 height 14
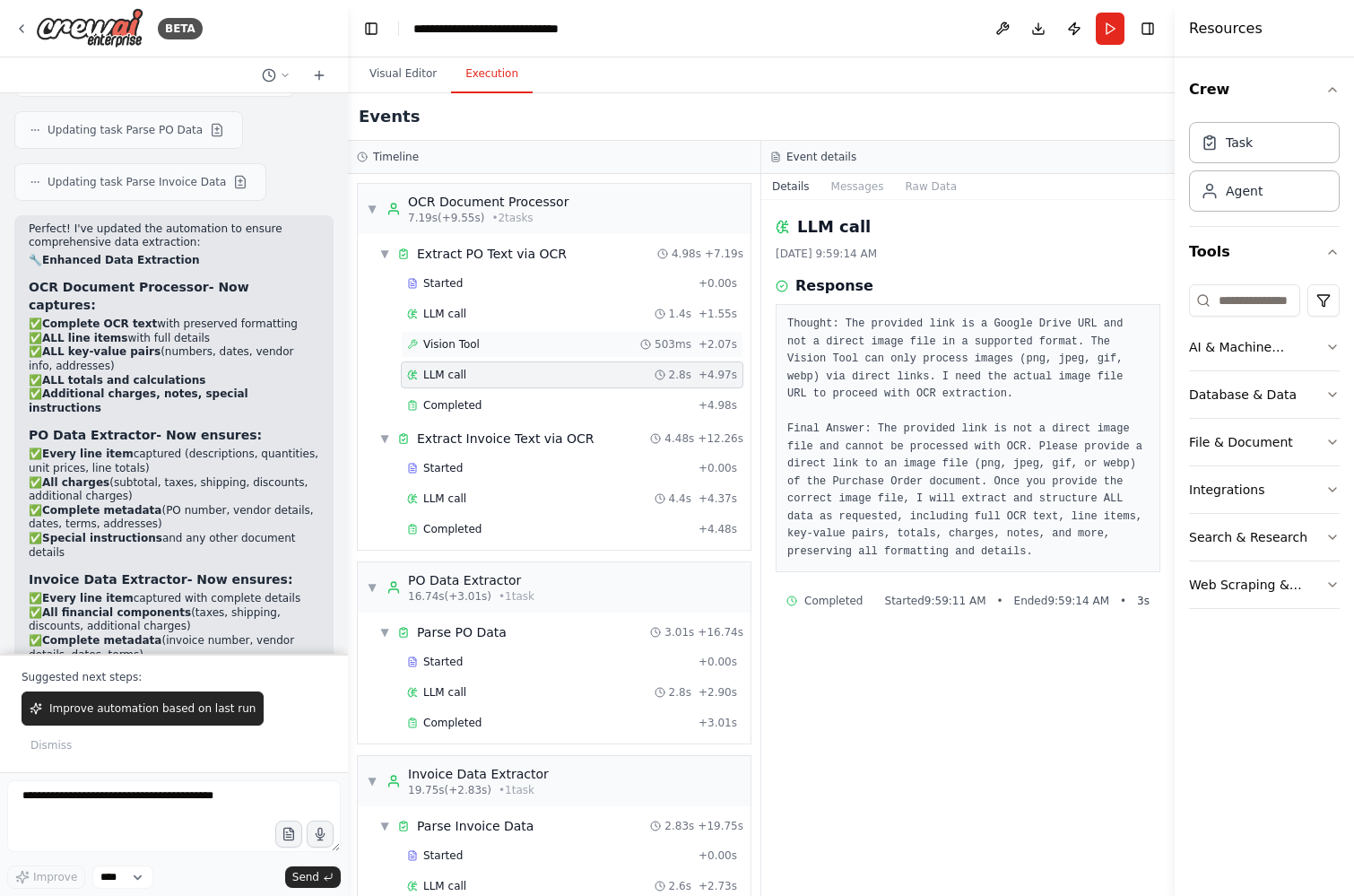
click at [443, 336] on div "Vision Tool 503ms + 2.07s" at bounding box center [572, 344] width 342 height 26
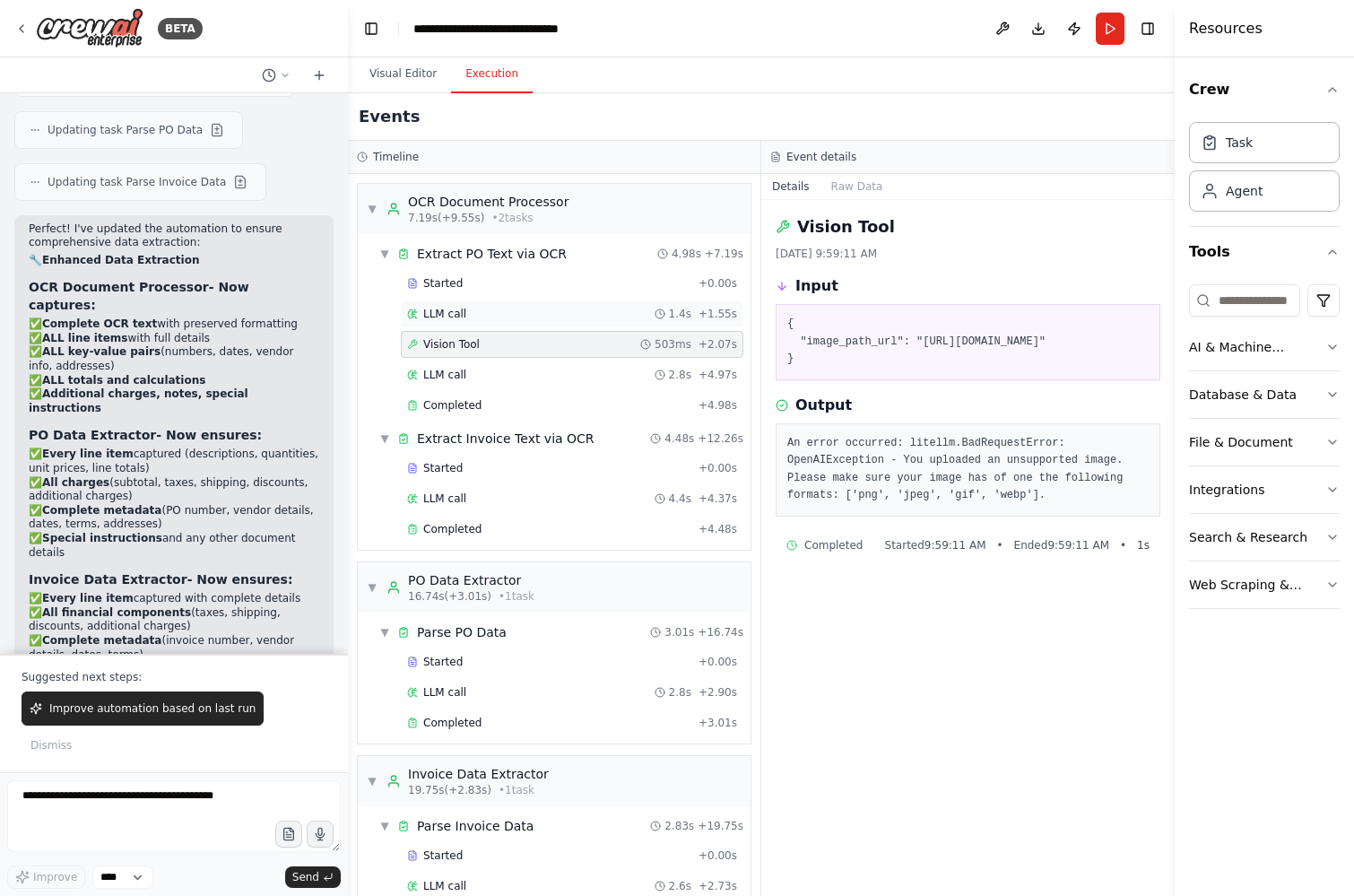
click at [438, 302] on div "LLM call 1.4s + 1.55s" at bounding box center [572, 314] width 342 height 26
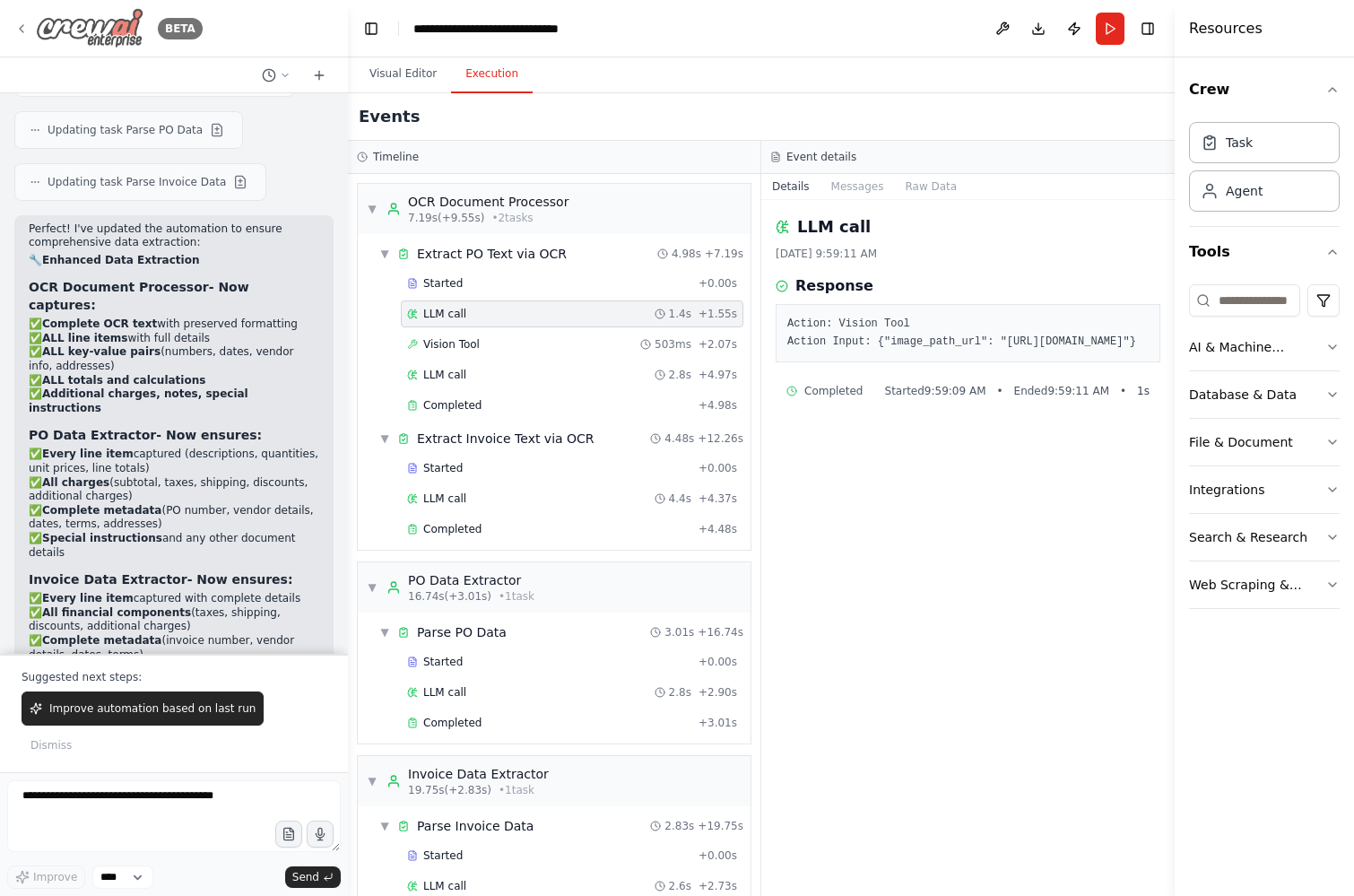
click at [17, 30] on icon at bounding box center [21, 28] width 14 height 14
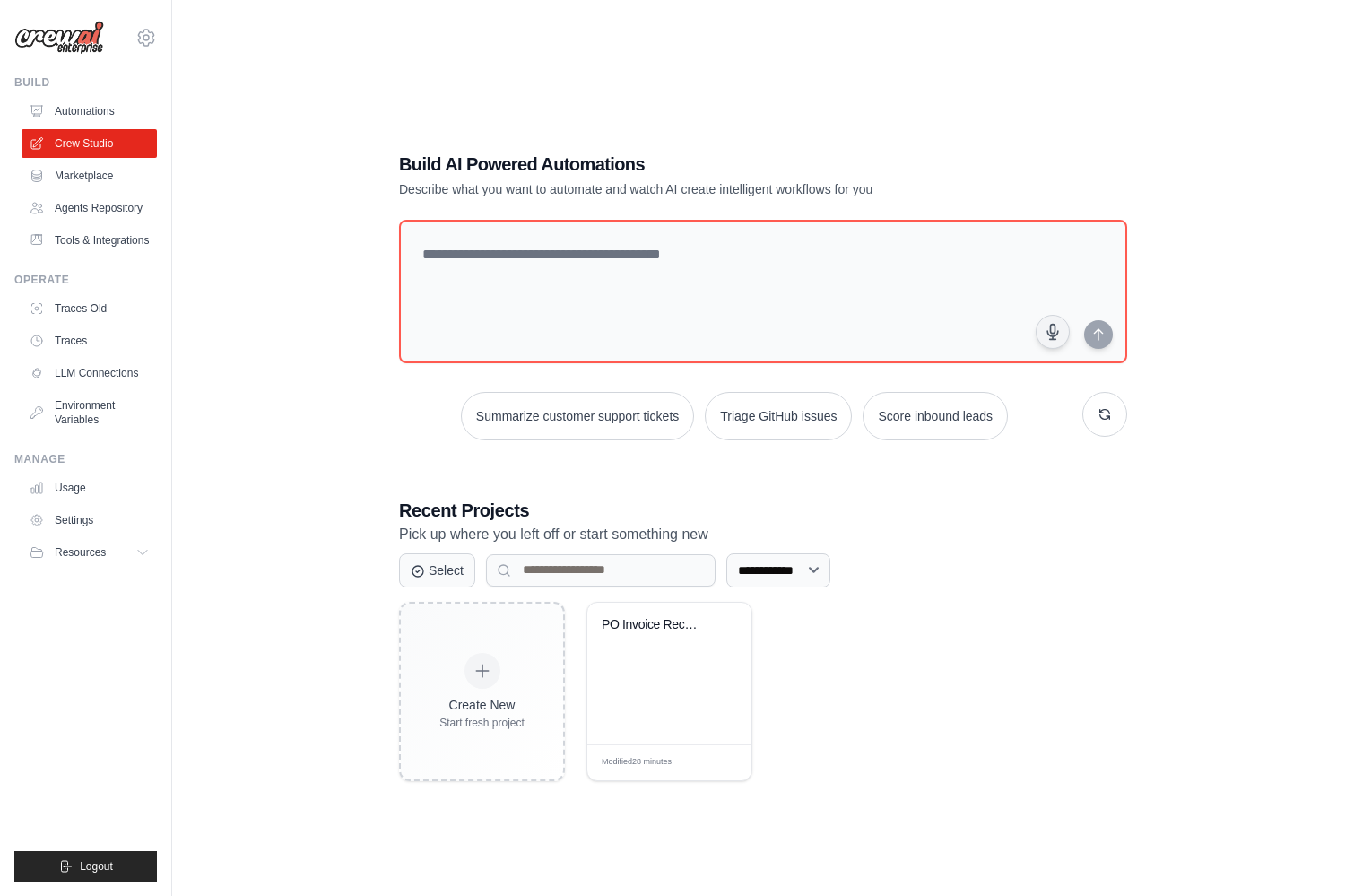
click at [133, 41] on div "jason.bonvie@crewai.com CrewAI Demo Account Madison Reed NC@Crew Jason's Crewai" at bounding box center [85, 28] width 143 height 58
click at [82, 114] on link "Automations" at bounding box center [91, 111] width 135 height 28
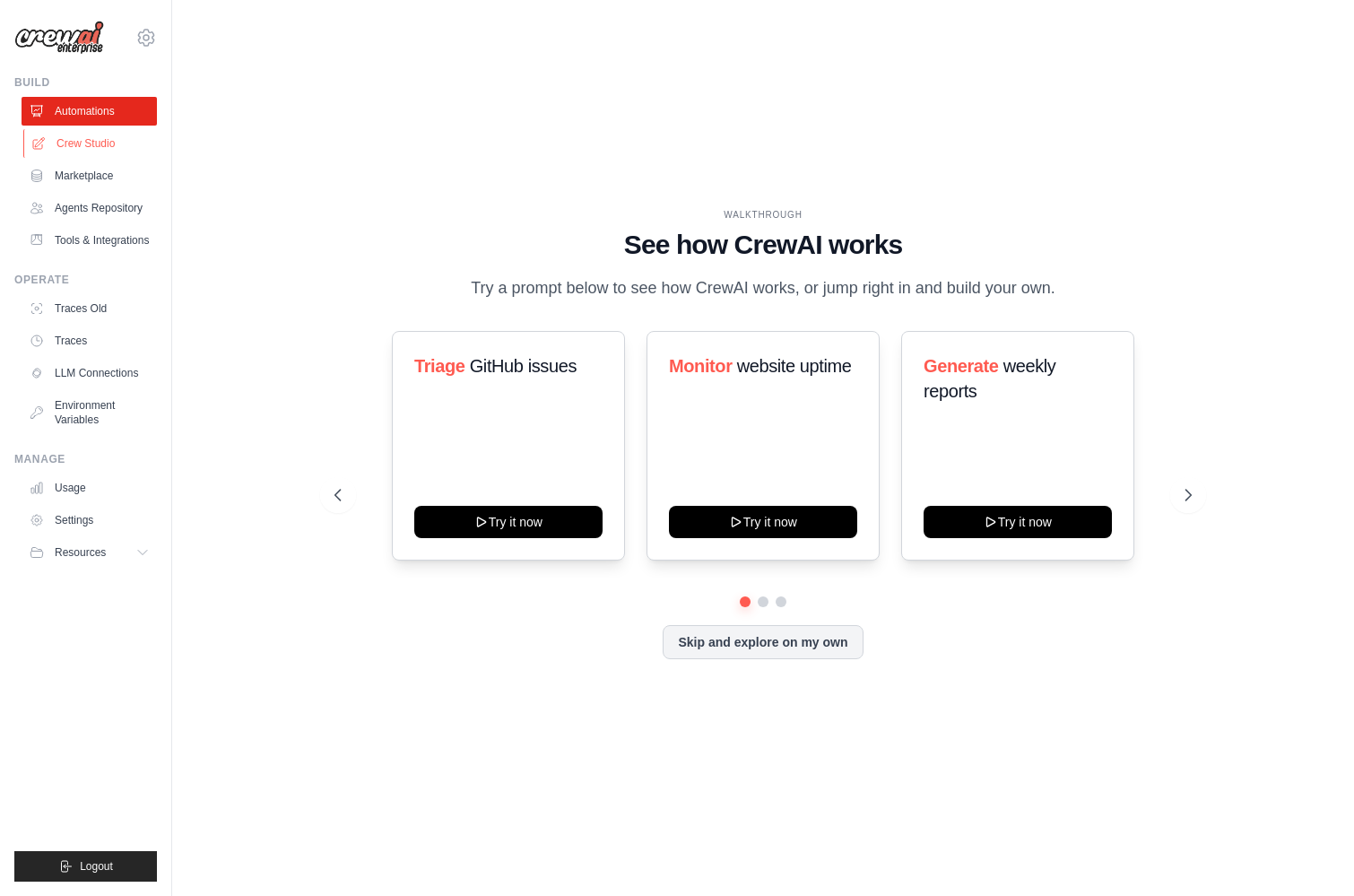
click at [72, 134] on link "Crew Studio" at bounding box center [91, 144] width 135 height 28
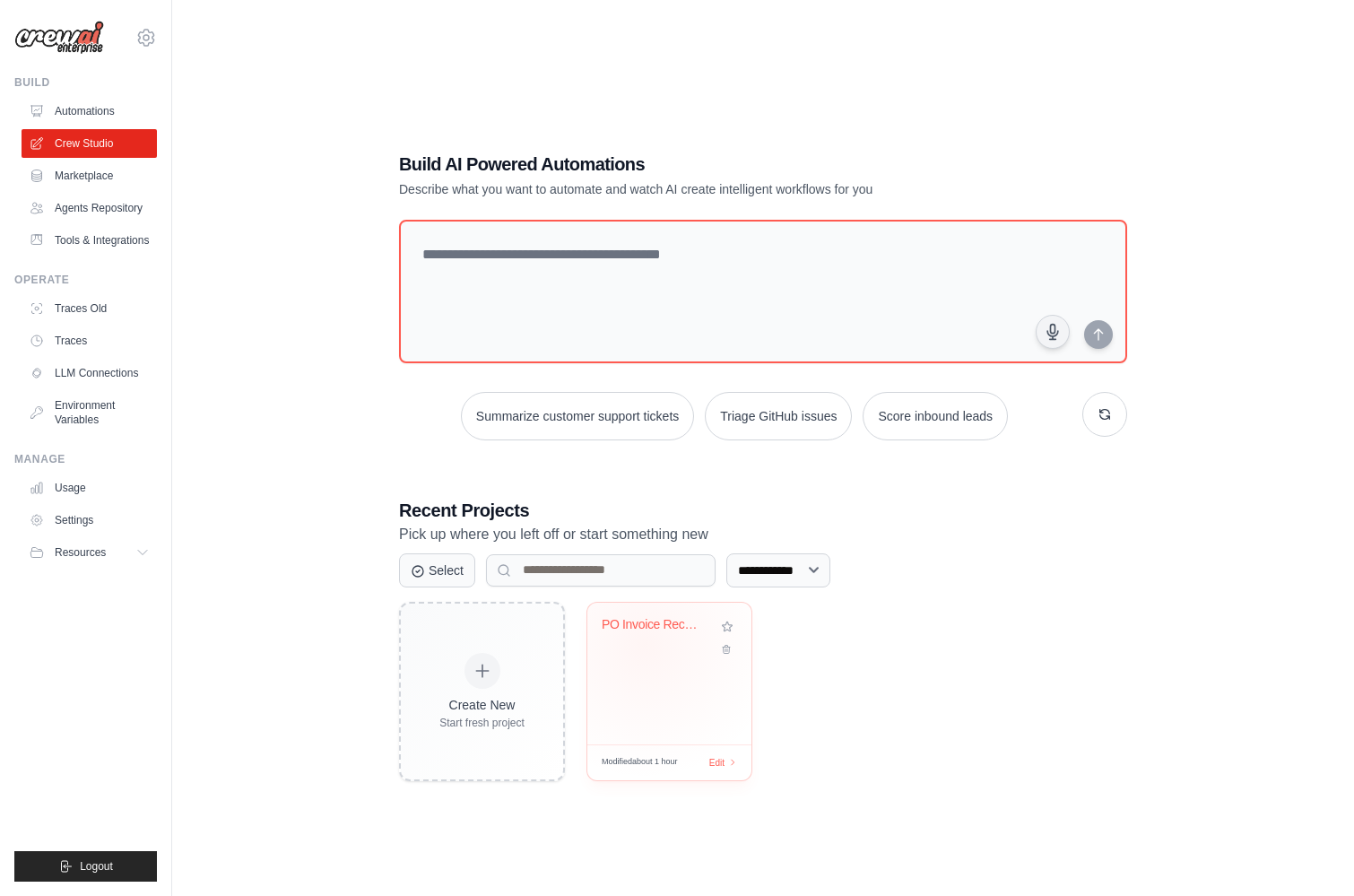
click at [644, 647] on div "PO Invoice Reconciliation System" at bounding box center [668, 638] width 135 height 42
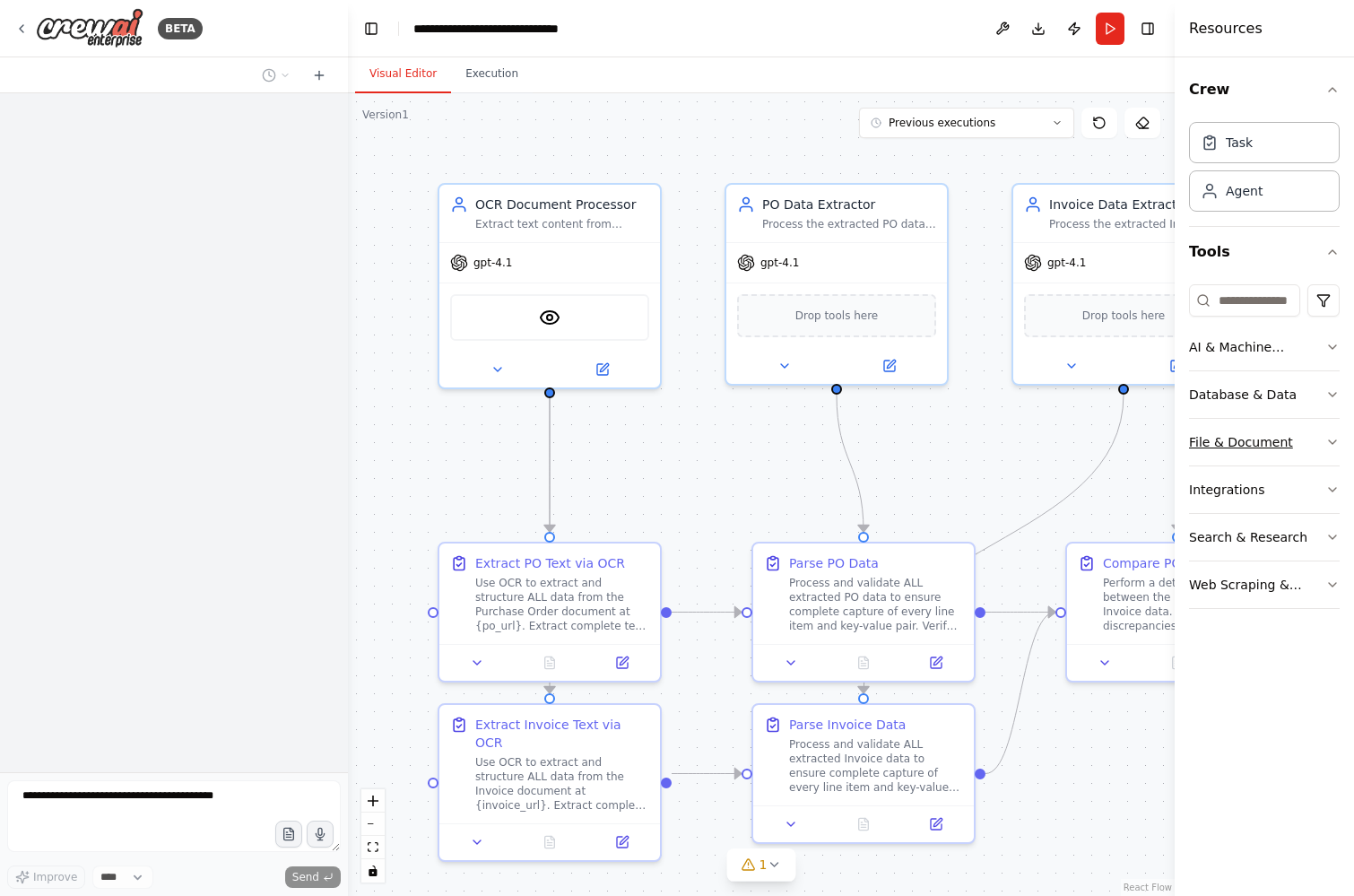
click at [1315, 441] on button "File & Document" at bounding box center [1264, 441] width 150 height 46
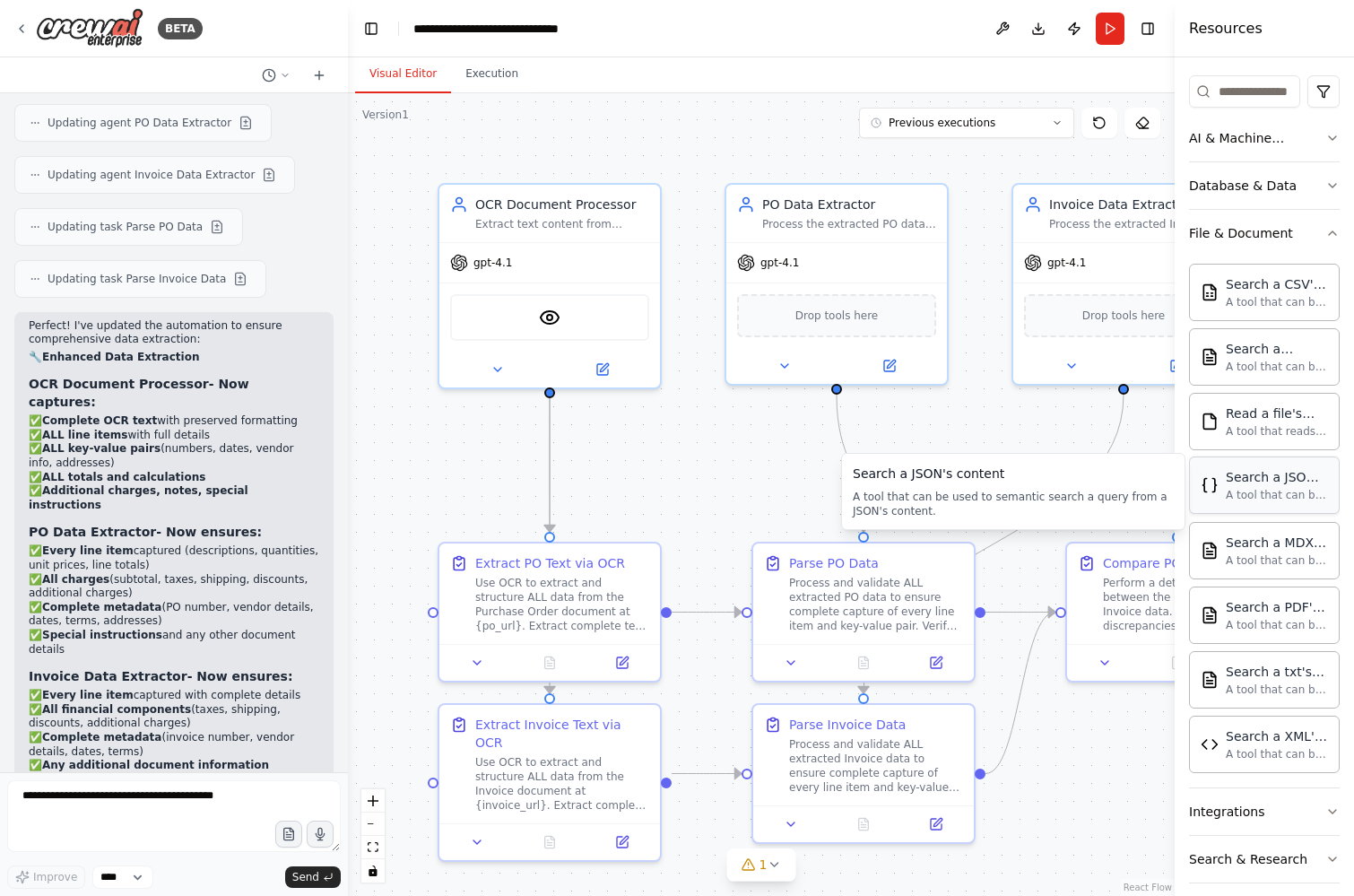
scroll to position [217, 0]
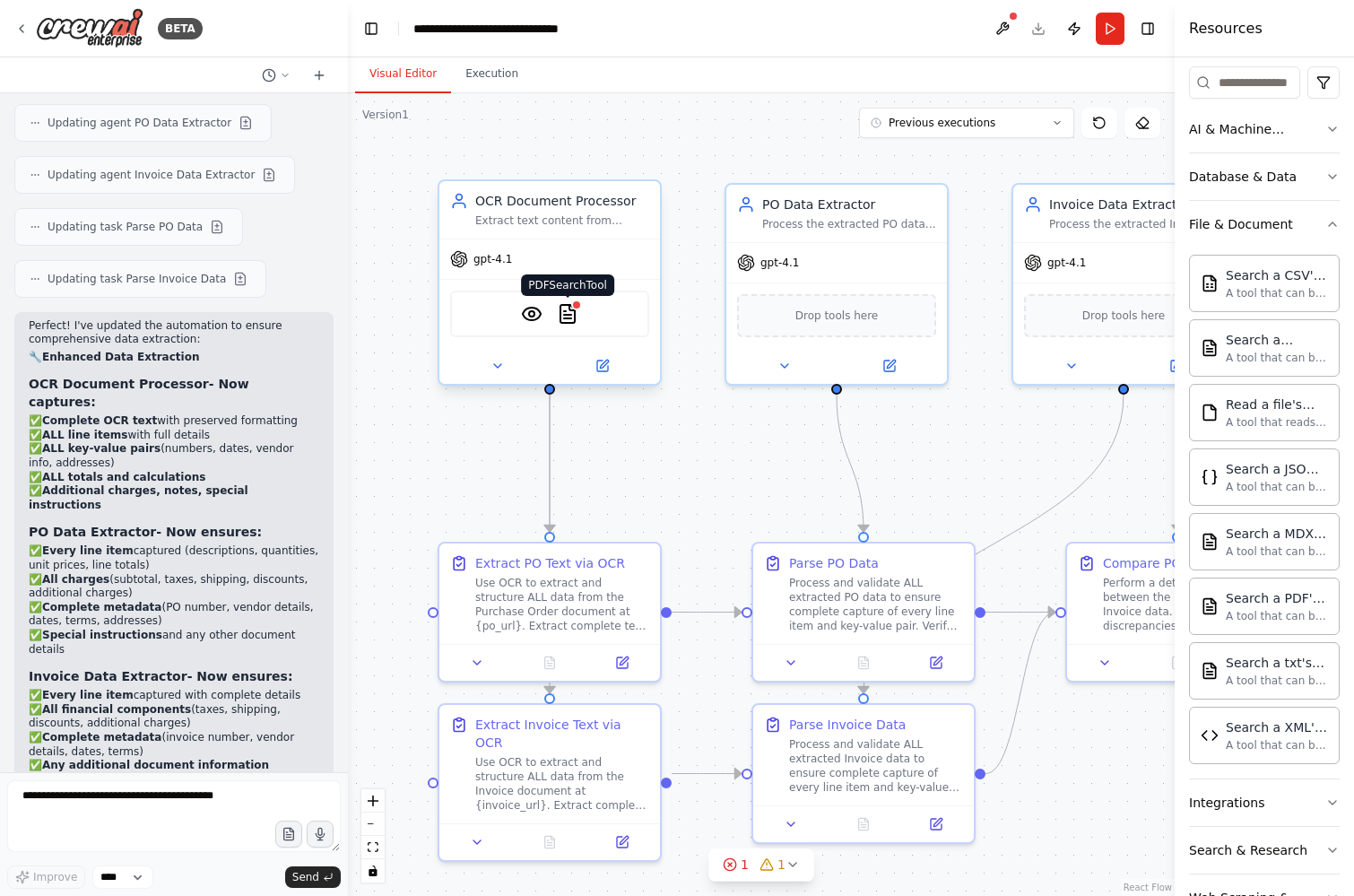
click at [566, 315] on img at bounding box center [567, 314] width 22 height 22
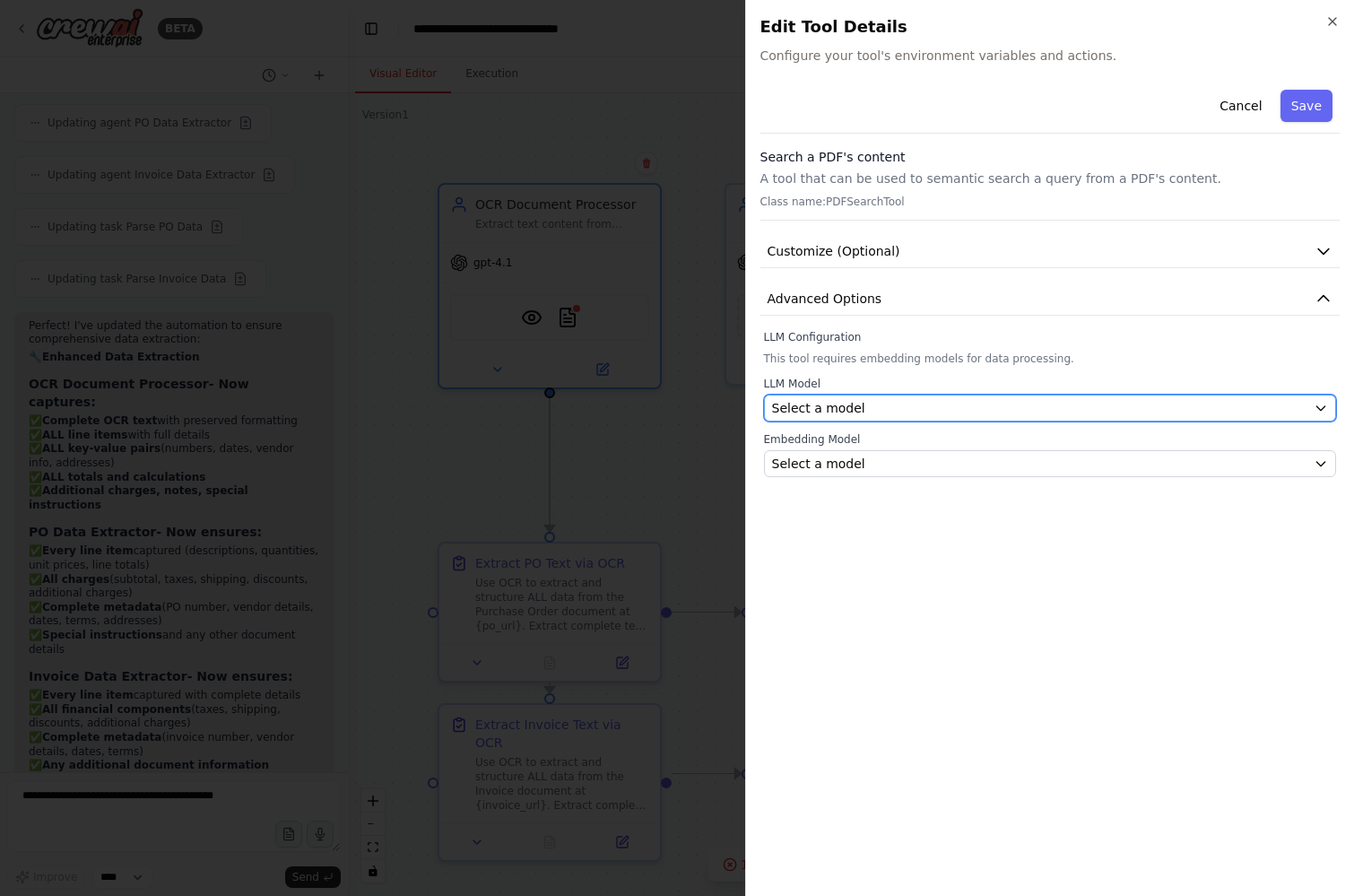
click at [911, 399] on div "Select a model" at bounding box center [1040, 407] width 535 height 18
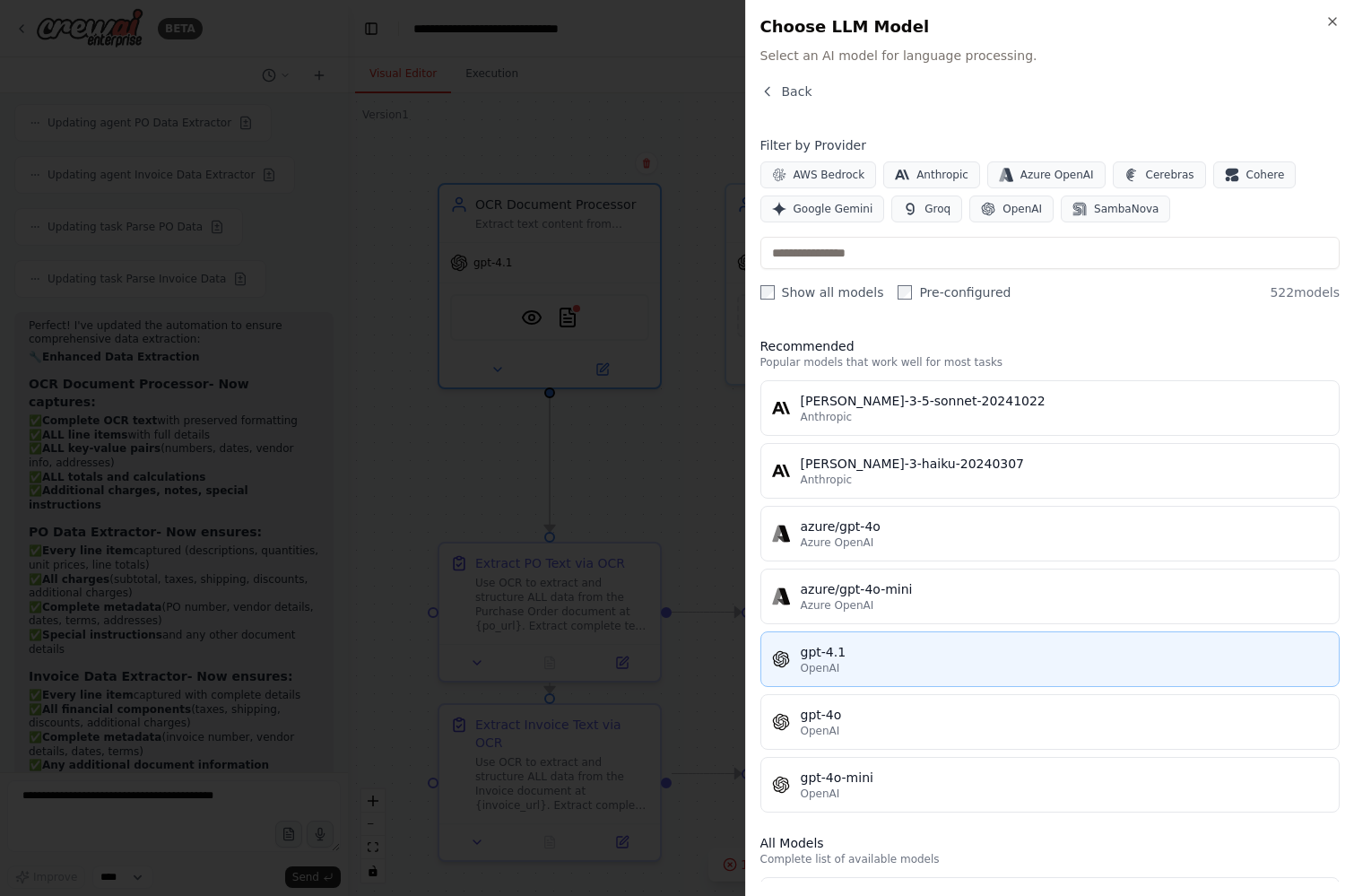
click at [911, 656] on div "gpt-4.1" at bounding box center [1065, 651] width 529 height 18
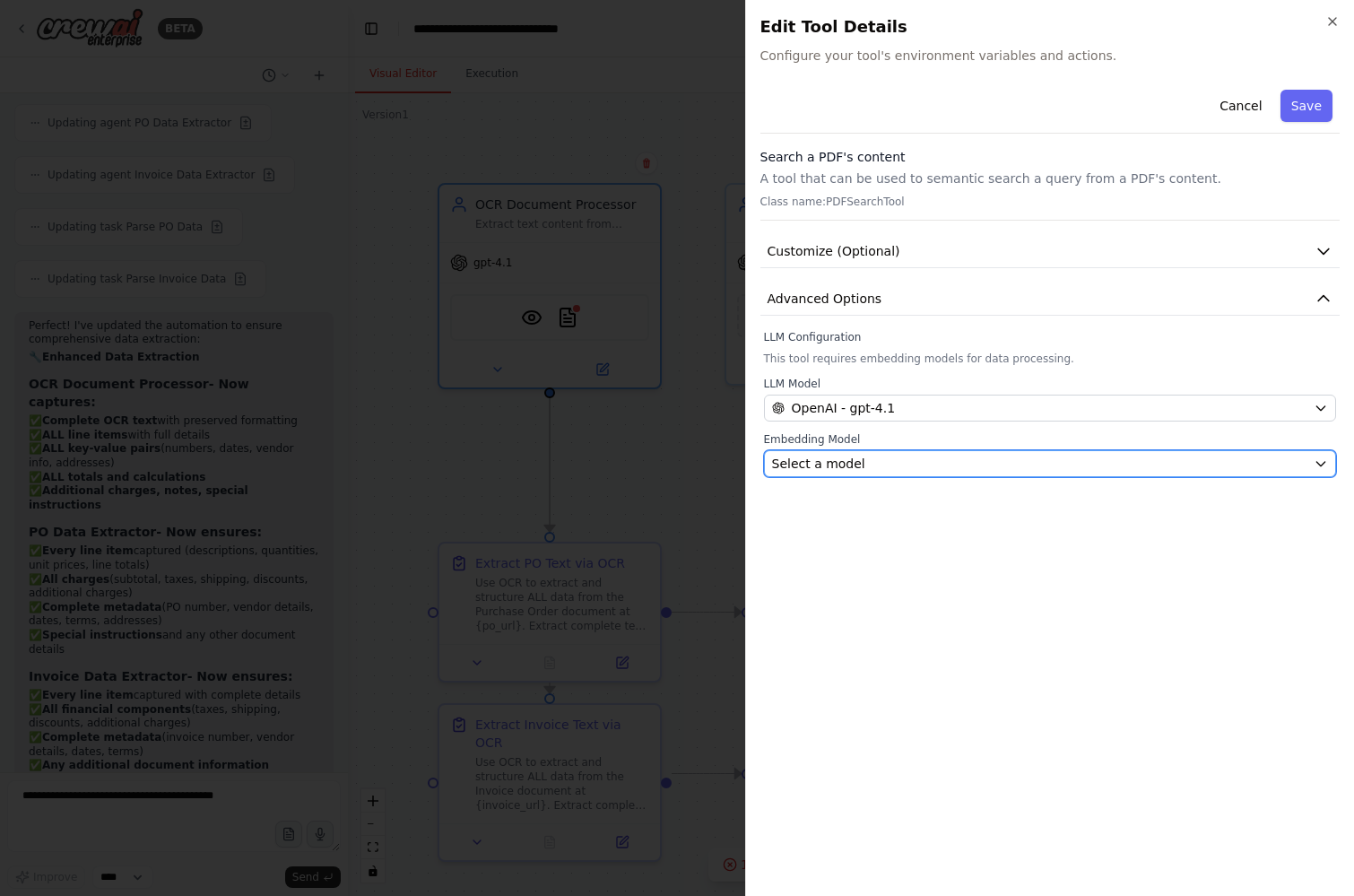
click at [878, 466] on div "Select a model" at bounding box center [1040, 463] width 535 height 18
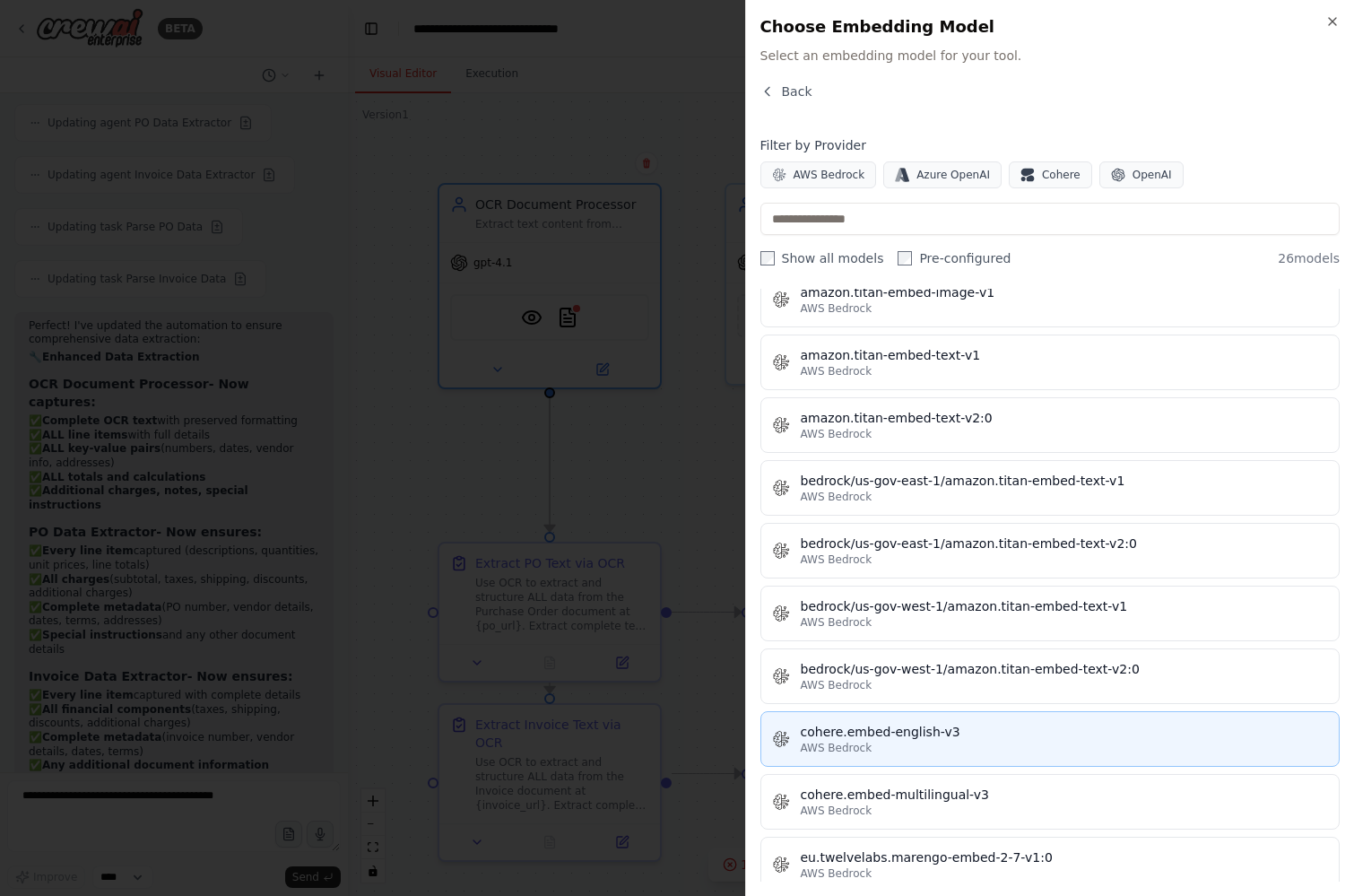
scroll to position [50, 0]
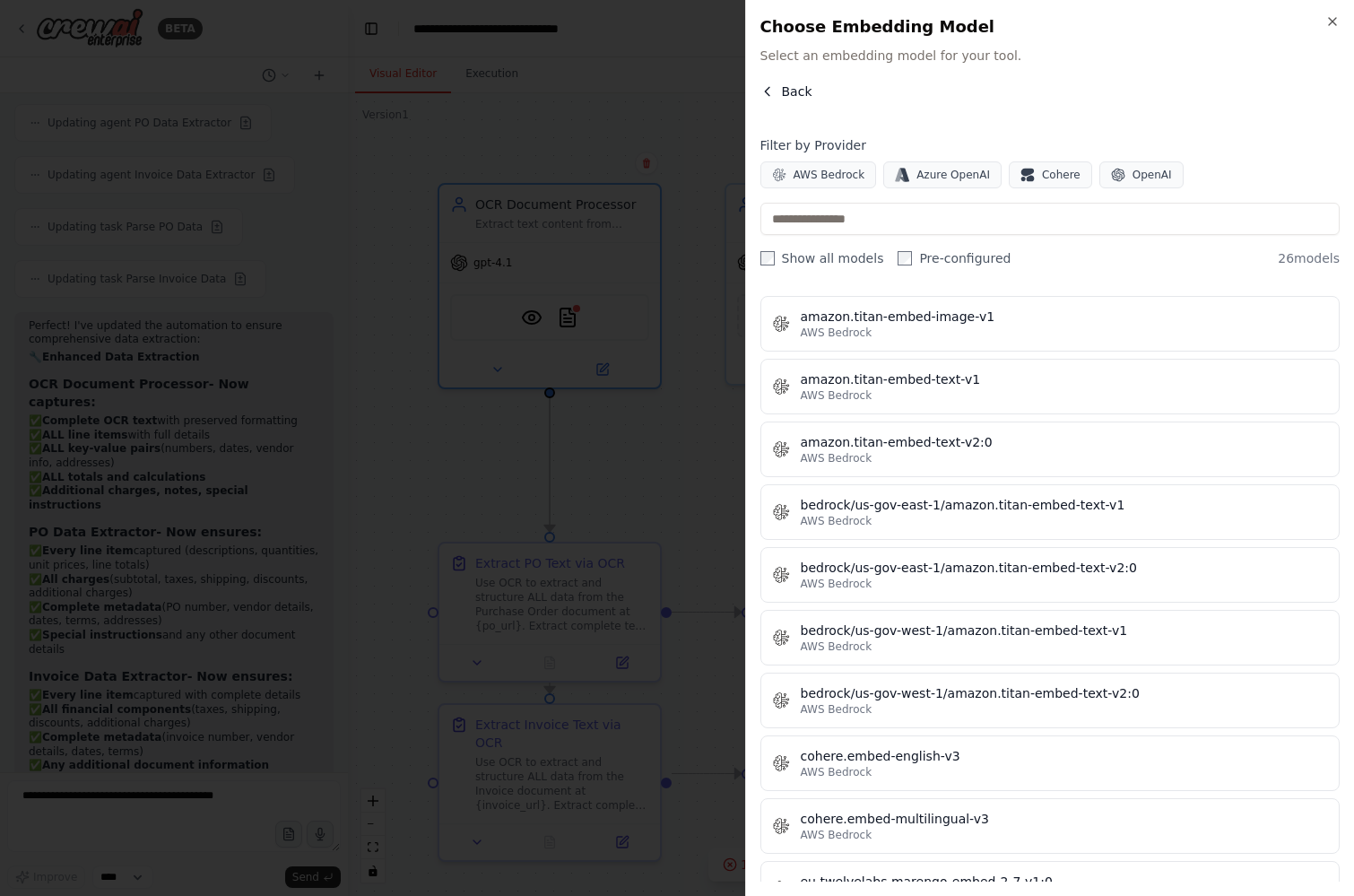
click at [794, 90] on span "Back" at bounding box center [797, 91] width 30 height 18
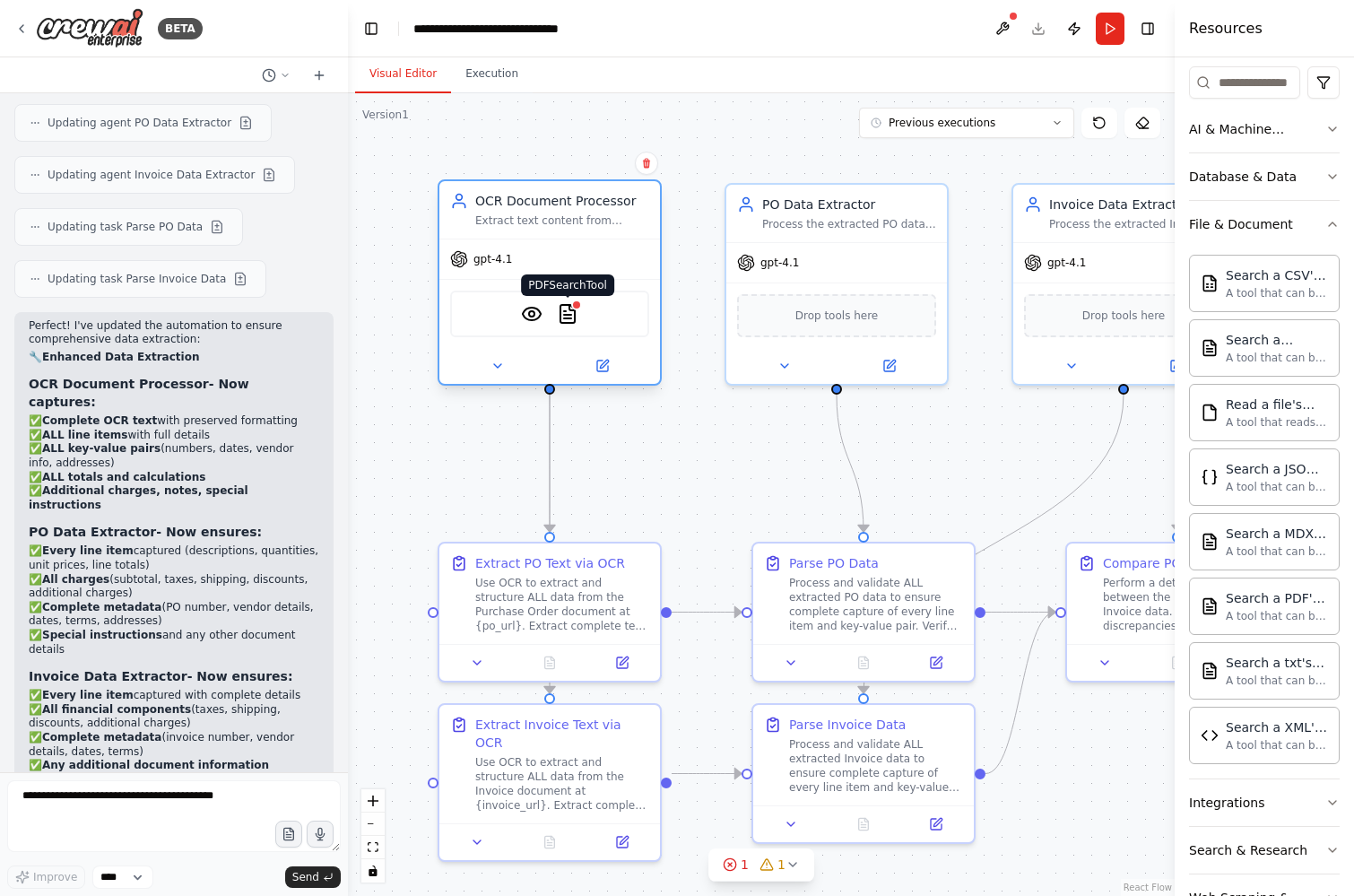
click at [572, 314] on img at bounding box center [567, 314] width 22 height 22
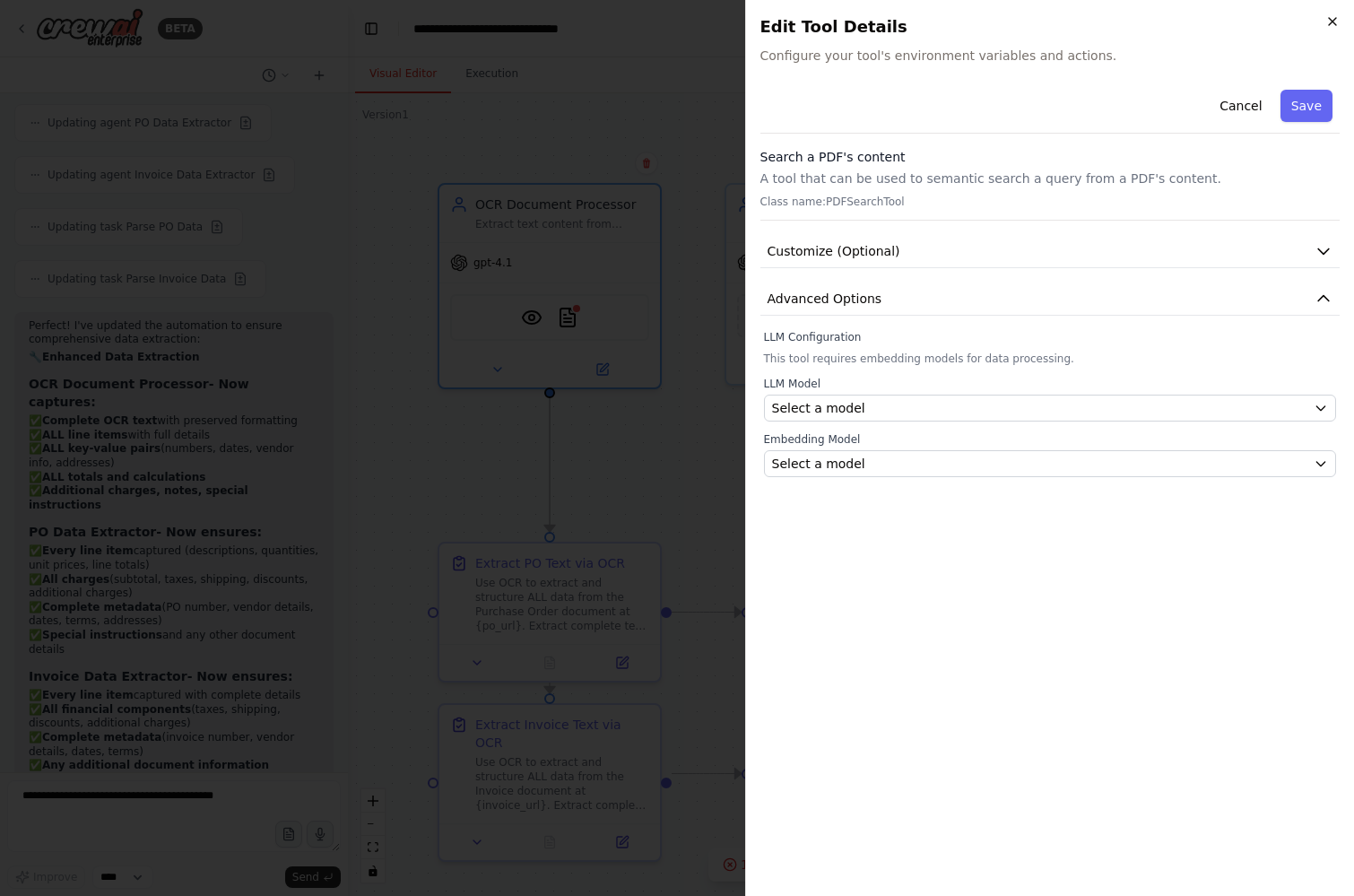
click at [1330, 18] on icon "button" at bounding box center [1333, 22] width 8 height 8
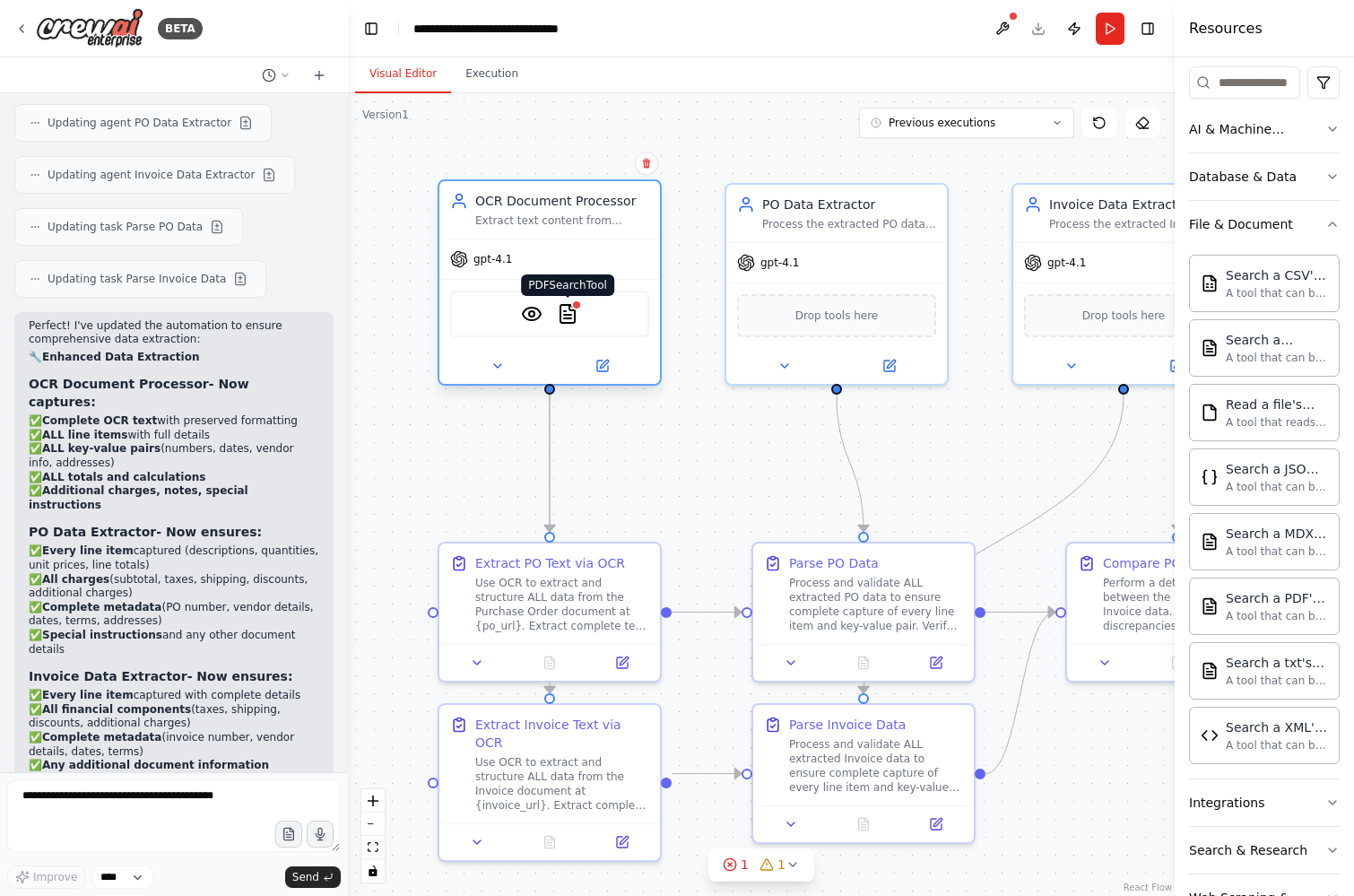
click at [573, 304] on div "PDFSearchTool" at bounding box center [567, 314] width 22 height 22
click at [573, 304] on div at bounding box center [576, 304] width 10 height 10
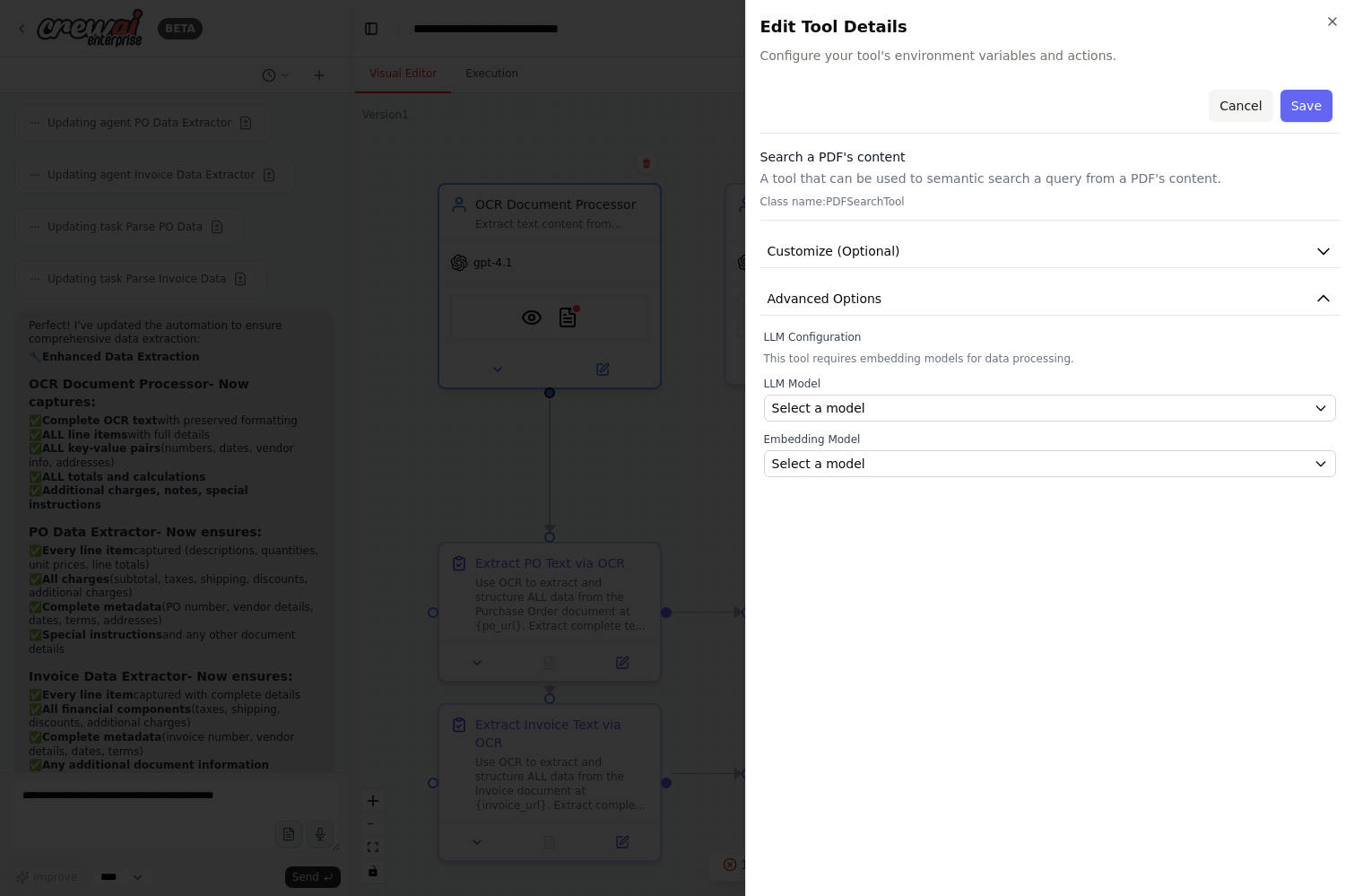
click at [1247, 109] on button "Cancel" at bounding box center [1241, 106] width 63 height 32
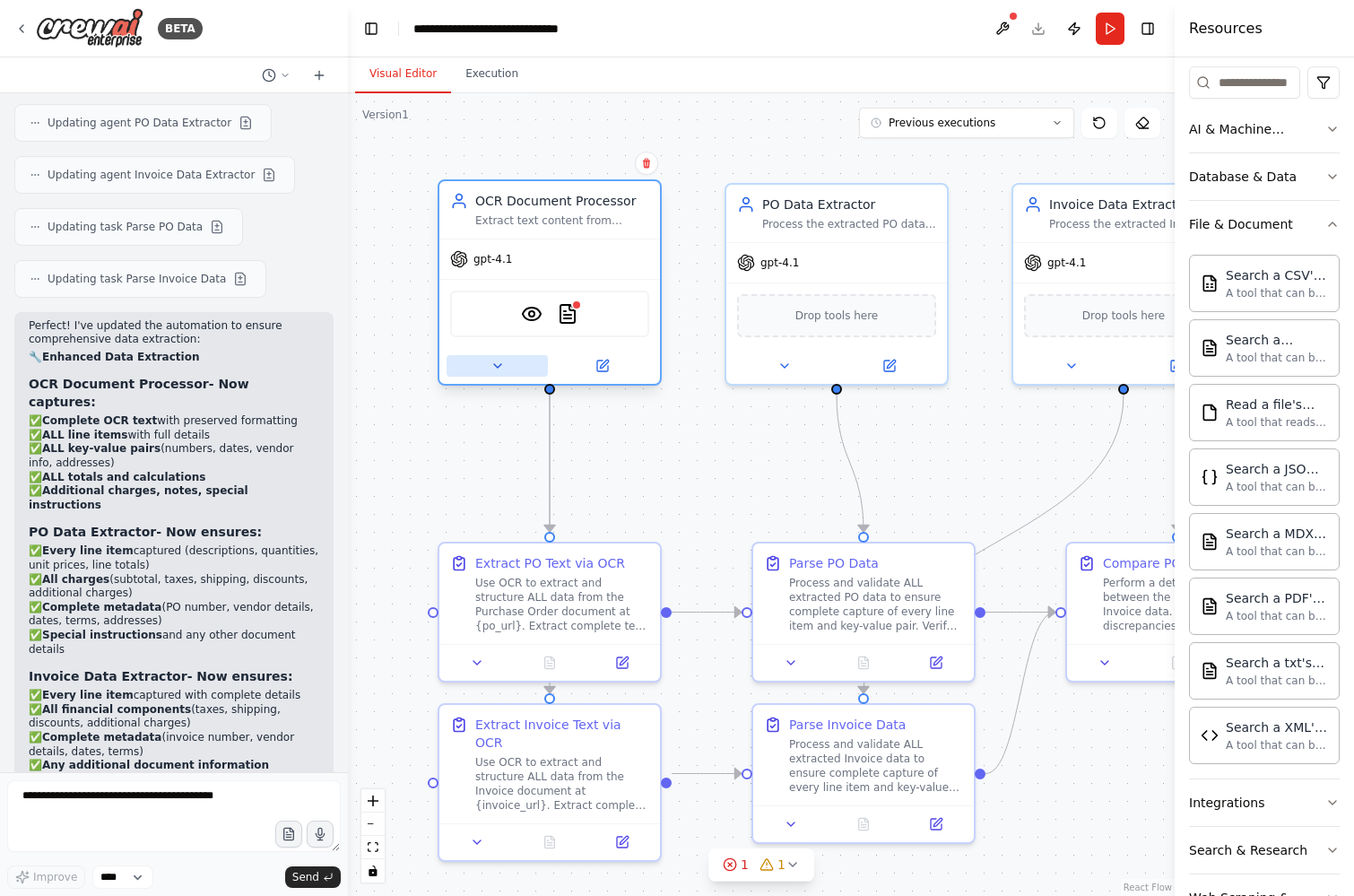
click at [500, 364] on icon at bounding box center [498, 366] width 8 height 4
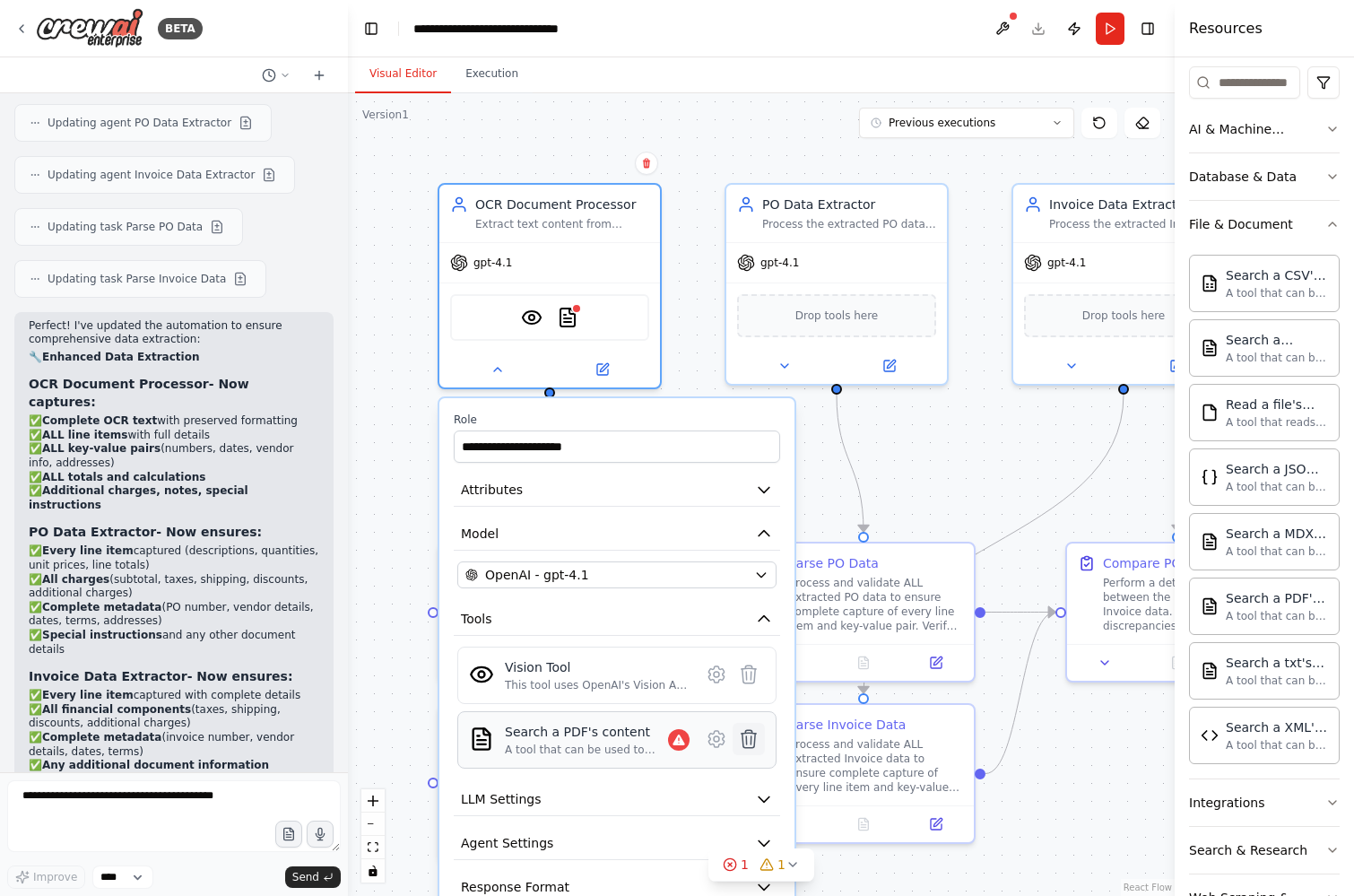
click at [743, 737] on icon at bounding box center [749, 738] width 15 height 18
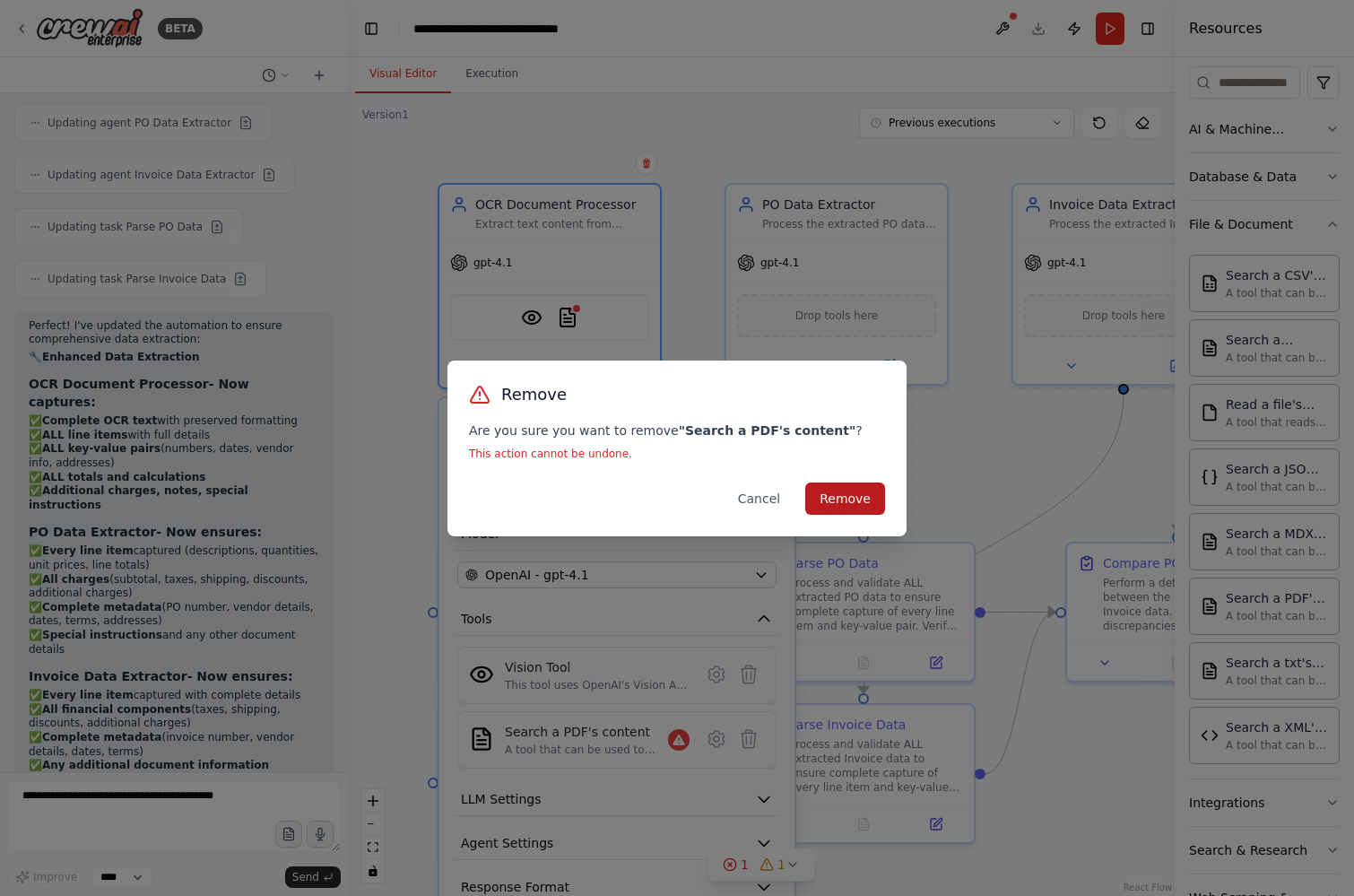
click at [861, 493] on button "Remove" at bounding box center [845, 498] width 79 height 32
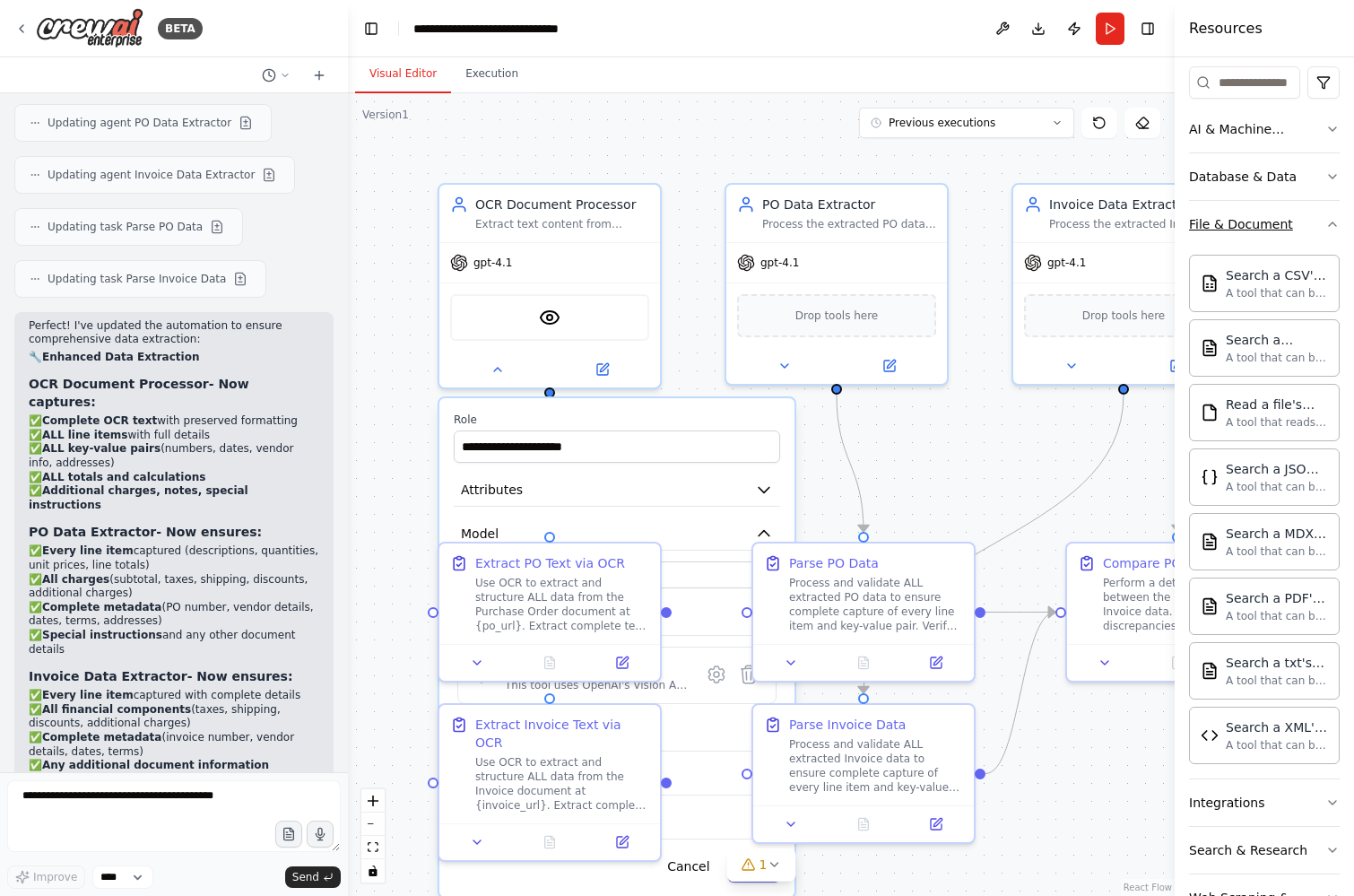
click at [1274, 217] on div "File & Document" at bounding box center [1241, 224] width 104 height 18
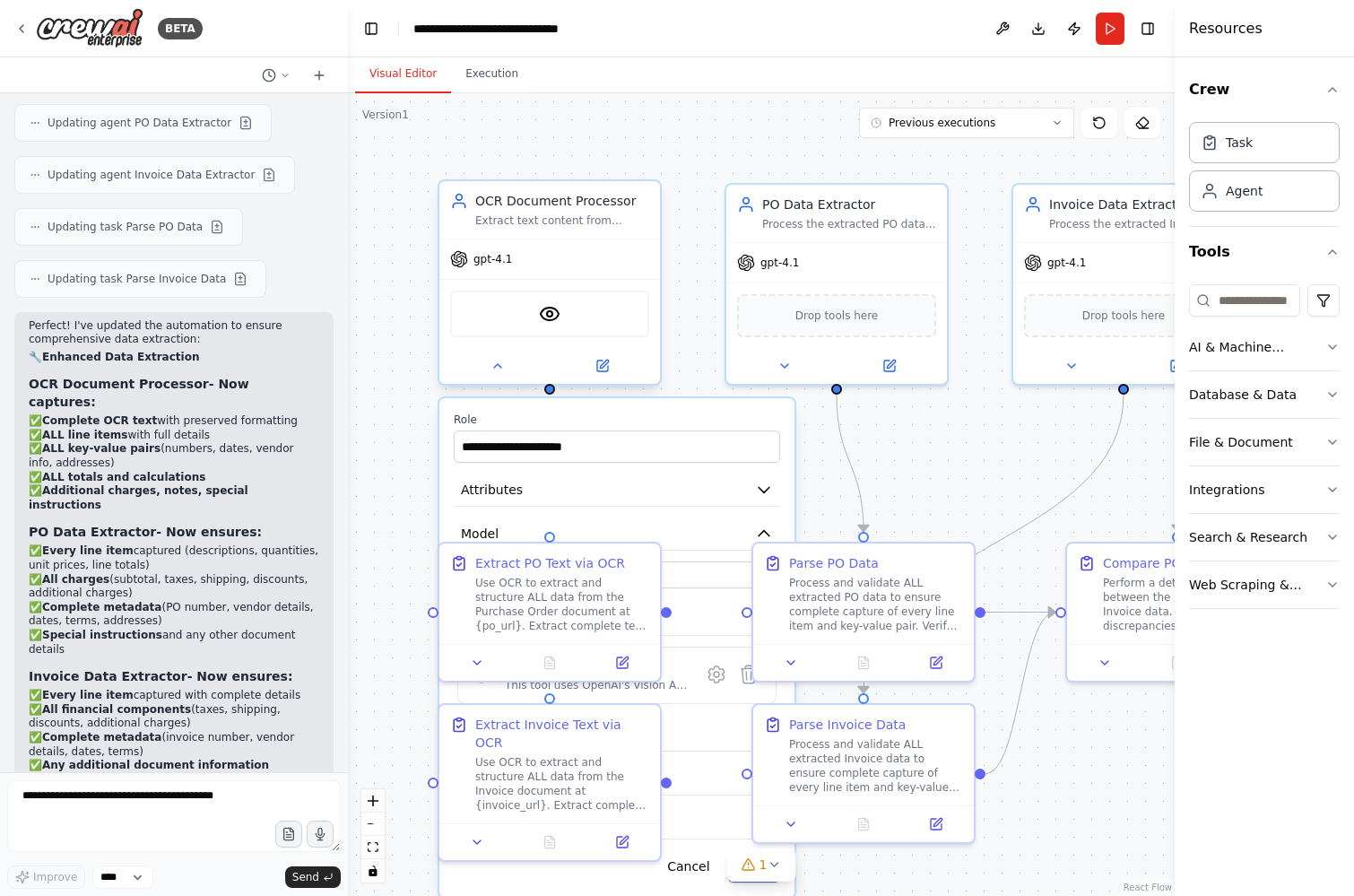
click at [486, 376] on div at bounding box center [549, 366] width 220 height 36
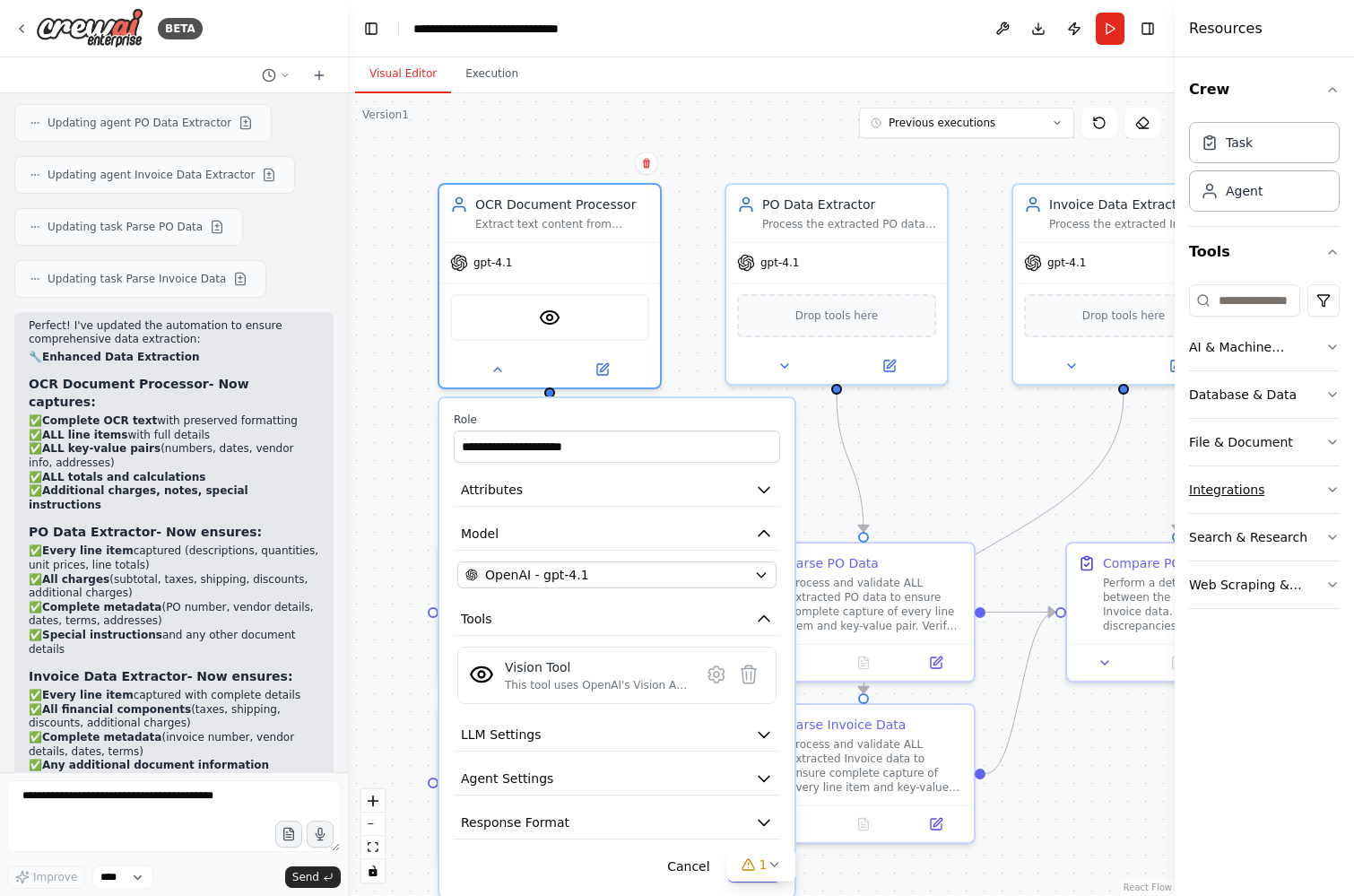
click at [1252, 479] on button "Integrations" at bounding box center [1264, 489] width 150 height 46
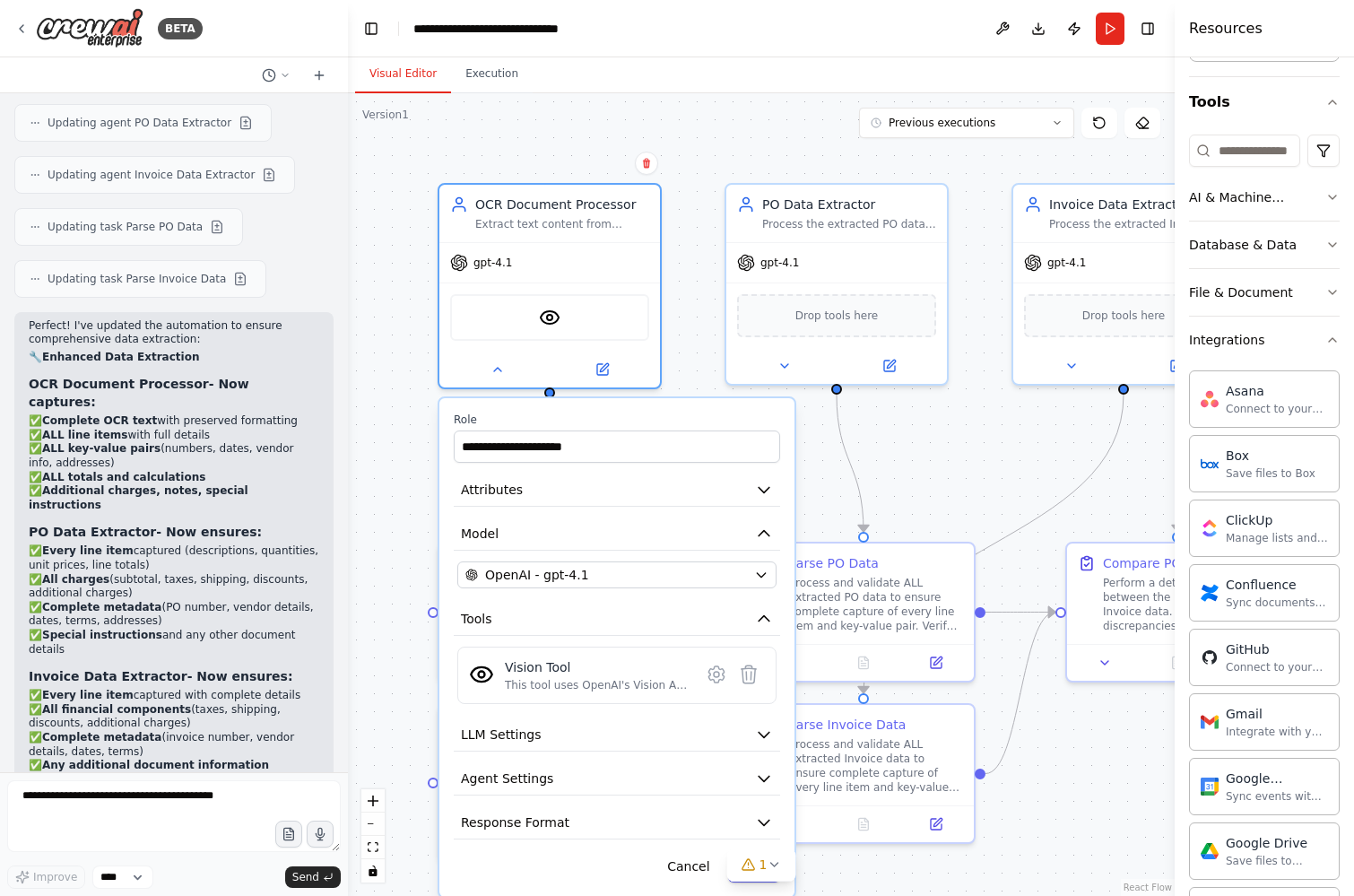
scroll to position [147, 0]
click at [1296, 342] on button "Integrations" at bounding box center [1264, 341] width 150 height 46
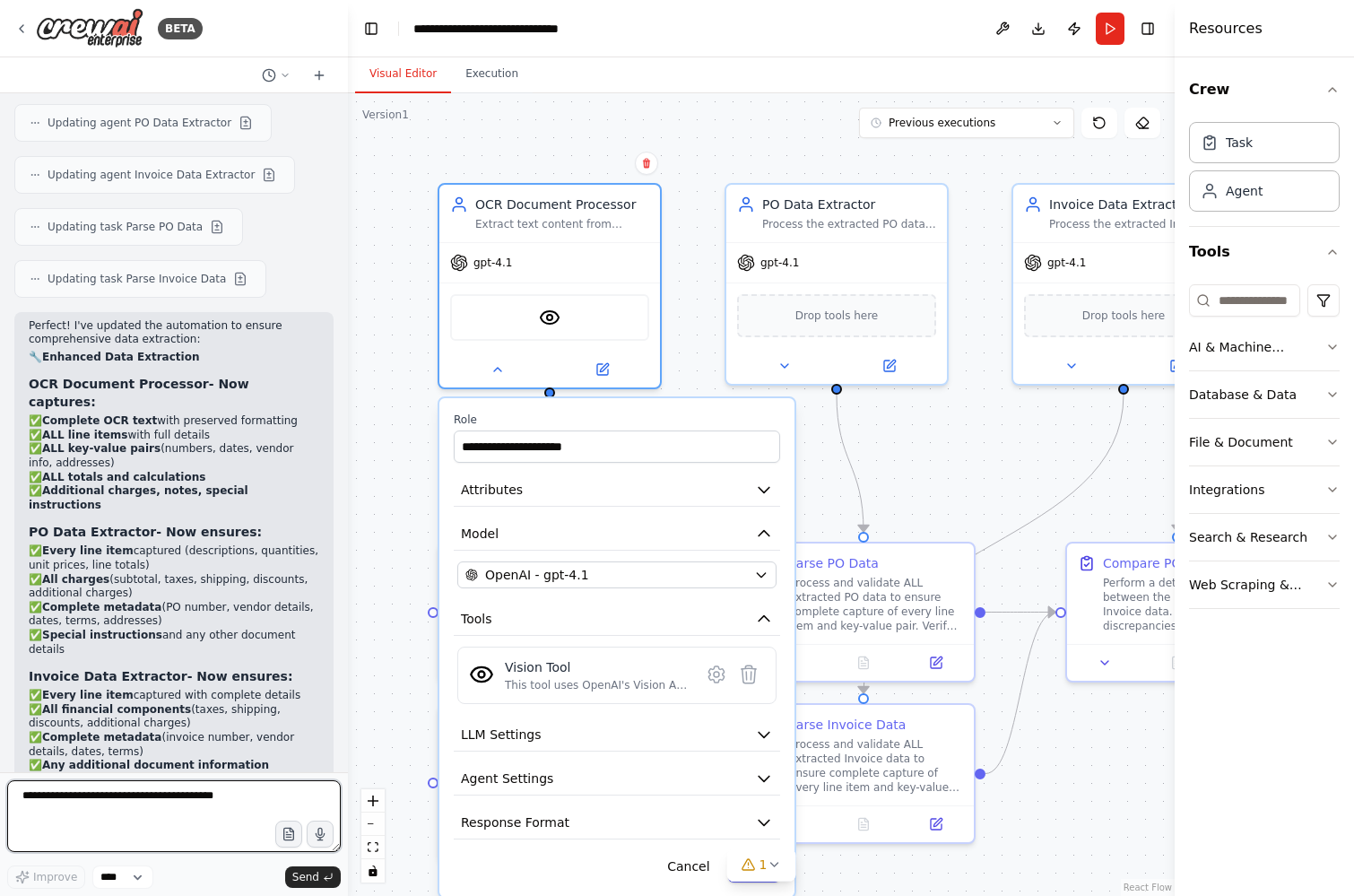
click at [131, 804] on textarea at bounding box center [174, 816] width 334 height 72
type textarea "**********"
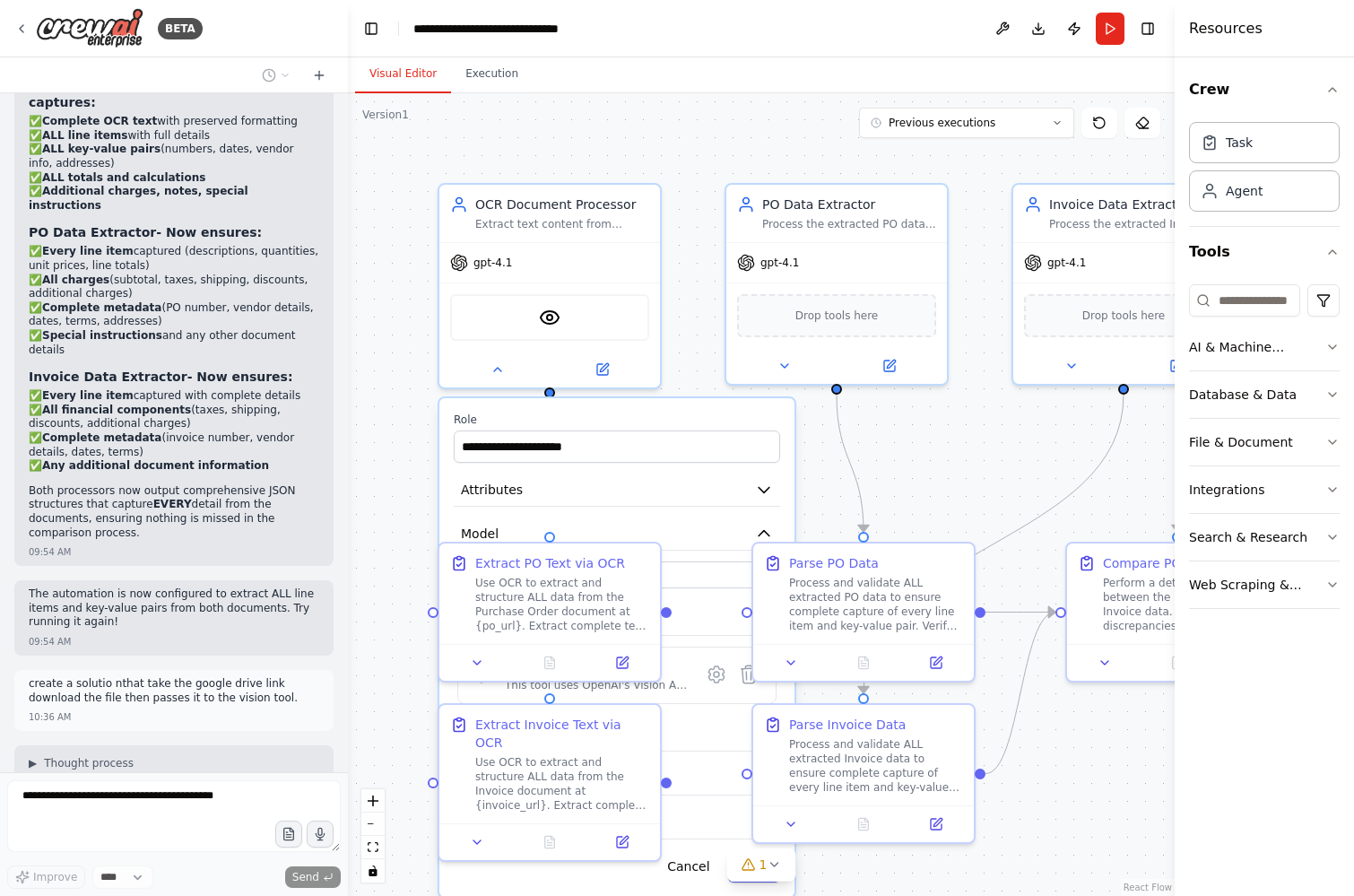
scroll to position [4506, 0]
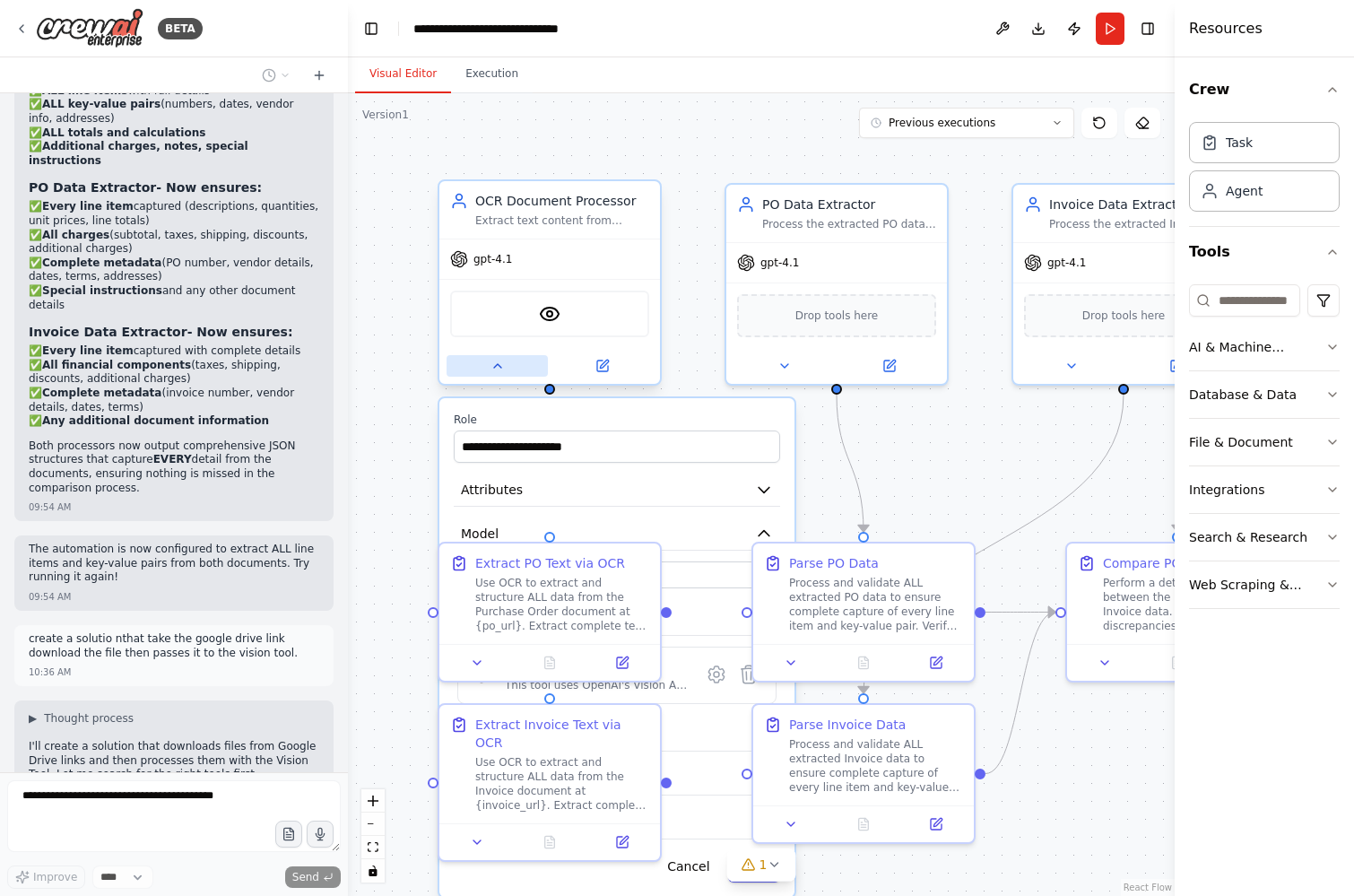
click at [495, 370] on icon at bounding box center [497, 365] width 14 height 14
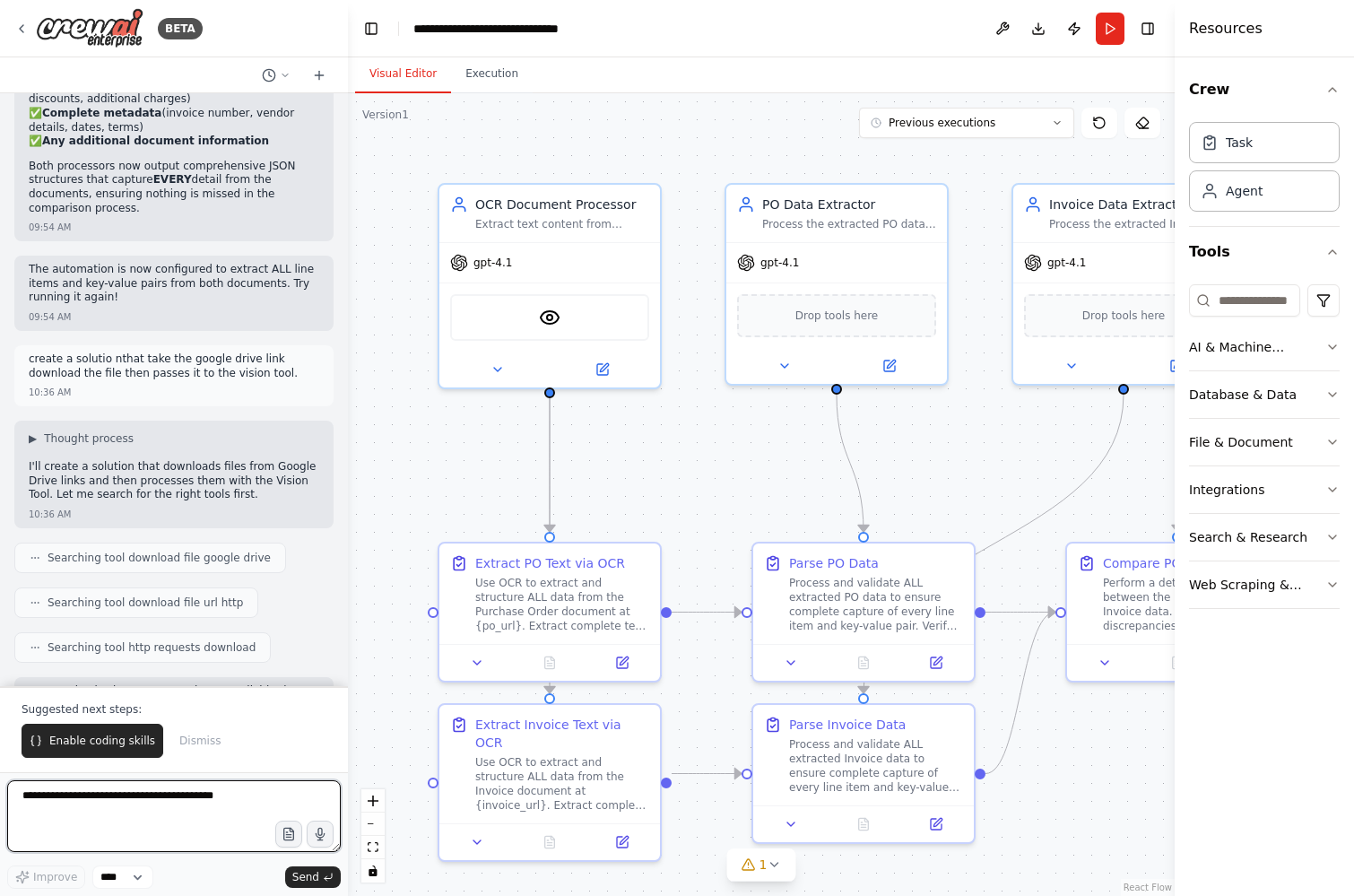
scroll to position [4799, 0]
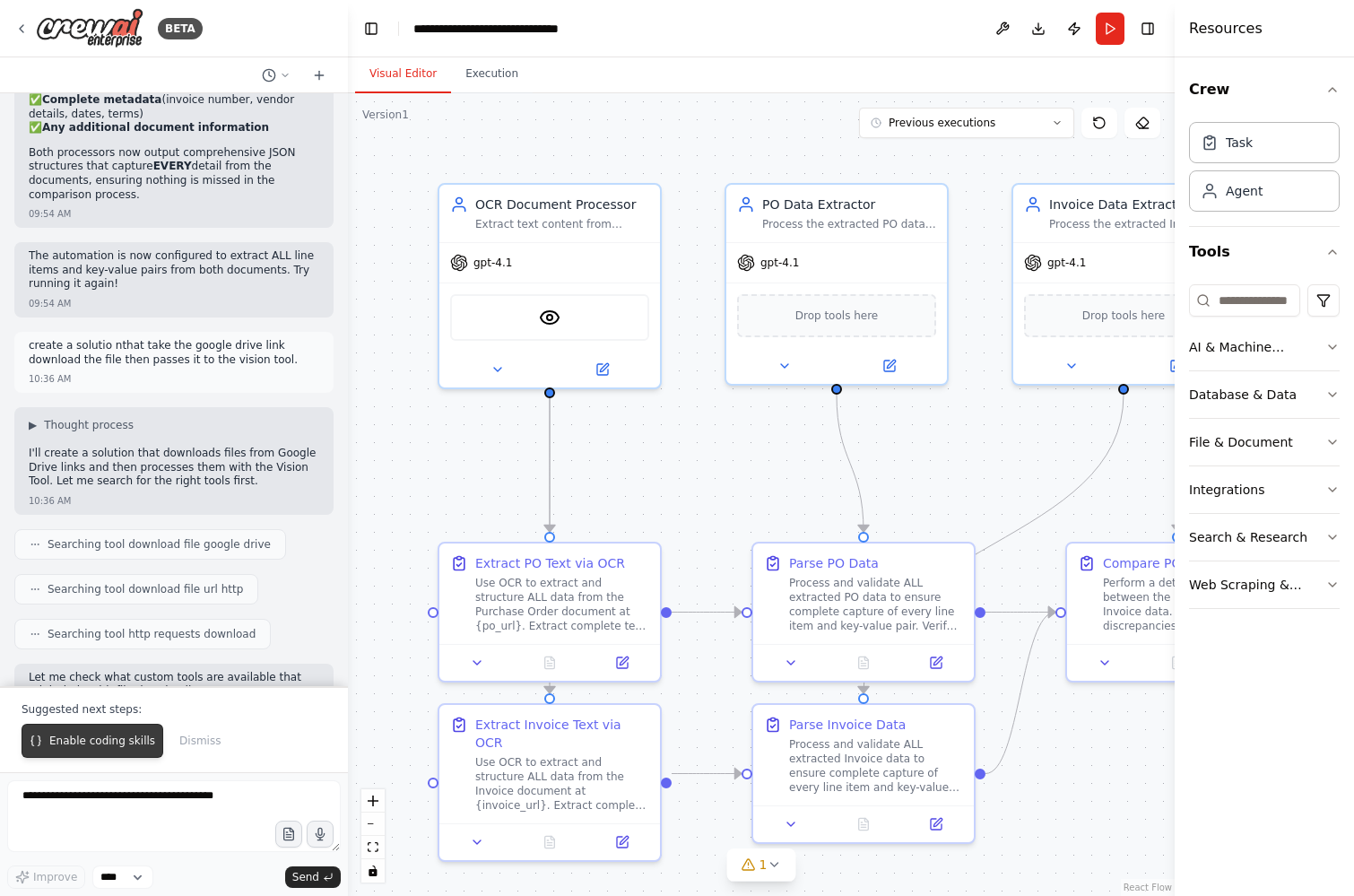
click at [95, 732] on button "Enable coding skills" at bounding box center [93, 740] width 142 height 34
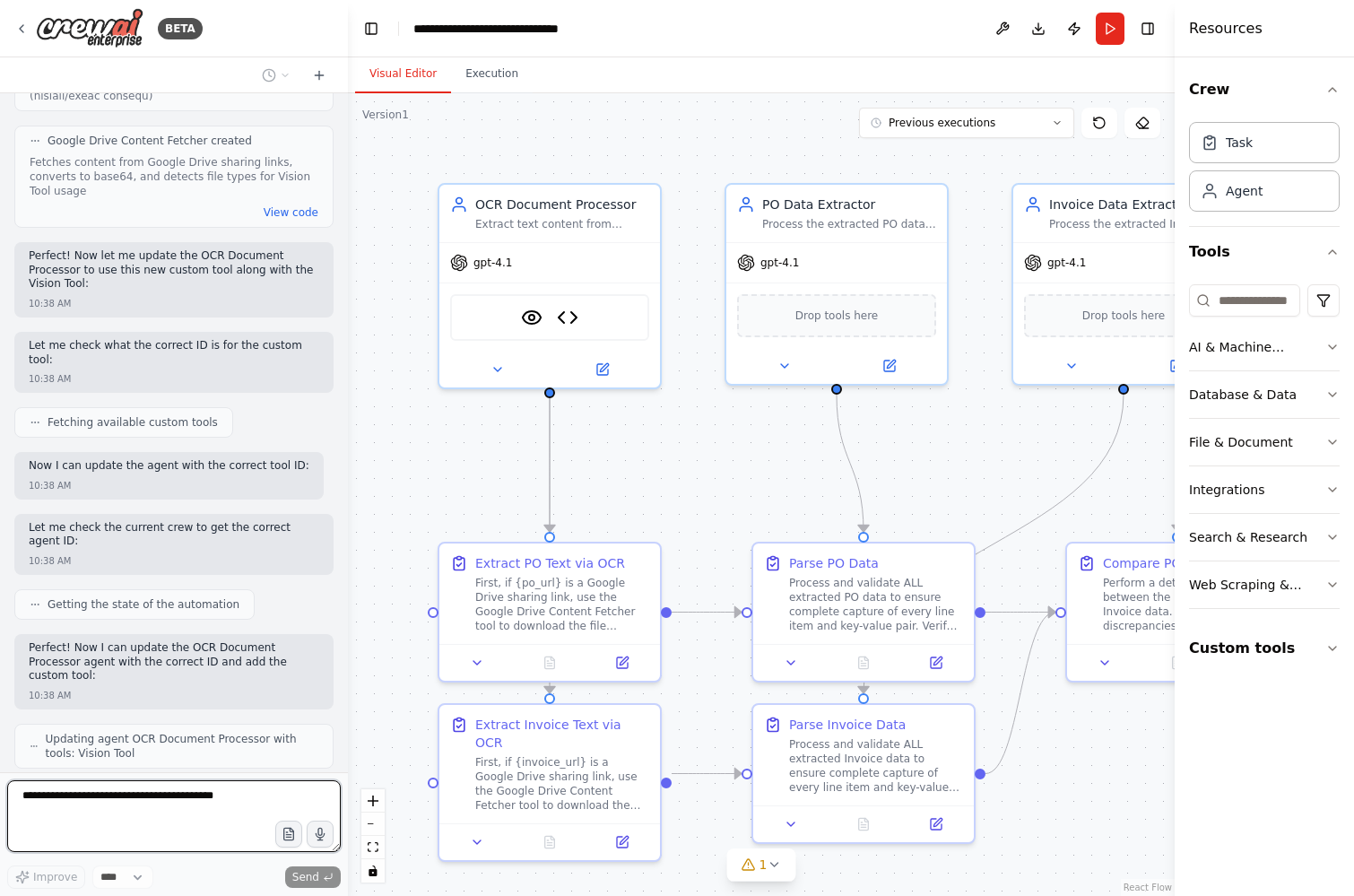
scroll to position [7510, 0]
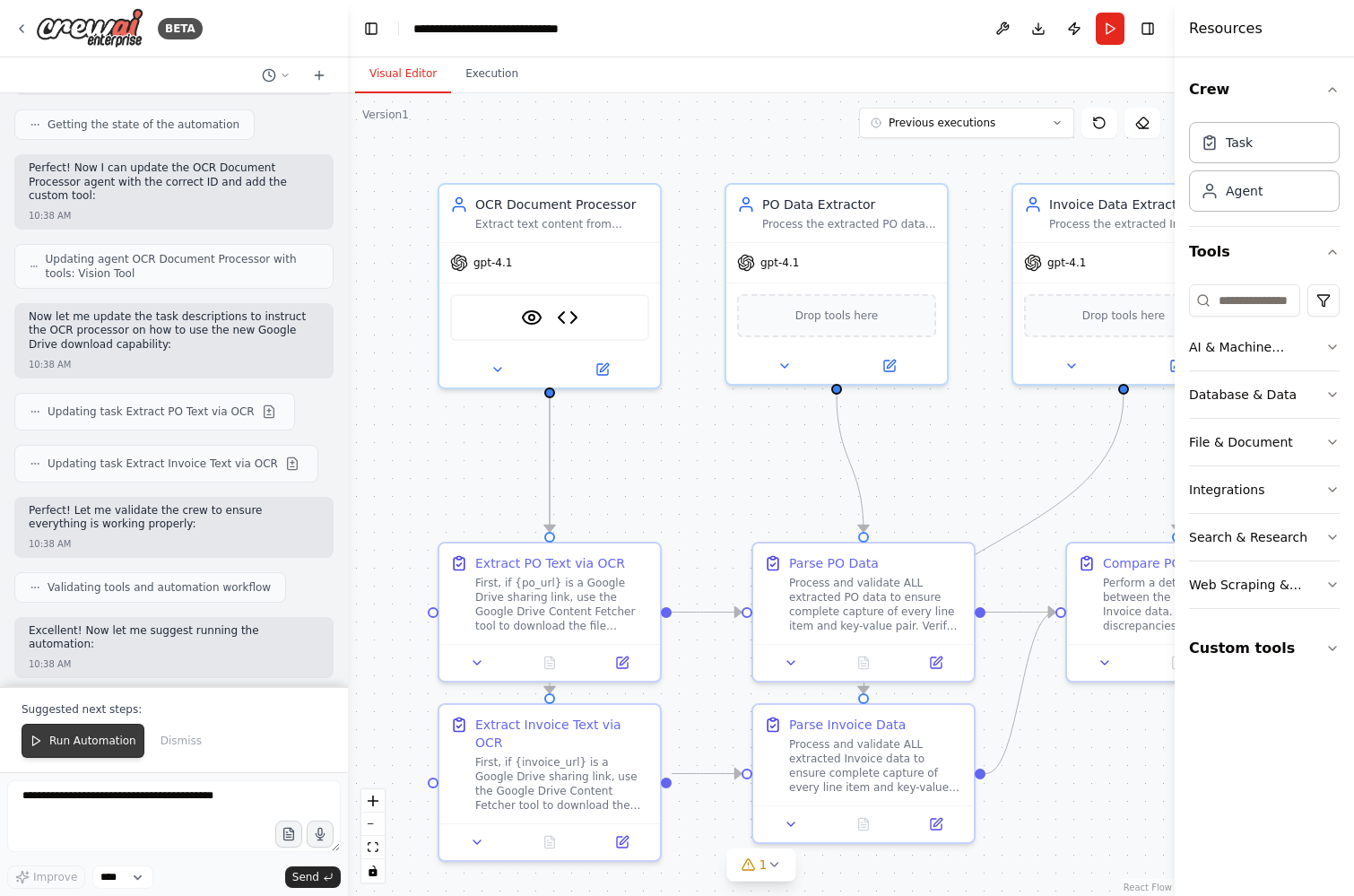
click at [95, 736] on span "Run Automation" at bounding box center [93, 740] width 87 height 14
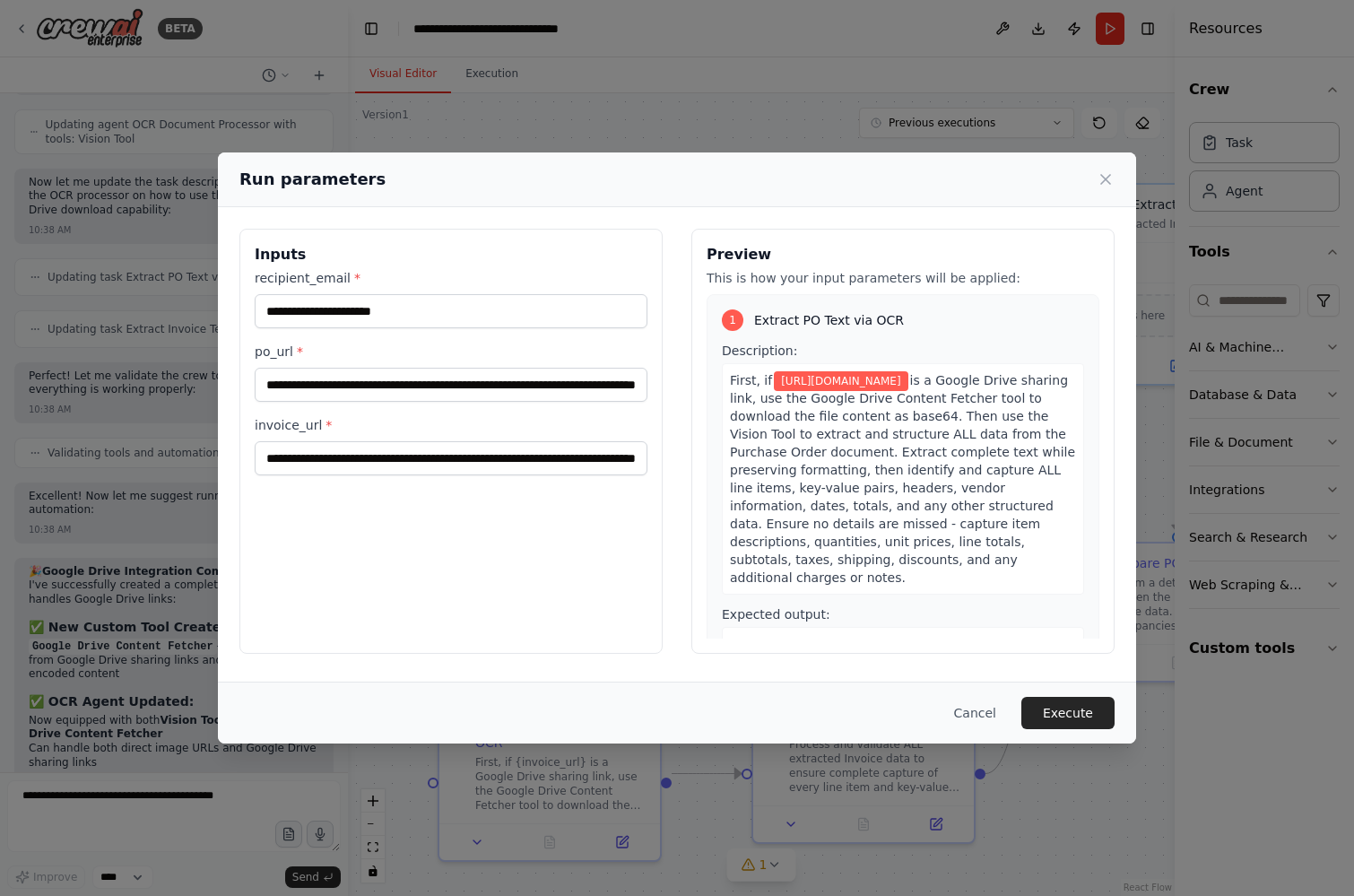
scroll to position [8038, 0]
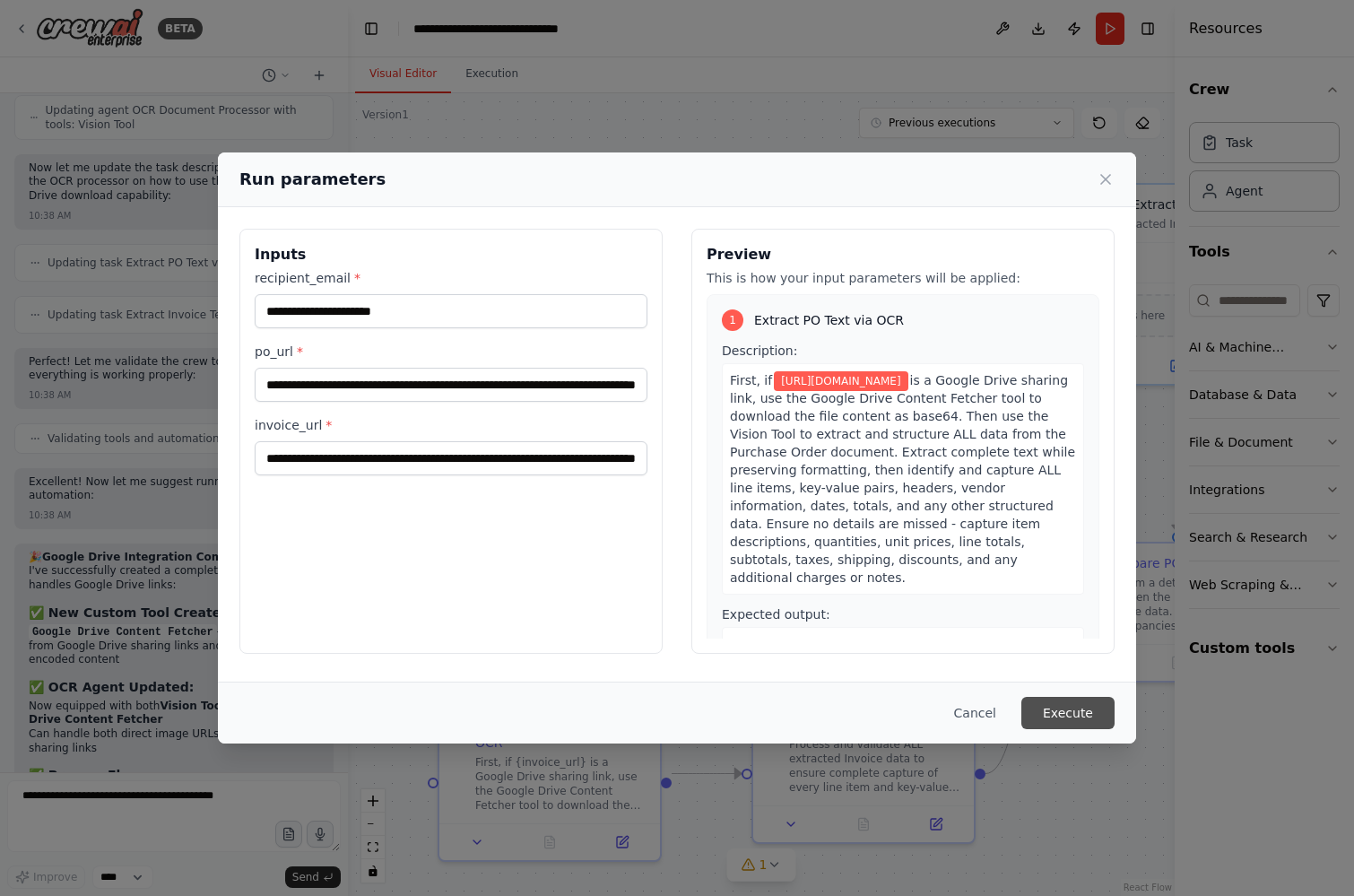
click at [1060, 706] on button "Execute" at bounding box center [1068, 713] width 94 height 32
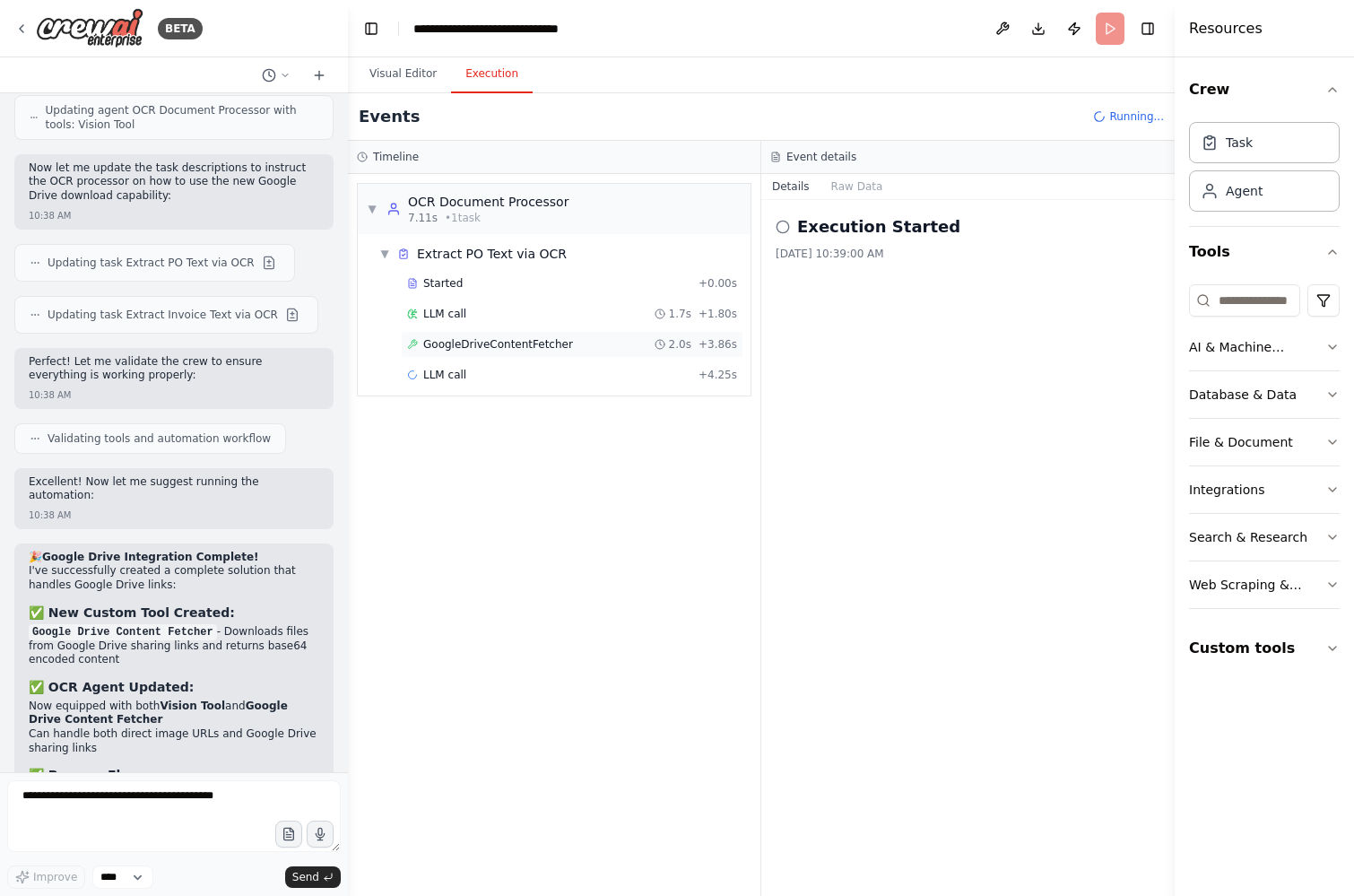
click at [516, 347] on span "GoogleDriveContentFetcher" at bounding box center [498, 344] width 149 height 14
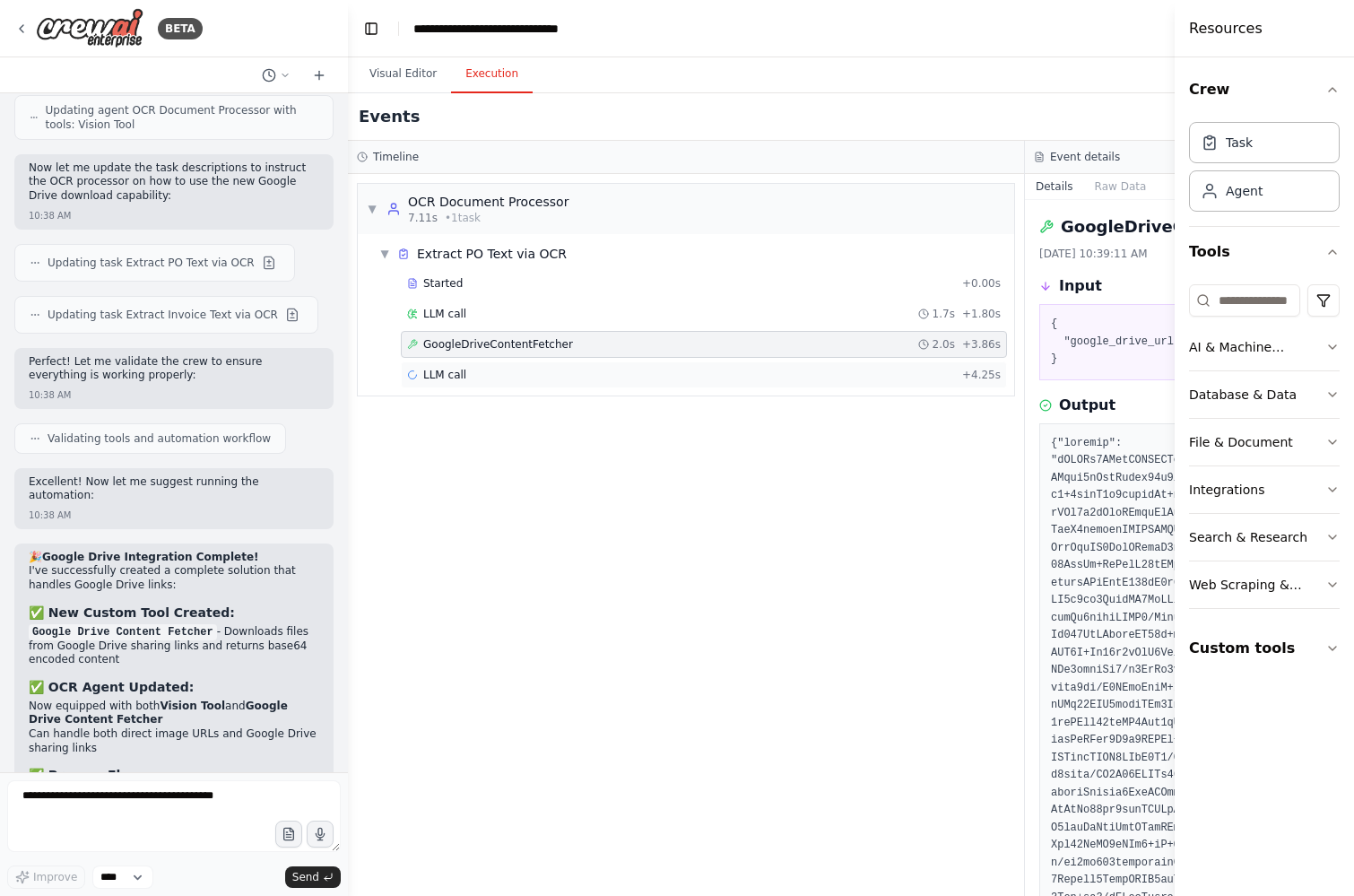
click at [514, 370] on div "LLM call + 4.25s" at bounding box center [704, 374] width 594 height 14
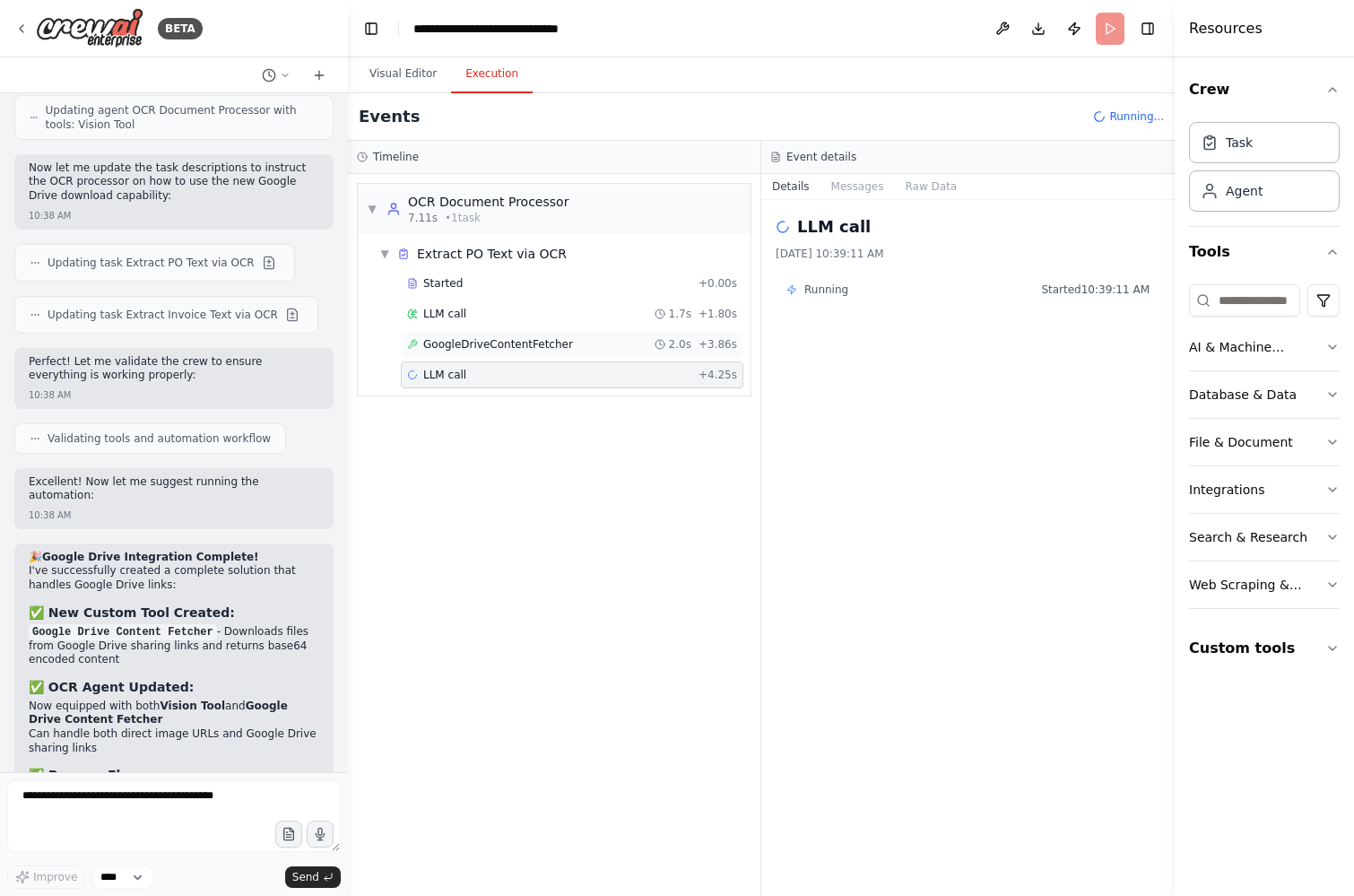
click at [597, 348] on div "GoogleDriveContentFetcher 2.0s + 3.86s" at bounding box center [572, 344] width 330 height 14
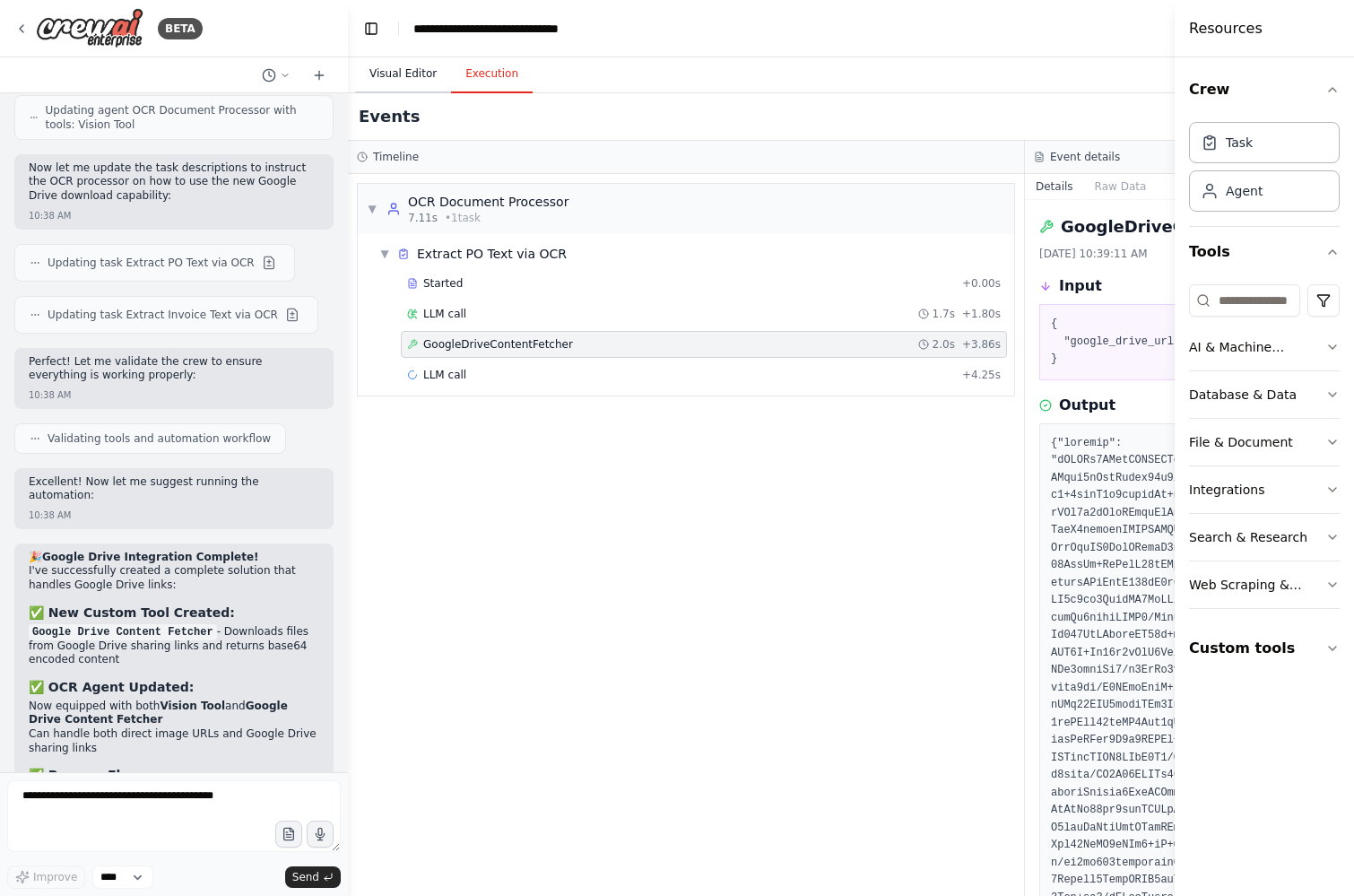
click at [405, 67] on button "Visual Editor" at bounding box center [403, 75] width 95 height 38
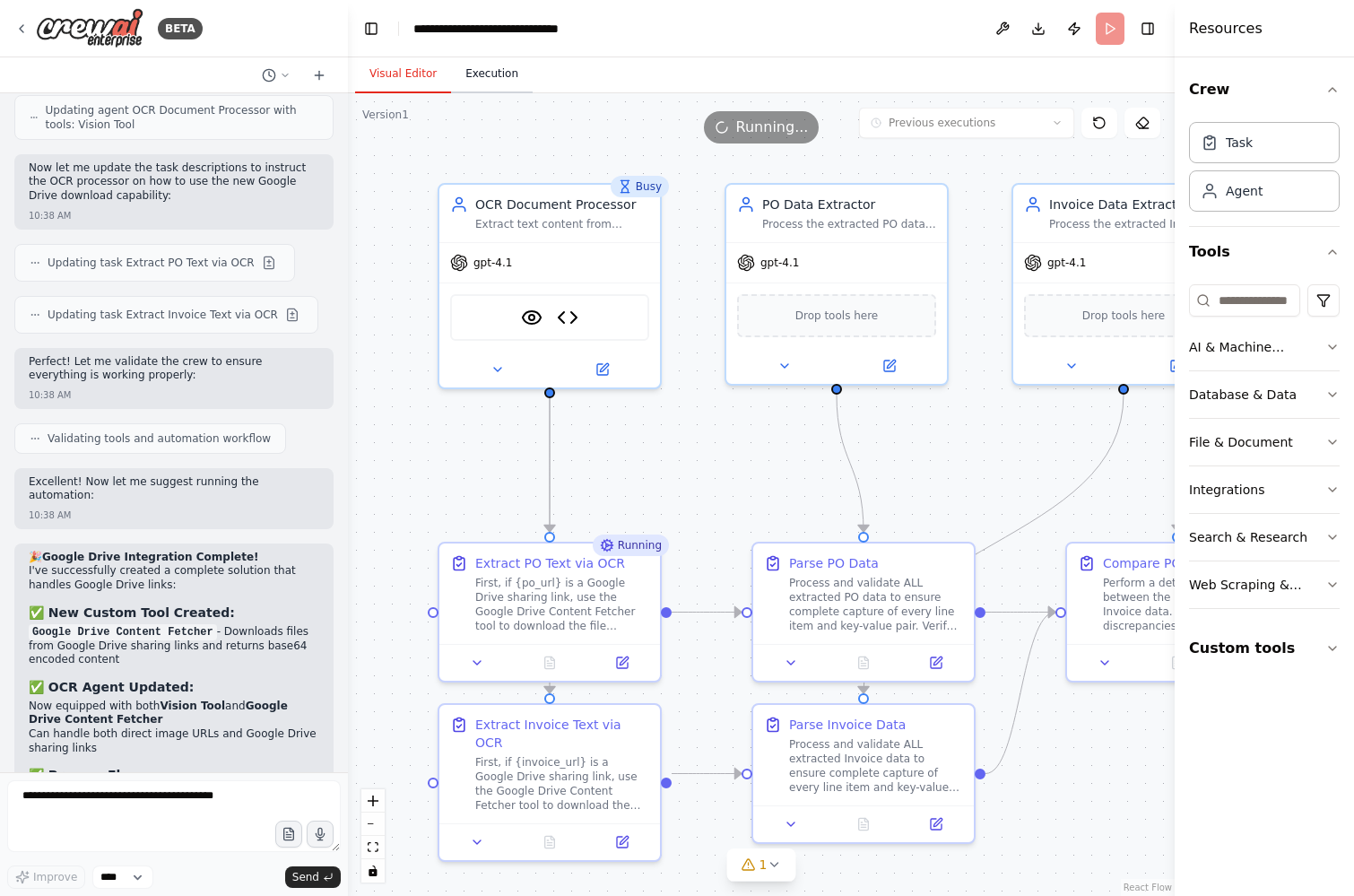
click at [477, 74] on button "Execution" at bounding box center [492, 75] width 81 height 38
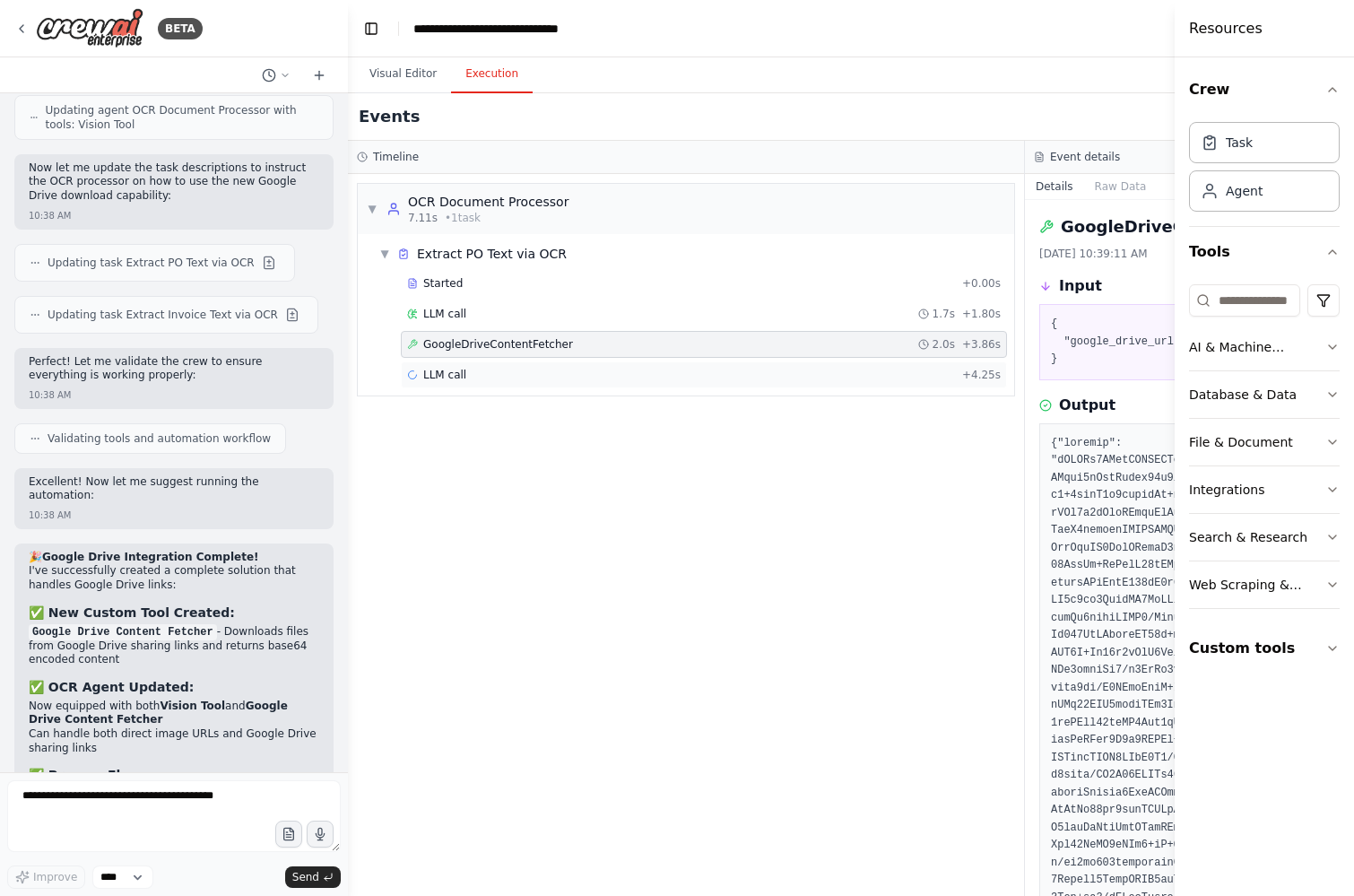
click at [536, 377] on div "LLM call + 4.25s" at bounding box center [704, 374] width 594 height 14
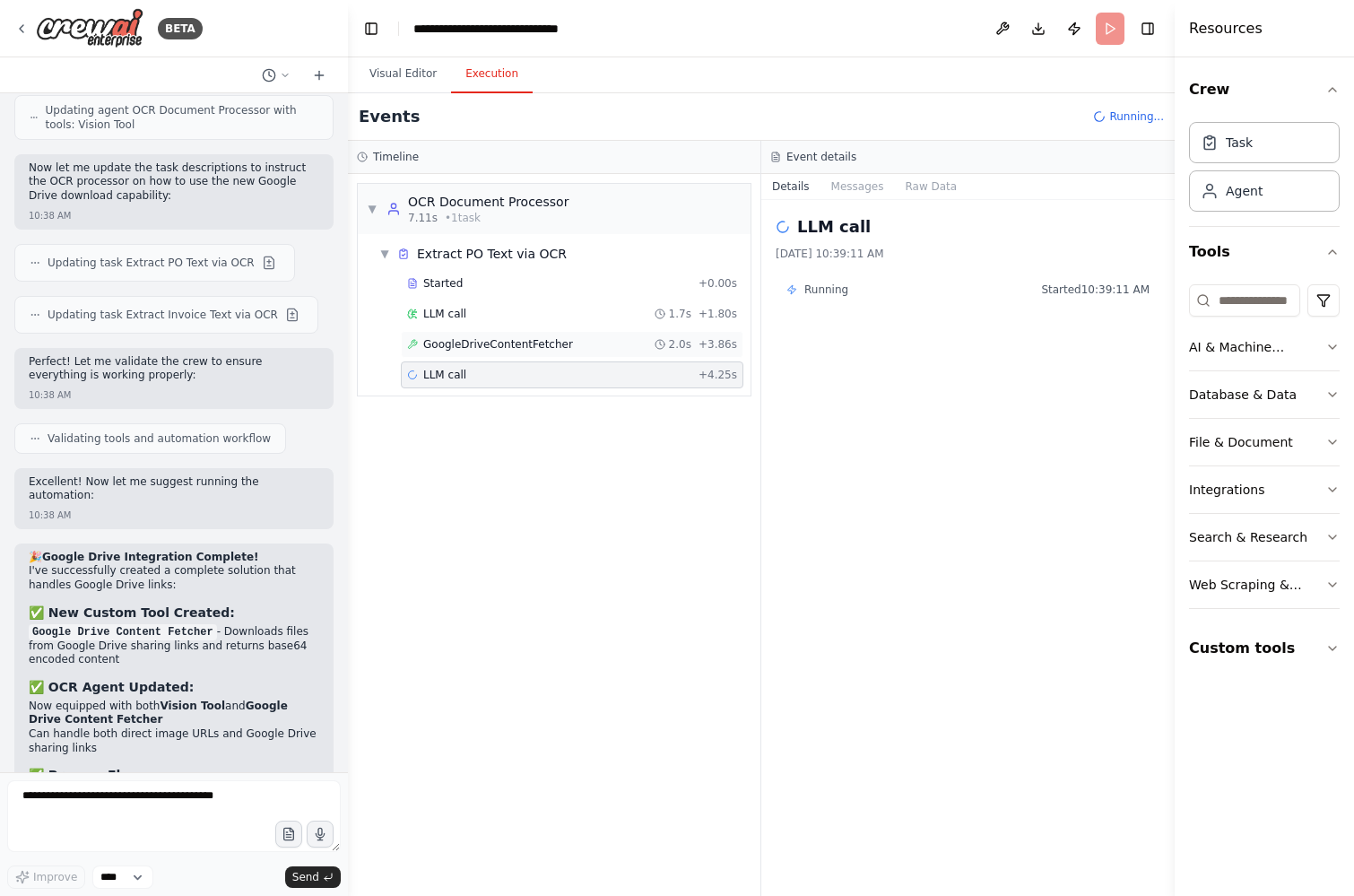
click at [645, 339] on div "GoogleDriveContentFetcher 2.0s + 3.86s" at bounding box center [572, 344] width 330 height 14
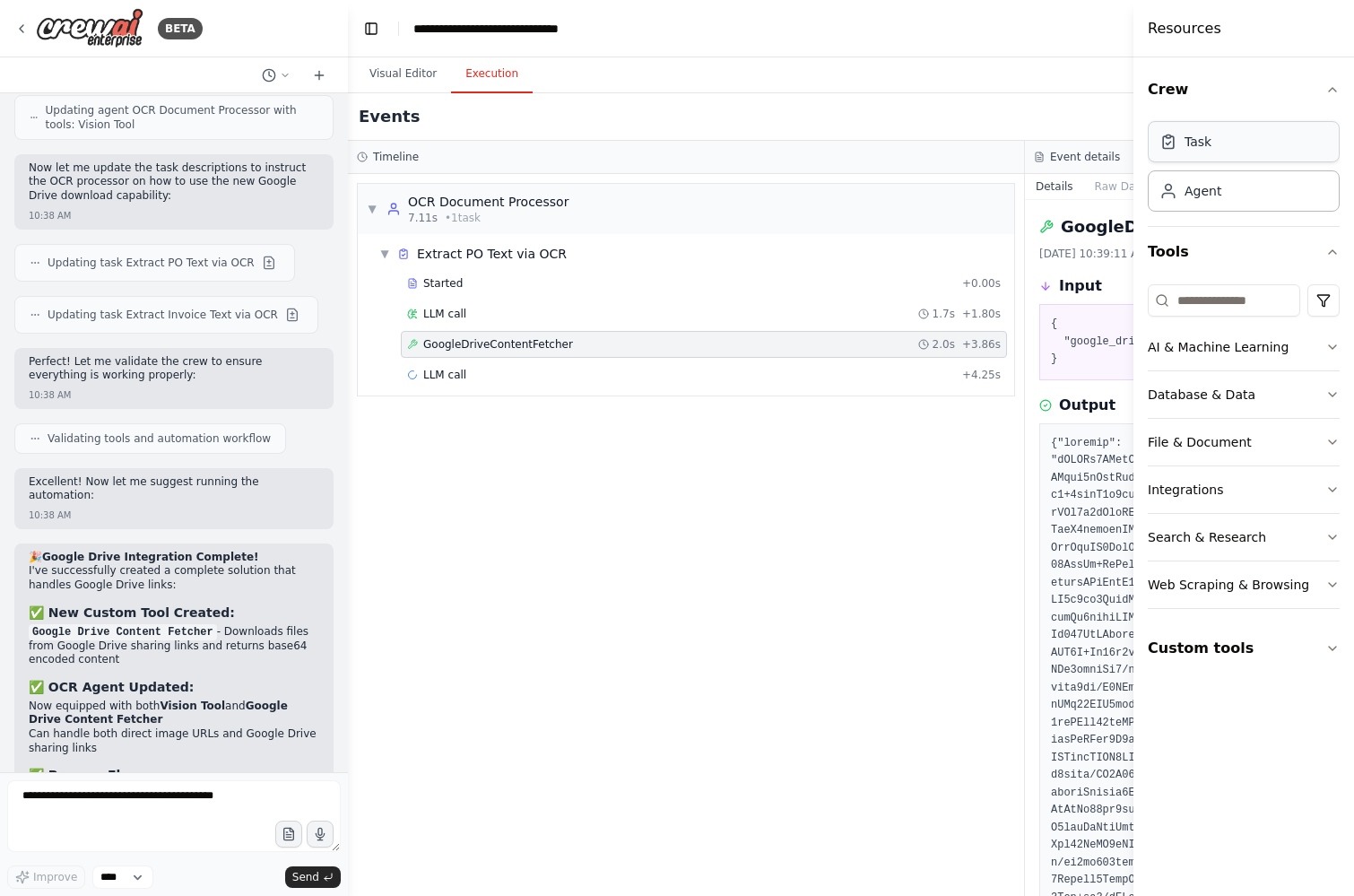
drag, startPoint x: 1177, startPoint y: 71, endPoint x: 1216, endPoint y: 125, distance: 66.6
click at [1216, 125] on div "Resources Crew Task Agent Tools AI & Machine Learning Database & Data File & Do…" at bounding box center [1243, 448] width 220 height 896
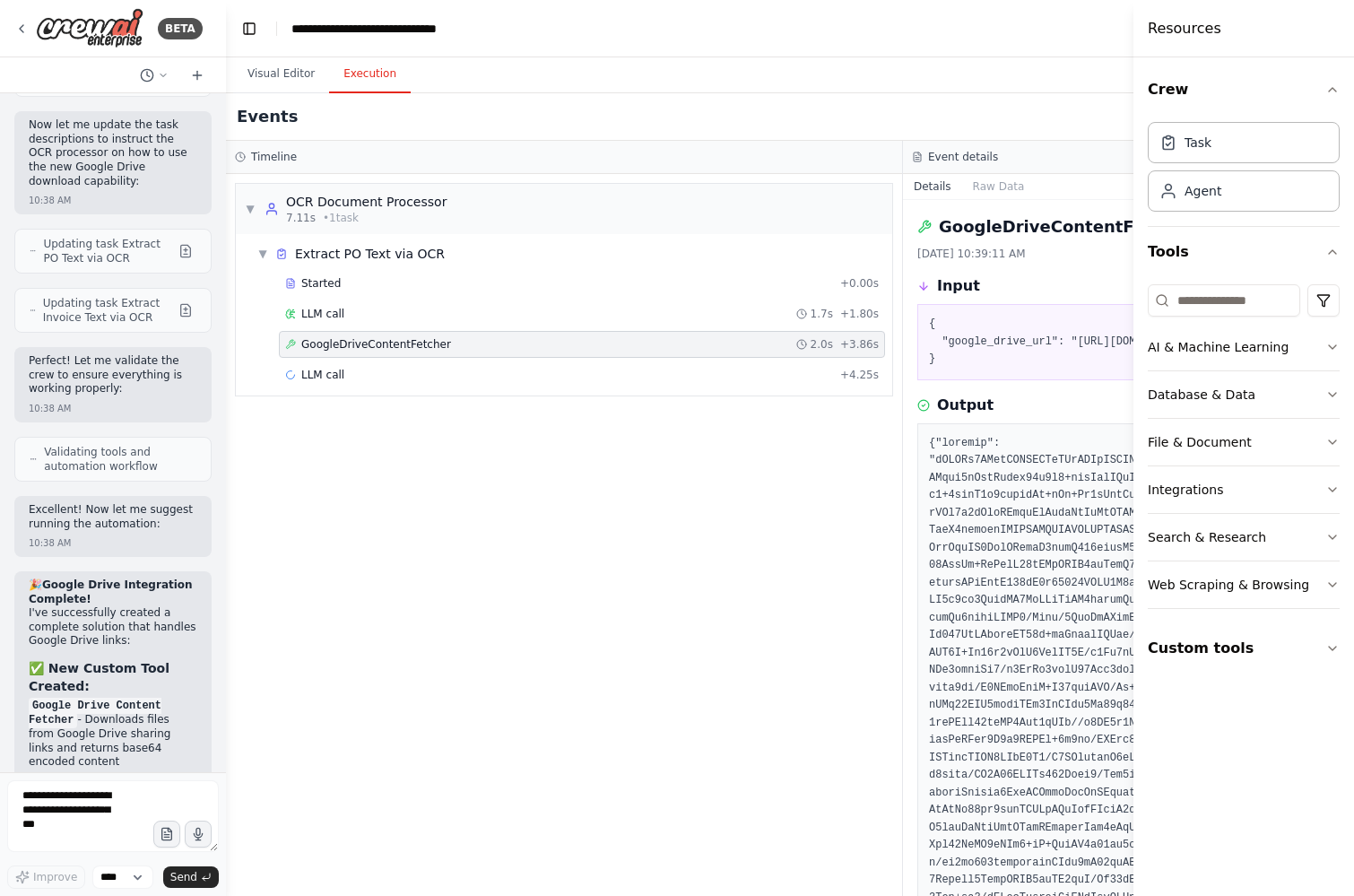
scroll to position [10584, 0]
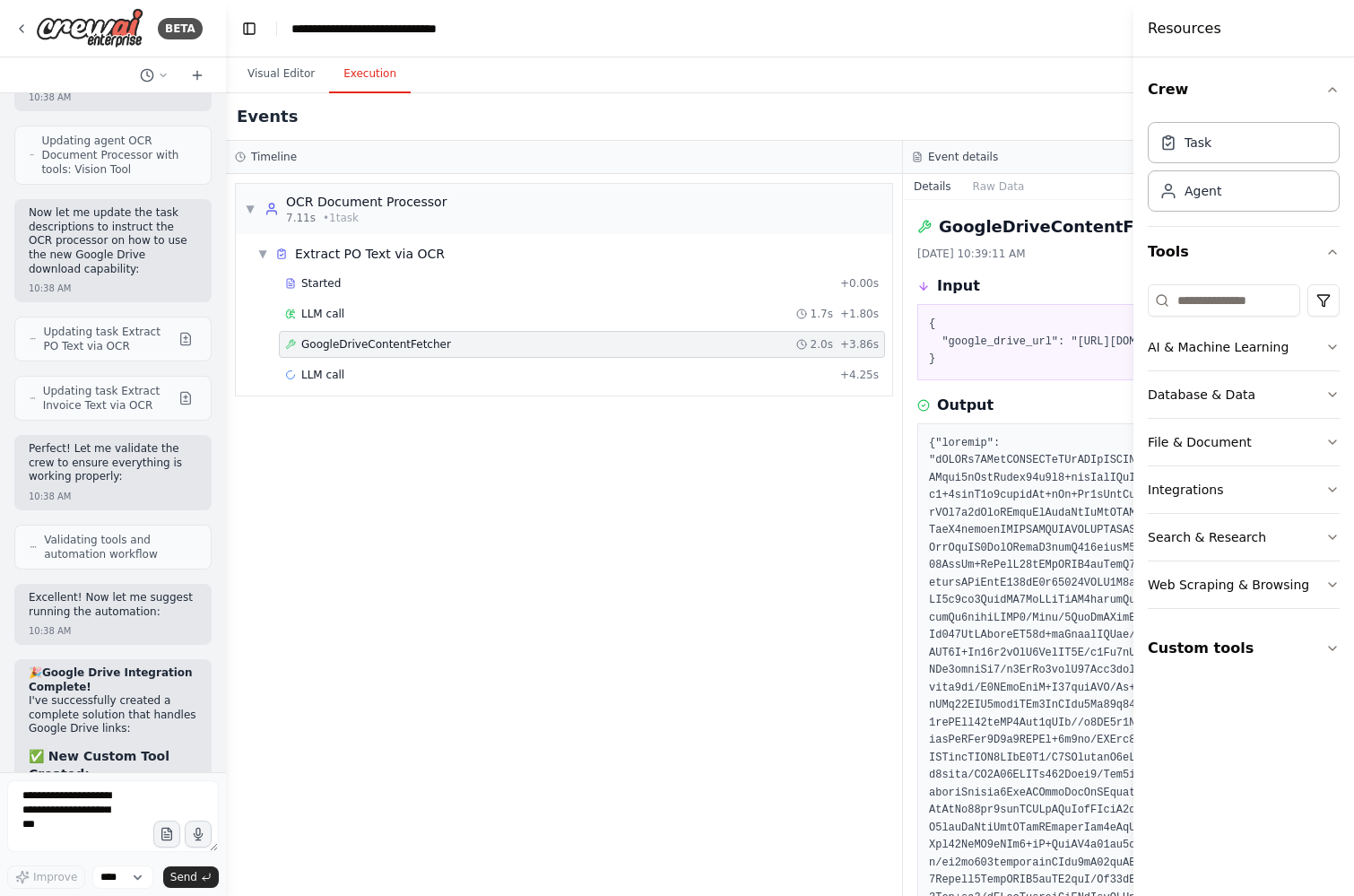
drag, startPoint x: 347, startPoint y: 31, endPoint x: 227, endPoint y: 32, distance: 120.0
click at [227, 32] on div "BETA Receives a PO and a separate invoice (a public url)→ uses OCR extract text…" at bounding box center [677, 448] width 1354 height 896
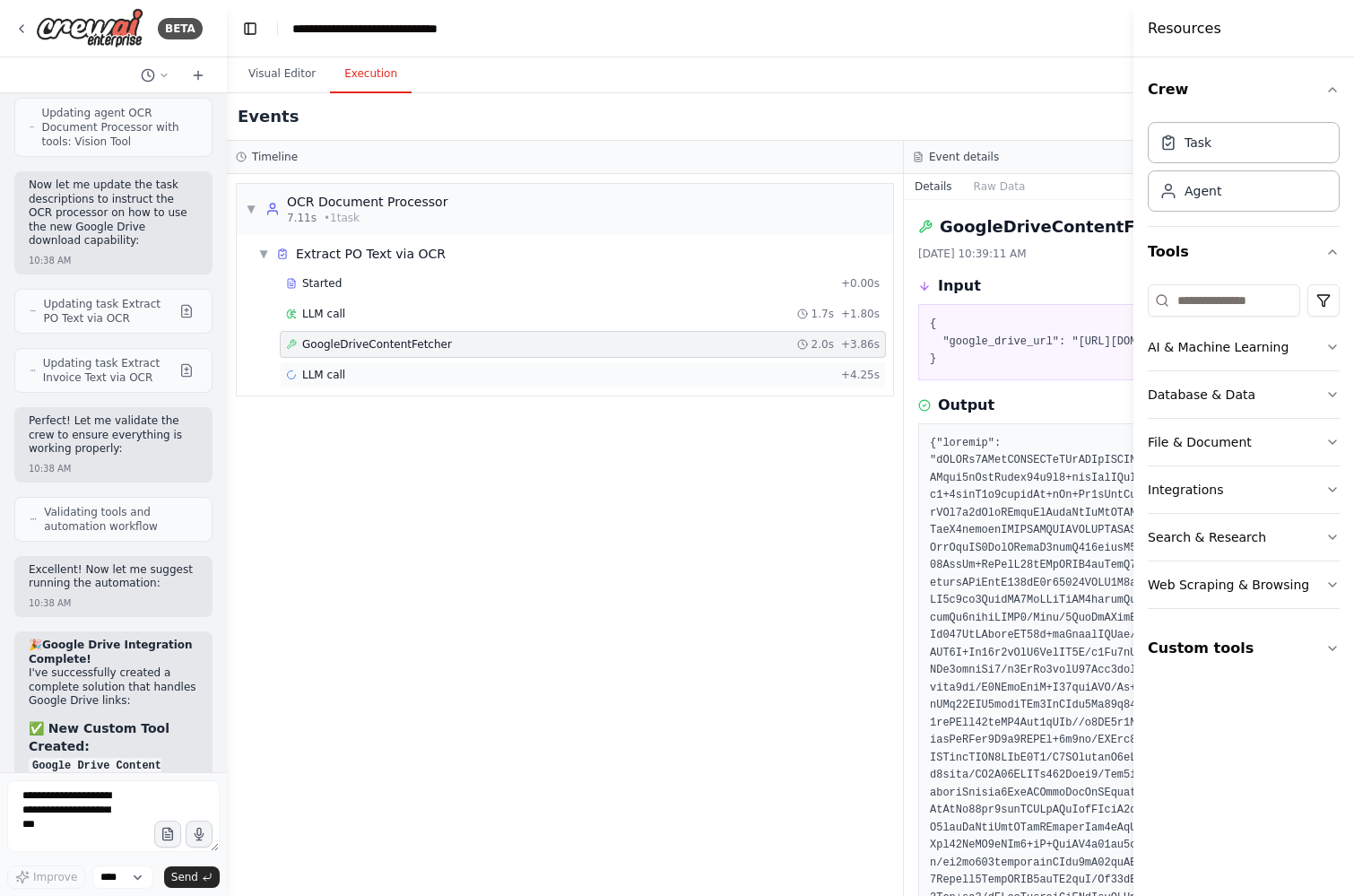
click at [524, 377] on div "LLM call + 4.25s" at bounding box center [583, 374] width 594 height 14
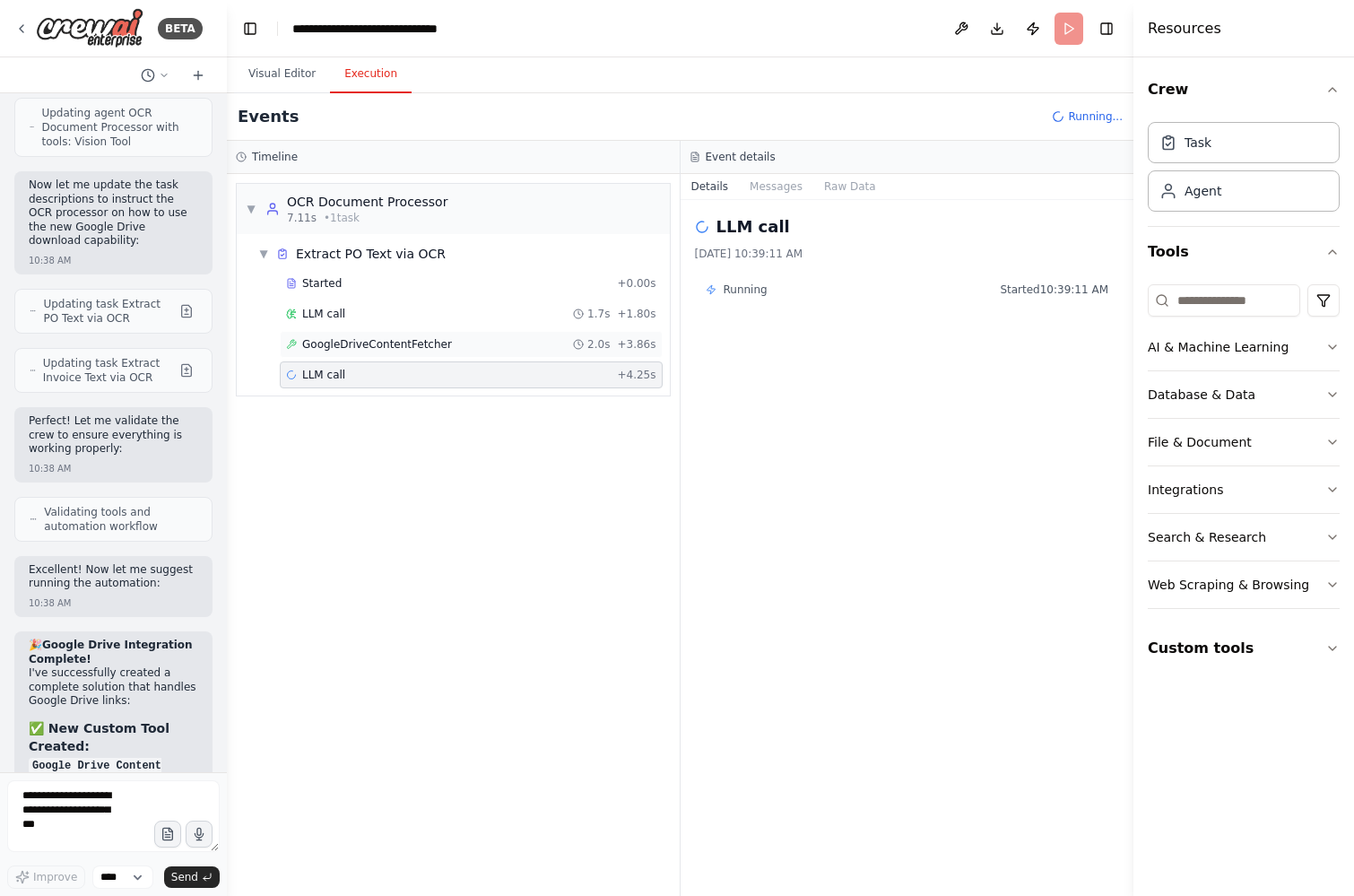
click at [460, 345] on div "GoogleDriveContentFetcher 2.0s + 3.86s" at bounding box center [472, 344] width 371 height 14
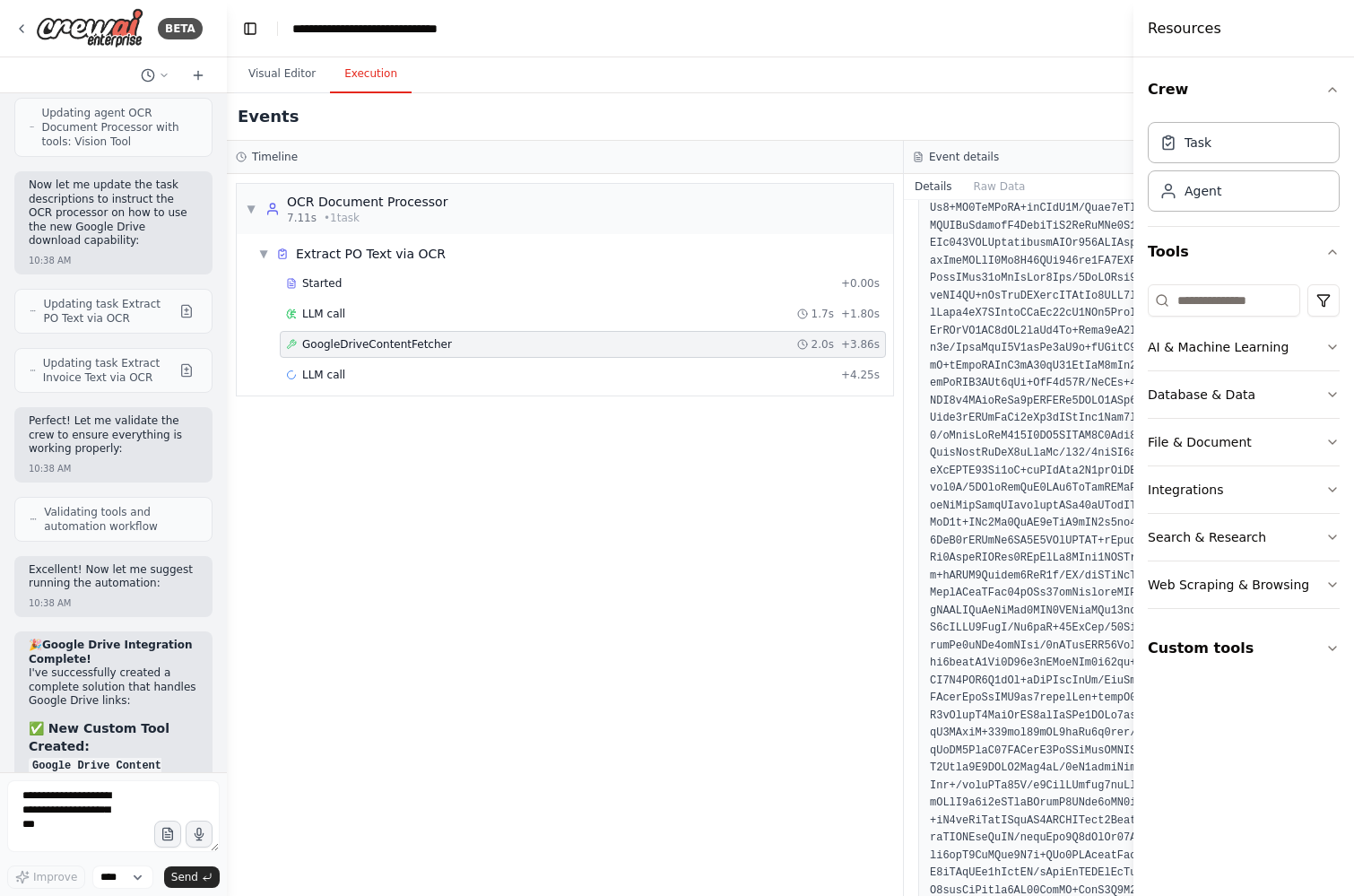
scroll to position [9722, 0]
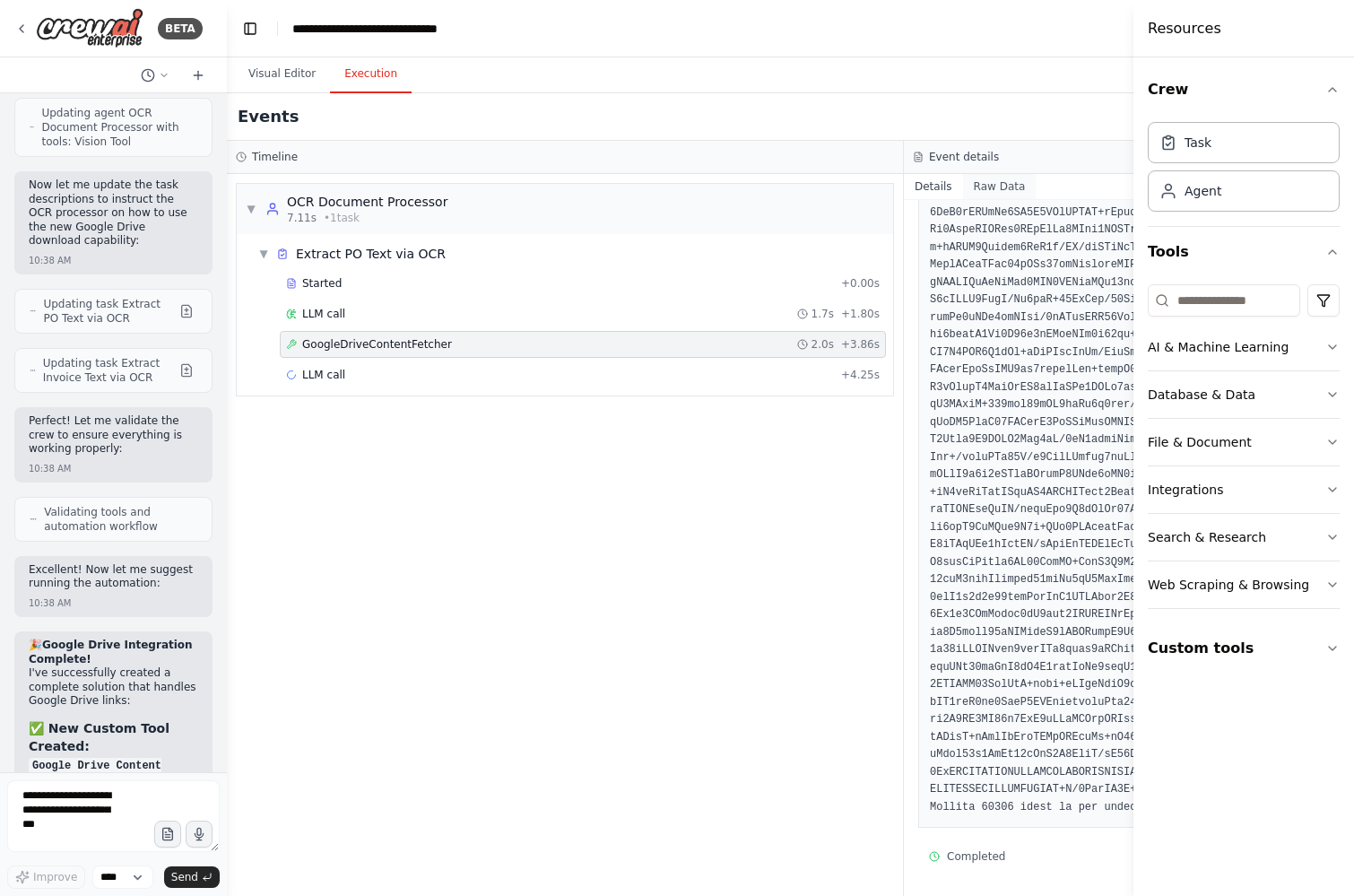
click at [989, 193] on button "Raw Data" at bounding box center [1000, 186] width 74 height 26
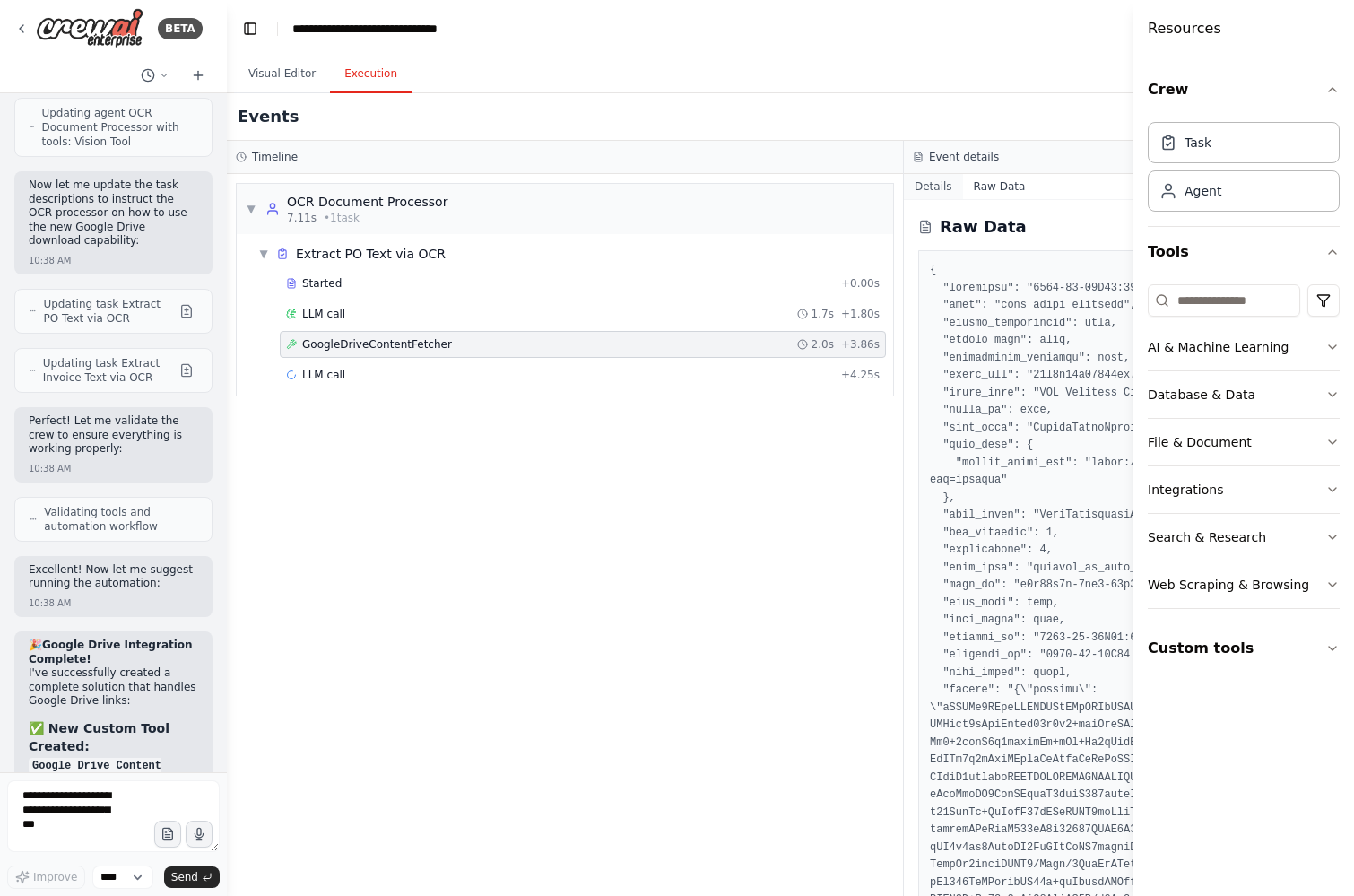
click at [936, 181] on button "Details" at bounding box center [933, 186] width 60 height 26
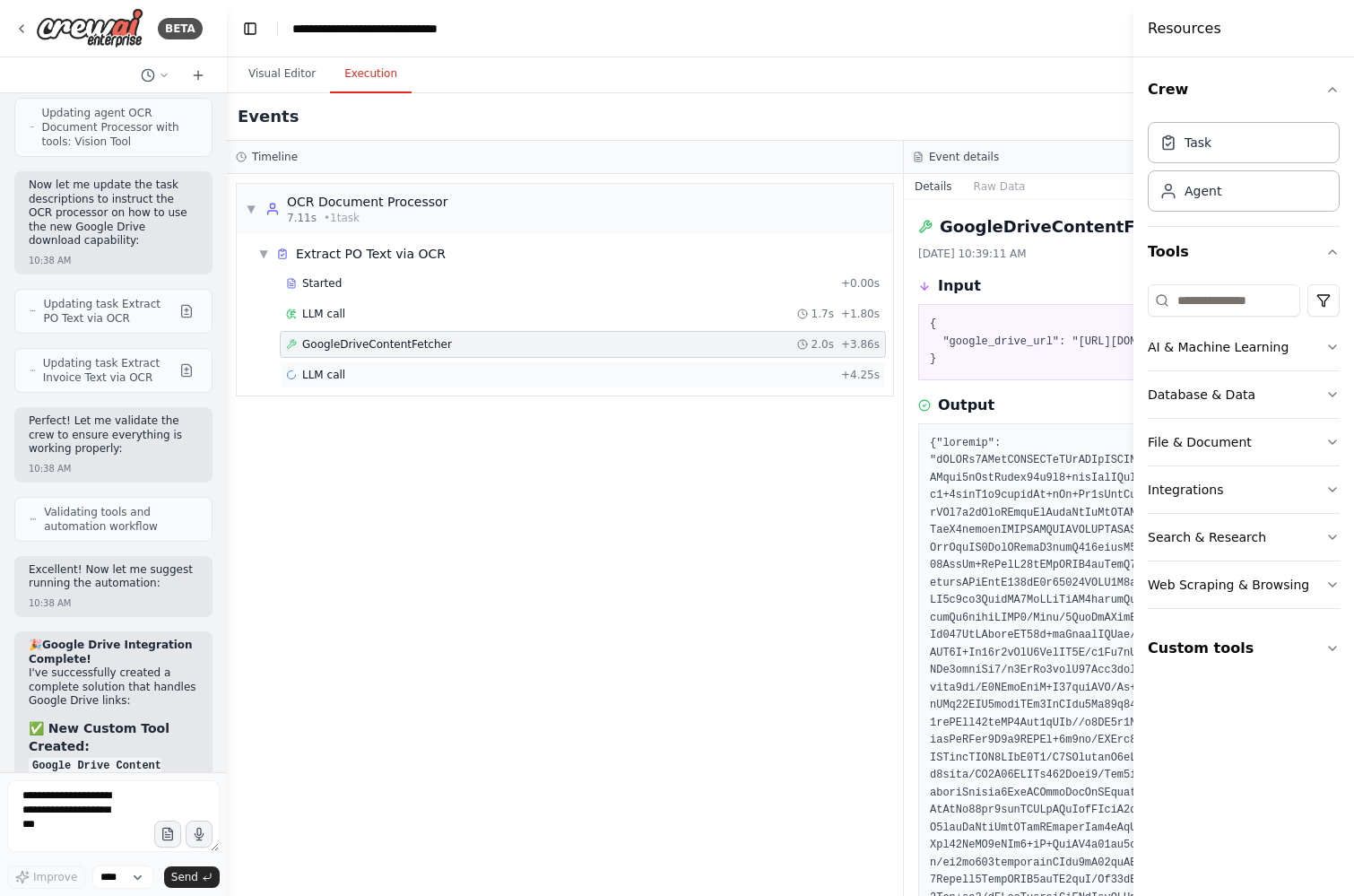
click at [414, 371] on div "LLM call + 4.25s" at bounding box center [583, 374] width 594 height 14
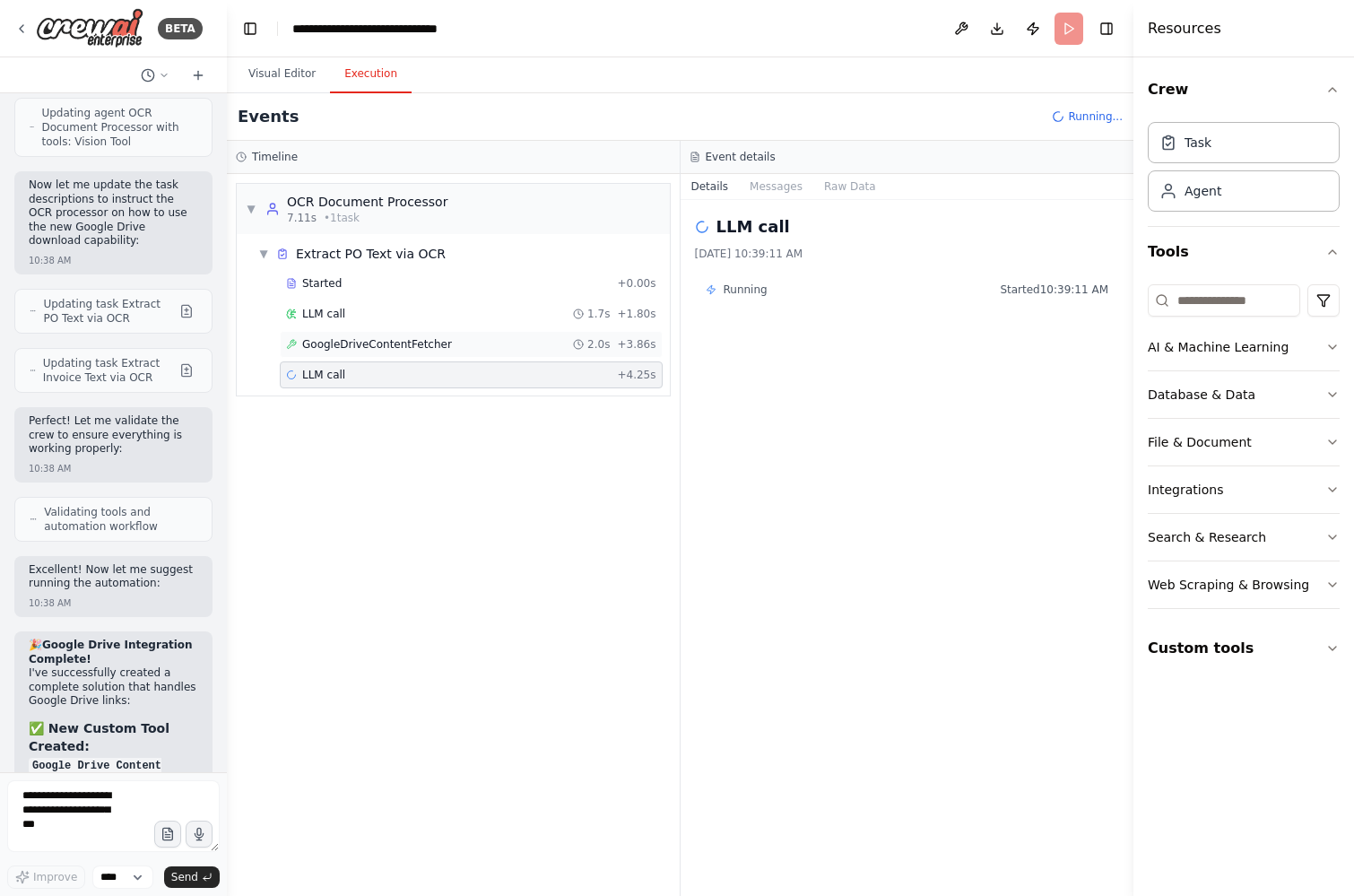
click at [410, 348] on span "GoogleDriveContentFetcher" at bounding box center [377, 344] width 149 height 14
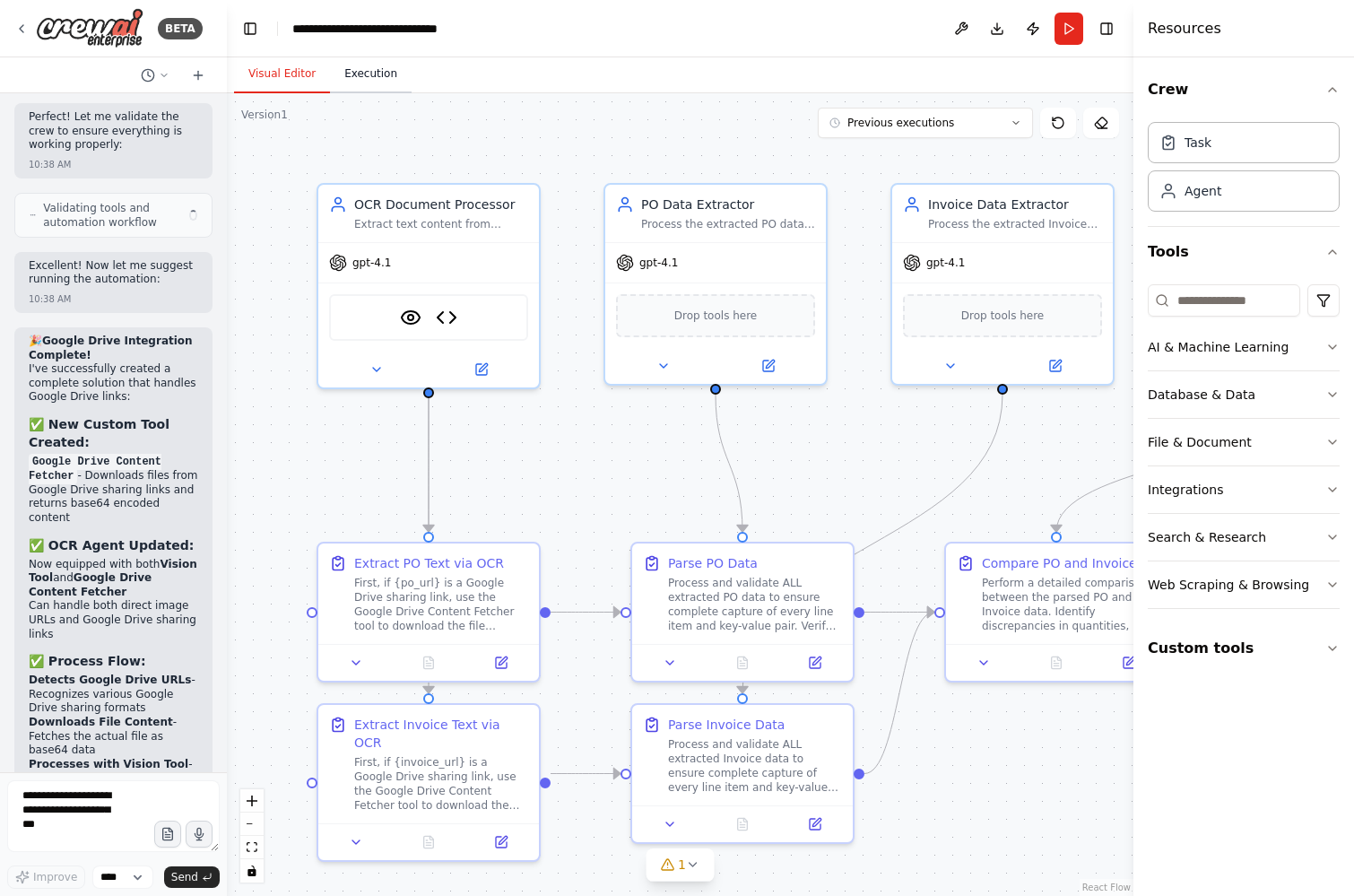
click at [378, 68] on button "Execution" at bounding box center [371, 75] width 81 height 38
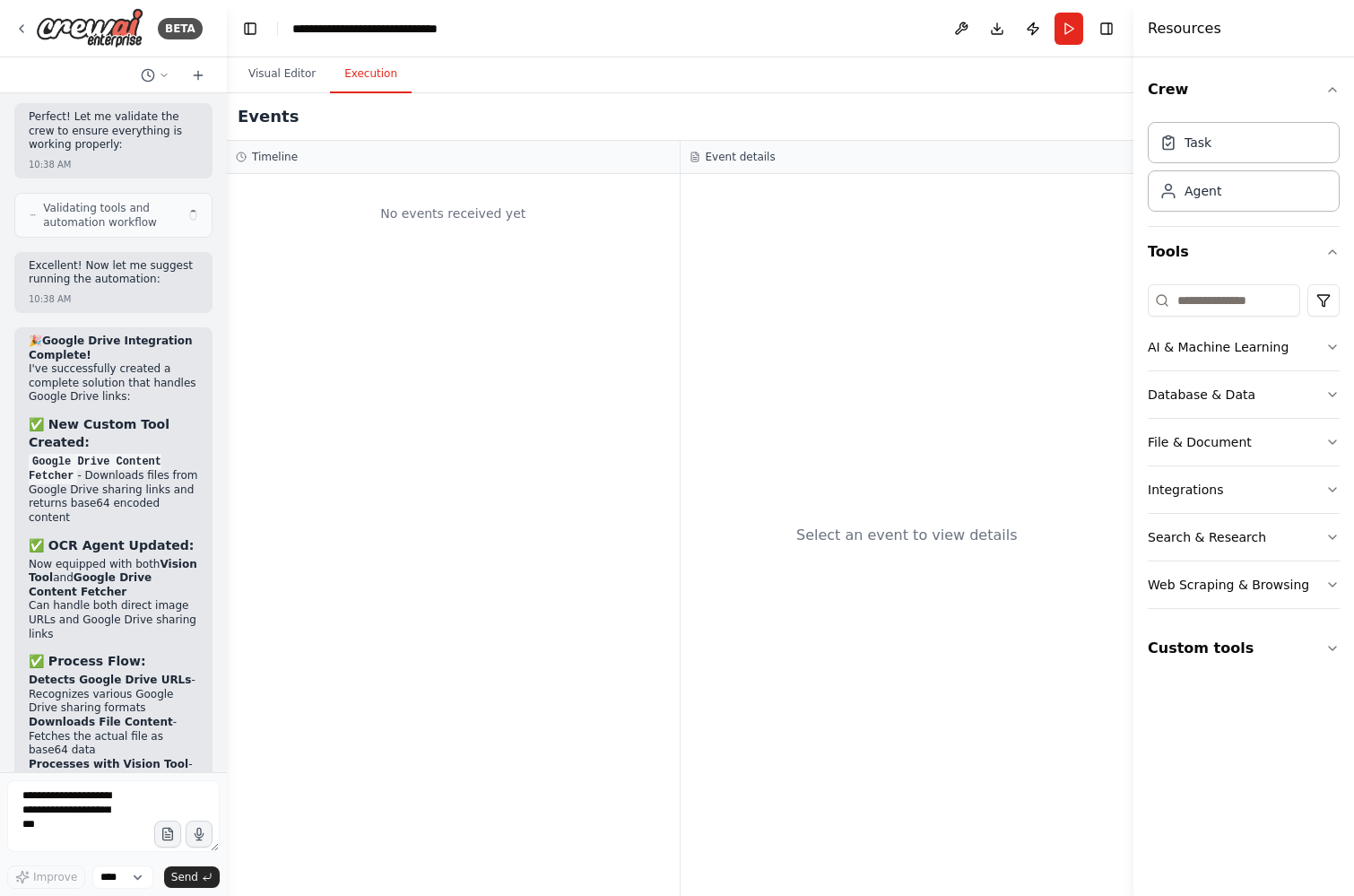
scroll to position [10859, 0]
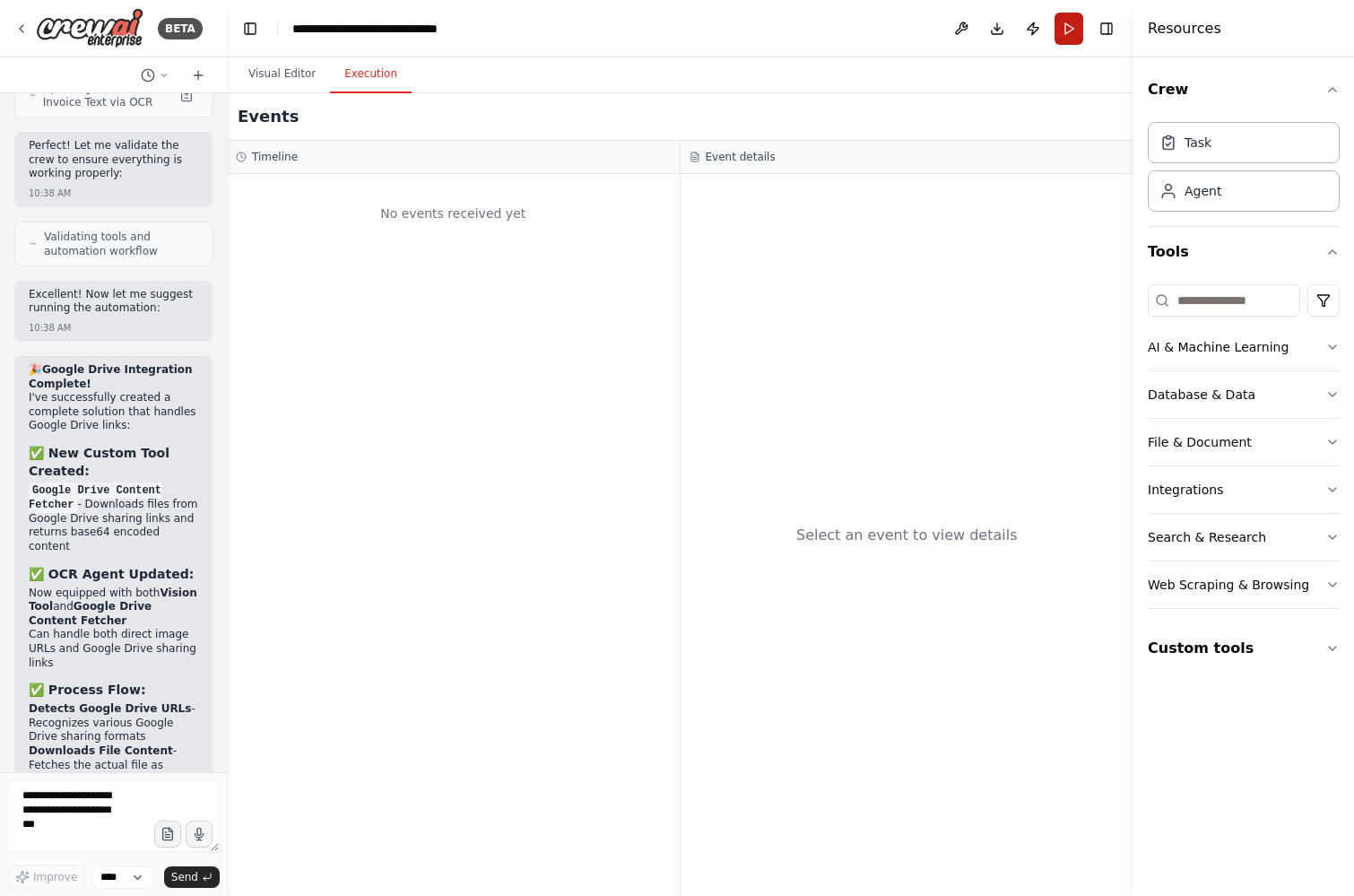
click at [1066, 32] on button "Run" at bounding box center [1068, 28] width 28 height 32
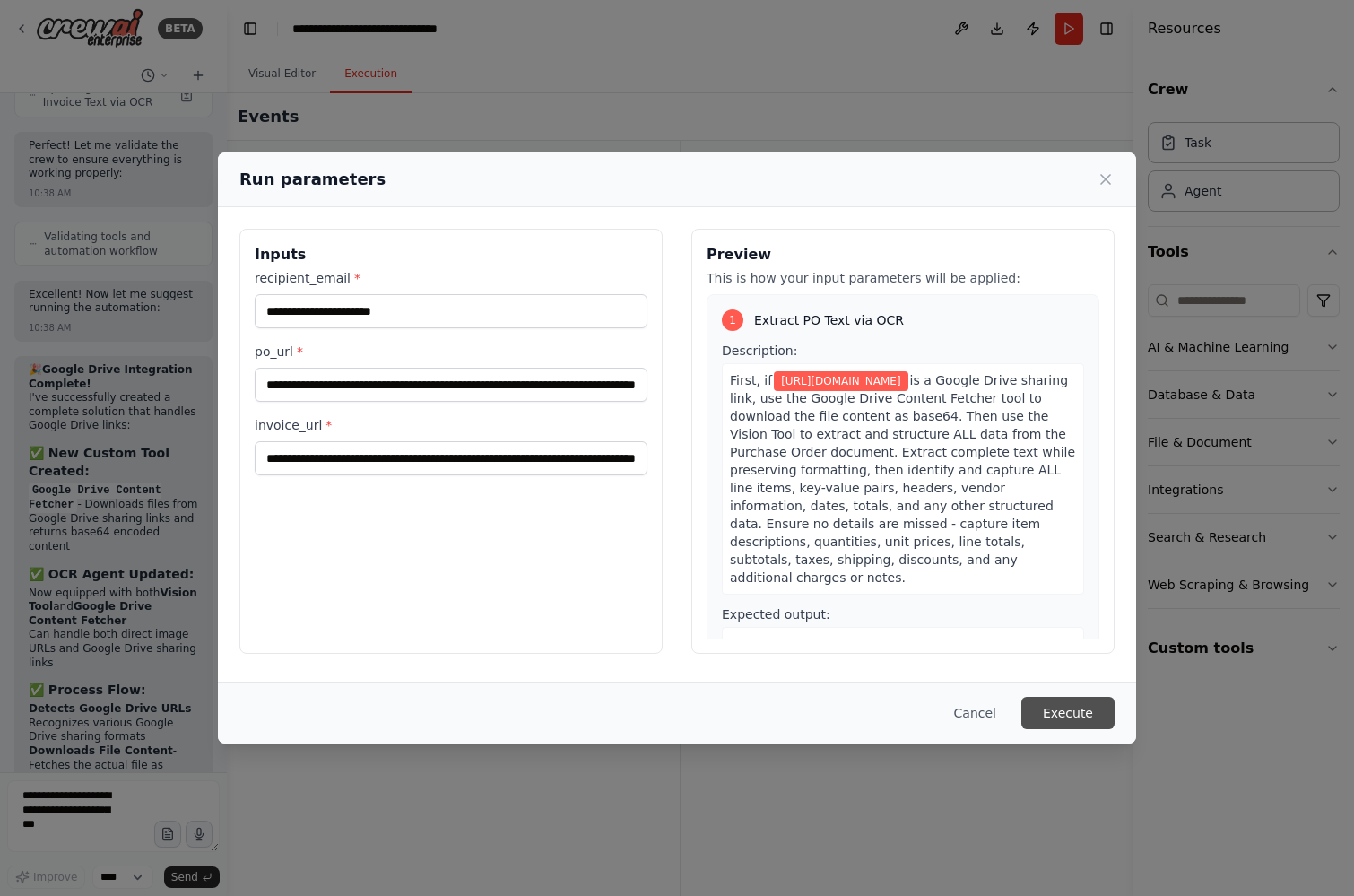
click at [1042, 710] on button "Execute" at bounding box center [1068, 713] width 94 height 32
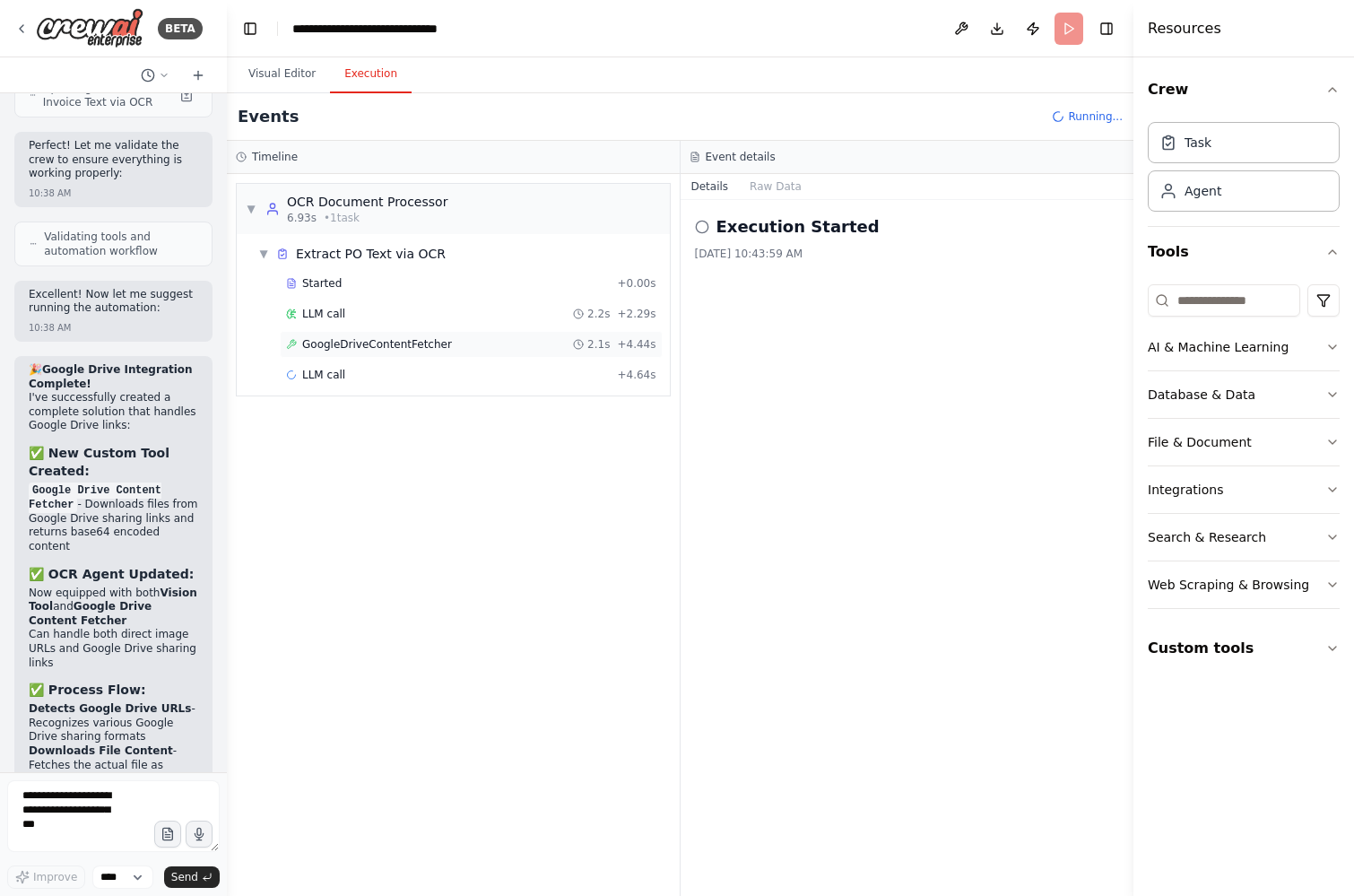
click at [389, 346] on span "GoogleDriveContentFetcher" at bounding box center [377, 344] width 149 height 14
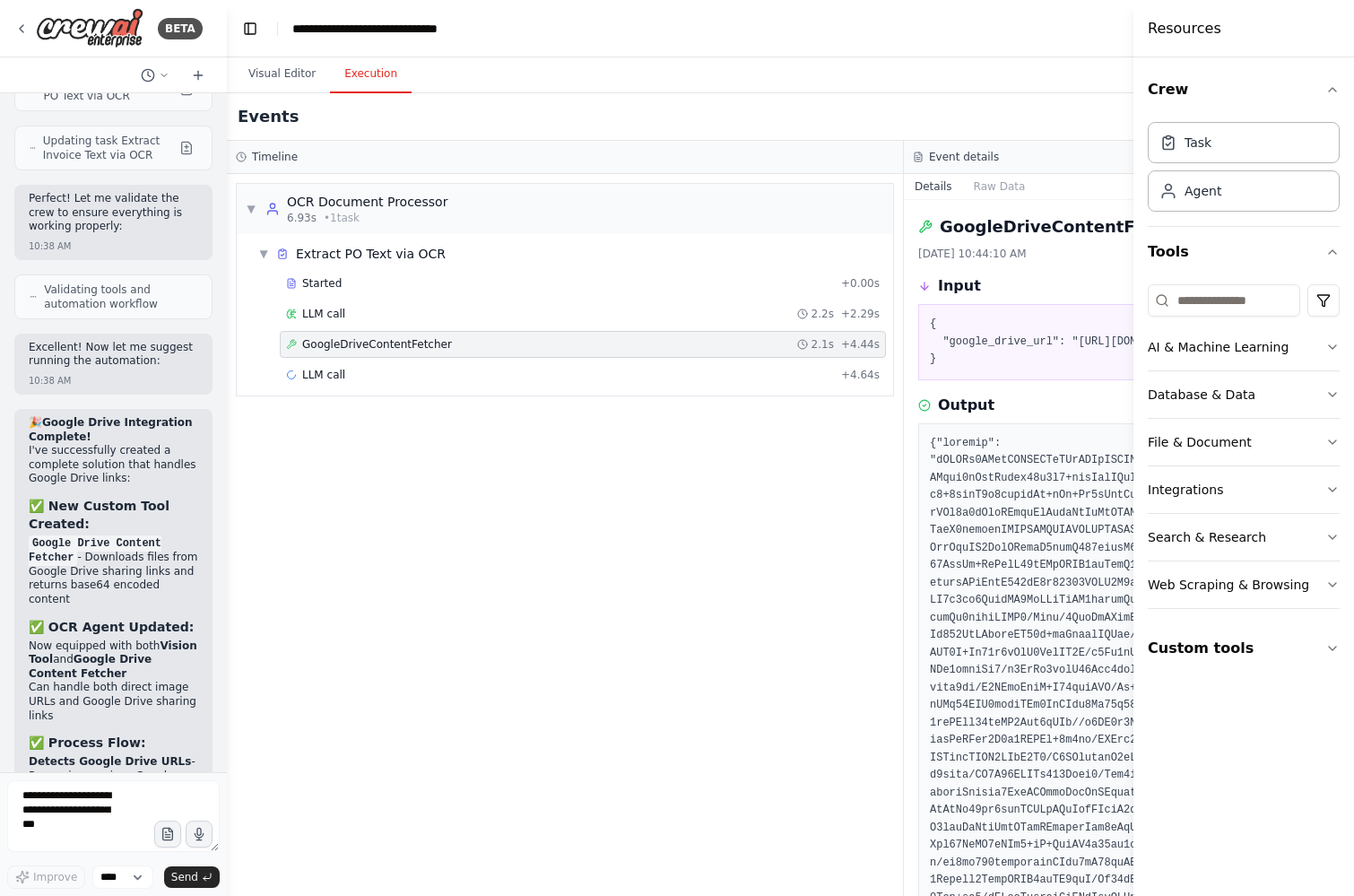
scroll to position [10799, 0]
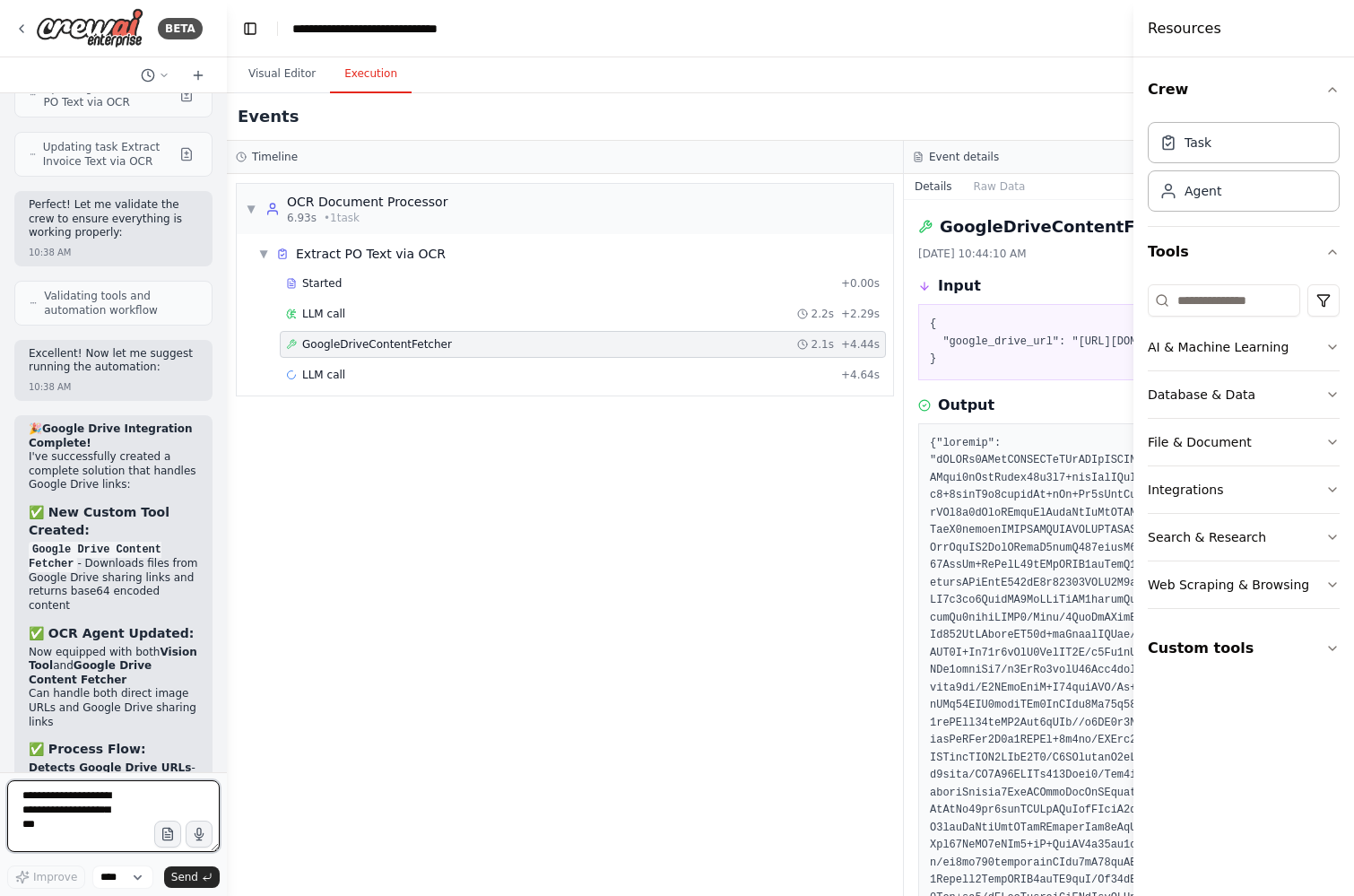
click at [78, 808] on textarea at bounding box center [113, 816] width 213 height 72
type textarea "**********"
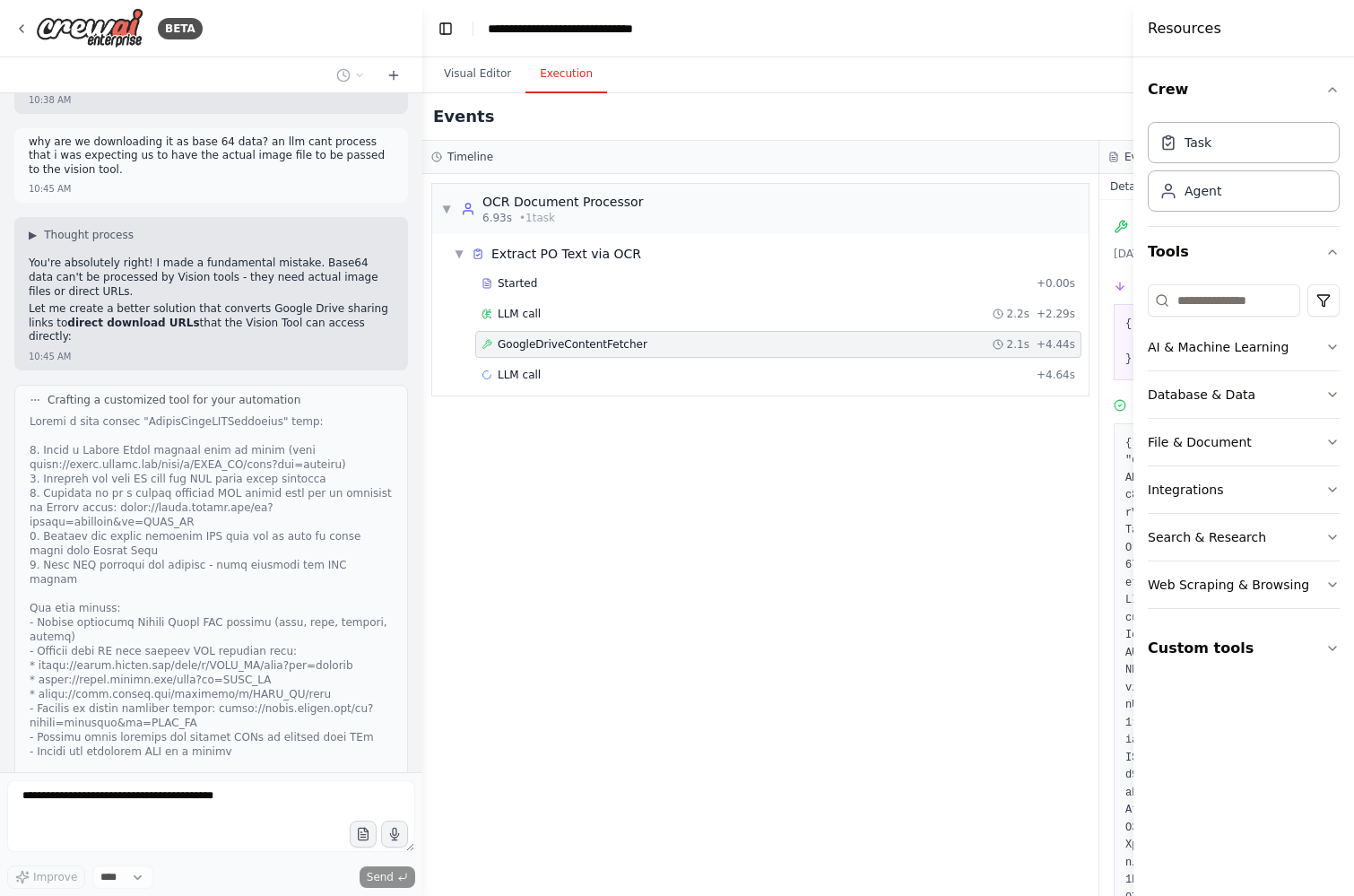
scroll to position [8020, 0]
drag, startPoint x: 224, startPoint y: 79, endPoint x: 419, endPoint y: 89, distance: 195.3
click at [419, 89] on div "BETA Receives a PO and a separate invoice (a public url)→ uses OCR extract text…" at bounding box center [677, 448] width 1354 height 896
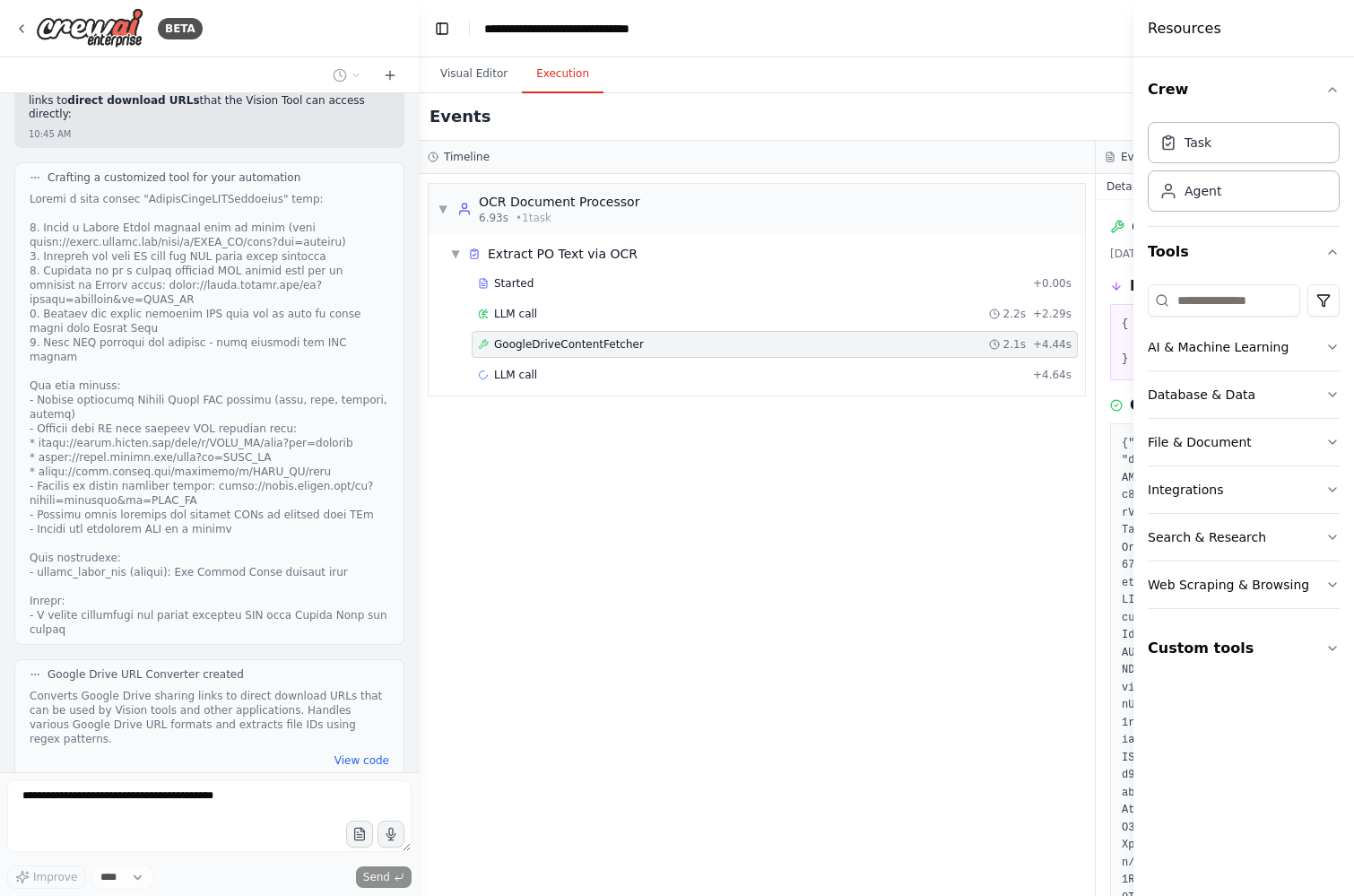
scroll to position [8256, 0]
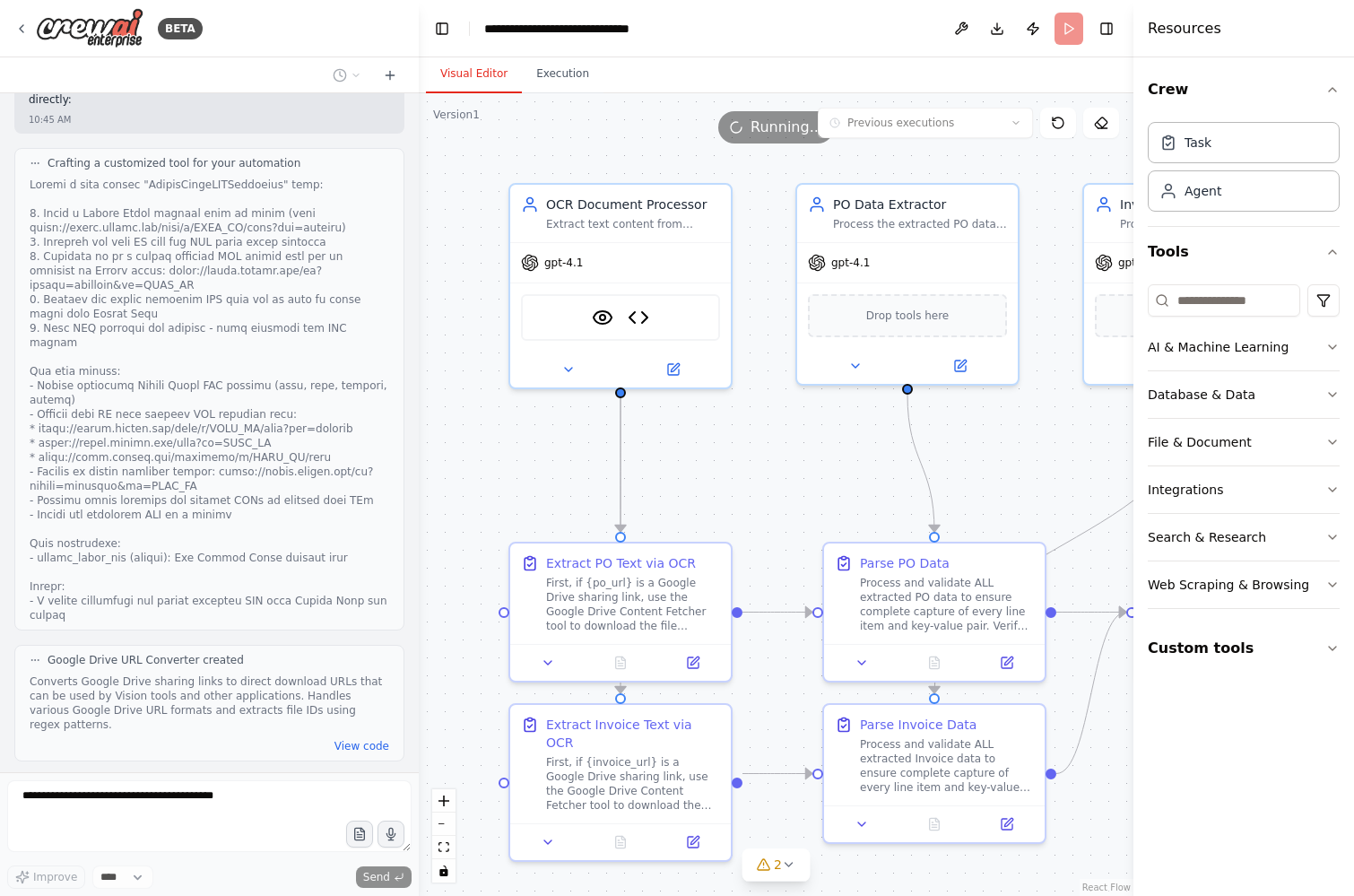
click at [469, 88] on button "Visual Editor" at bounding box center [474, 75] width 95 height 38
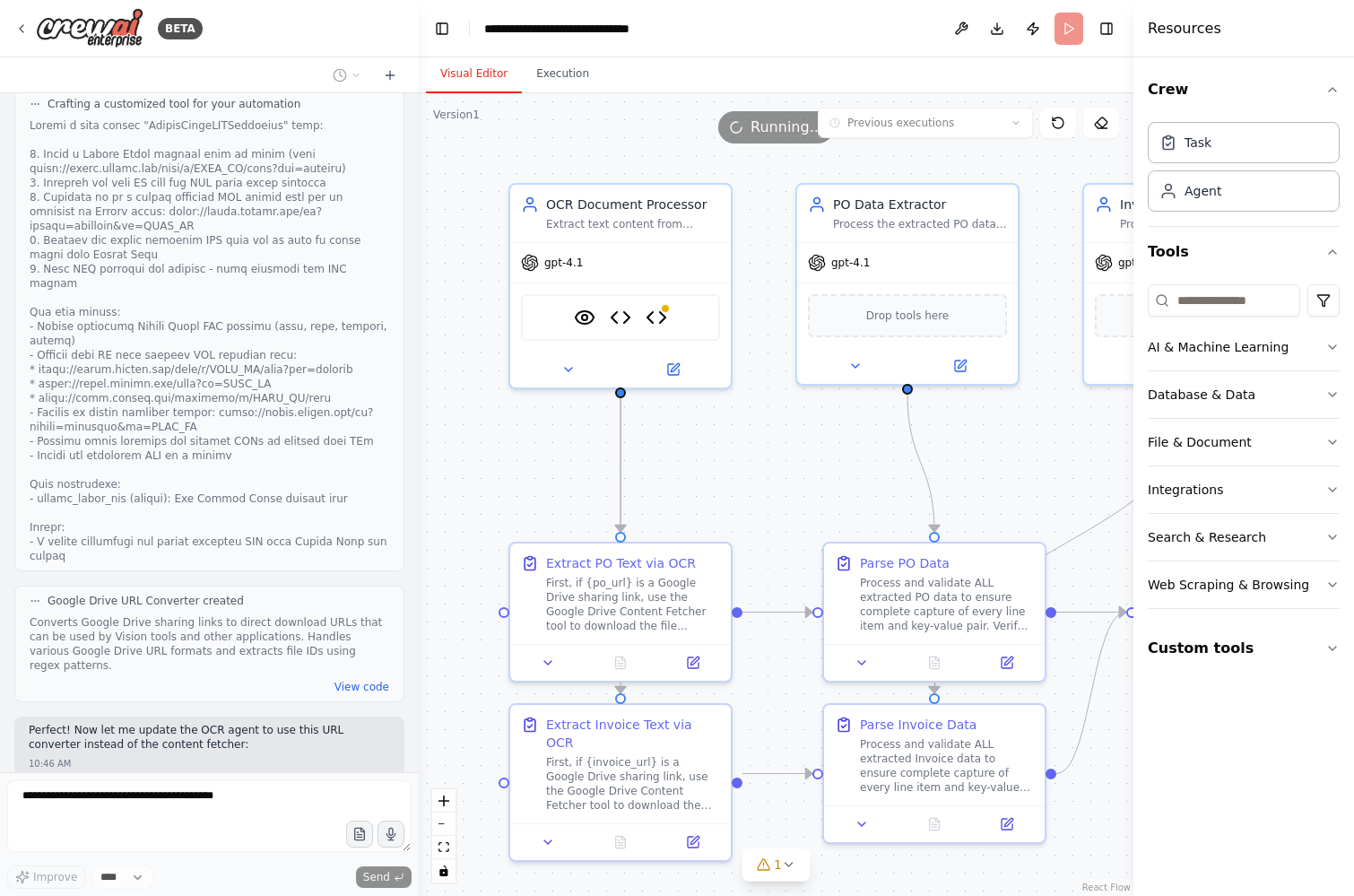
scroll to position [8301, 0]
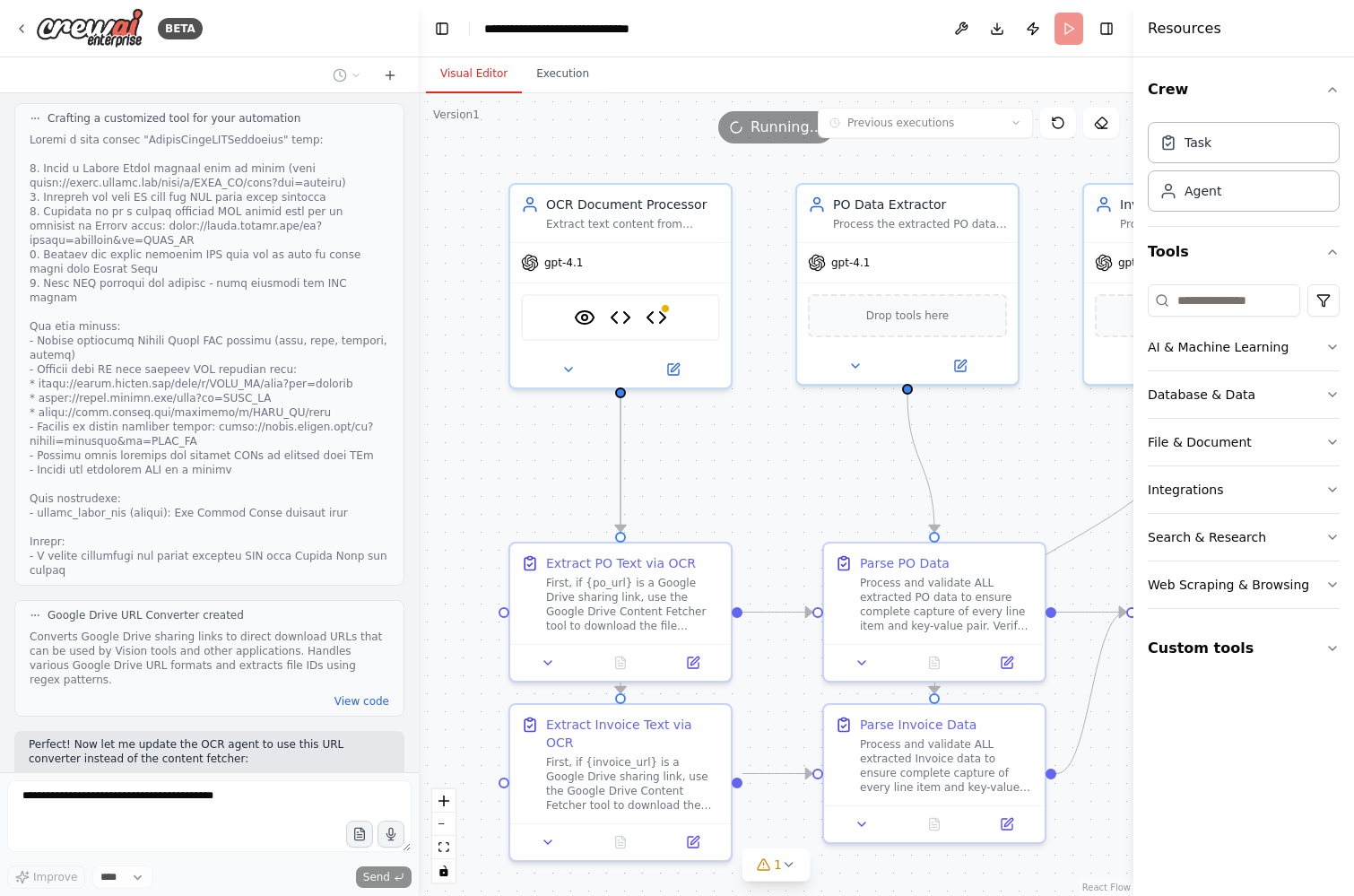
click at [772, 127] on span "Running..." at bounding box center [787, 127] width 73 height 22
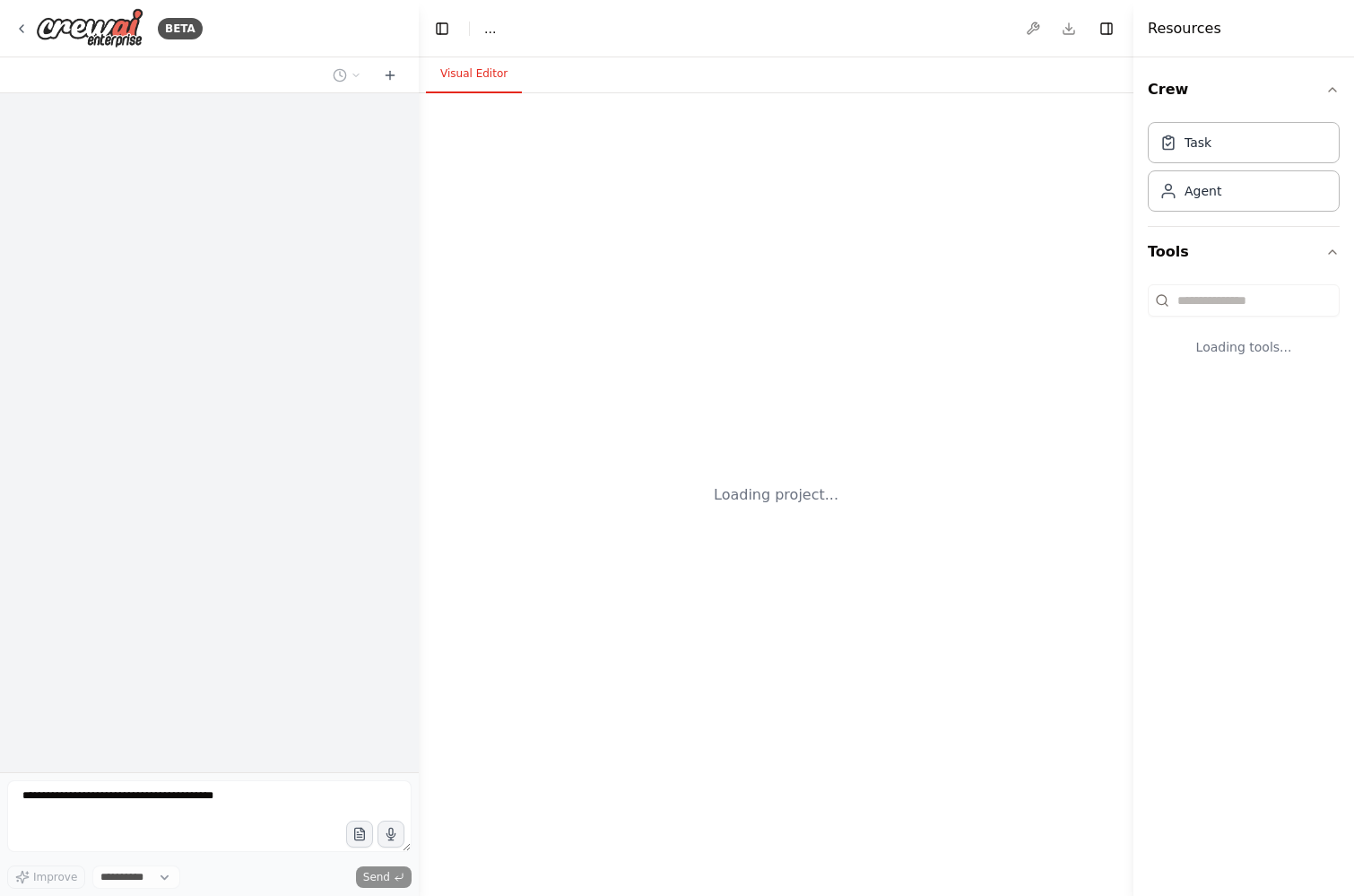
select select "****"
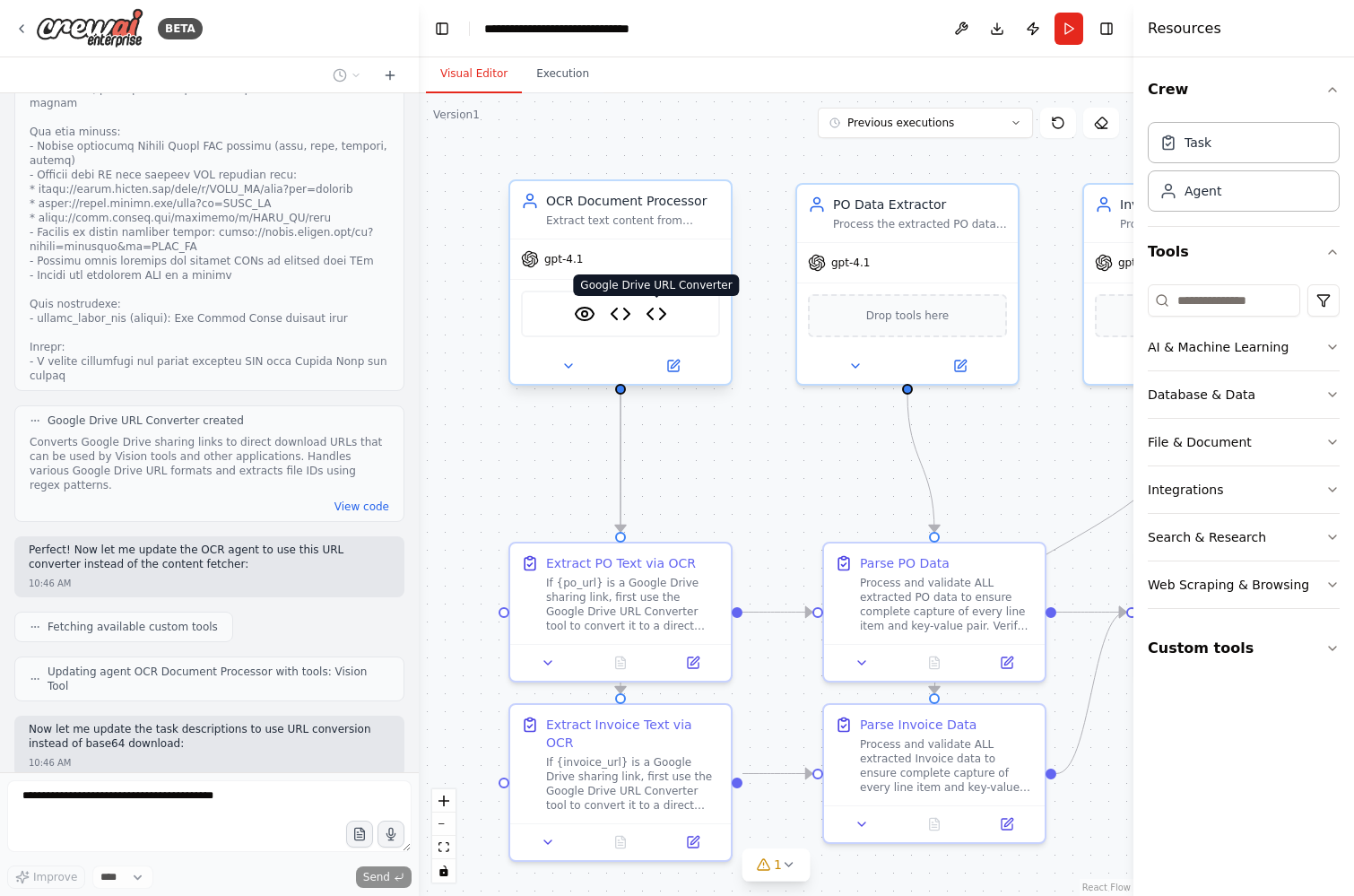
scroll to position [8587, 0]
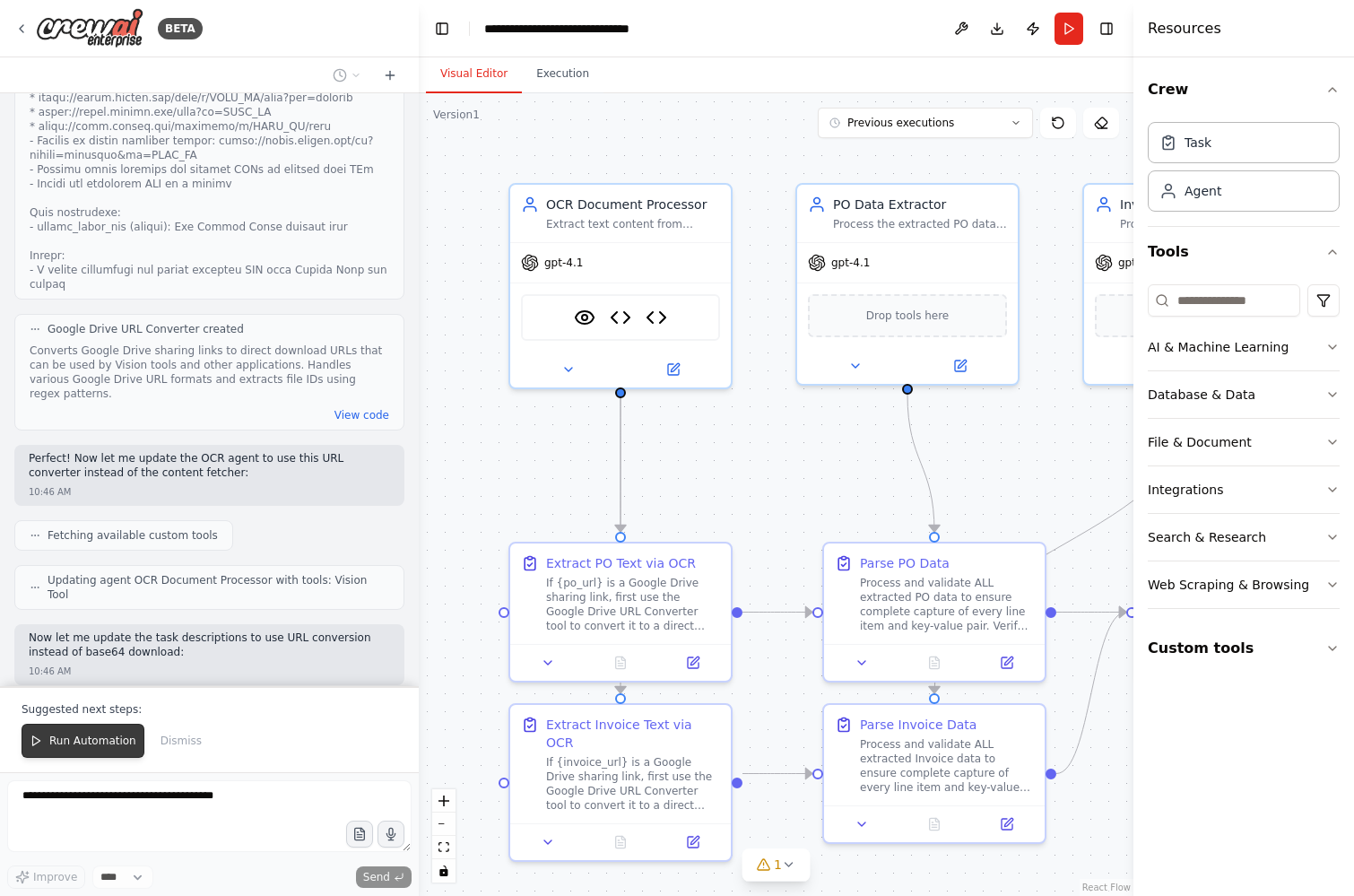
click at [99, 745] on span "Run Automation" at bounding box center [93, 740] width 87 height 14
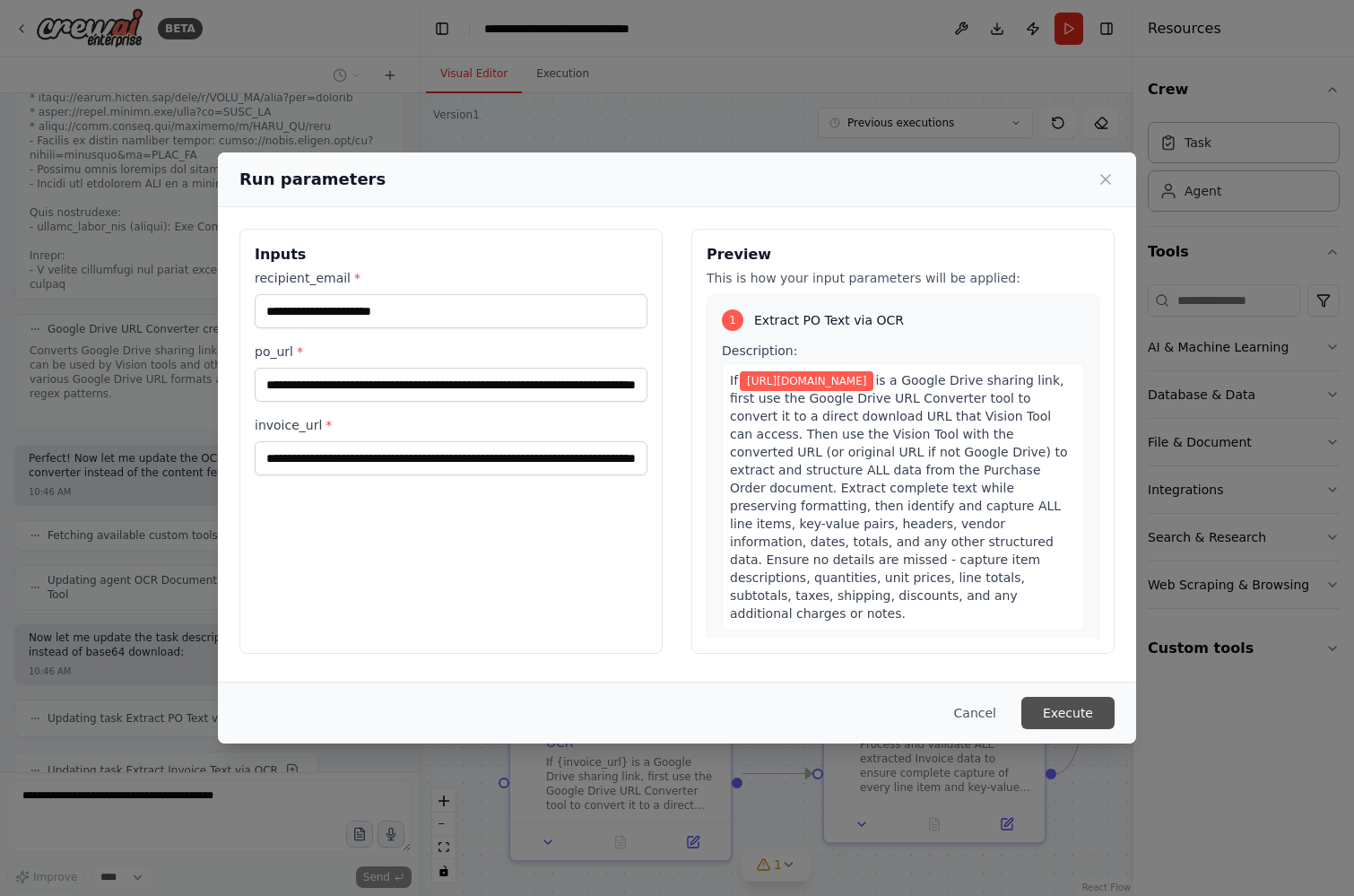
click at [1065, 704] on button "Execute" at bounding box center [1068, 713] width 94 height 32
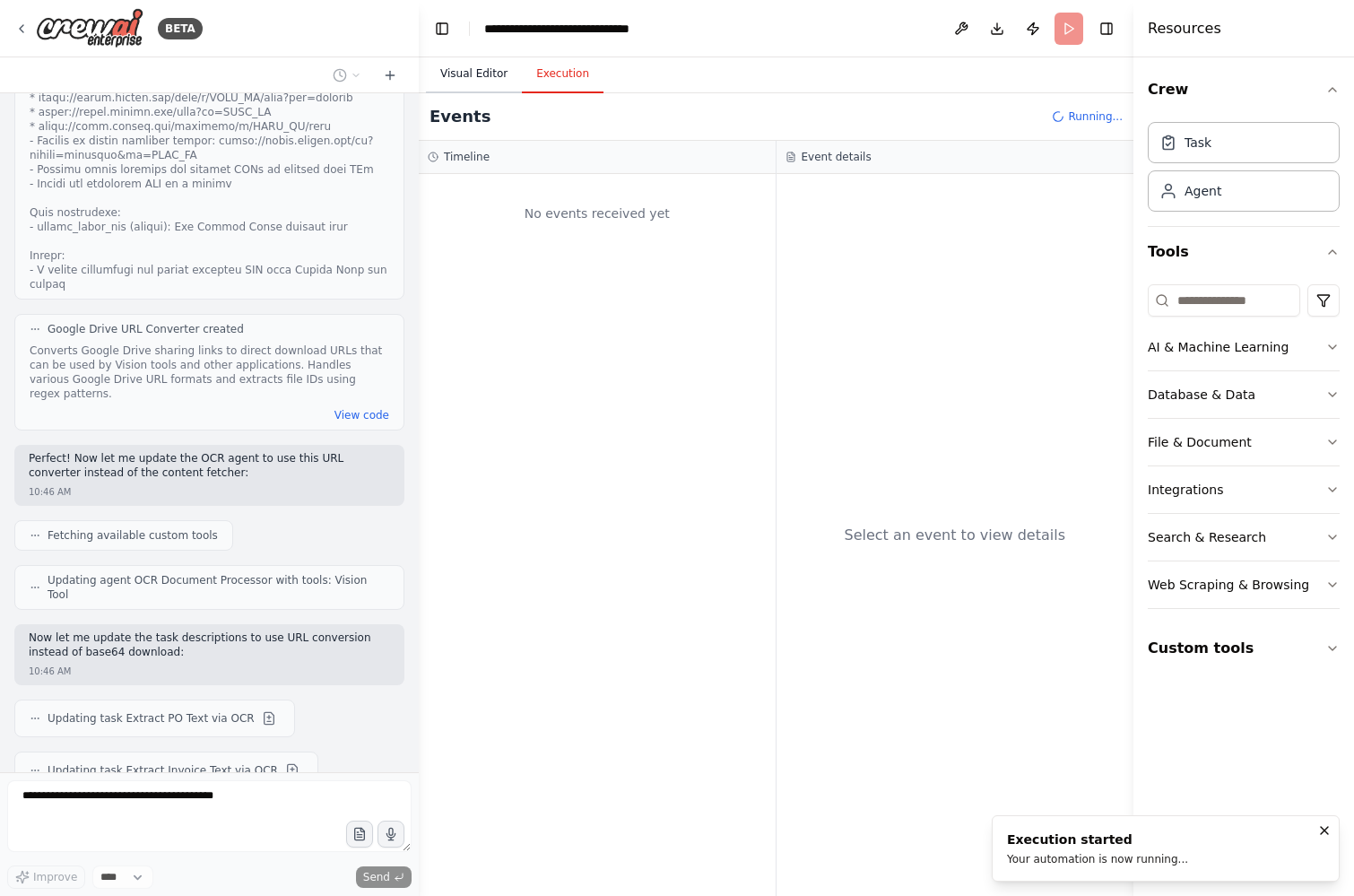
click at [461, 78] on button "Visual Editor" at bounding box center [474, 75] width 95 height 38
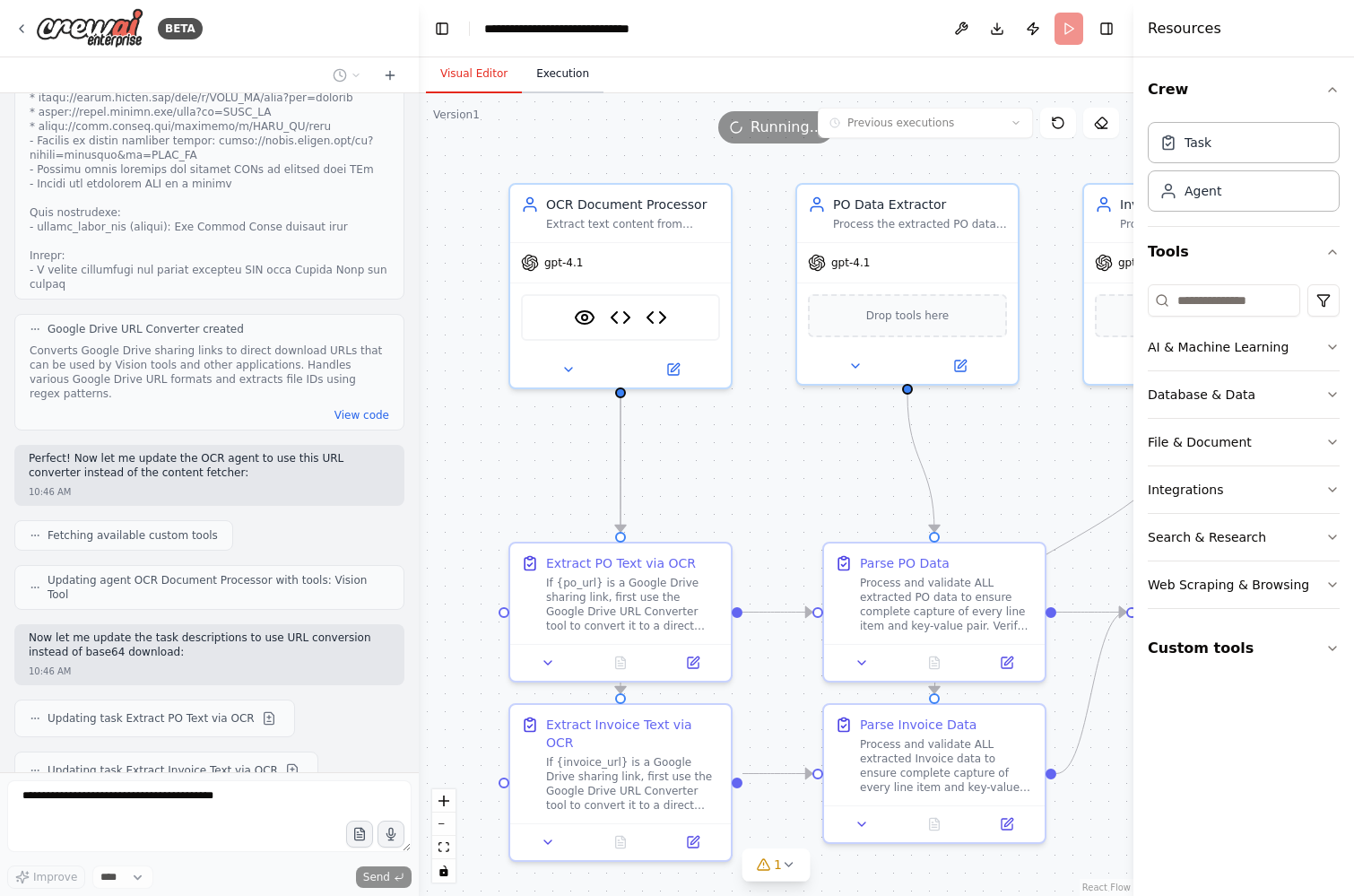
click at [559, 73] on button "Execution" at bounding box center [563, 75] width 81 height 38
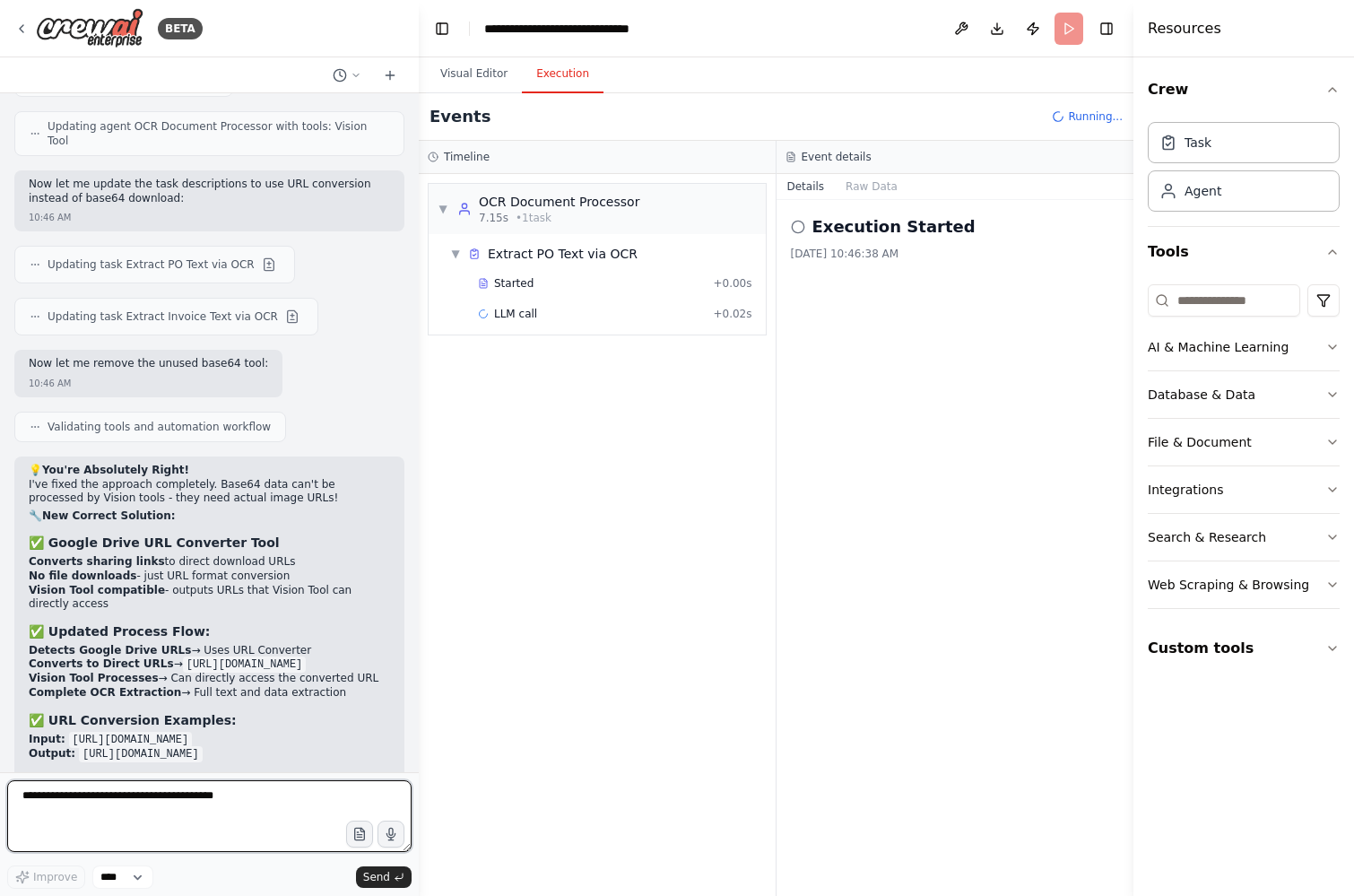
scroll to position [9055, 0]
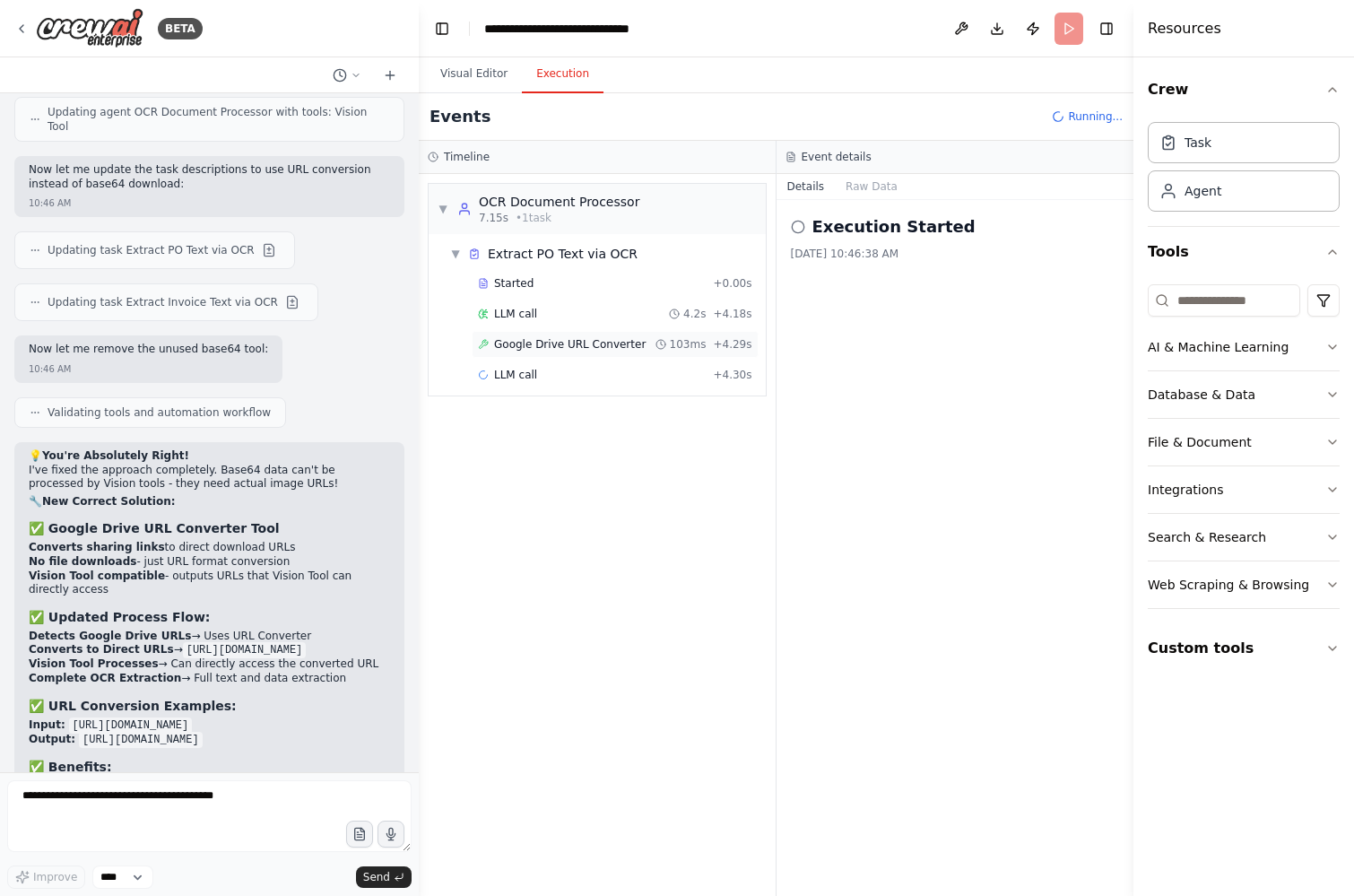
click at [536, 336] on div "Google Drive URL Converter 103ms + 4.29s" at bounding box center [616, 344] width 287 height 26
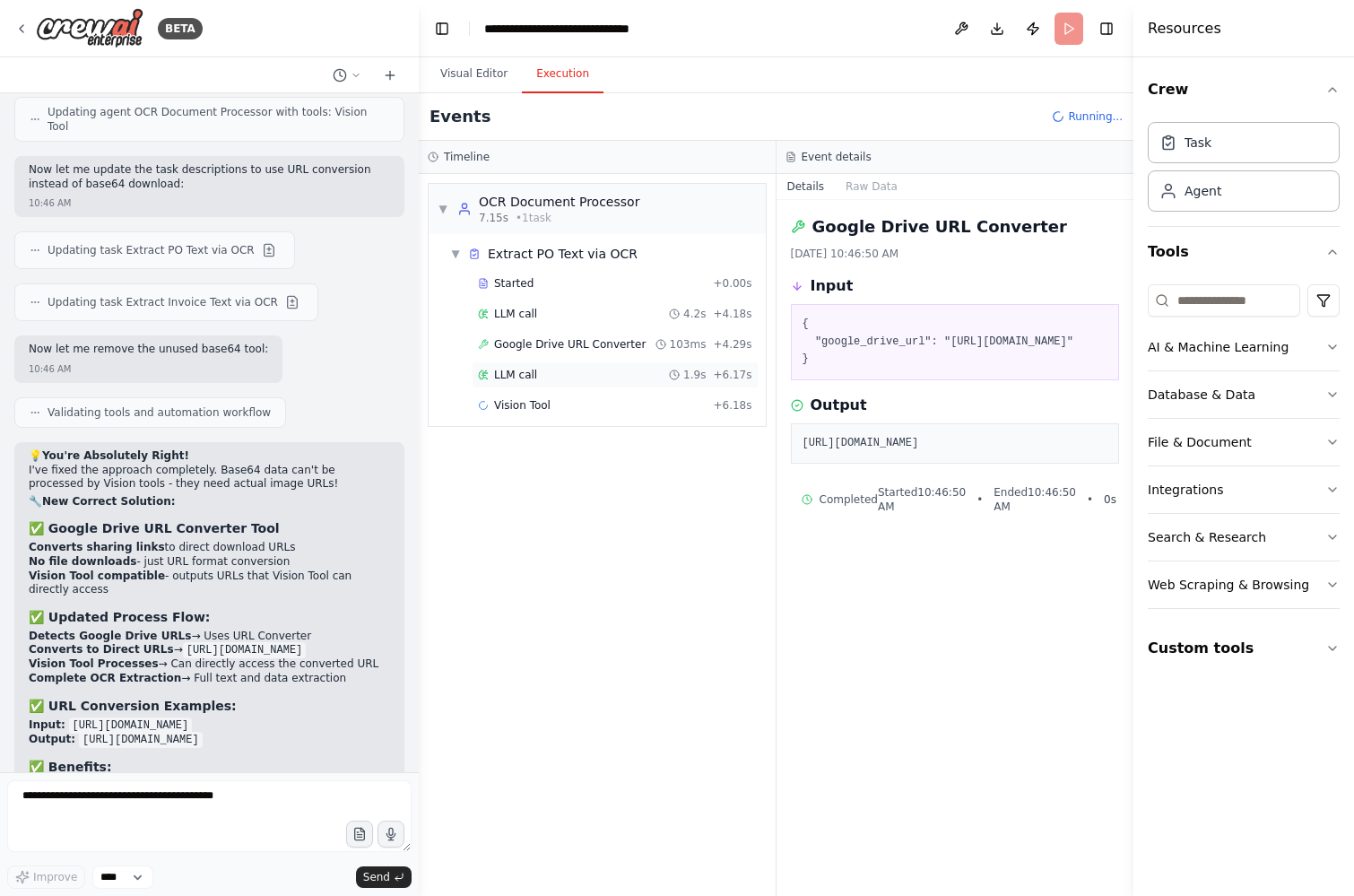
click at [580, 366] on div "LLM call 1.9s + 6.17s" at bounding box center [616, 374] width 287 height 26
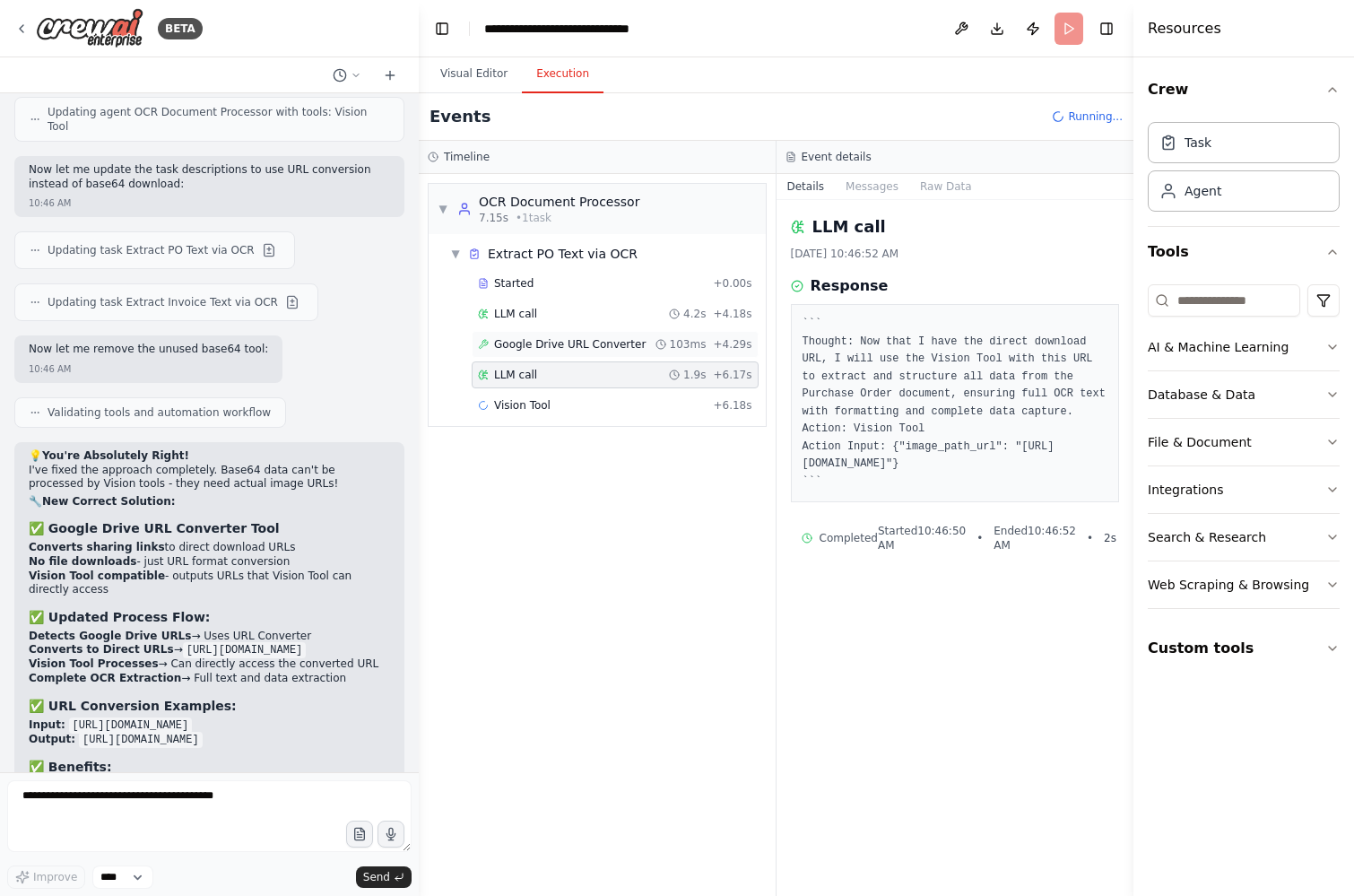
click at [572, 348] on span "Google Drive URL Converter" at bounding box center [570, 344] width 151 height 14
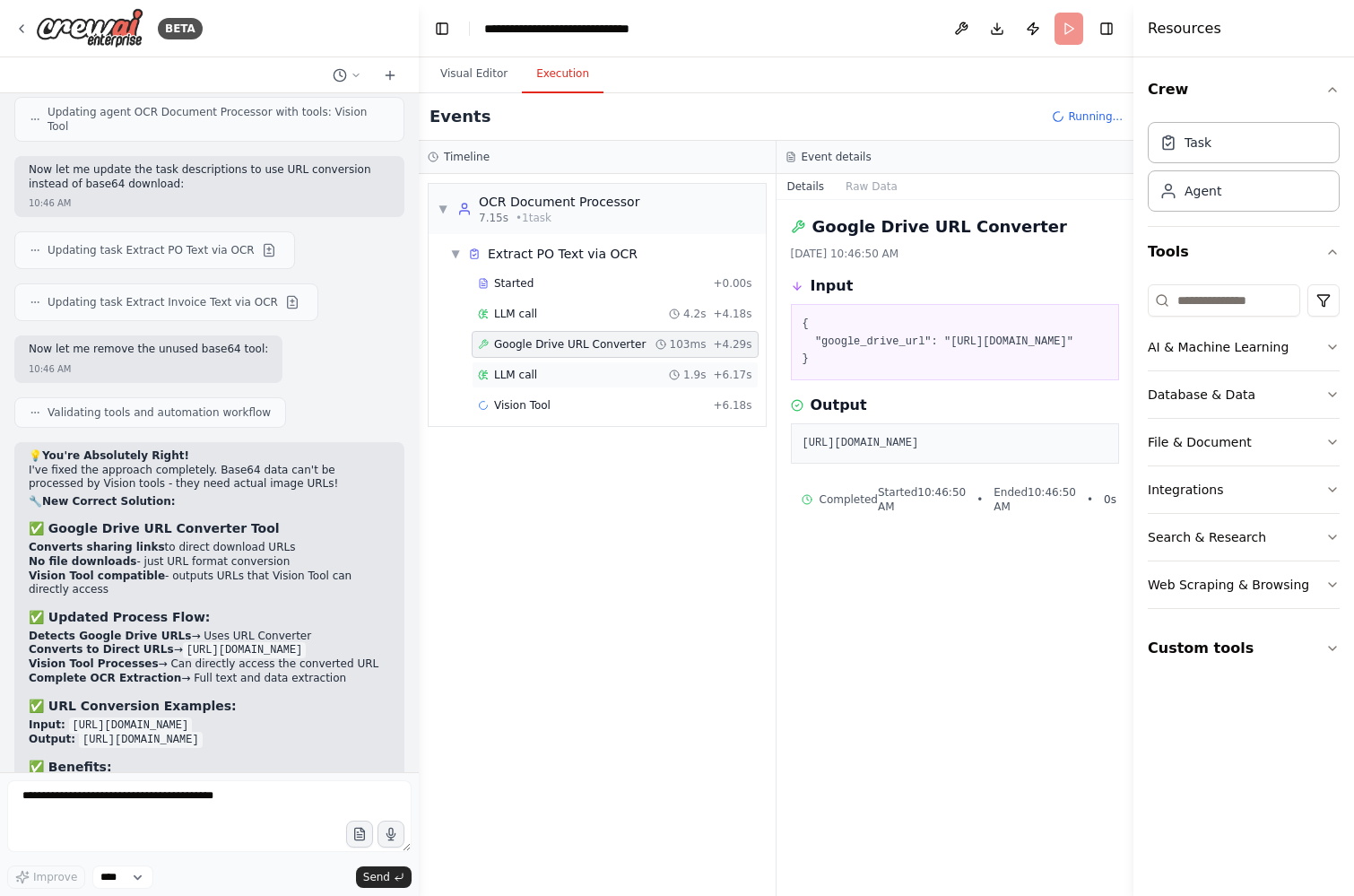
click at [569, 379] on div "LLM call 1.9s + 6.17s" at bounding box center [616, 374] width 274 height 14
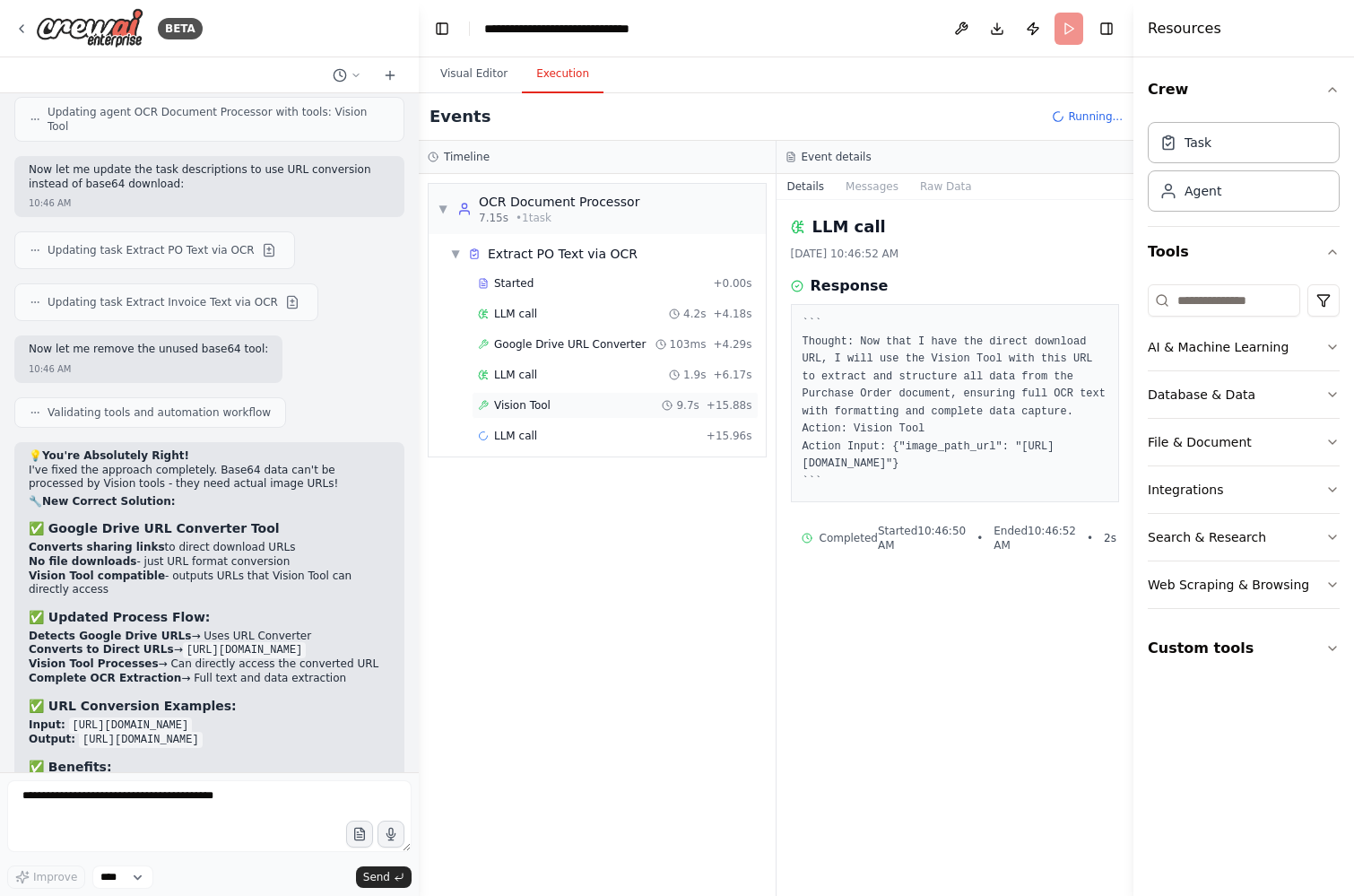
click at [558, 398] on div "Vision Tool 9.7s + 15.88s" at bounding box center [616, 405] width 274 height 14
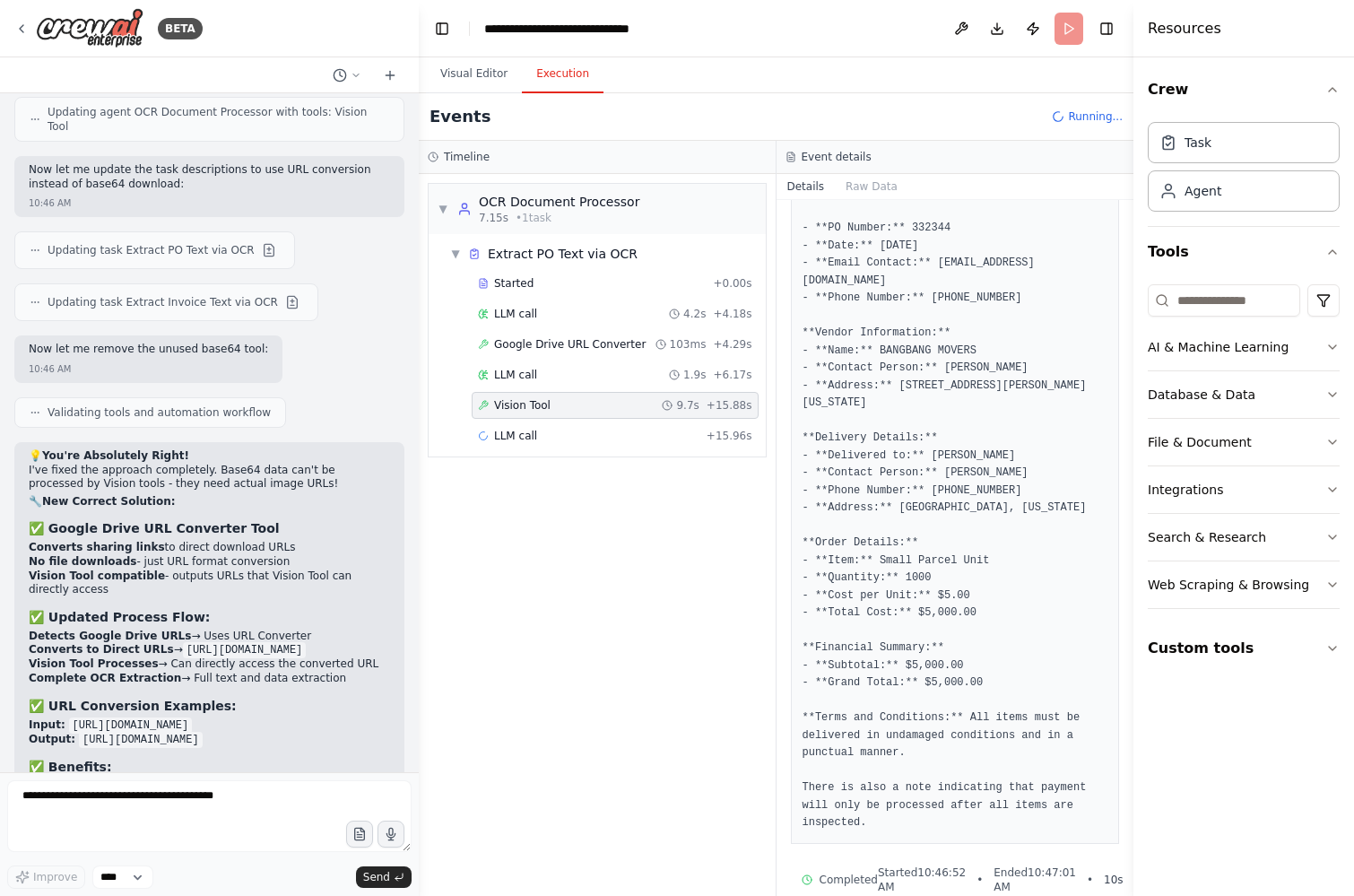
scroll to position [350, 0]
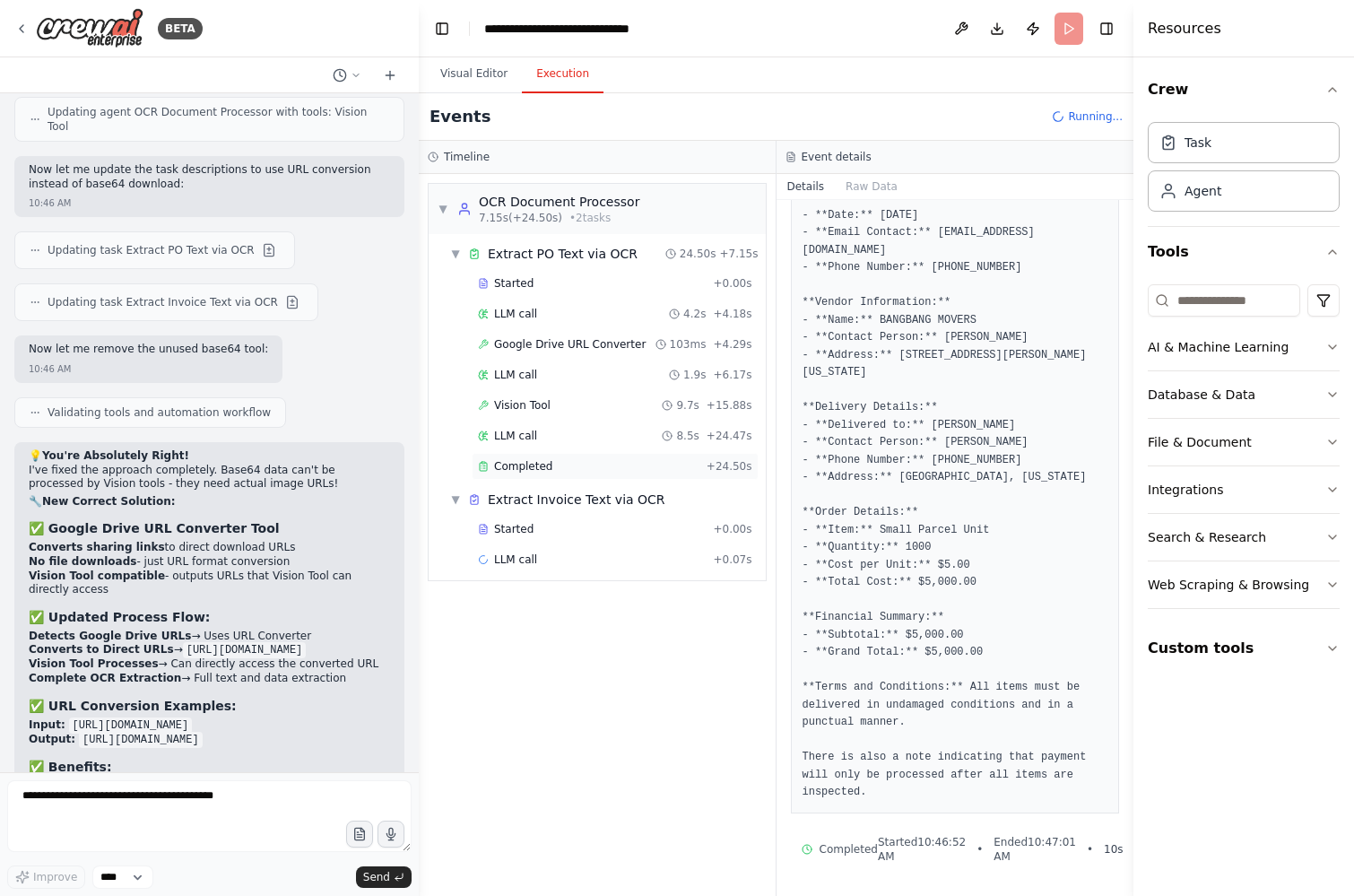
click at [590, 468] on div "Completed" at bounding box center [589, 466] width 221 height 14
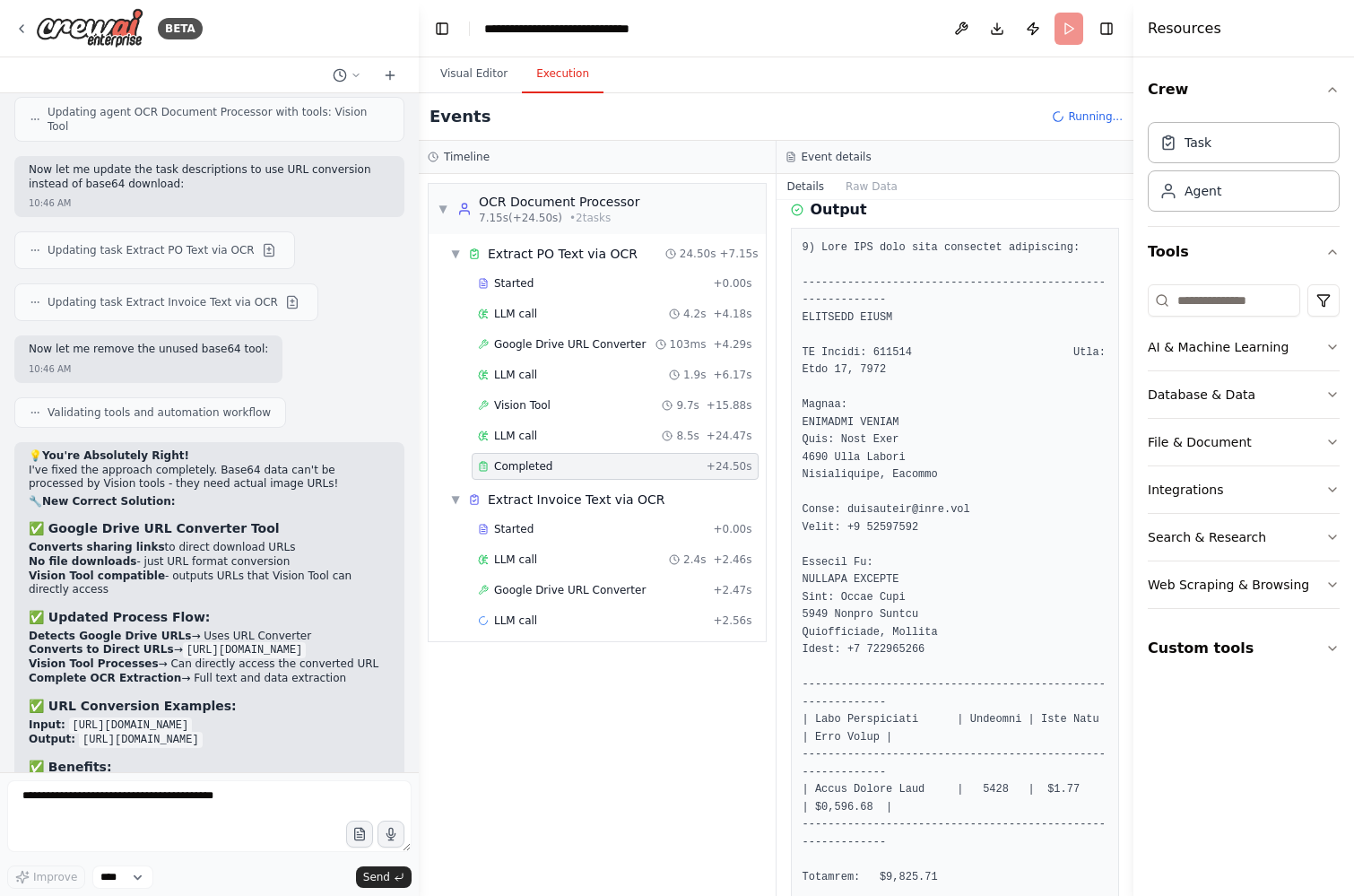
scroll to position [417, 0]
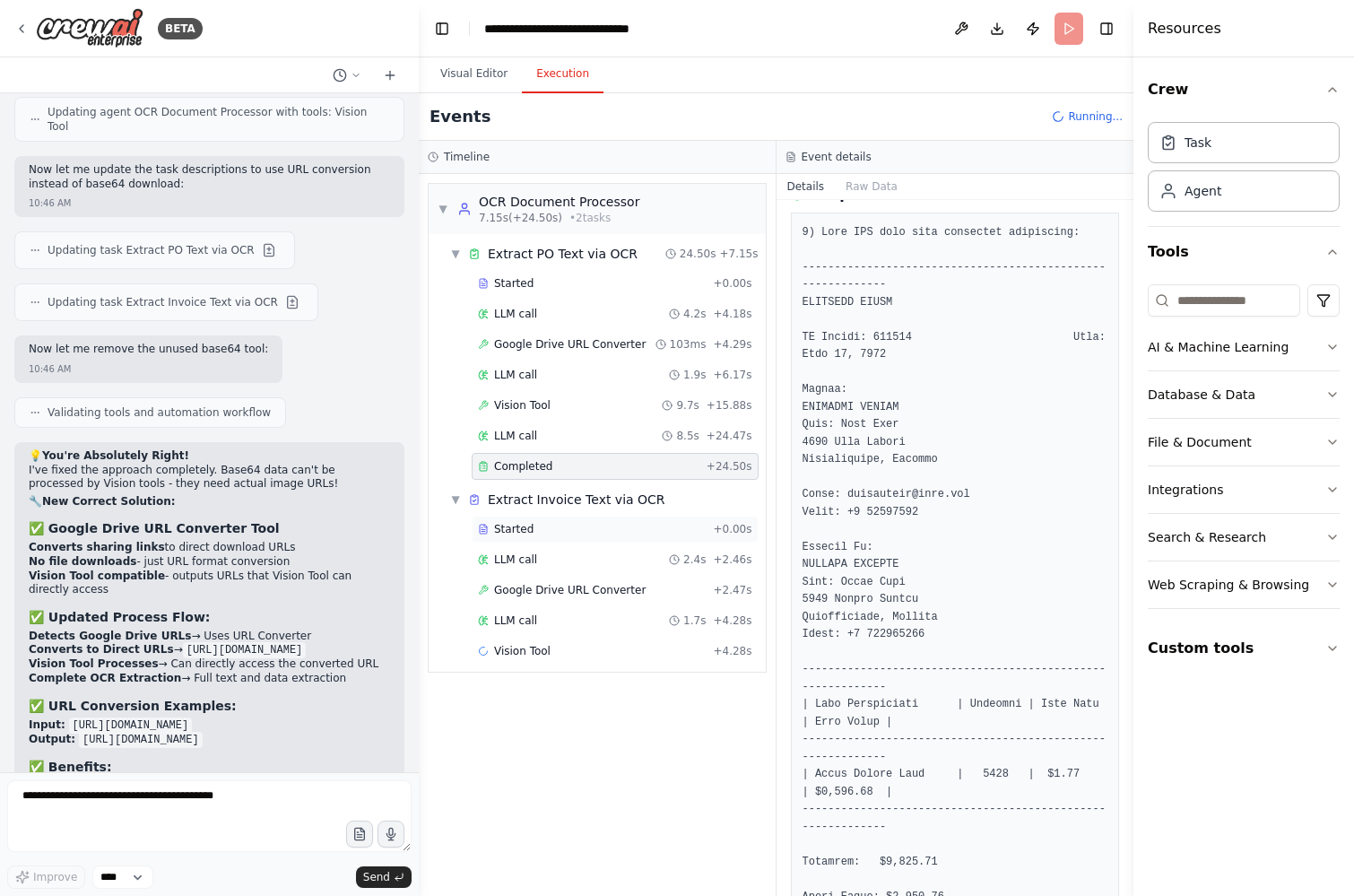
click at [588, 522] on div "Started" at bounding box center [592, 528] width 228 height 14
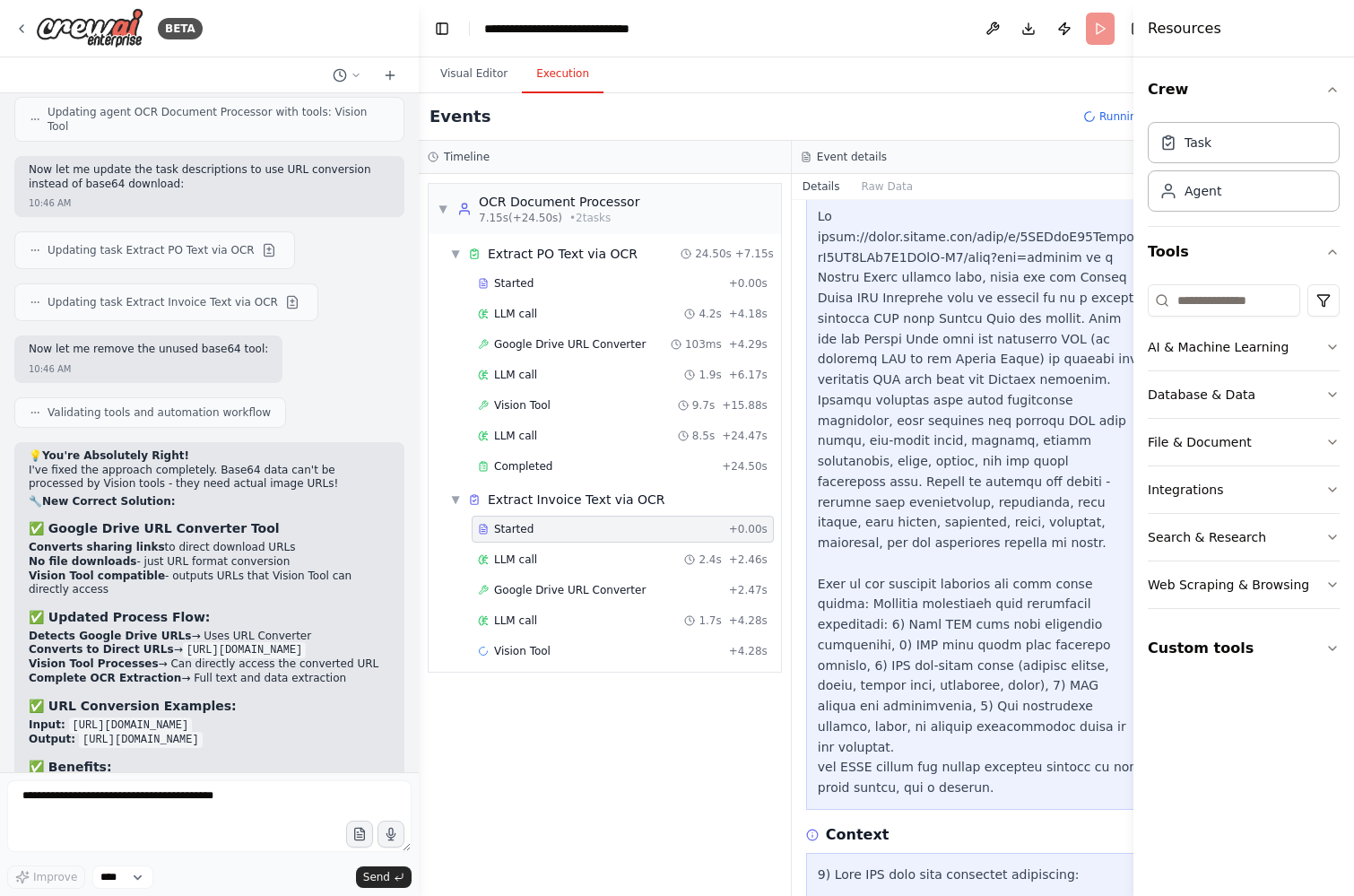
click at [582, 541] on div "Started + 0.00s" at bounding box center [623, 528] width 303 height 26
click at [580, 550] on div "LLM call 2.4s + 2.46s" at bounding box center [623, 560] width 303 height 26
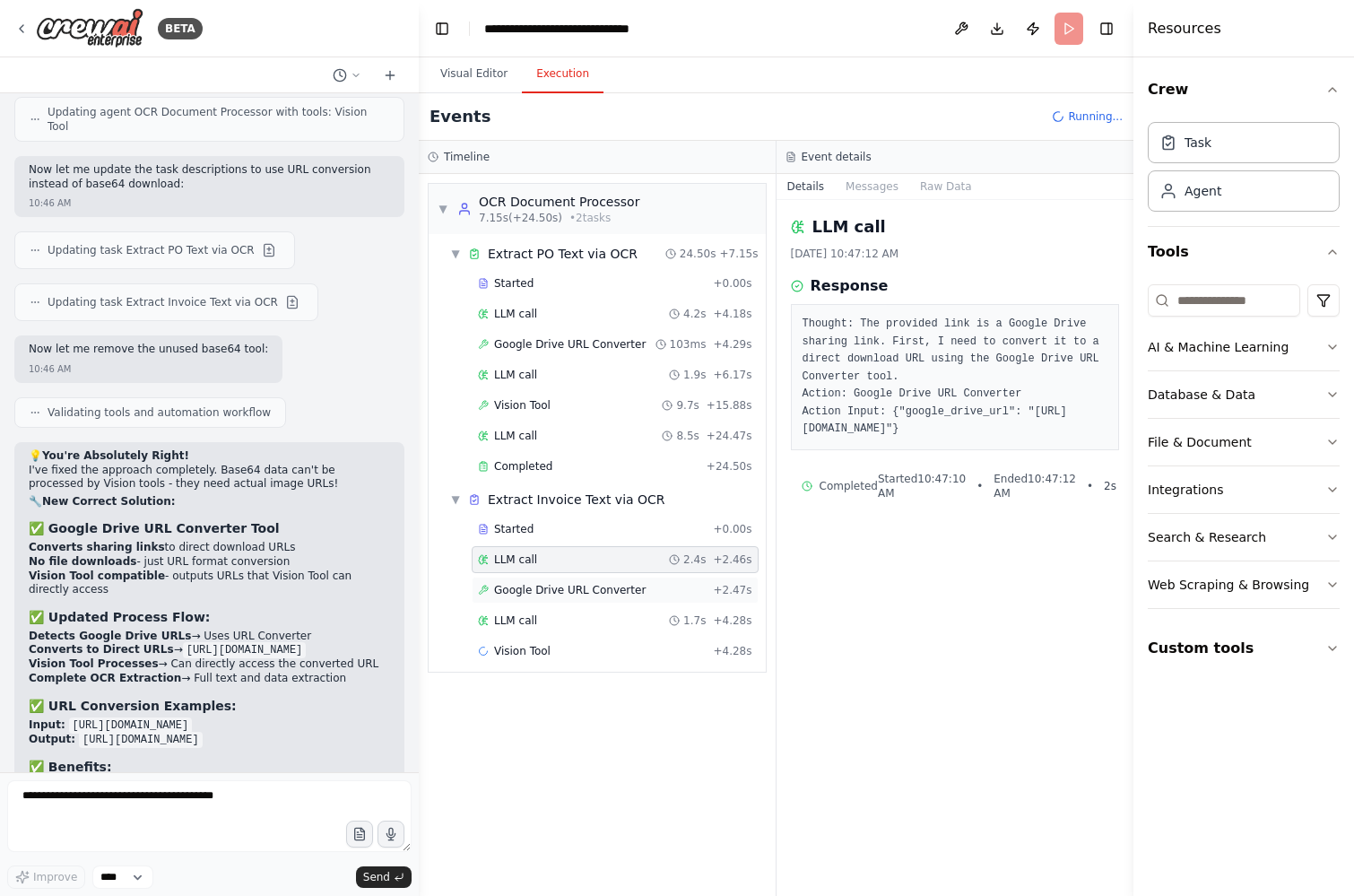
click at [580, 581] on div "Google Drive URL Converter + 2.47s" at bounding box center [616, 590] width 287 height 26
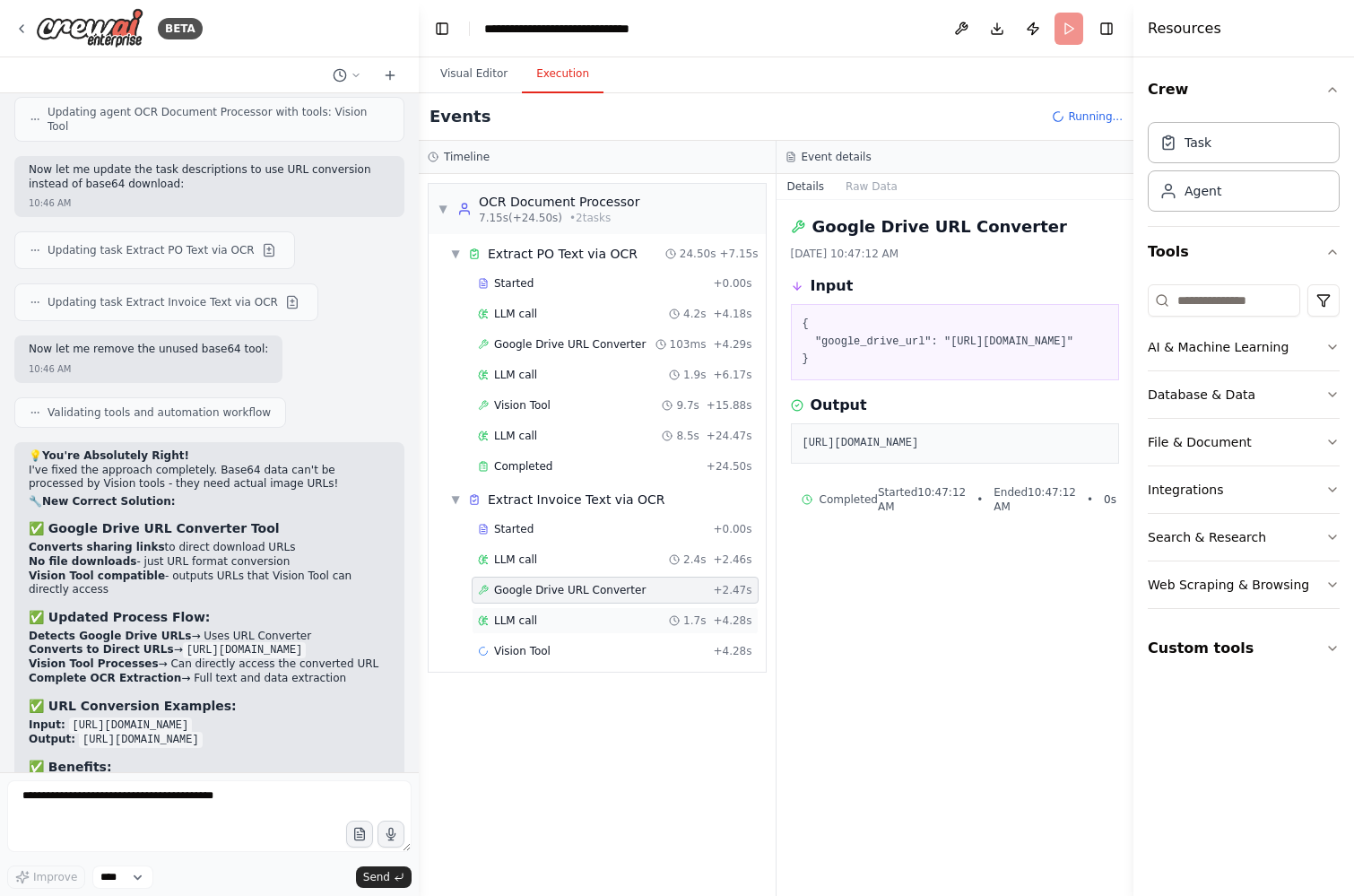
click at [578, 612] on div "LLM call 1.7s + 4.28s" at bounding box center [616, 620] width 287 height 26
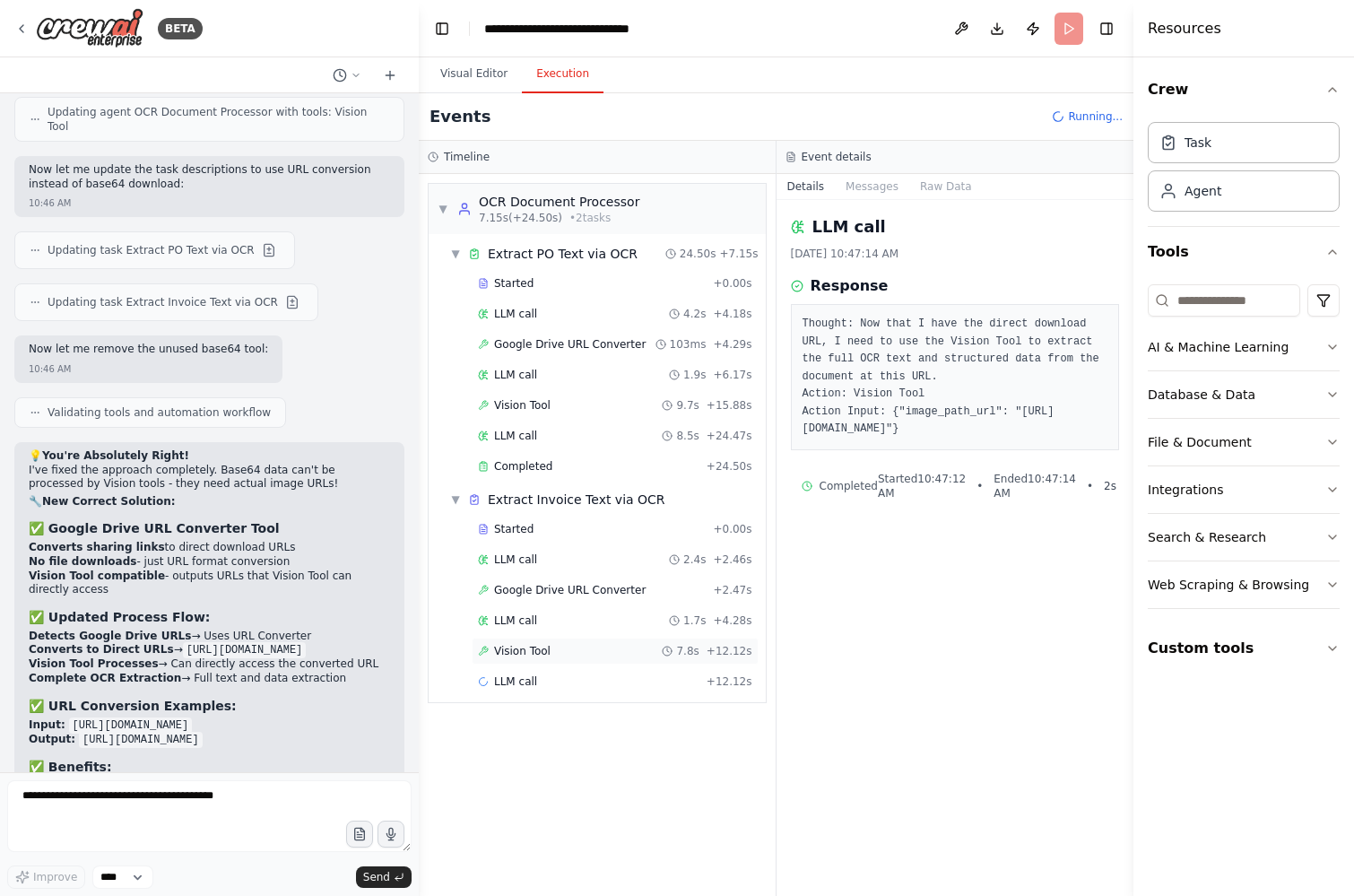
click at [566, 650] on div "Vision Tool 7.8s + 12.12s" at bounding box center [616, 650] width 274 height 14
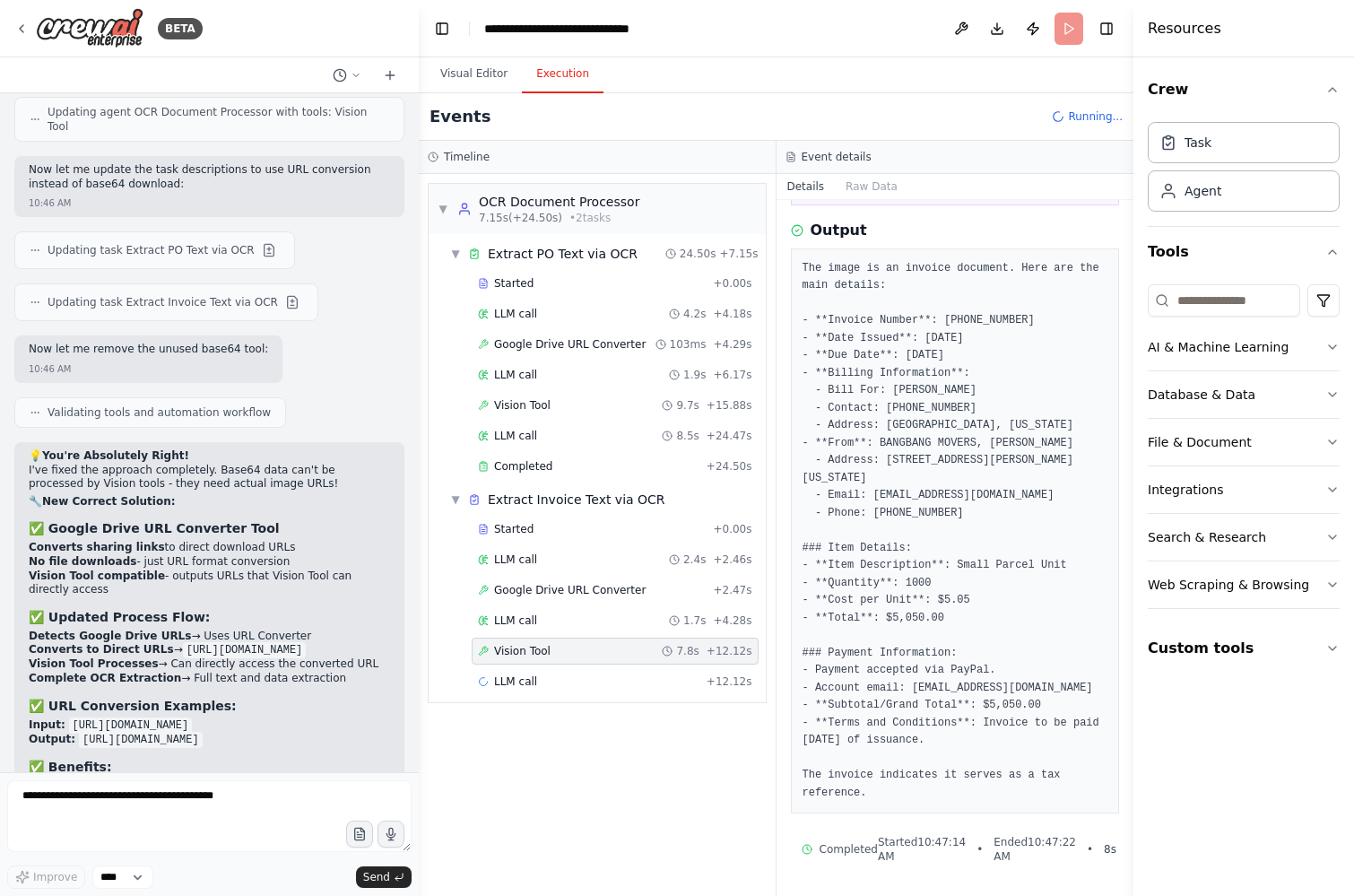
scroll to position [235, 0]
click at [666, 680] on div "LLM call + 12.12s" at bounding box center [616, 681] width 274 height 14
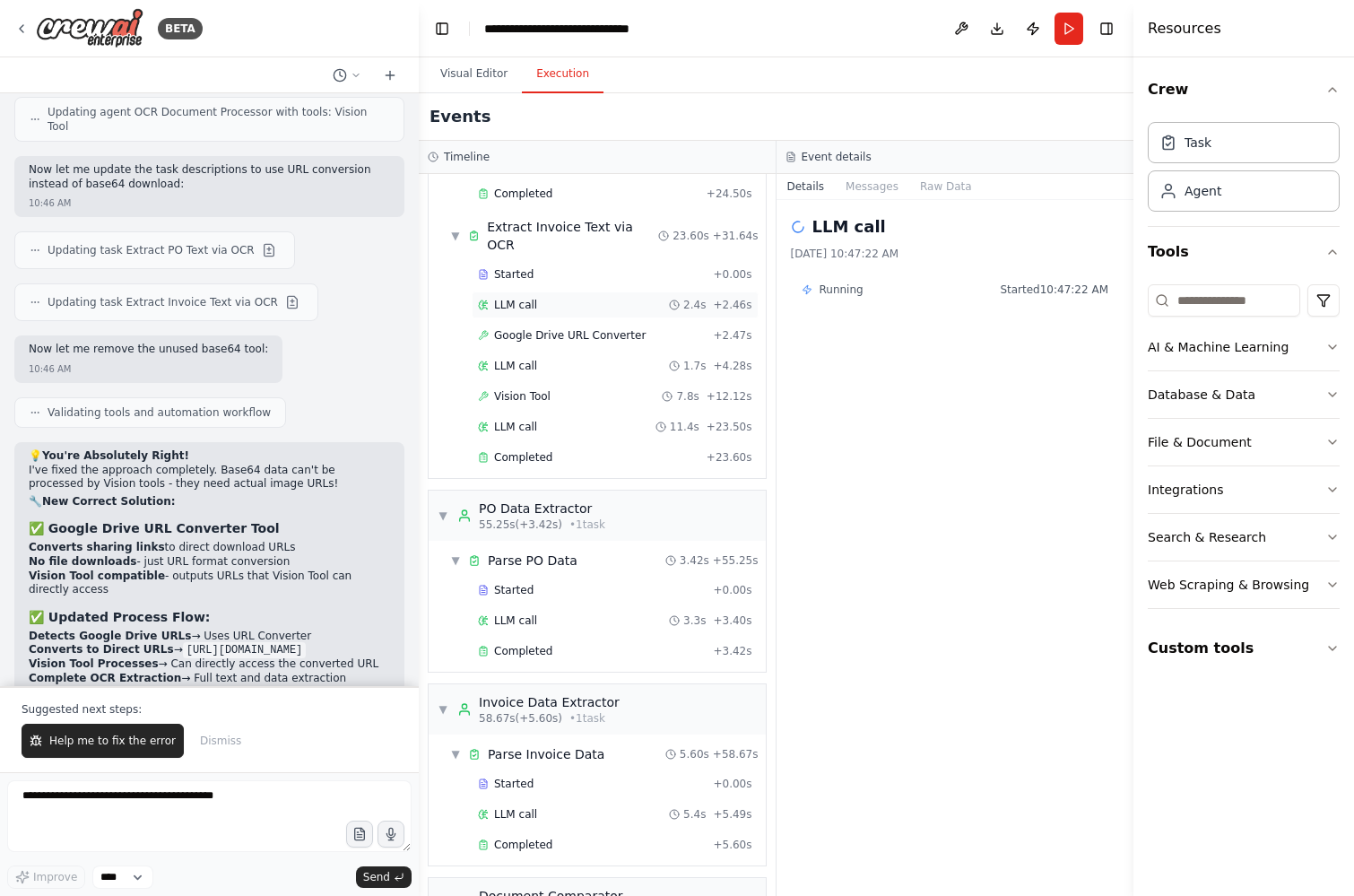
scroll to position [632, 0]
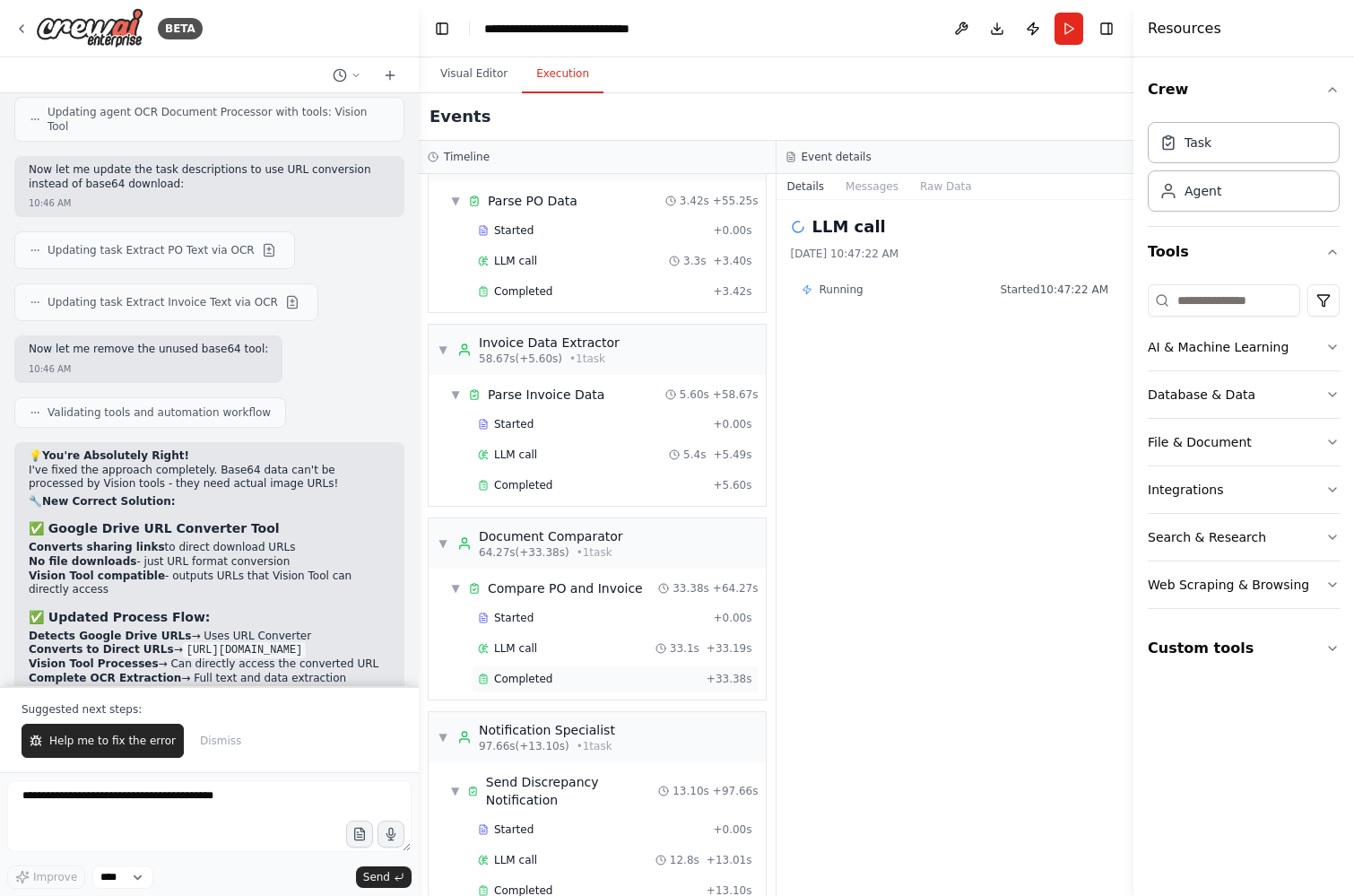
click at [565, 671] on div "Completed" at bounding box center [589, 678] width 221 height 14
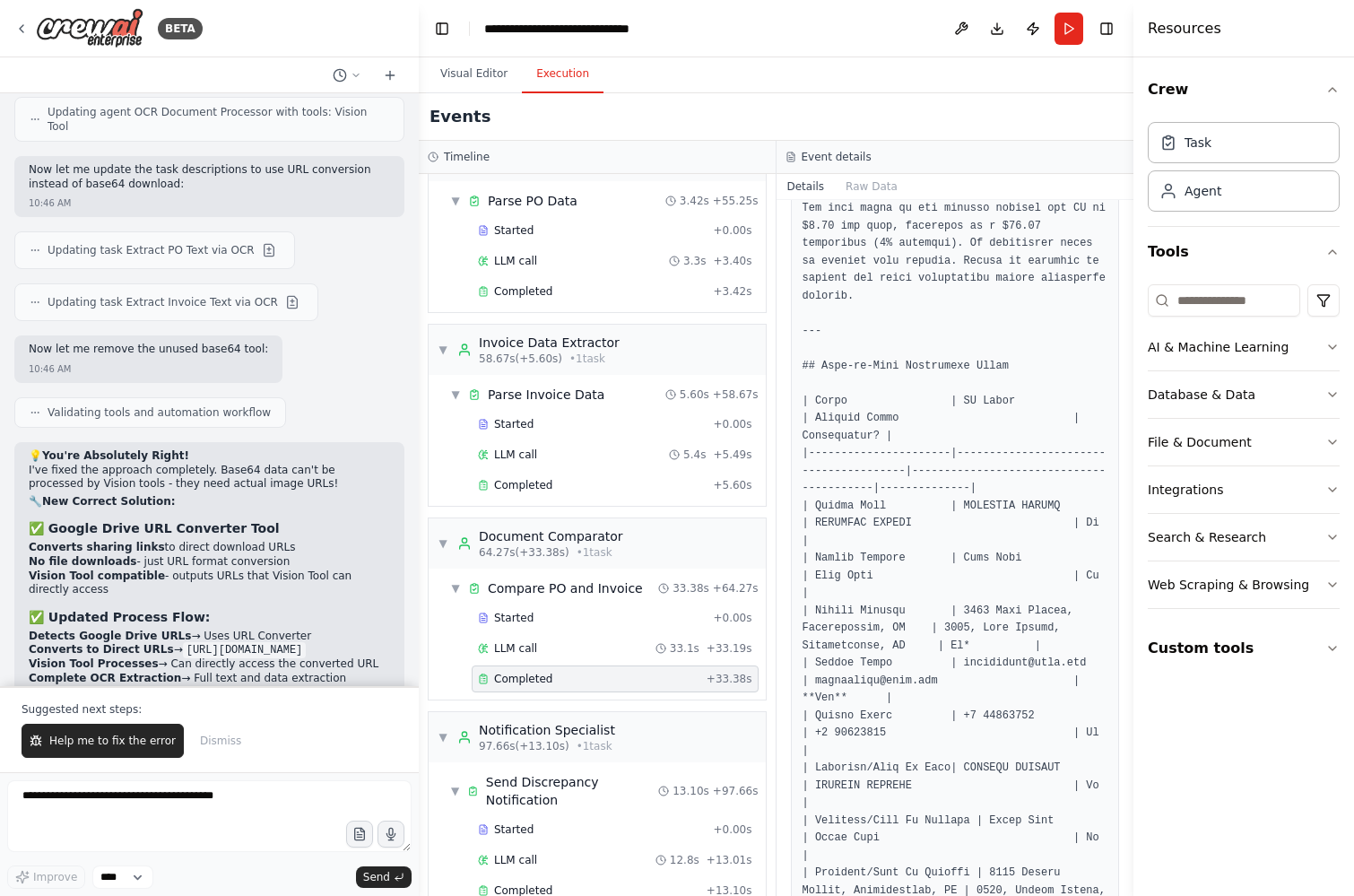
scroll to position [719, 0]
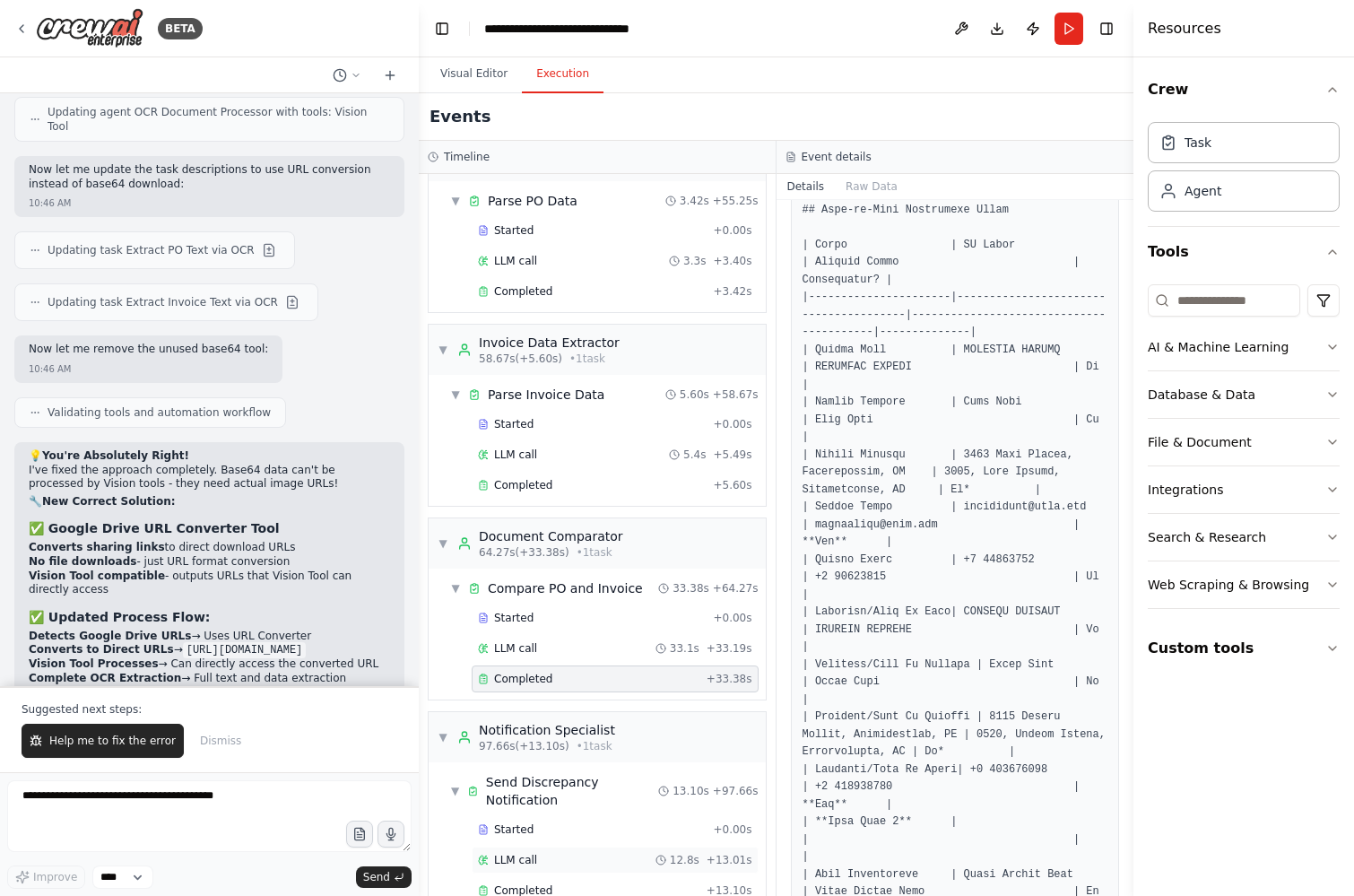
click at [532, 846] on div "LLM call 12.8s + 13.01s" at bounding box center [616, 859] width 287 height 26
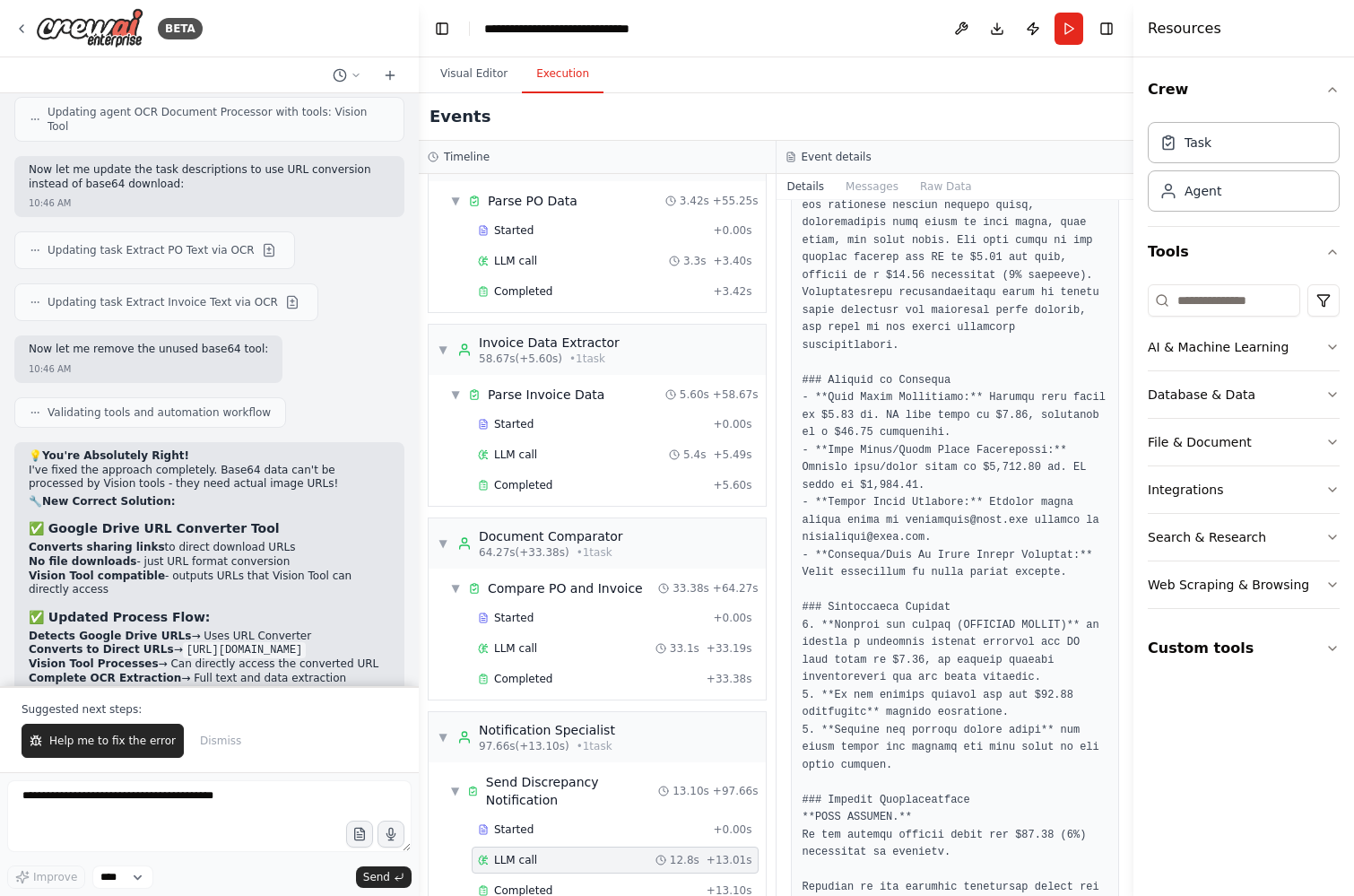
scroll to position [449, 0]
click at [595, 877] on div "Completed + 13.10s" at bounding box center [616, 890] width 287 height 26
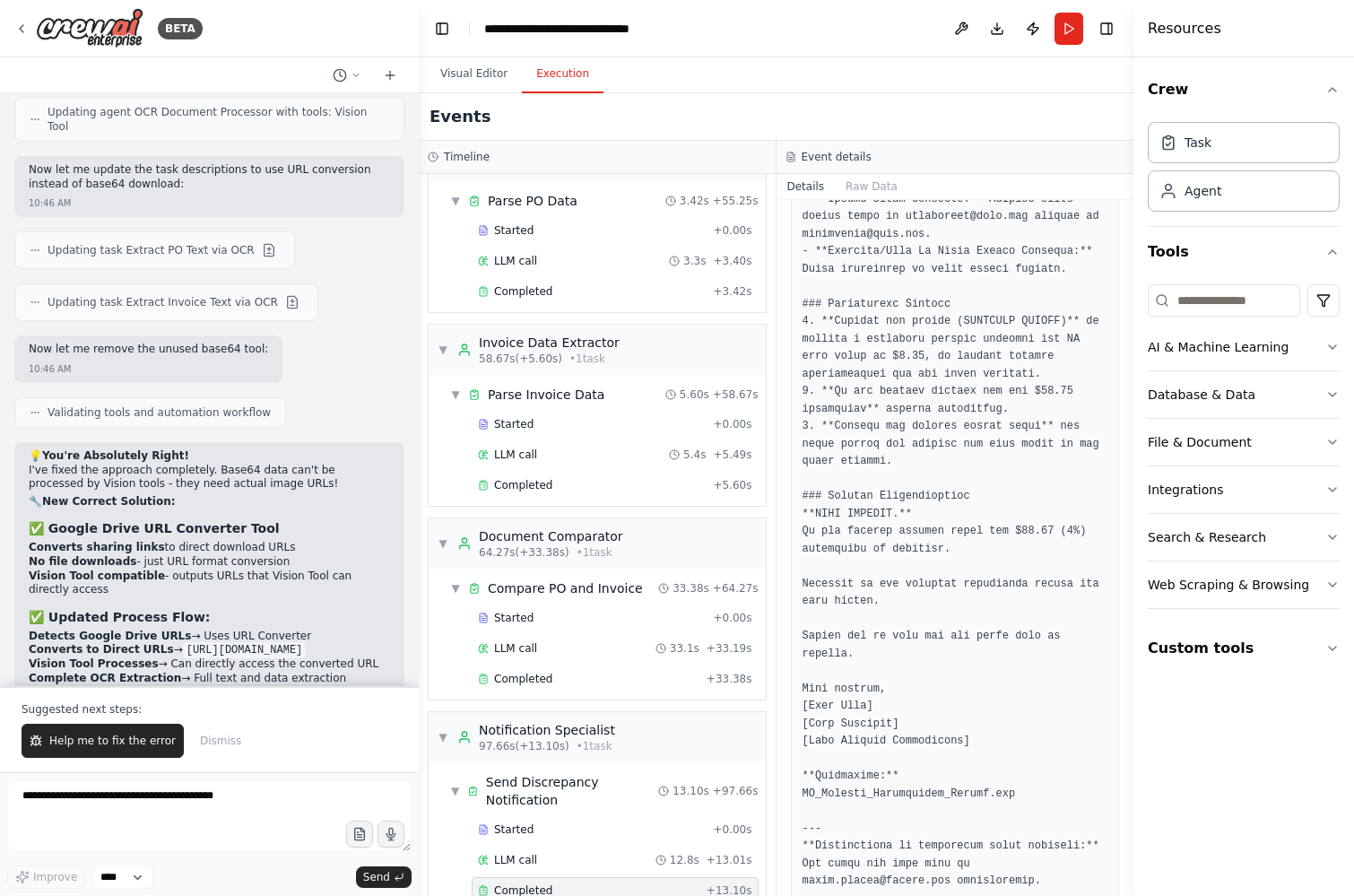
scroll to position [939, 0]
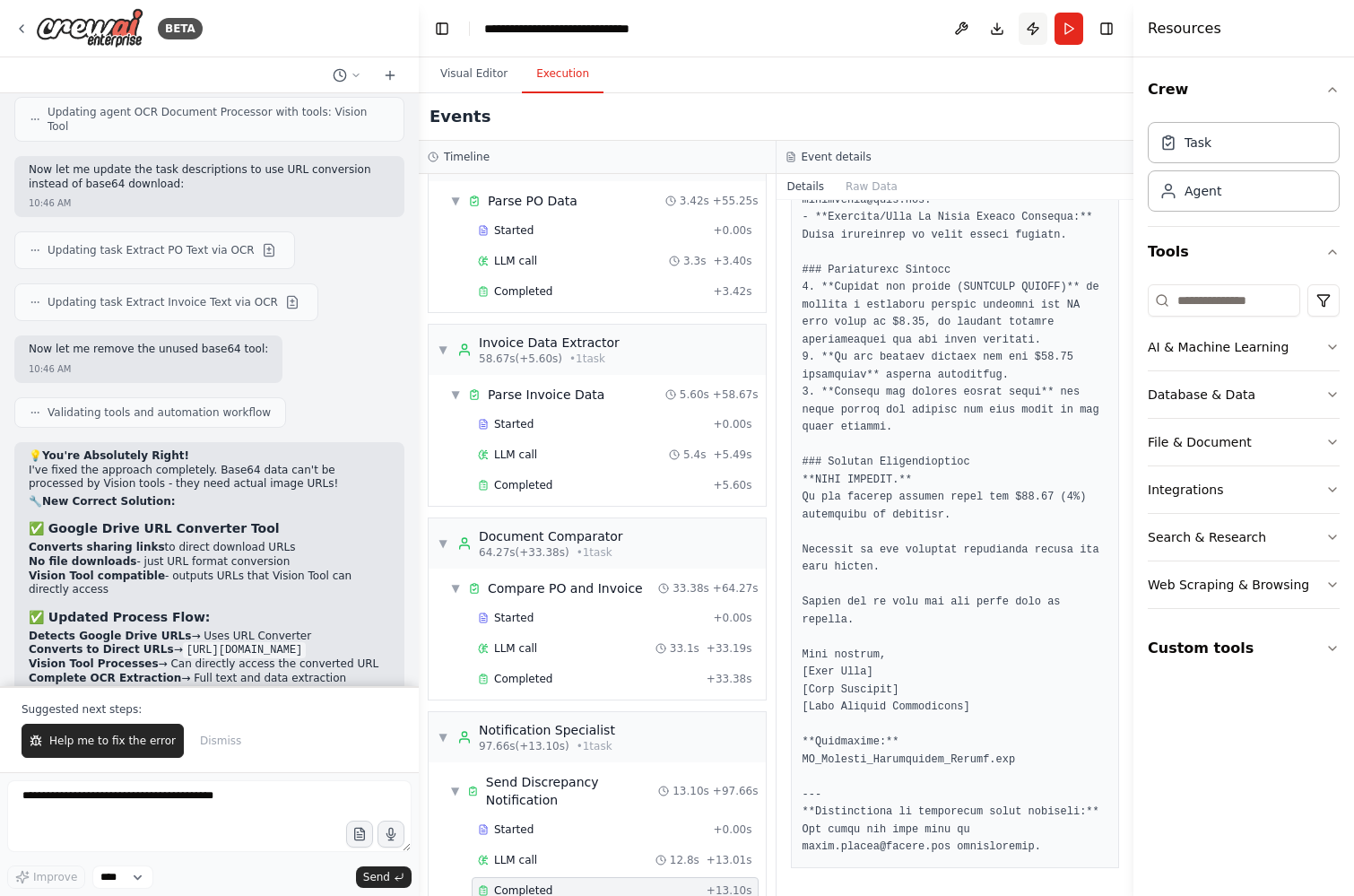
click at [1033, 34] on button "Publish" at bounding box center [1033, 28] width 28 height 32
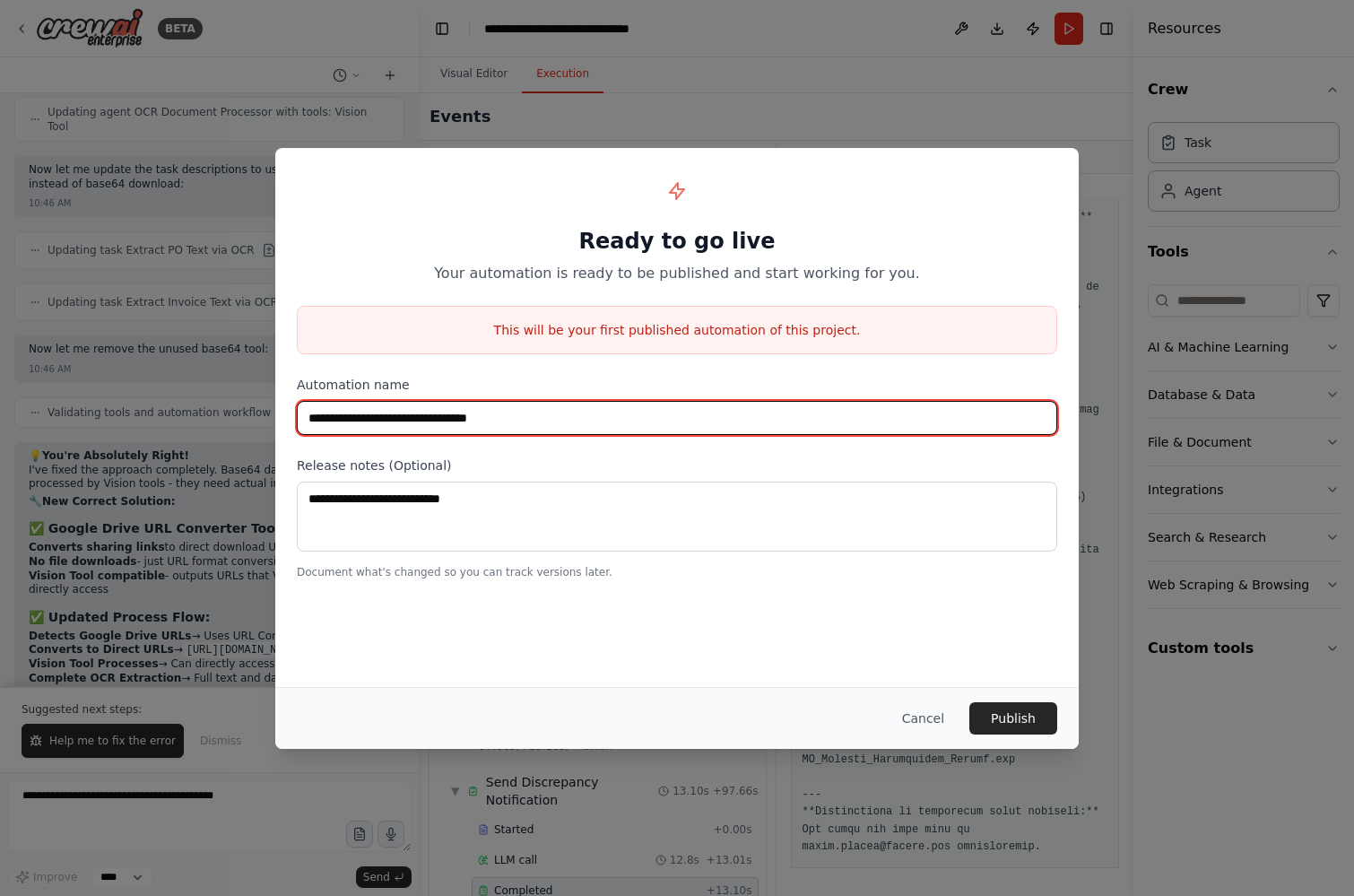
click at [532, 415] on input "**********" at bounding box center [677, 418] width 760 height 34
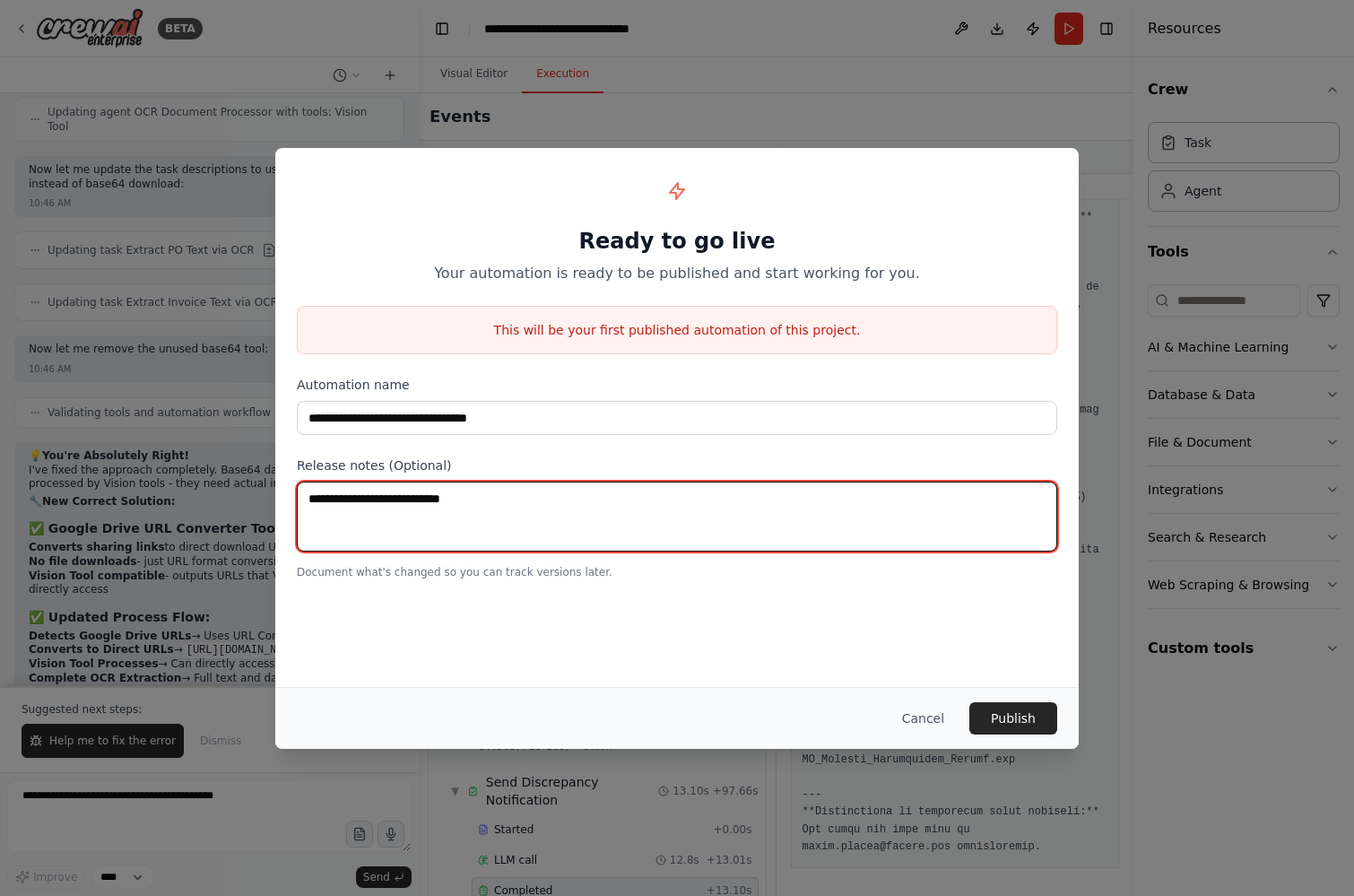
click at [464, 489] on textarea at bounding box center [677, 516] width 760 height 70
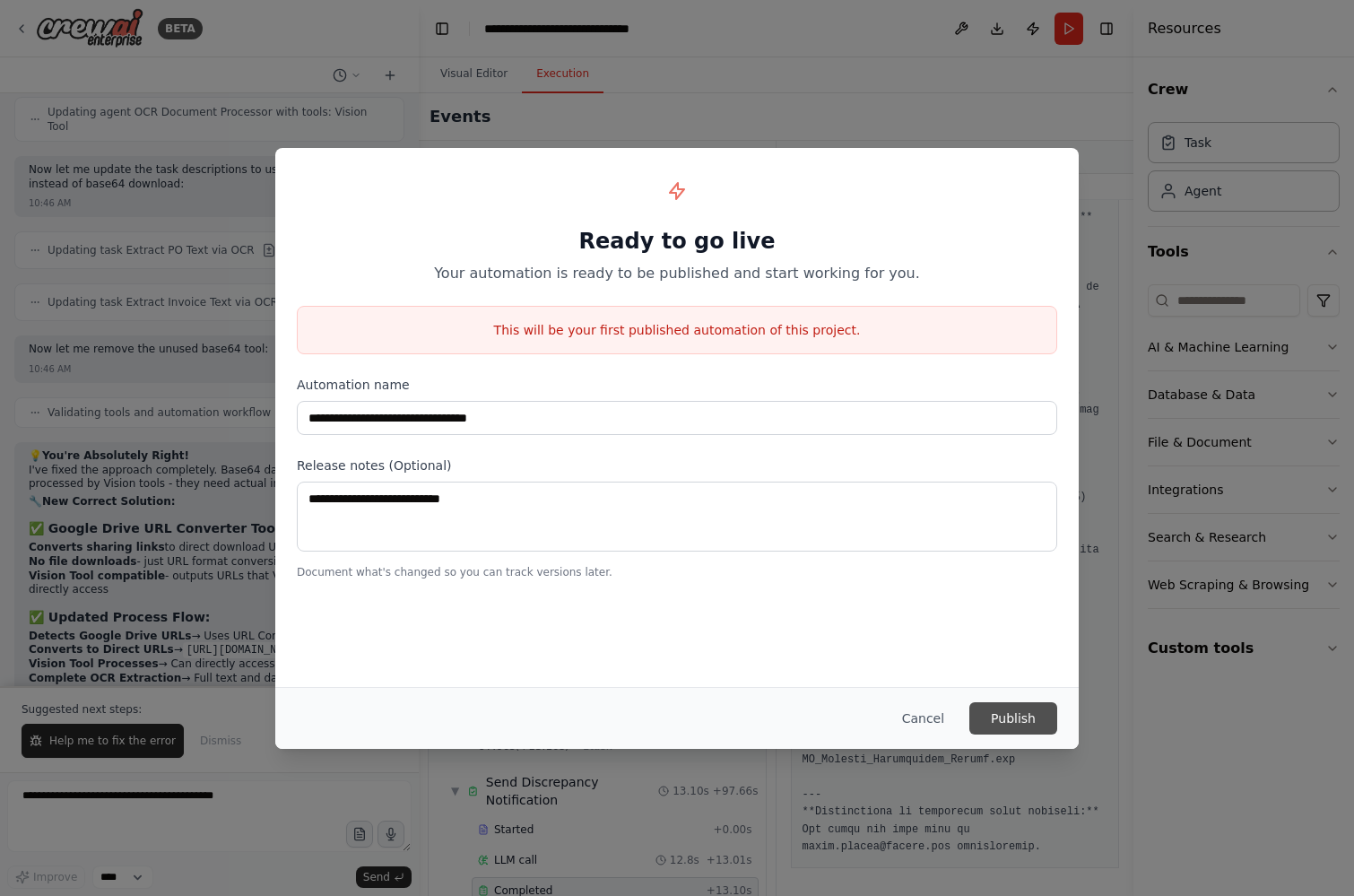
click at [1044, 720] on button "Publish" at bounding box center [1013, 718] width 88 height 32
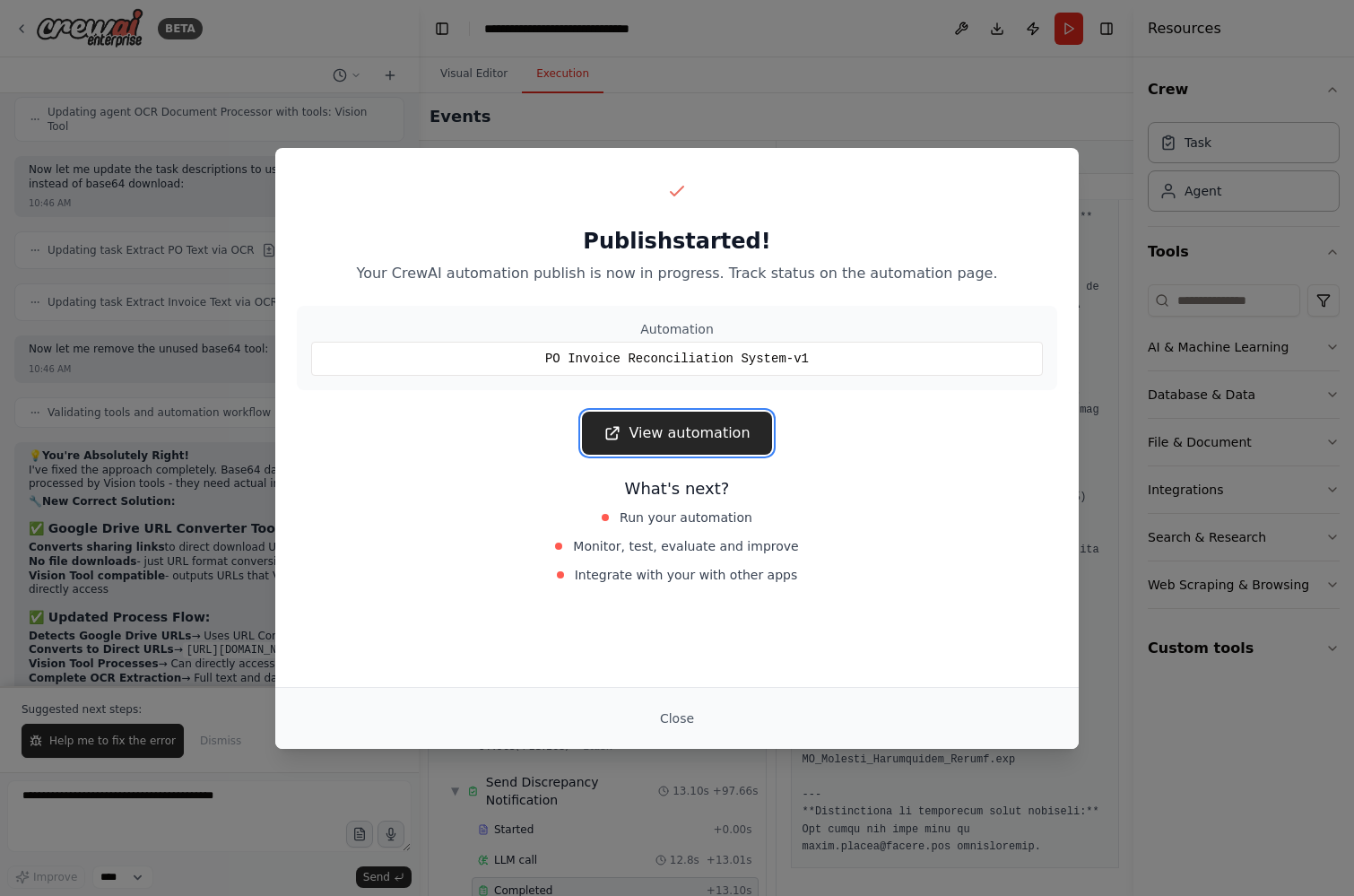
click at [710, 437] on link "View automation" at bounding box center [677, 433] width 189 height 43
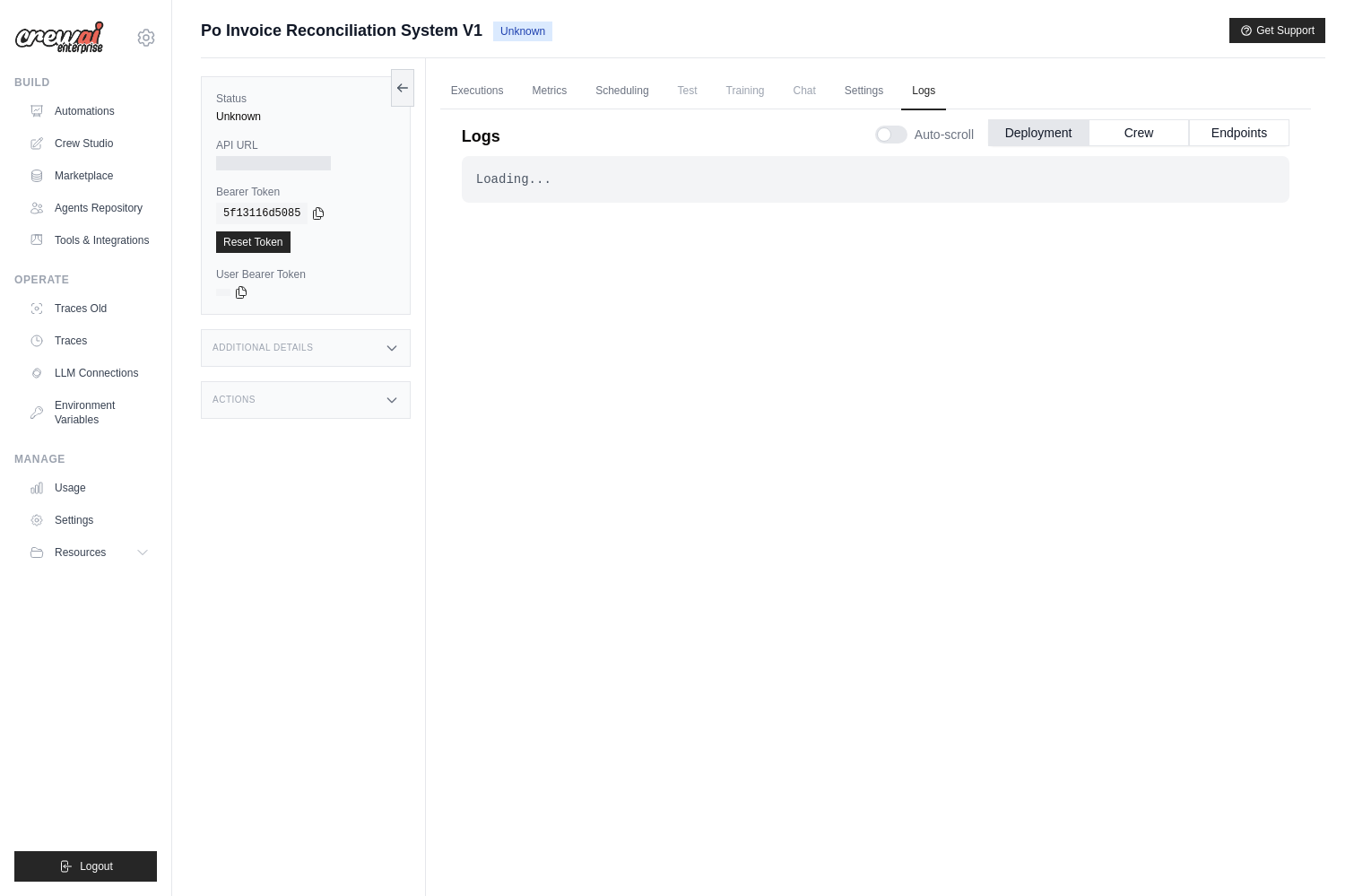
click at [320, 359] on div "Additional Details" at bounding box center [305, 348] width 210 height 38
click at [303, 474] on div "Status Unknown API URL Bearer Token copied 5f13116d5085 Reset Token User Bearer…" at bounding box center [313, 507] width 225 height 896
click at [303, 495] on div "Actions" at bounding box center [305, 506] width 210 height 38
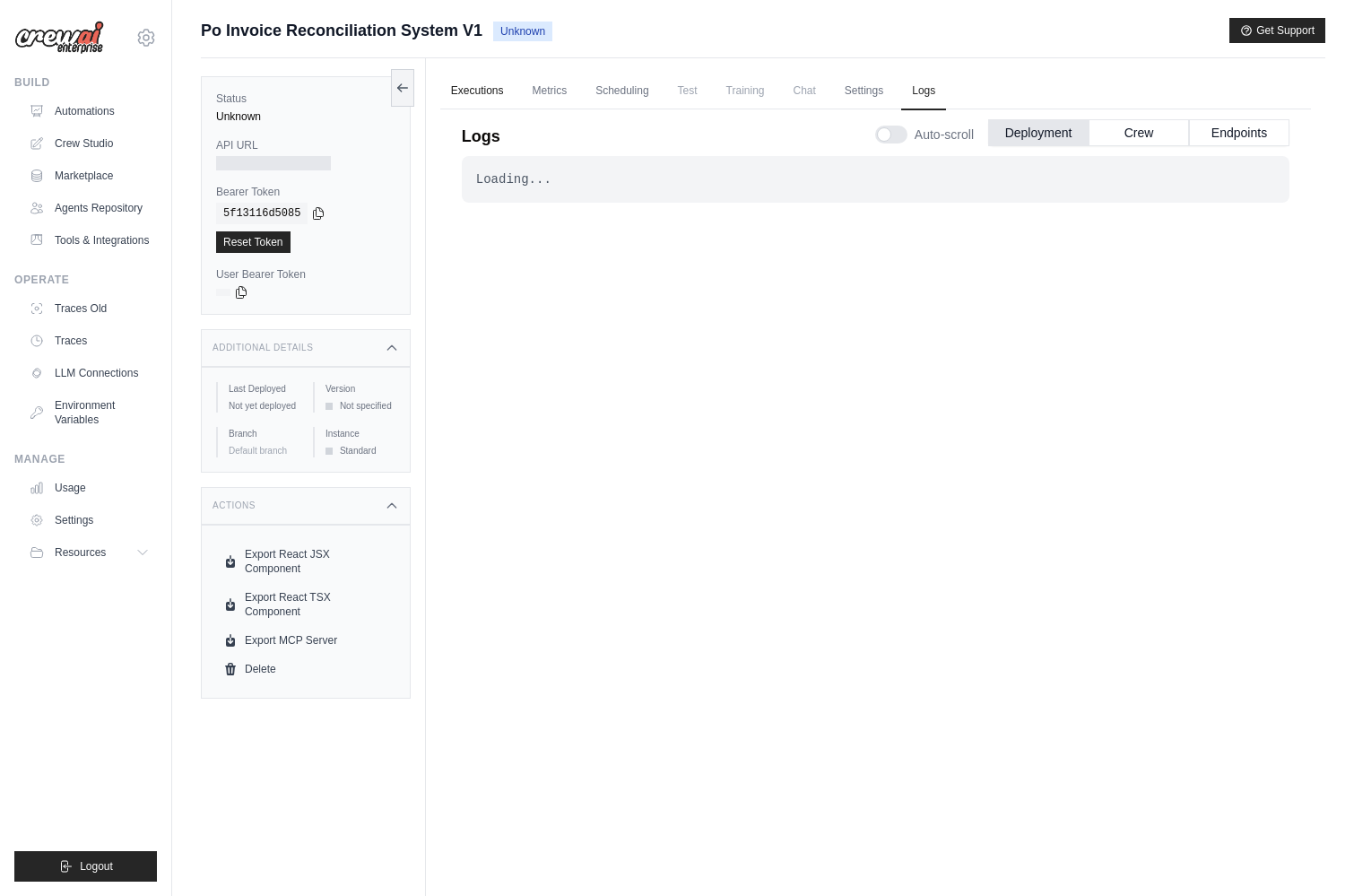
click at [467, 85] on link "Executions" at bounding box center [477, 92] width 75 height 38
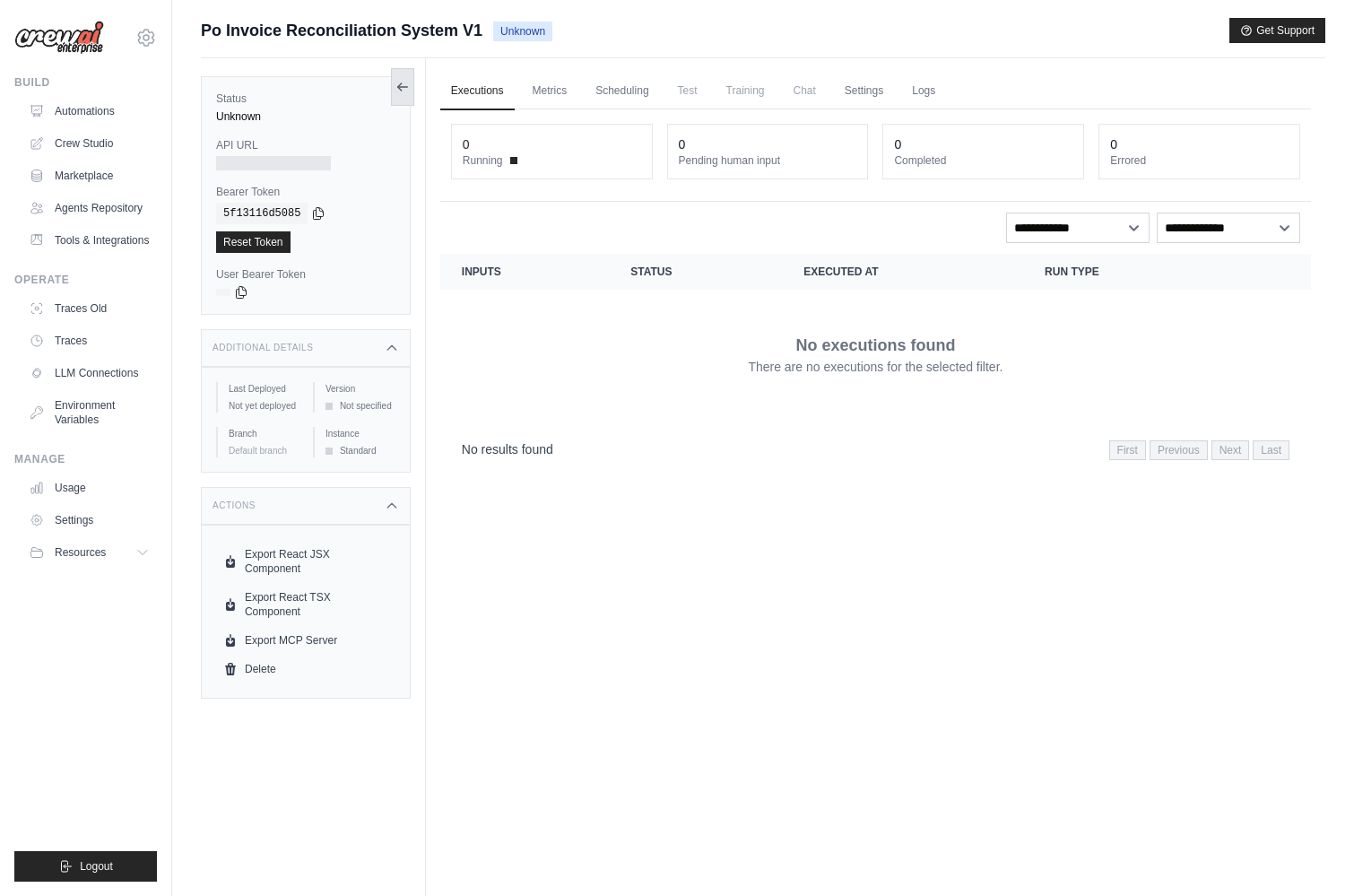
click at [405, 87] on icon at bounding box center [402, 87] width 9 height 0
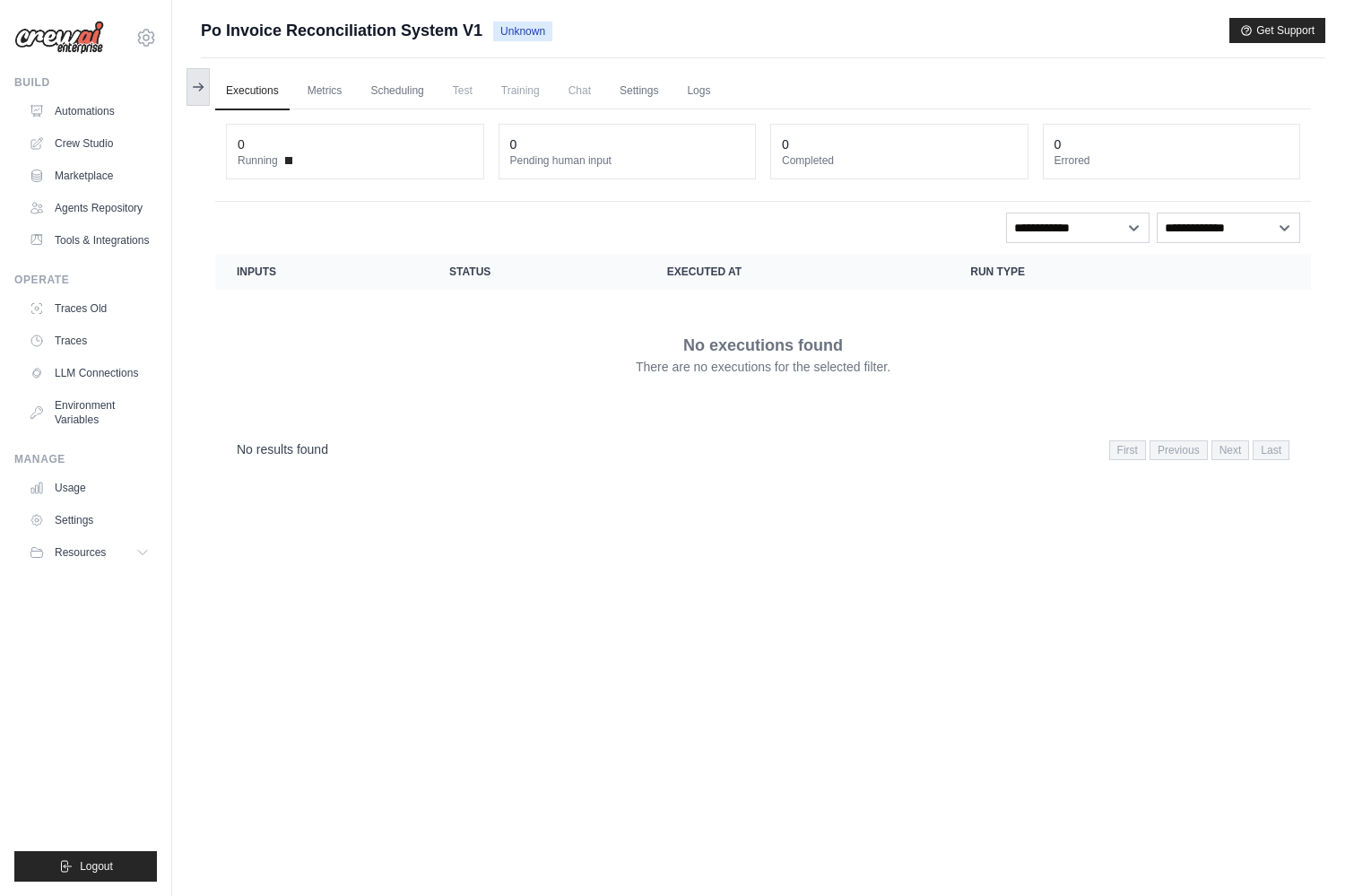
click at [188, 78] on button at bounding box center [198, 87] width 24 height 38
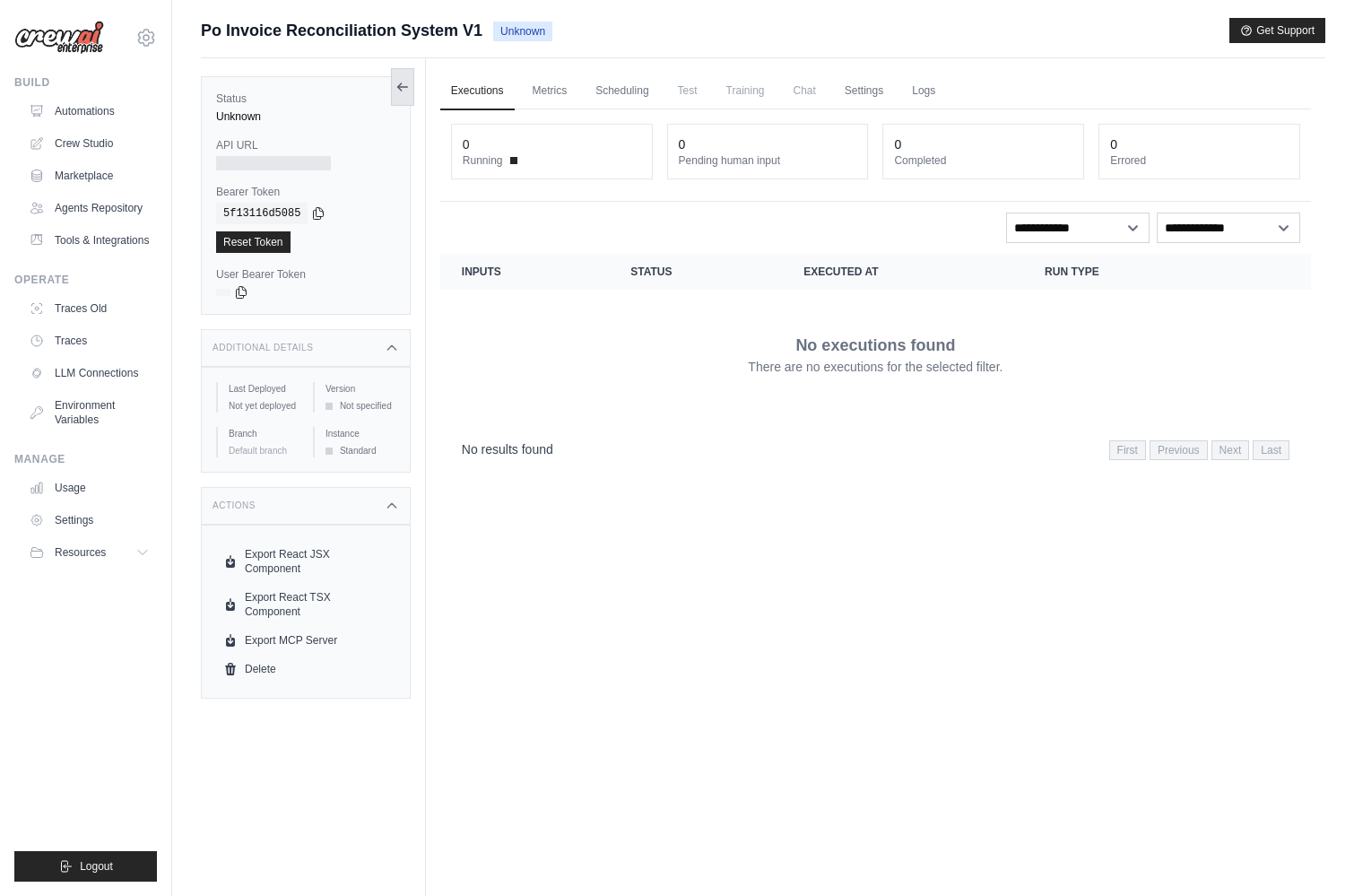
click at [394, 83] on button at bounding box center [403, 87] width 24 height 38
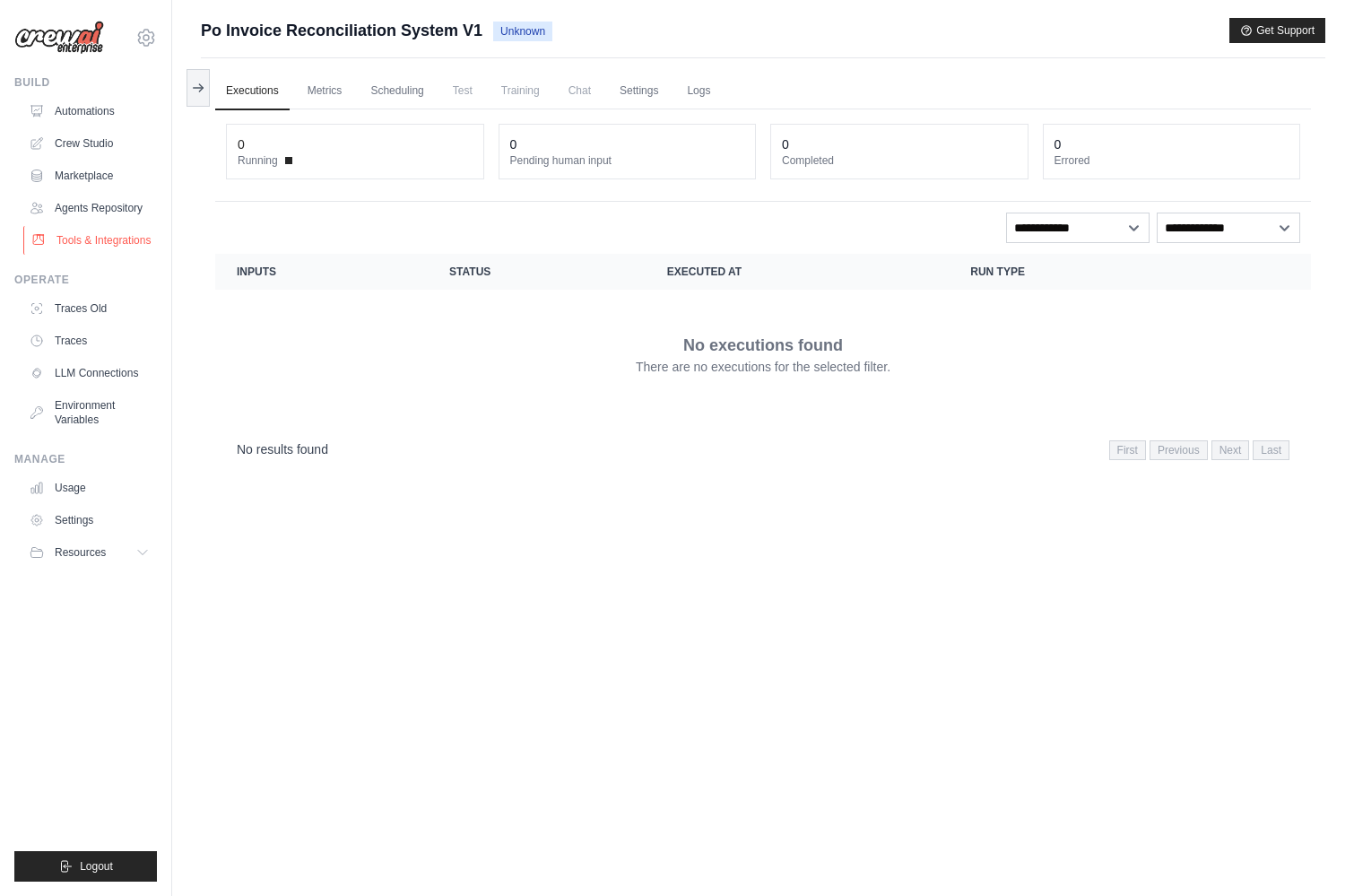
click at [105, 239] on link "Tools & Integrations" at bounding box center [91, 240] width 135 height 28
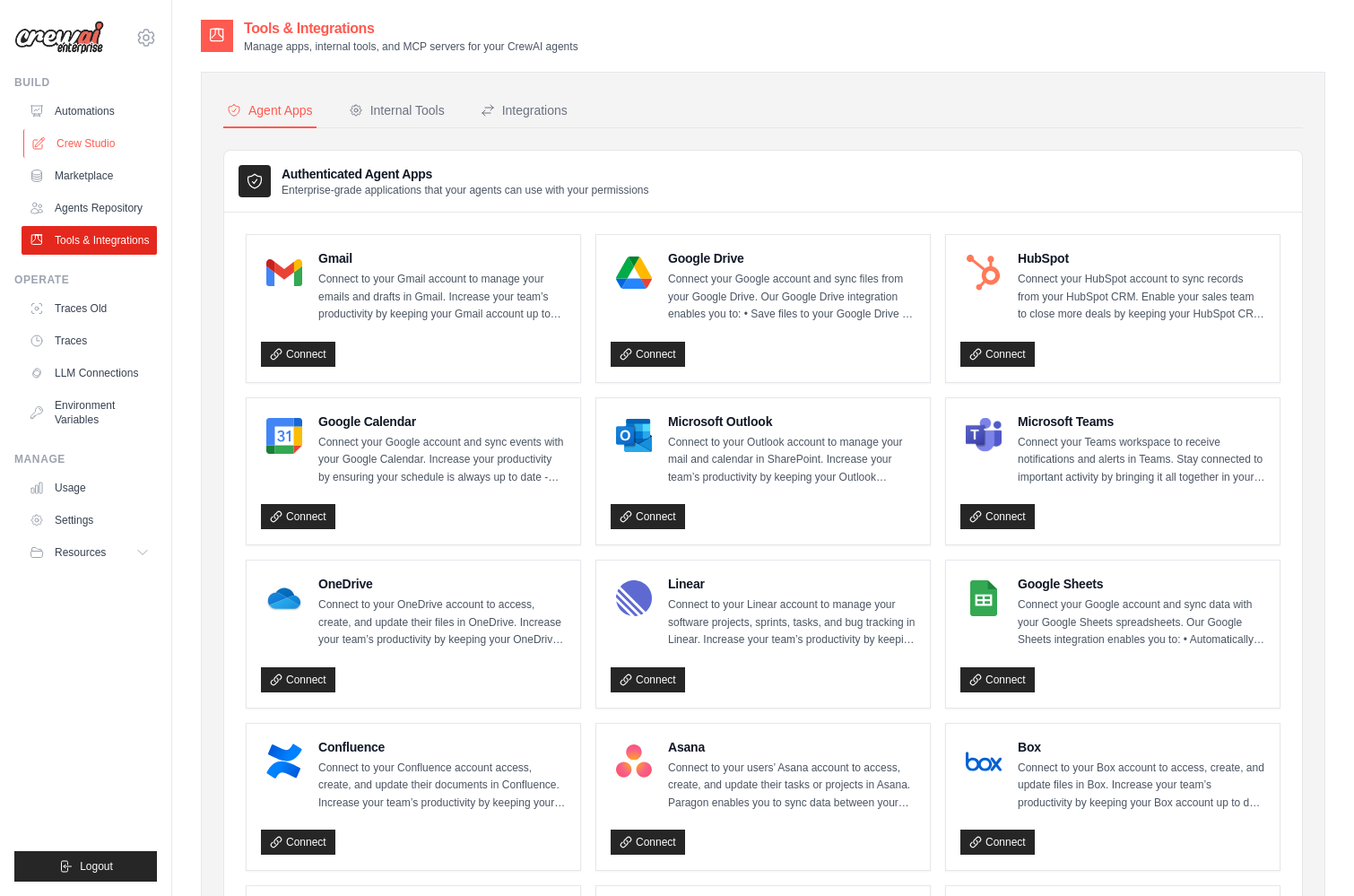
click at [79, 137] on link "Crew Studio" at bounding box center [91, 144] width 135 height 28
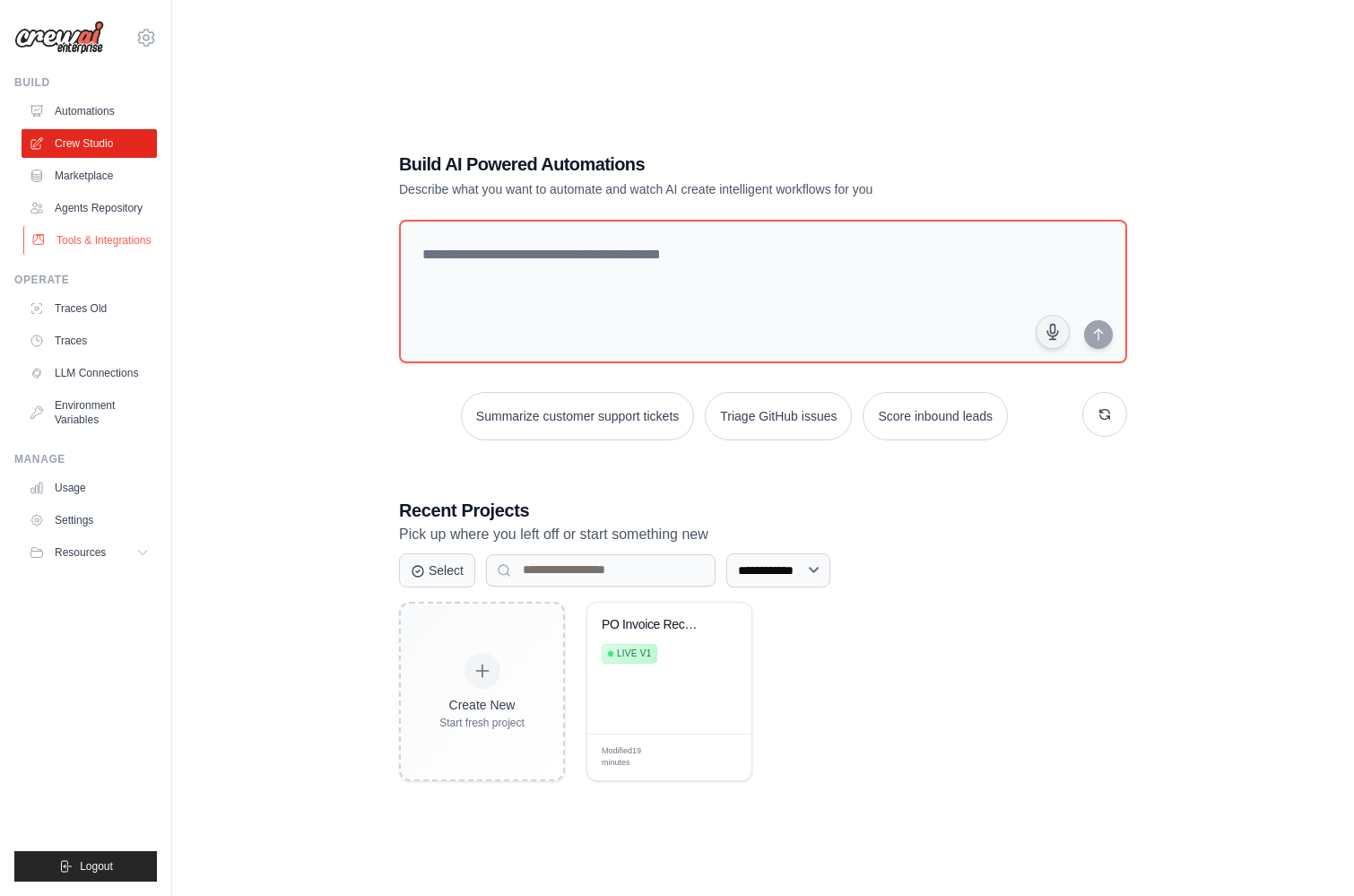
click at [93, 238] on link "Tools & Integrations" at bounding box center [91, 240] width 135 height 28
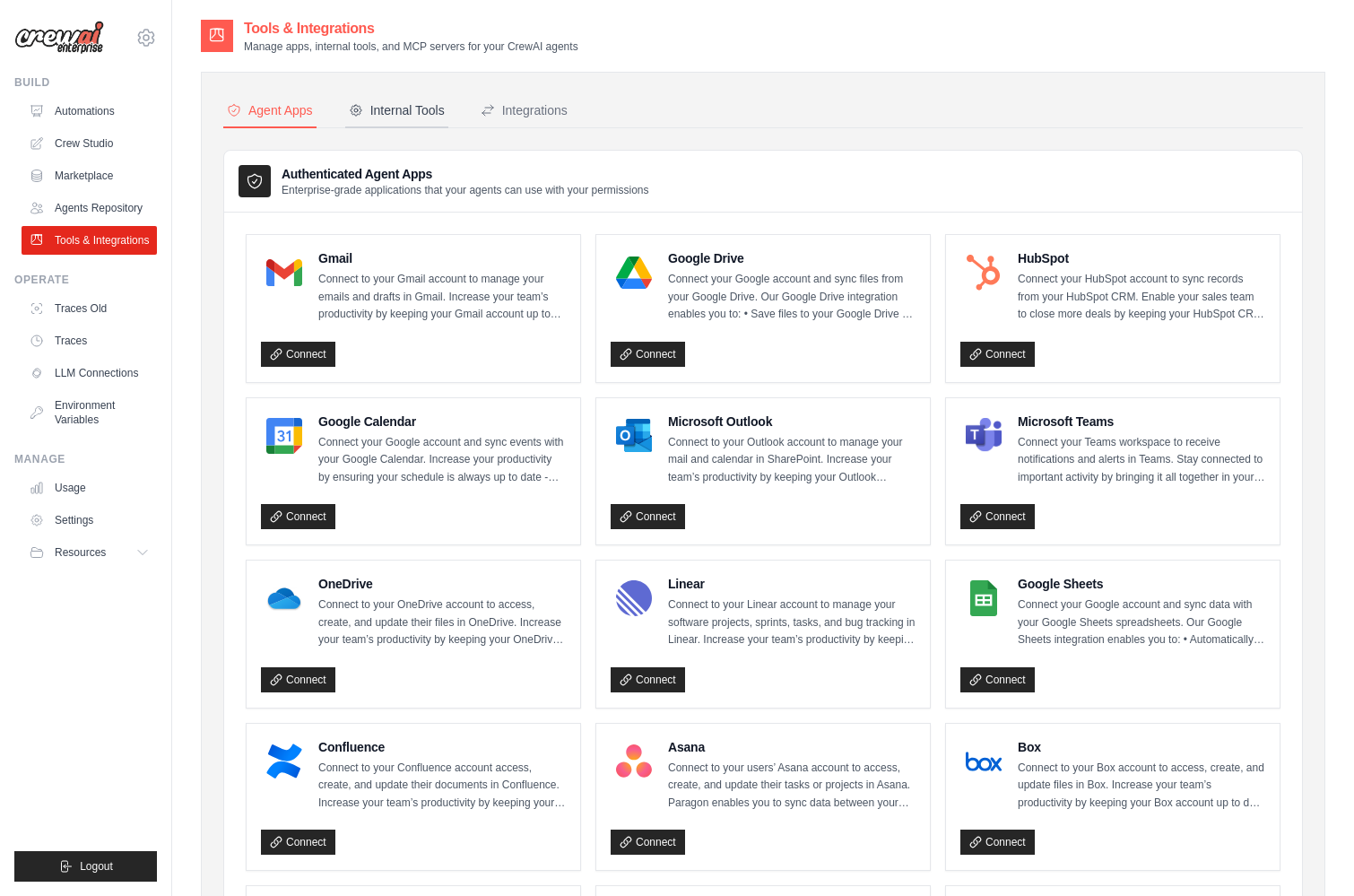
click at [409, 115] on div "Internal Tools" at bounding box center [396, 110] width 95 height 18
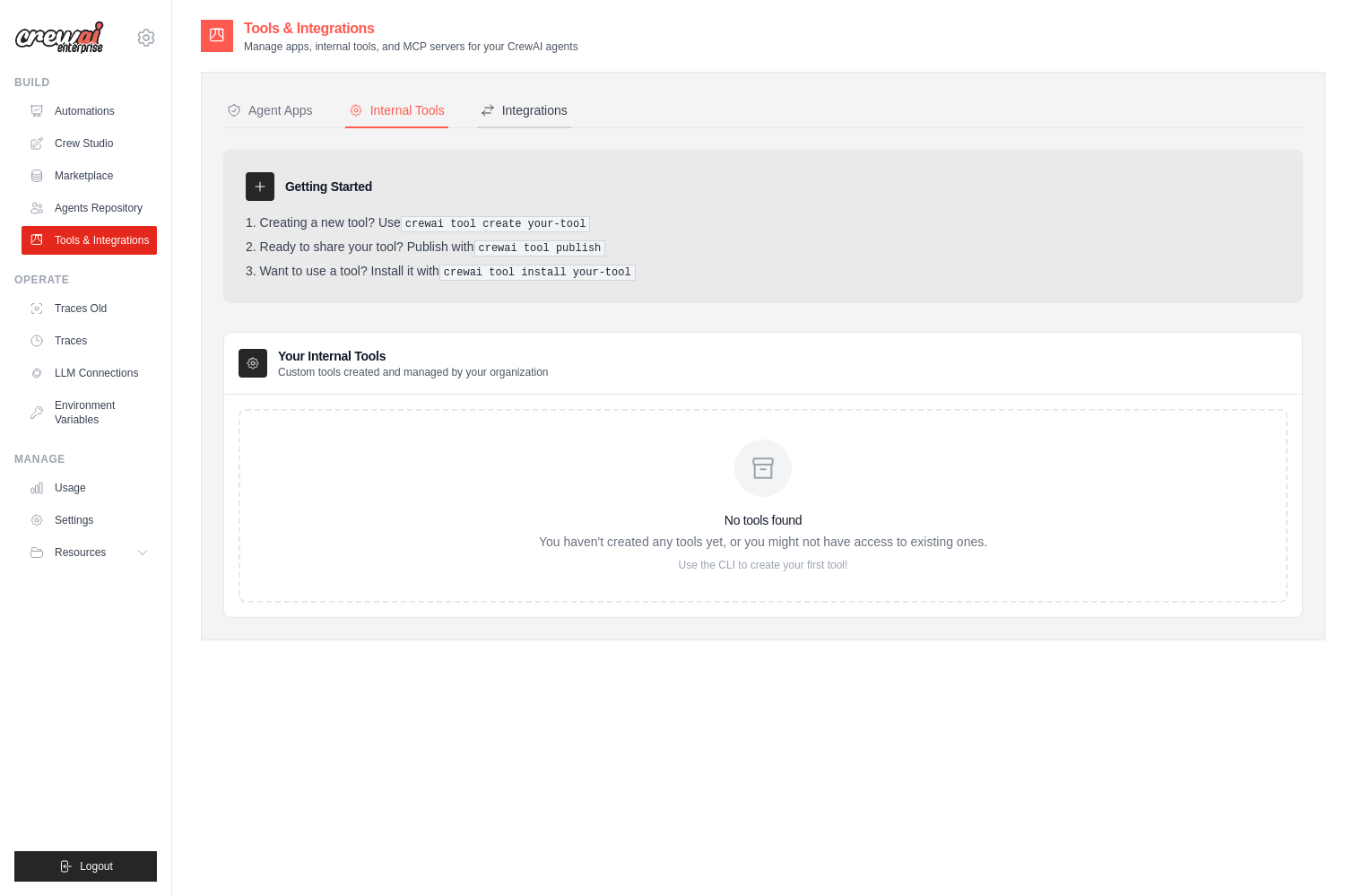
click at [525, 110] on div "Integrations" at bounding box center [524, 110] width 87 height 18
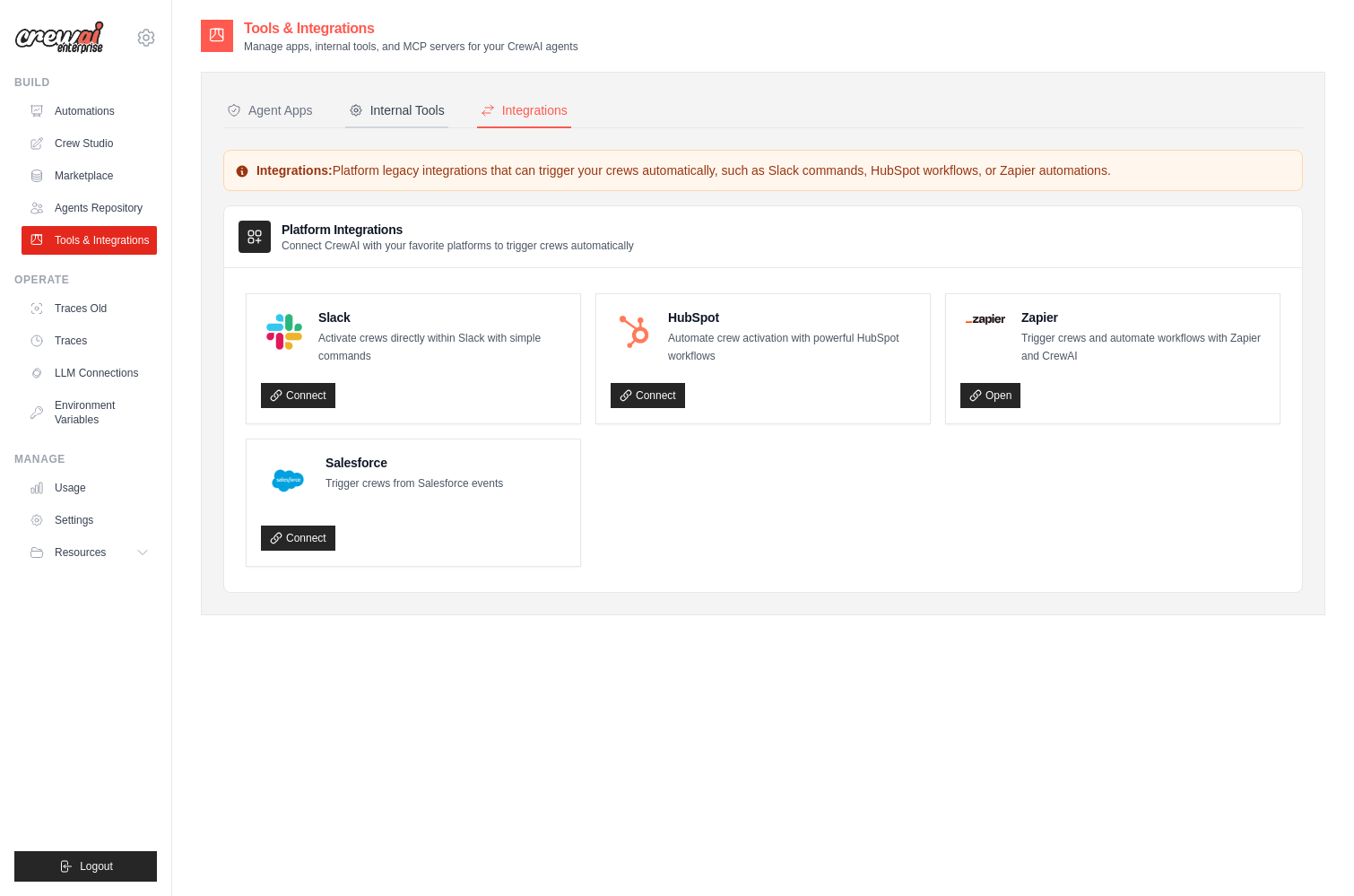
click at [395, 112] on div "Internal Tools" at bounding box center [396, 110] width 95 height 18
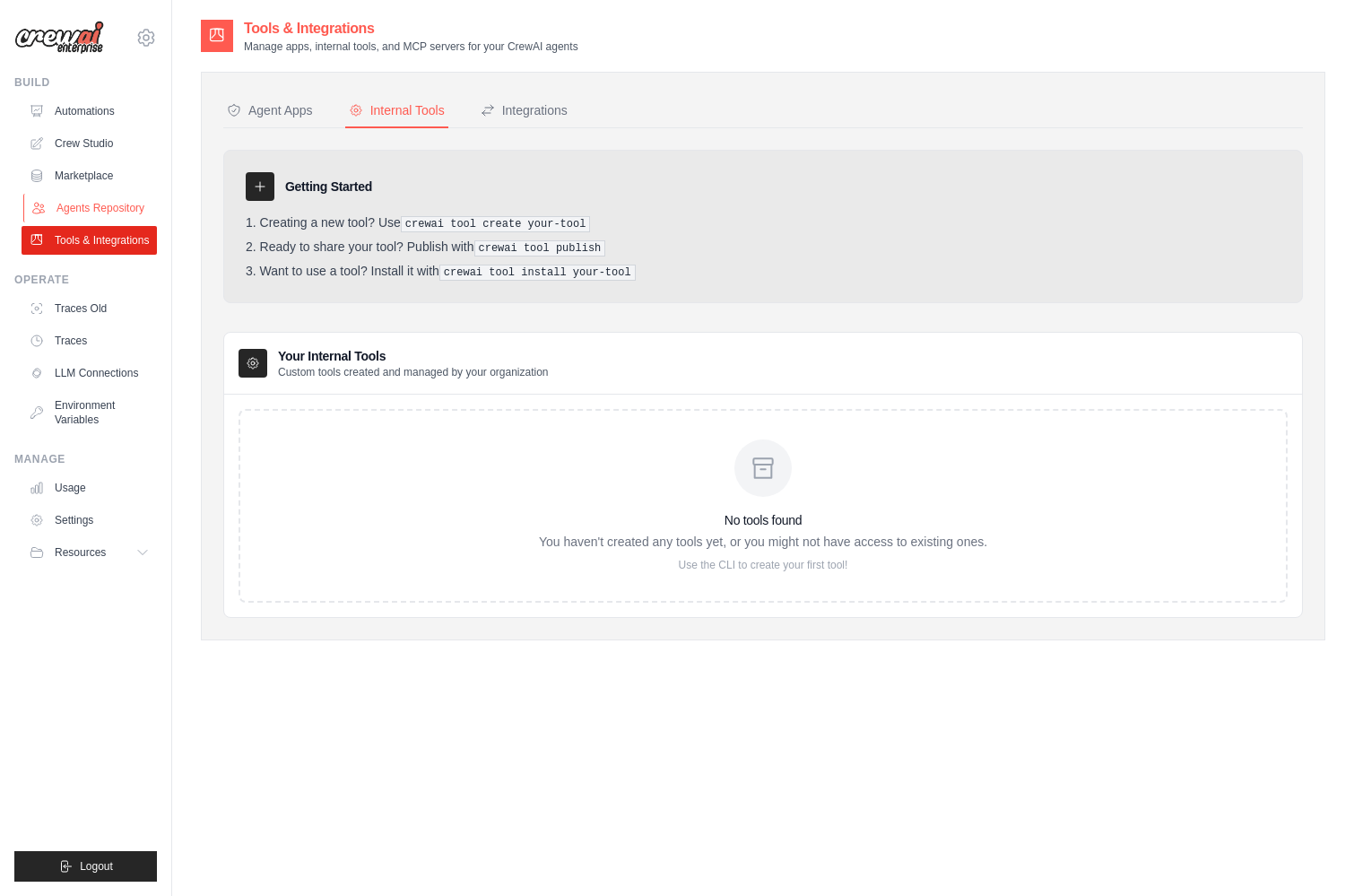
click at [109, 199] on link "Agents Repository" at bounding box center [91, 208] width 135 height 28
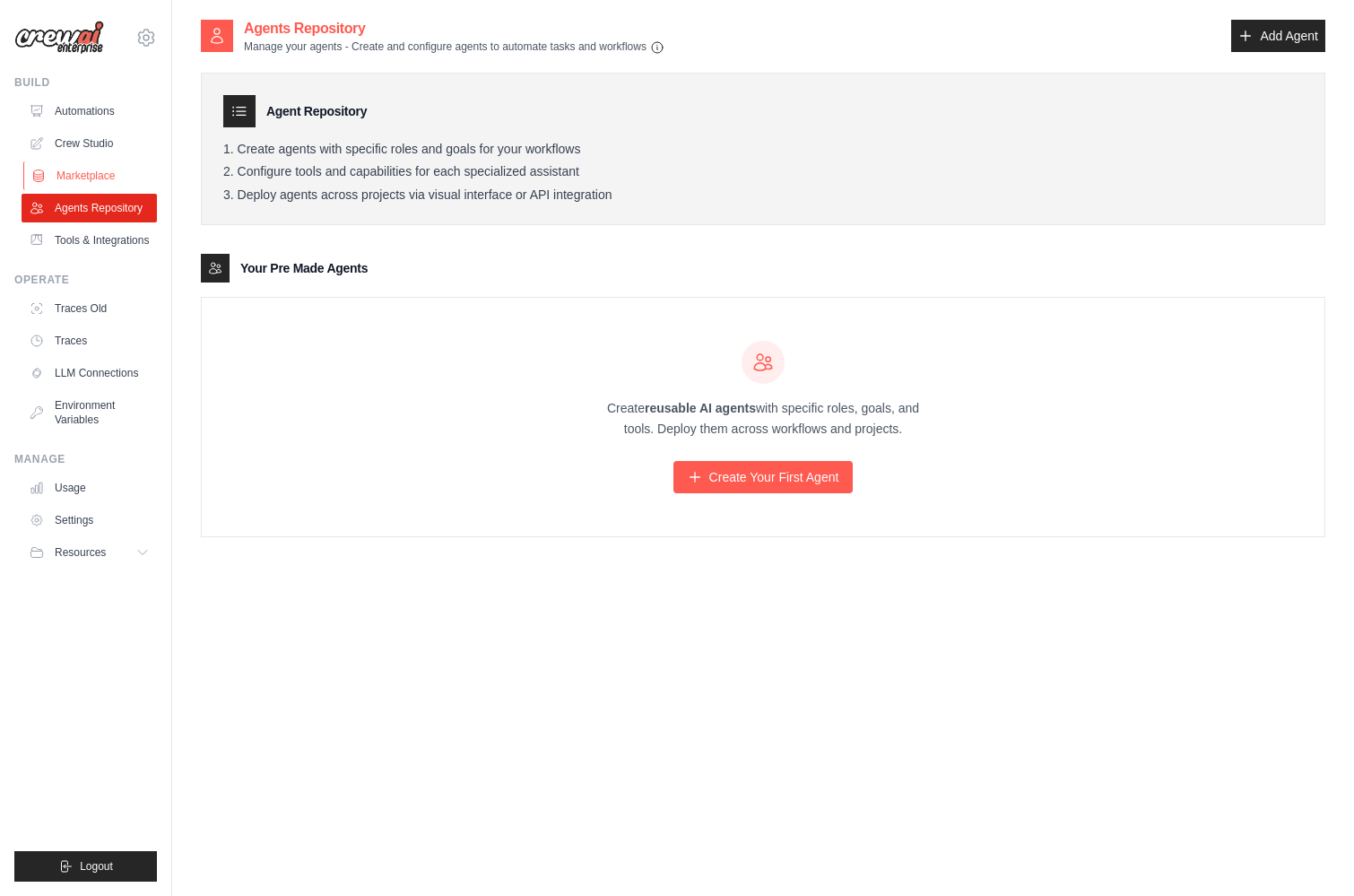
click at [82, 180] on link "Marketplace" at bounding box center [91, 176] width 135 height 28
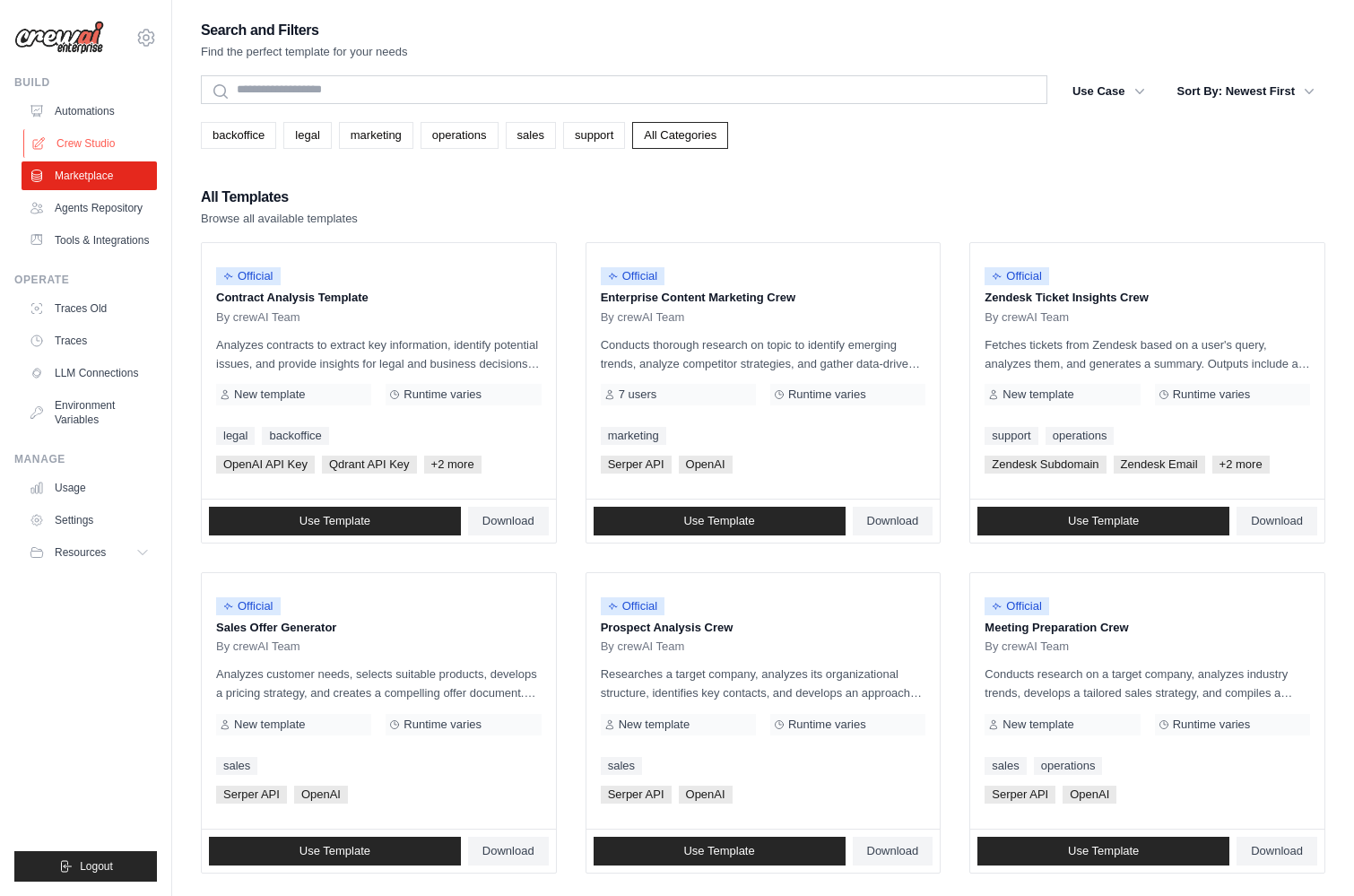
click at [78, 145] on link "Crew Studio" at bounding box center [91, 144] width 135 height 28
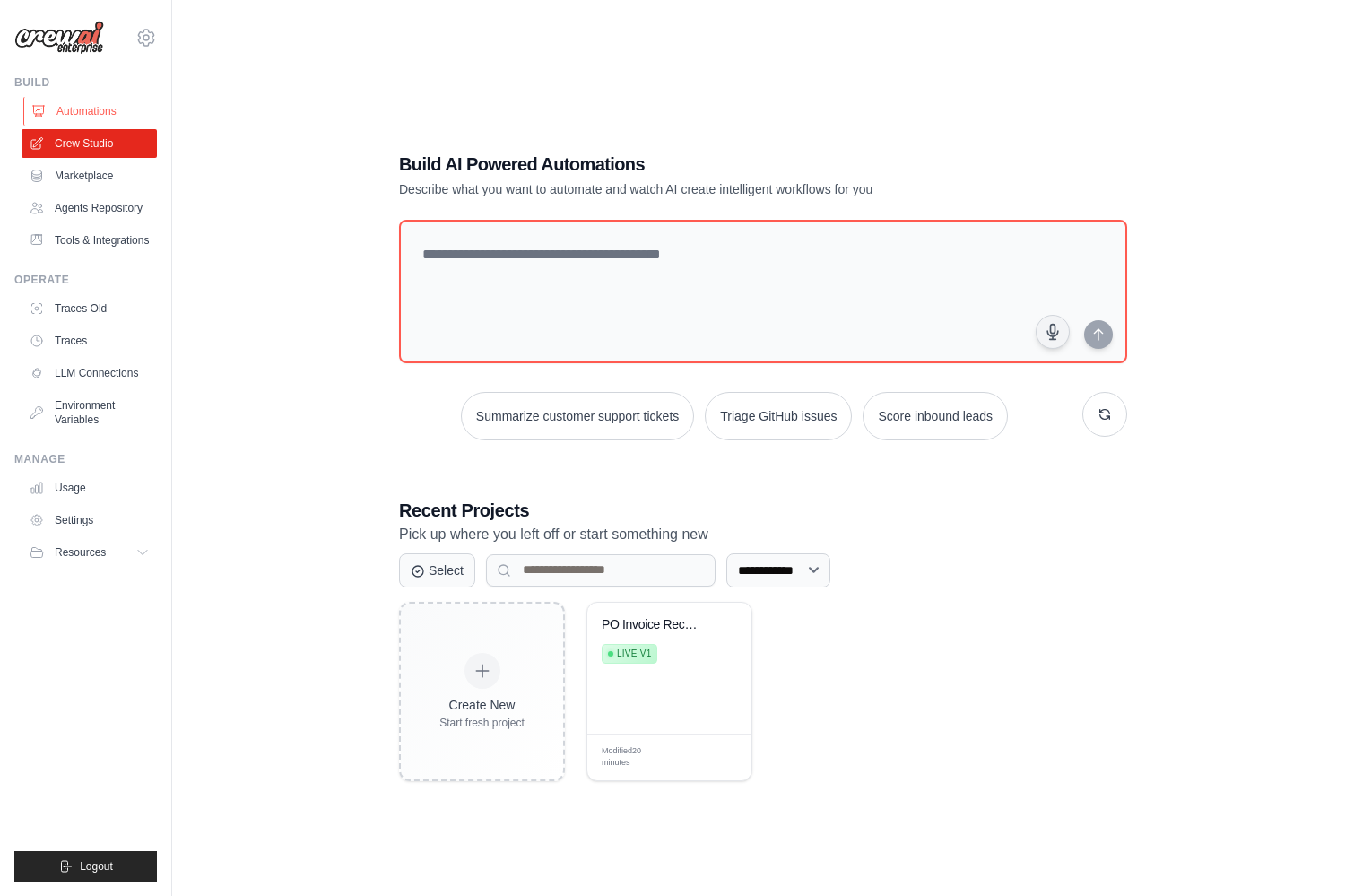
click at [89, 113] on link "Automations" at bounding box center [91, 111] width 135 height 28
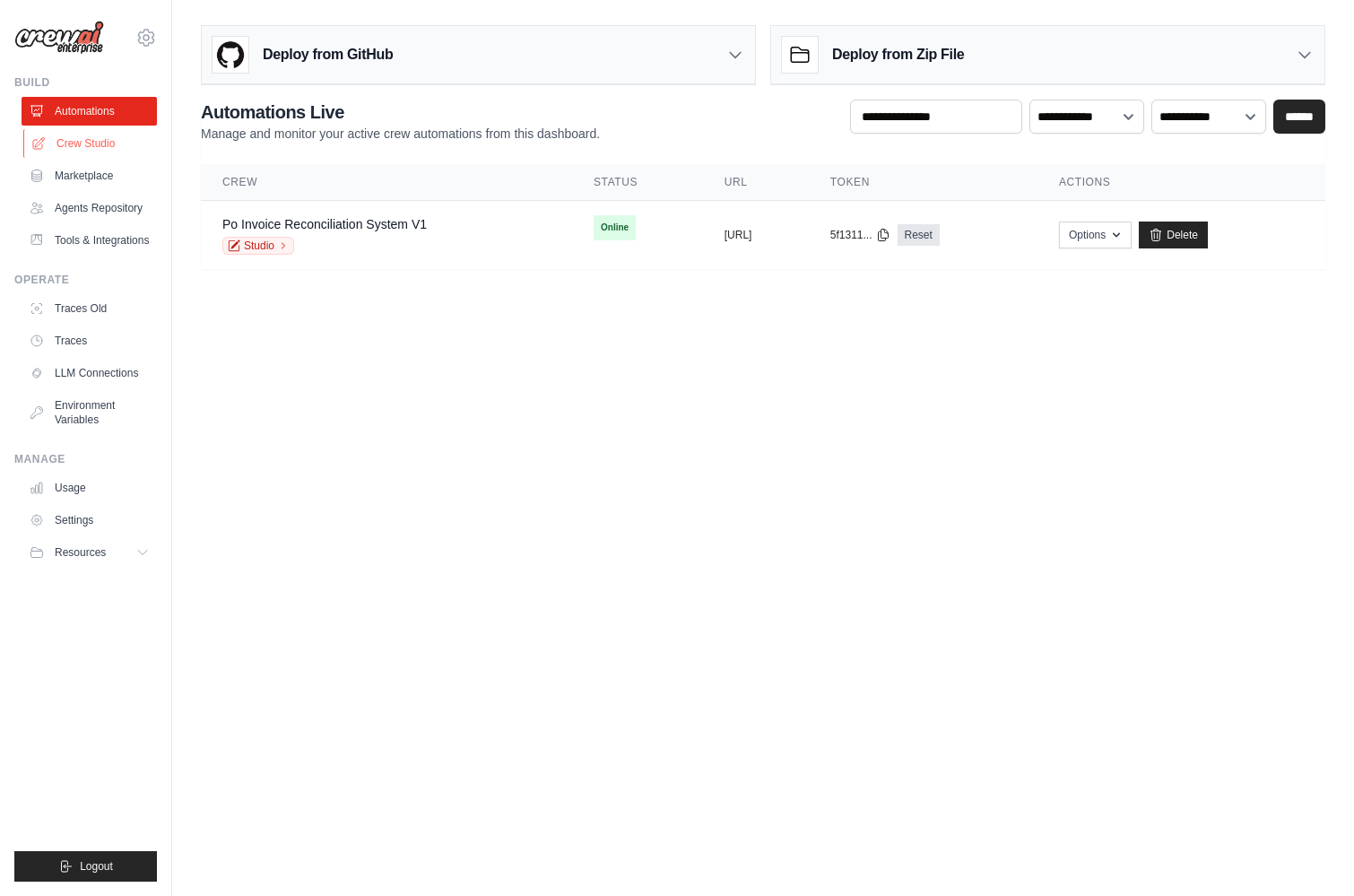
click at [105, 141] on link "Crew Studio" at bounding box center [91, 144] width 135 height 28
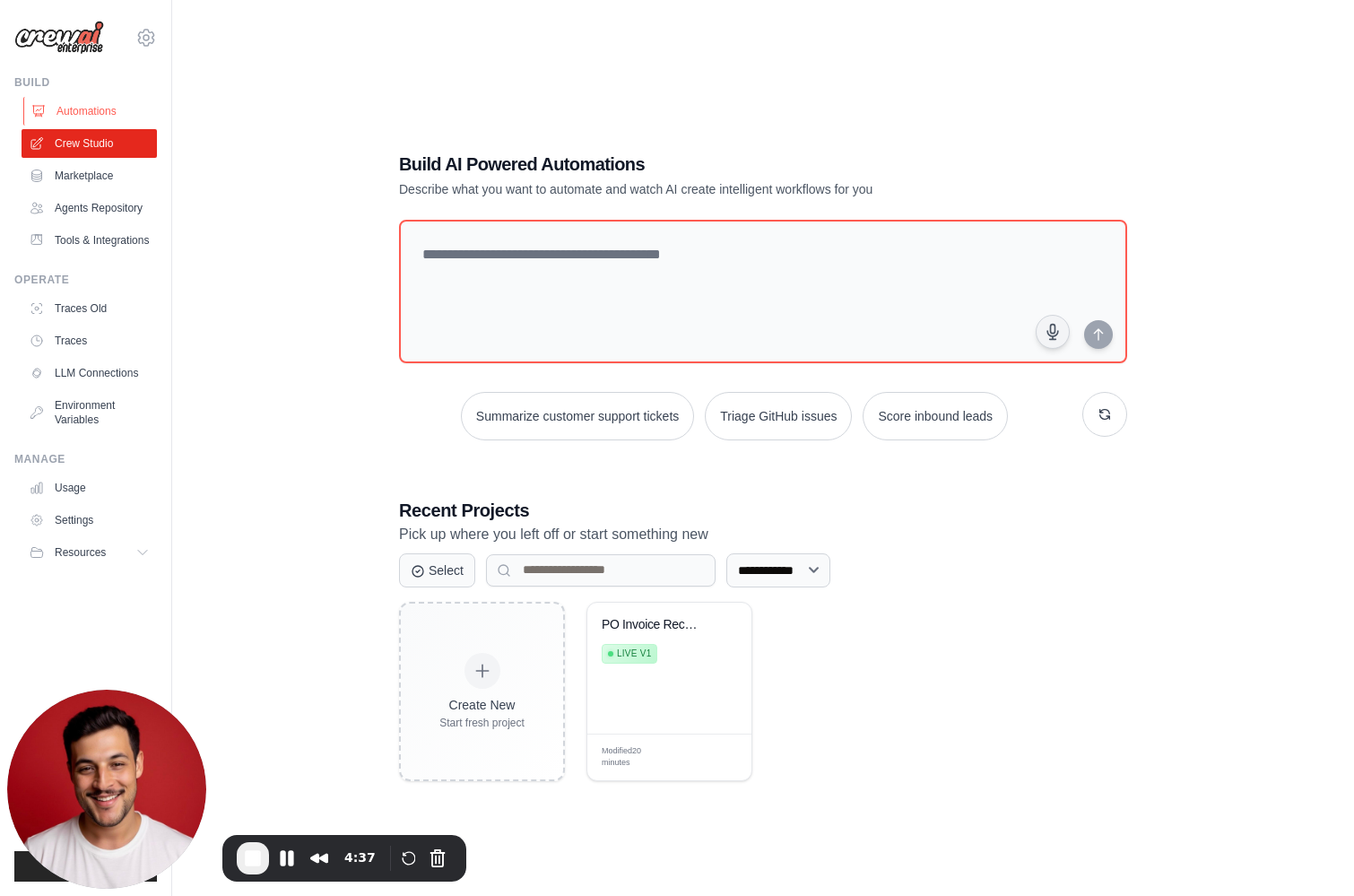
click at [76, 114] on link "Automations" at bounding box center [91, 111] width 135 height 28
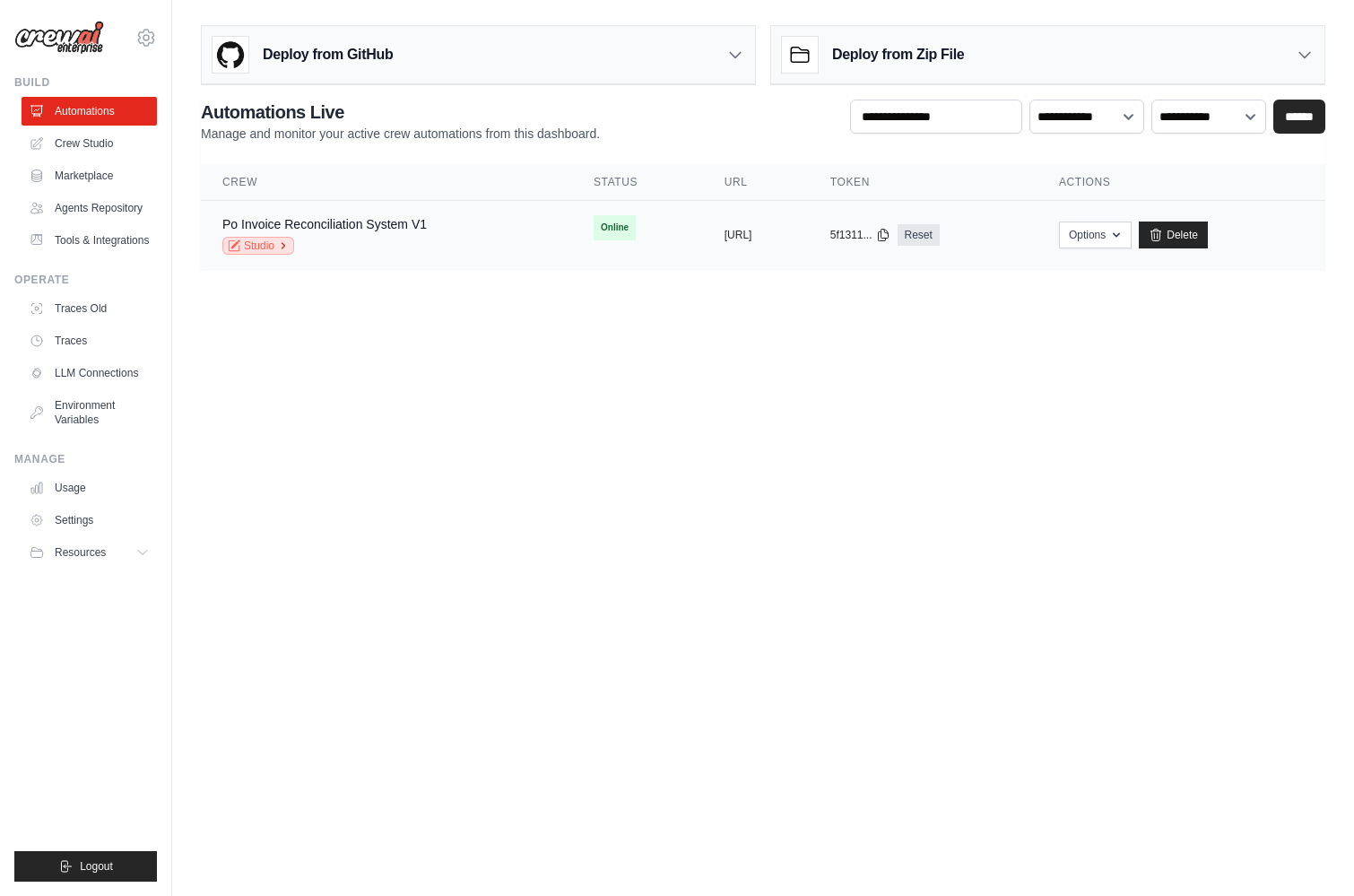
click at [264, 247] on link "Studio" at bounding box center [258, 245] width 72 height 18
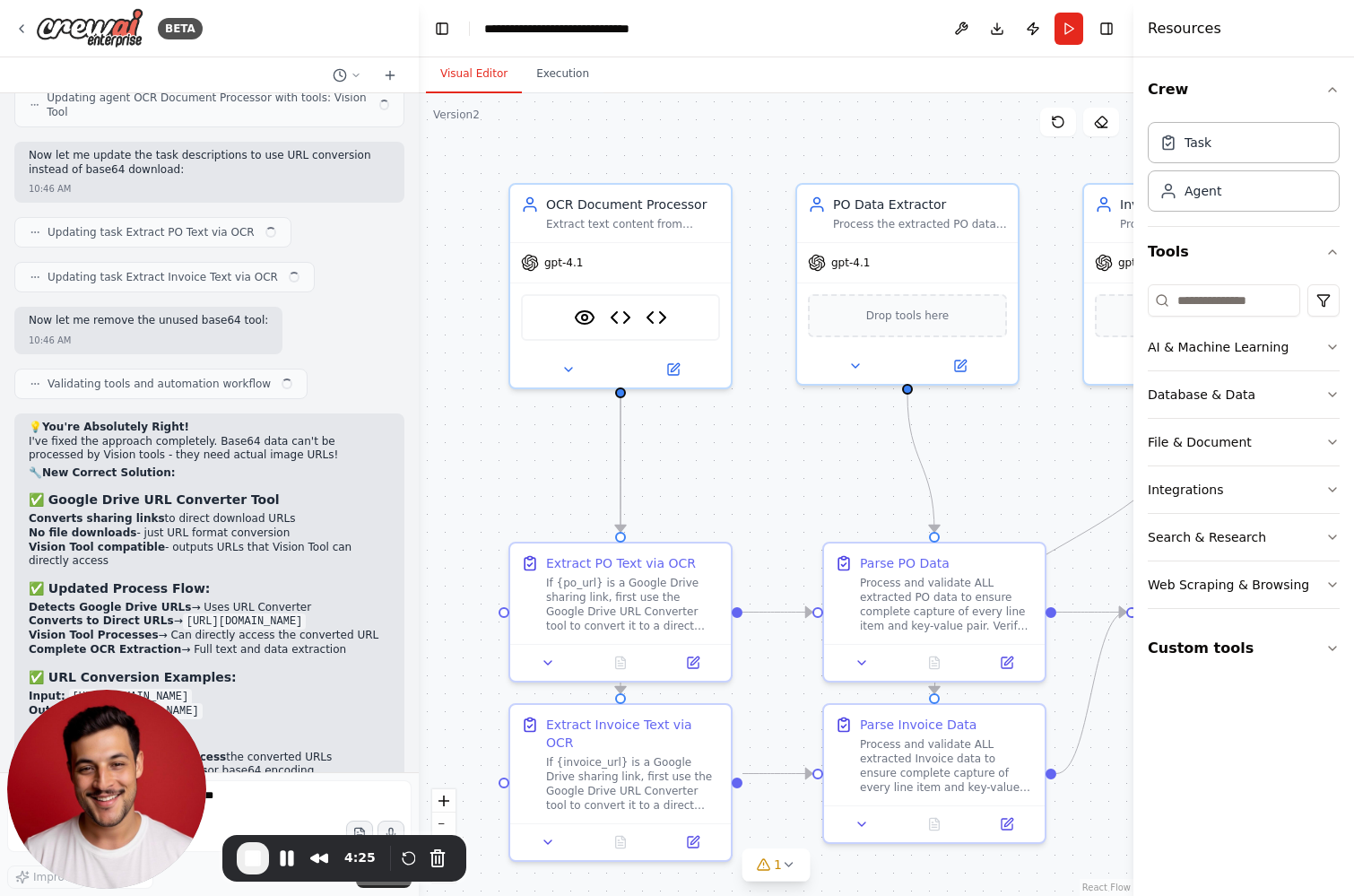
scroll to position [9048, 0]
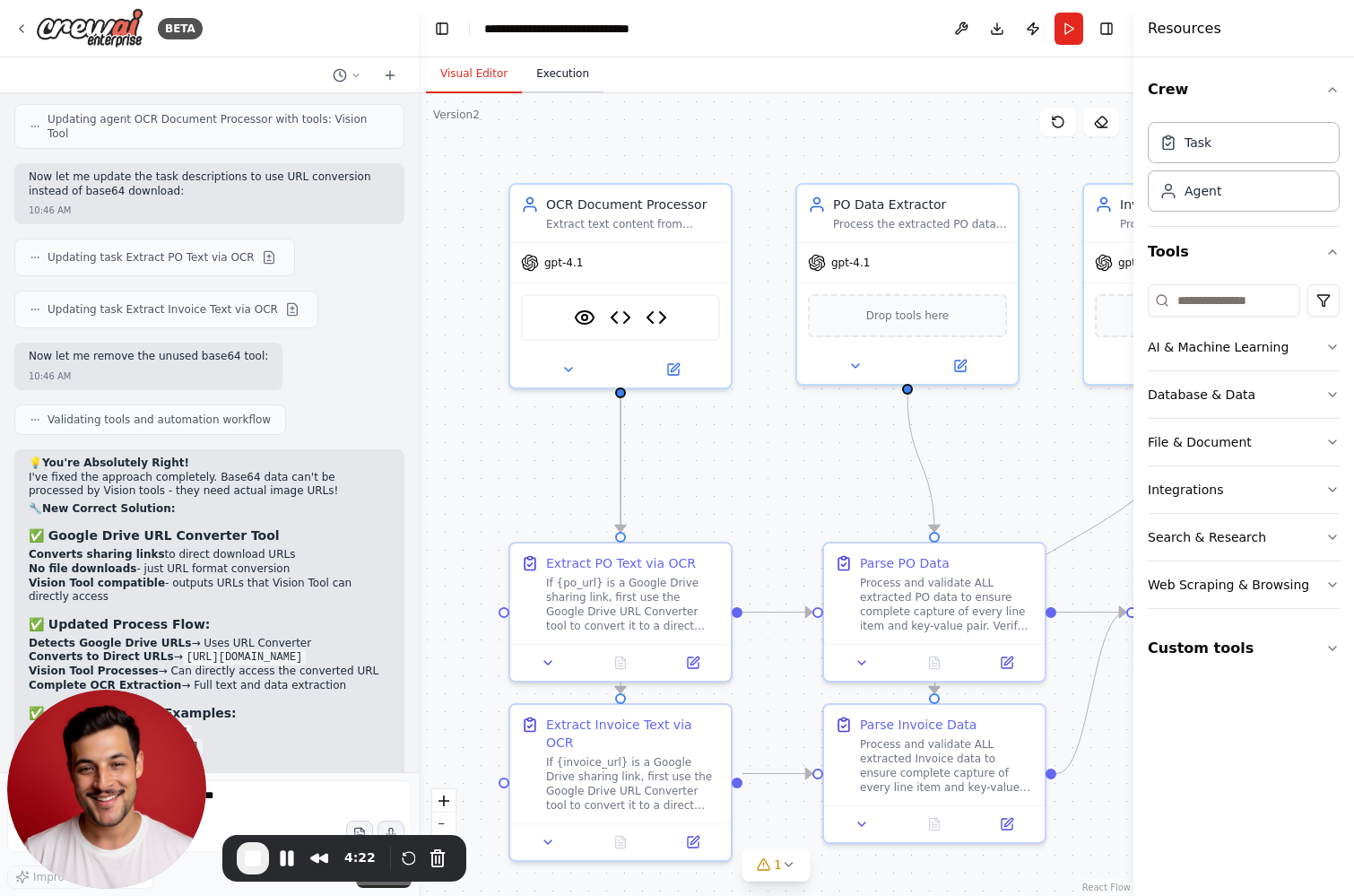
click at [547, 70] on button "Execution" at bounding box center [563, 75] width 81 height 38
click at [481, 76] on button "Visual Editor" at bounding box center [474, 75] width 95 height 38
click at [440, 30] on button "Toggle Left Sidebar" at bounding box center [442, 28] width 26 height 26
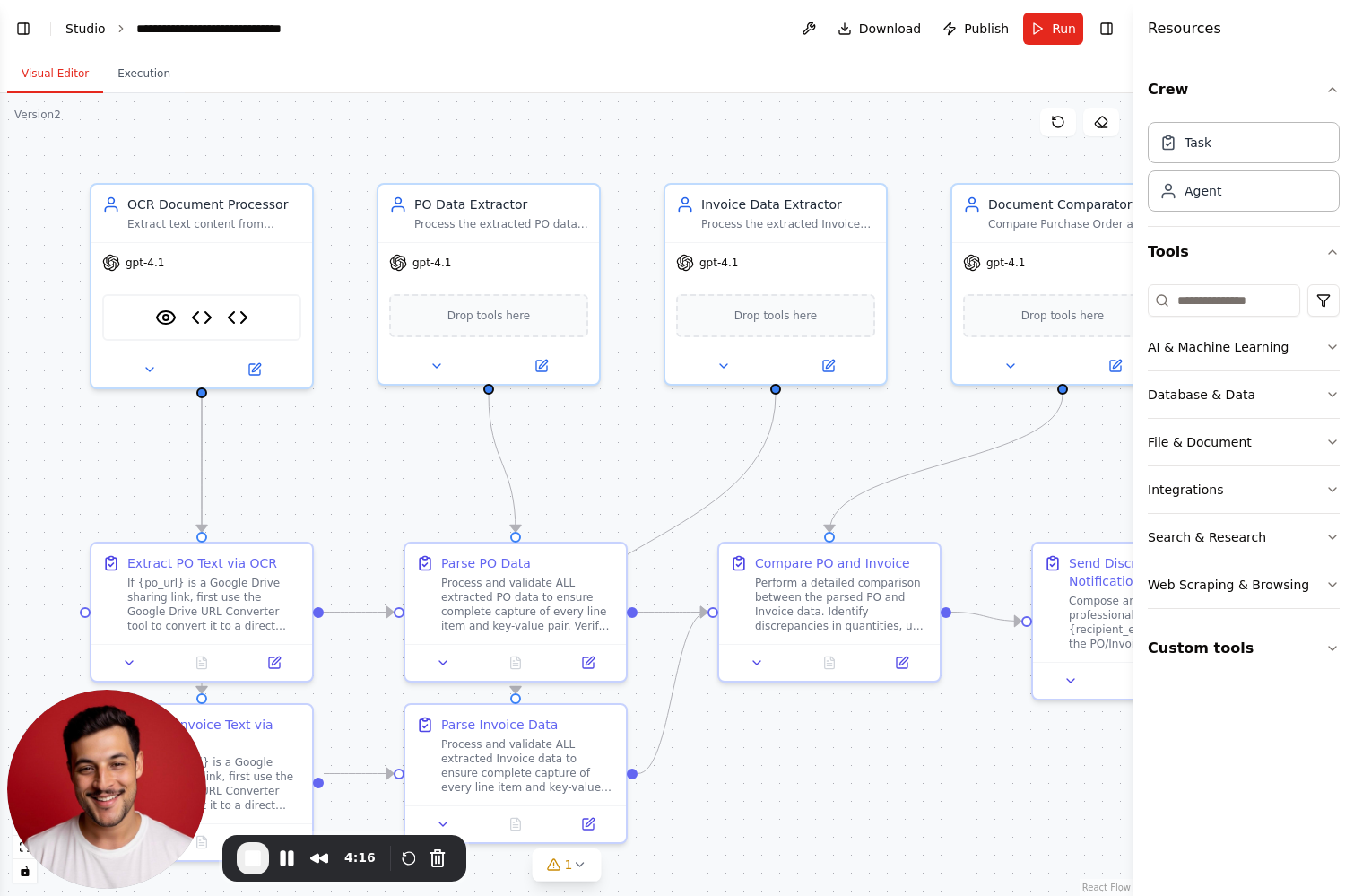
click at [90, 27] on link "Studio" at bounding box center [85, 28] width 41 height 14
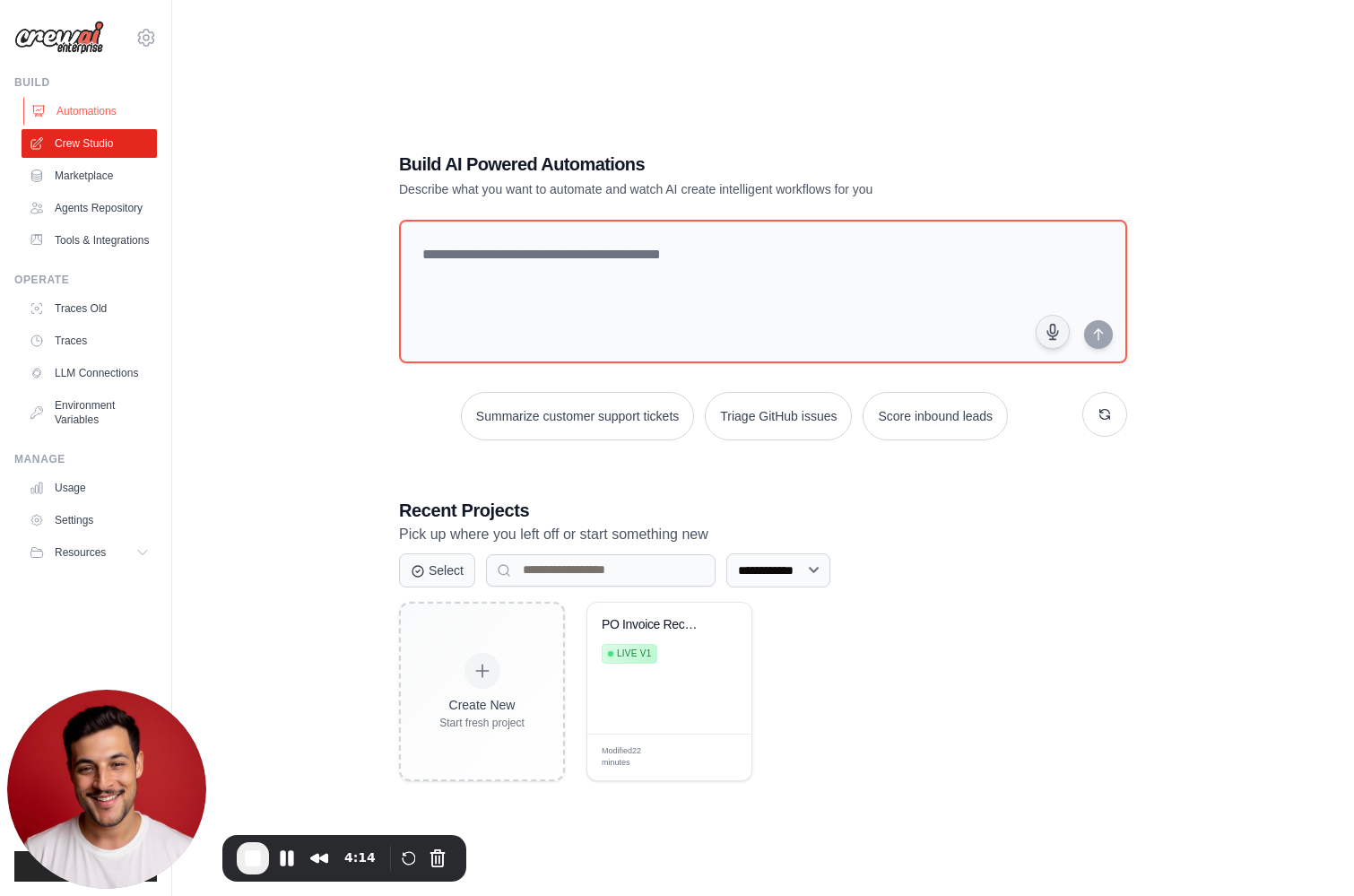
click at [72, 104] on link "Automations" at bounding box center [91, 111] width 135 height 28
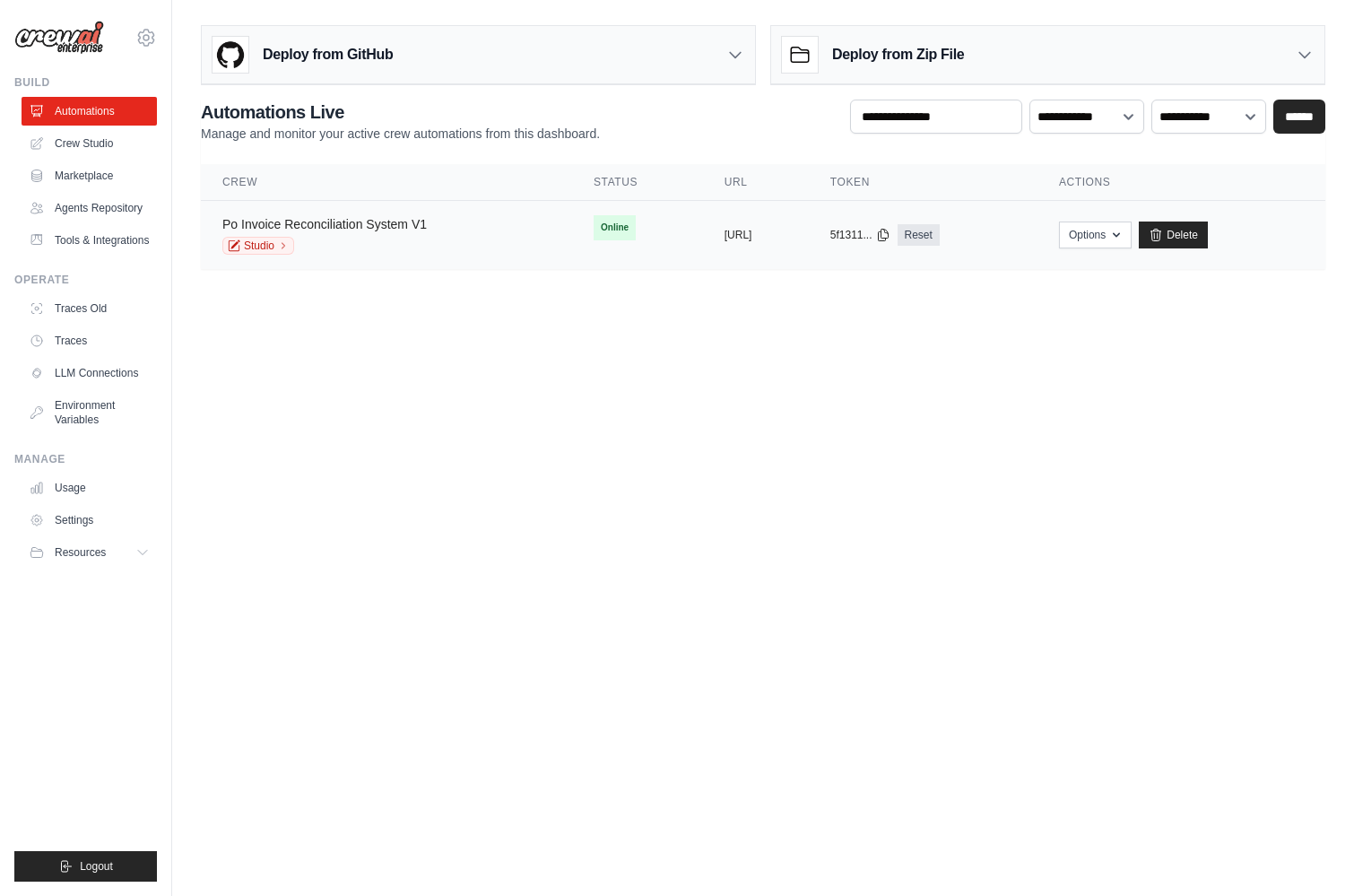
click at [393, 228] on link "Po Invoice Reconciliation System V1" at bounding box center [324, 224] width 204 height 14
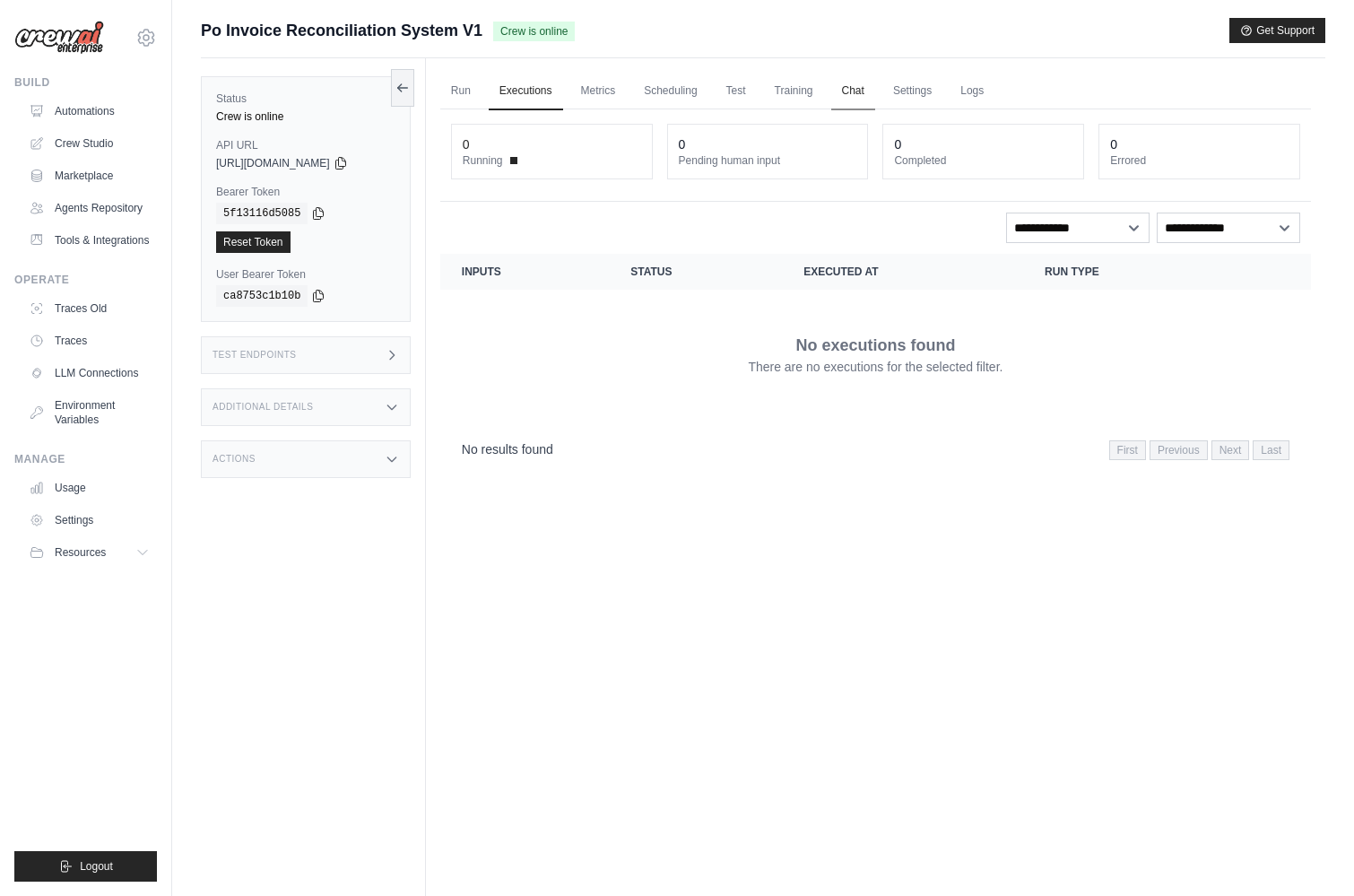
click at [847, 93] on link "Chat" at bounding box center [853, 92] width 43 height 38
click at [285, 450] on div "Actions" at bounding box center [305, 459] width 210 height 38
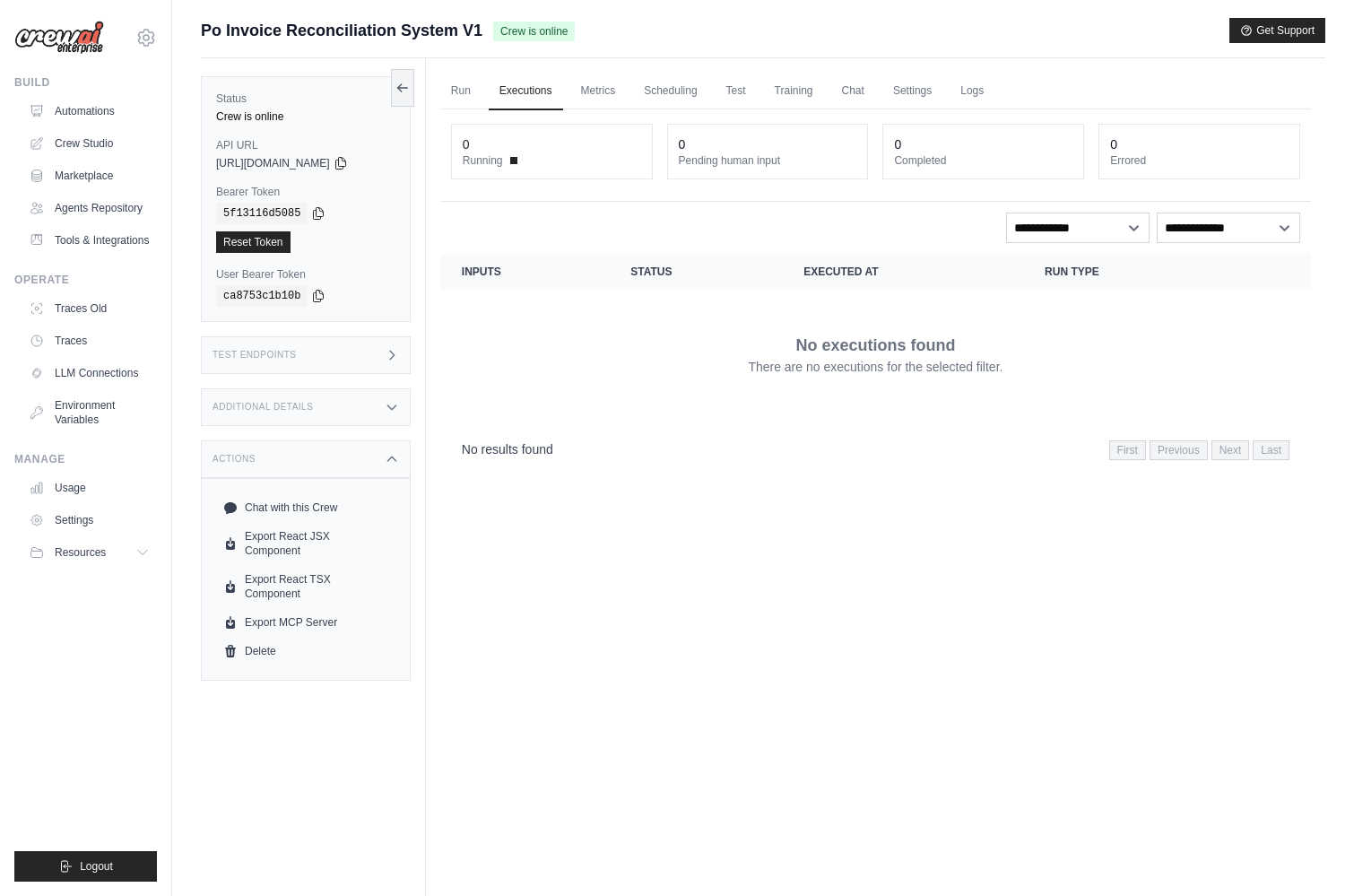
click at [289, 461] on div "Actions" at bounding box center [305, 459] width 210 height 38
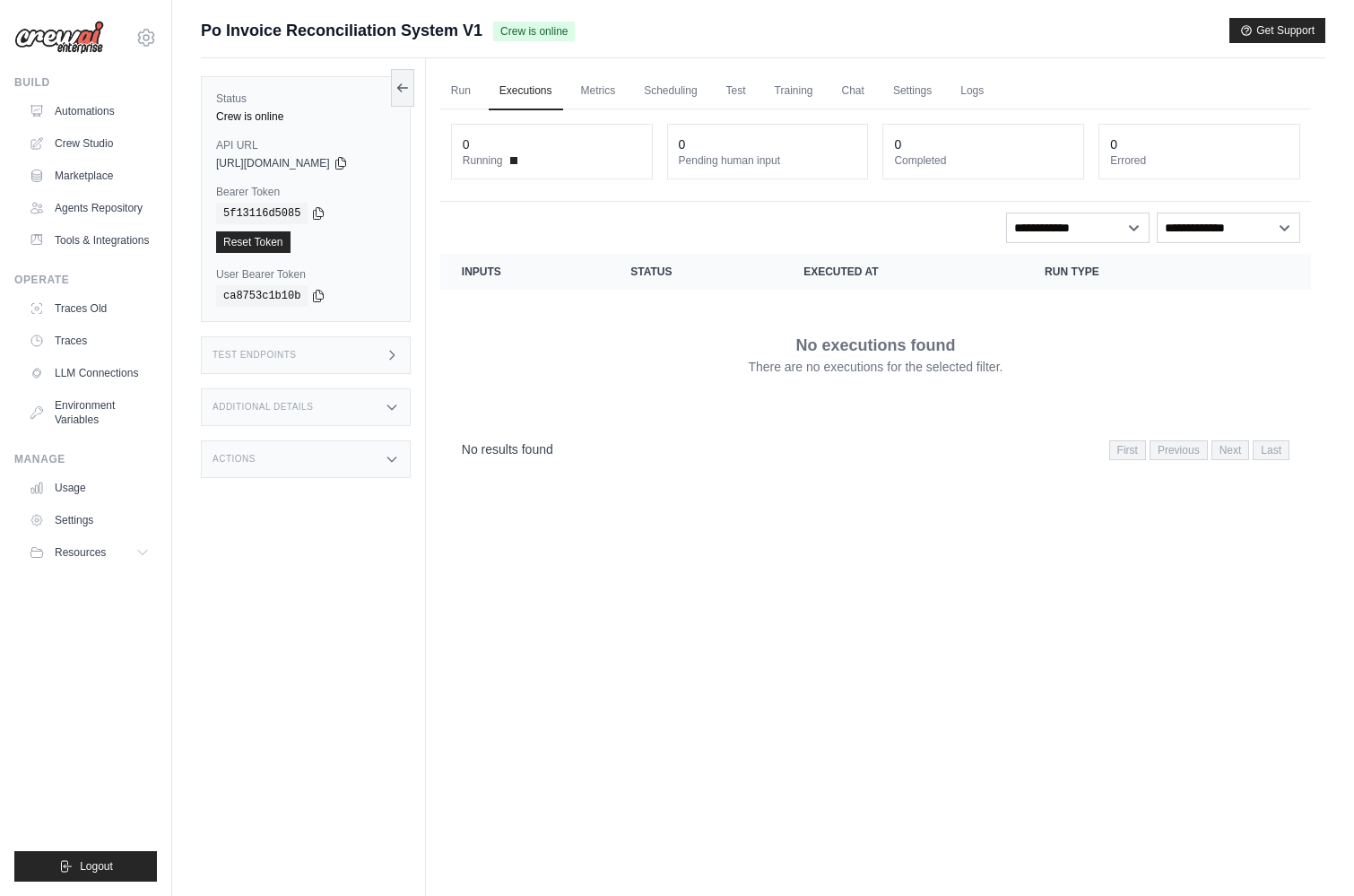
click at [304, 347] on div "Test Endpoints" at bounding box center [305, 355] width 210 height 38
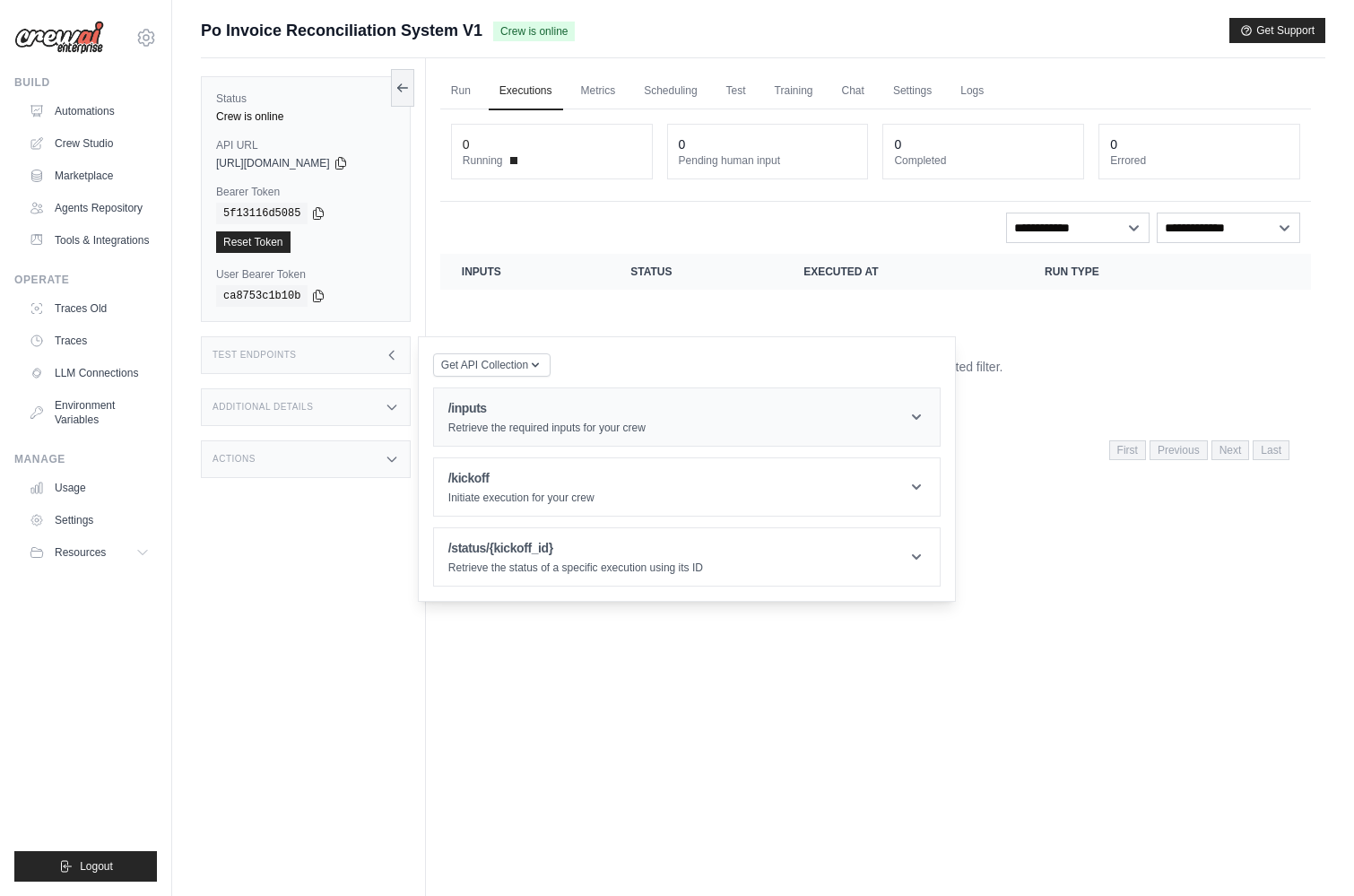
click at [605, 414] on h1 "/inputs" at bounding box center [547, 407] width 198 height 18
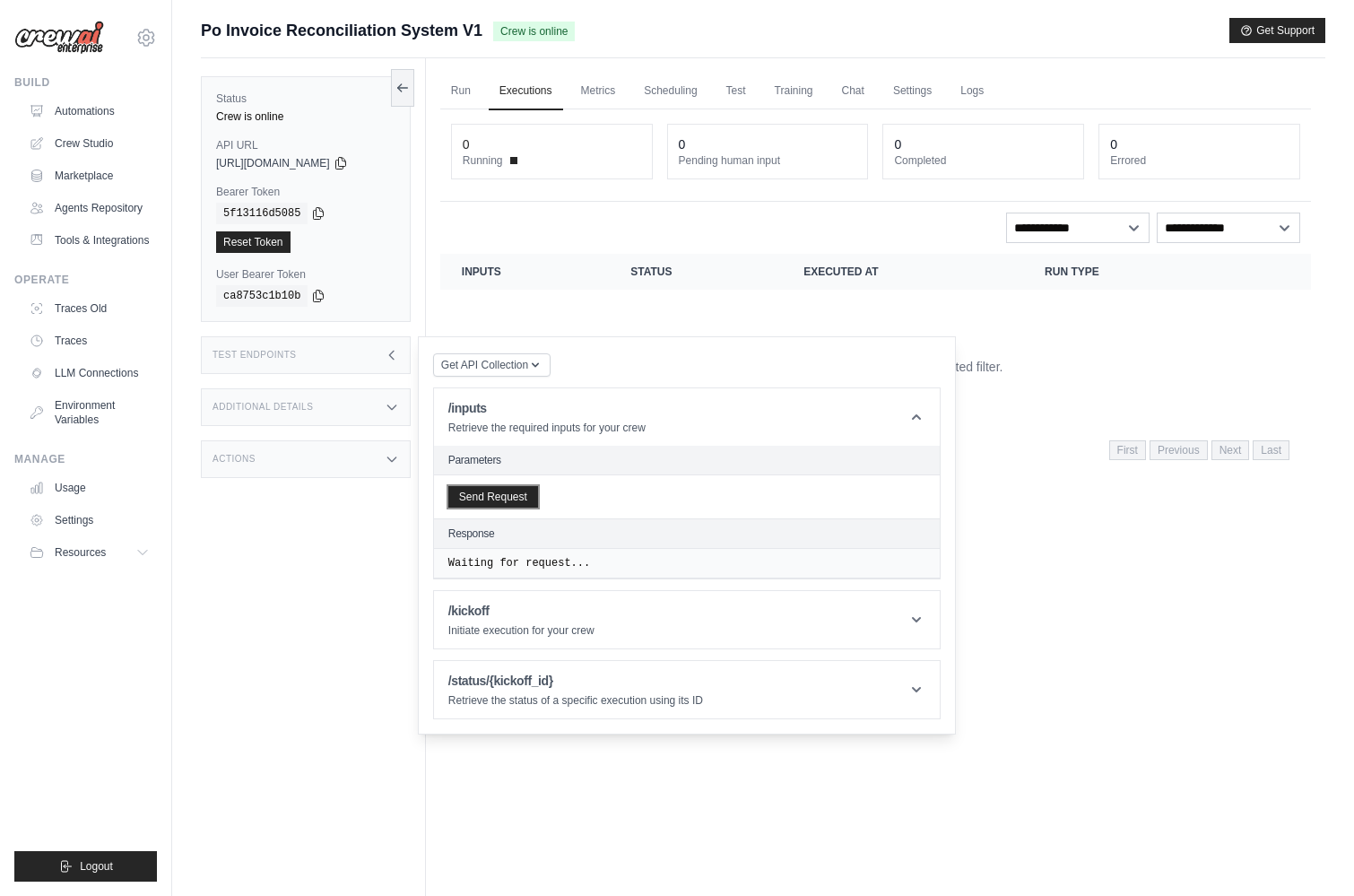
drag, startPoint x: 506, startPoint y: 496, endPoint x: 582, endPoint y: 495, distance: 76.0
click at [582, 495] on div "Send Request" at bounding box center [686, 497] width 506 height 43
click at [499, 494] on button "Send Request" at bounding box center [493, 495] width 90 height 22
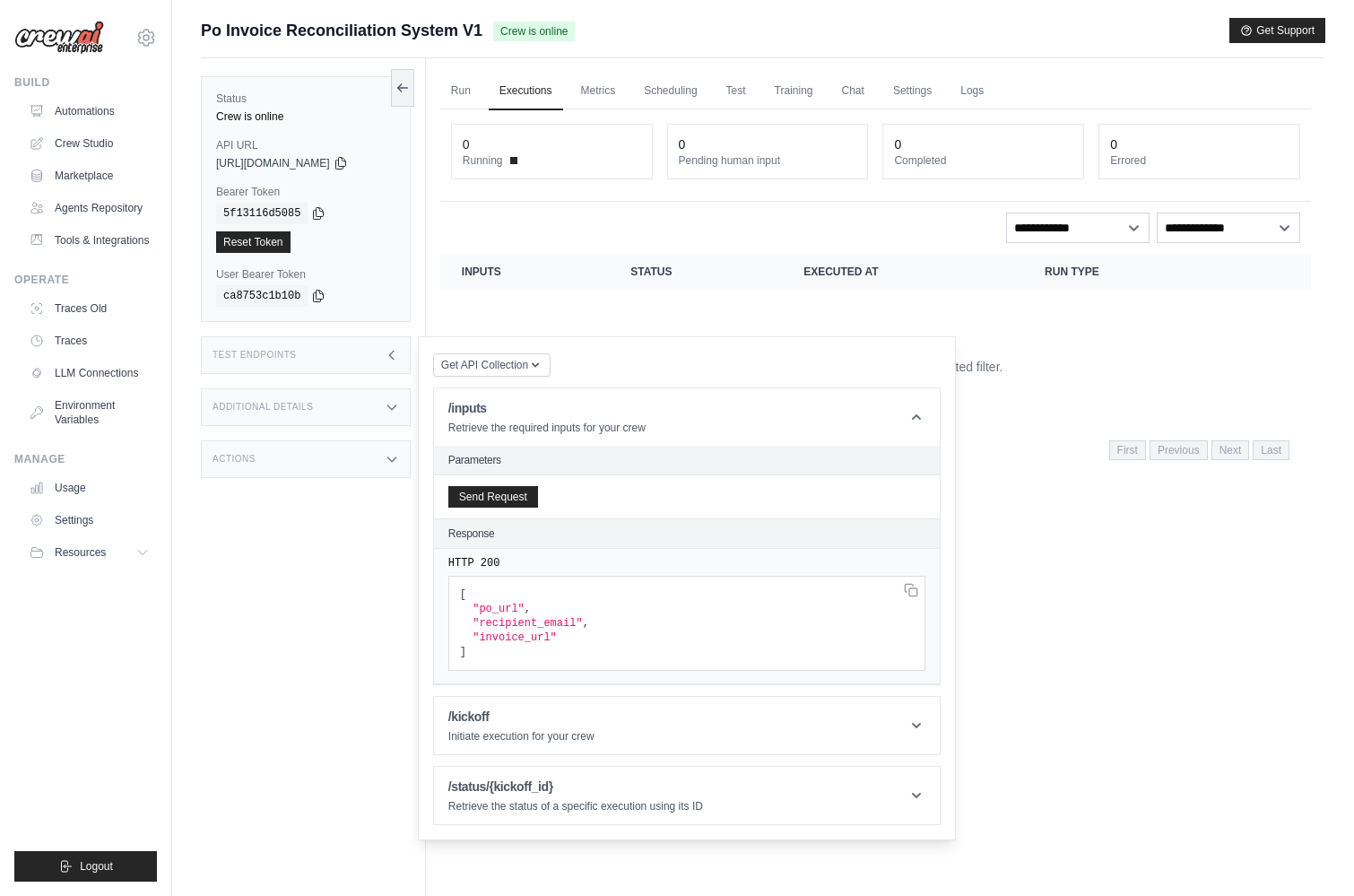
click at [540, 606] on pre "[ "po_url" , "recipient_email" , "invoice_url" ]" at bounding box center [686, 623] width 477 height 95
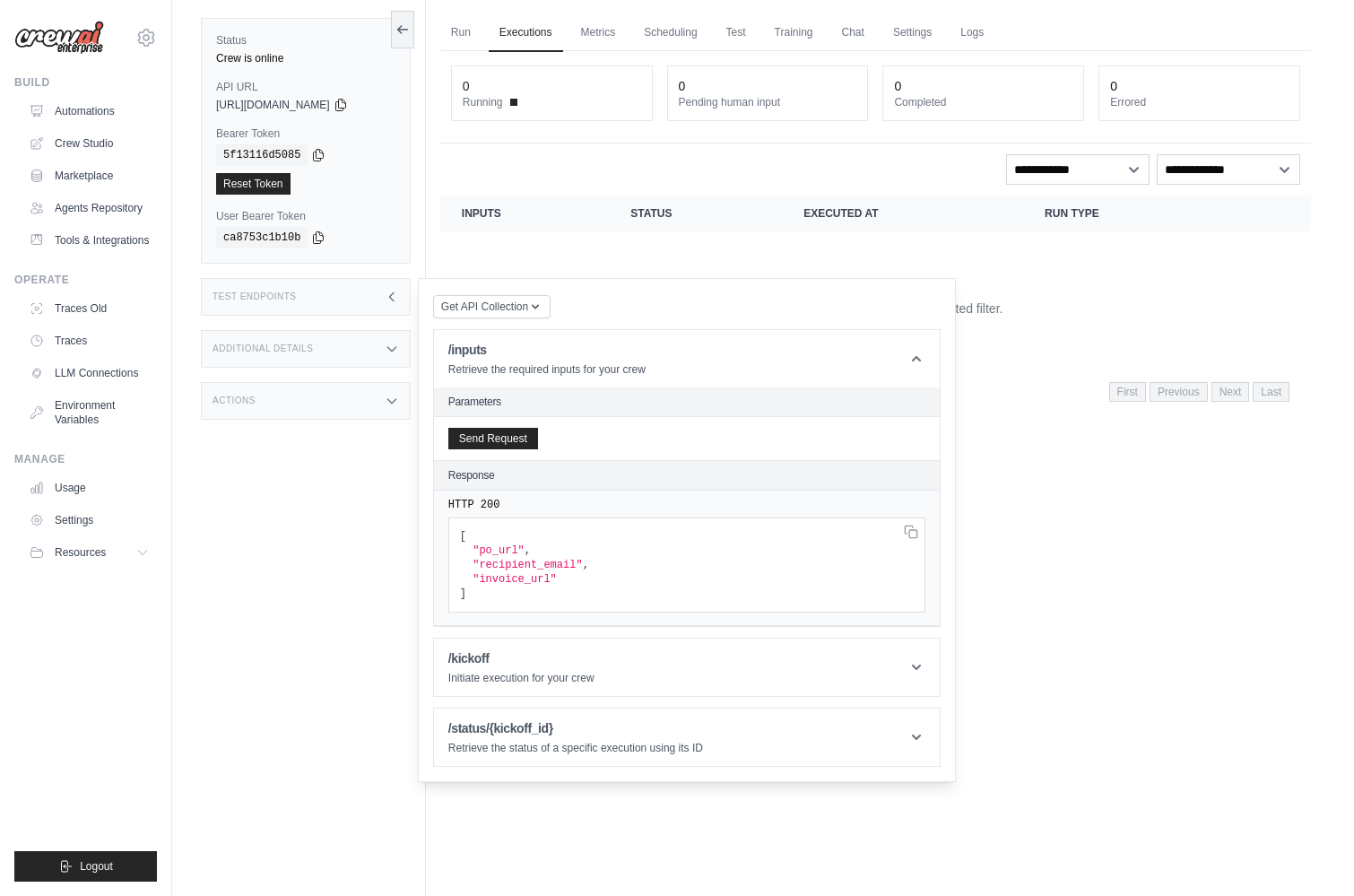
scroll to position [63, 0]
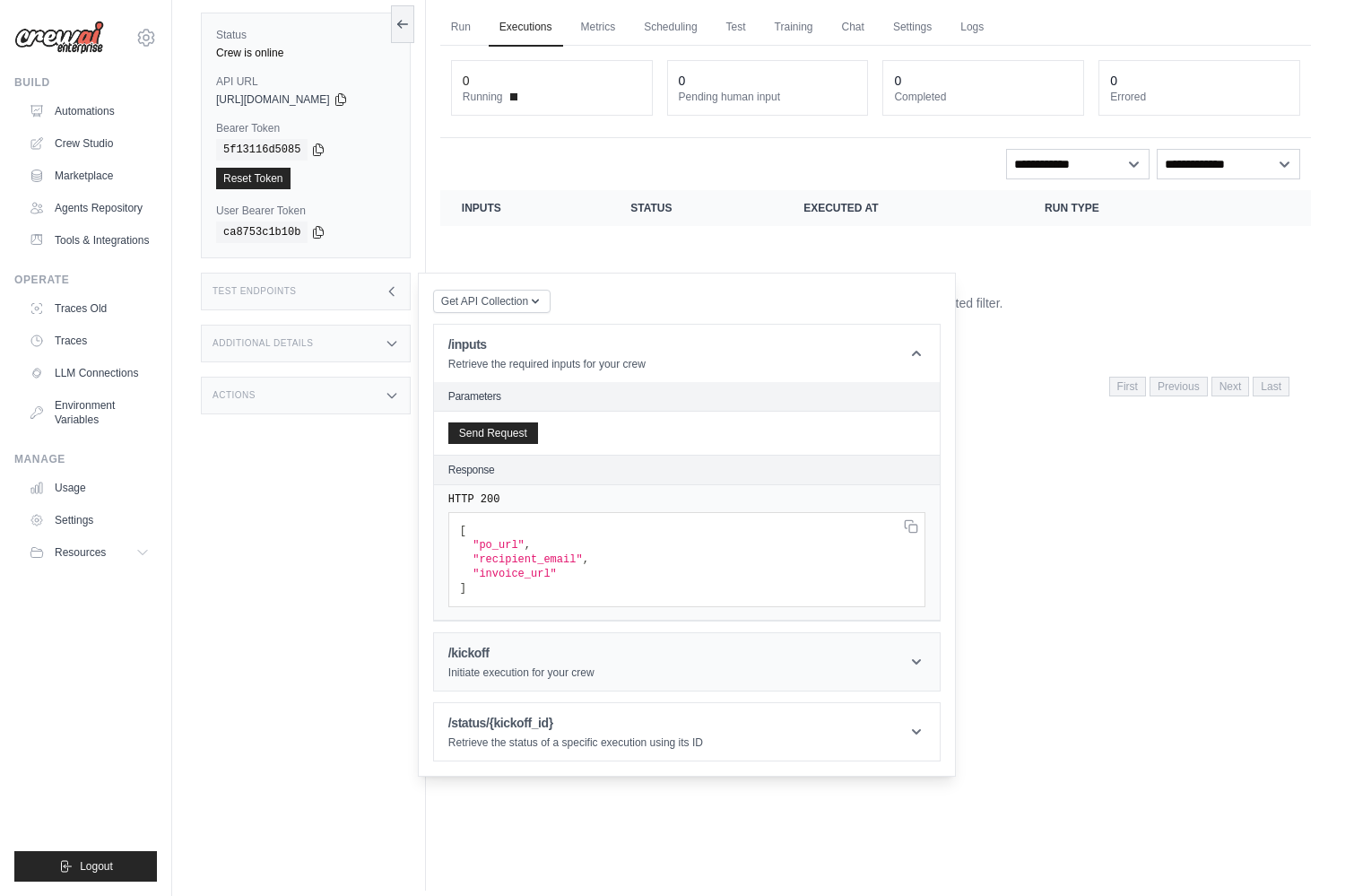
click at [540, 654] on h1 "/kickoff" at bounding box center [521, 652] width 147 height 18
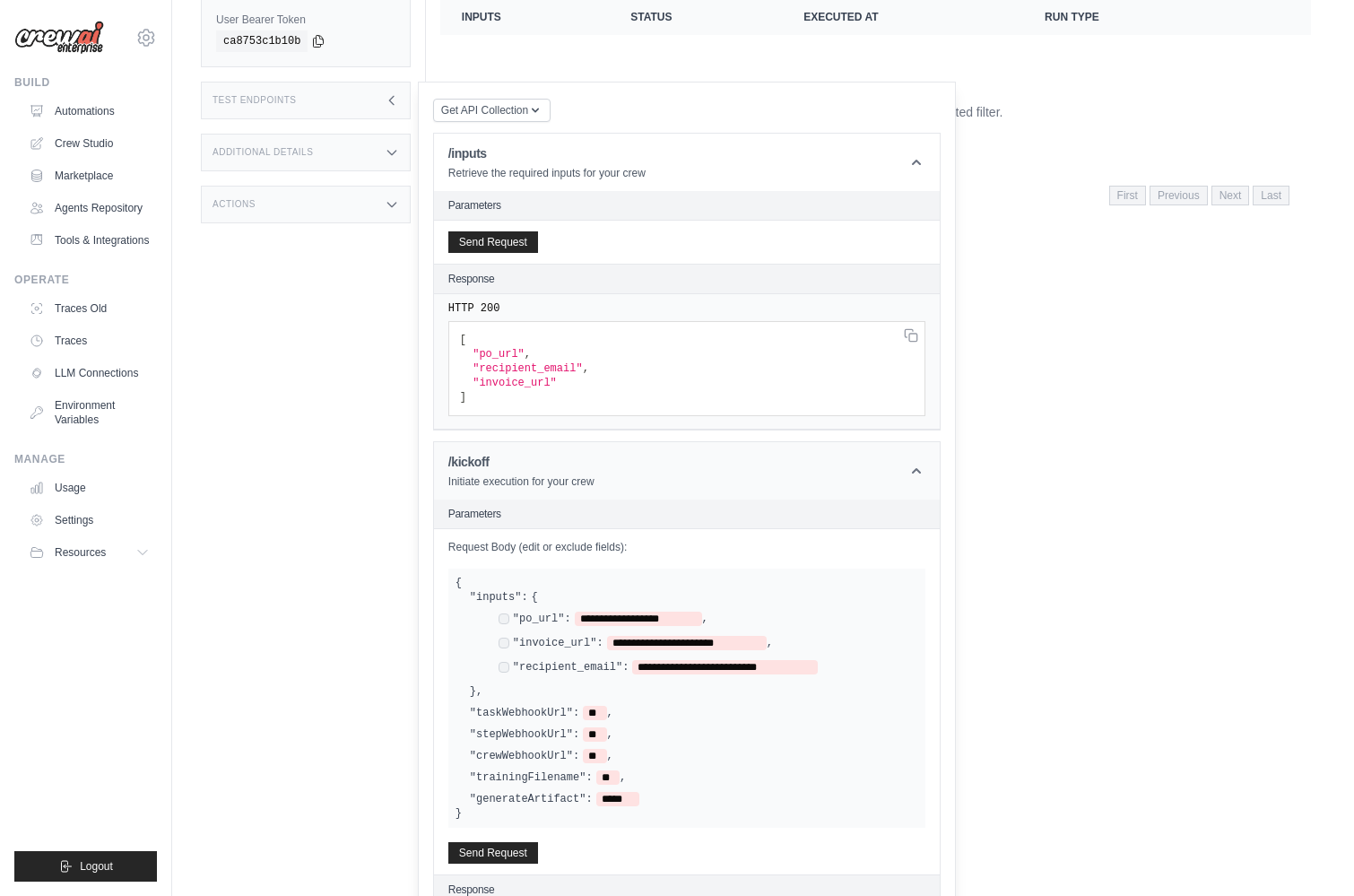
scroll to position [263, 0]
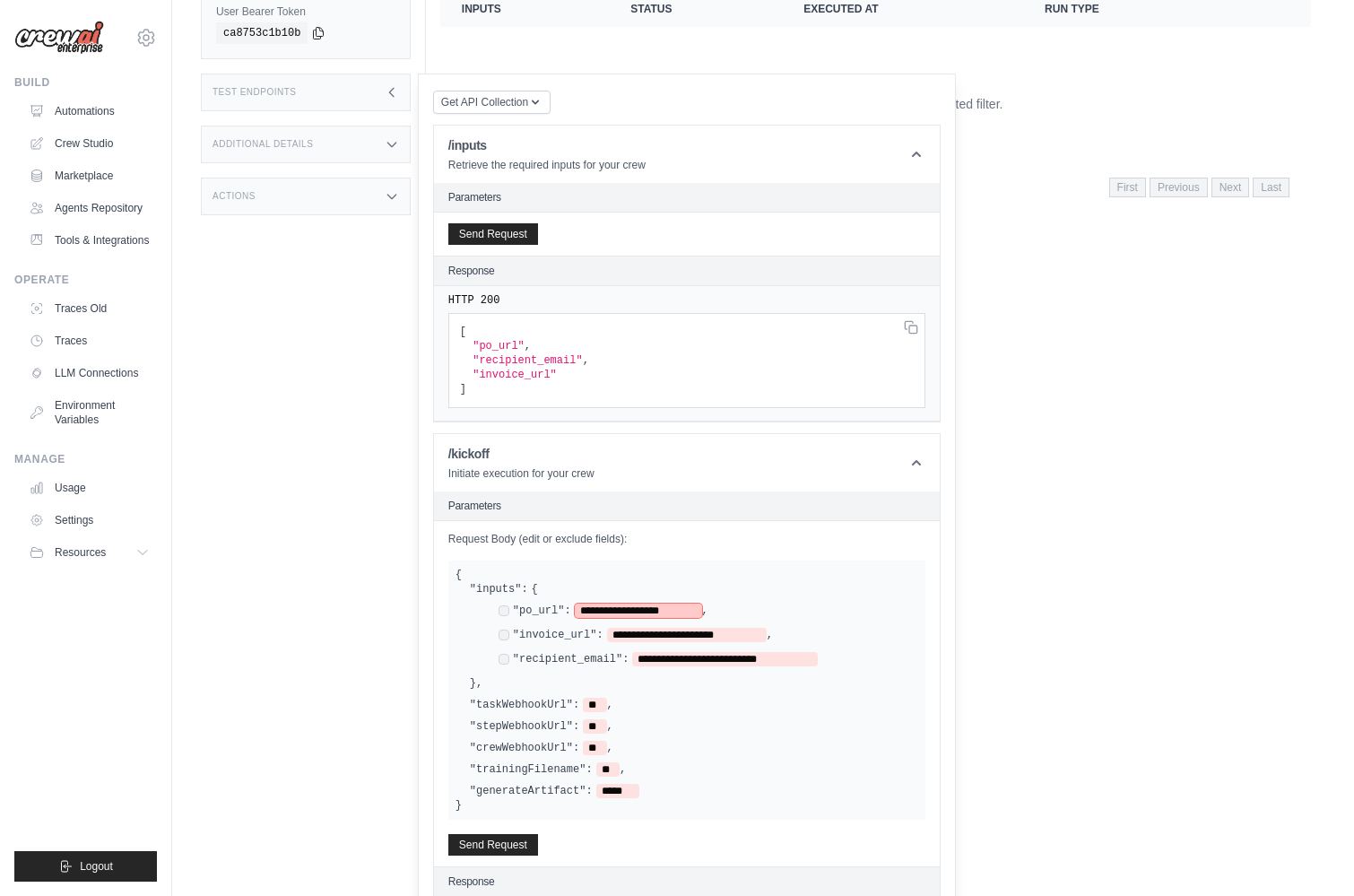
click at [607, 609] on span "**********" at bounding box center [638, 610] width 128 height 14
click at [563, 160] on p "Retrieve the required inputs for your crew" at bounding box center [547, 164] width 198 height 14
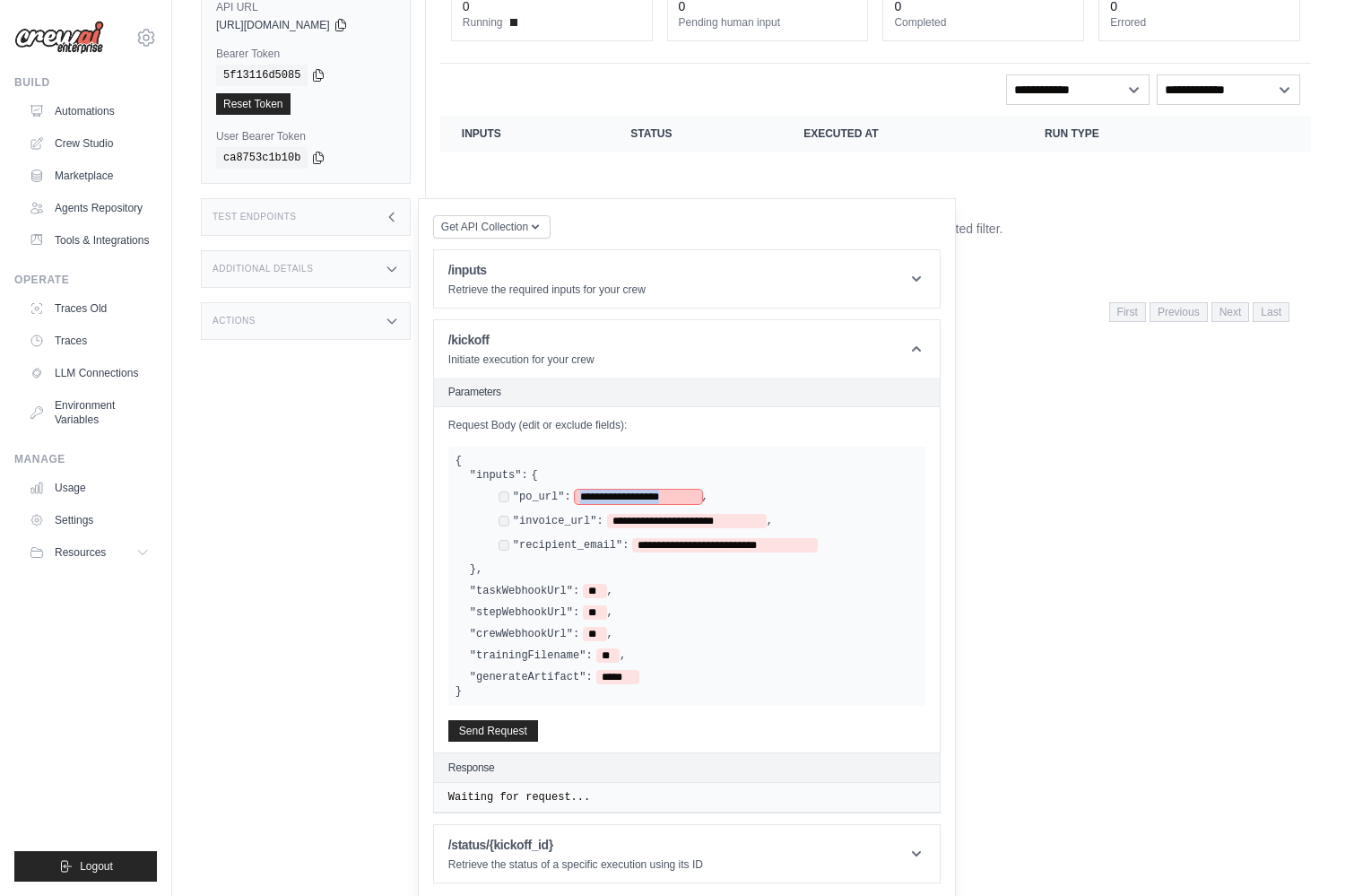
drag, startPoint x: 695, startPoint y: 494, endPoint x: 574, endPoint y: 492, distance: 121.0
click at [574, 492] on div "**********" at bounding box center [603, 496] width 210 height 14
click at [582, 498] on span at bounding box center [581, 496] width 12 height 14
click at [581, 495] on span at bounding box center [581, 496] width 12 height 14
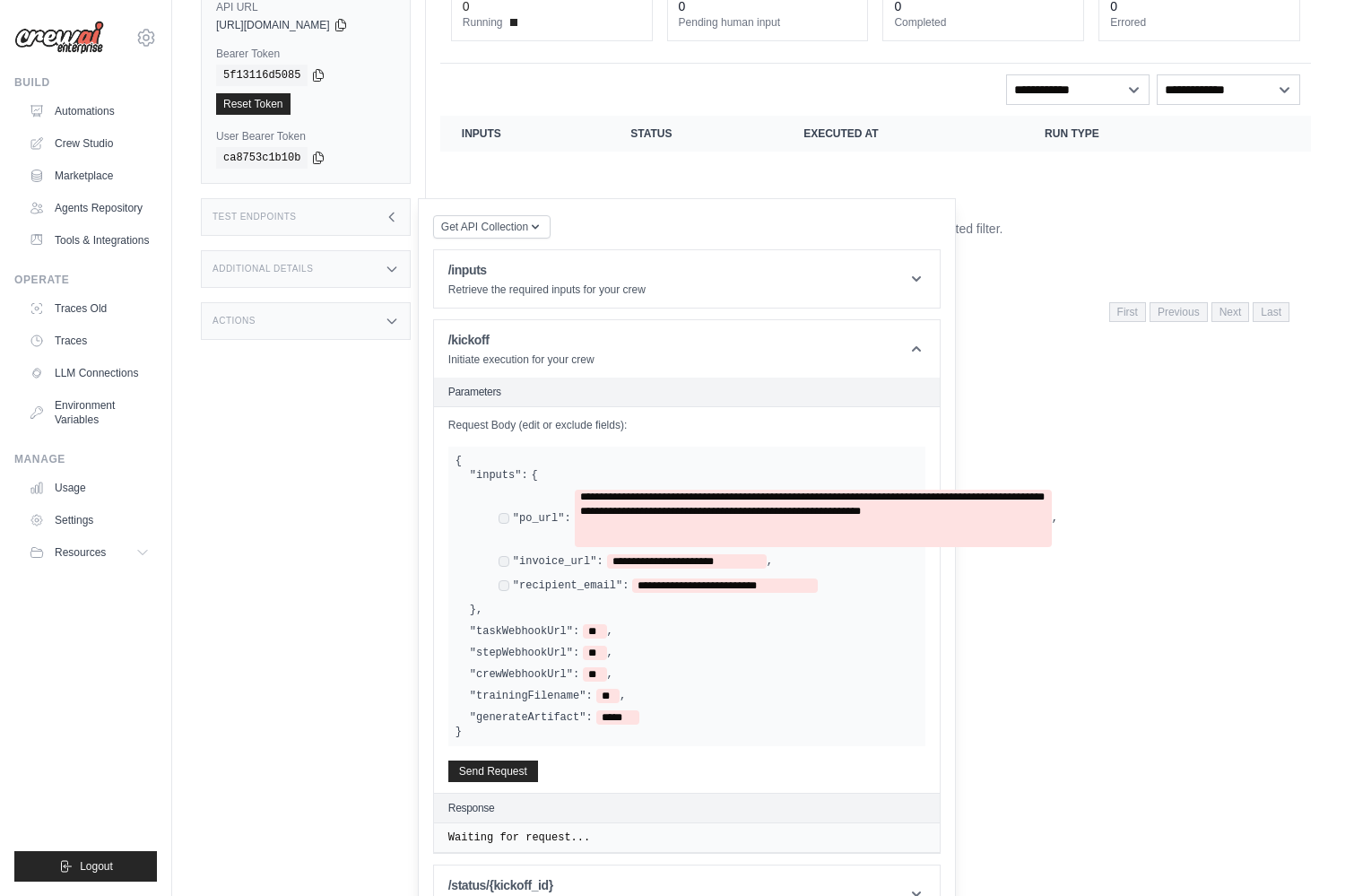
click at [679, 628] on div ""taskWebhookUrl": ** ," at bounding box center [694, 630] width 448 height 14
click at [612, 559] on span "**********" at bounding box center [686, 560] width 160 height 14
drag, startPoint x: 617, startPoint y: 560, endPoint x: 766, endPoint y: 560, distance: 149.0
click at [766, 560] on span "**********" at bounding box center [686, 560] width 160 height 14
click at [756, 560] on span "**********" at bounding box center [686, 560] width 160 height 14
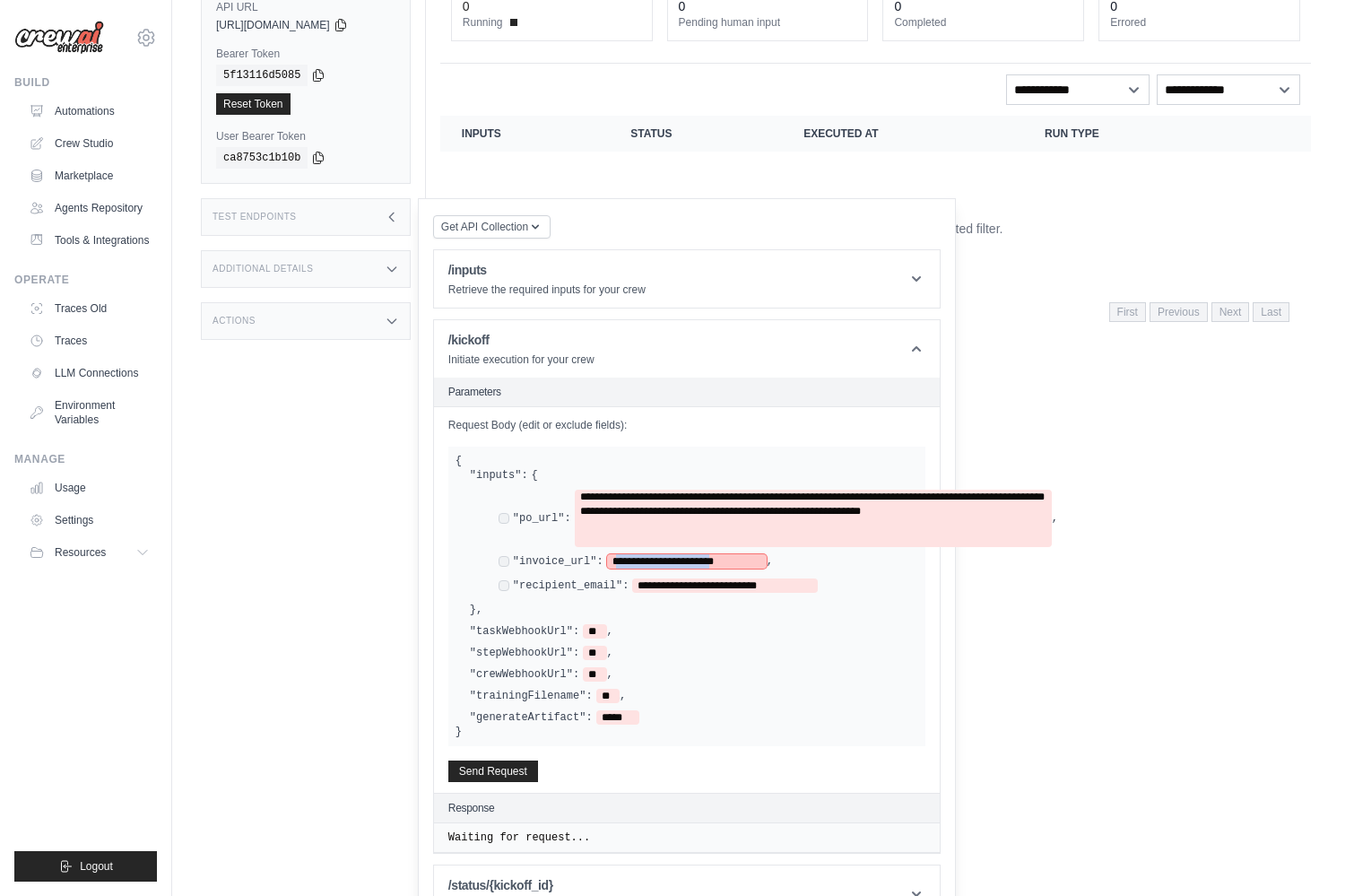
drag, startPoint x: 755, startPoint y: 560, endPoint x: 620, endPoint y: 560, distance: 135.0
click at [620, 560] on span "**********" at bounding box center [686, 560] width 160 height 14
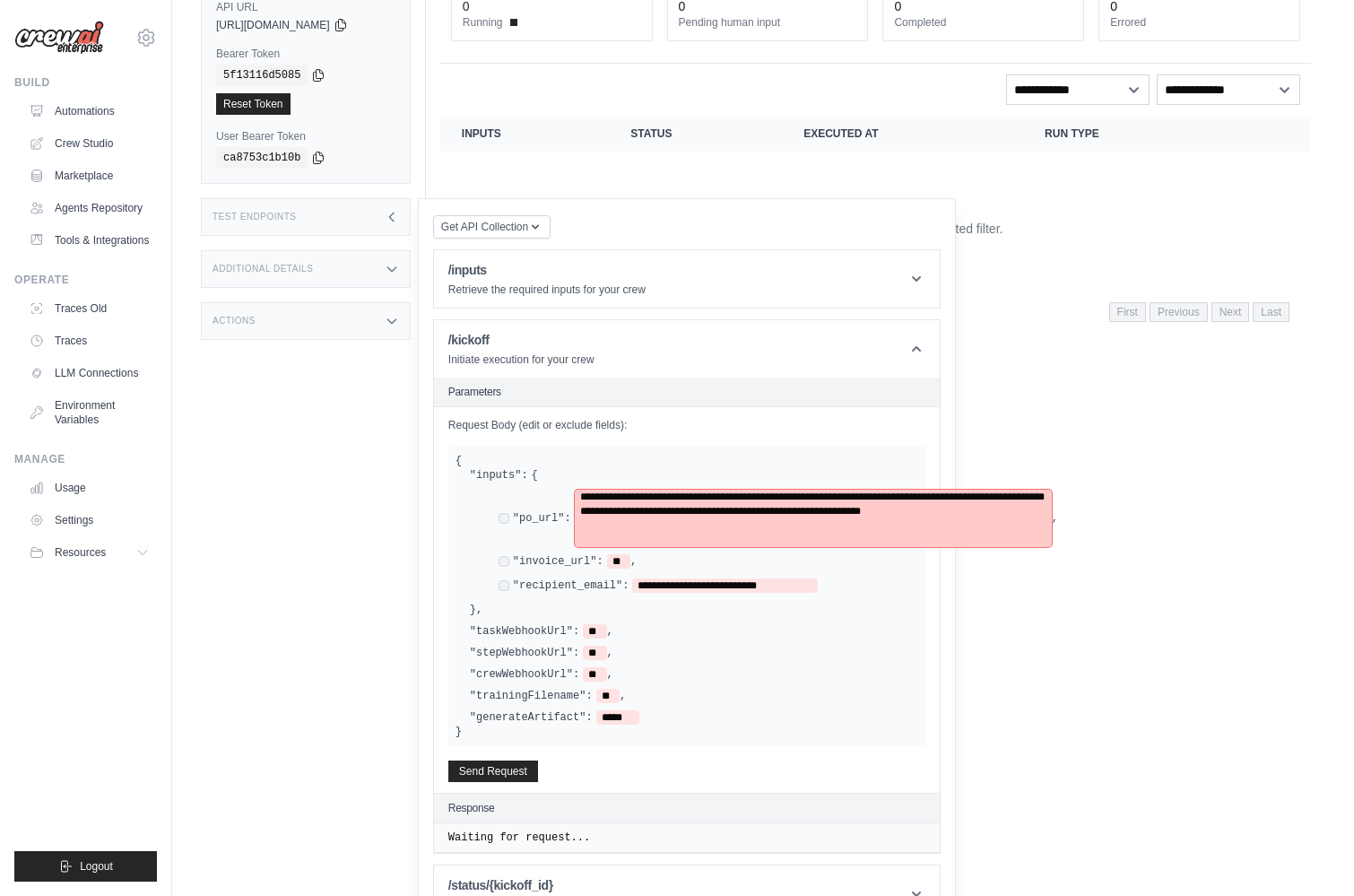
click at [655, 535] on span "**********" at bounding box center [813, 518] width 477 height 58
click at [582, 492] on span "**********" at bounding box center [813, 518] width 477 height 58
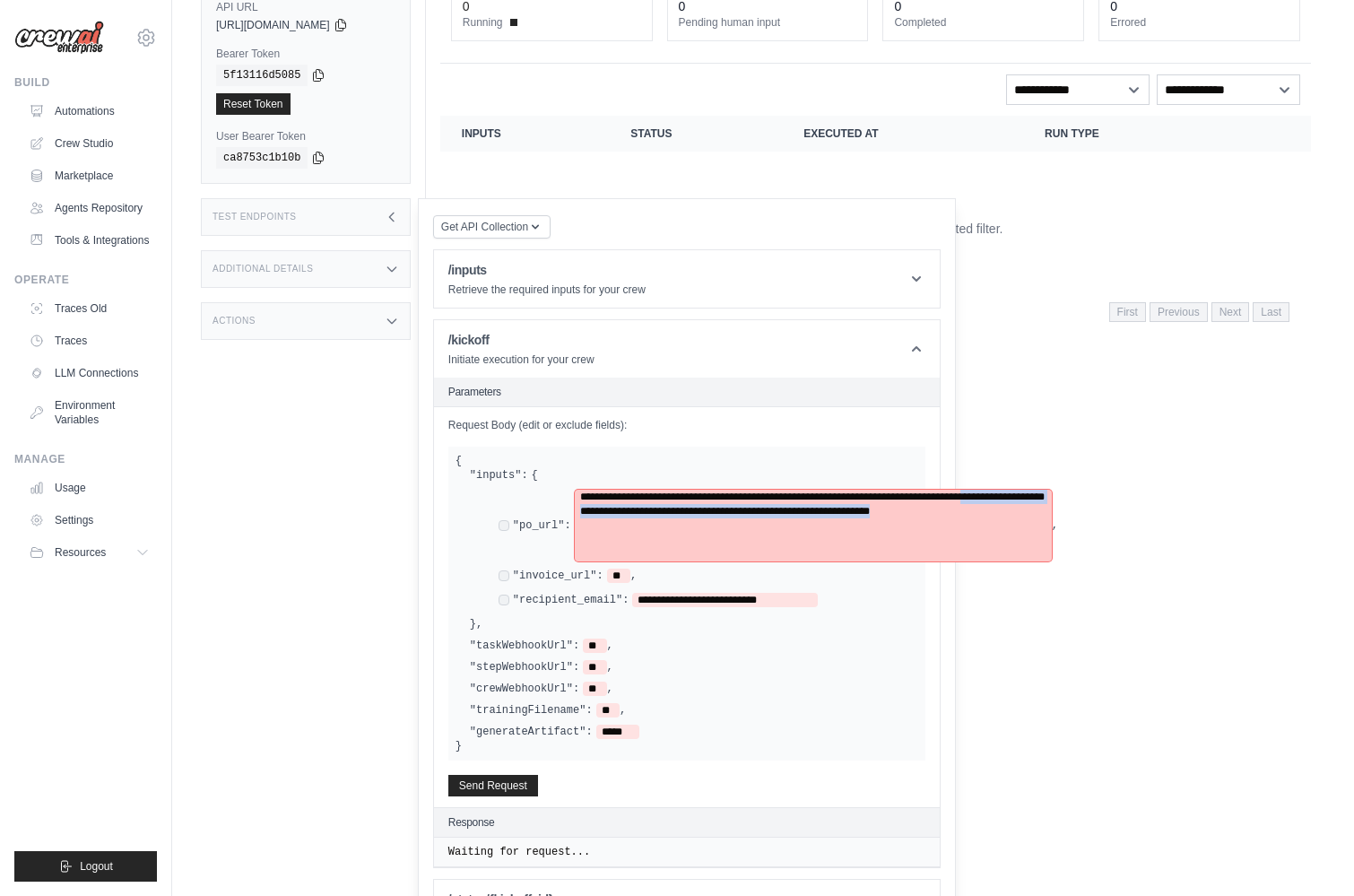
drag, startPoint x: 669, startPoint y: 552, endPoint x: 565, endPoint y: 539, distance: 104.8
click at [565, 539] on div "**********" at bounding box center [778, 526] width 560 height 72
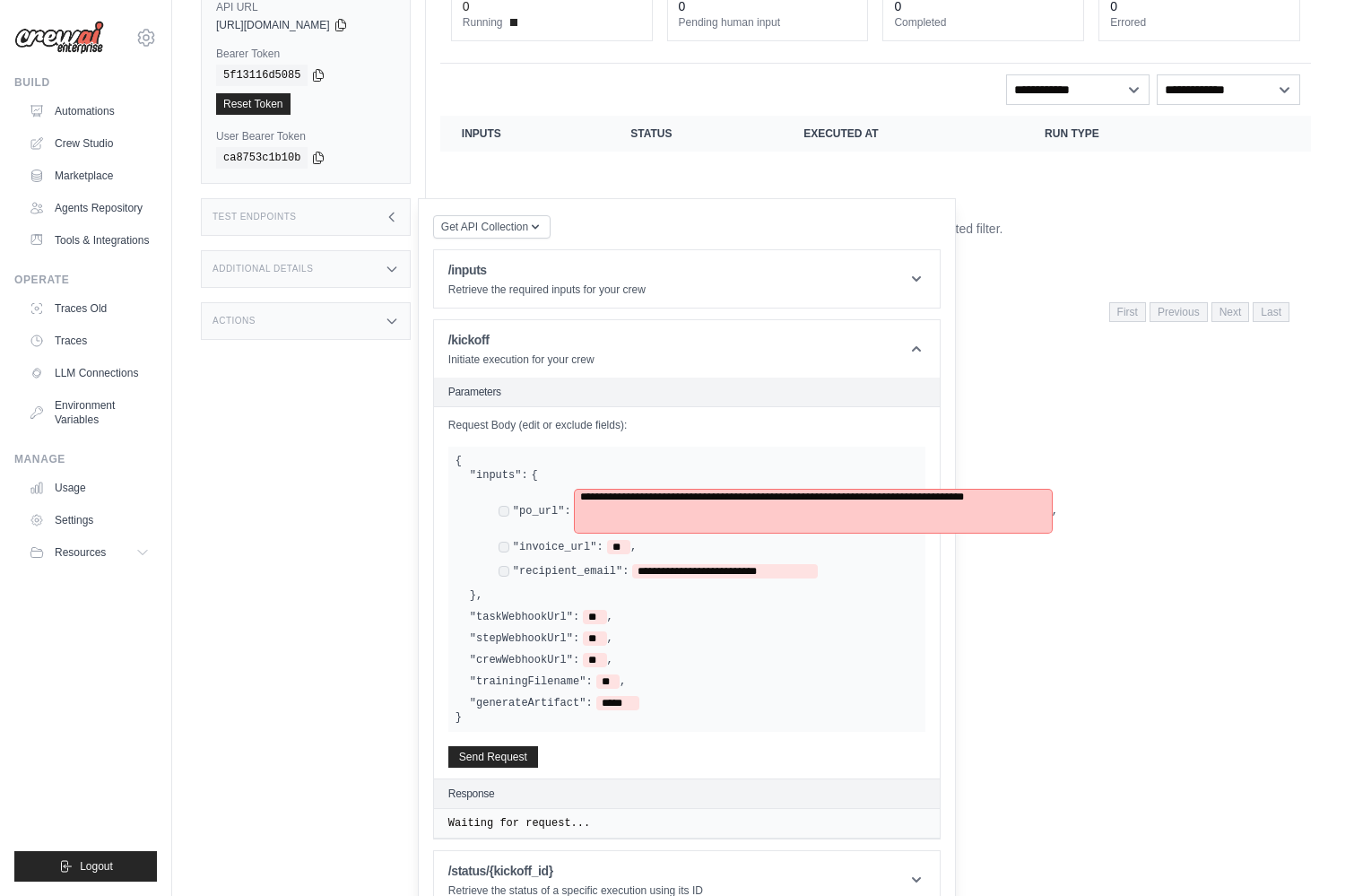
click at [582, 506] on span "**********" at bounding box center [813, 511] width 477 height 43
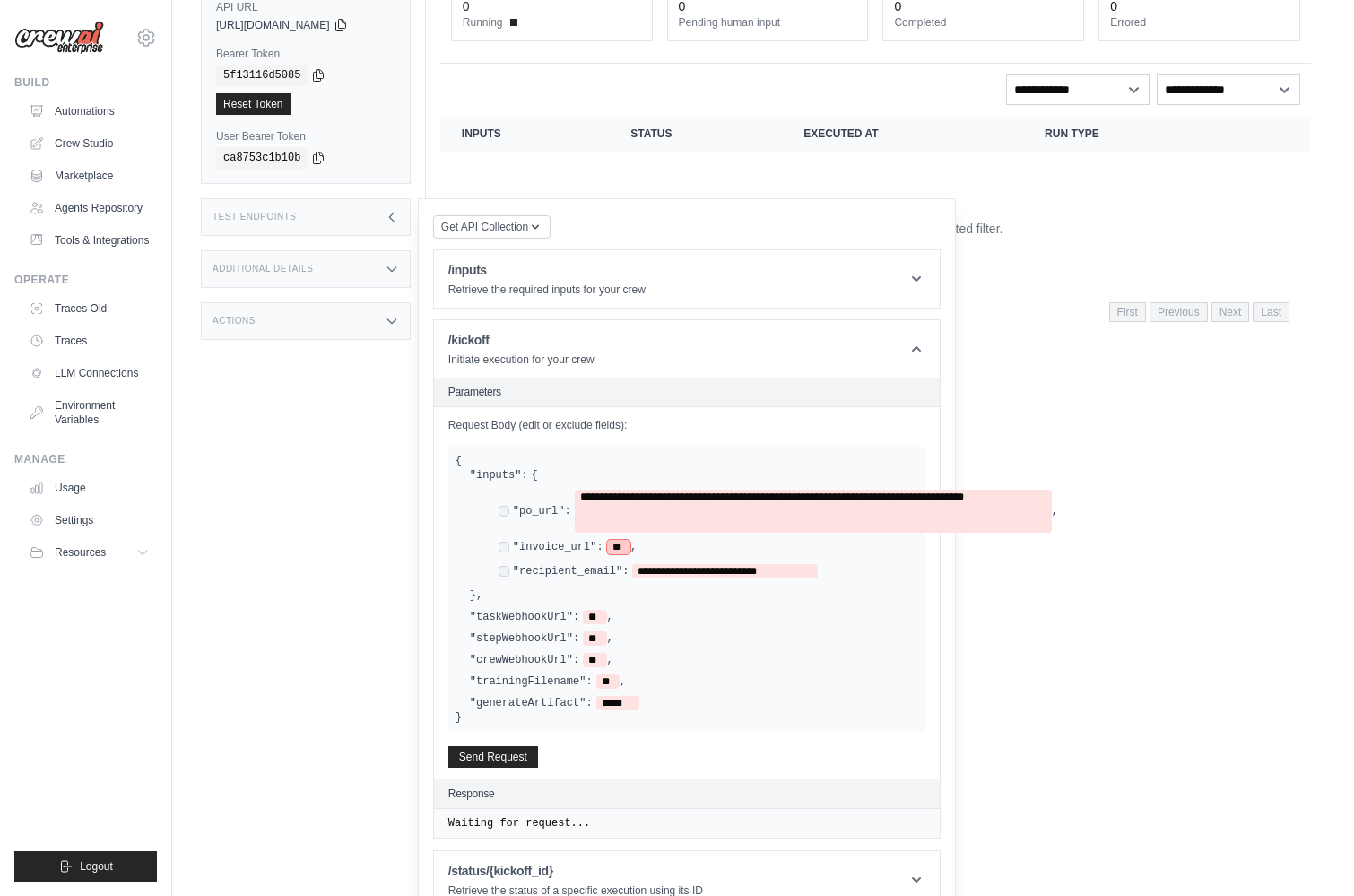
click at [616, 545] on span "**" at bounding box center [618, 546] width 24 height 14
click at [618, 545] on span "**" at bounding box center [618, 546] width 24 height 14
click at [614, 546] on span "**" at bounding box center [618, 546] width 24 height 14
click at [619, 545] on span "**" at bounding box center [618, 546] width 24 height 14
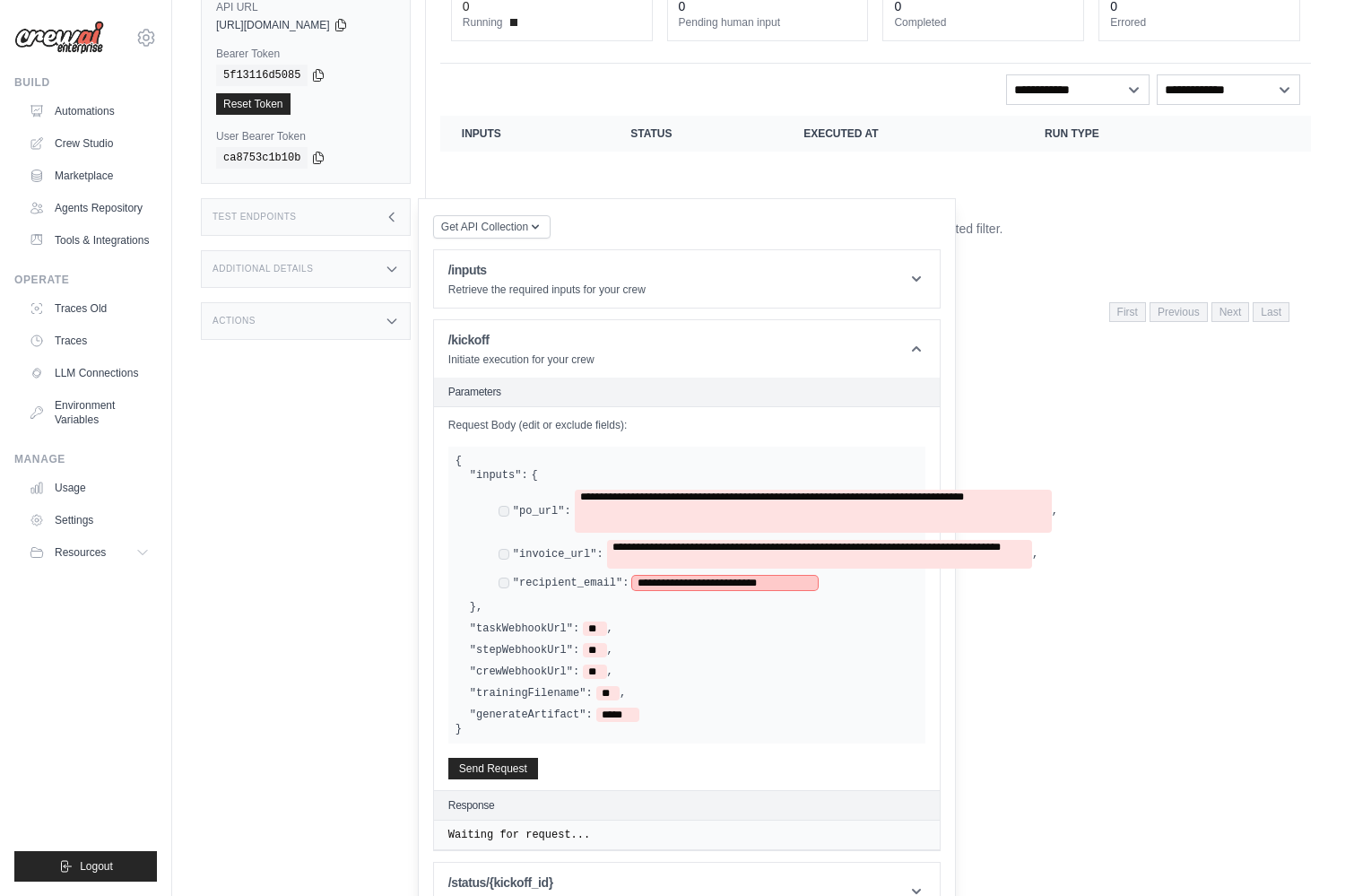
click at [652, 580] on span "**********" at bounding box center [725, 582] width 185 height 14
drag, startPoint x: 644, startPoint y: 580, endPoint x: 807, endPoint y: 580, distance: 163.0
click at [808, 580] on span "**********" at bounding box center [725, 582] width 185 height 14
click at [505, 764] on button "Send Request" at bounding box center [493, 767] width 90 height 22
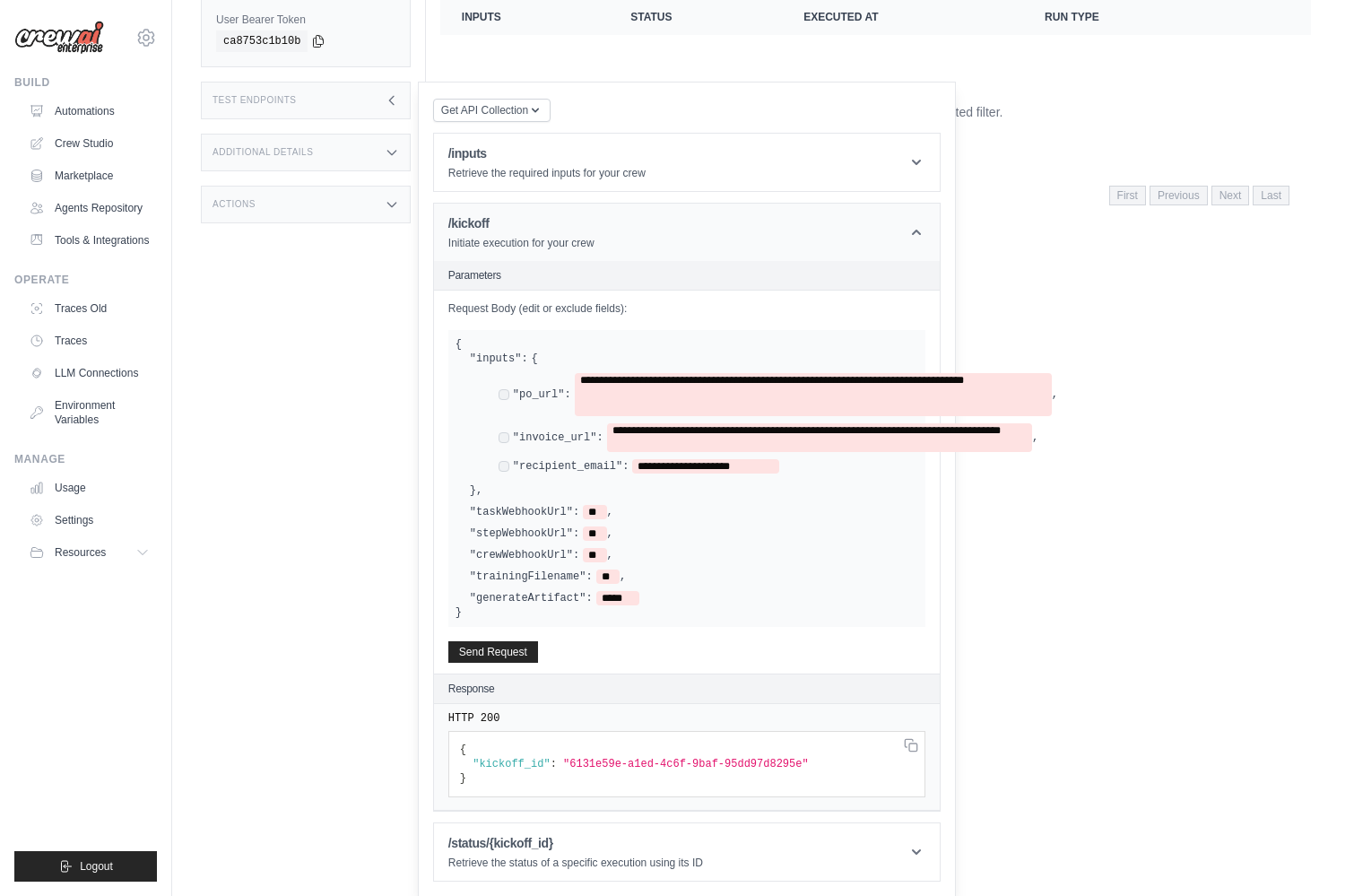
click at [704, 231] on header "/kickoff Initiate execution for your crew" at bounding box center [686, 232] width 506 height 58
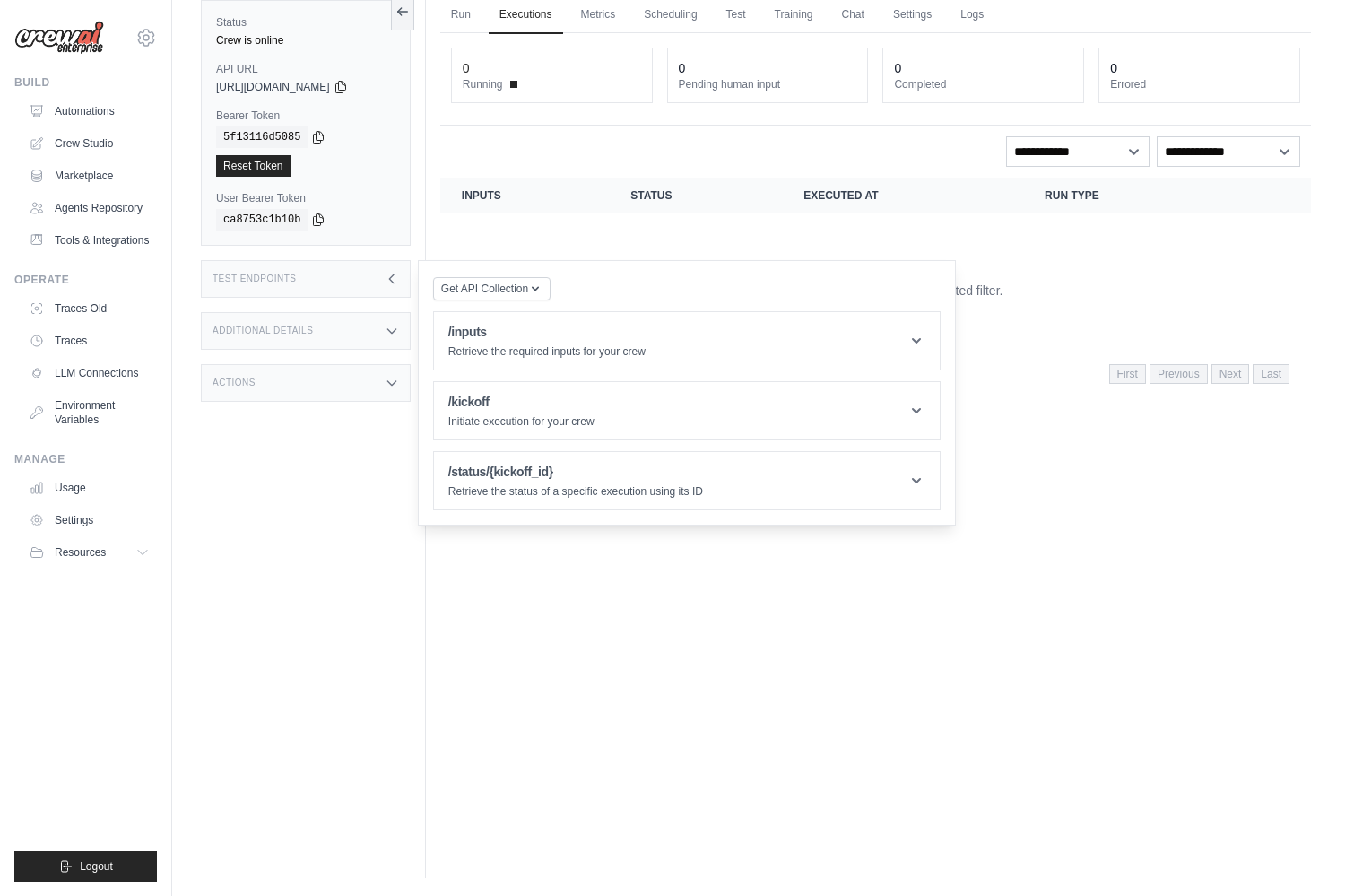
scroll to position [0, 0]
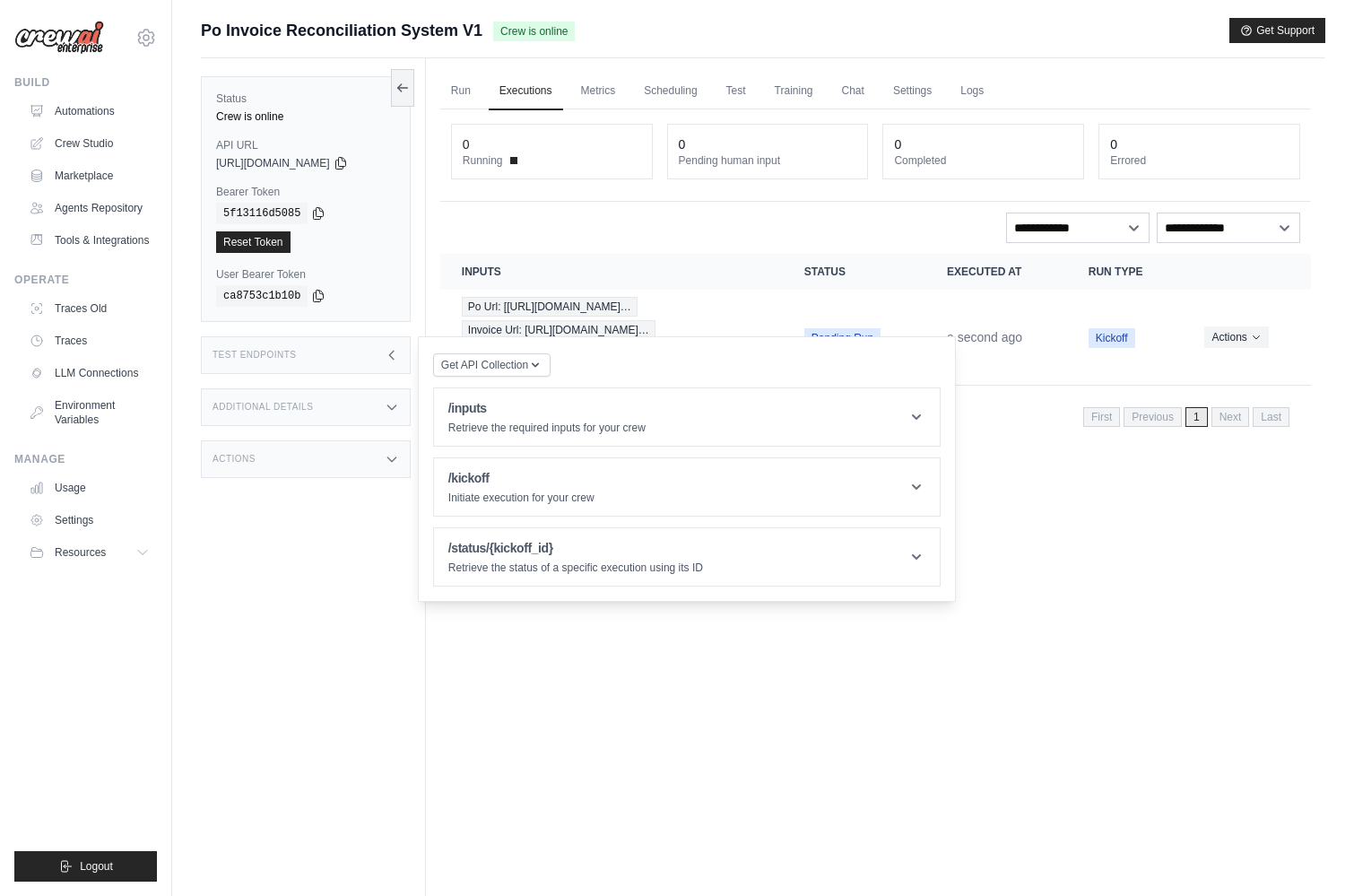
click at [1008, 435] on div "Run Executions Metrics Scheduling Test Training Chat Settings Logs 0 Running 0 …" at bounding box center [876, 507] width 899 height 896
click at [974, 94] on link "Logs" at bounding box center [971, 92] width 44 height 38
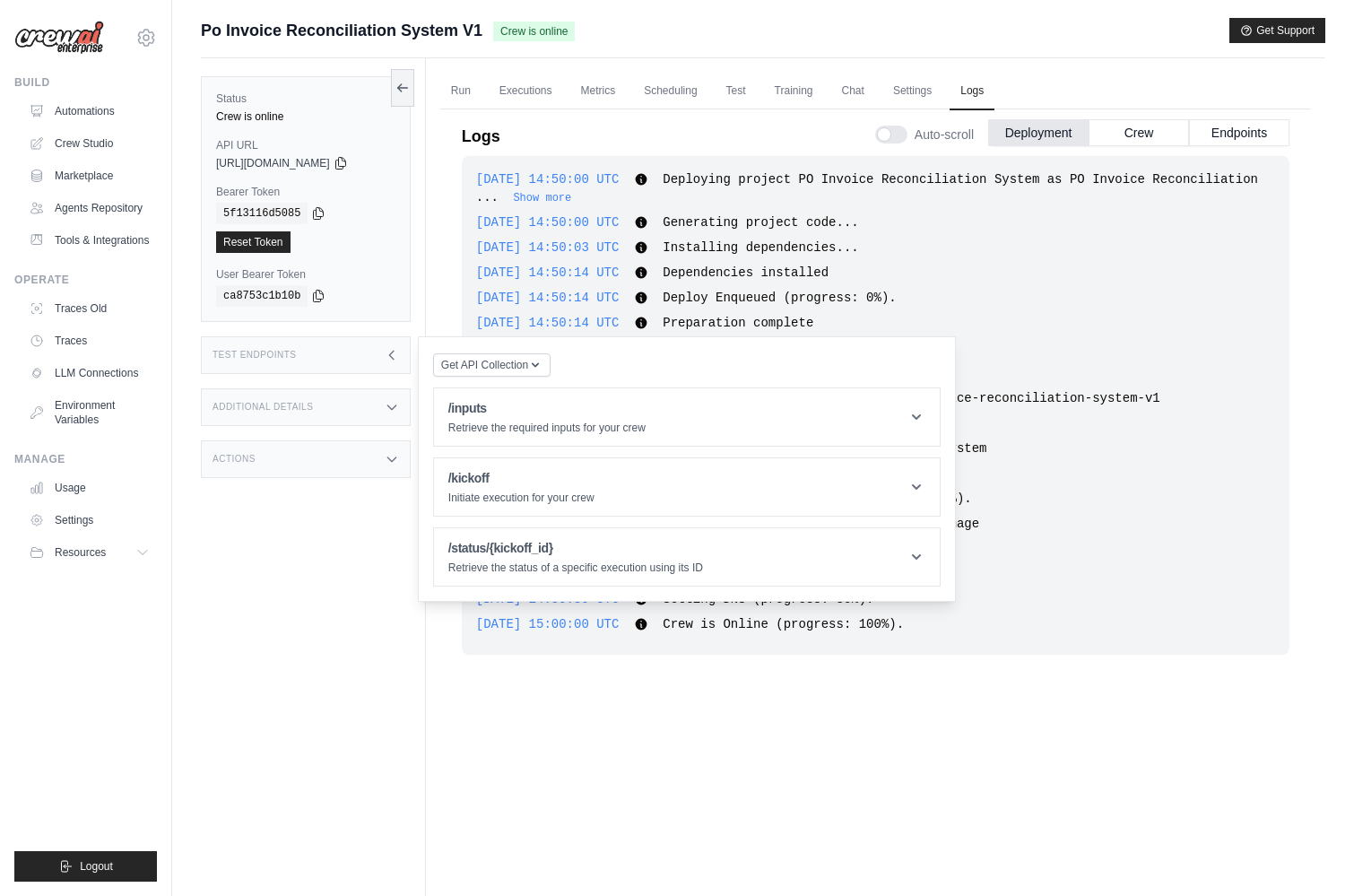
click at [362, 353] on div "Test Endpoints" at bounding box center [305, 355] width 210 height 38
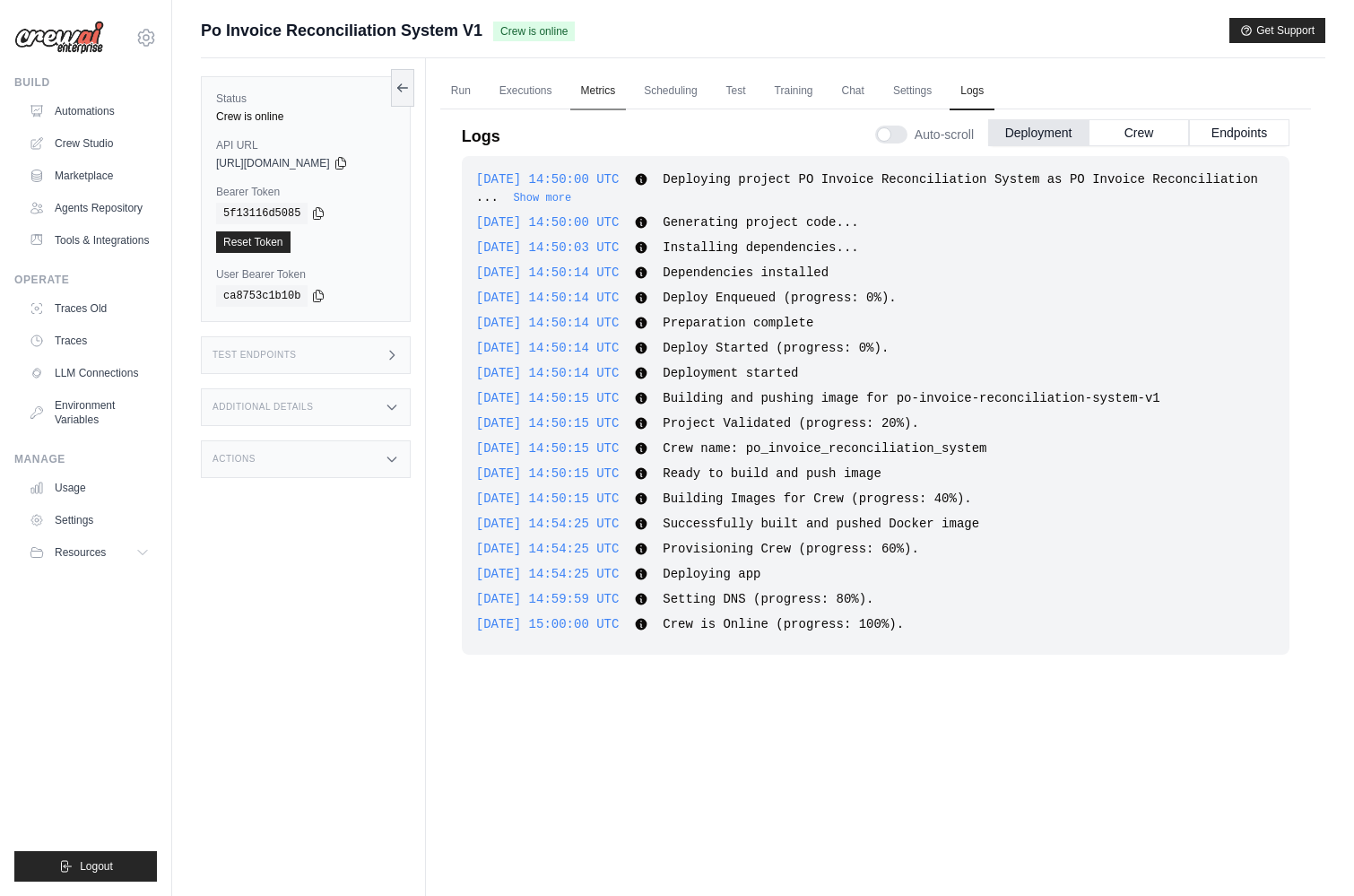
click at [604, 97] on link "Metrics" at bounding box center [599, 92] width 57 height 38
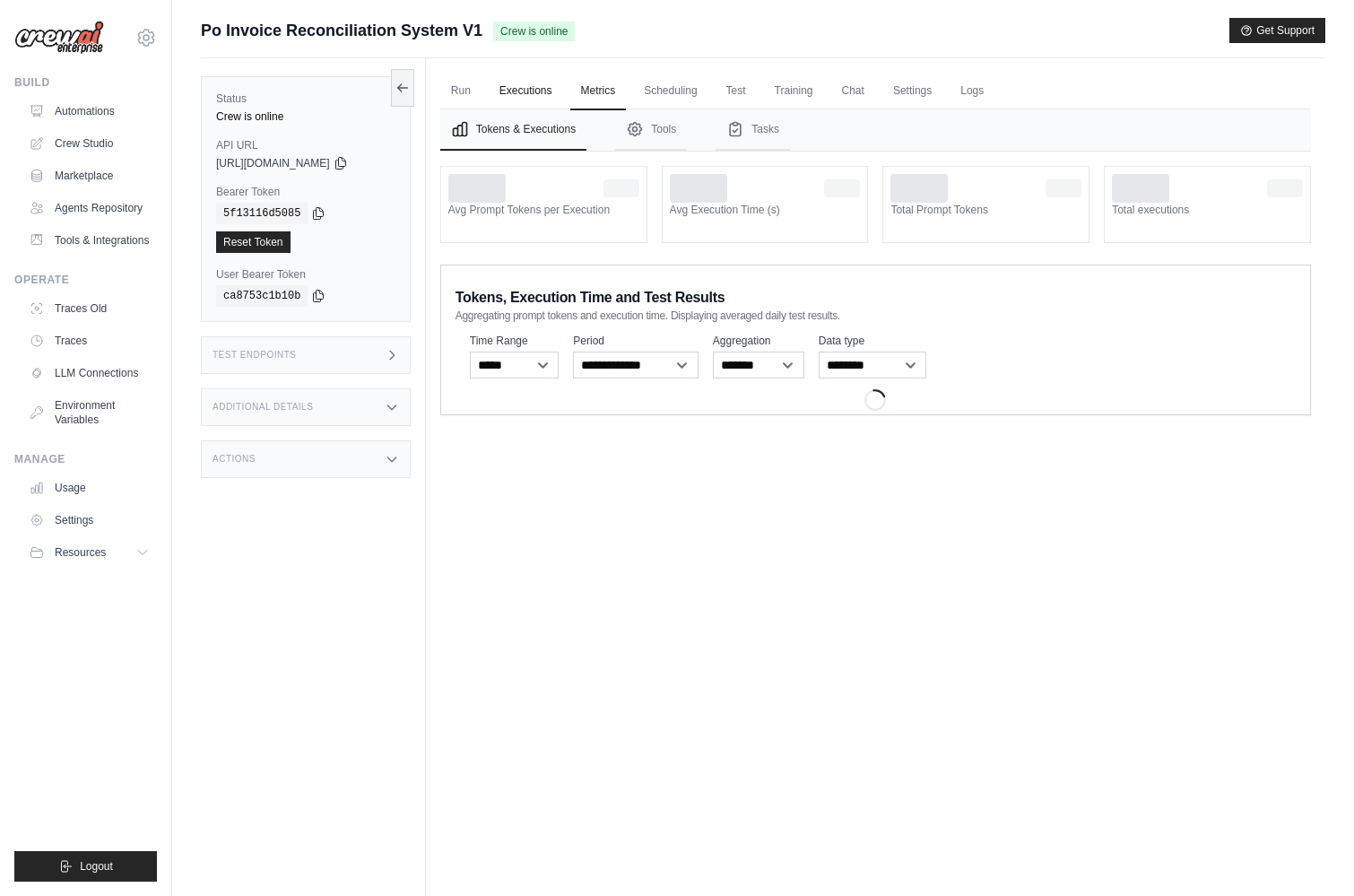
click at [531, 95] on link "Executions" at bounding box center [526, 92] width 75 height 38
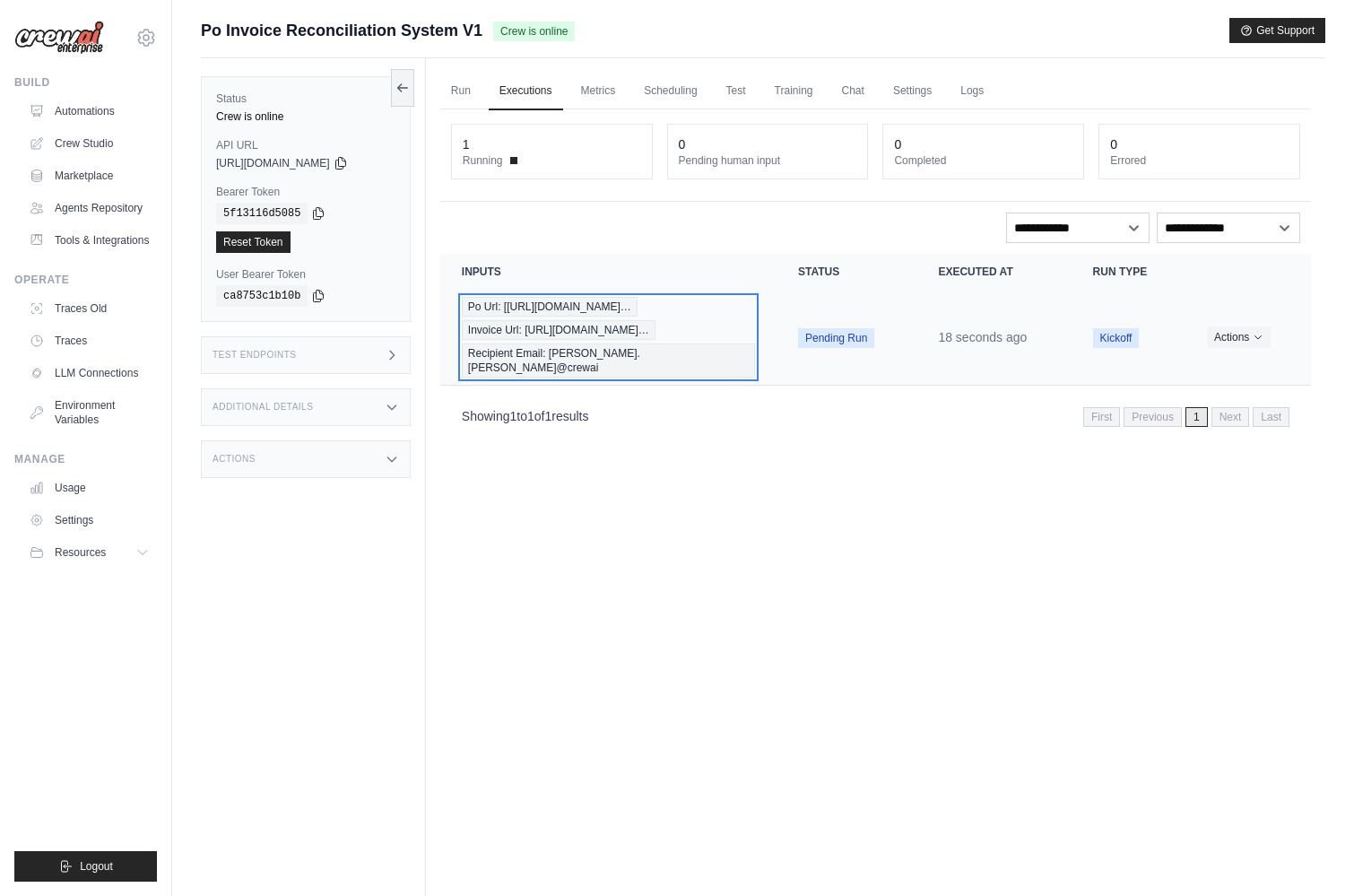
click at [727, 325] on div "Po Url: [[URL][DOMAIN_NAME]… Invoice Url: [URL][DOMAIN_NAME]… Recipient Email: …" at bounding box center [608, 336] width 293 height 80
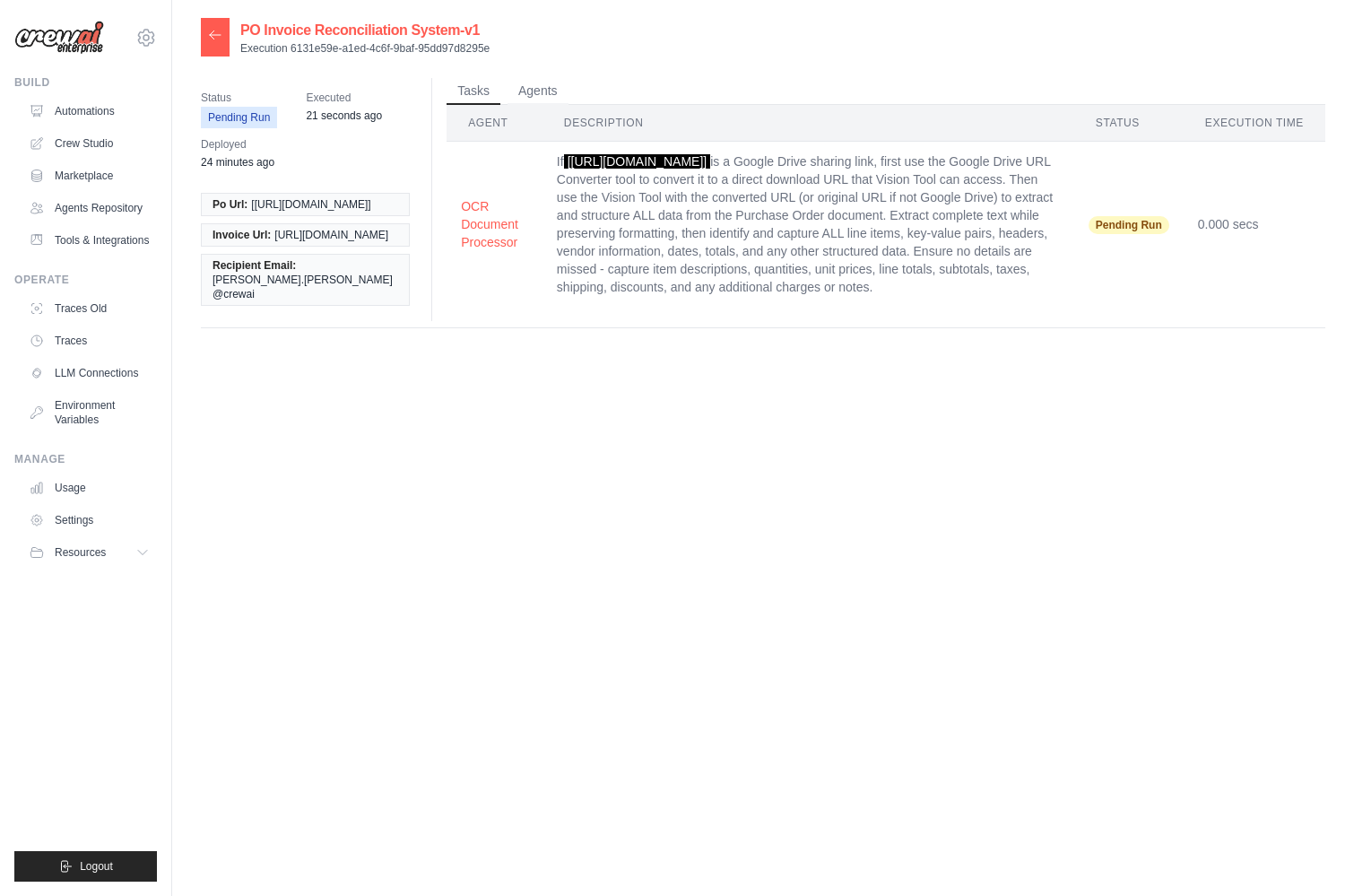
click at [204, 41] on div at bounding box center [215, 37] width 28 height 39
click at [217, 36] on icon at bounding box center [215, 34] width 14 height 14
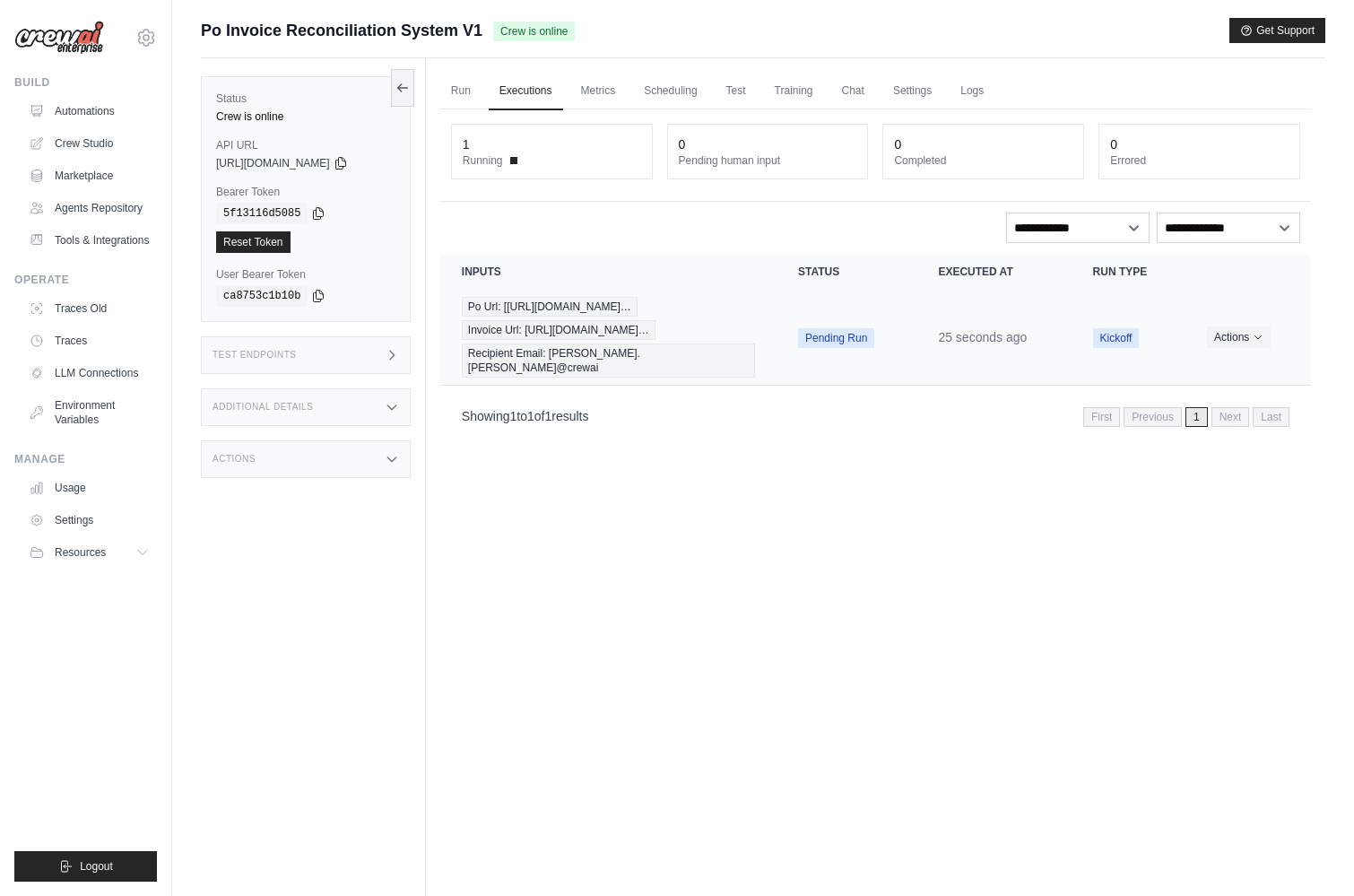
click at [903, 331] on td "Pending Run" at bounding box center [846, 336] width 140 height 95
click at [1233, 329] on button "Actions" at bounding box center [1239, 336] width 63 height 22
click at [1204, 357] on link "View Details" at bounding box center [1231, 370] width 114 height 28
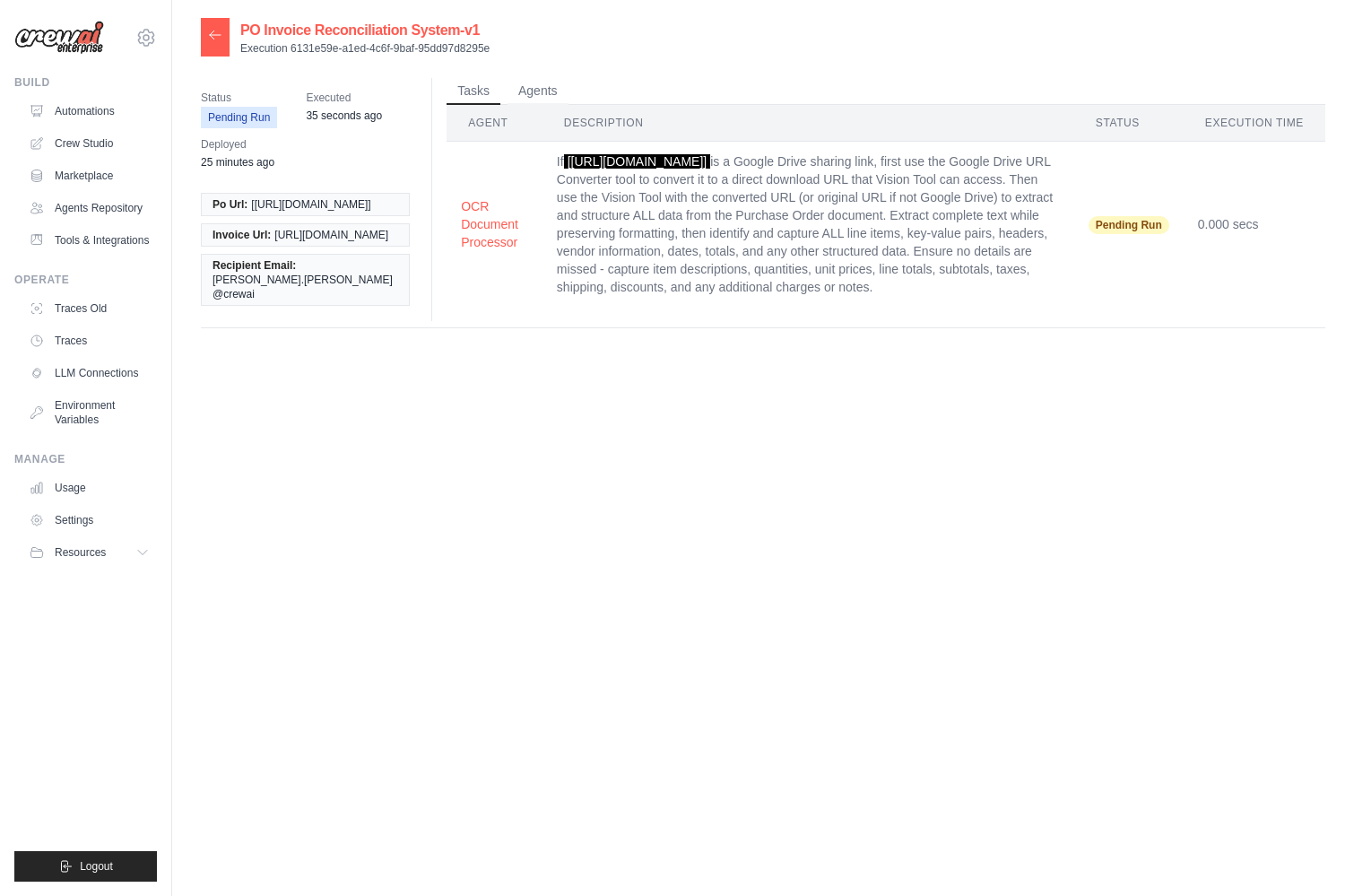
click at [752, 321] on div "Tasks Agents Agent Description Status Execution Time OCR Document Processor If …" at bounding box center [878, 199] width 894 height 243
click at [530, 83] on button "Agents" at bounding box center [538, 91] width 61 height 26
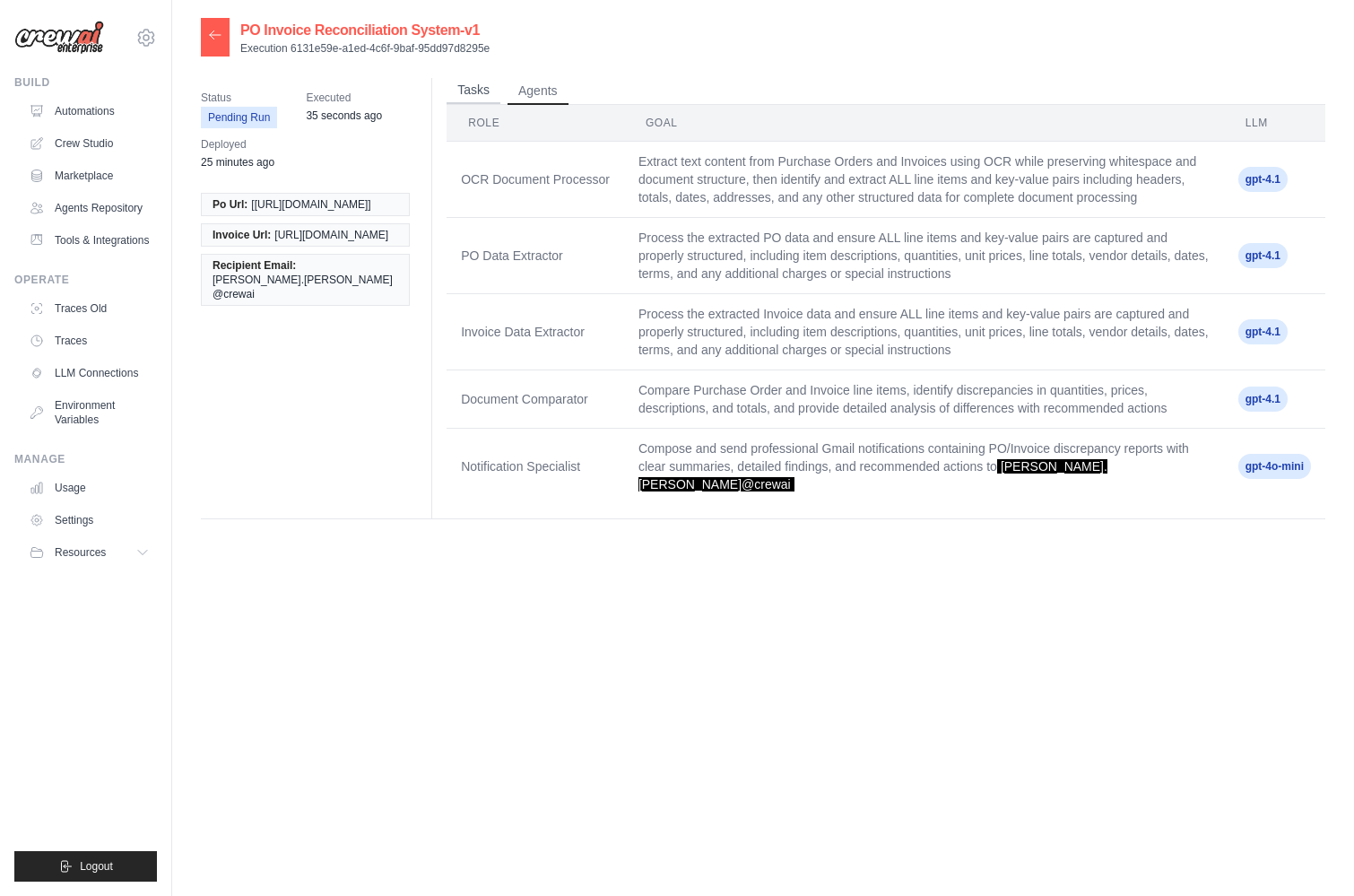
click at [481, 92] on button "Tasks" at bounding box center [473, 91] width 54 height 26
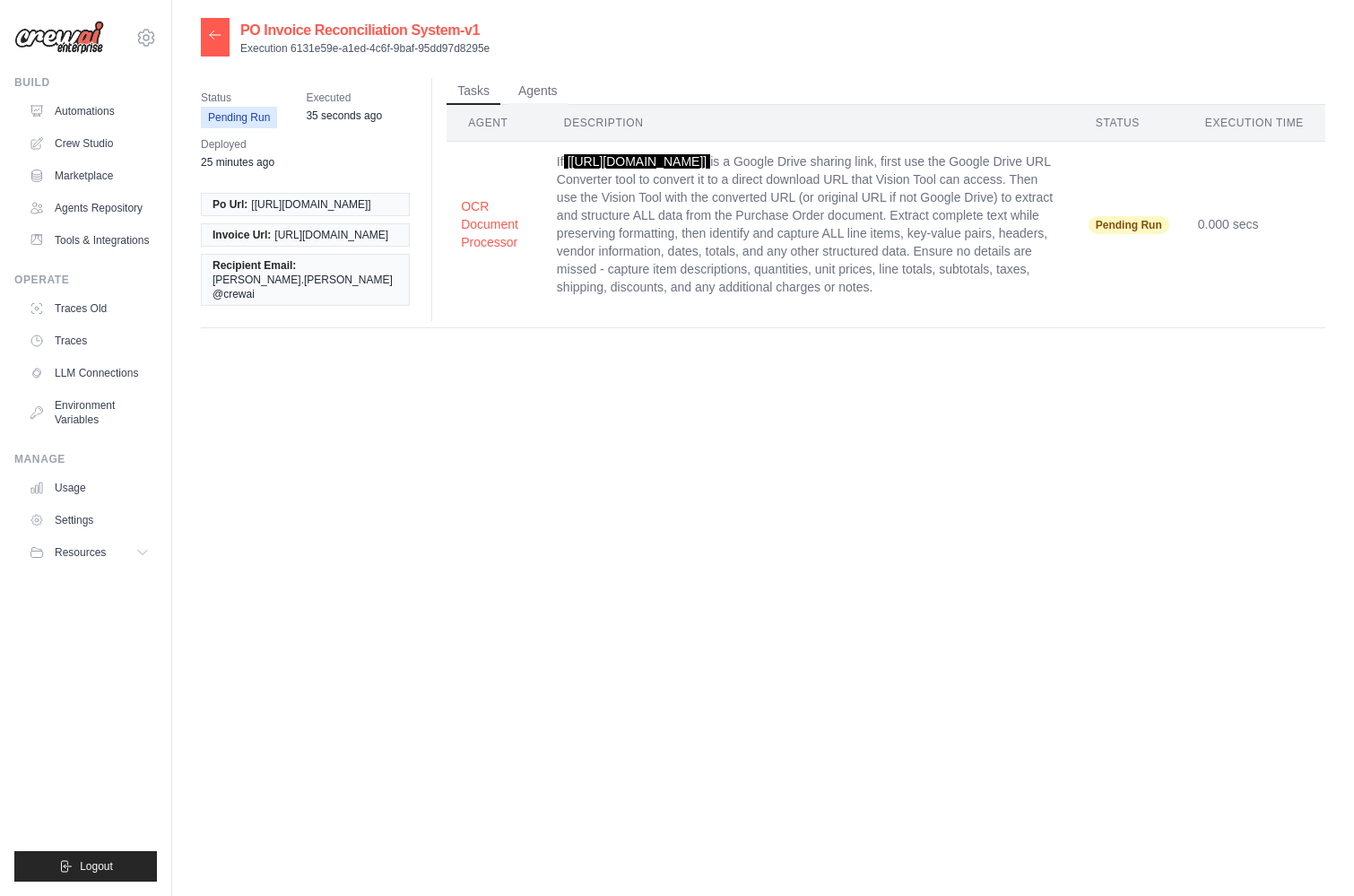
click at [219, 38] on icon at bounding box center [215, 34] width 14 height 14
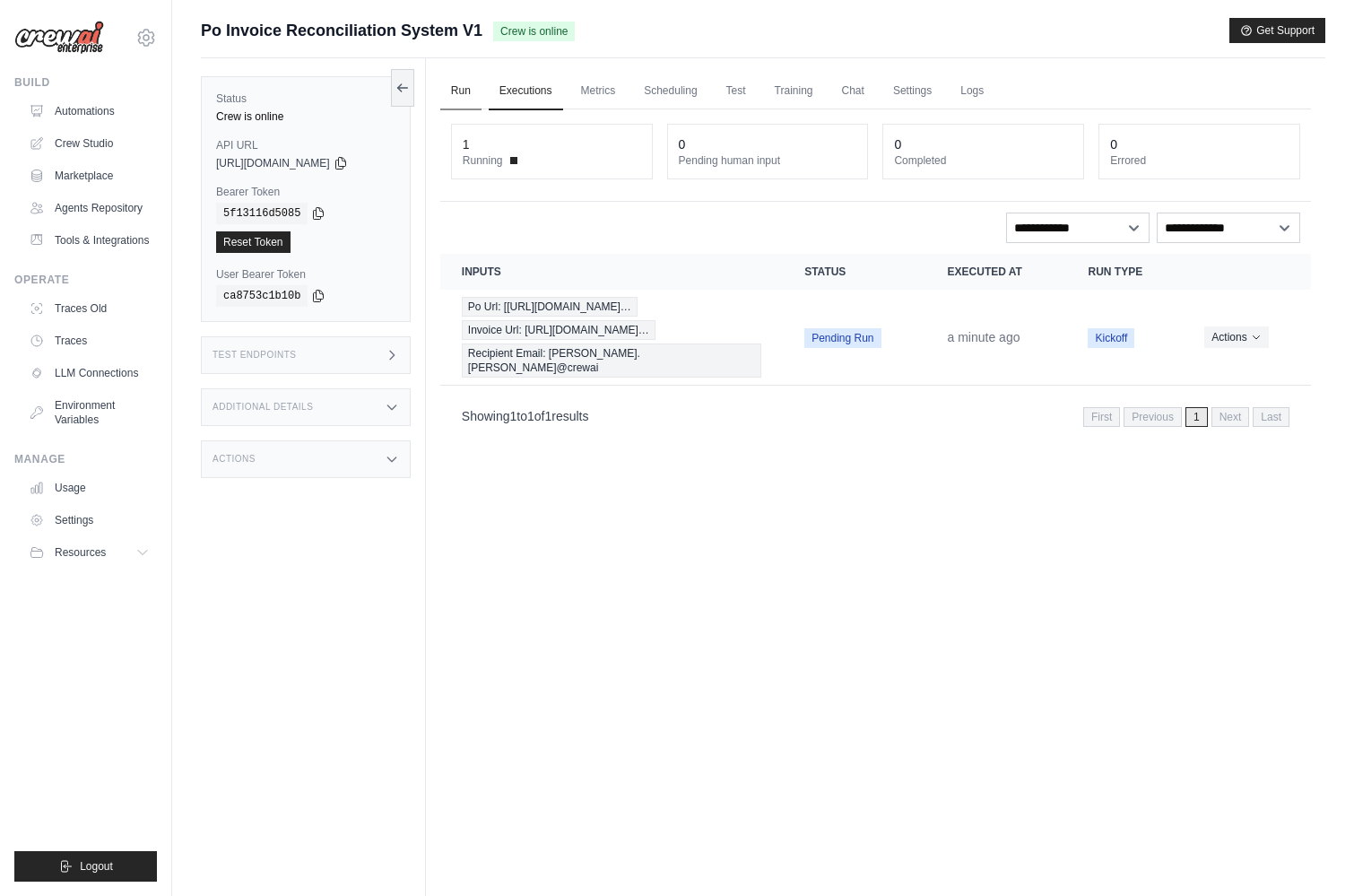
click at [466, 93] on link "Run" at bounding box center [461, 92] width 42 height 38
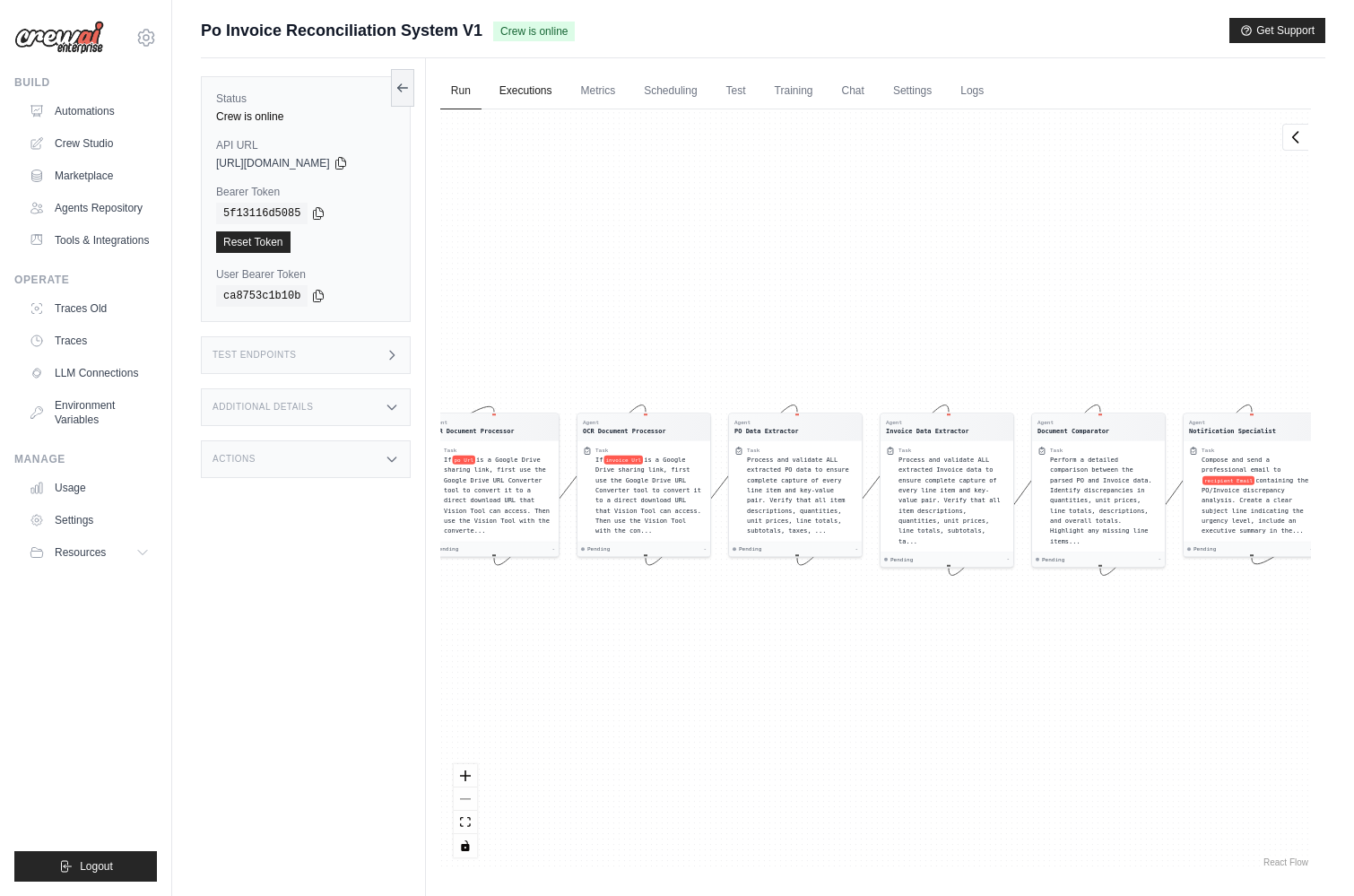
click at [552, 98] on link "Executions" at bounding box center [526, 92] width 75 height 38
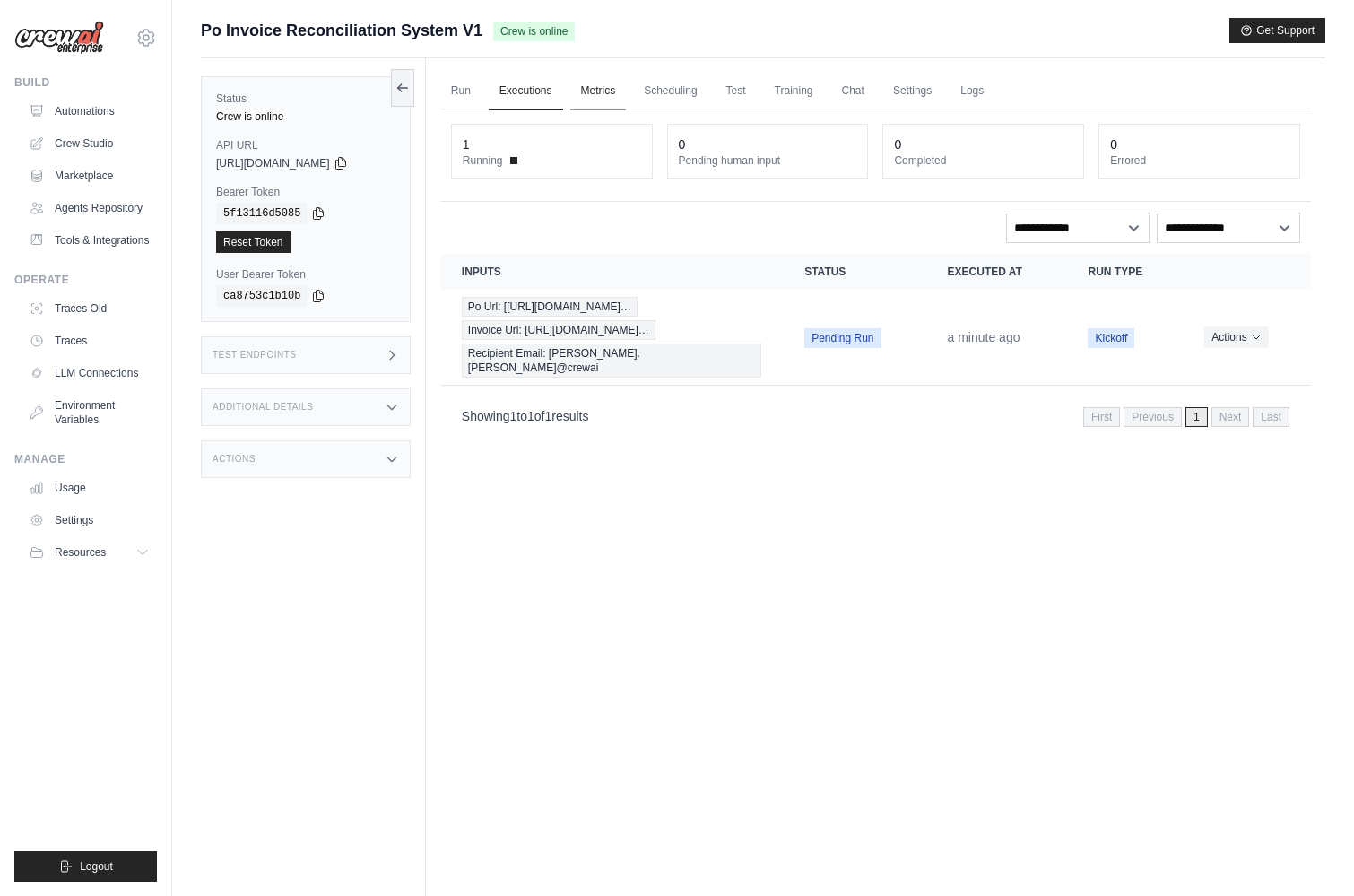
click at [585, 94] on link "Metrics" at bounding box center [599, 92] width 57 height 38
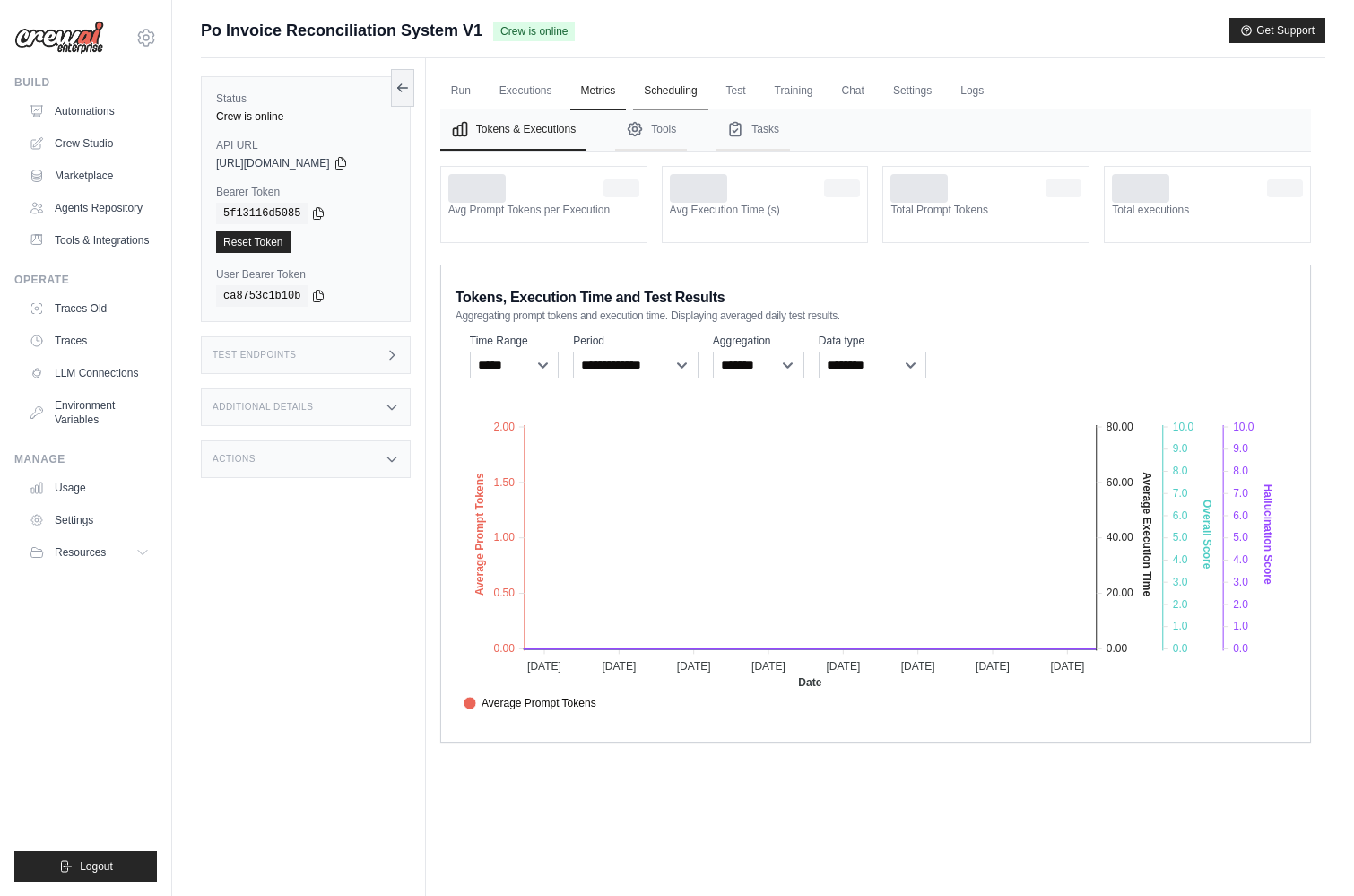
click at [645, 91] on link "Scheduling" at bounding box center [670, 92] width 75 height 38
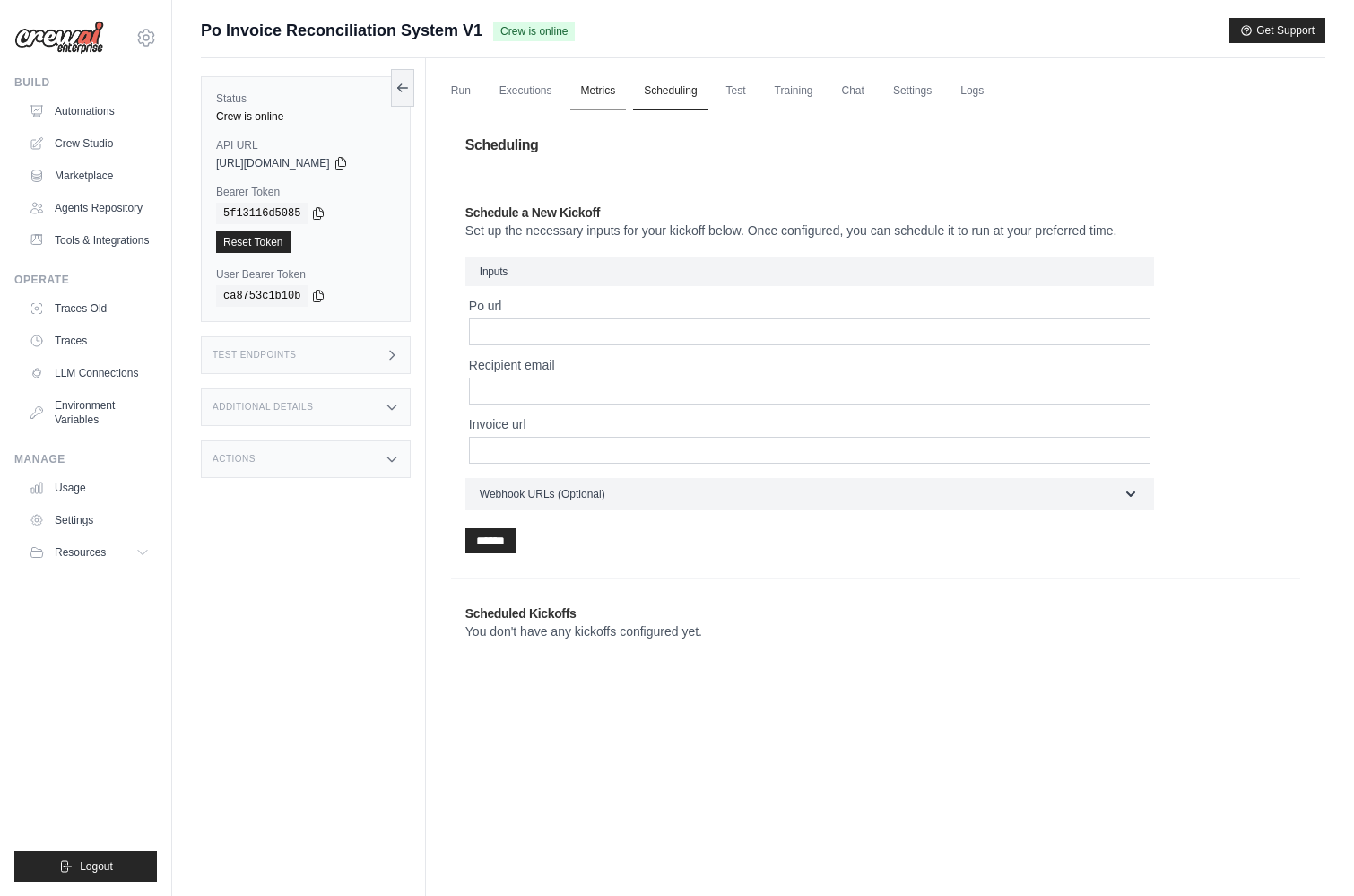
click at [592, 91] on link "Metrics" at bounding box center [599, 92] width 57 height 38
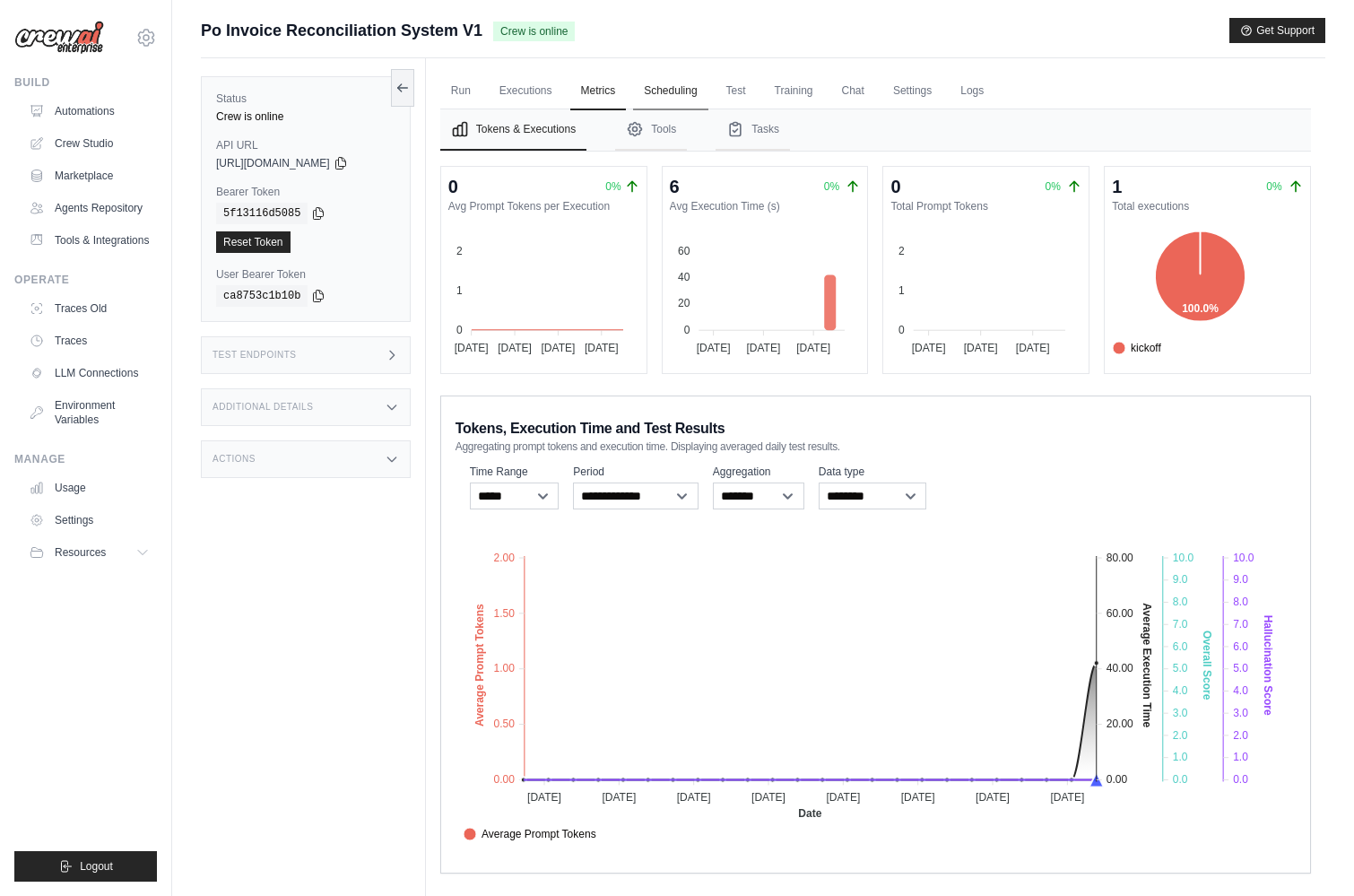
click at [670, 93] on link "Scheduling" at bounding box center [670, 92] width 75 height 38
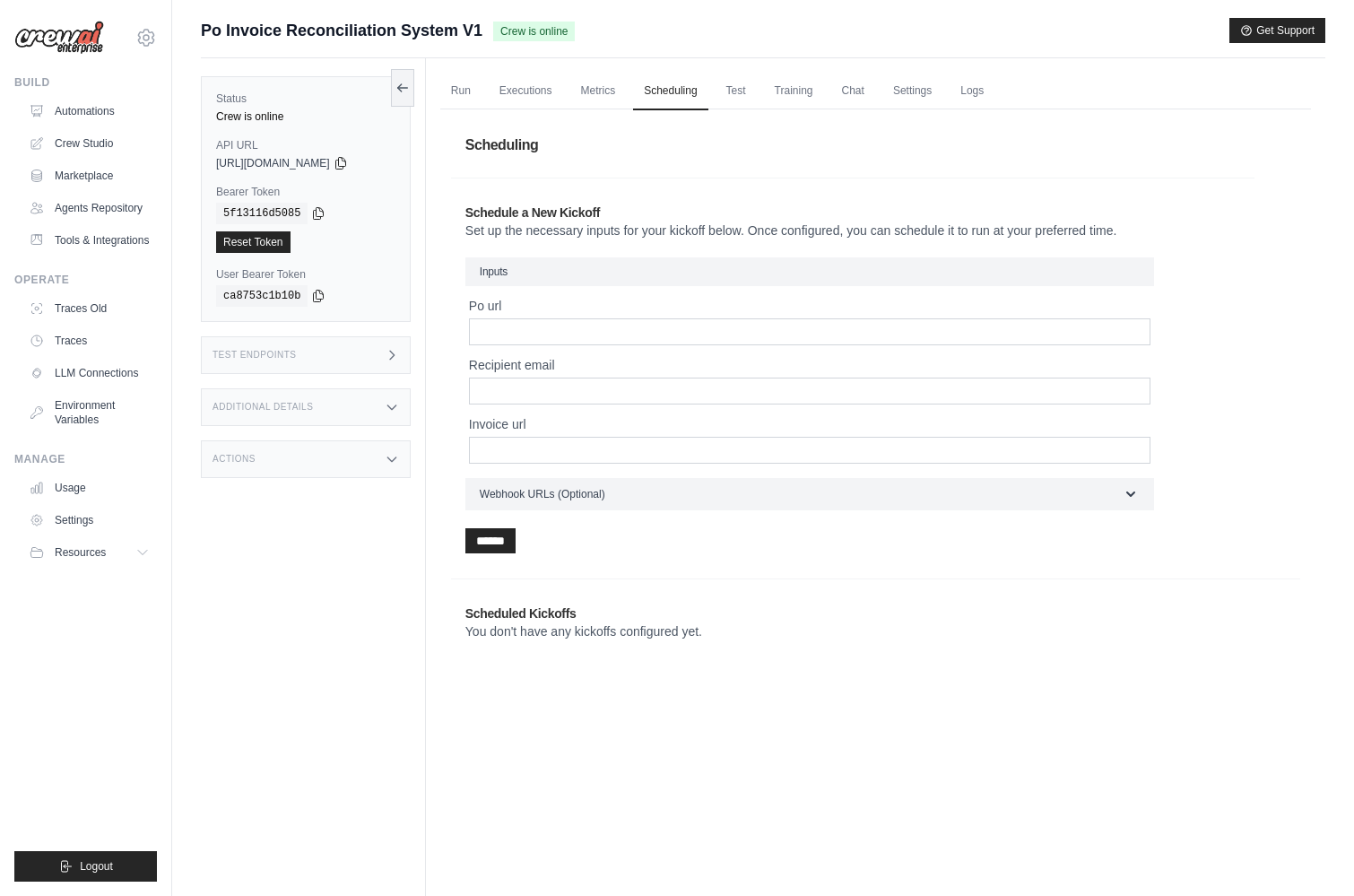
click at [351, 421] on div "Additional Details" at bounding box center [305, 407] width 210 height 38
click at [338, 400] on div "Additional Details" at bounding box center [305, 407] width 210 height 38
click at [336, 356] on div "Test Endpoints" at bounding box center [305, 355] width 210 height 38
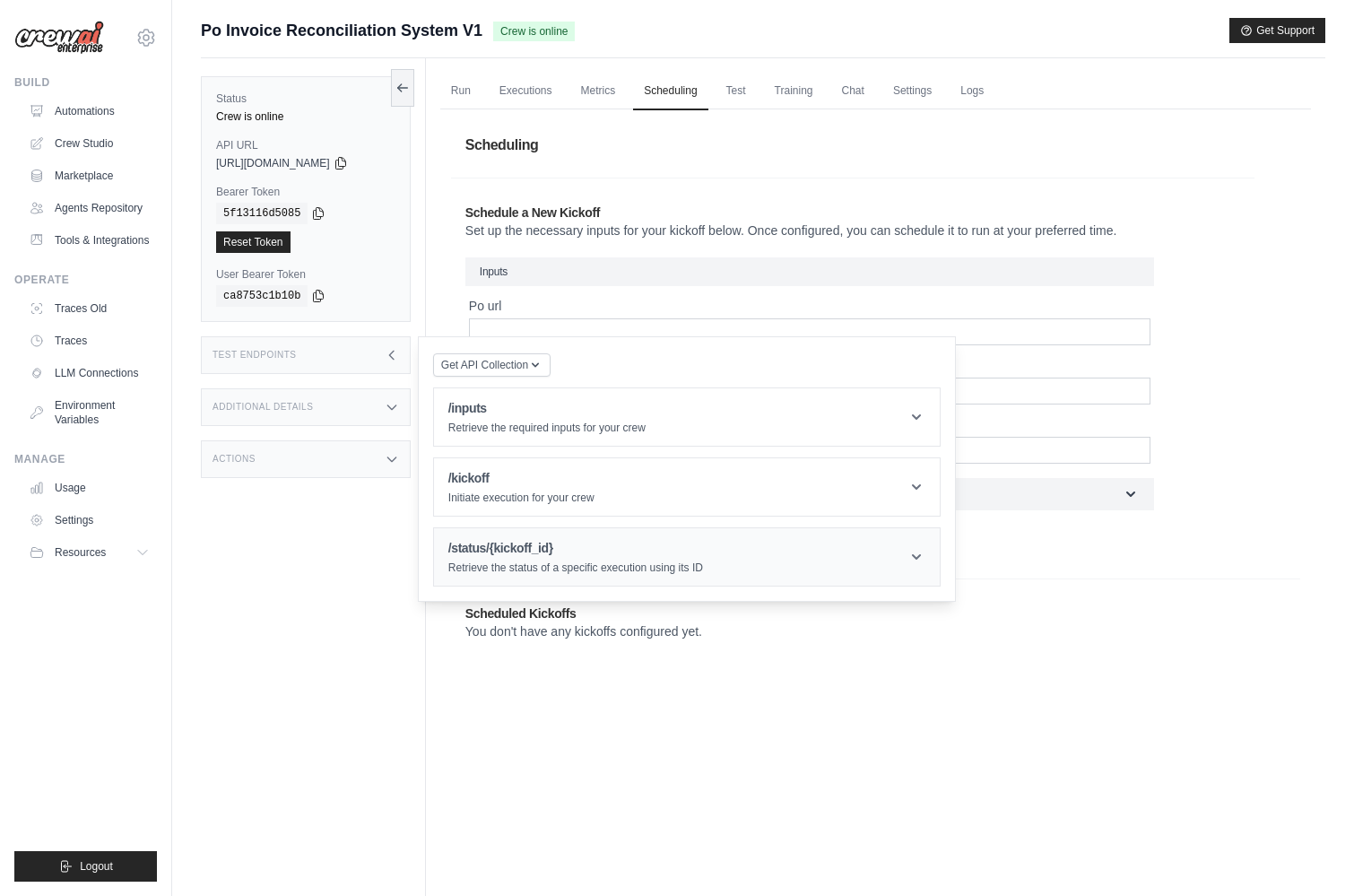
click at [638, 554] on h1 "/status/{kickoff_id}" at bounding box center [575, 547] width 254 height 18
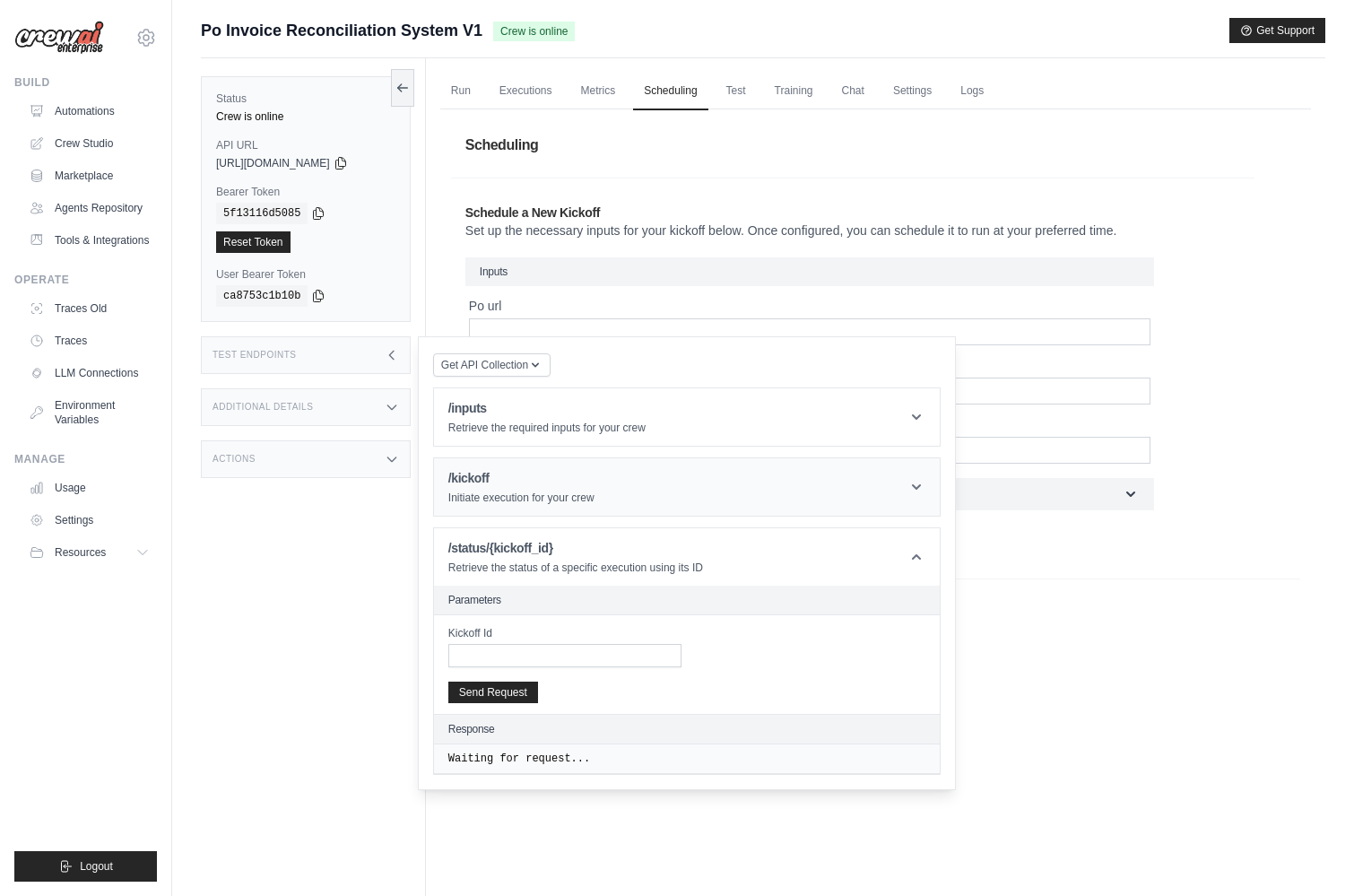
click at [632, 497] on header "/kickoff Initiate execution for your crew" at bounding box center [686, 487] width 506 height 58
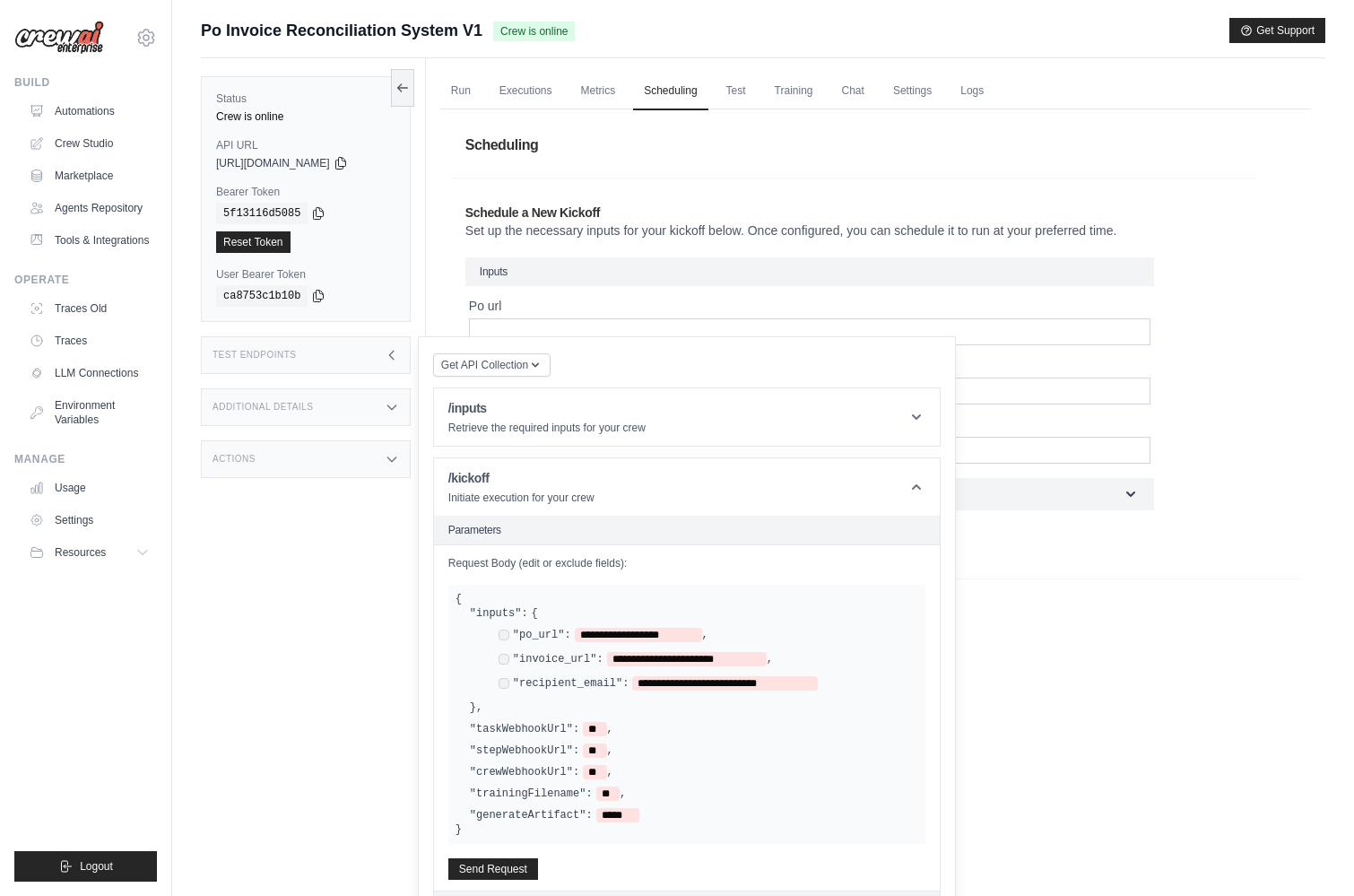
click at [379, 355] on div "Test Endpoints" at bounding box center [305, 355] width 210 height 38
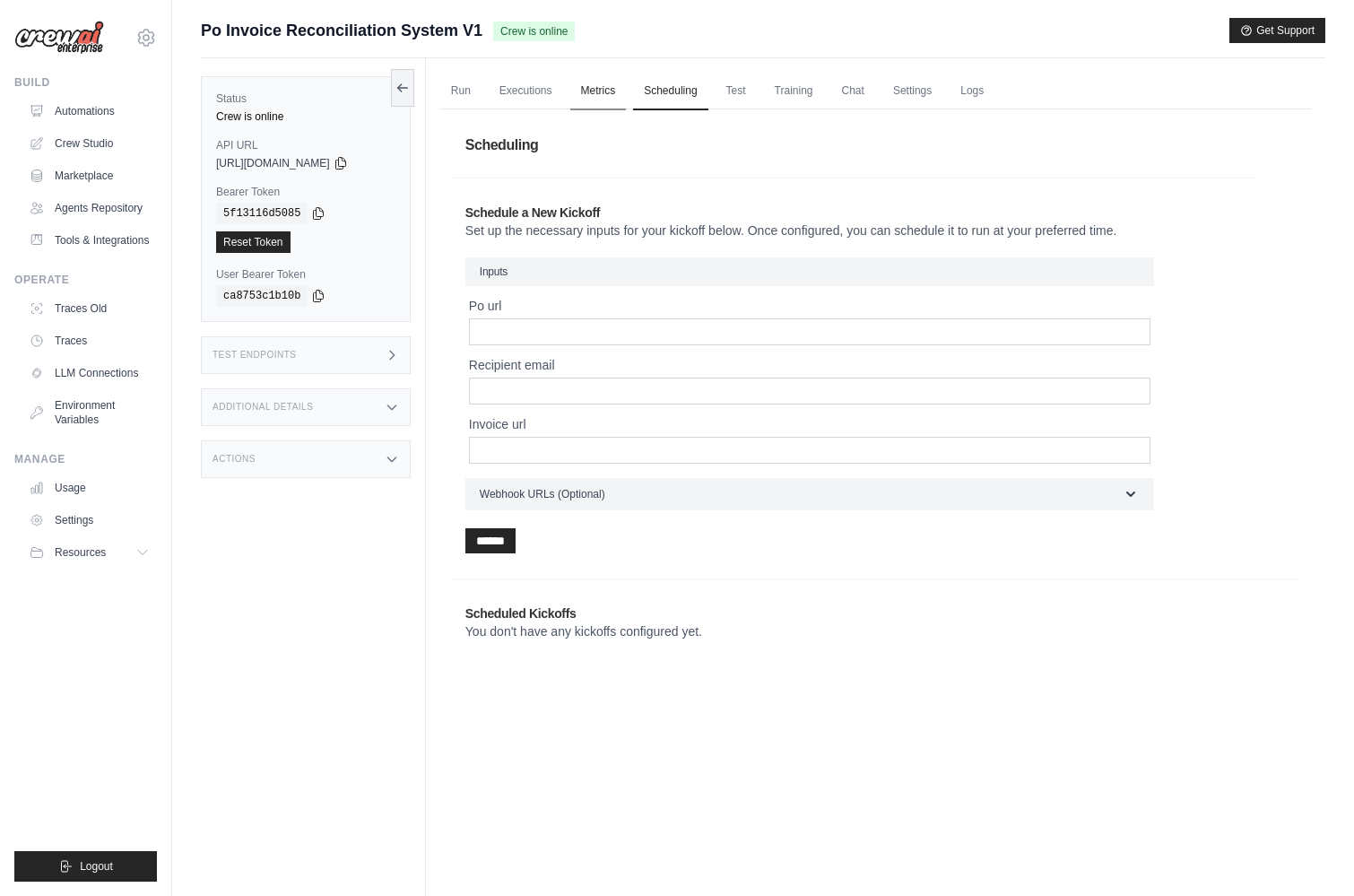
click at [588, 96] on link "Metrics" at bounding box center [599, 92] width 57 height 38
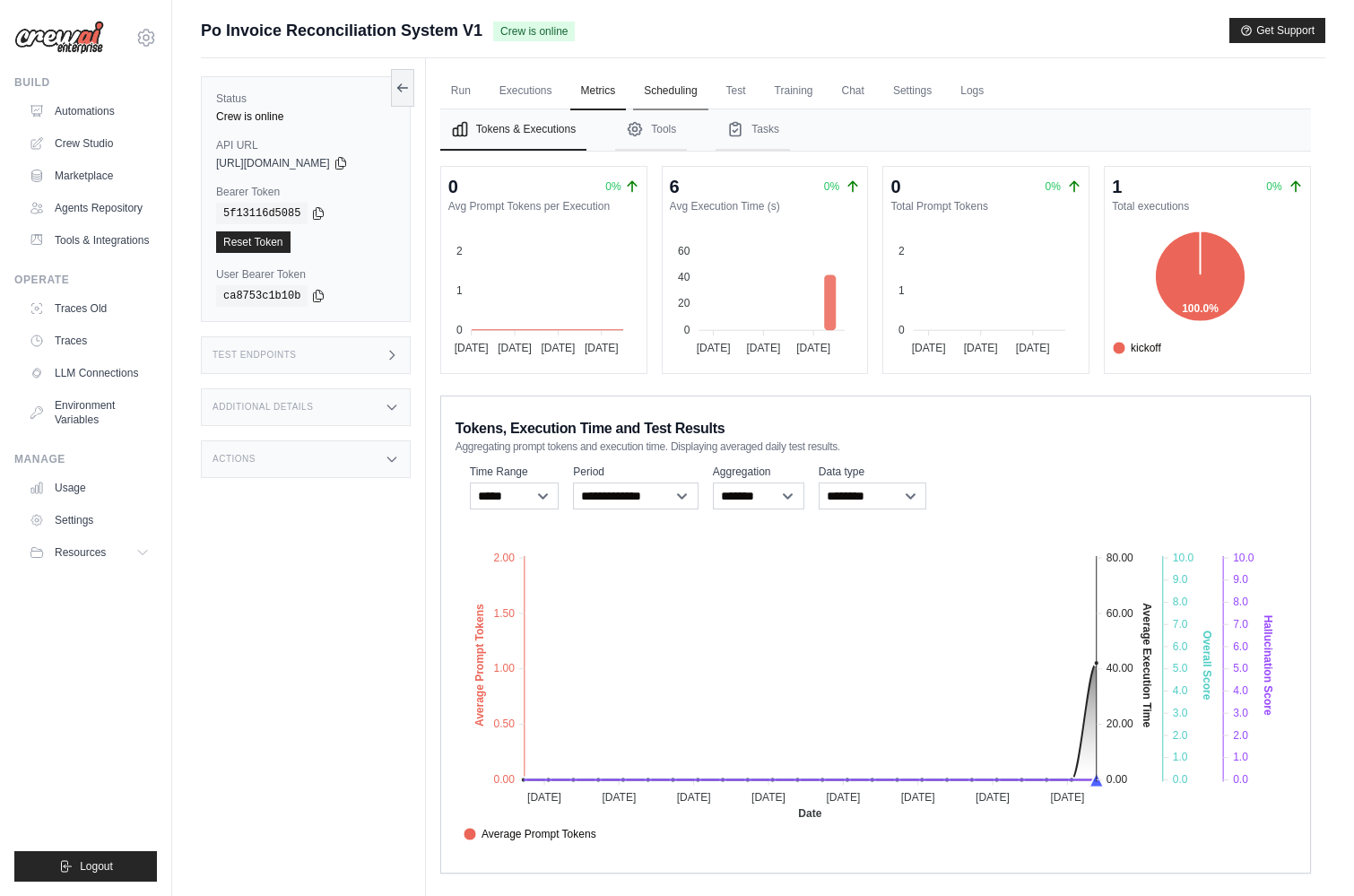
click at [684, 80] on link "Scheduling" at bounding box center [670, 92] width 75 height 38
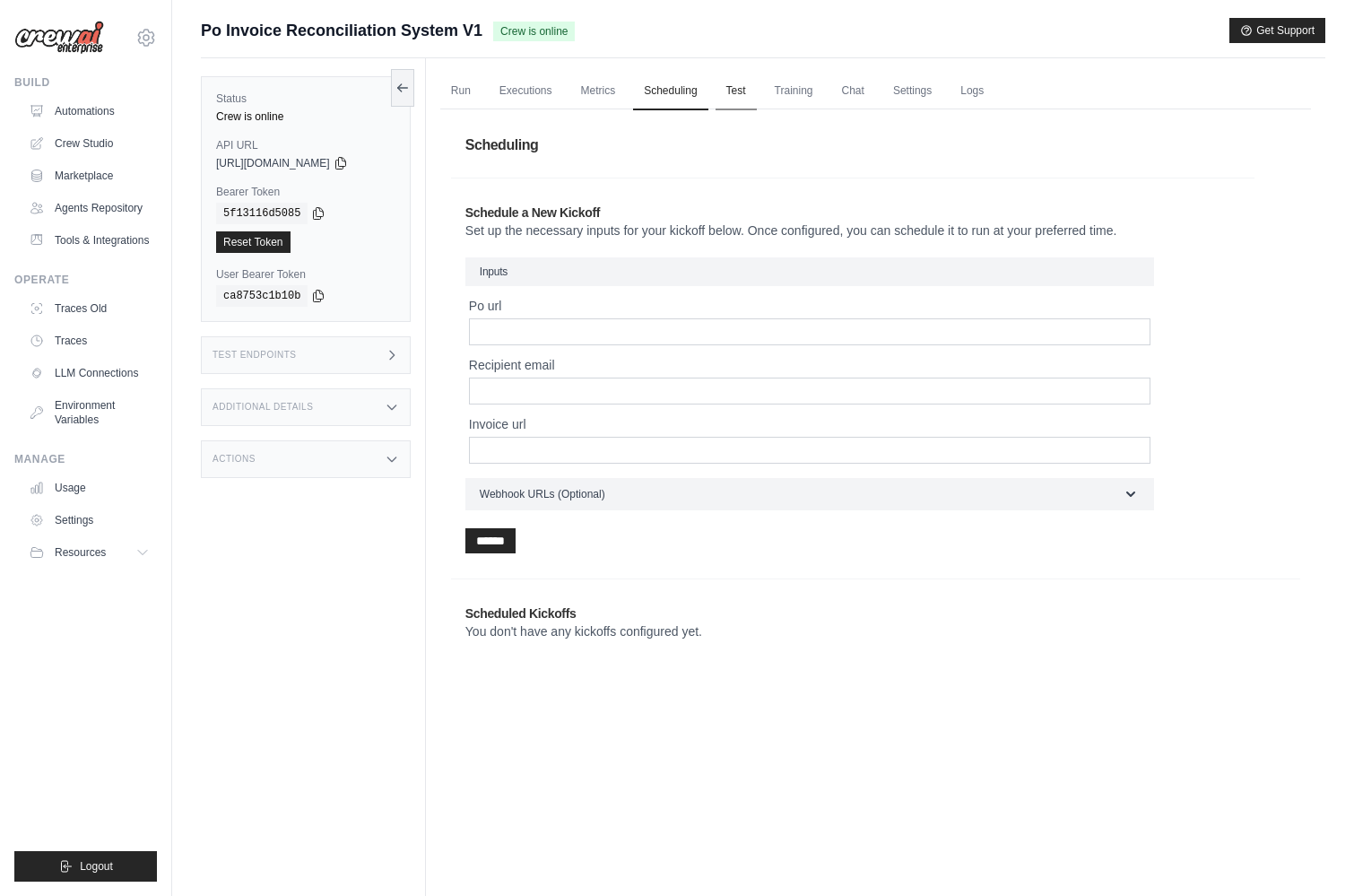
click at [743, 95] on link "Test" at bounding box center [737, 92] width 42 height 38
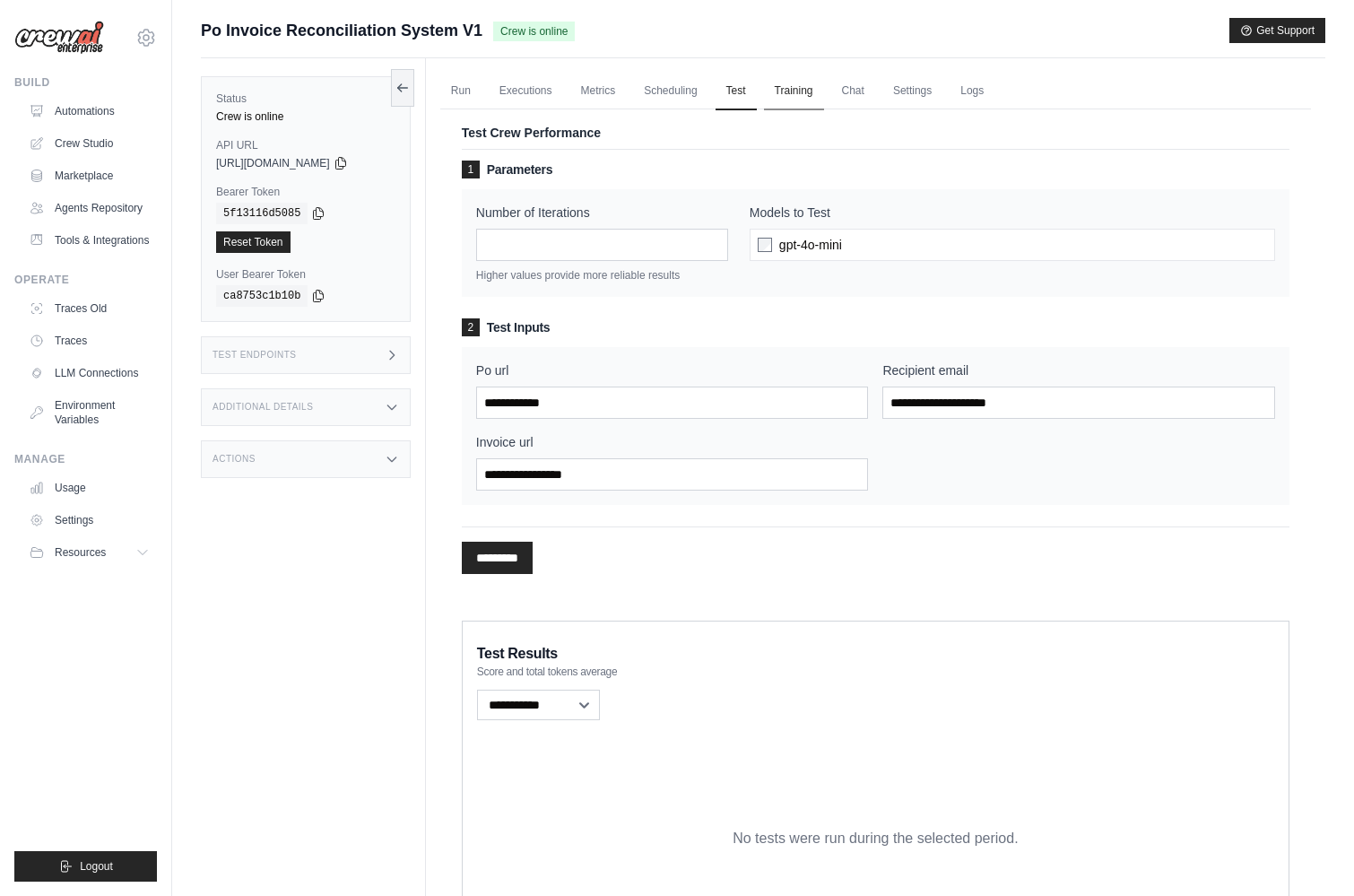
click at [794, 95] on link "Training" at bounding box center [794, 92] width 61 height 38
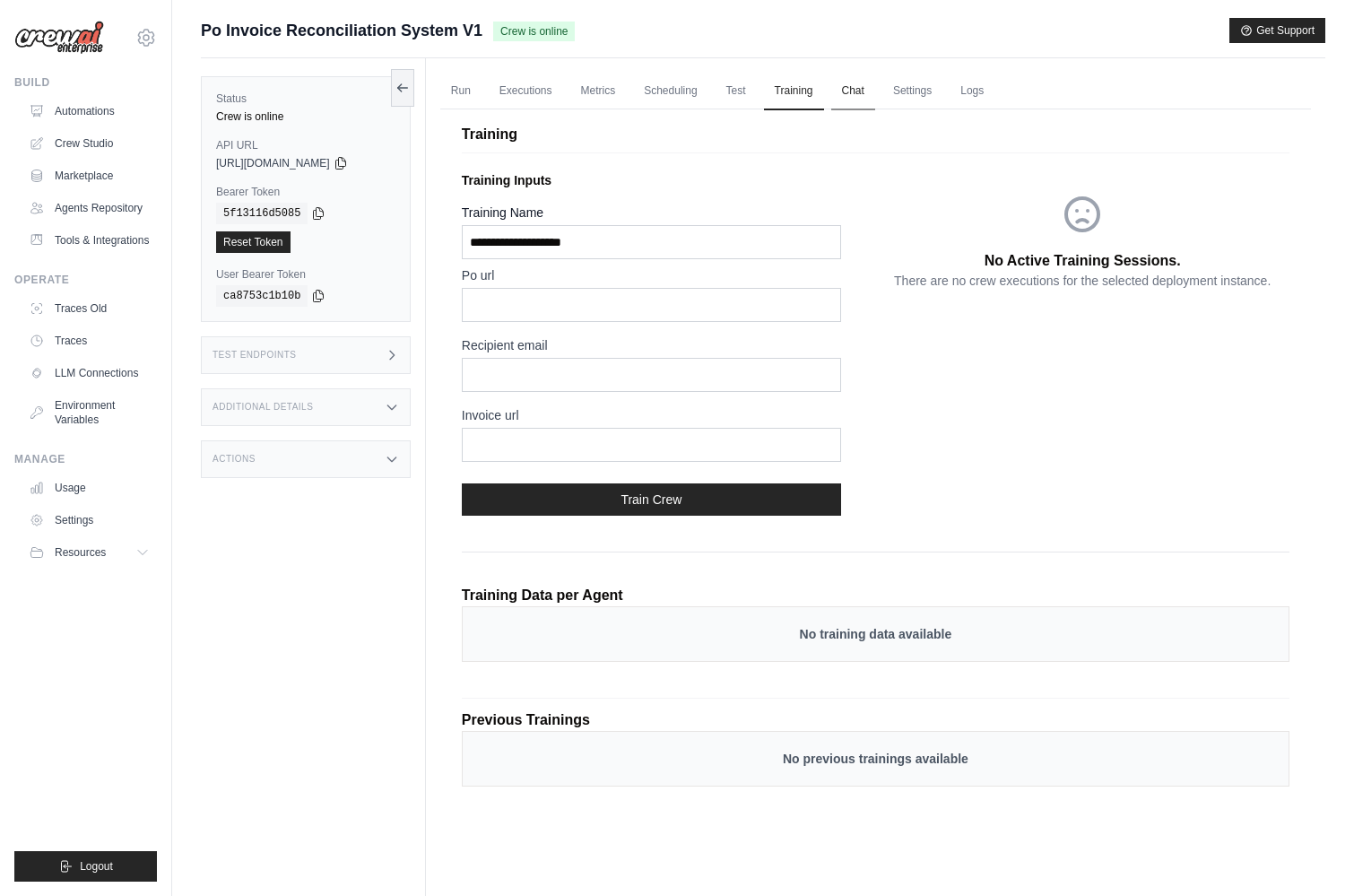
click at [841, 95] on link "Chat" at bounding box center [853, 92] width 43 height 38
click at [511, 93] on link "Executions" at bounding box center [526, 92] width 75 height 38
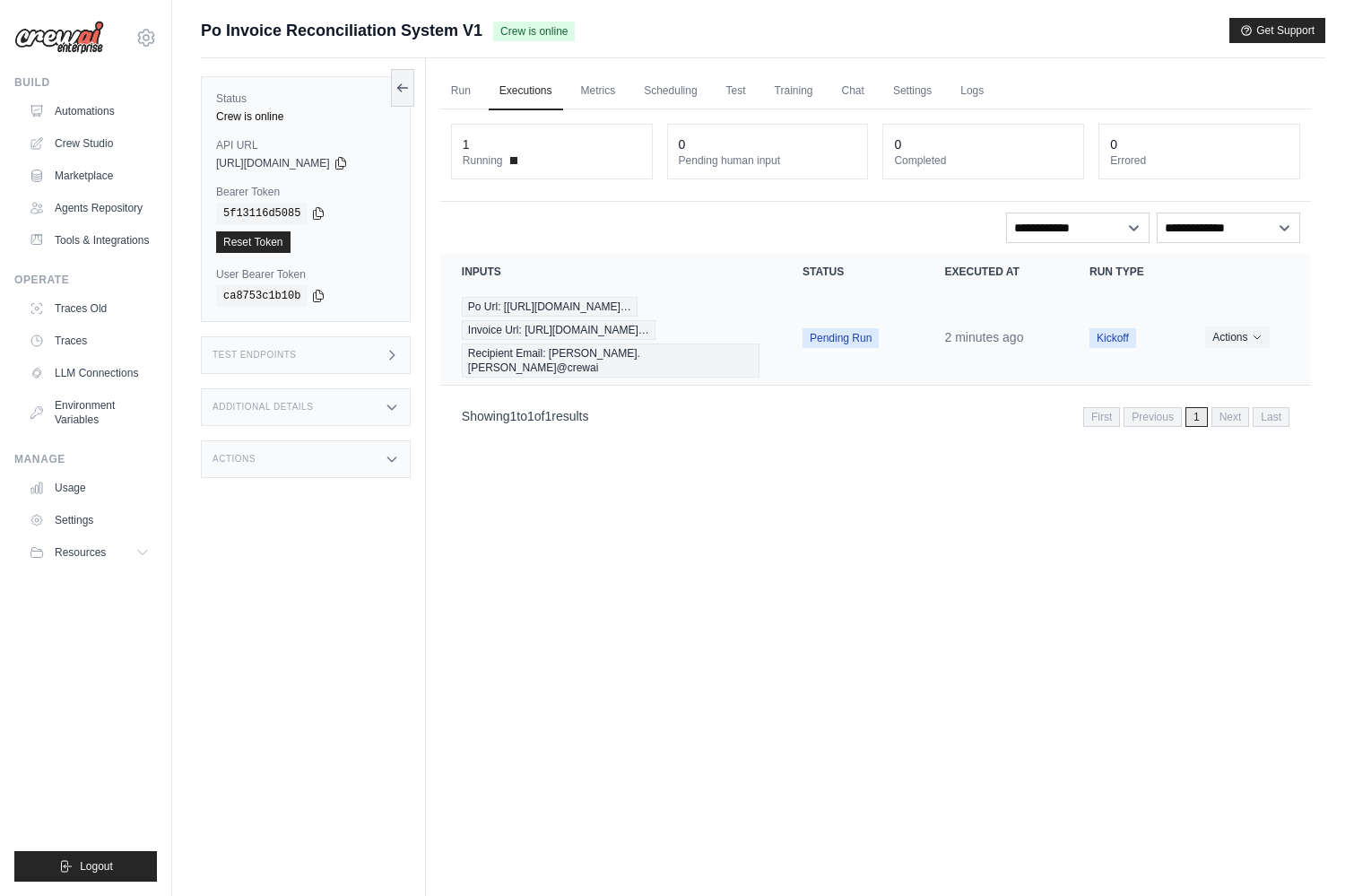
click at [824, 334] on span "Pending Run" at bounding box center [841, 337] width 77 height 20
click at [844, 331] on span "Pending Run" at bounding box center [841, 337] width 77 height 20
click at [847, 332] on span "Pending Run" at bounding box center [841, 337] width 77 height 20
click at [705, 333] on div "Po Url: [[URL][DOMAIN_NAME]… Invoice Url: [URL][DOMAIN_NAME]… Recipient Email: …" at bounding box center [610, 336] width 298 height 80
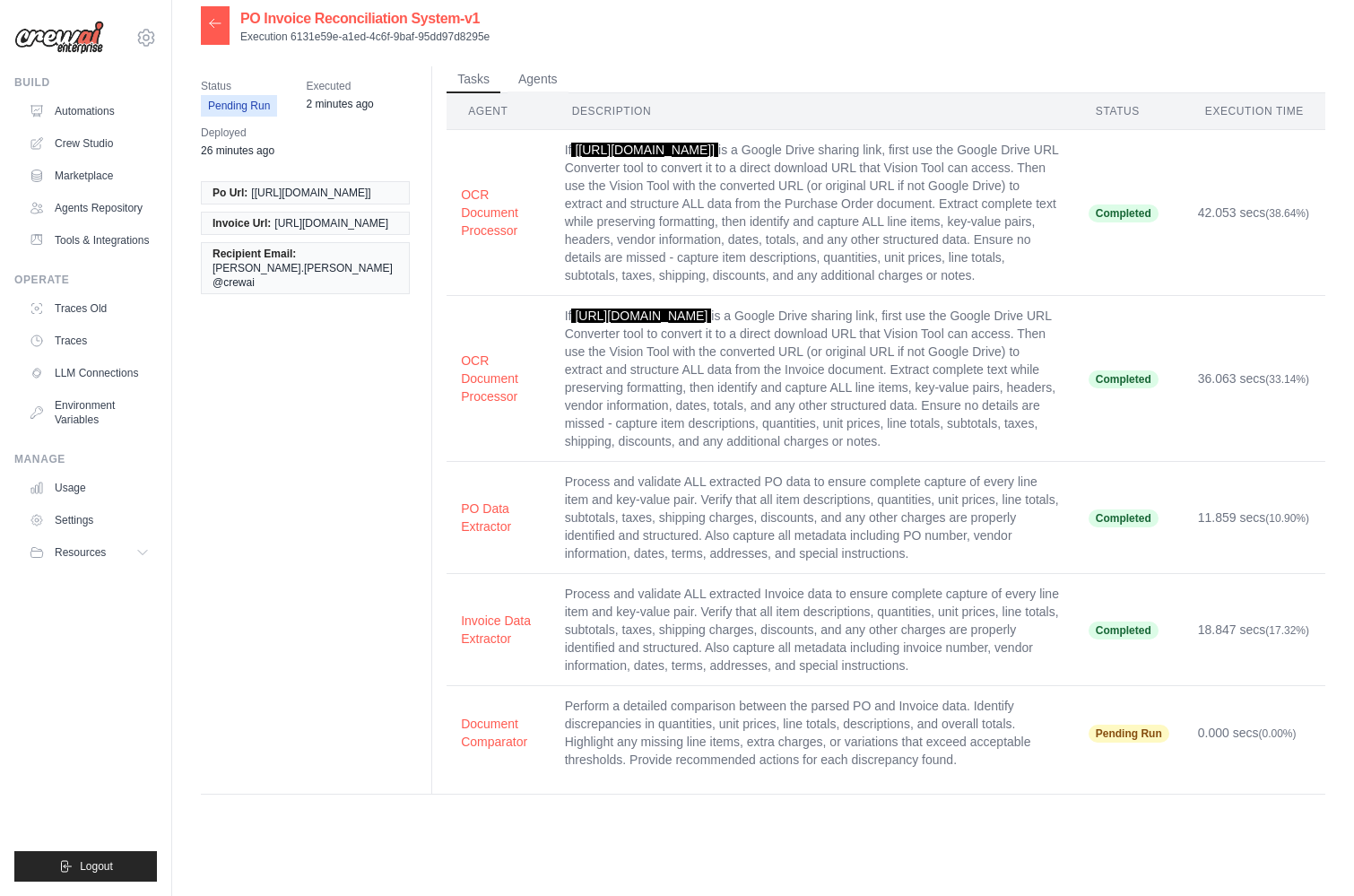
scroll to position [36, 0]
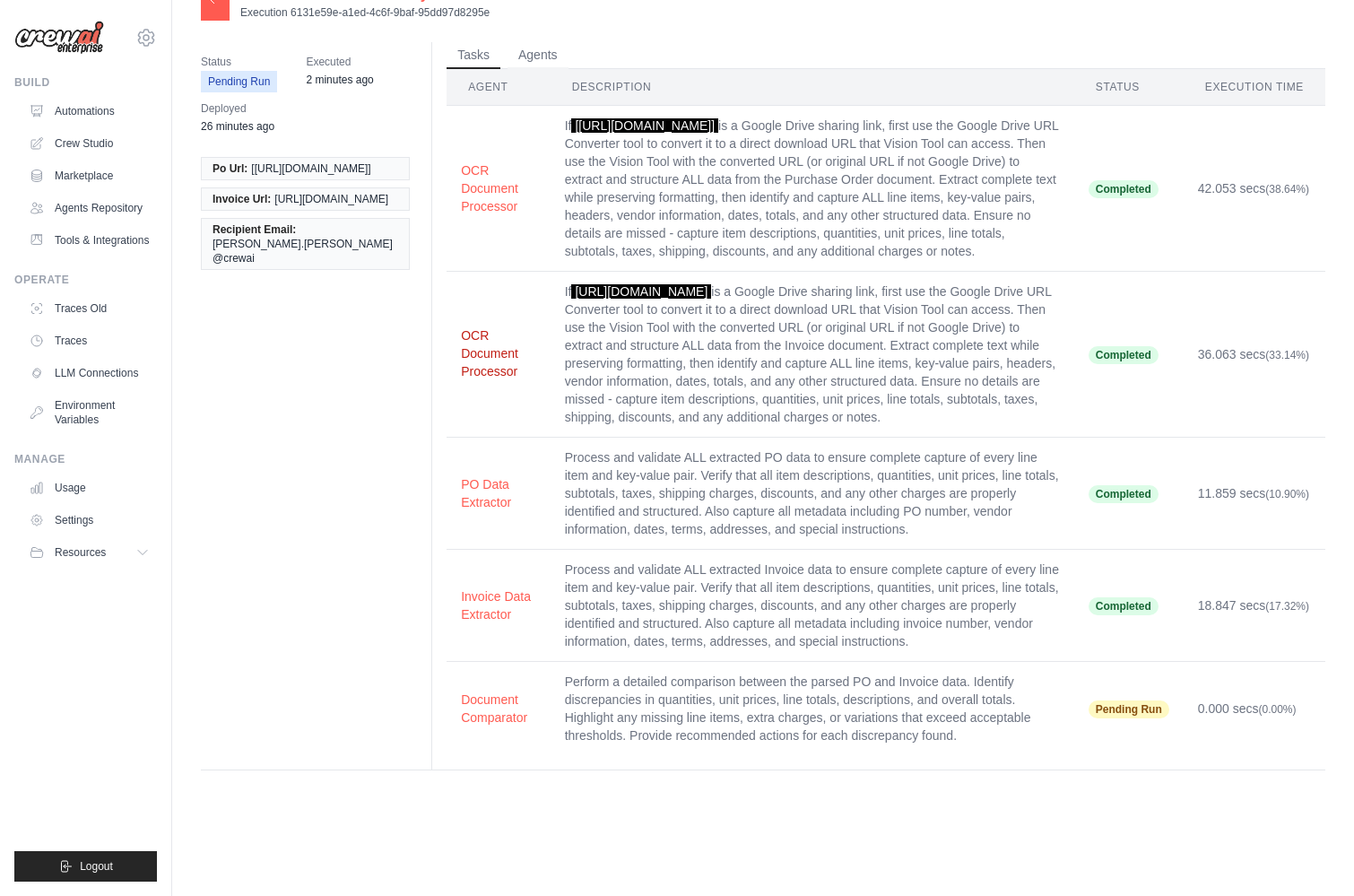
click at [511, 378] on button "OCR Document Processor" at bounding box center [499, 353] width 76 height 54
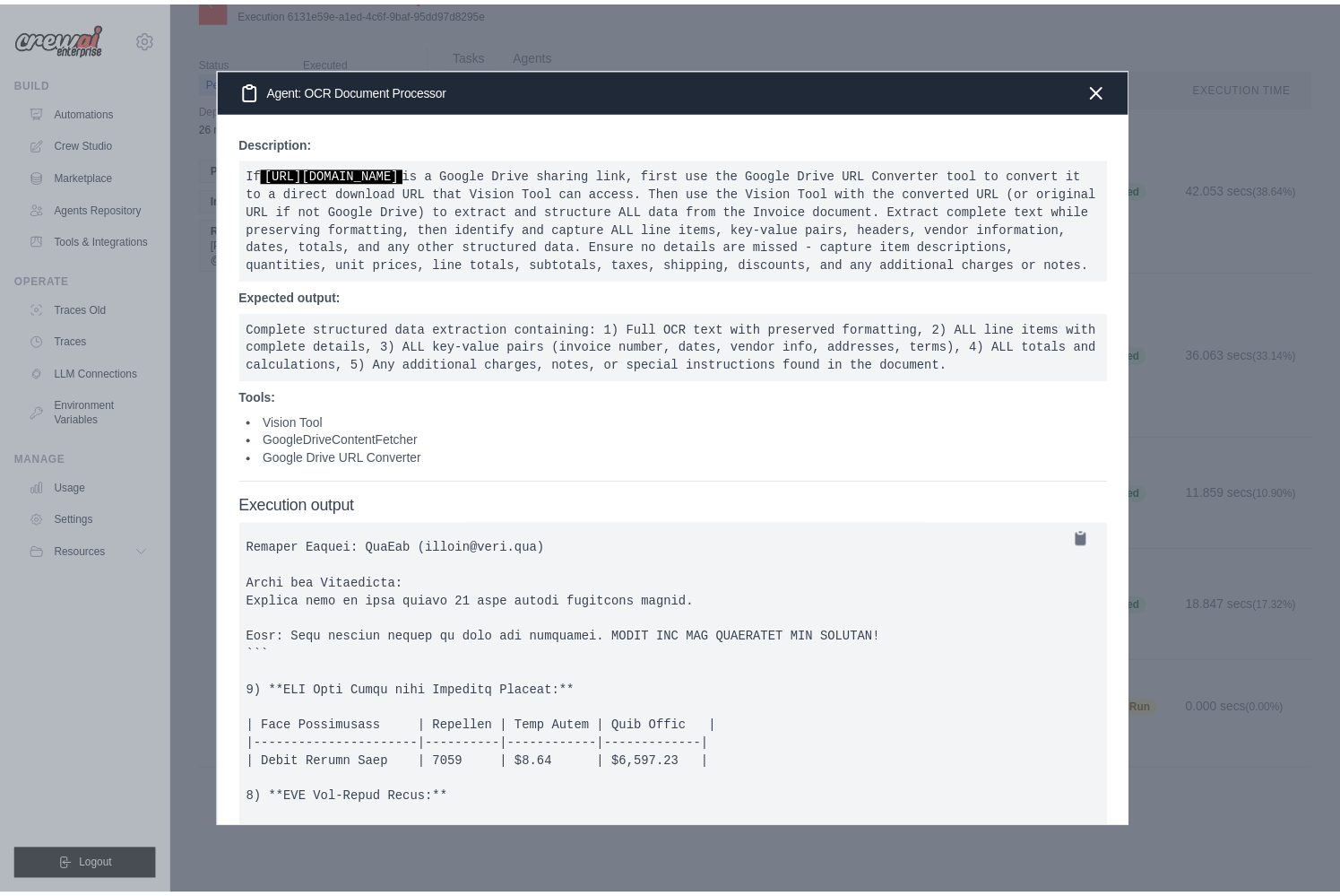
scroll to position [588, 0]
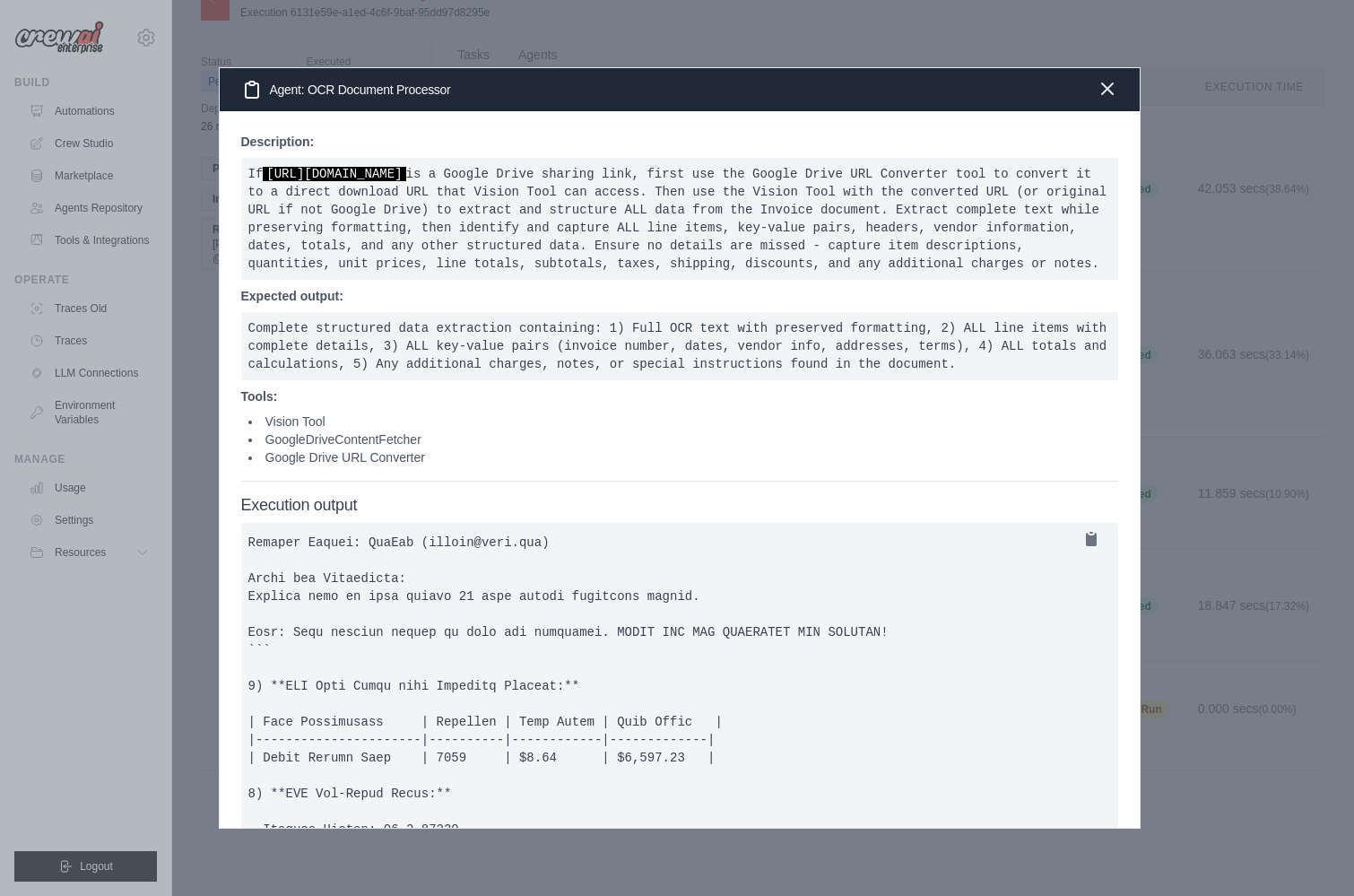
click at [1106, 95] on icon "button" at bounding box center [1107, 89] width 22 height 22
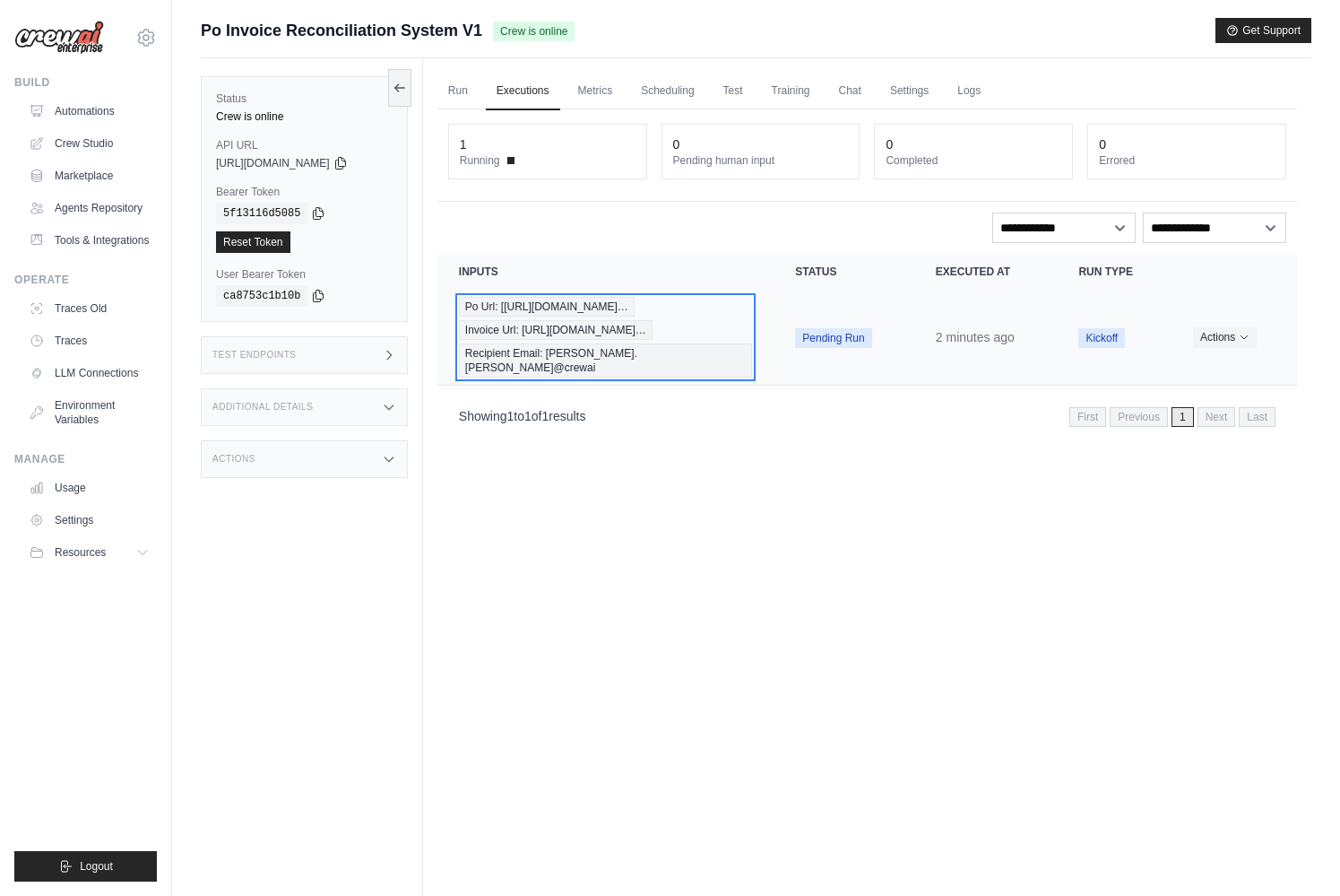
click at [741, 335] on div "Po Url: [[URL][DOMAIN_NAME]… Invoice Url: [URL][DOMAIN_NAME]… Recipient Email: …" at bounding box center [606, 336] width 294 height 80
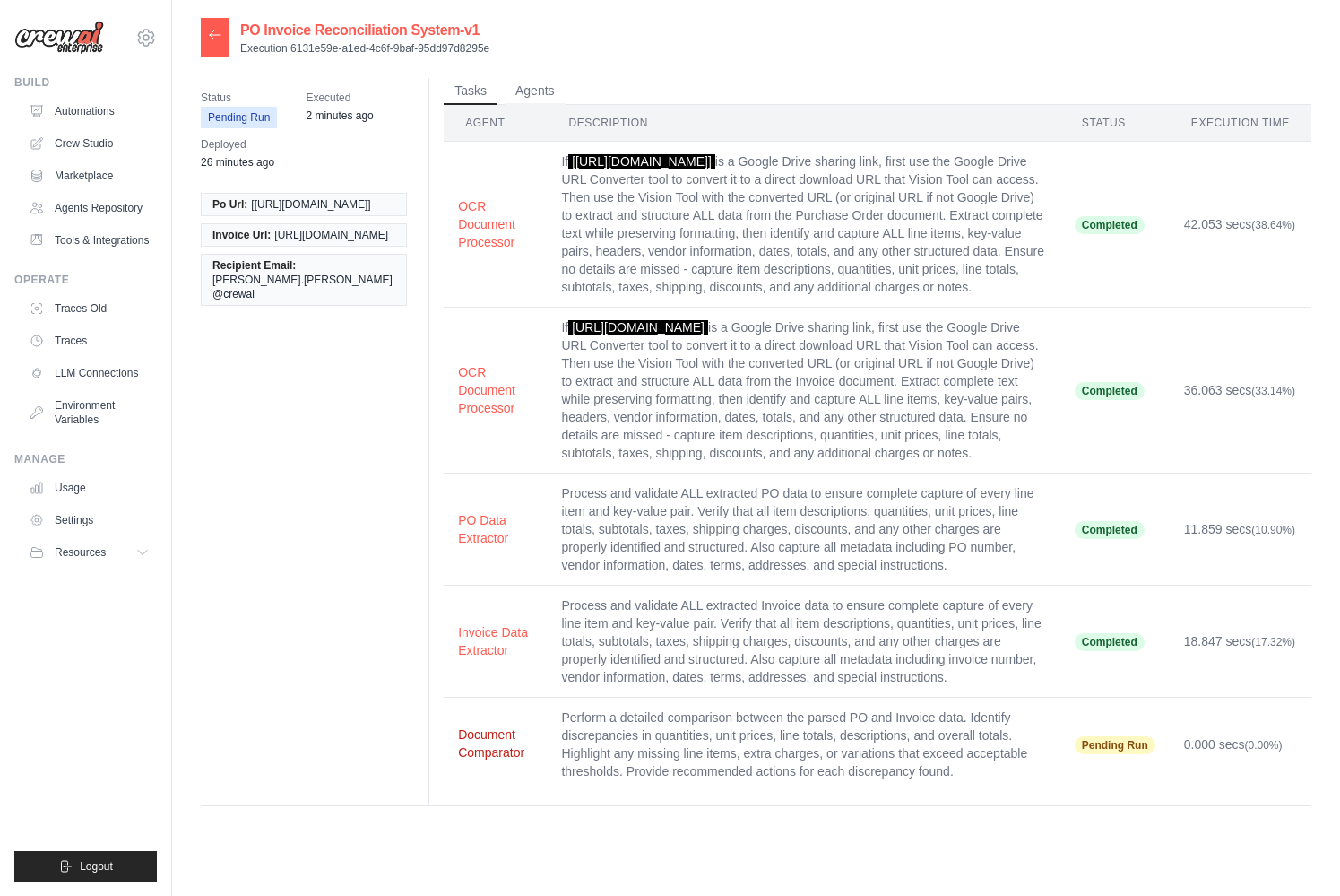
click at [493, 761] on button "Document Comparator" at bounding box center [495, 743] width 75 height 36
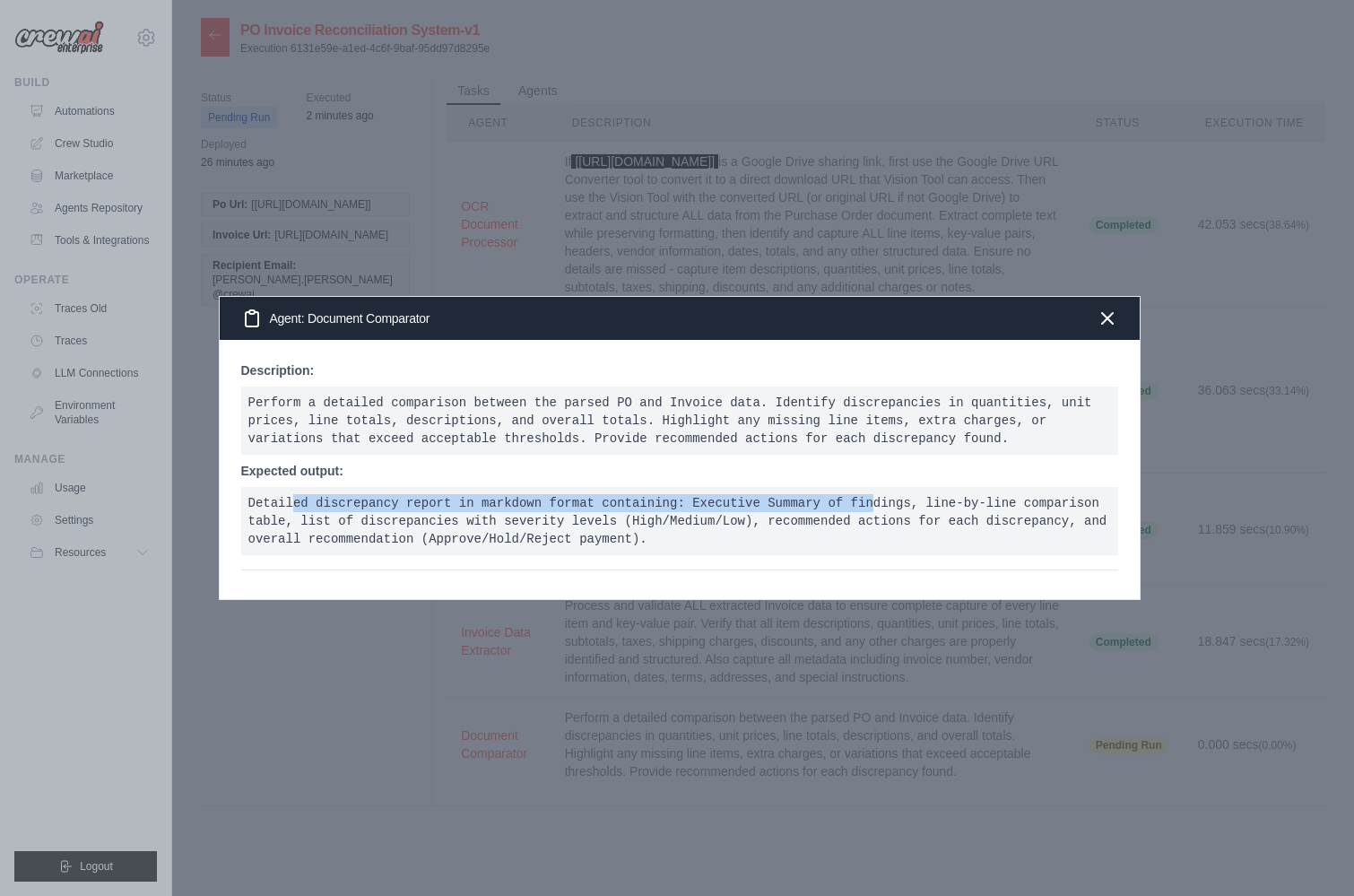
drag, startPoint x: 293, startPoint y: 501, endPoint x: 873, endPoint y: 508, distance: 580.0
click at [873, 508] on pre "Detailed discrepancy report in markdown format containing: Executive Summary of…" at bounding box center [680, 521] width 877 height 68
click at [1118, 319] on div "Agent: Document Comparator" at bounding box center [679, 319] width 920 height 43
click at [1105, 316] on icon "button" at bounding box center [1107, 317] width 10 height 10
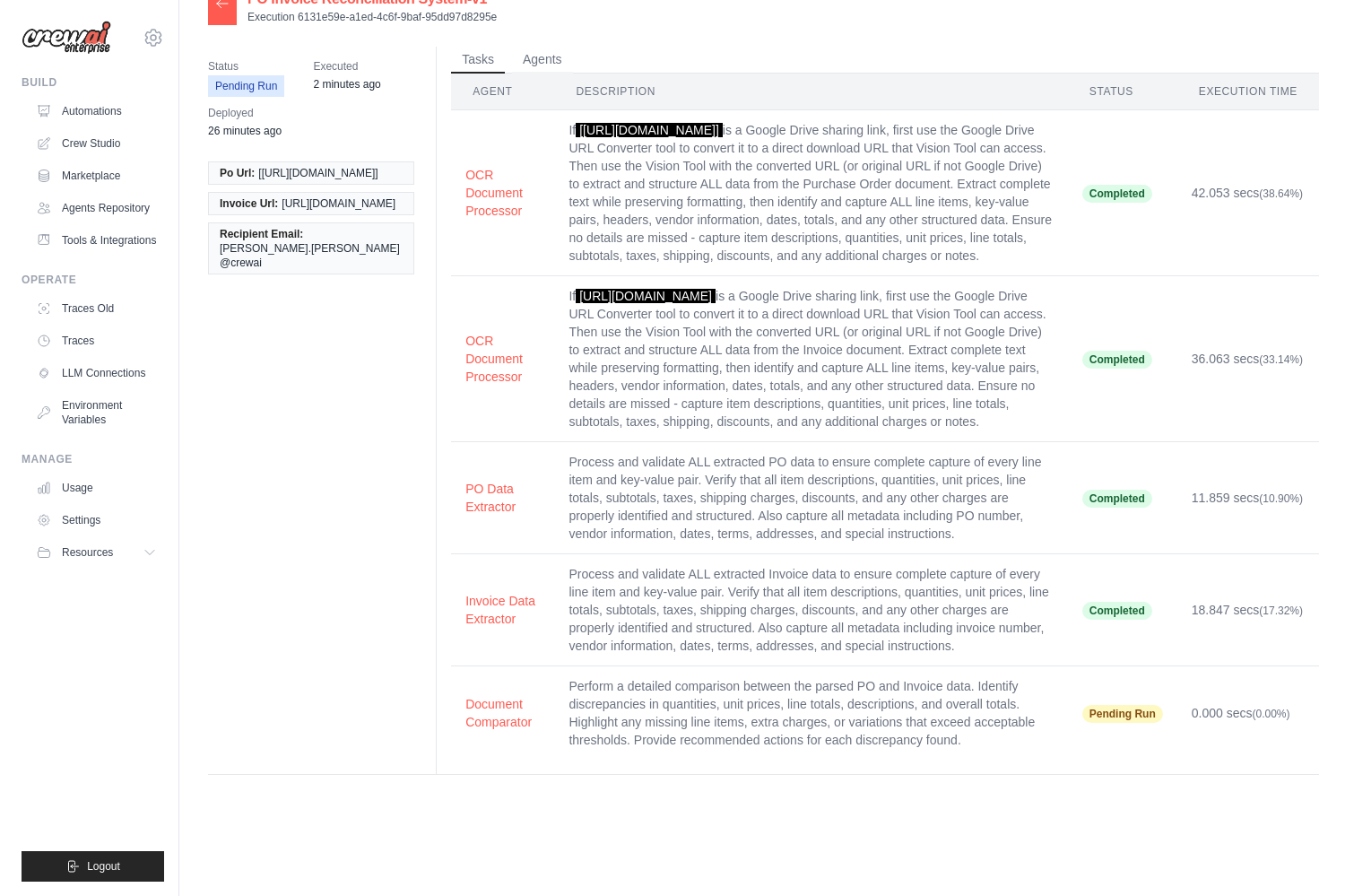
scroll to position [36, 0]
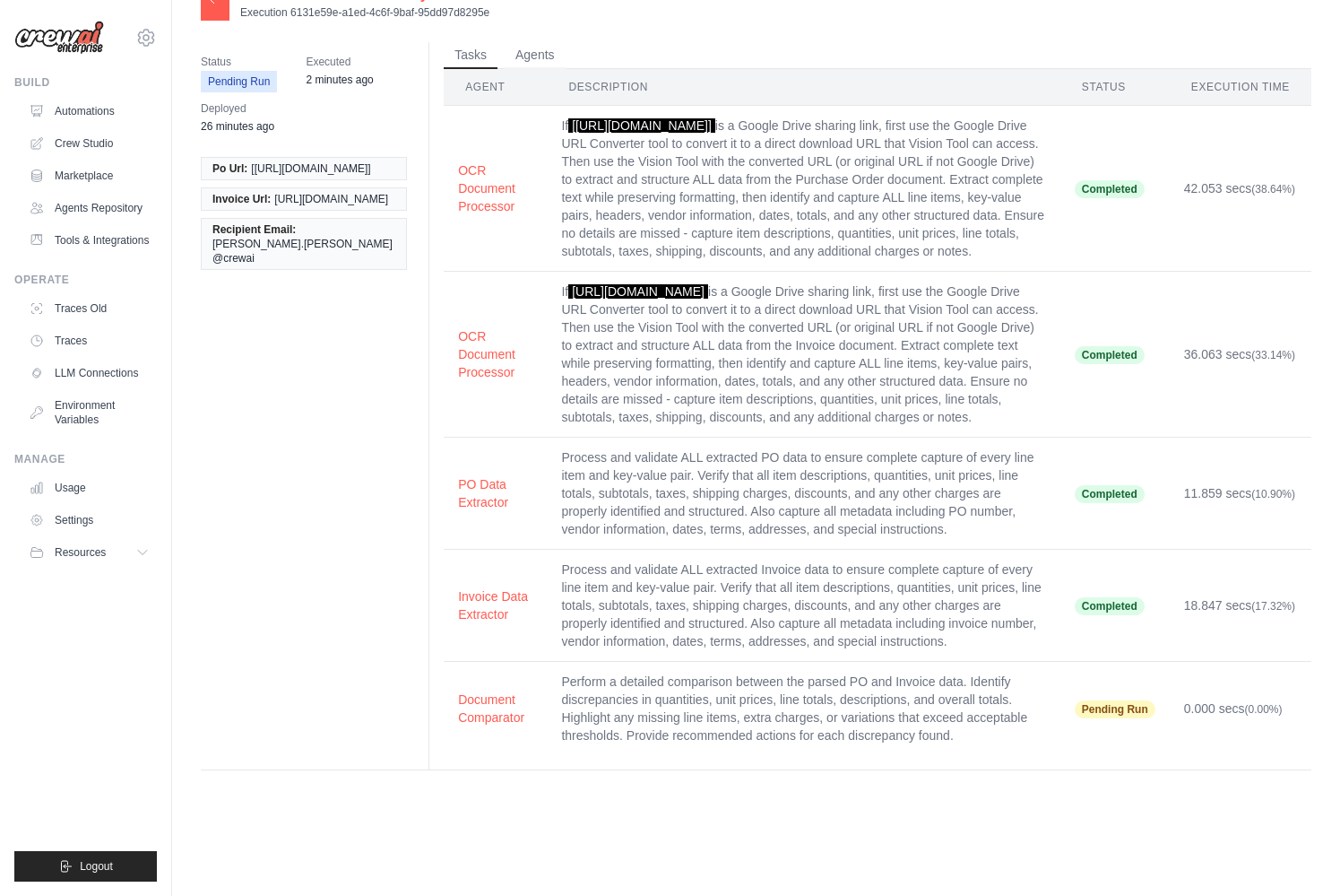
click at [915, 645] on td "Process and validate ALL extracted Invoice data to ensure complete capture of e…" at bounding box center [803, 605] width 513 height 112
click at [503, 622] on button "Invoice Data Extractor" at bounding box center [495, 604] width 75 height 36
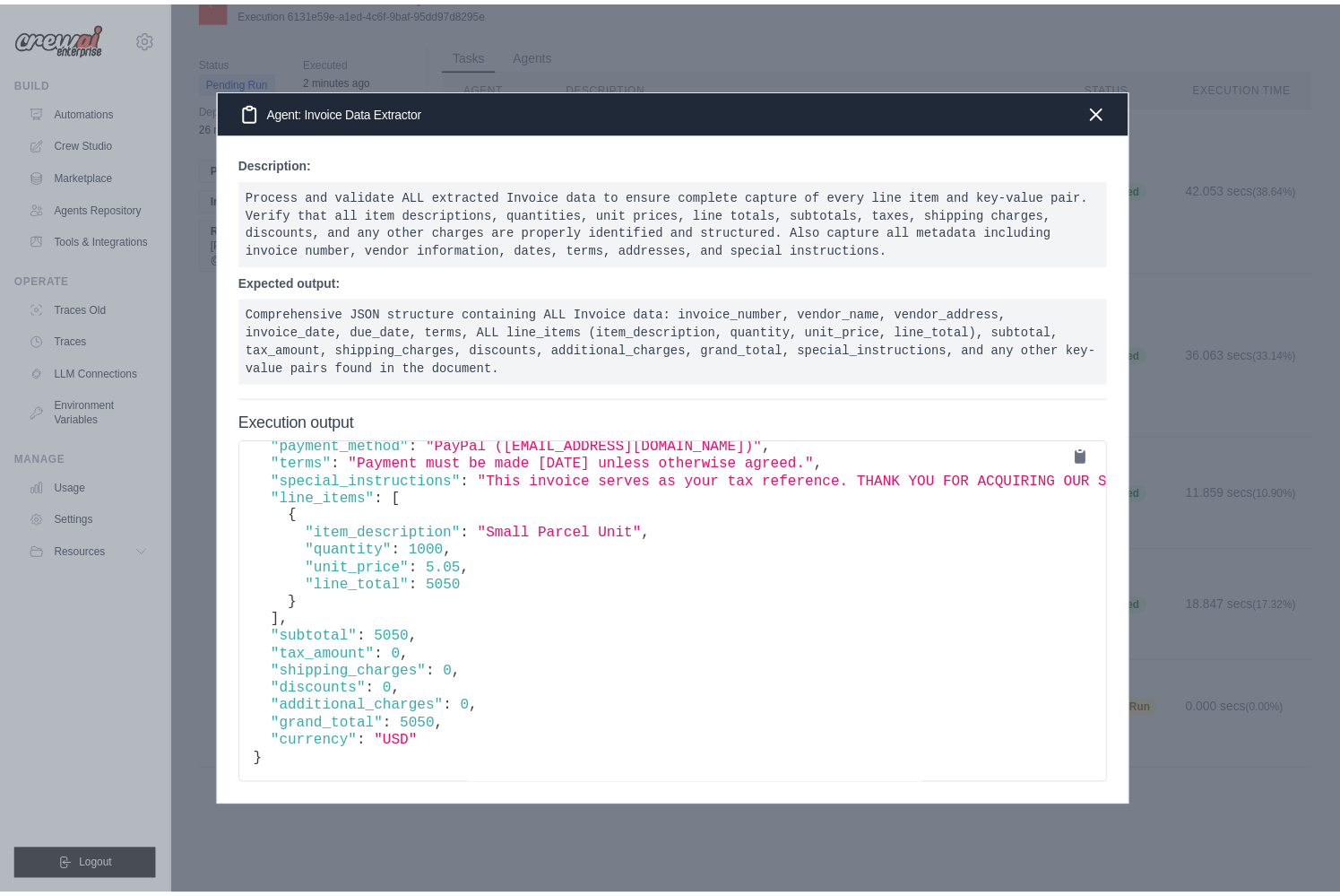
scroll to position [257, 0]
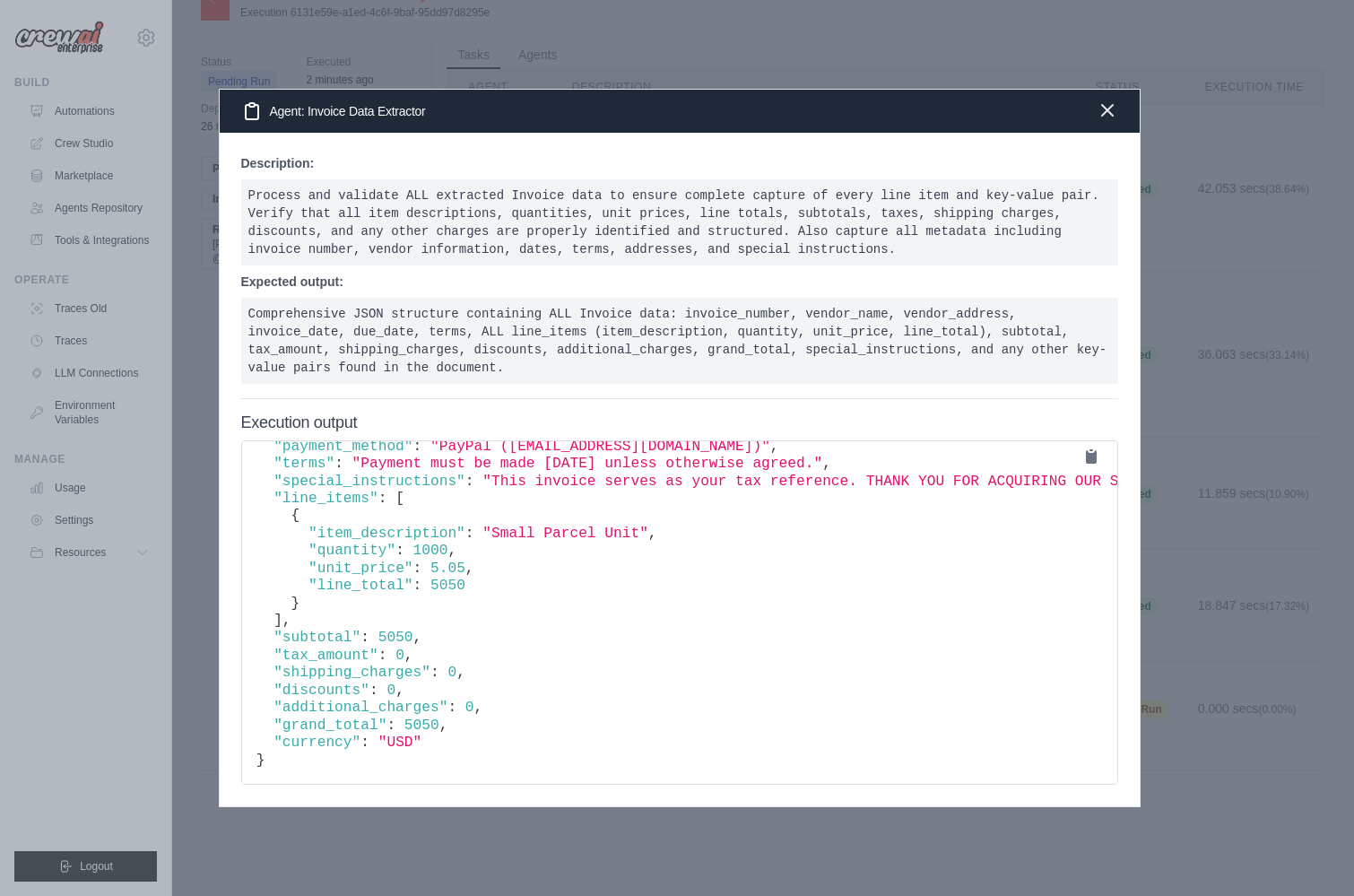
click at [1098, 110] on icon "button" at bounding box center [1107, 110] width 22 height 22
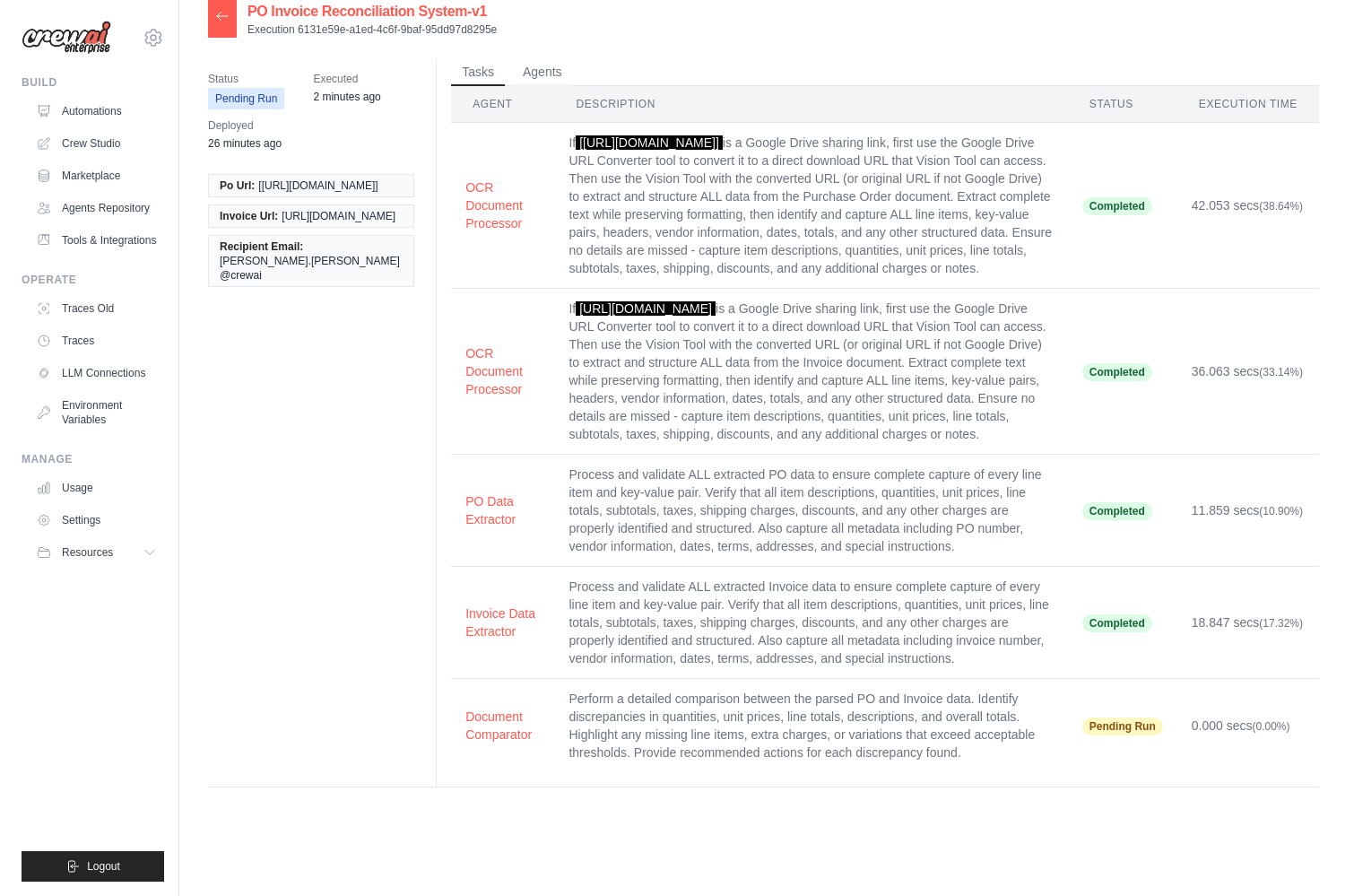
scroll to position [13, 0]
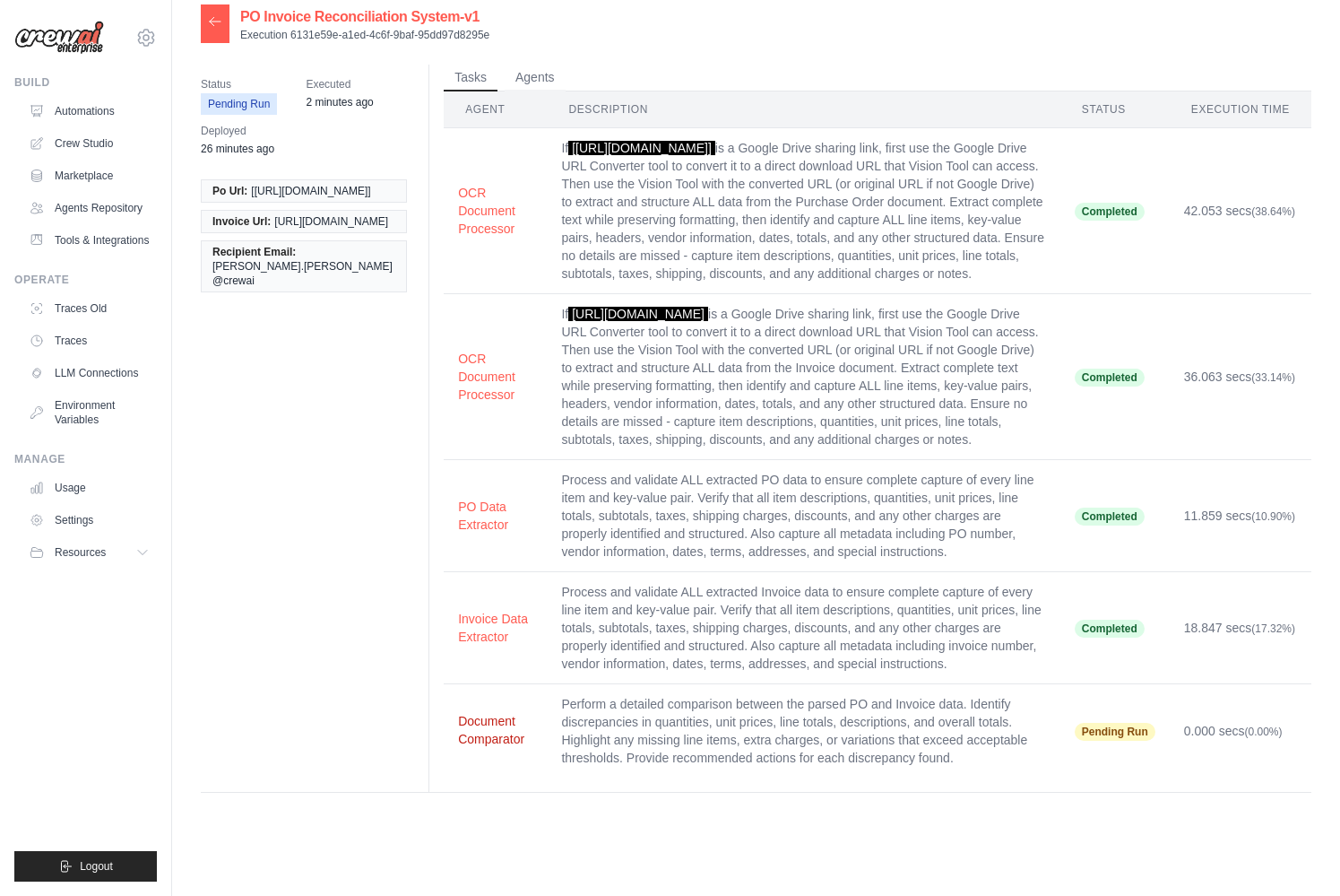
click at [522, 748] on button "Document Comparator" at bounding box center [495, 730] width 75 height 36
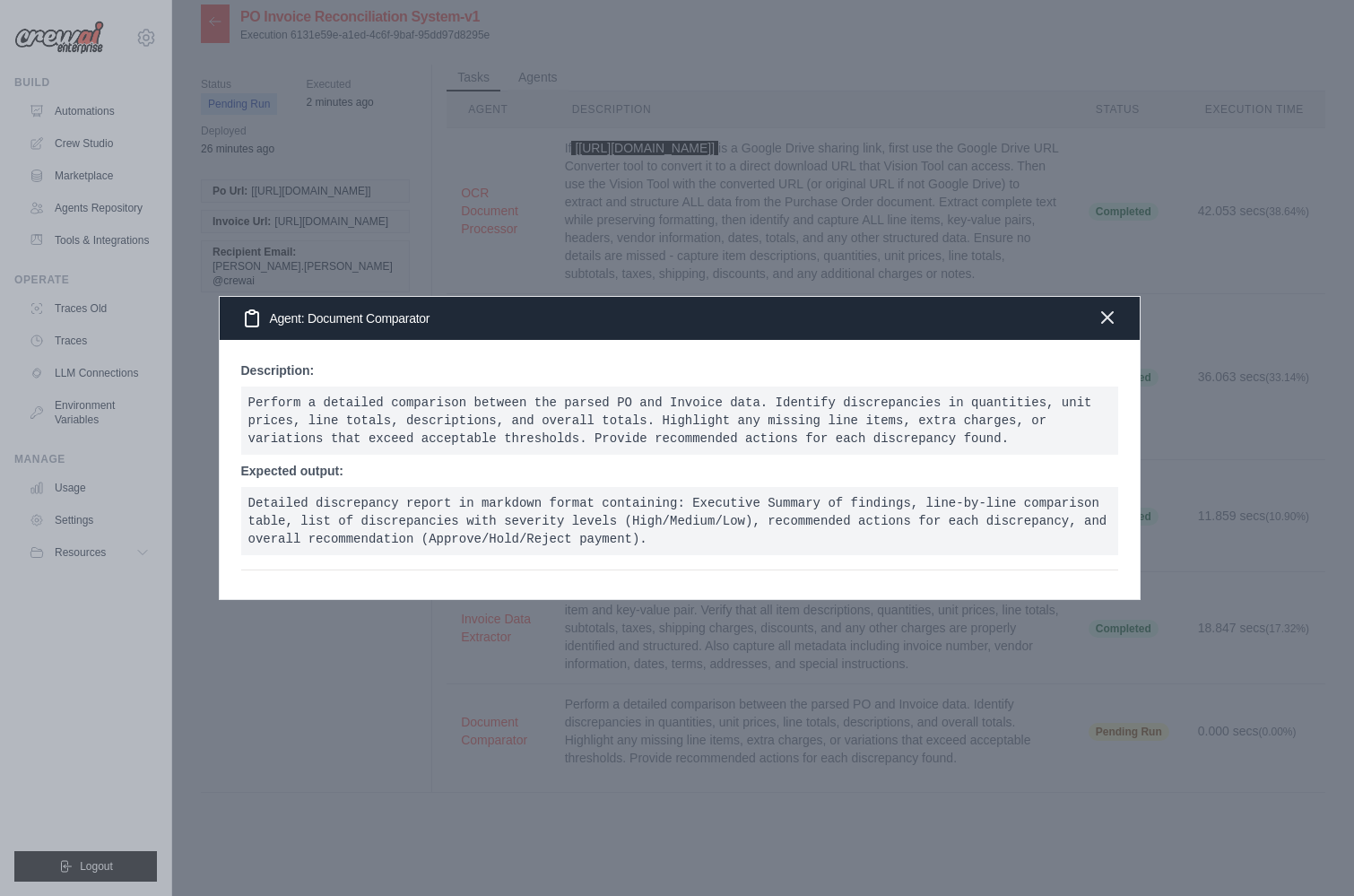
click at [1113, 318] on icon "button" at bounding box center [1107, 317] width 22 height 22
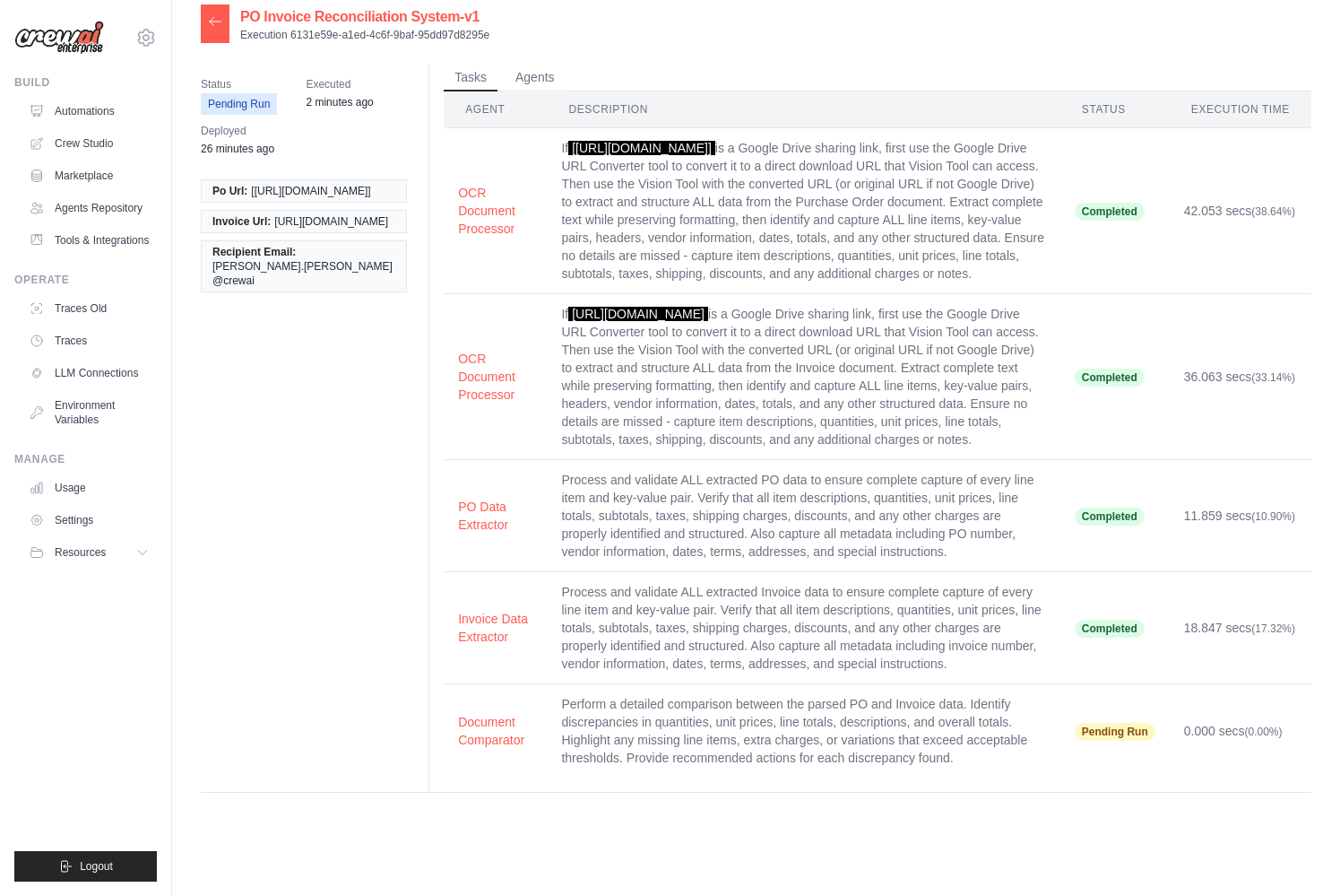
click at [904, 681] on td "Process and validate ALL extracted Invoice data to ensure complete capture of e…" at bounding box center [803, 628] width 513 height 112
click at [478, 645] on button "Invoice Data Extractor" at bounding box center [495, 627] width 75 height 36
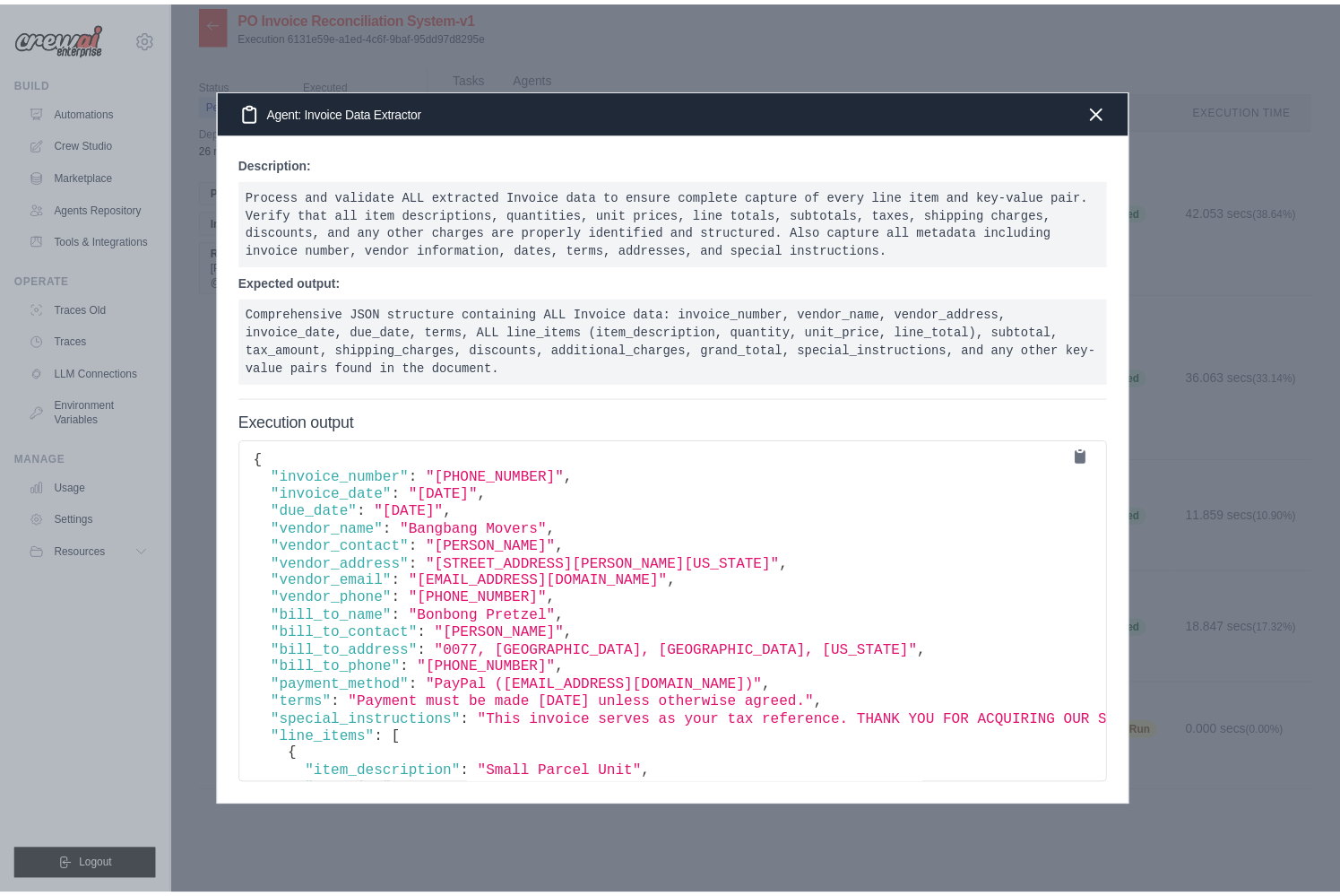
scroll to position [257, 0]
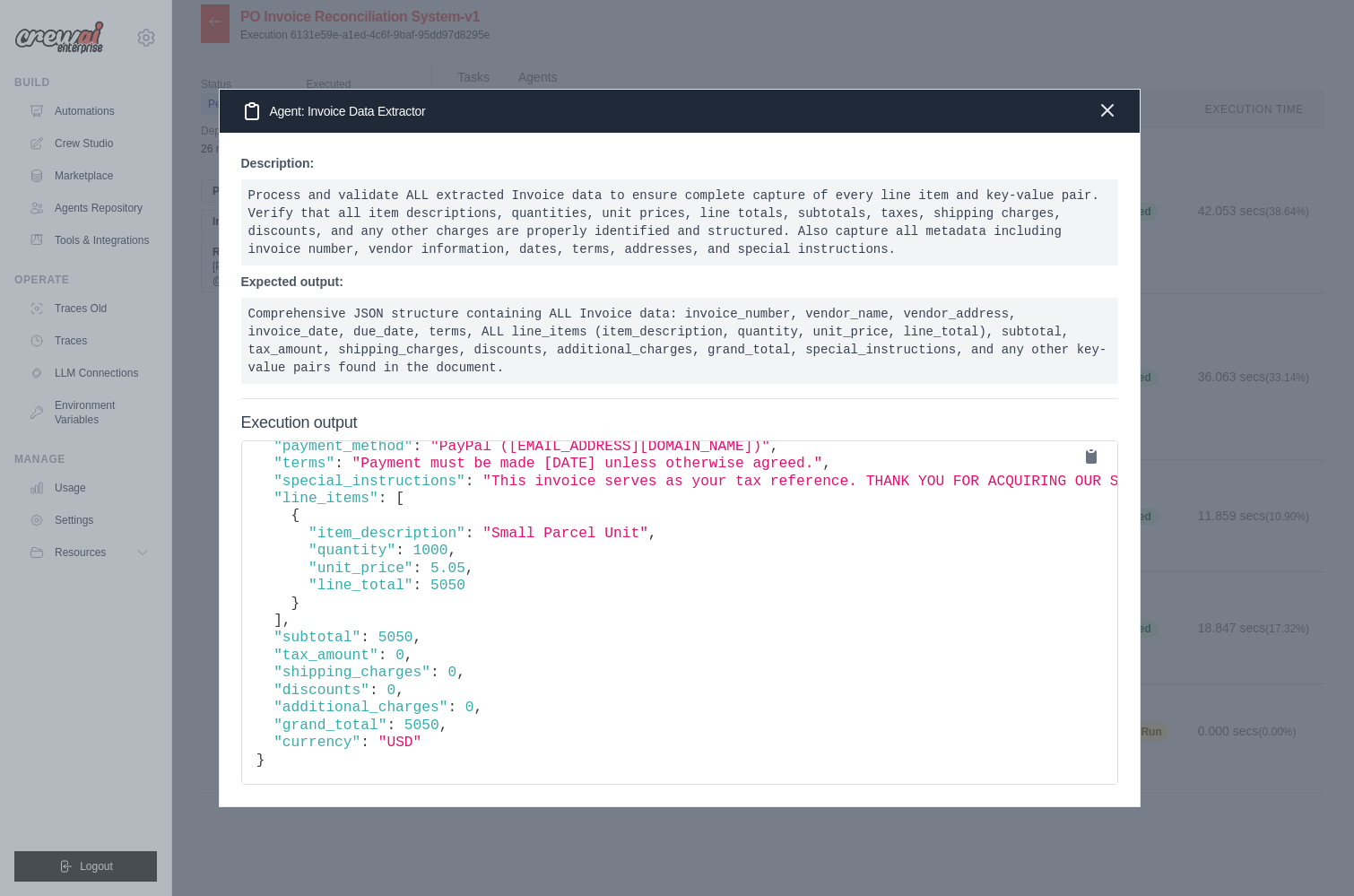
click at [1109, 104] on icon "button" at bounding box center [1107, 110] width 22 height 22
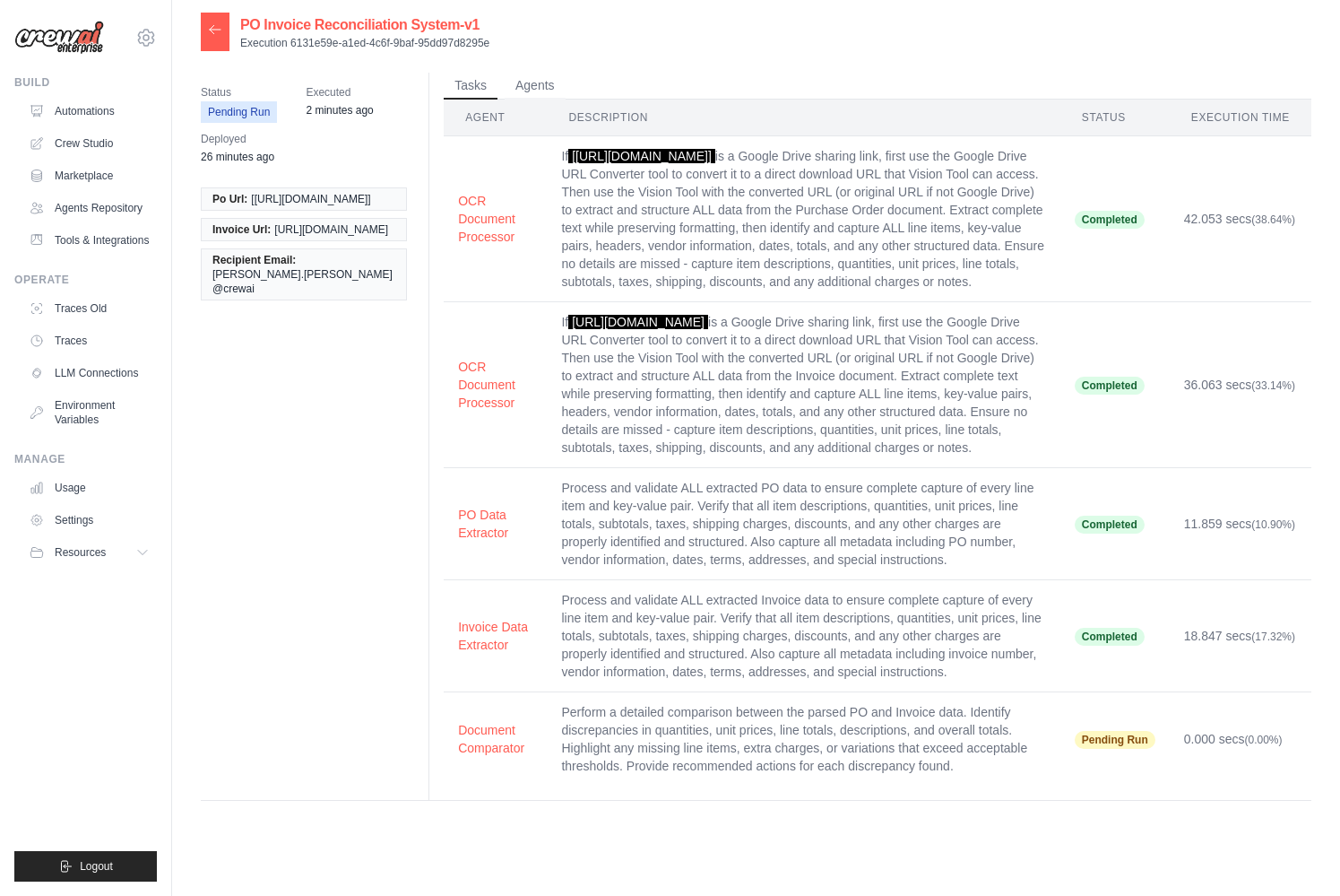
scroll to position [0, 0]
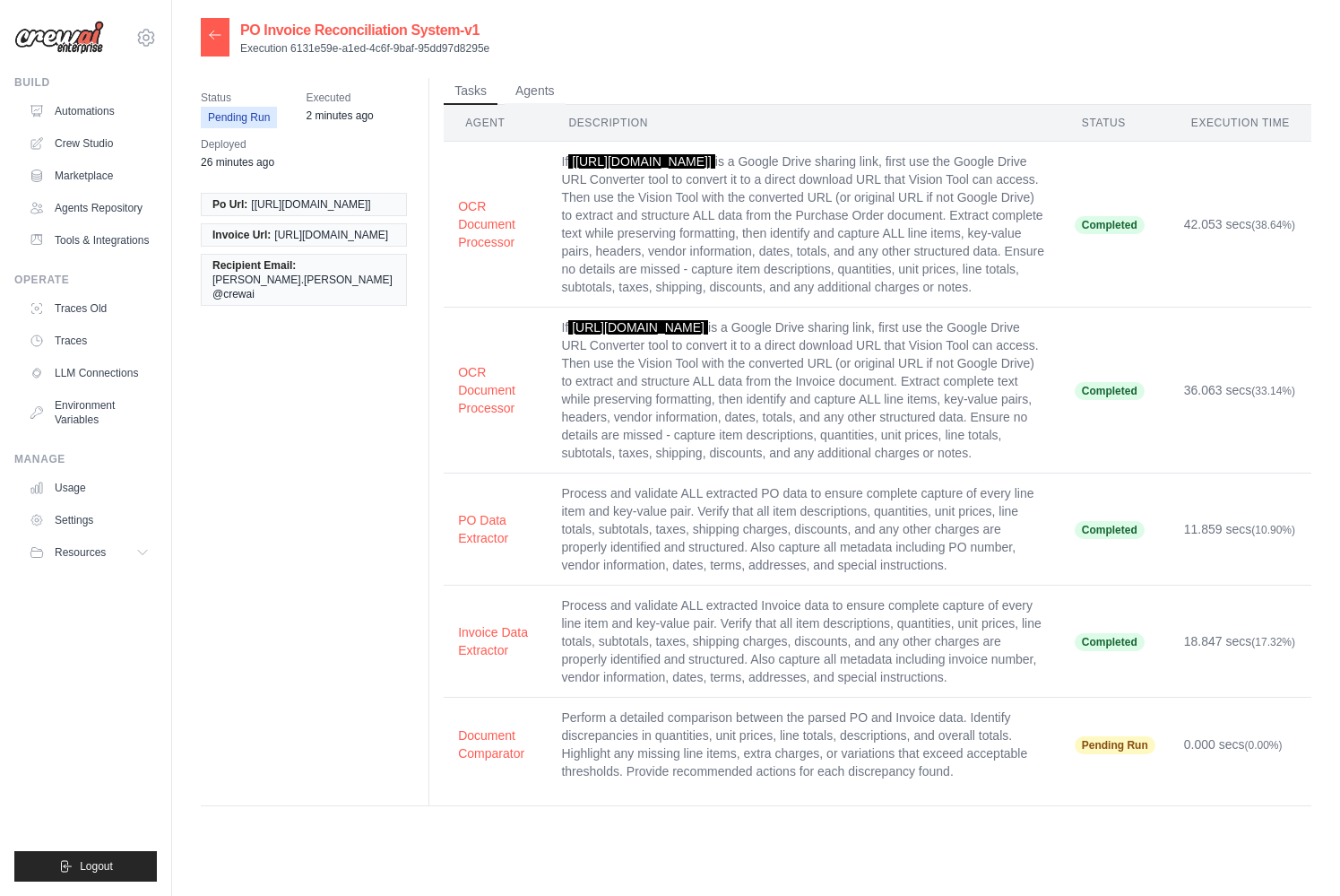
click at [208, 40] on icon at bounding box center [215, 34] width 14 height 14
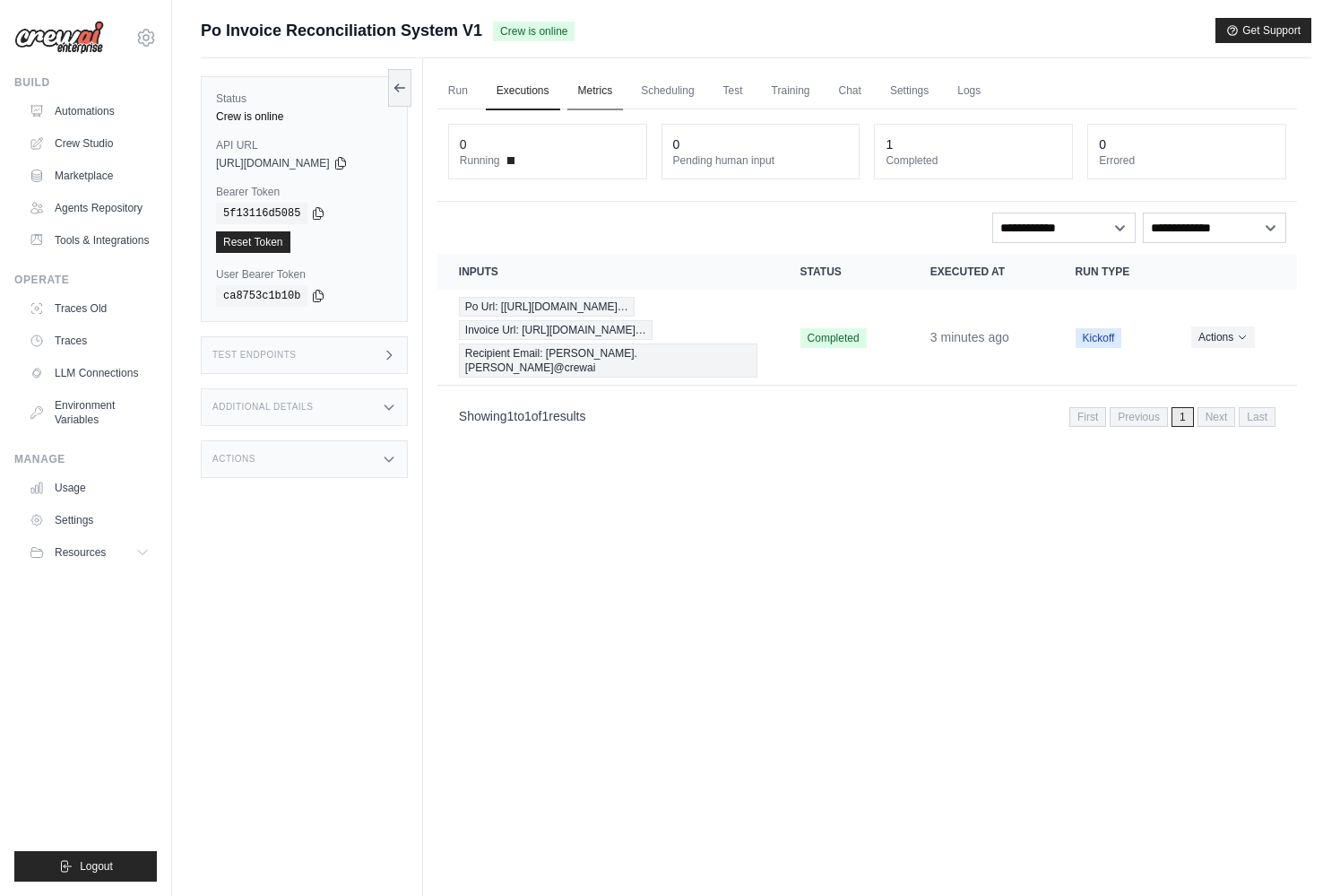
click at [600, 84] on link "Metrics" at bounding box center [595, 92] width 57 height 38
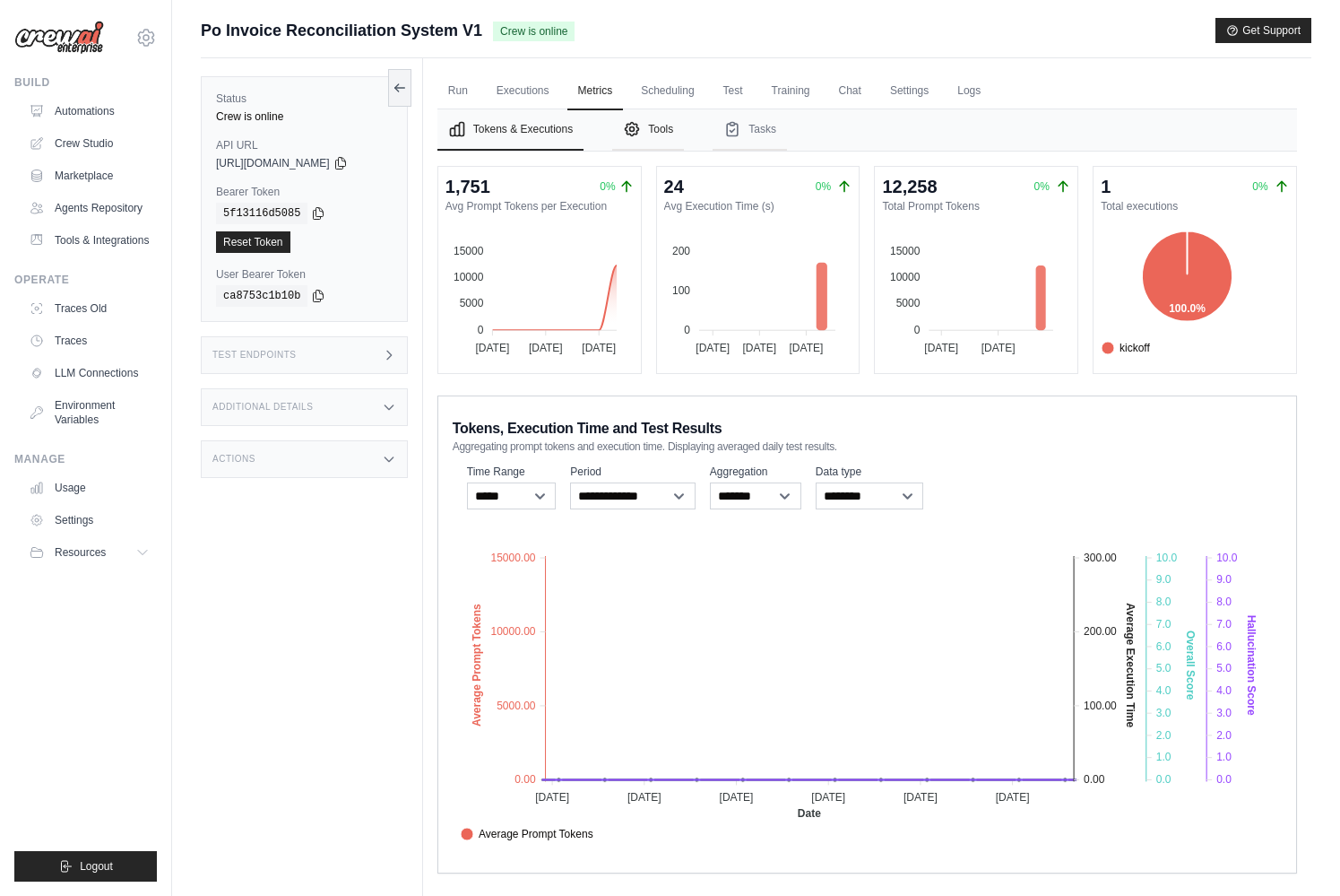
click at [650, 130] on button "Tools" at bounding box center [648, 130] width 72 height 42
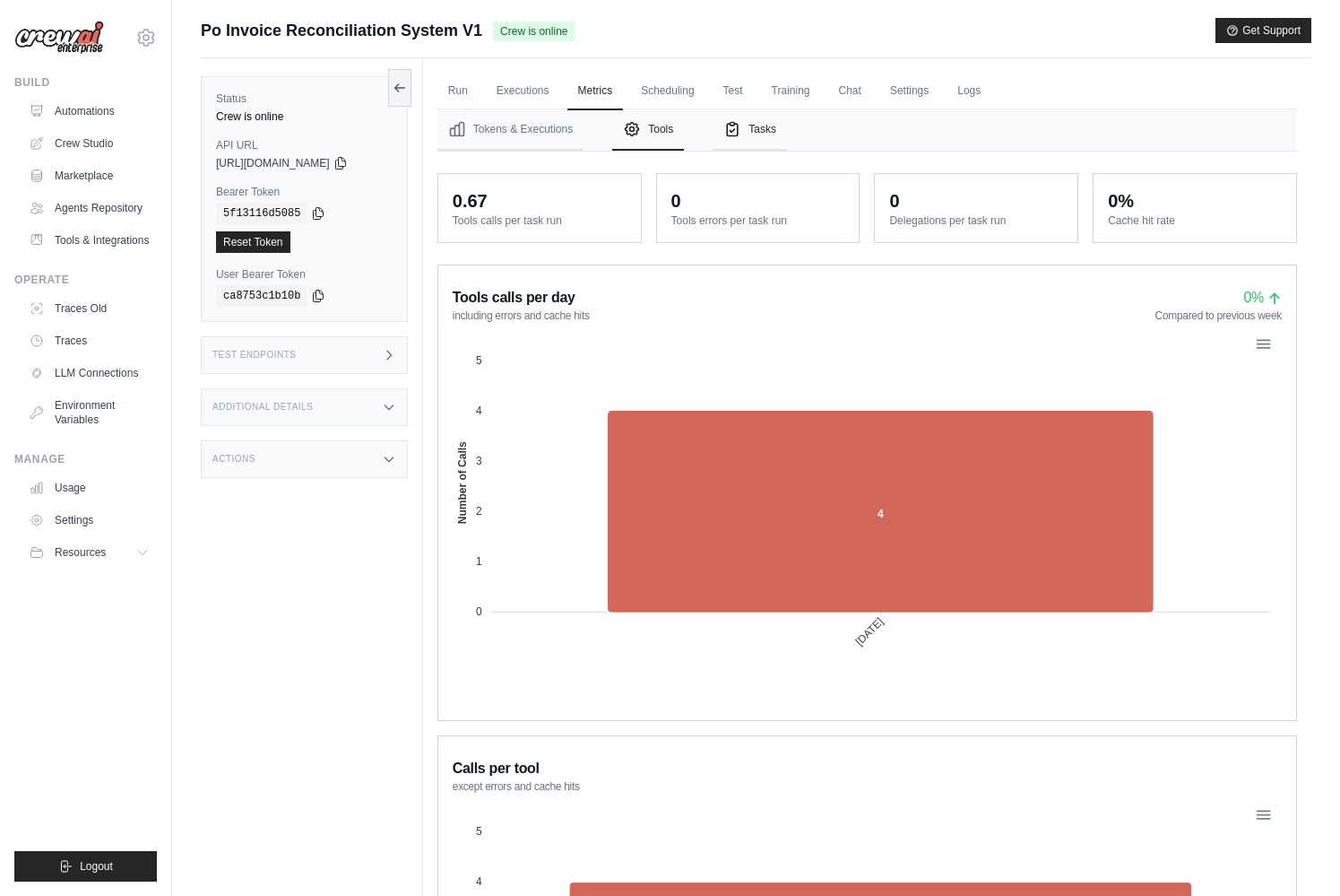
click at [768, 138] on button "Tasks" at bounding box center [749, 130] width 75 height 42
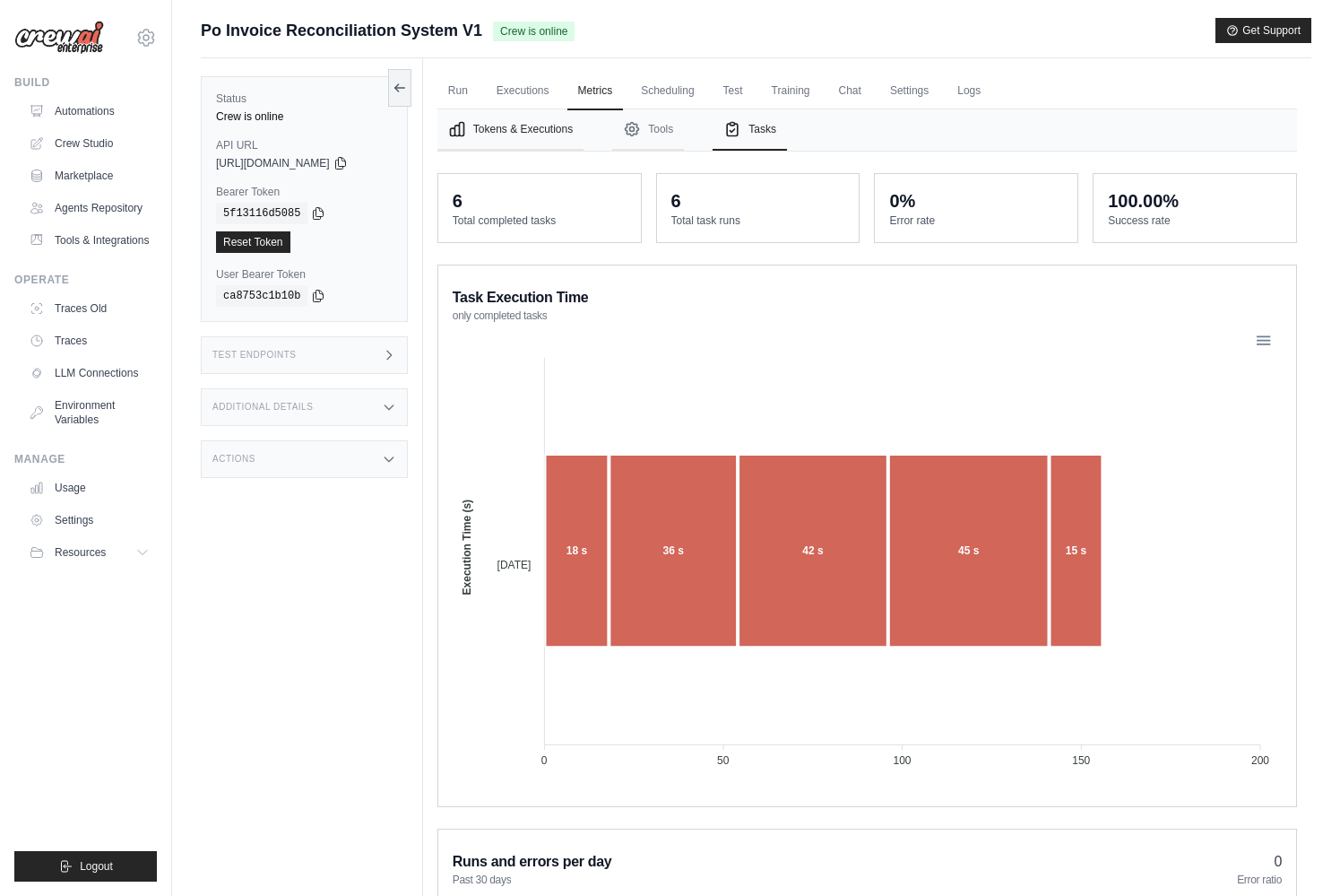
click at [522, 110] on button "Tokens & Executions" at bounding box center [510, 130] width 146 height 42
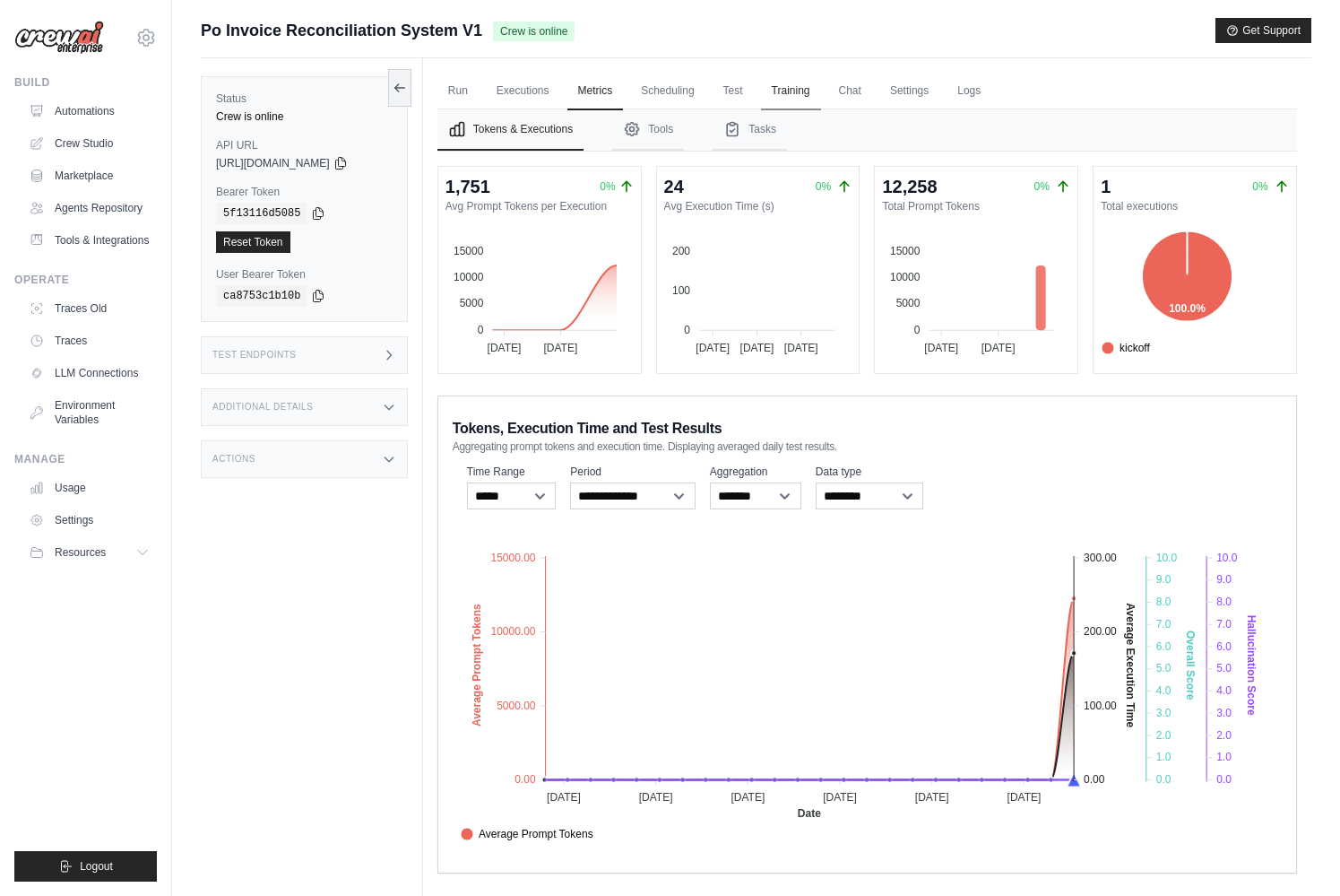
click at [786, 92] on link "Training" at bounding box center [791, 92] width 60 height 38
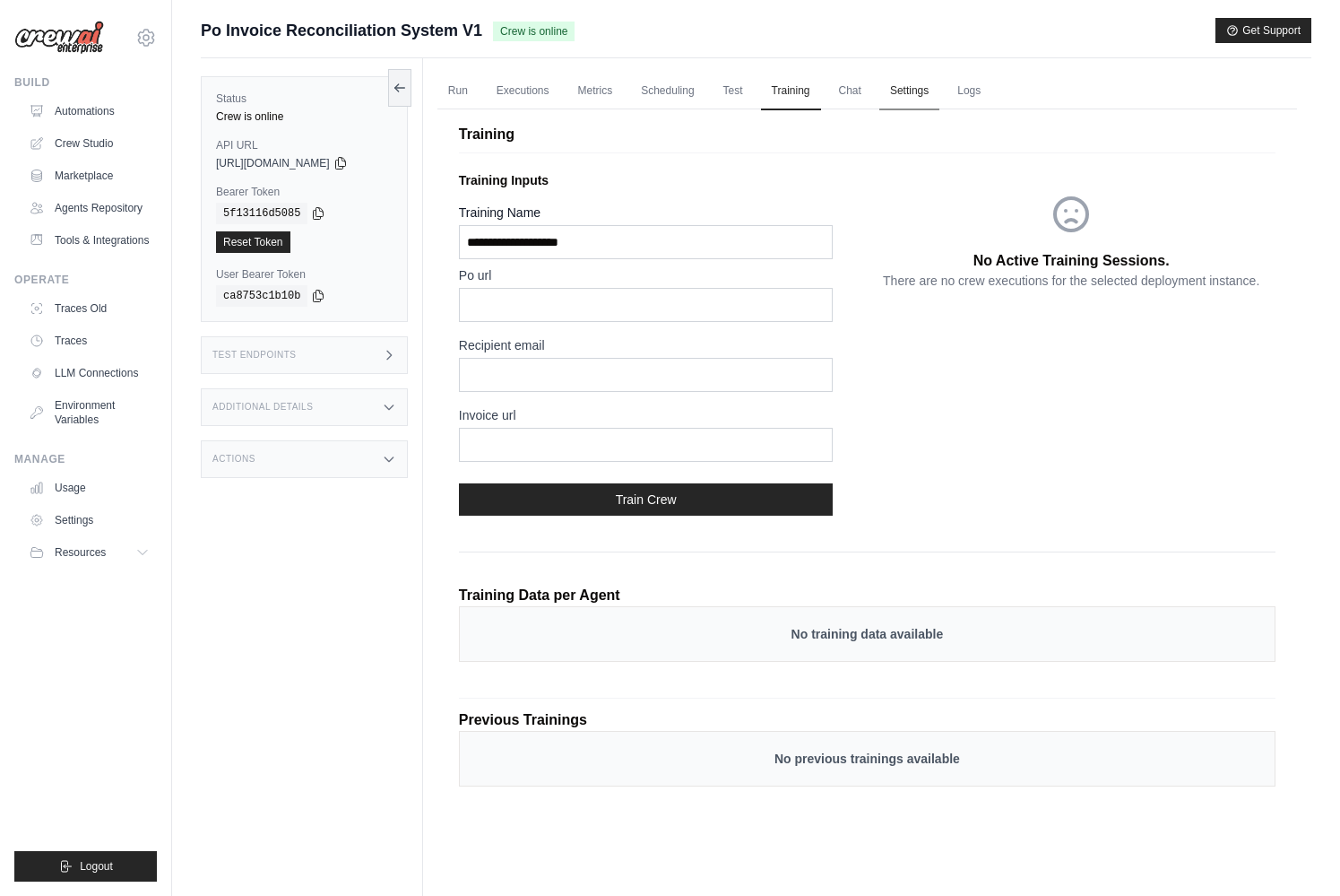
click at [886, 88] on link "Settings" at bounding box center [909, 92] width 60 height 38
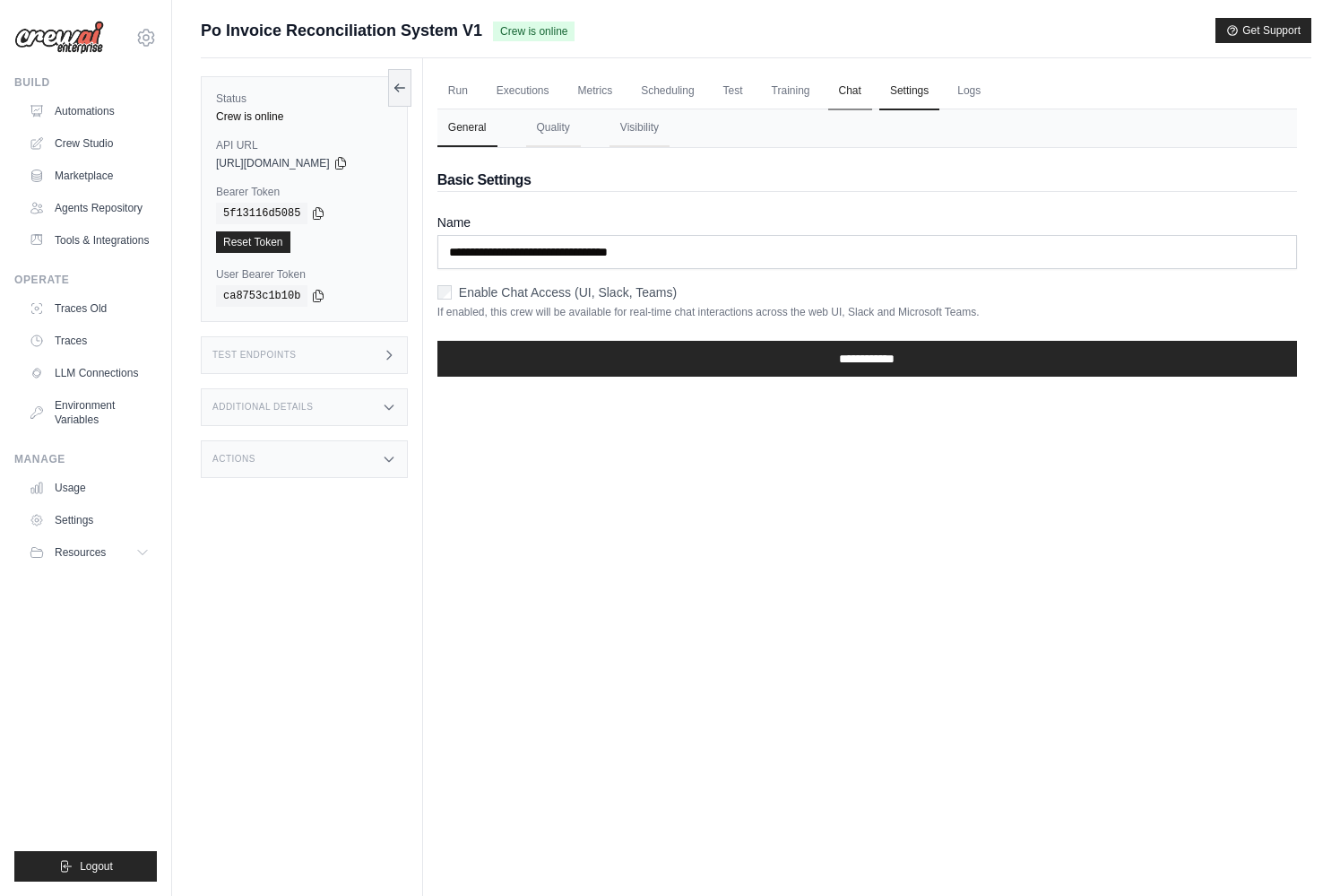
click at [868, 89] on link "Chat" at bounding box center [850, 92] width 43 height 38
click at [980, 93] on link "Logs" at bounding box center [969, 92] width 44 height 38
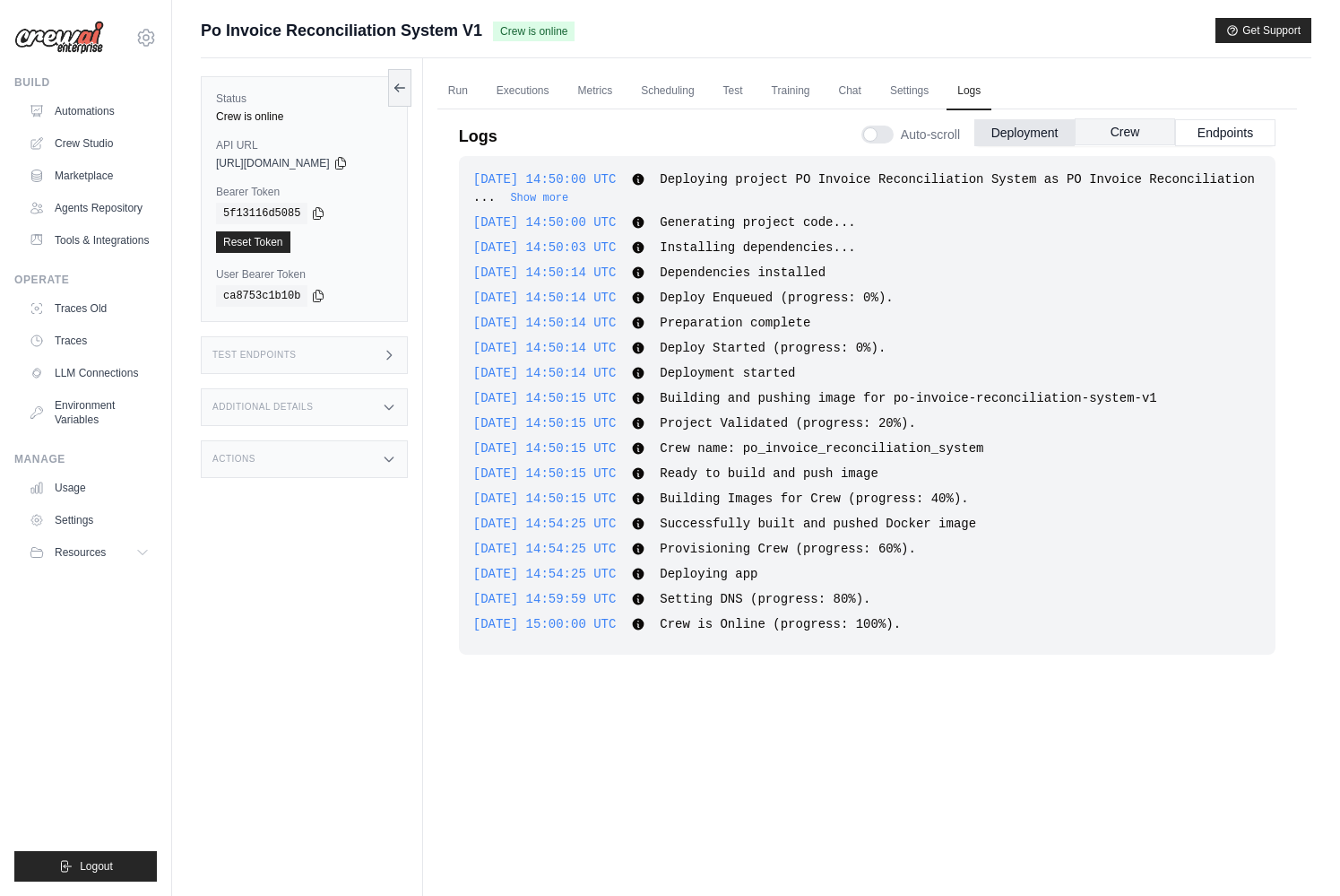
click at [1120, 135] on button "Crew" at bounding box center [1125, 131] width 100 height 26
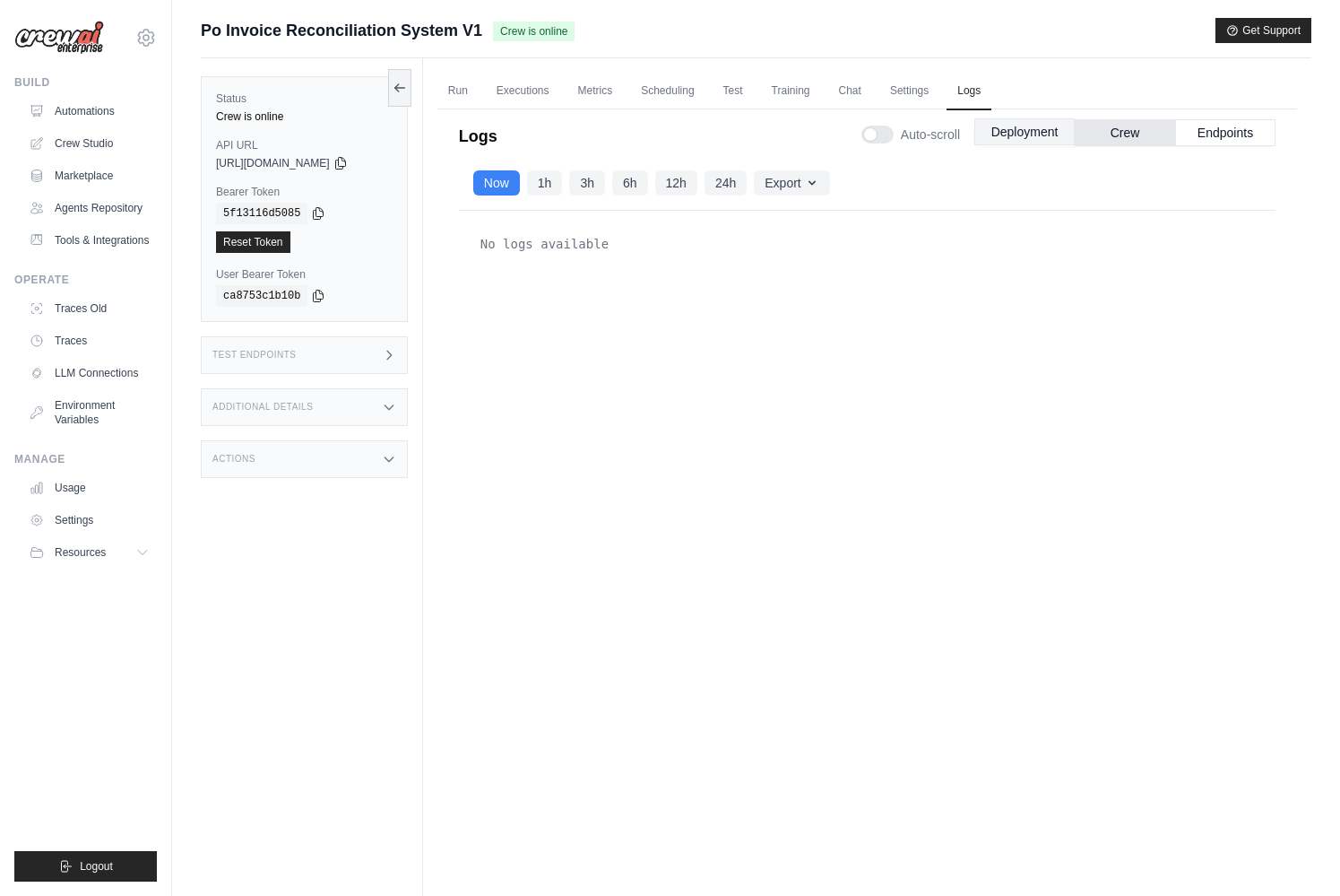
click at [1031, 133] on button "Deployment" at bounding box center [1024, 131] width 100 height 26
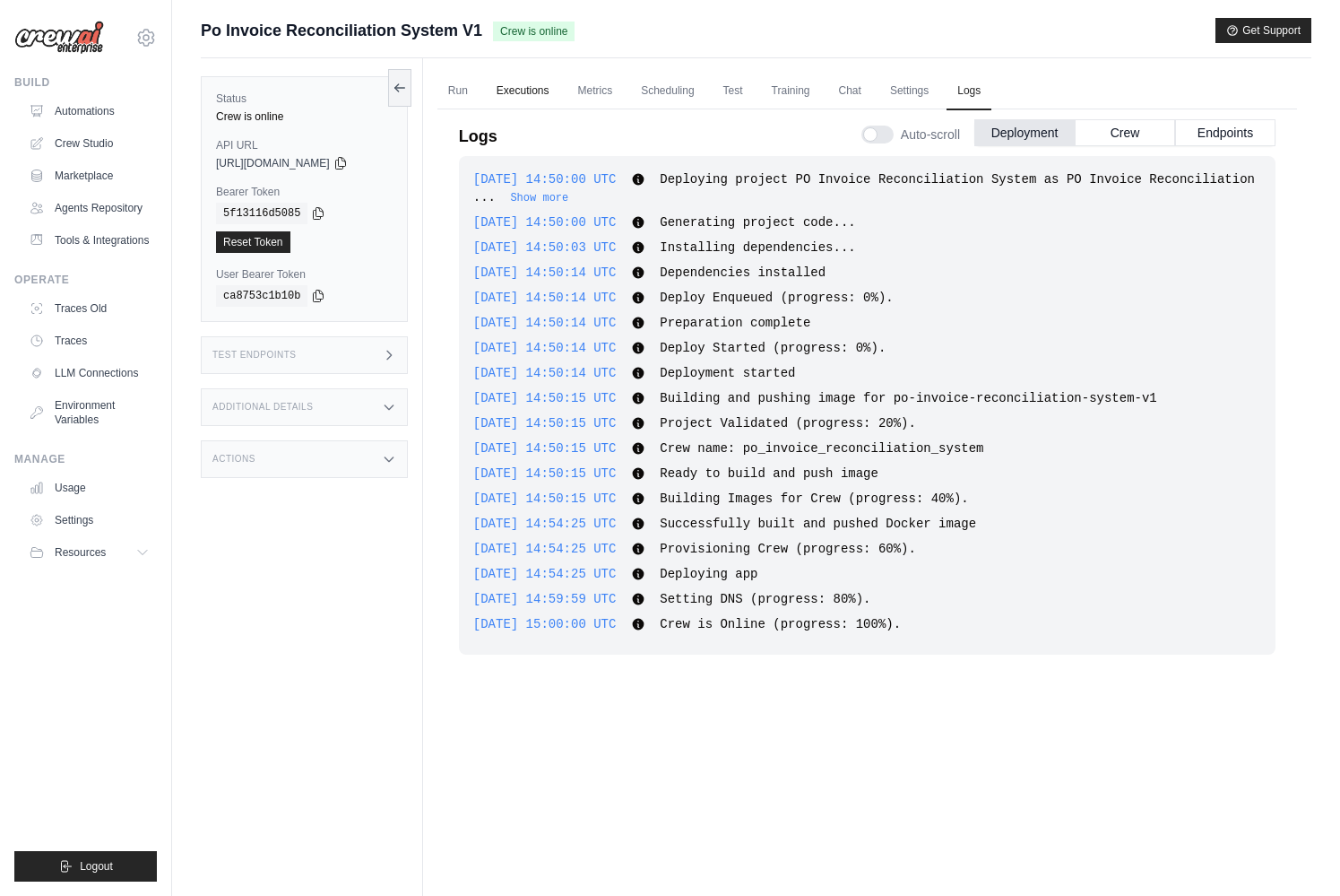
click at [515, 85] on link "Executions" at bounding box center [523, 92] width 75 height 38
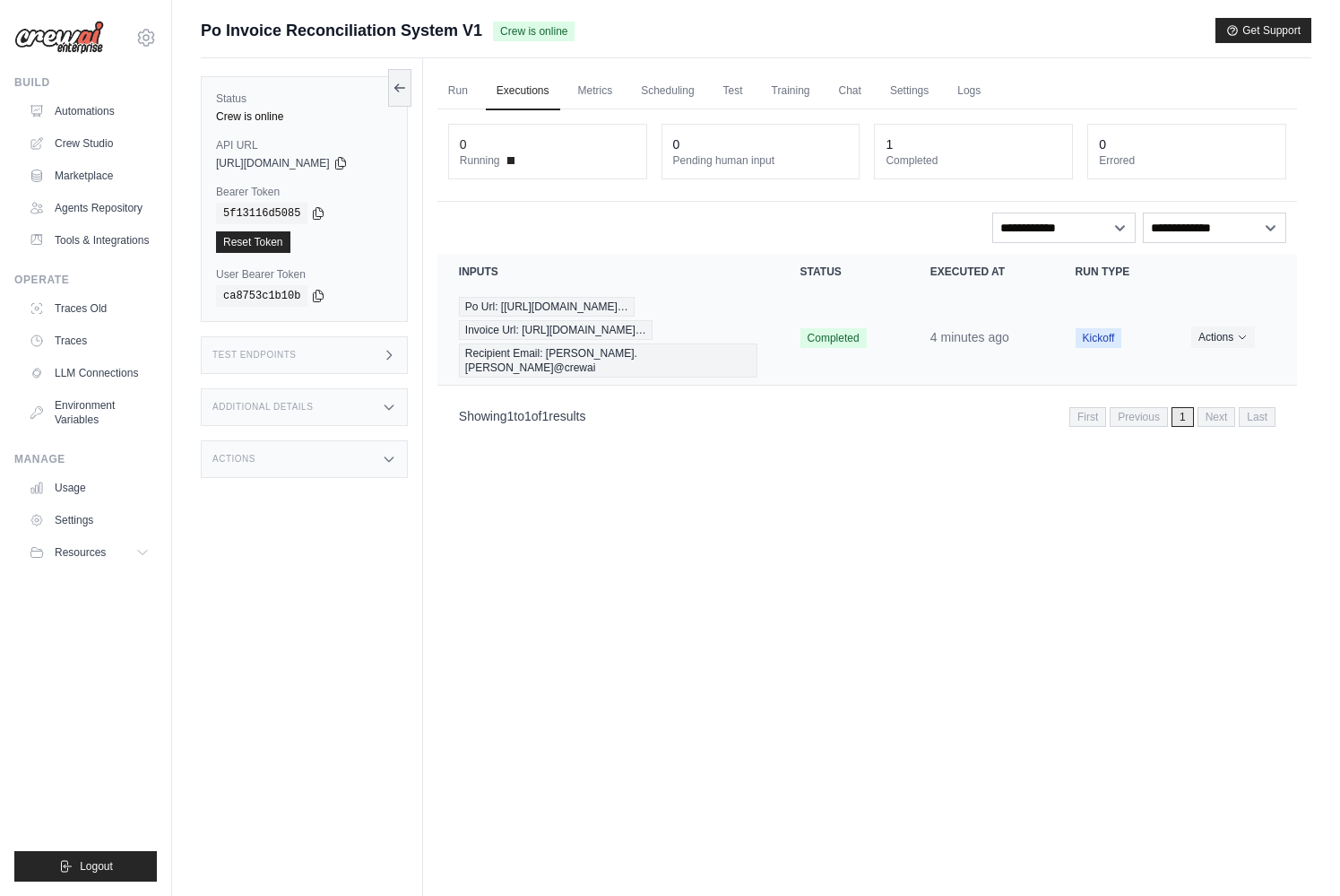
click at [758, 328] on td "Po Url: [https://drive.google.com/fil… Invoice Url: https://drive.google.com/fi…" at bounding box center [608, 336] width 341 height 95
click at [755, 331] on div "Po Url: [https://drive.google.com/fil… Invoice Url: https://drive.google.com/fi…" at bounding box center [609, 336] width 299 height 80
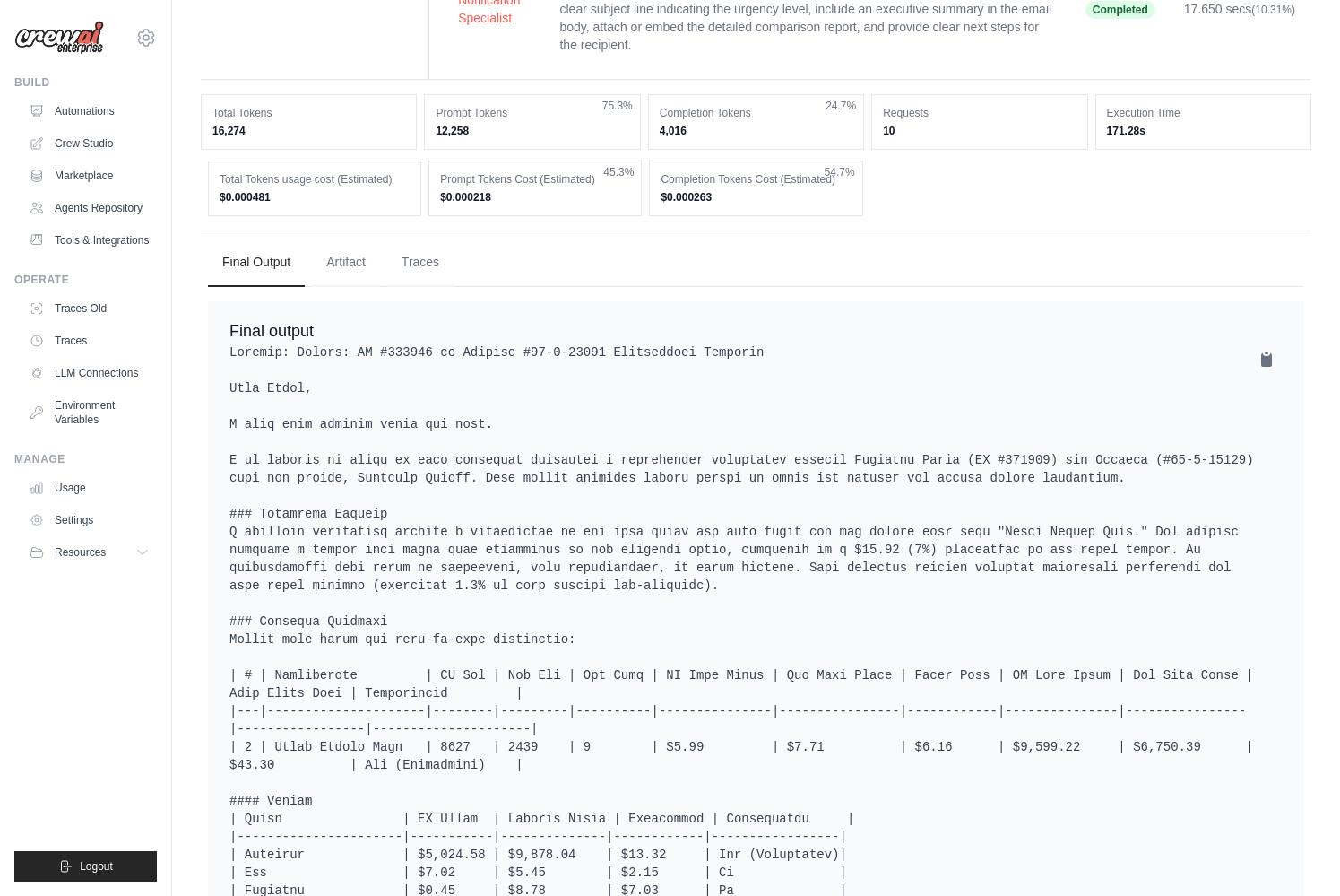
scroll to position [839, 0]
click at [451, 283] on button "Traces" at bounding box center [421, 260] width 66 height 48
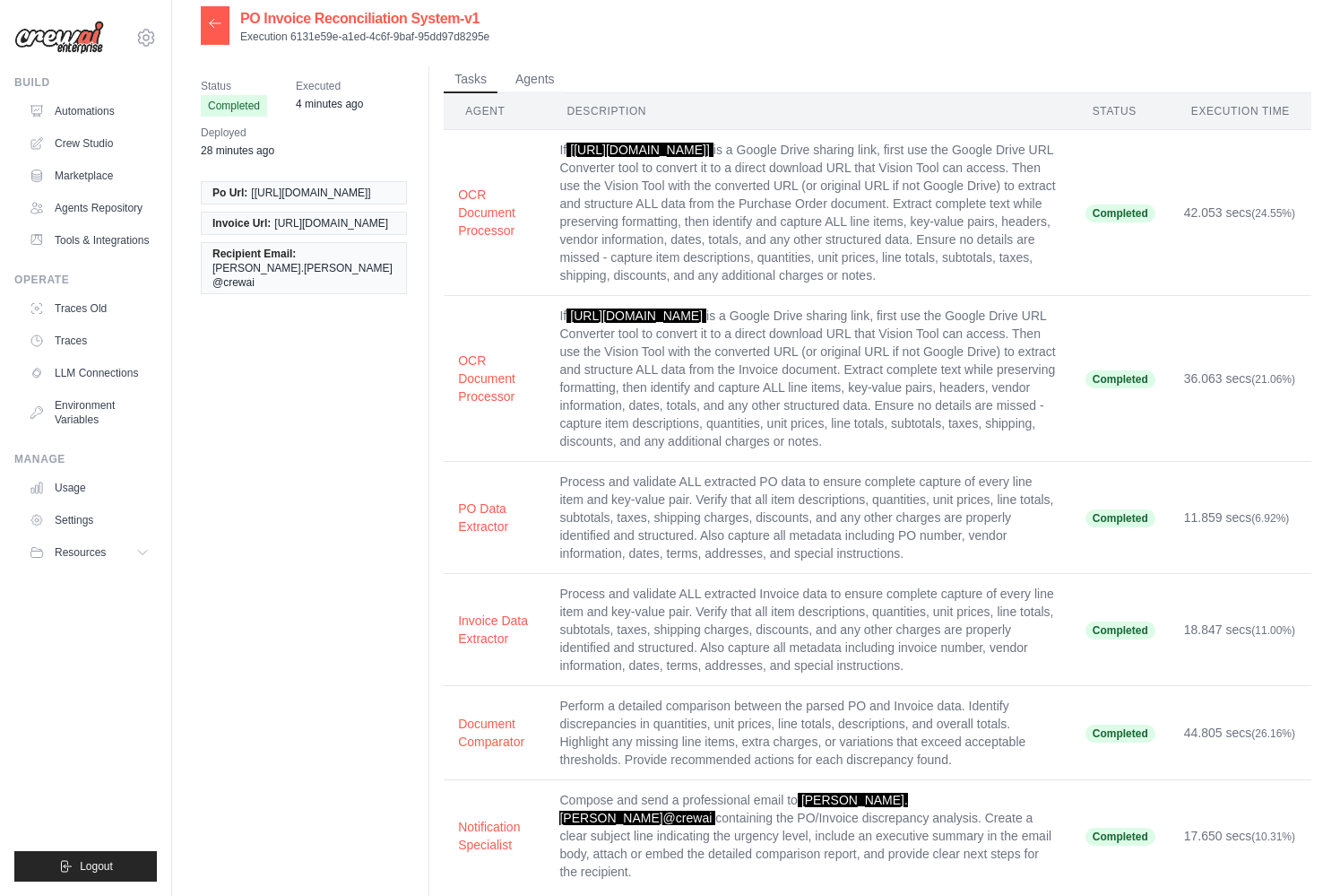
scroll to position [0, 0]
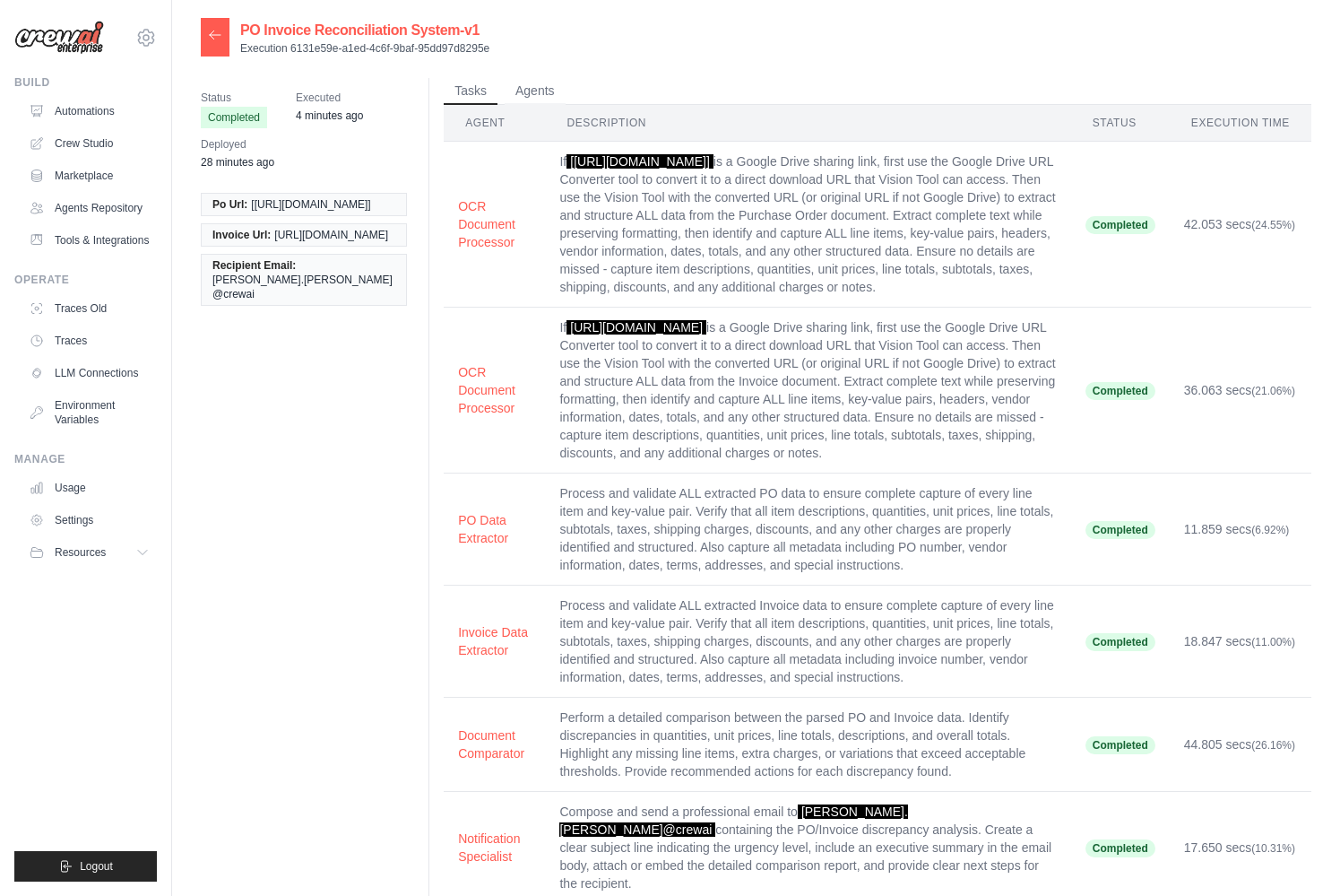
click at [211, 29] on icon at bounding box center [215, 34] width 14 height 14
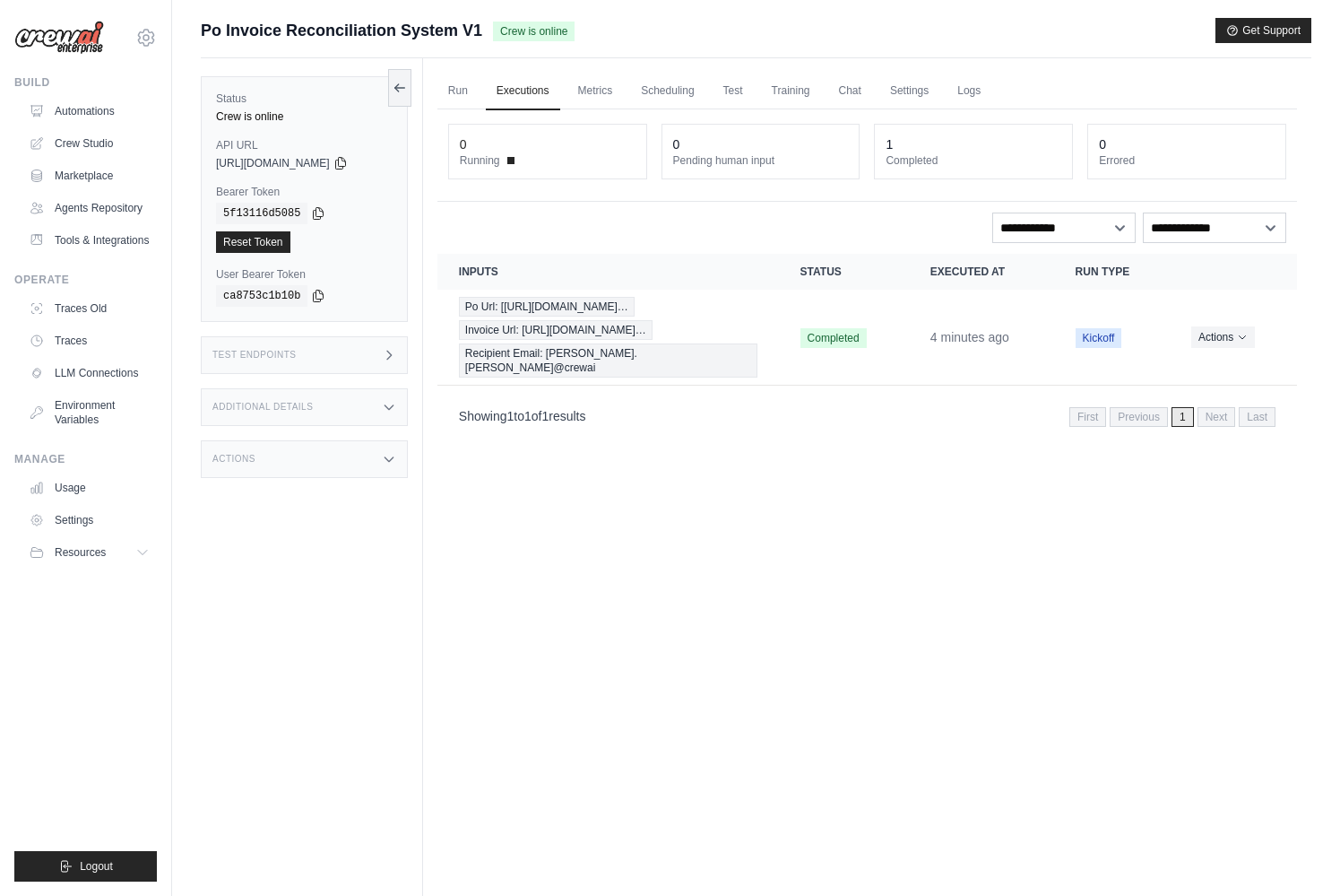
click at [319, 354] on div "Test Endpoints" at bounding box center [303, 355] width 207 height 38
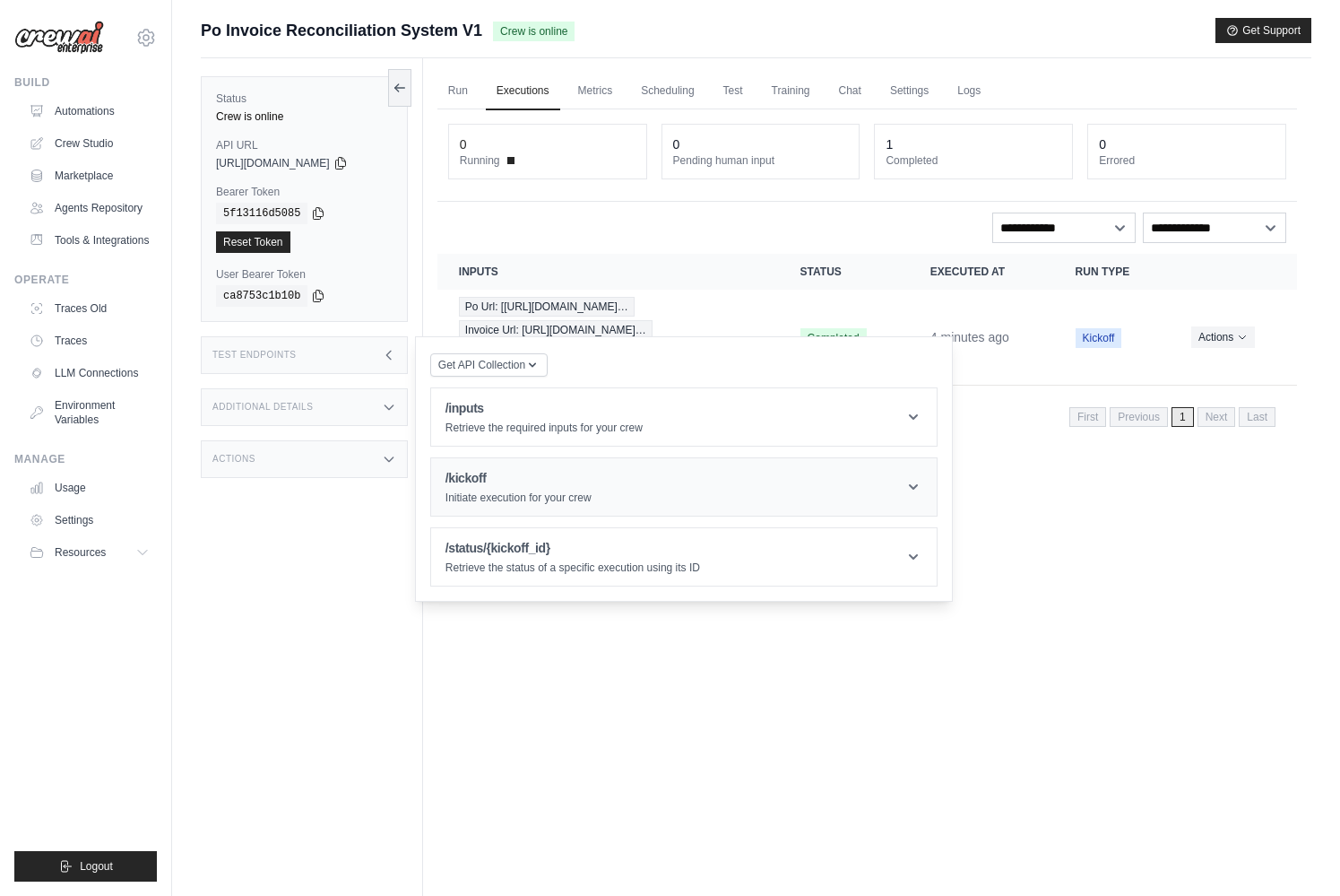
click at [548, 505] on p "Initiate execution for your crew" at bounding box center [518, 497] width 146 height 14
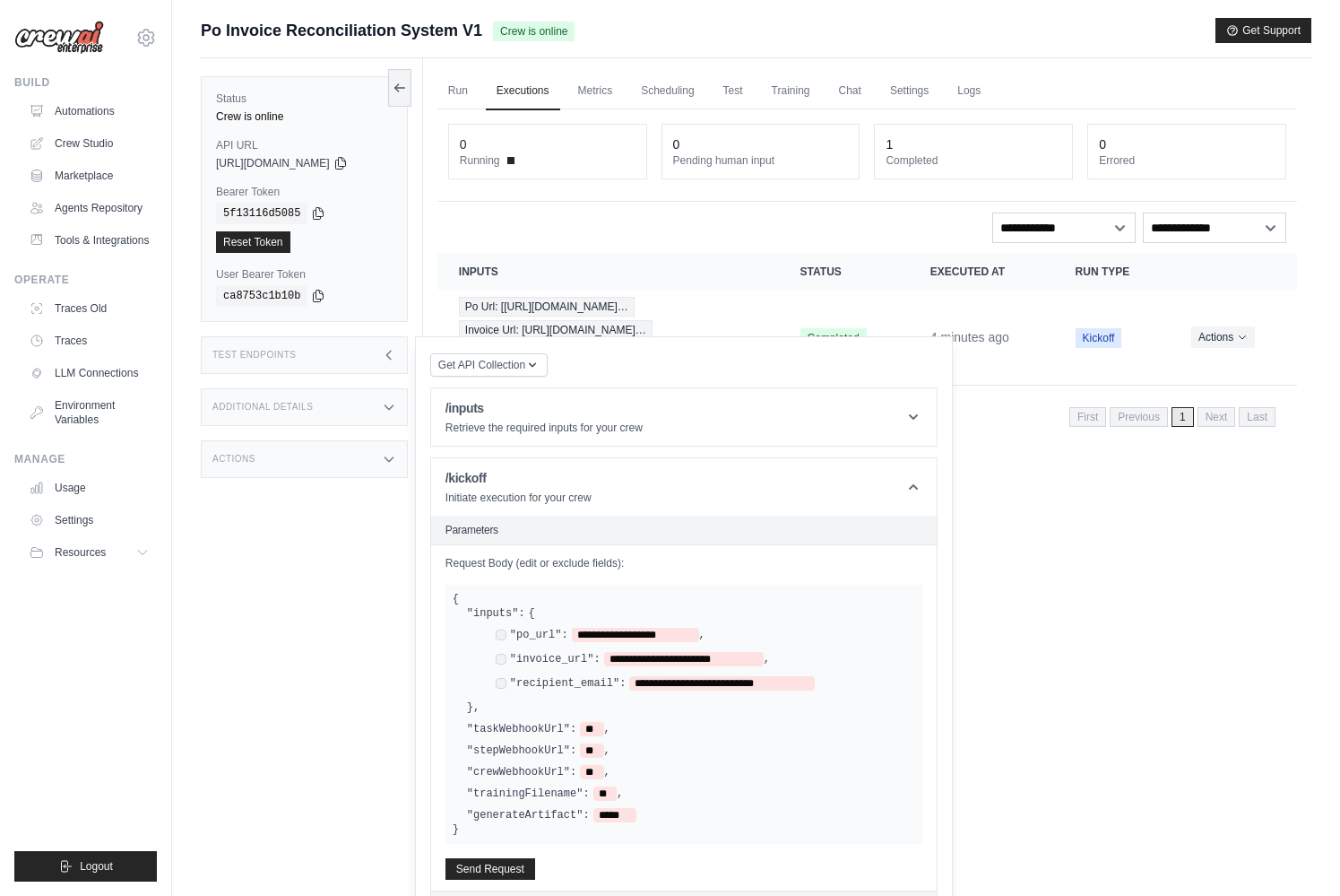
click at [336, 348] on div "Test Endpoints" at bounding box center [303, 355] width 207 height 38
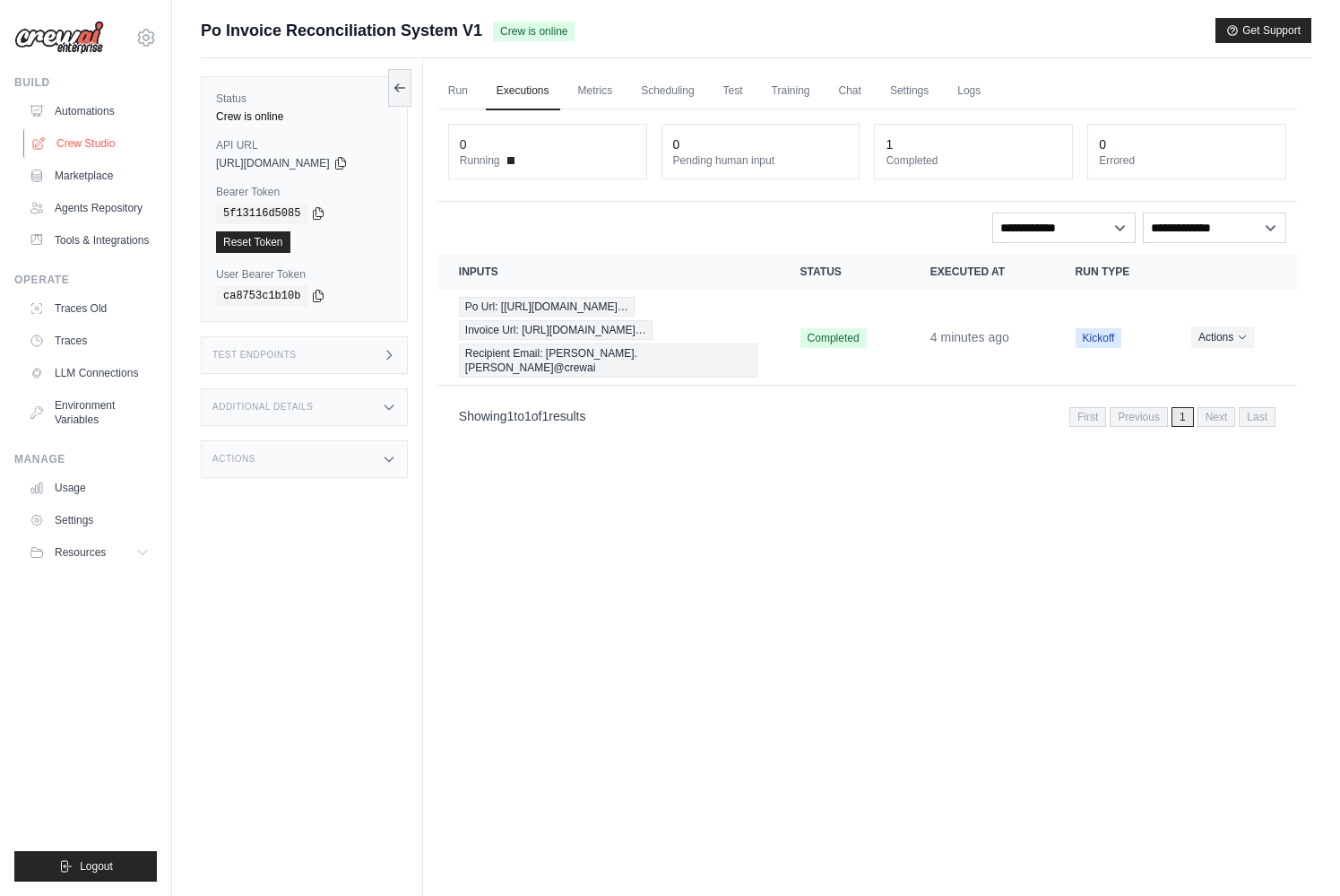
click at [81, 134] on link "Crew Studio" at bounding box center [91, 144] width 135 height 28
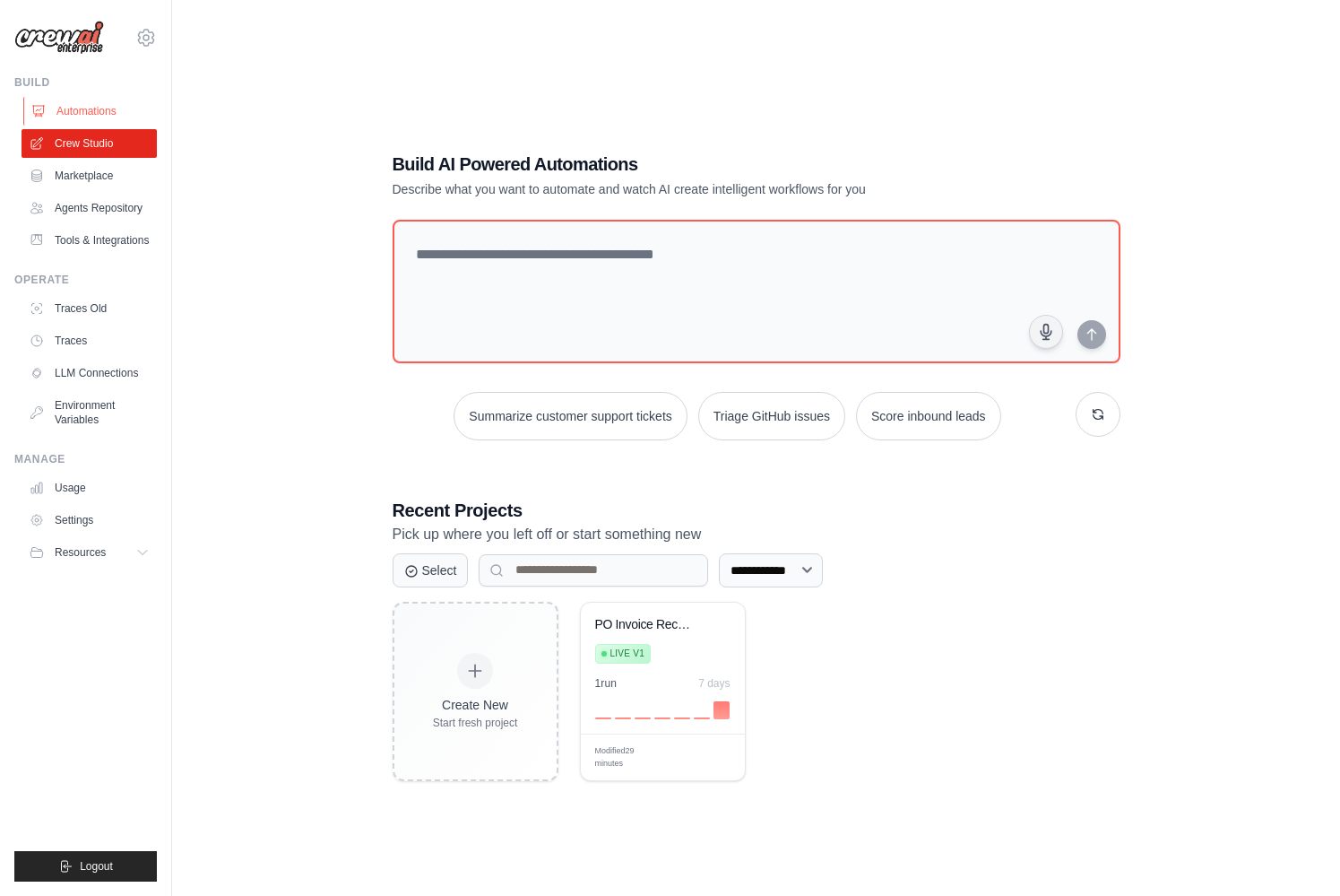
click at [78, 113] on link "Automations" at bounding box center [91, 111] width 135 height 28
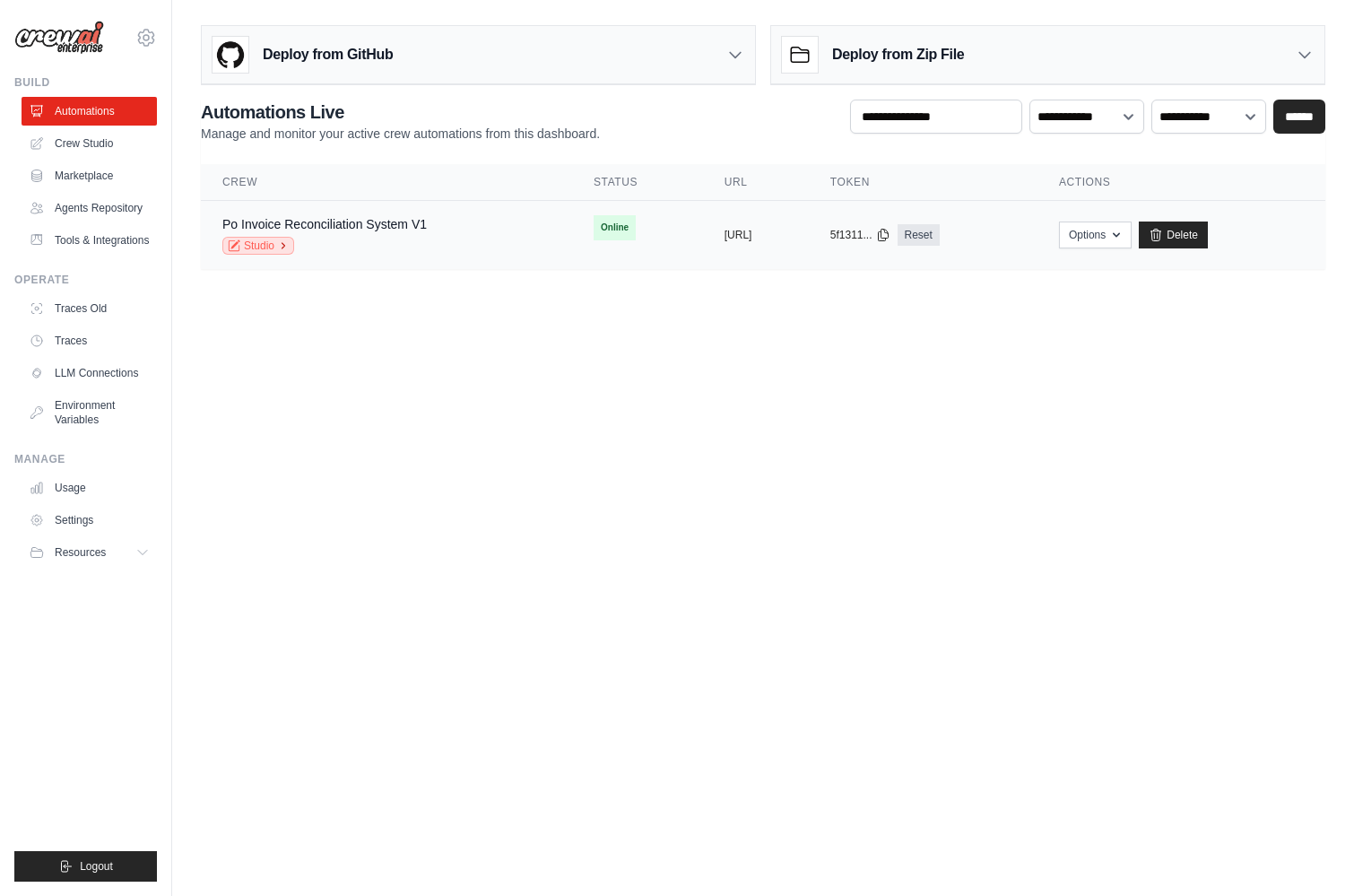
click at [248, 248] on link "Studio" at bounding box center [258, 245] width 72 height 18
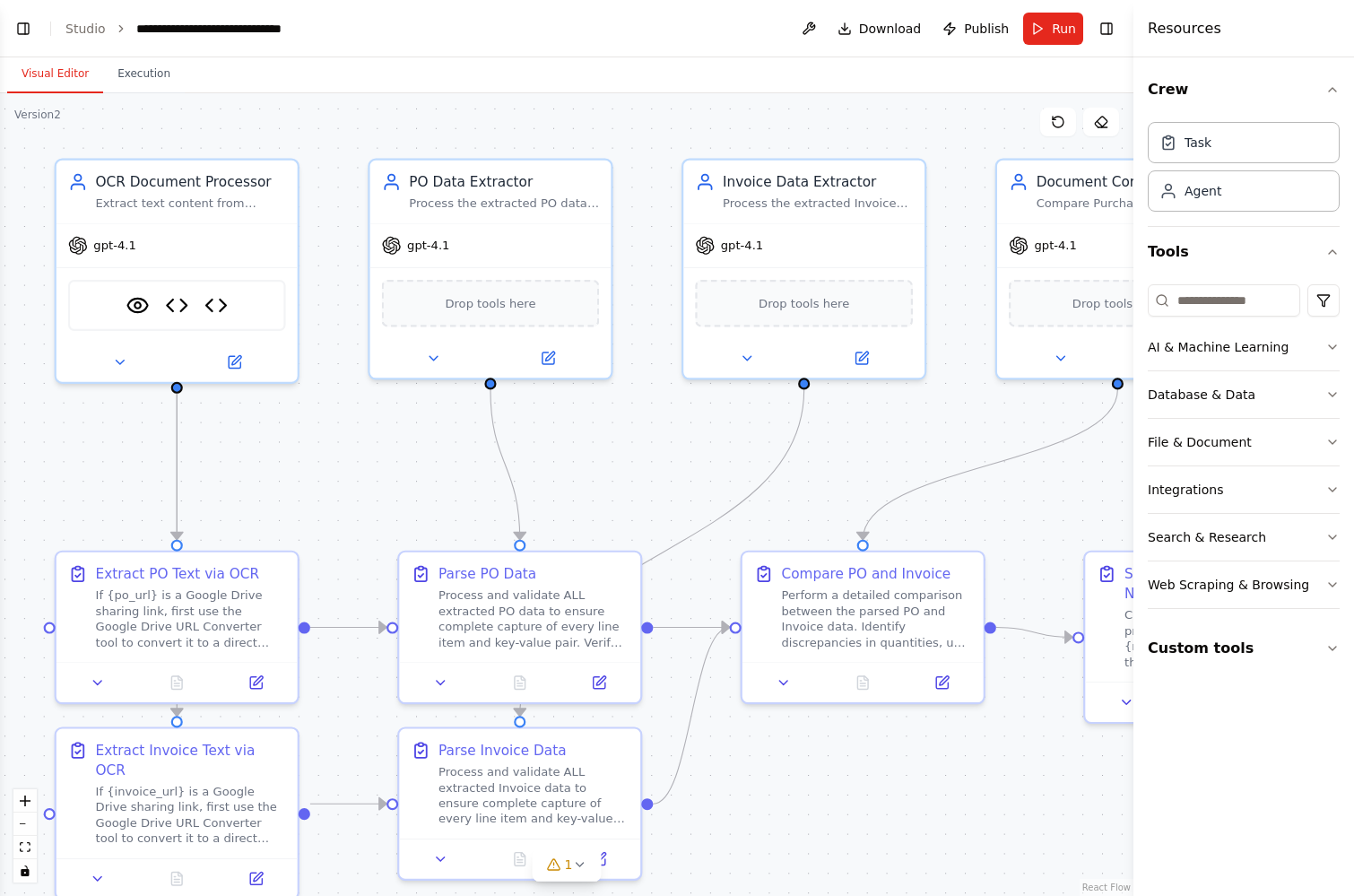
scroll to position [9146, 0]
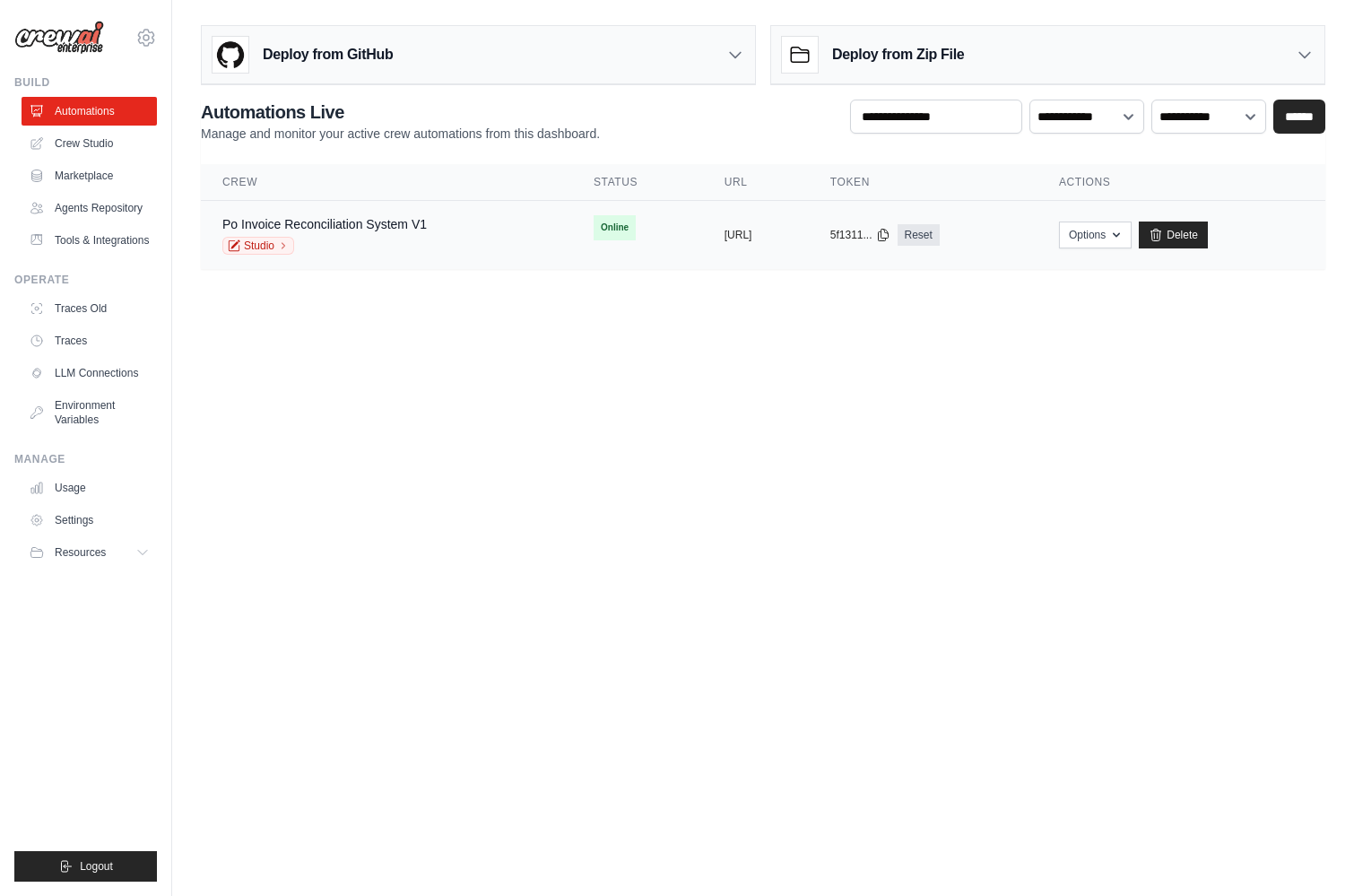
click at [357, 233] on div "Po Invoice Reconciliation System V1" at bounding box center [324, 224] width 204 height 18
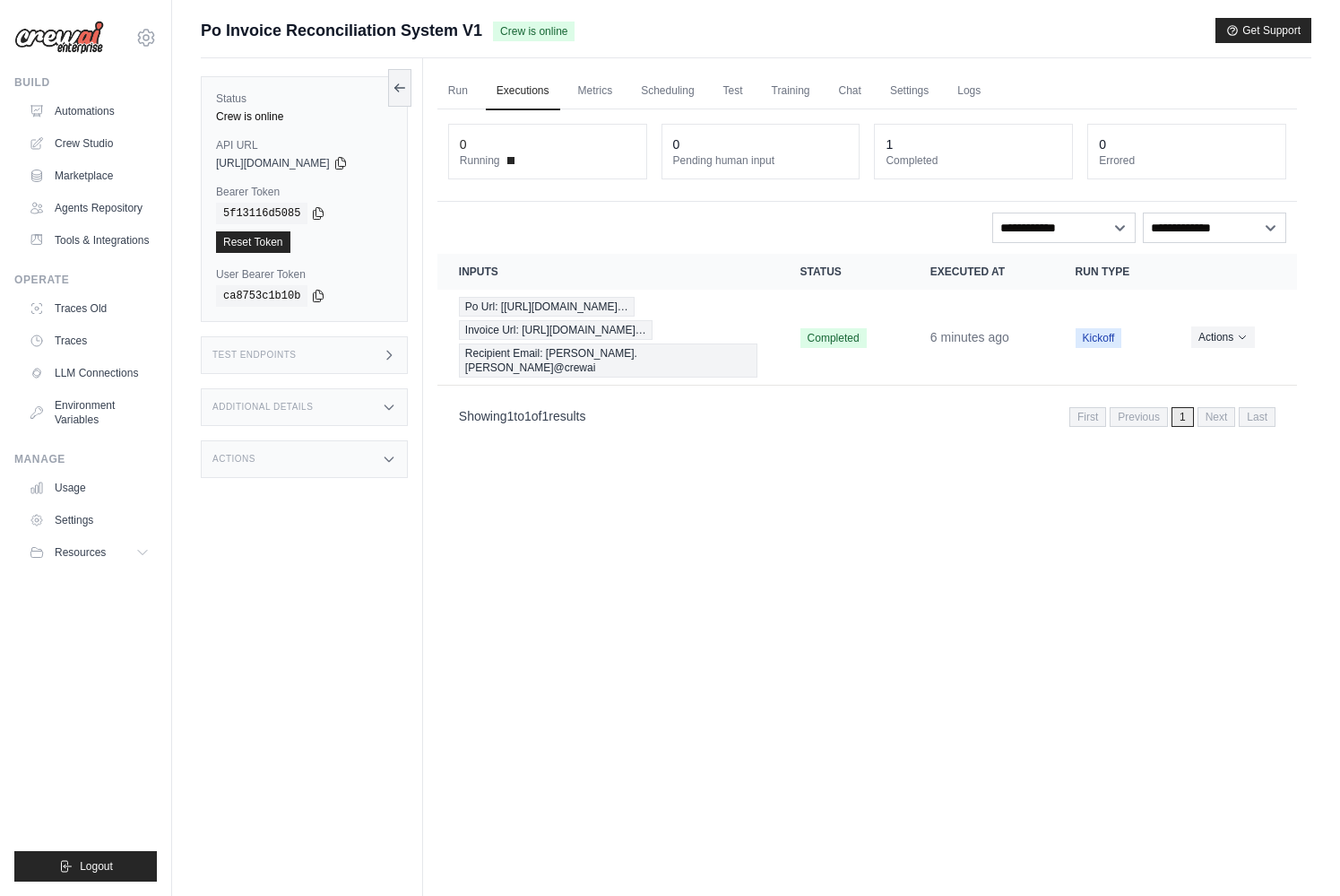
click at [248, 362] on div "Test Endpoints" at bounding box center [303, 355] width 207 height 38
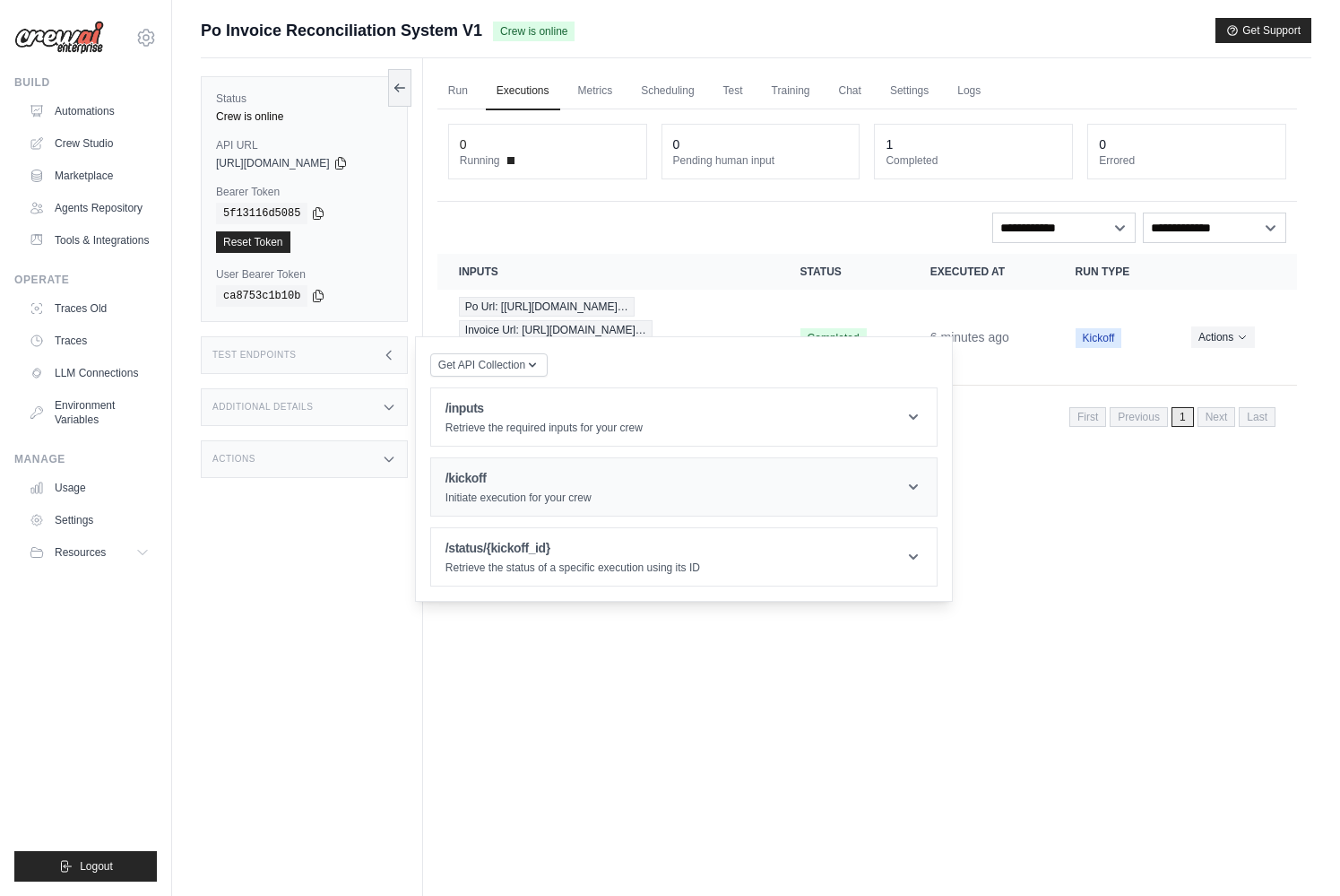
click at [508, 477] on h1 "/kickoff" at bounding box center [518, 477] width 146 height 18
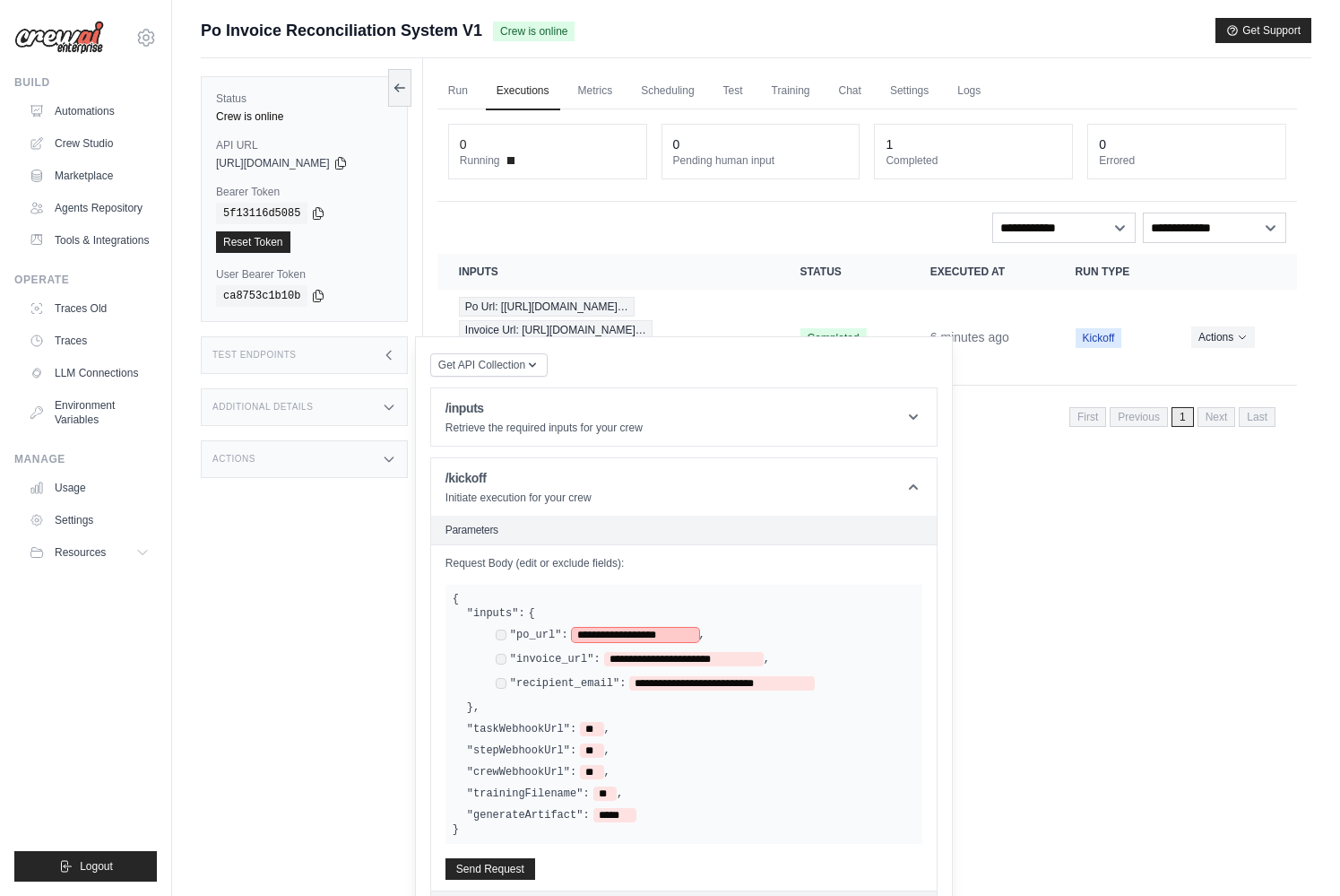
click at [611, 640] on span "**********" at bounding box center [635, 634] width 128 height 14
drag, startPoint x: 584, startPoint y: 633, endPoint x: 690, endPoint y: 630, distance: 106.0
click at [690, 630] on span "**********" at bounding box center [635, 634] width 128 height 14
paste span
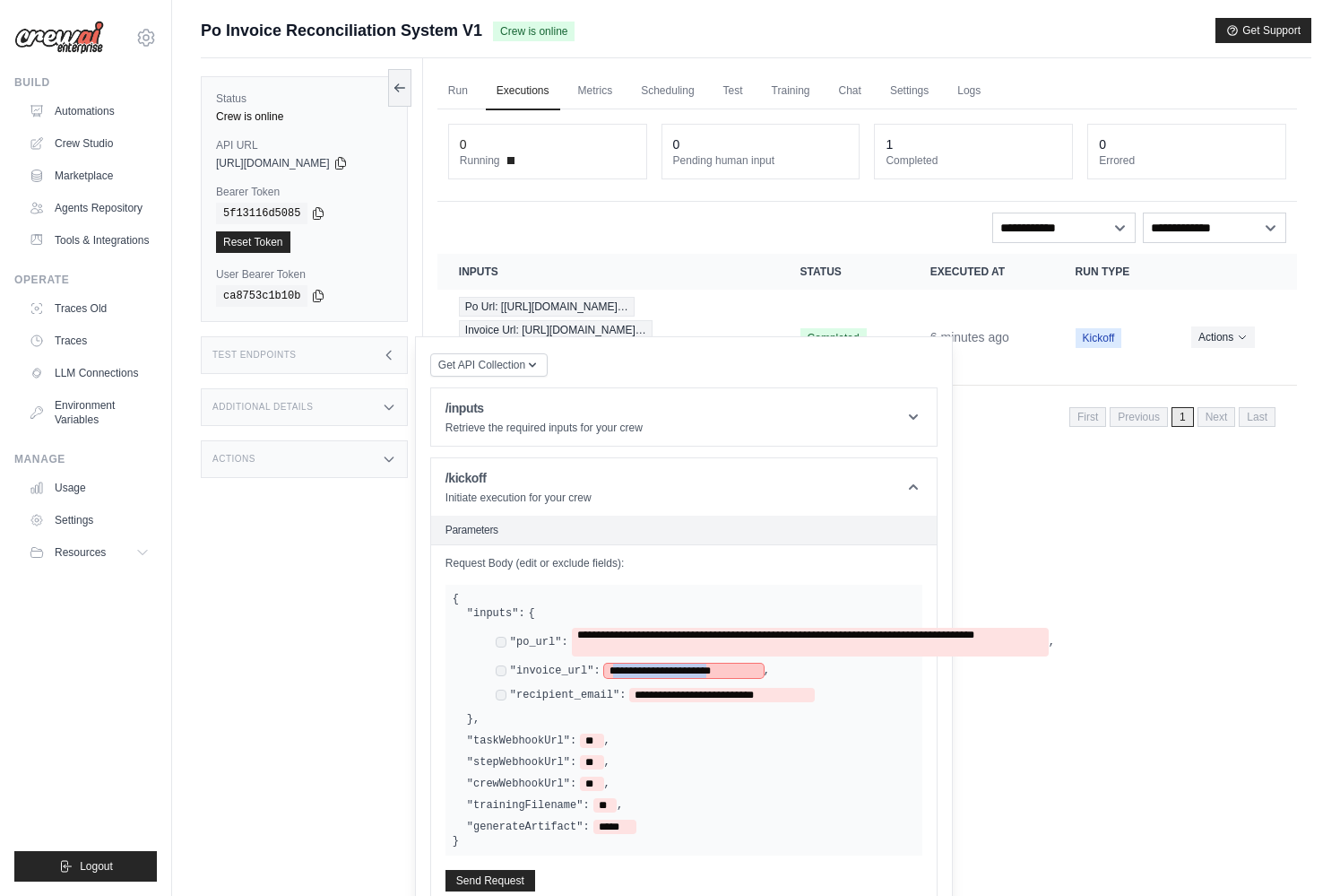
drag, startPoint x: 618, startPoint y: 669, endPoint x: 757, endPoint y: 667, distance: 139.0
click at [757, 667] on span "**********" at bounding box center [683, 670] width 160 height 14
paste span
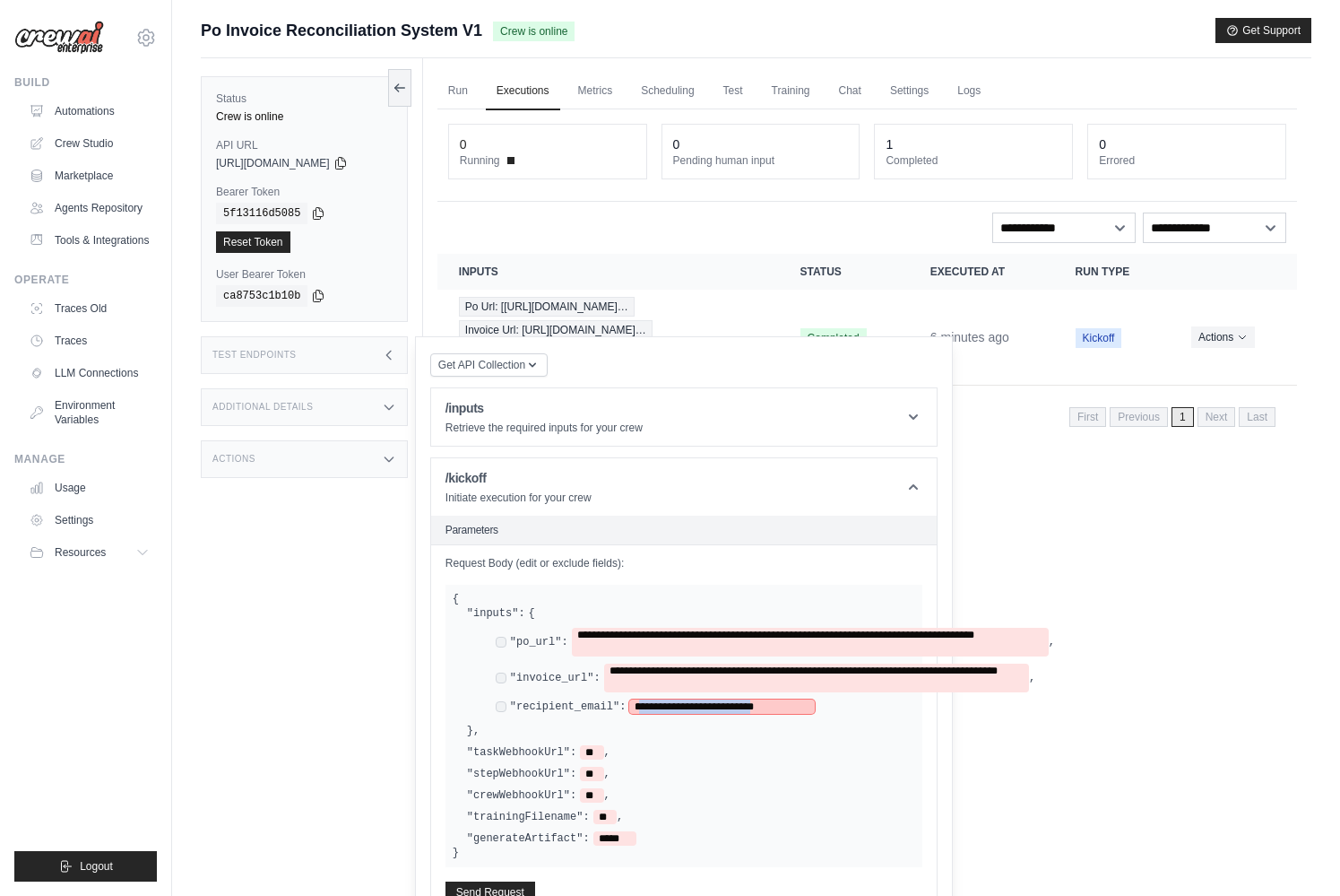
drag, startPoint x: 809, startPoint y: 709, endPoint x: 643, endPoint y: 700, distance: 166.2
click at [642, 700] on span "**********" at bounding box center [722, 706] width 185 height 14
click at [700, 763] on div "**********" at bounding box center [683, 725] width 462 height 239
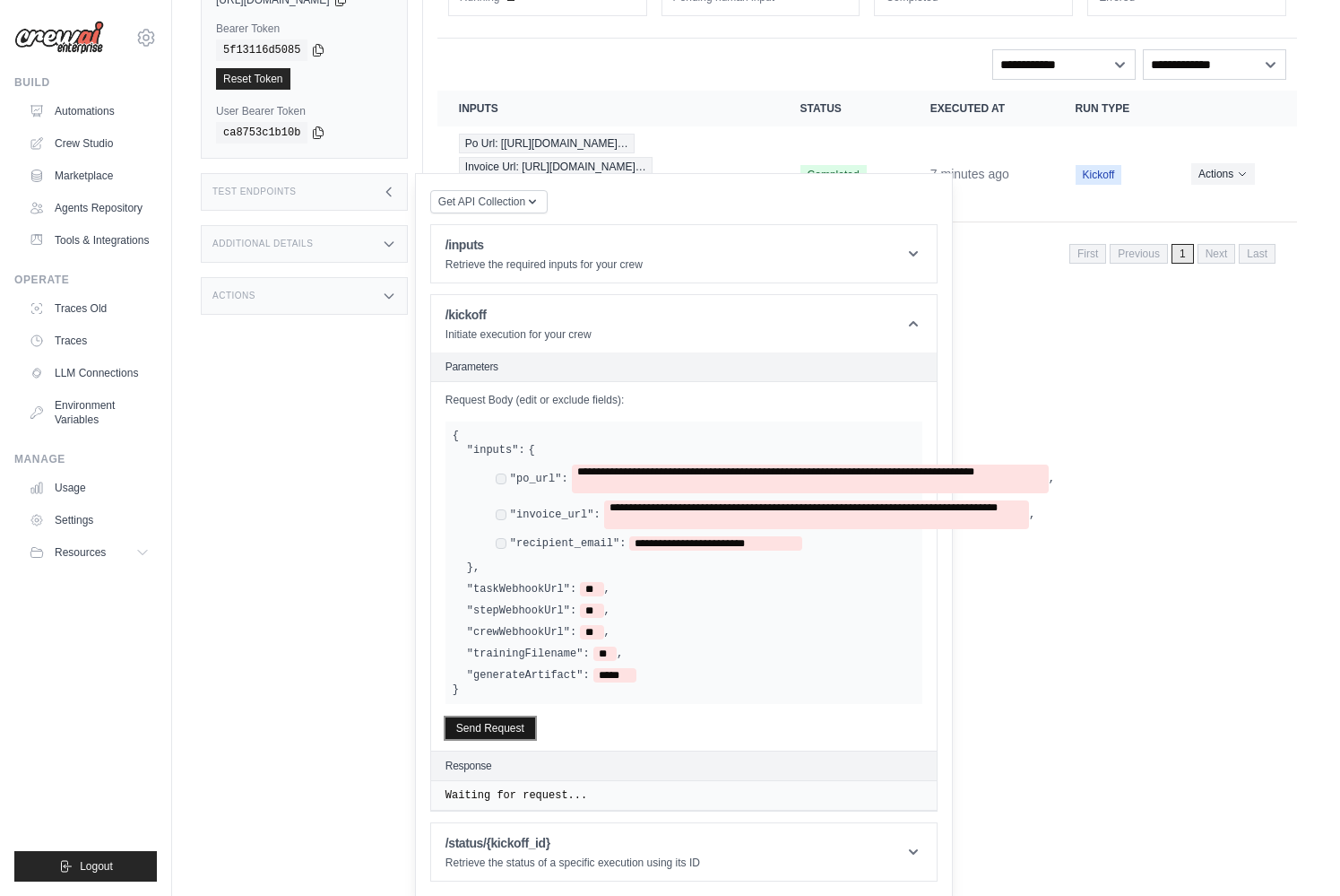
click at [473, 729] on button "Send Request" at bounding box center [490, 728] width 90 height 22
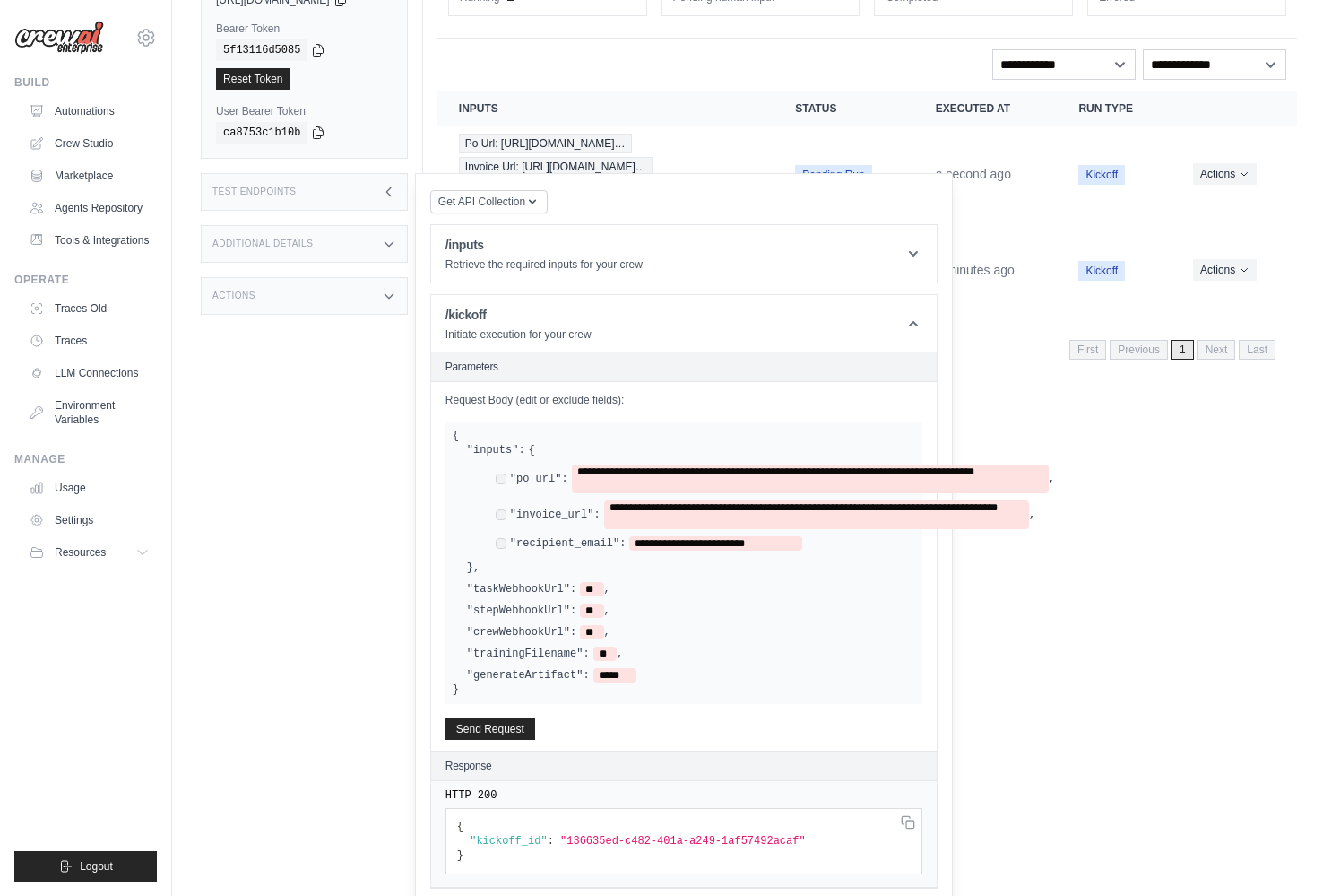
click at [365, 192] on div "Test Endpoints" at bounding box center [303, 192] width 207 height 38
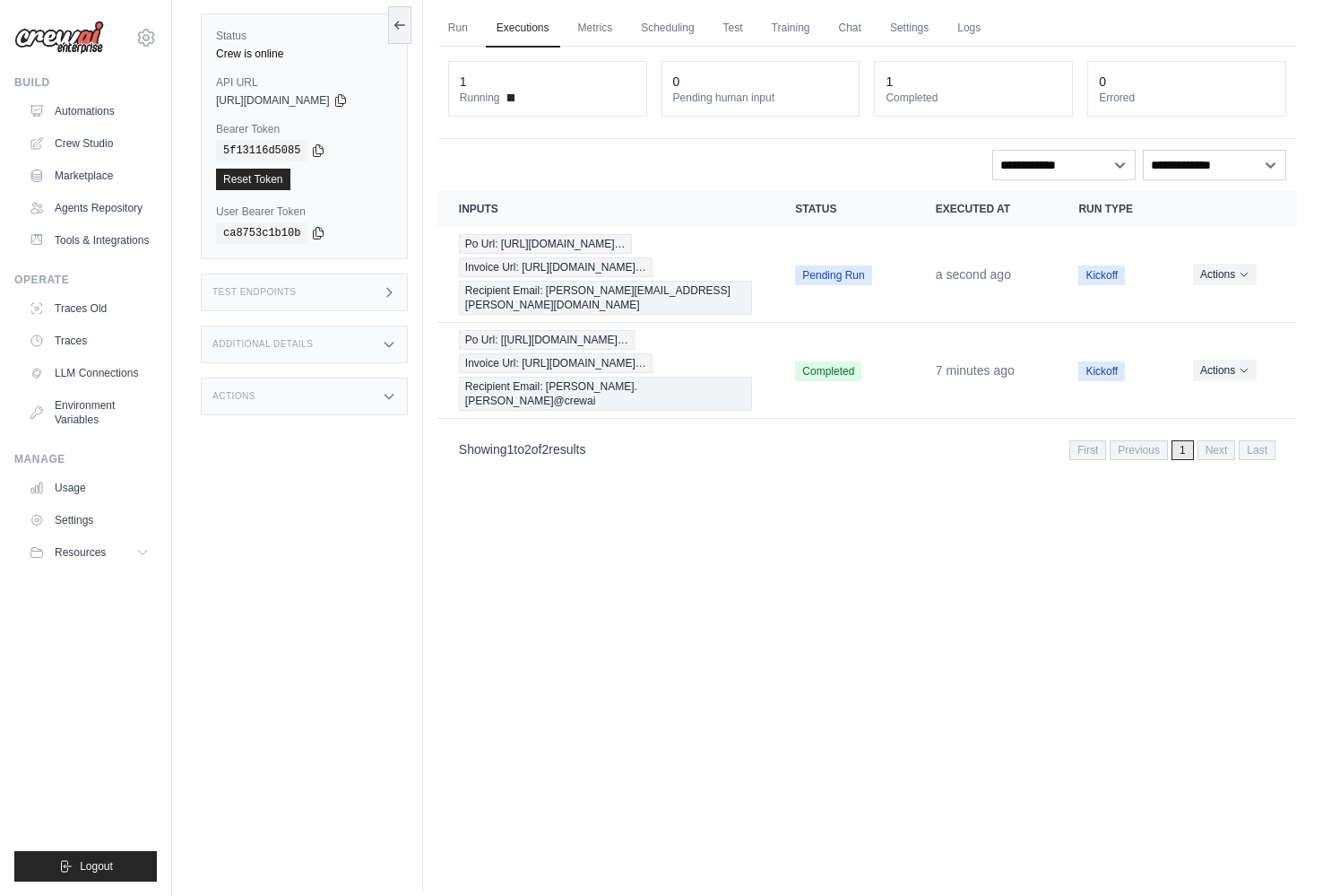
scroll to position [61, 0]
click at [752, 349] on div "Po Url: [https://drive.google.com/fil… Invoice Url: https://drive.google.com/fi…" at bounding box center [606, 370] width 294 height 80
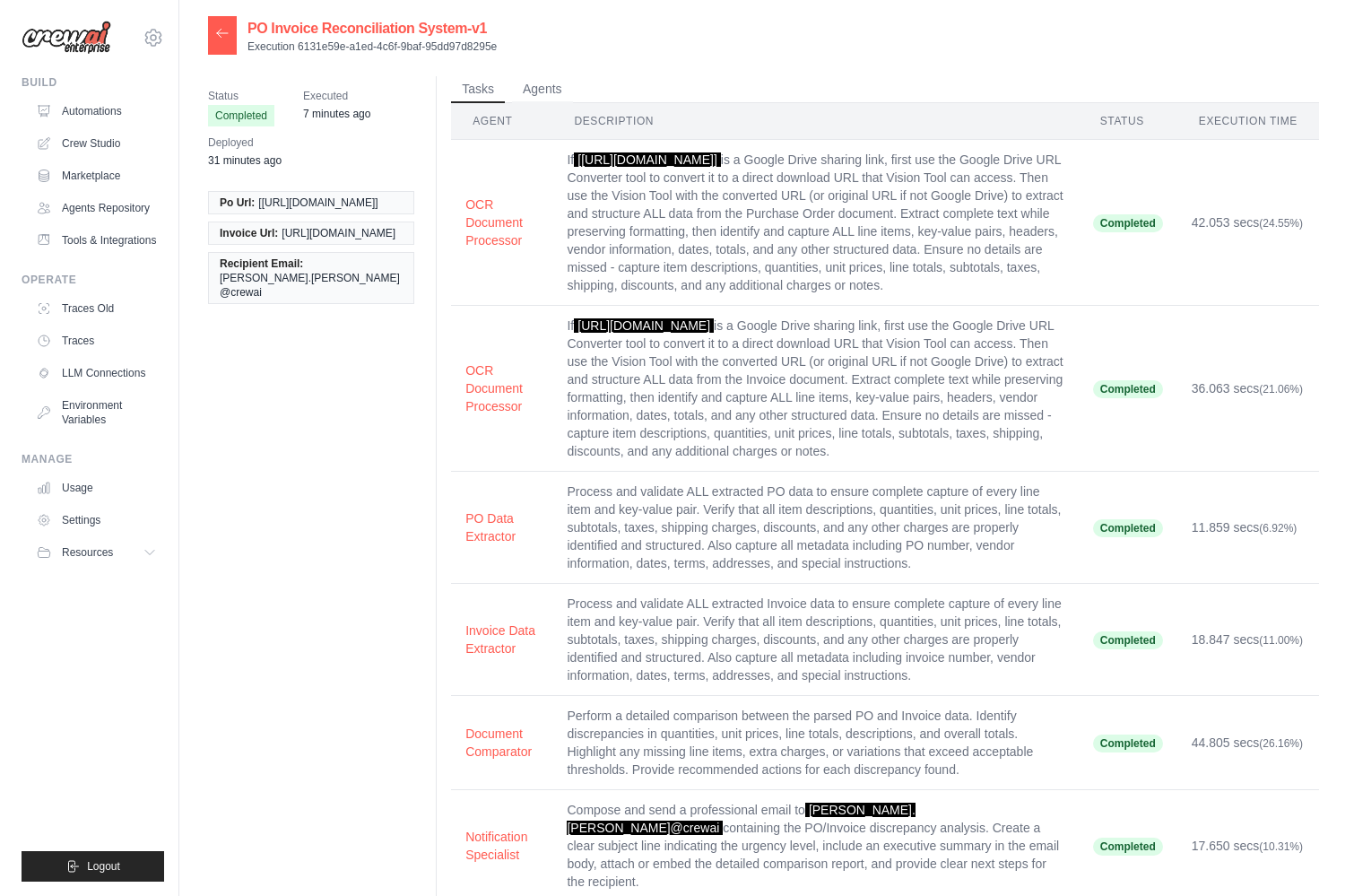
scroll to position [4, 0]
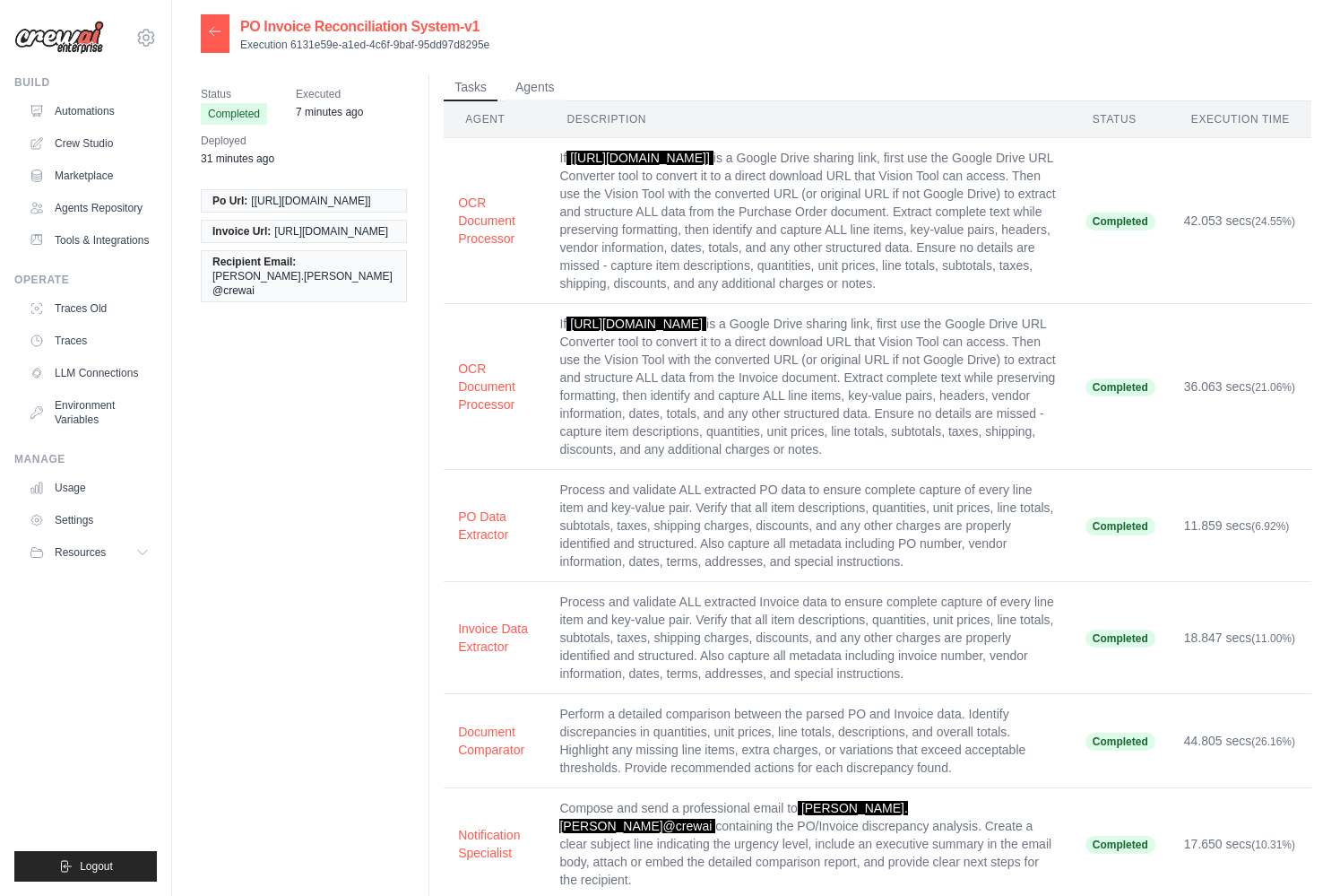
click at [738, 242] on td "If [[URL][DOMAIN_NAME]] is a Google Drive sharing link, first use the Google Dr…" at bounding box center [808, 220] width 525 height 165
click at [467, 233] on button "OCR Document Processor" at bounding box center [494, 219] width 73 height 54
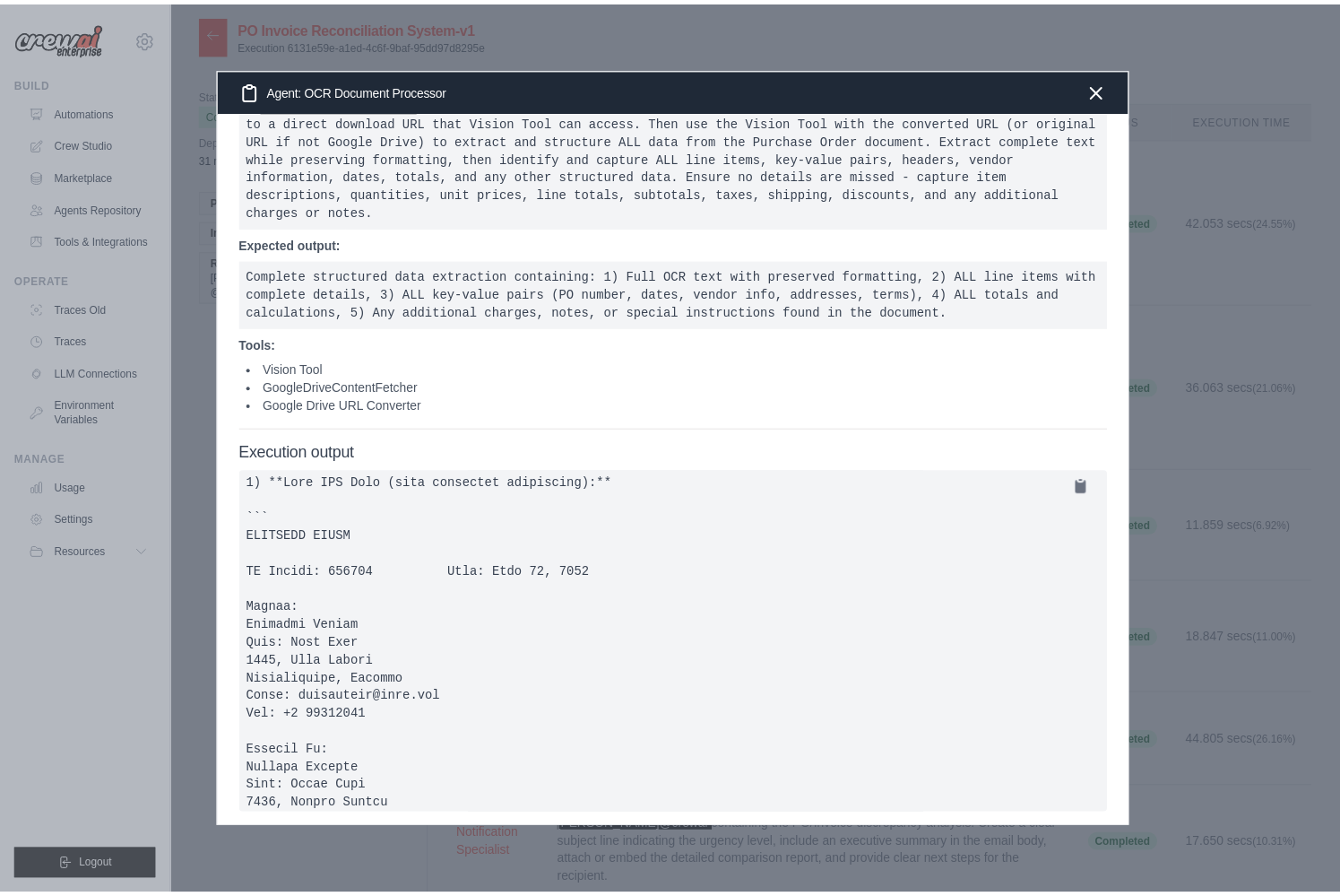
scroll to position [925, 0]
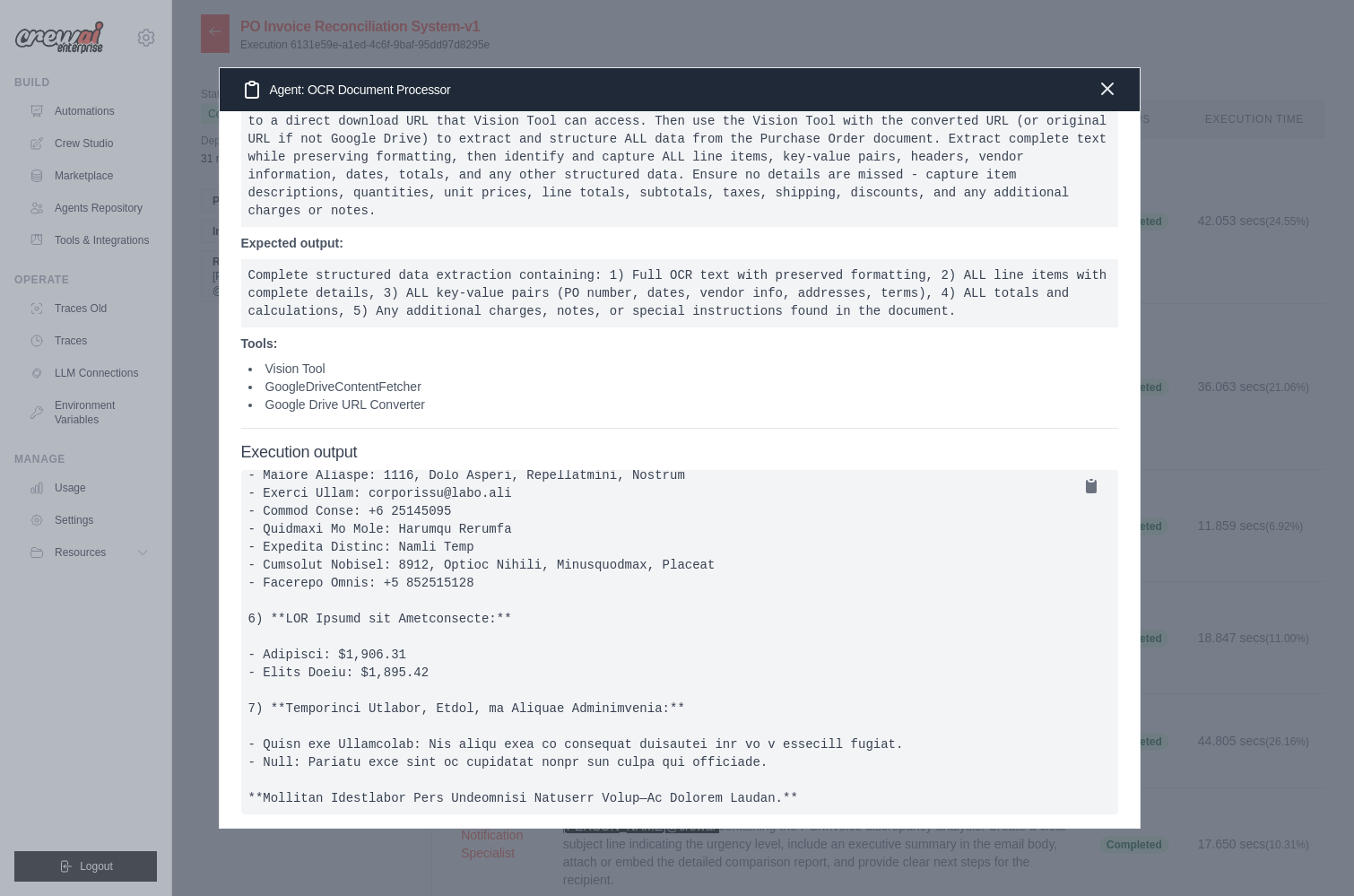
click at [1108, 94] on icon "button" at bounding box center [1107, 89] width 22 height 22
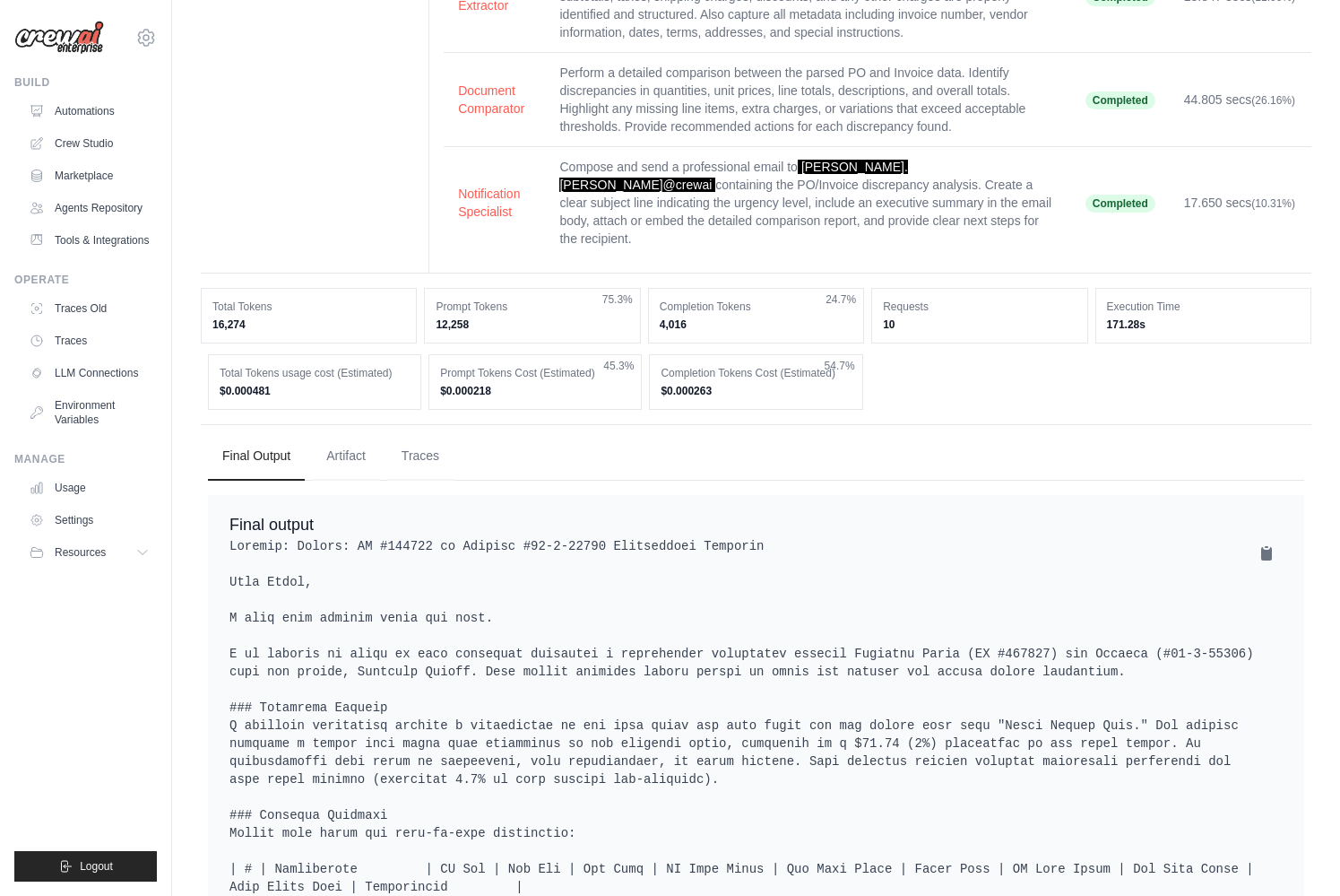
scroll to position [641, 0]
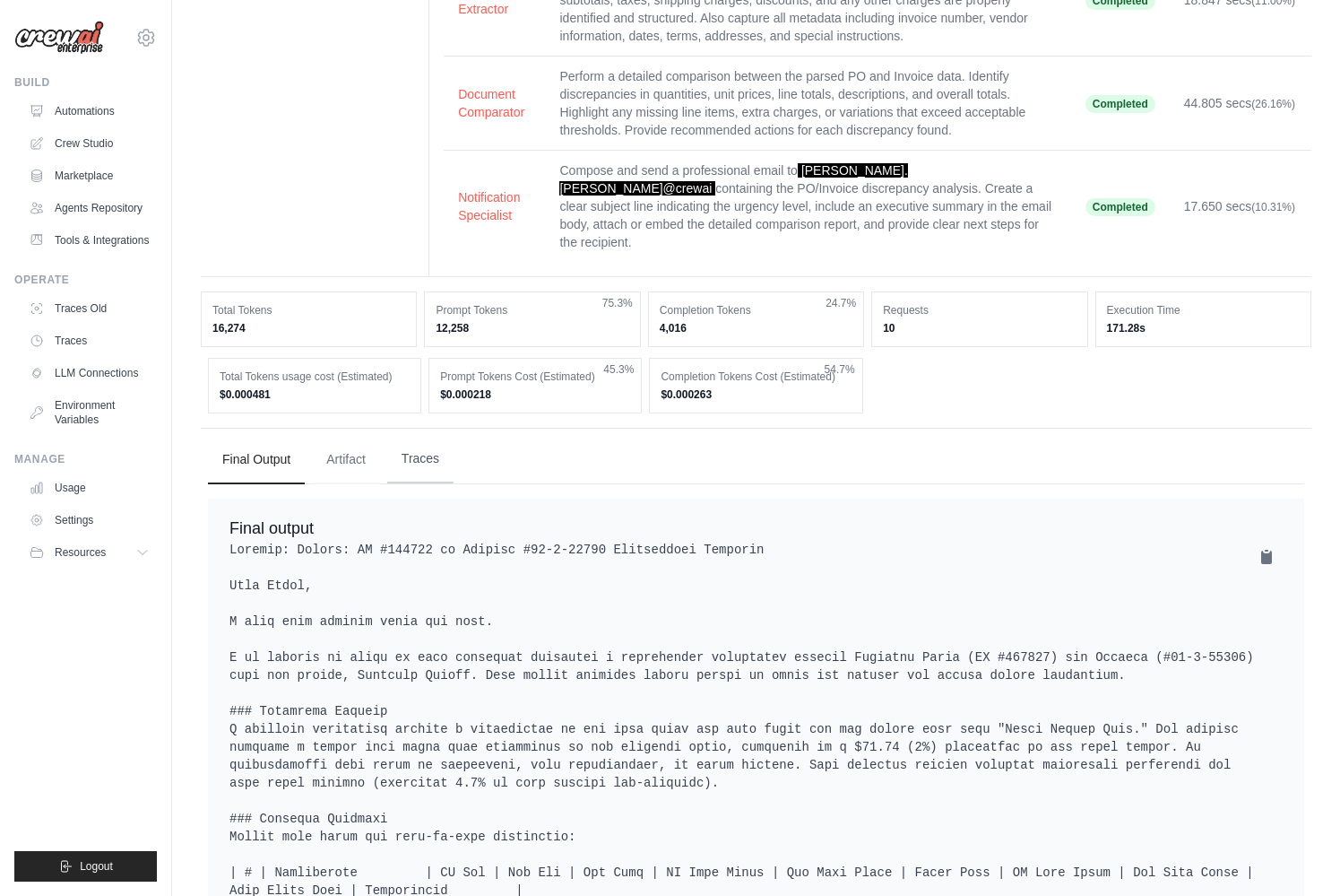
click at [422, 474] on button "Traces" at bounding box center [421, 458] width 66 height 48
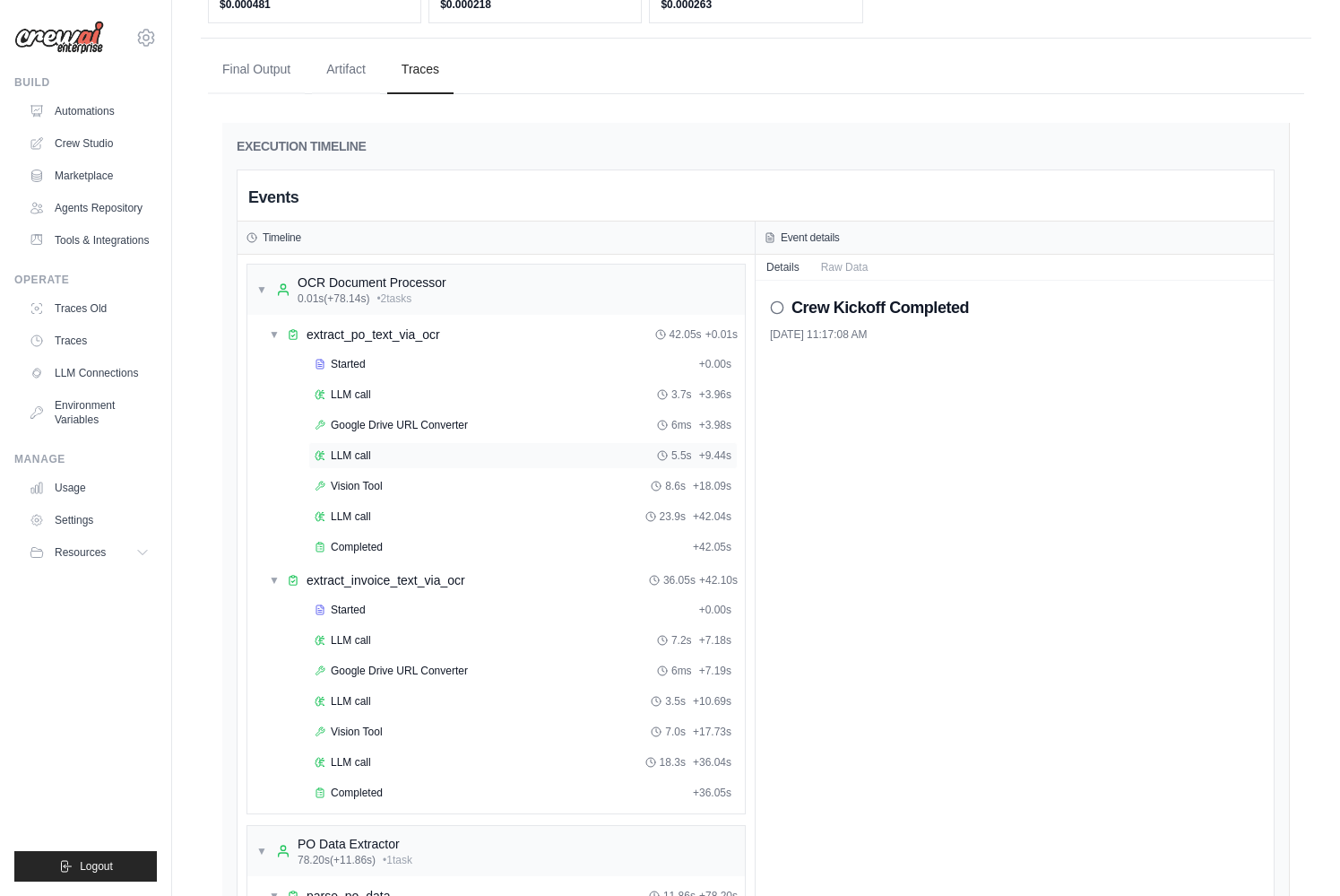
scroll to position [1042, 0]
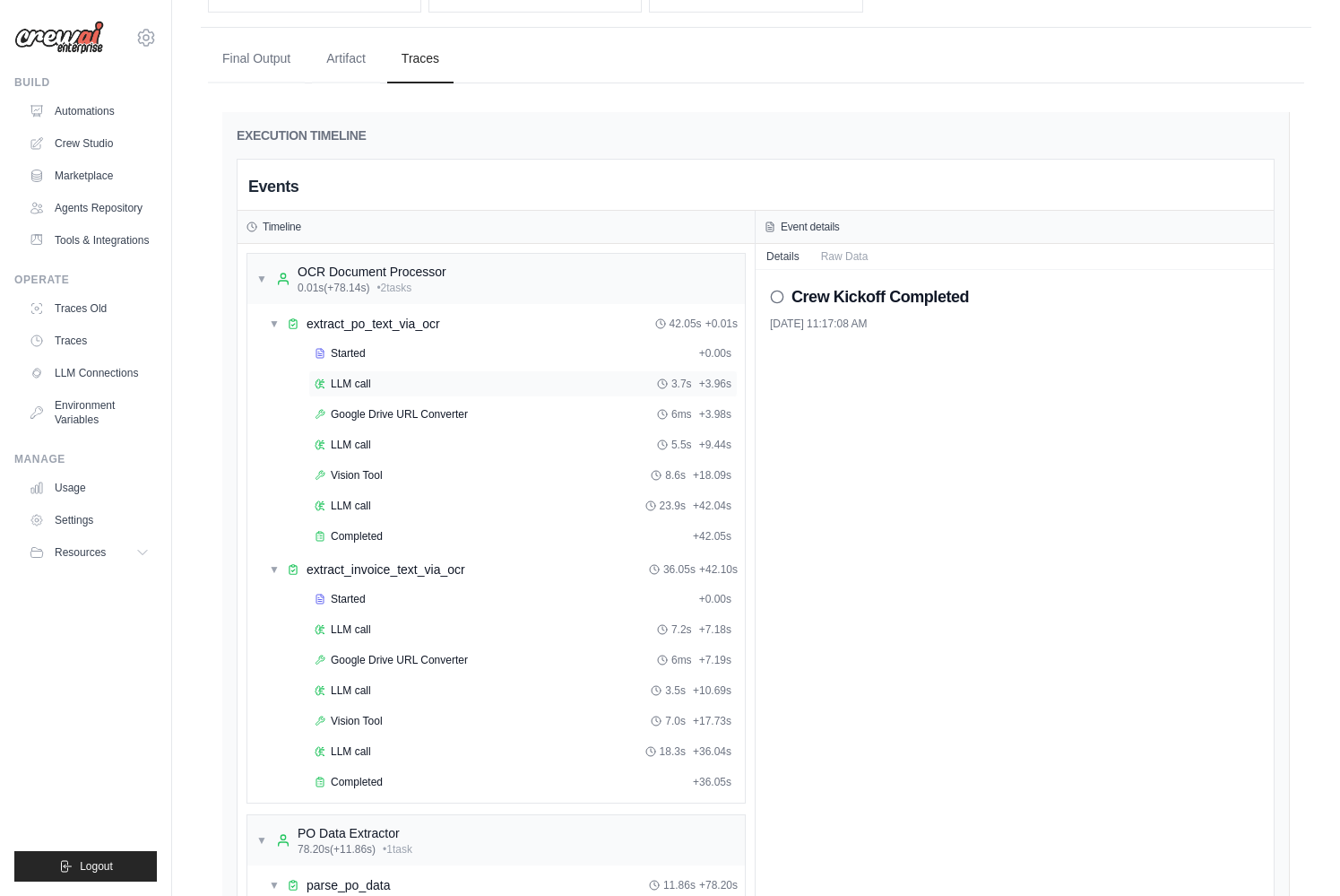
click at [390, 391] on div "LLM call 3.7s + 3.96s" at bounding box center [523, 383] width 417 height 14
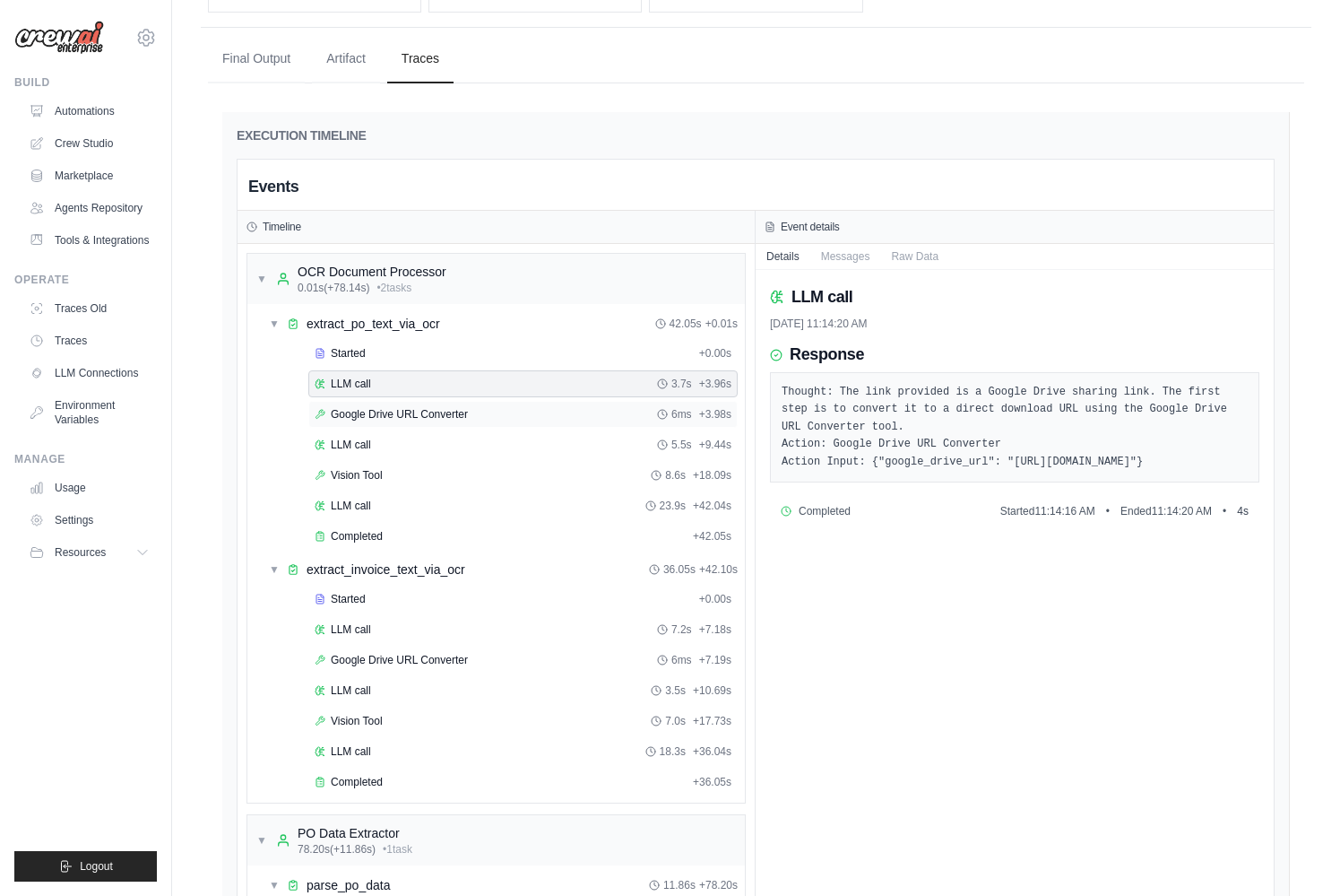
click at [406, 422] on span "Google Drive URL Converter" at bounding box center [399, 414] width 137 height 14
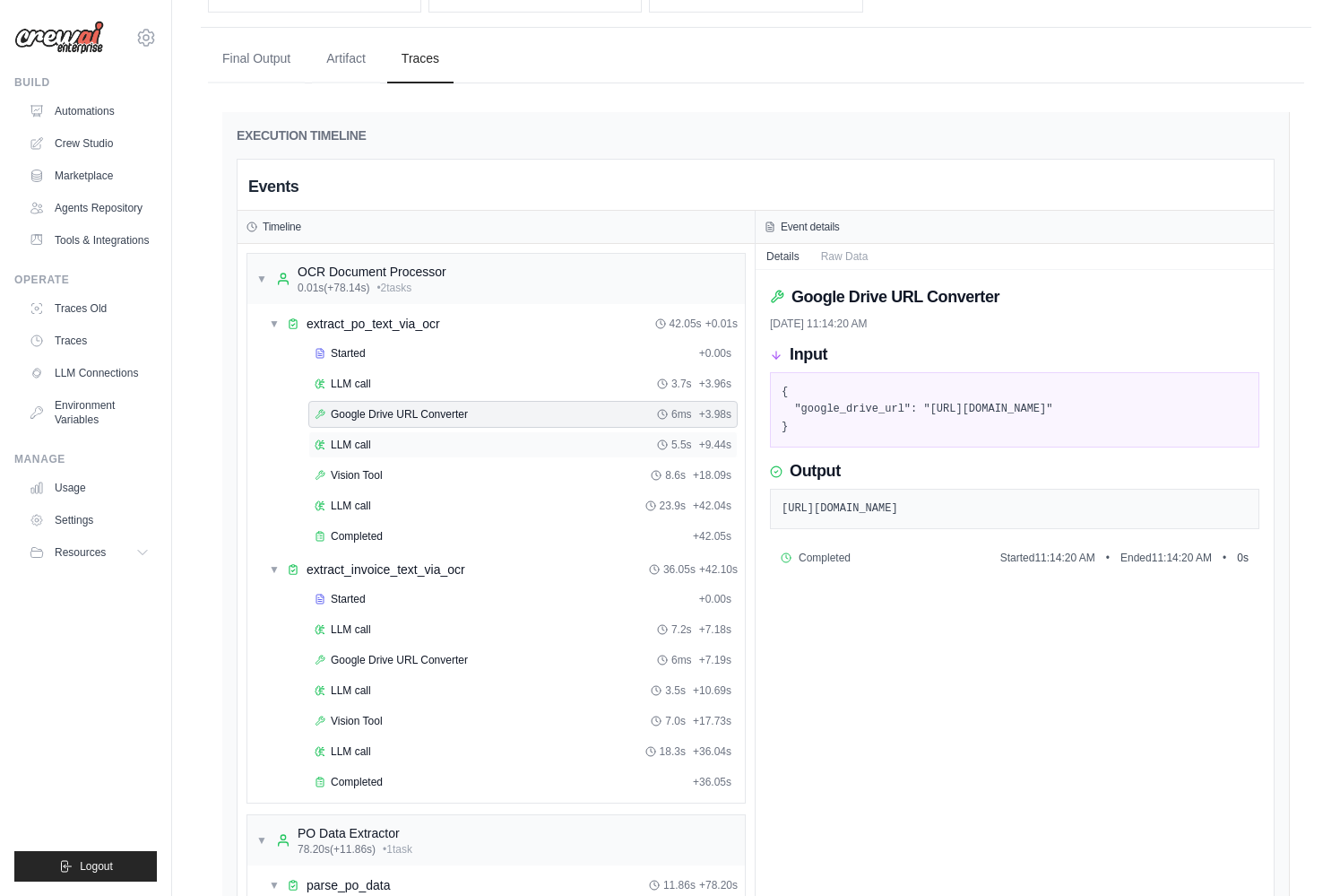
click at [405, 449] on div "LLM call 5.5s + 9.44s" at bounding box center [523, 444] width 429 height 26
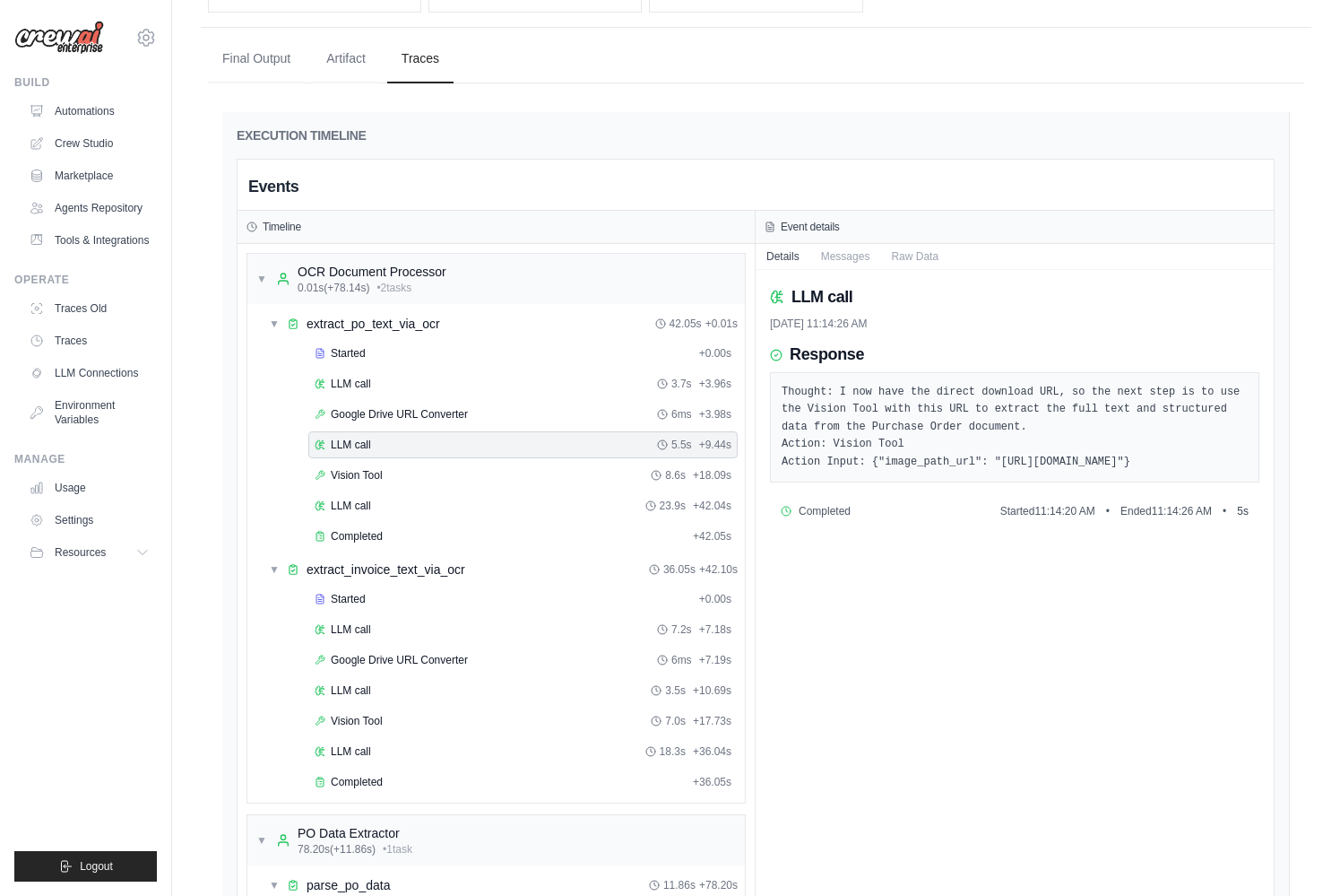
click at [395, 477] on div "Started + 0.00s LLM call 3.7s + 3.96s Google Drive URL Converter 6ms + 3.98s LL…" at bounding box center [503, 446] width 483 height 214
click at [391, 482] on div "Vision Tool 8.6s + 18.09s" at bounding box center [523, 474] width 417 height 14
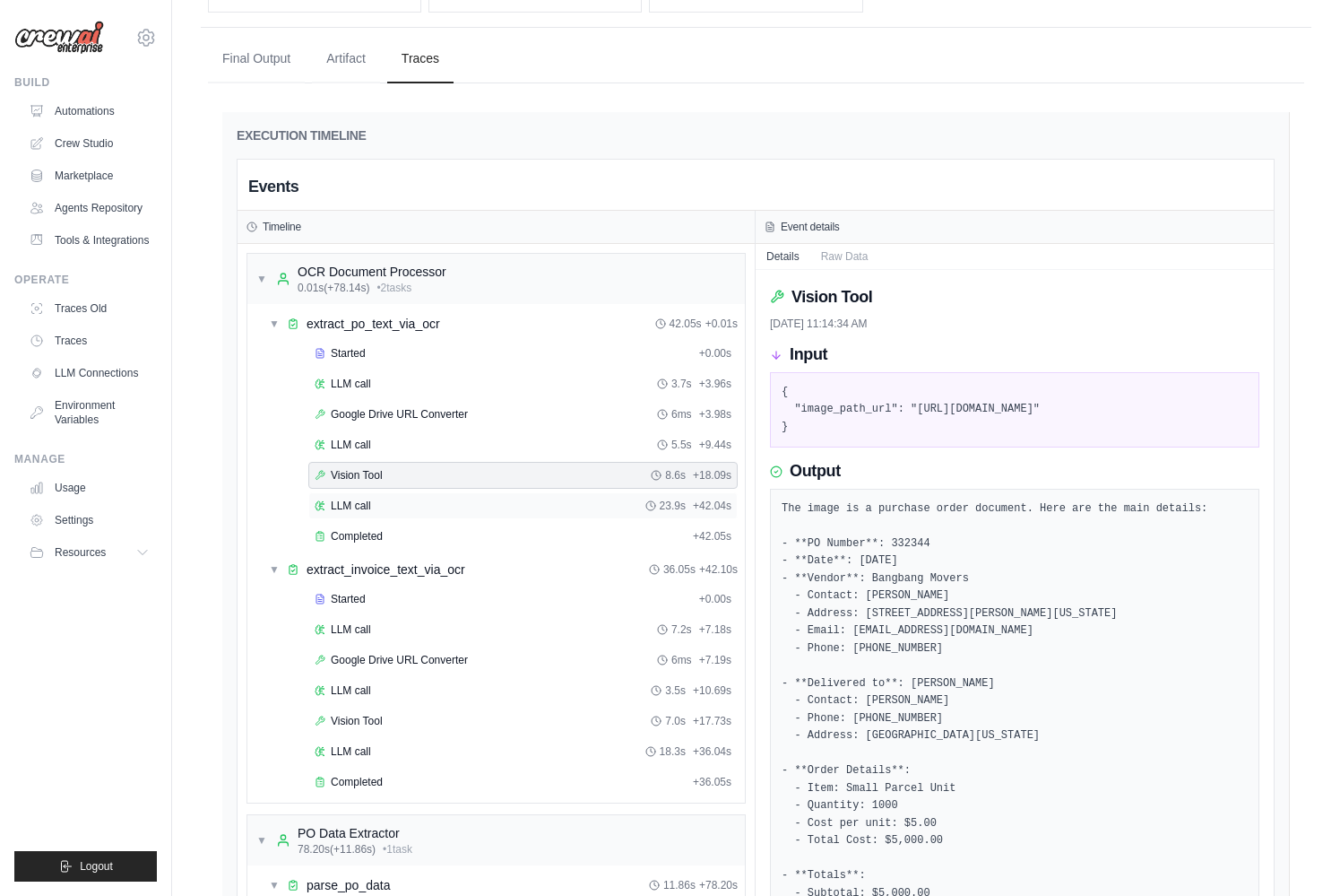
click at [387, 513] on div "LLM call 23.9s + 42.04s" at bounding box center [523, 505] width 417 height 14
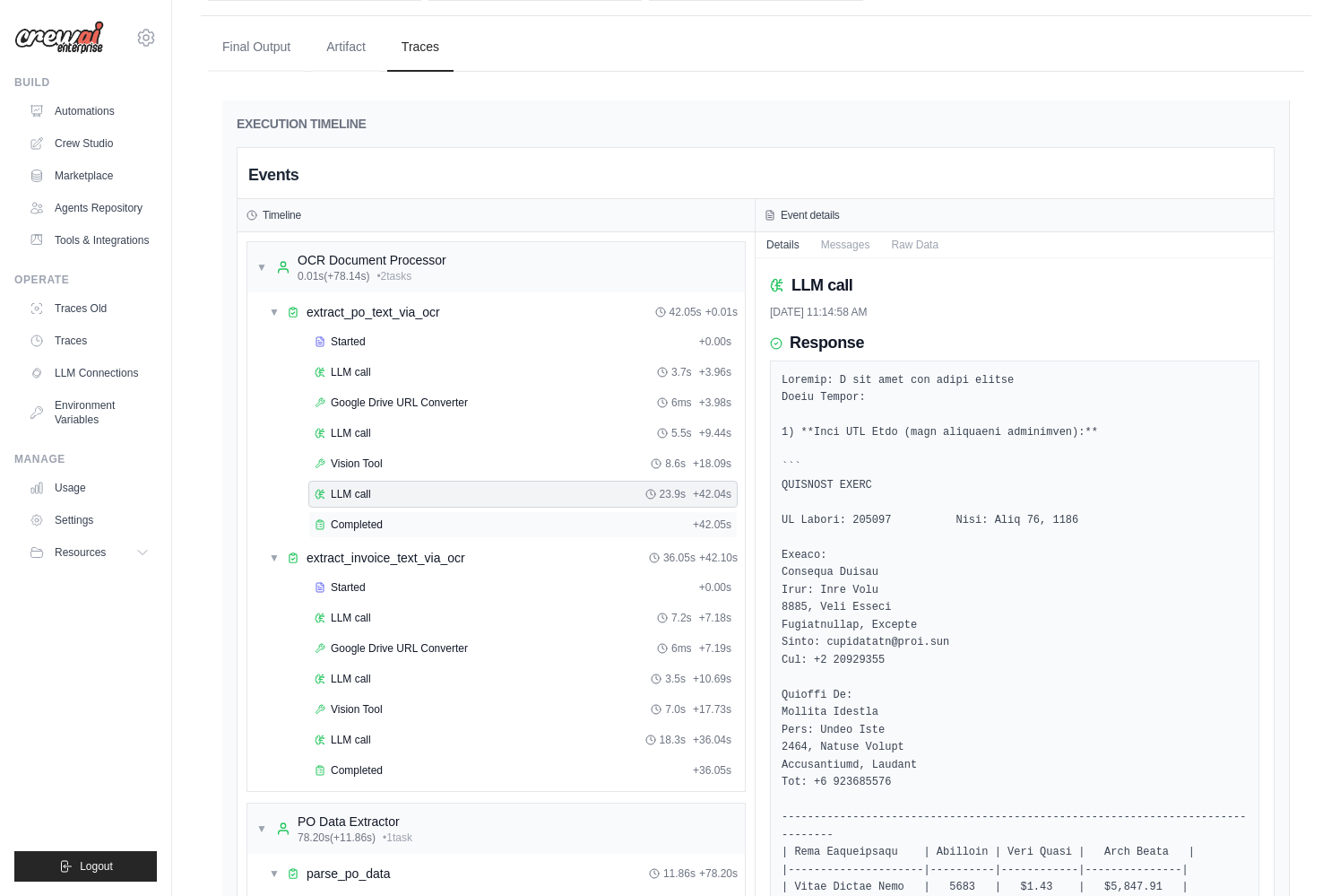
scroll to position [1062, 0]
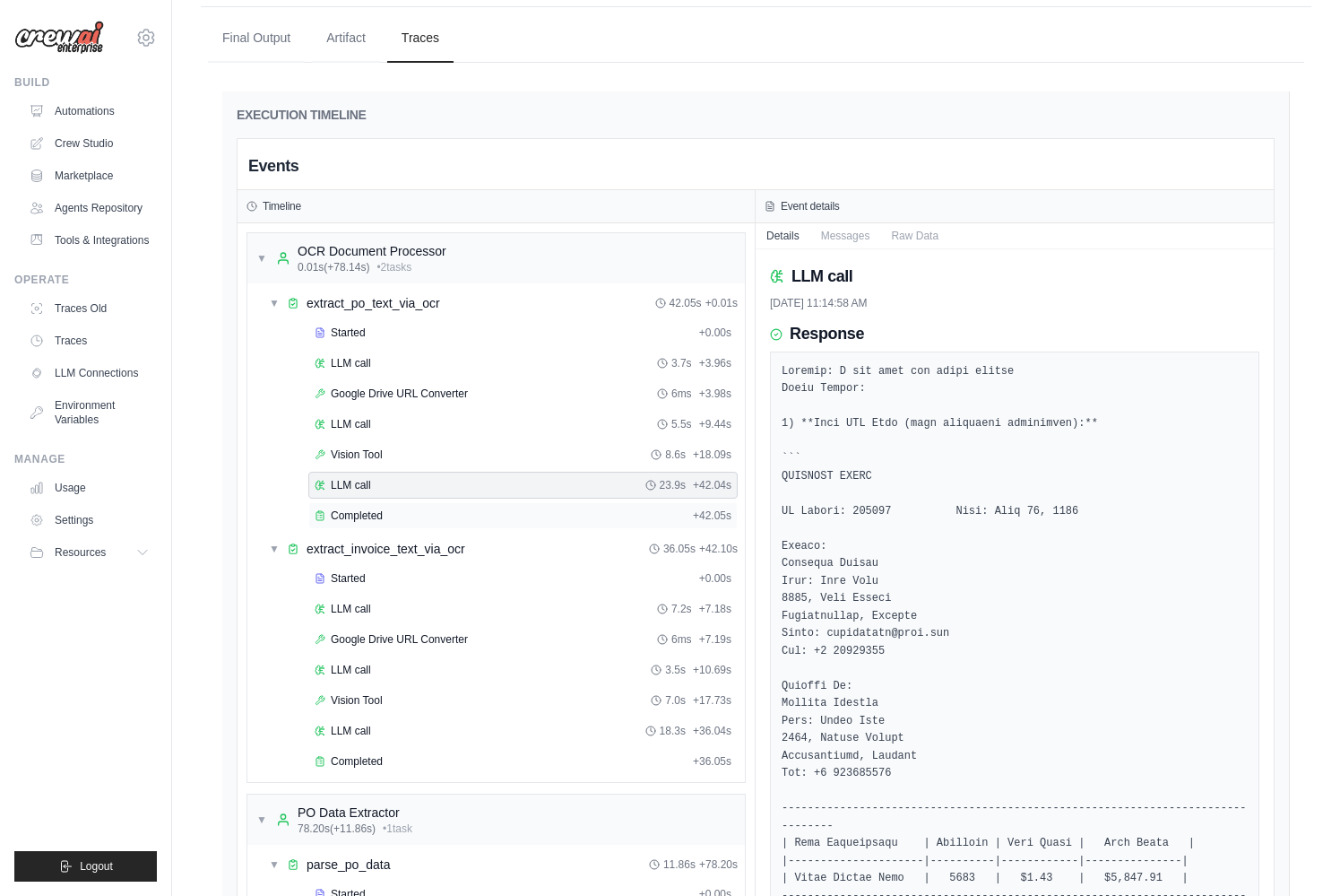
click at [443, 520] on div "Completed + 42.05s" at bounding box center [523, 515] width 429 height 26
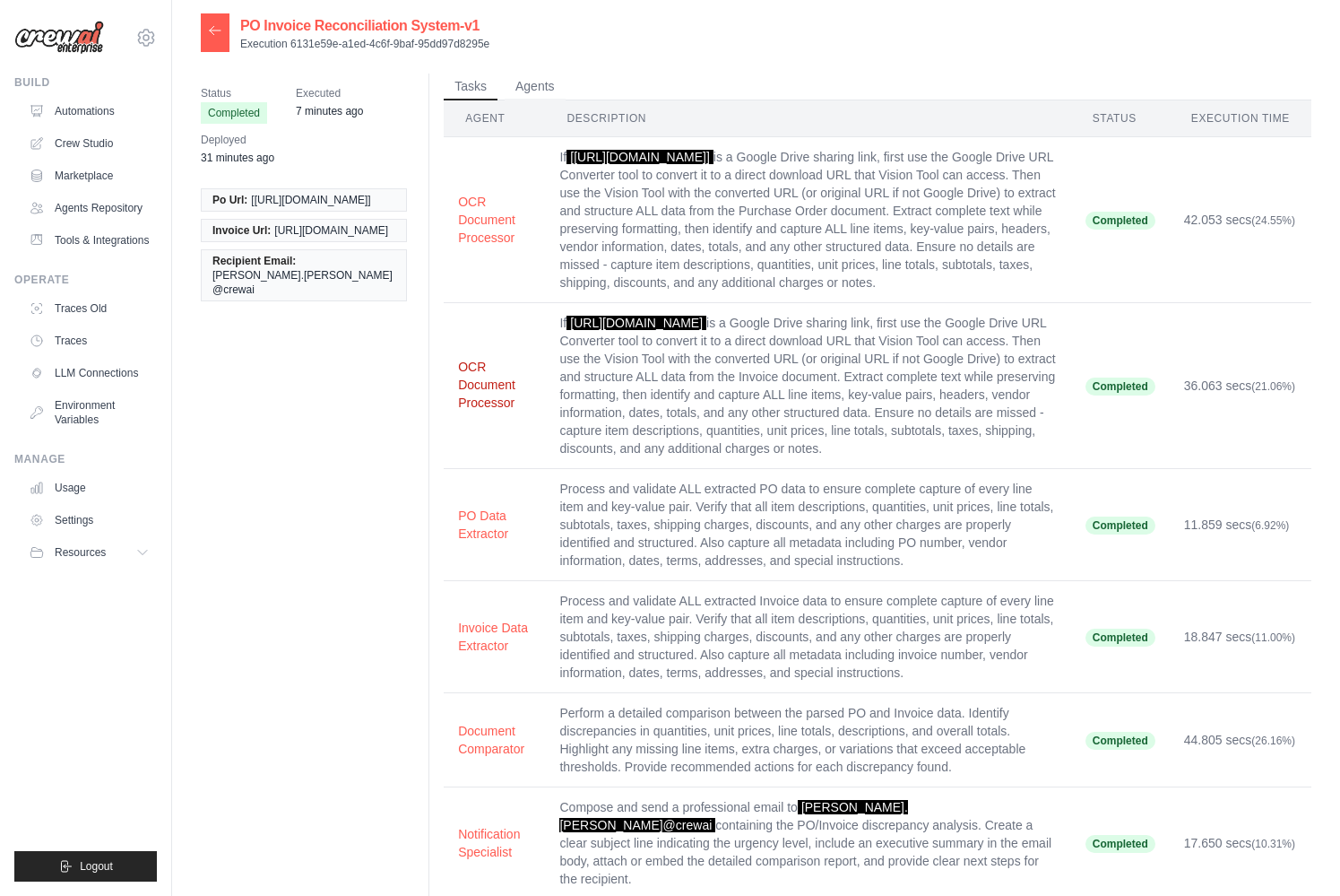
scroll to position [0, 0]
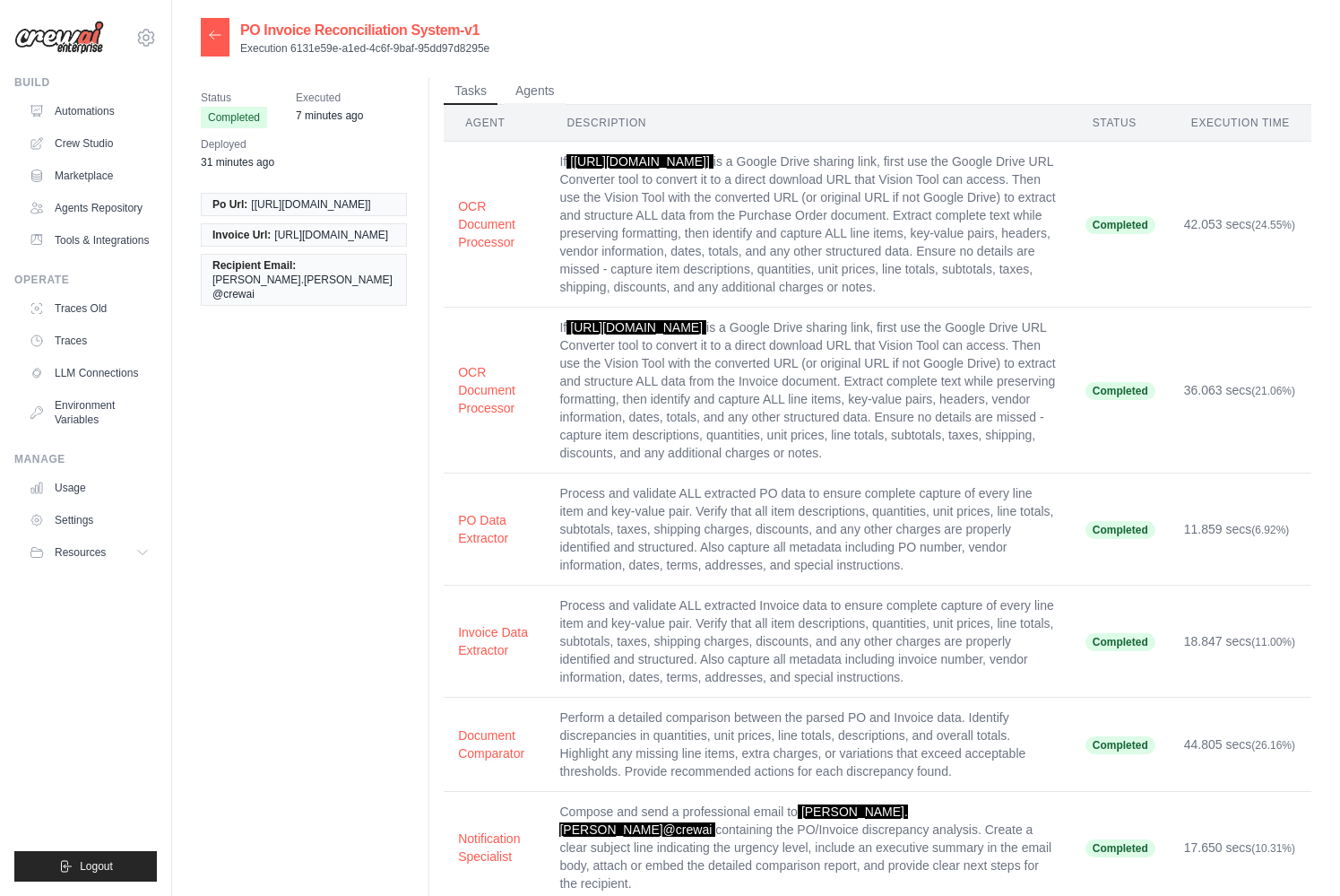
click at [217, 42] on icon at bounding box center [215, 34] width 14 height 14
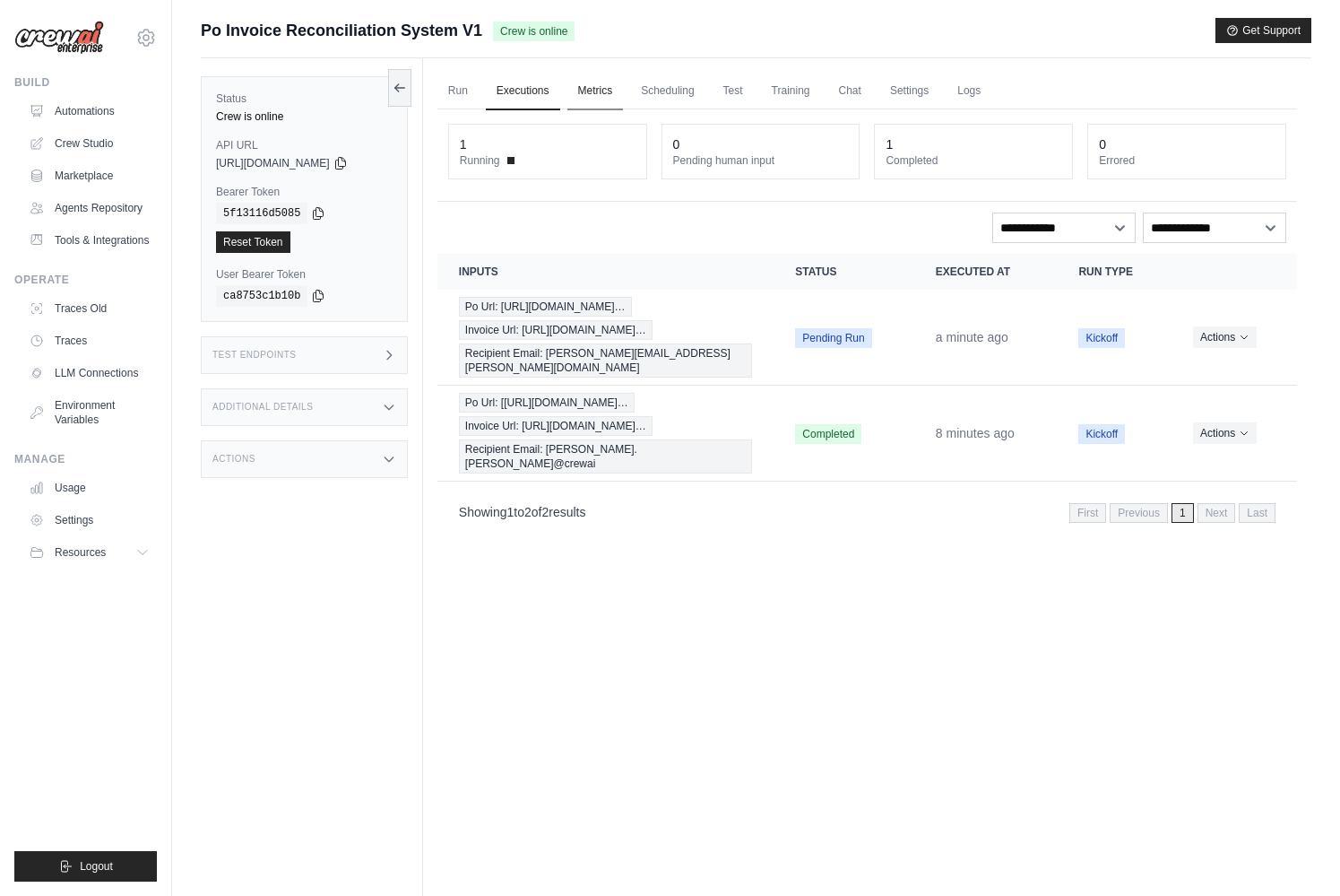
click at [604, 94] on link "Metrics" at bounding box center [595, 92] width 57 height 38
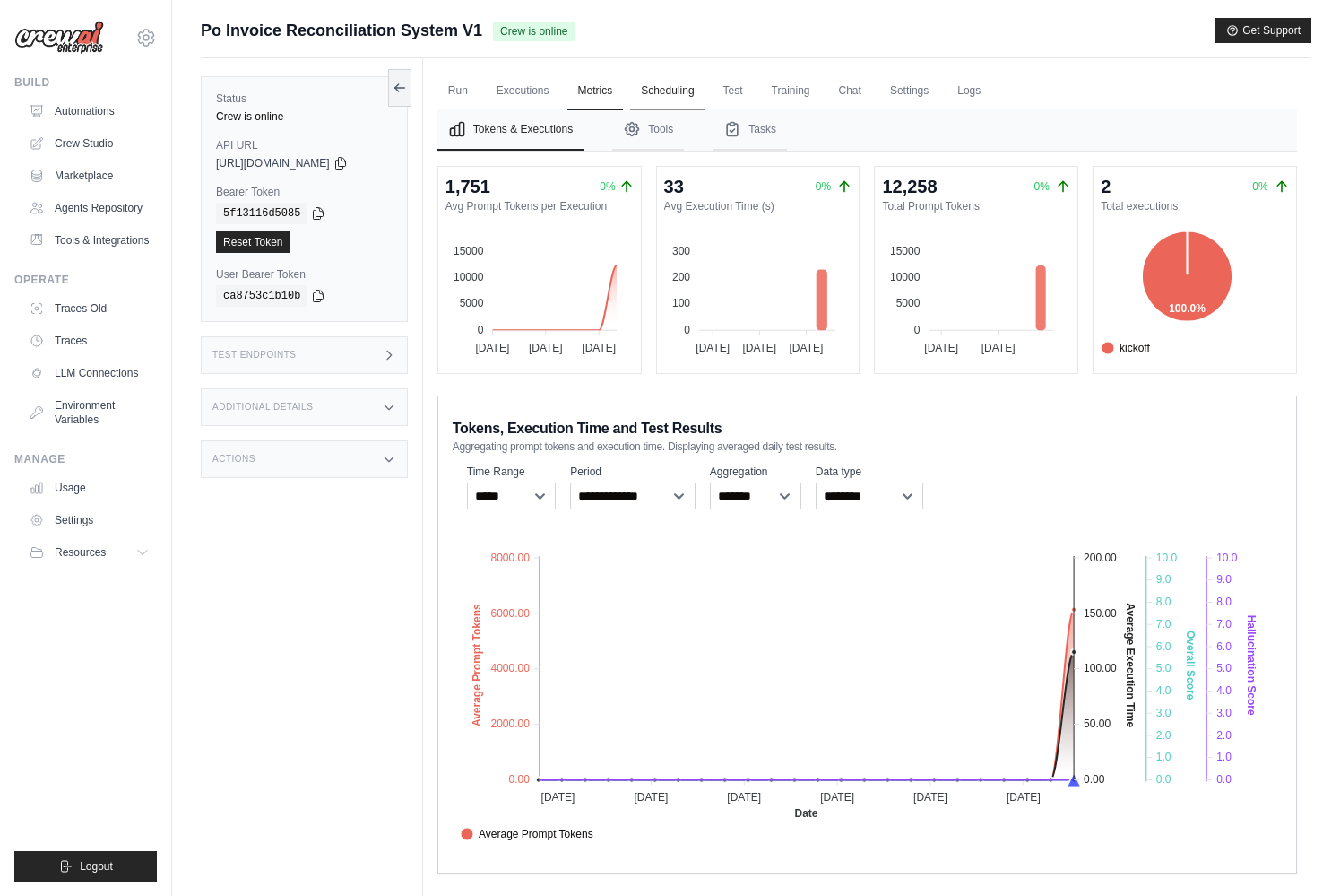
click at [638, 92] on link "Scheduling" at bounding box center [667, 92] width 75 height 38
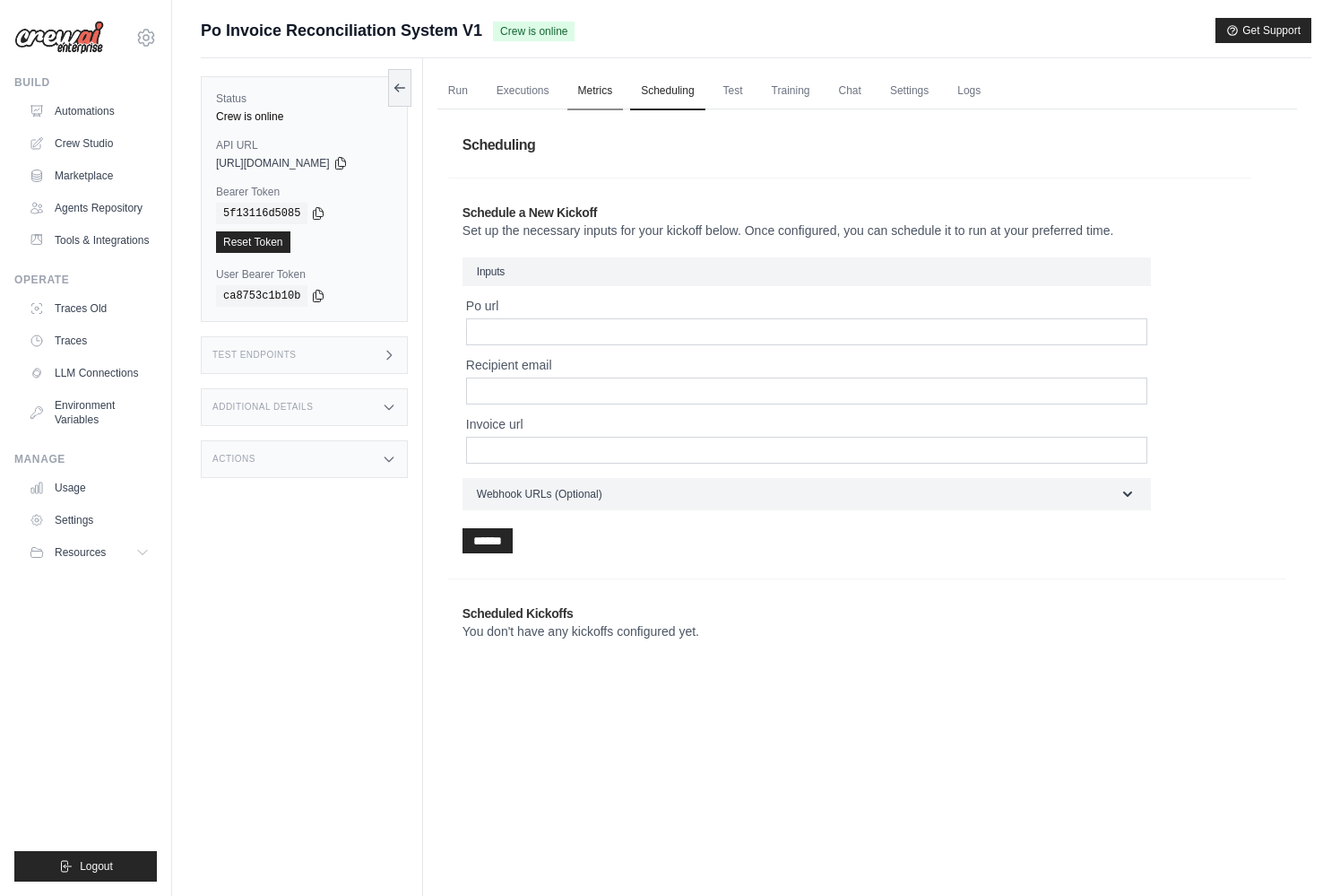
click at [584, 89] on link "Metrics" at bounding box center [595, 92] width 57 height 38
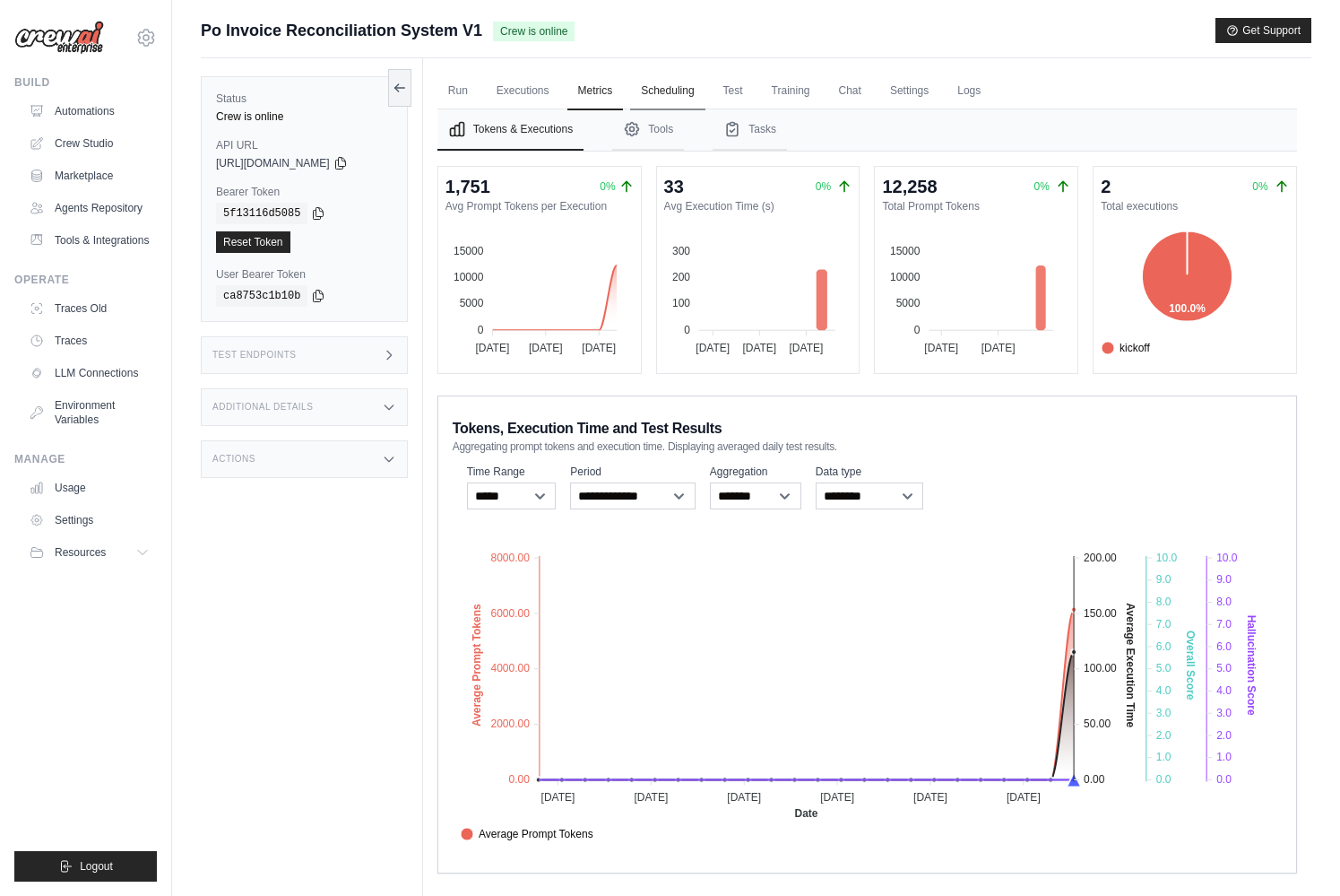
click at [679, 92] on link "Scheduling" at bounding box center [667, 92] width 75 height 38
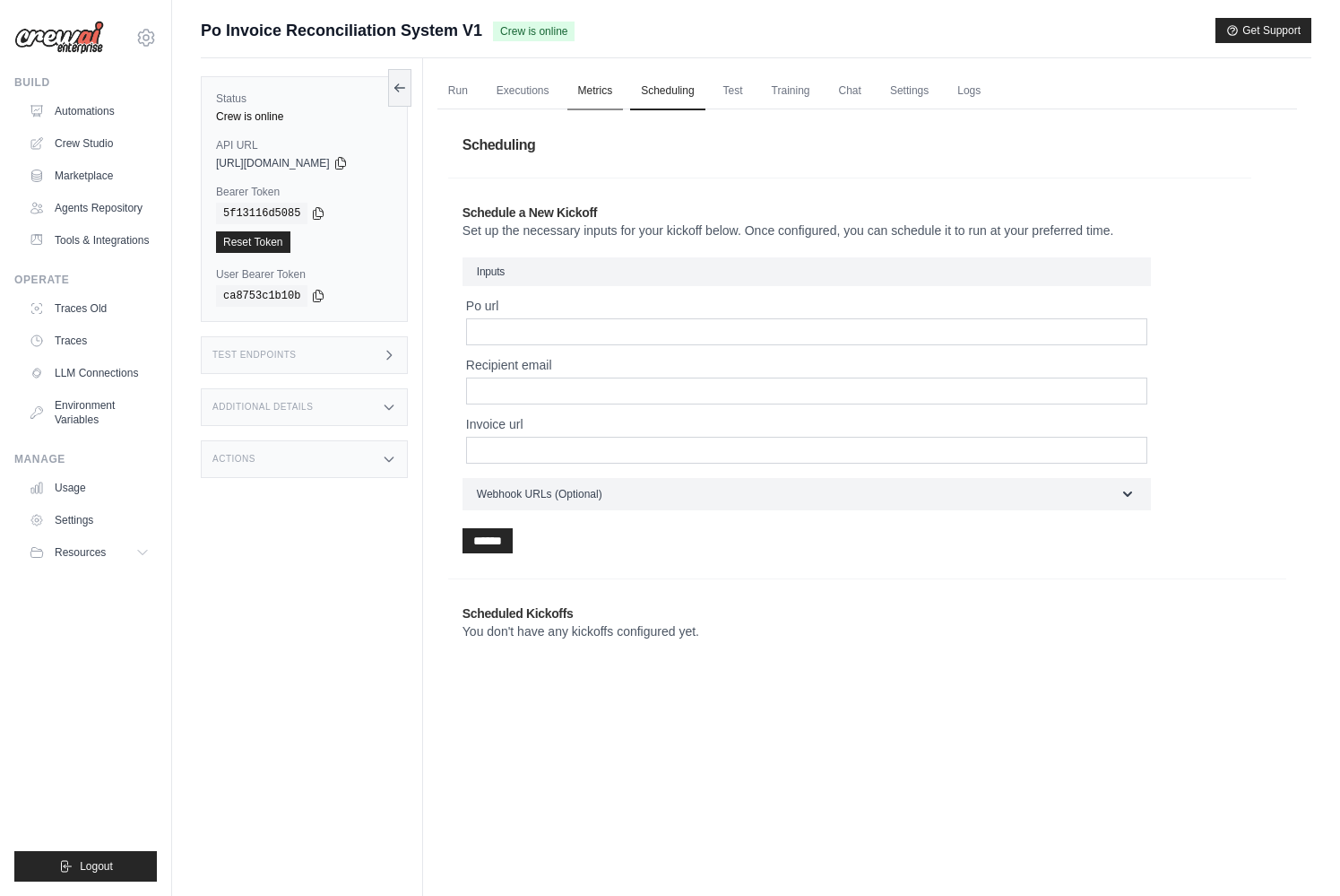
click at [615, 96] on link "Metrics" at bounding box center [595, 92] width 57 height 38
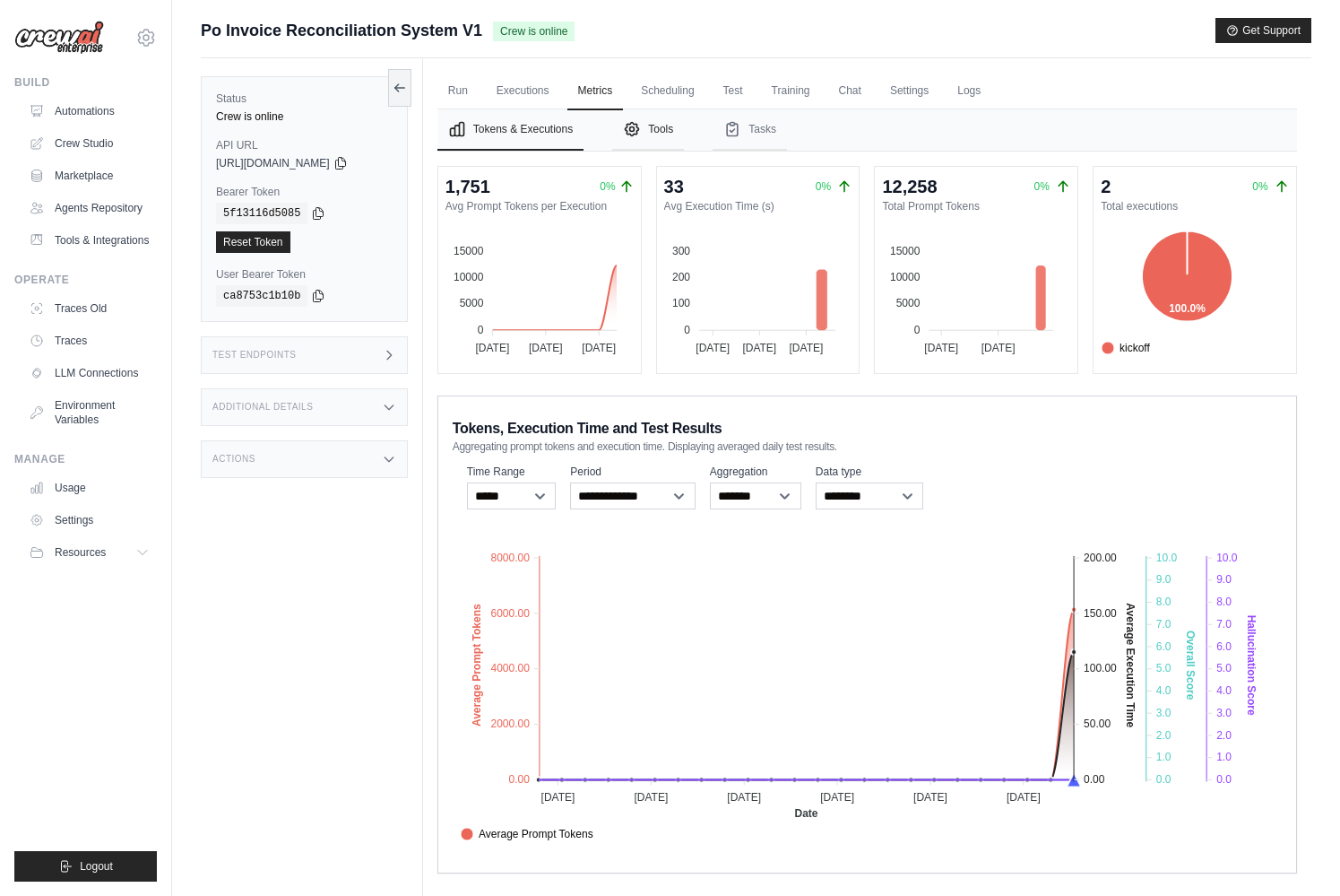
click at [665, 130] on button "Tools" at bounding box center [648, 130] width 72 height 42
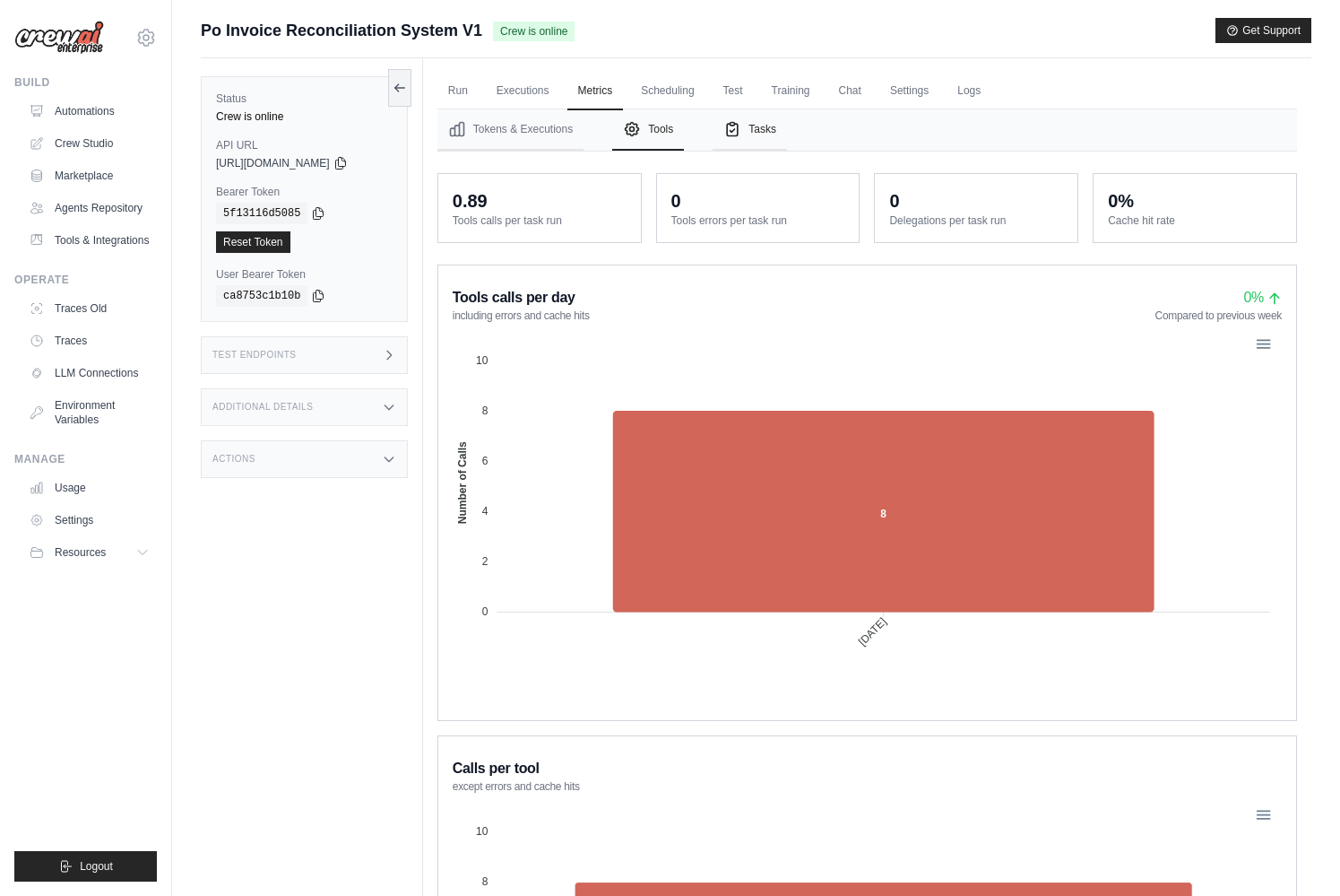
click at [765, 126] on button "Tasks" at bounding box center [749, 130] width 75 height 42
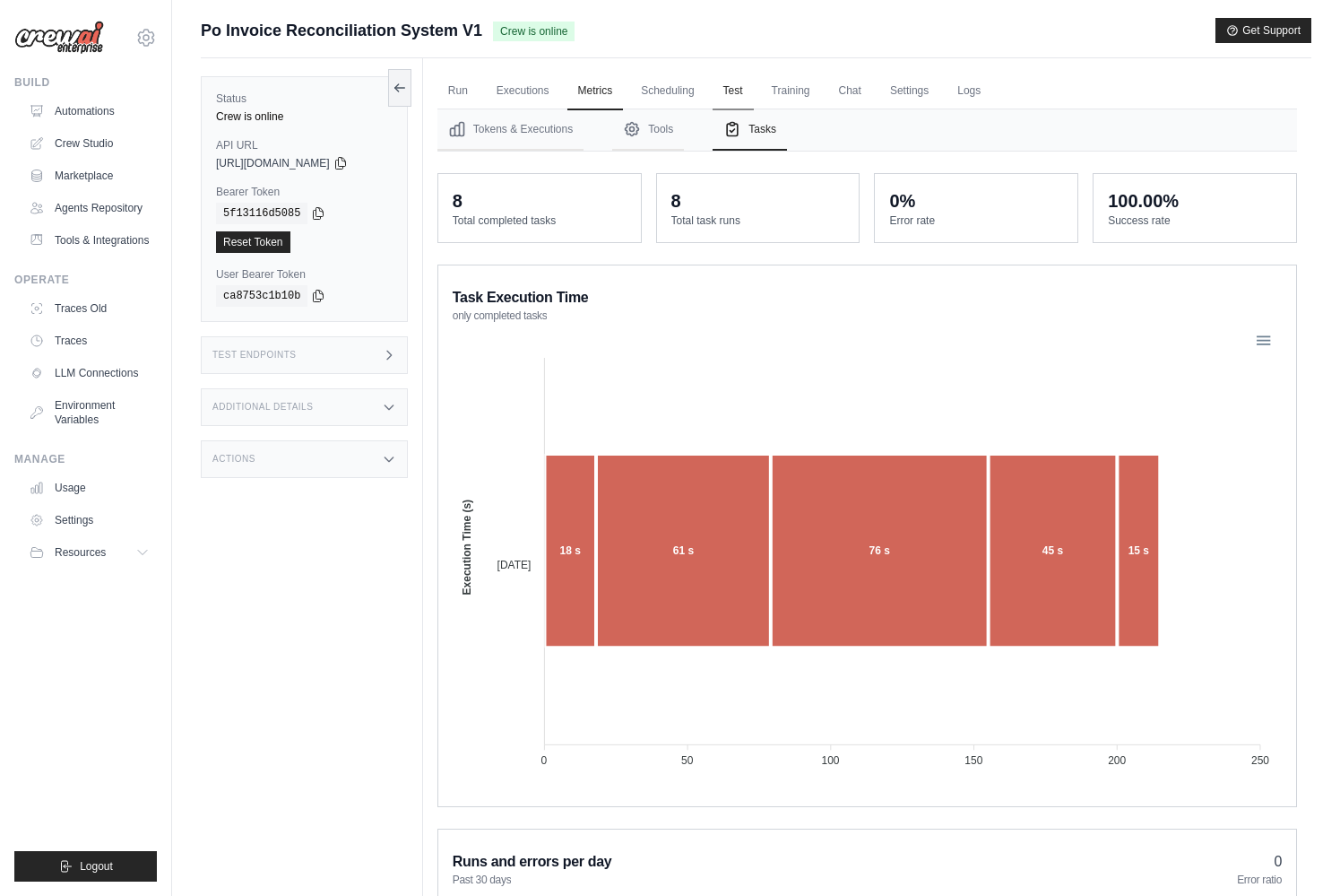
click at [741, 92] on link "Test" at bounding box center [733, 92] width 42 height 38
